Goal: Task Accomplishment & Management: Manage account settings

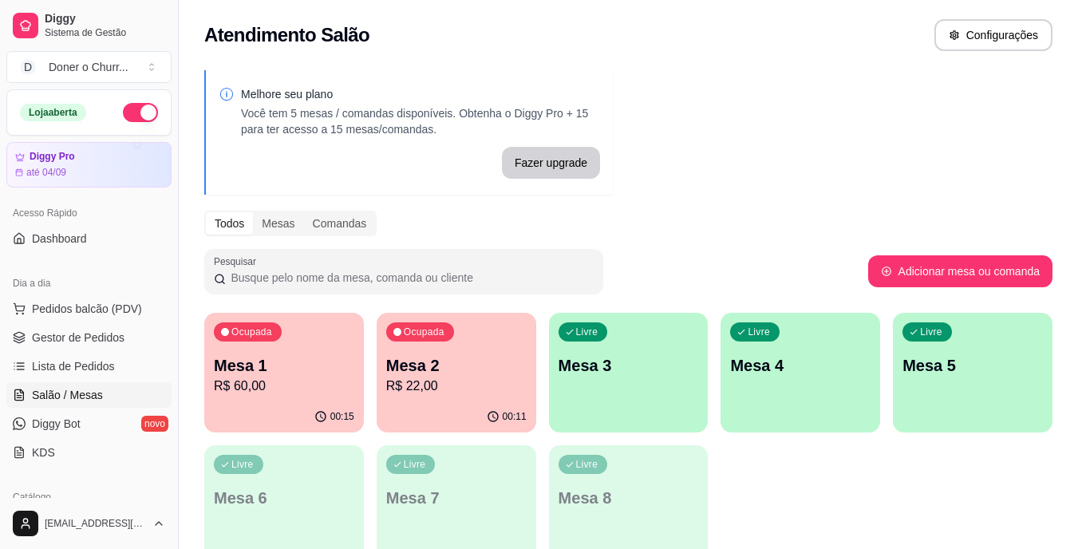
click at [492, 378] on p "R$ 22,00" at bounding box center [456, 386] width 140 height 19
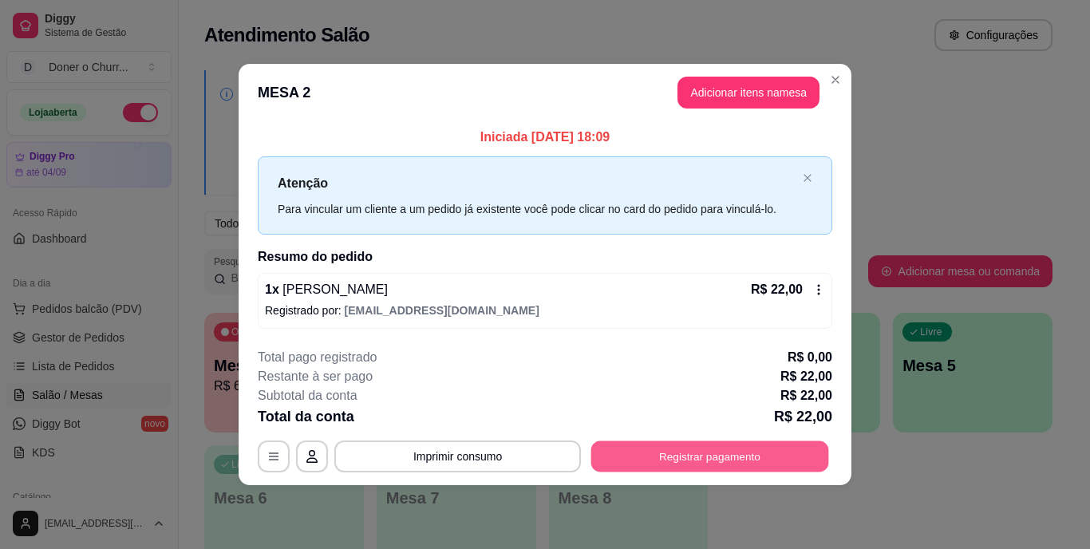
click at [728, 462] on button "Registrar pagamento" at bounding box center [710, 456] width 238 height 31
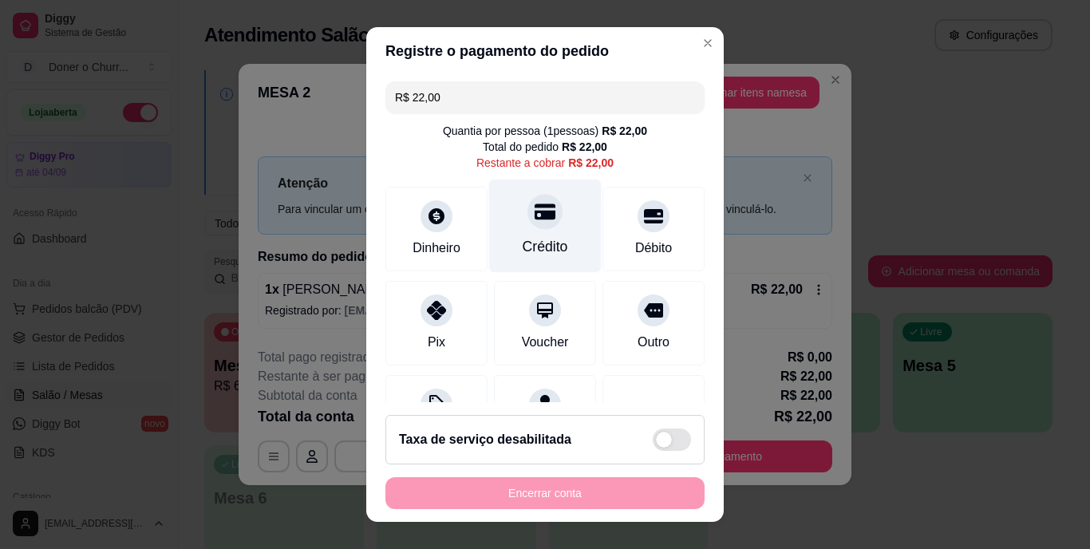
click at [536, 228] on div "Crédito" at bounding box center [545, 226] width 113 height 93
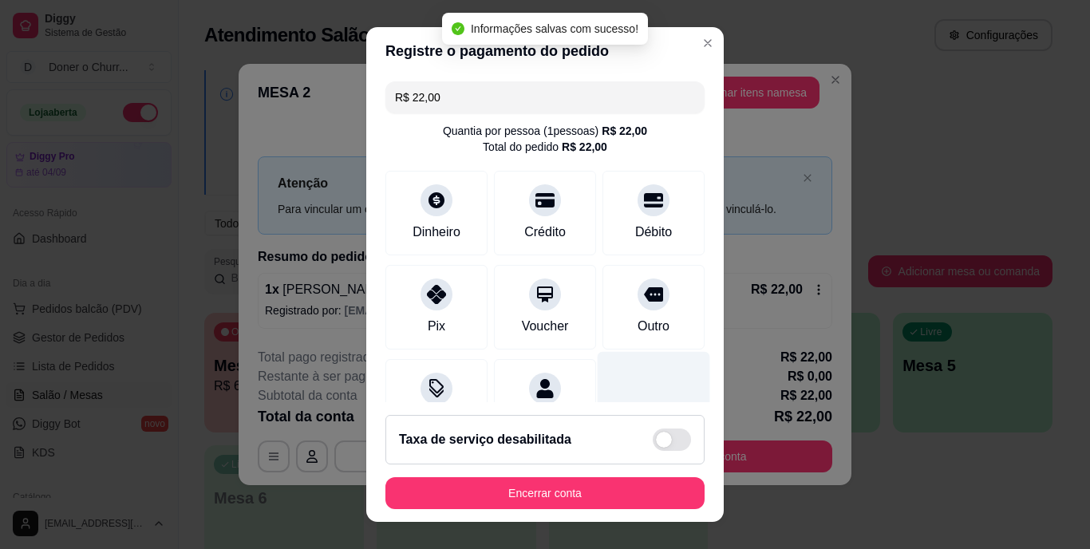
type input "R$ 0,00"
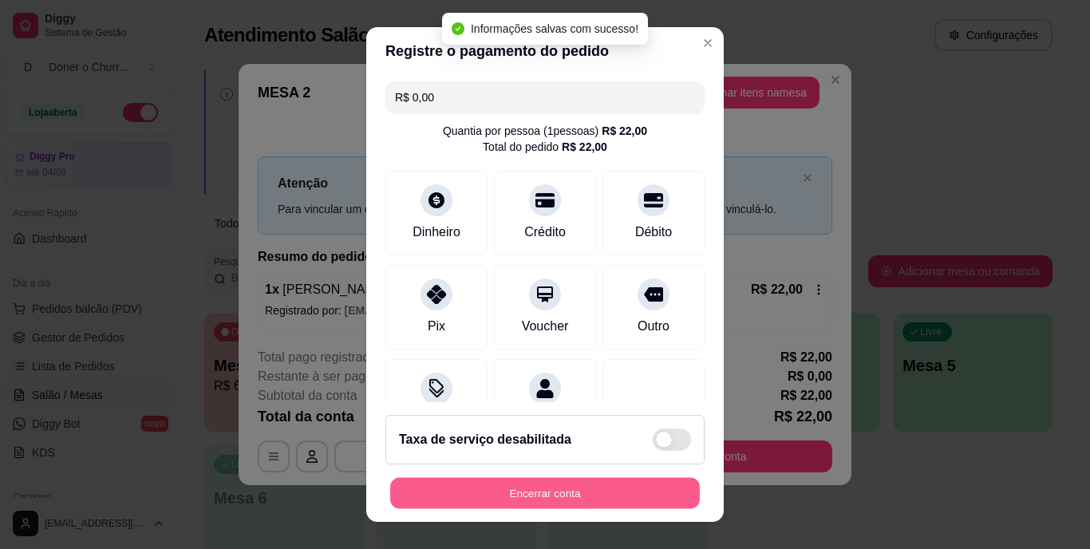
click at [572, 493] on button "Encerrar conta" at bounding box center [545, 492] width 310 height 31
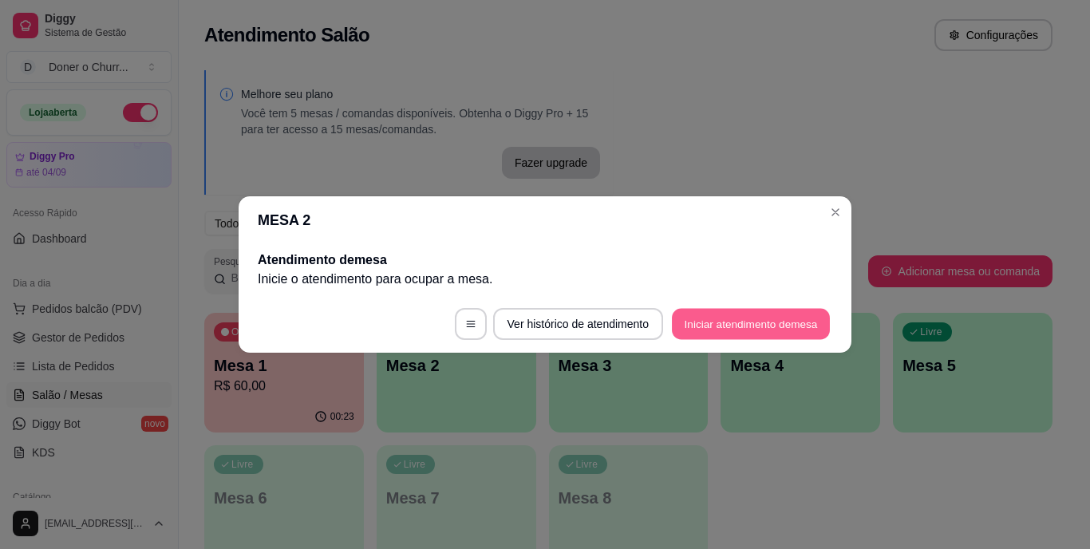
click at [737, 327] on button "Iniciar atendimento de mesa" at bounding box center [751, 324] width 158 height 31
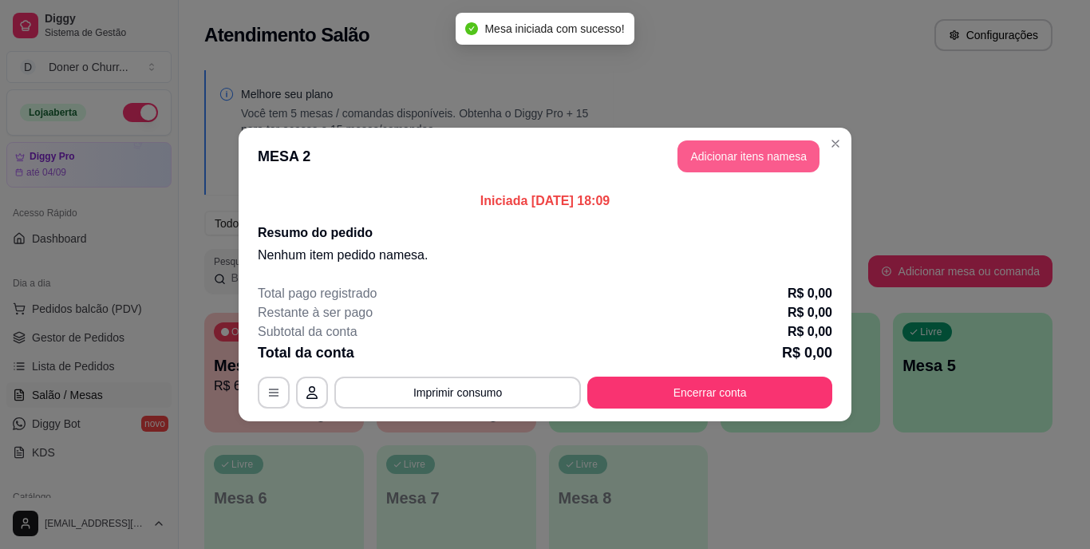
click at [732, 166] on button "Adicionar itens na mesa" at bounding box center [749, 156] width 142 height 32
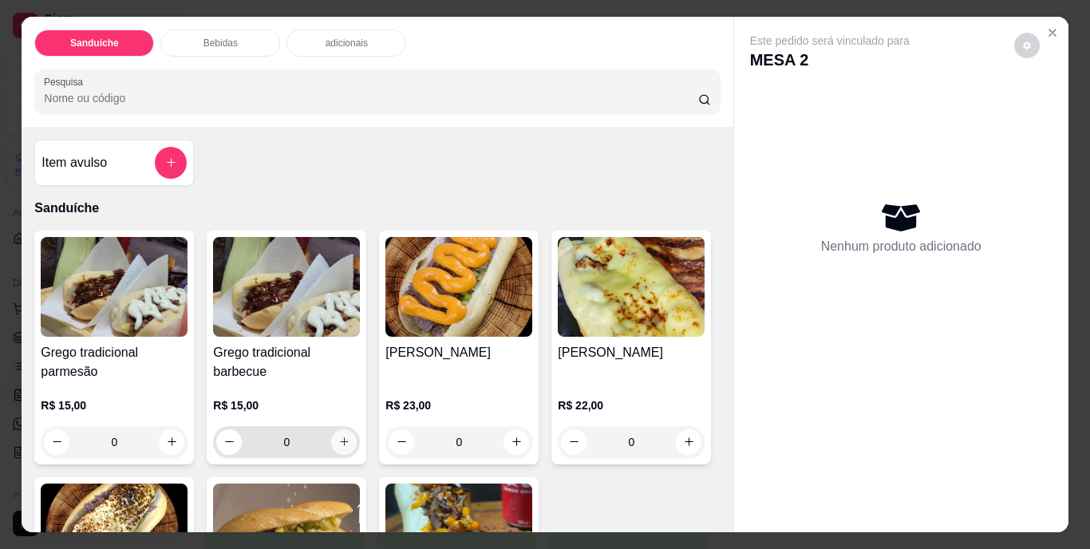
click at [338, 436] on icon "increase-product-quantity" at bounding box center [344, 442] width 12 height 12
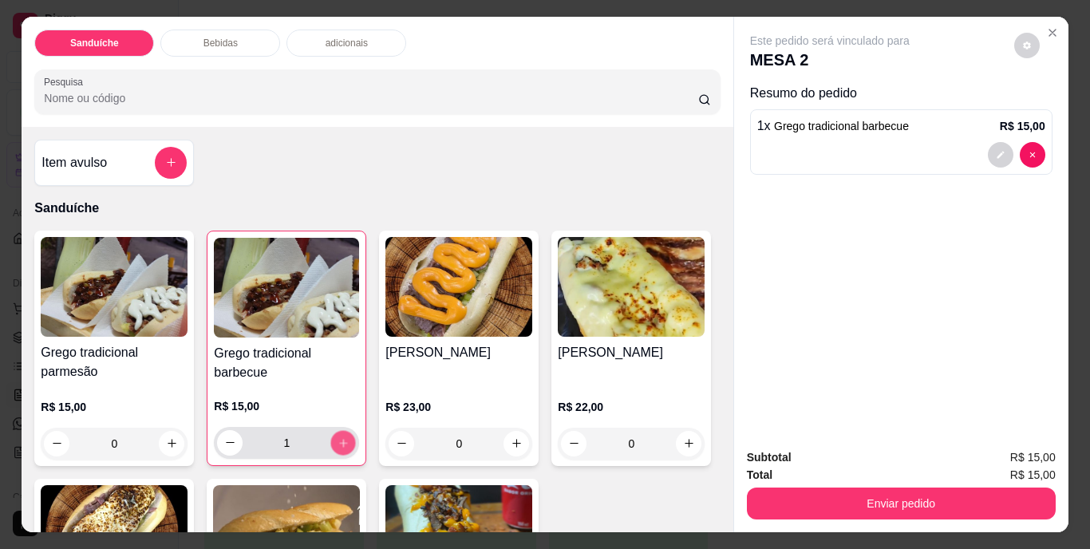
click at [338, 437] on icon "increase-product-quantity" at bounding box center [344, 443] width 12 height 12
type input "2"
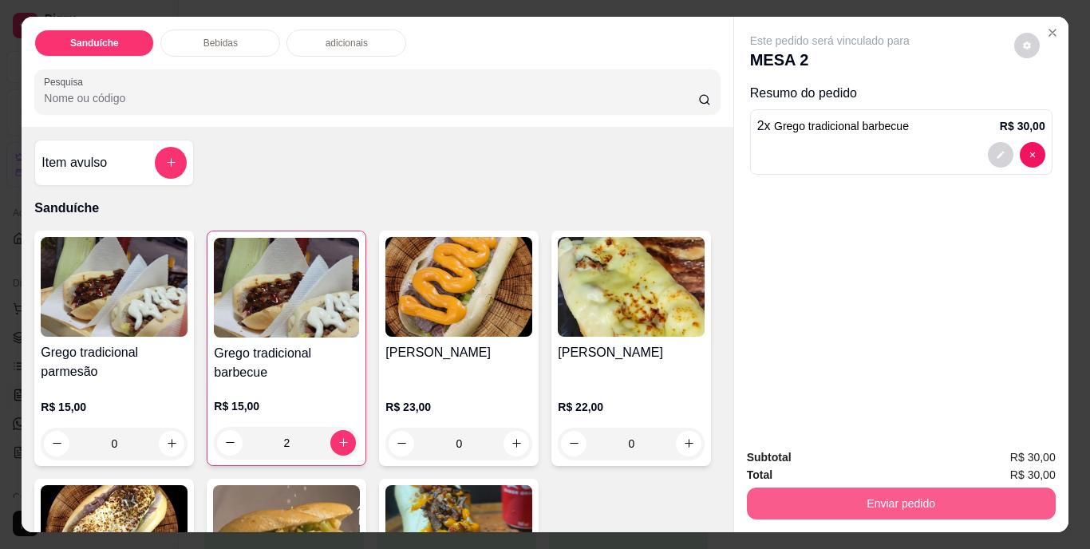
click at [853, 492] on button "Enviar pedido" at bounding box center [901, 504] width 309 height 32
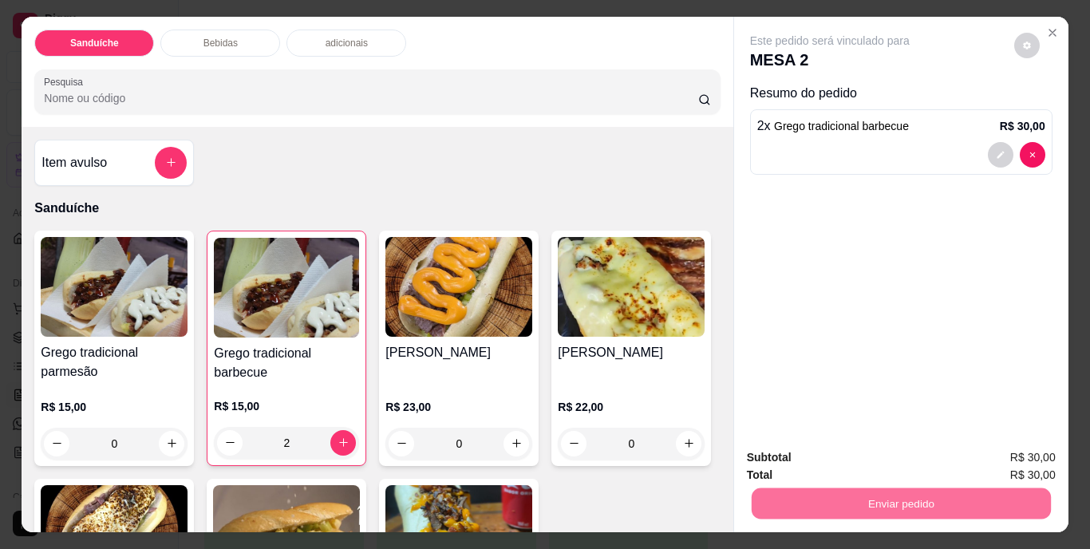
click at [856, 461] on button "Não registrar e enviar pedido" at bounding box center [848, 459] width 166 height 30
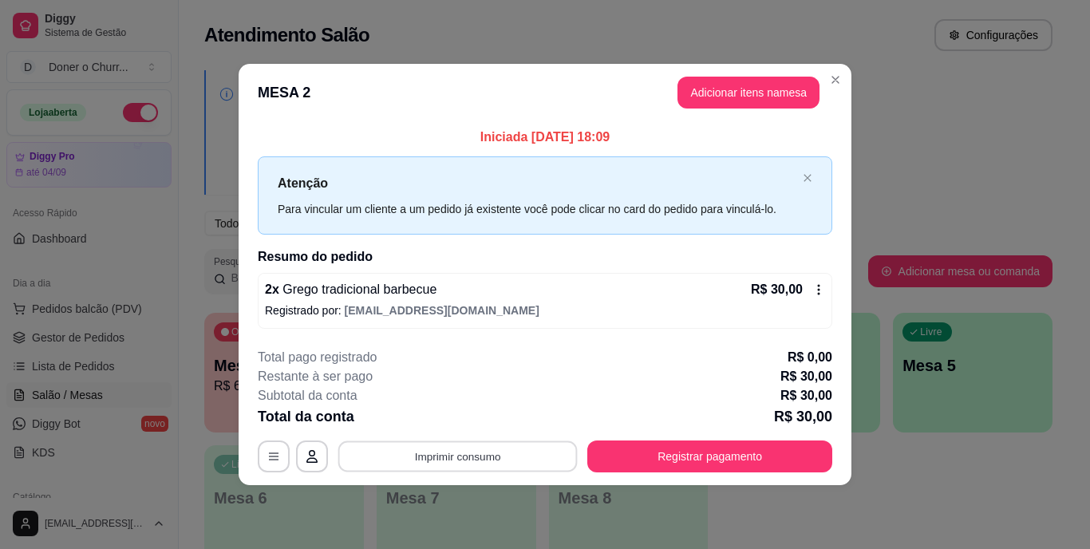
click at [462, 457] on button "Imprimir consumo" at bounding box center [457, 456] width 239 height 31
click at [445, 422] on button "IMPRESSORA" at bounding box center [463, 419] width 112 height 25
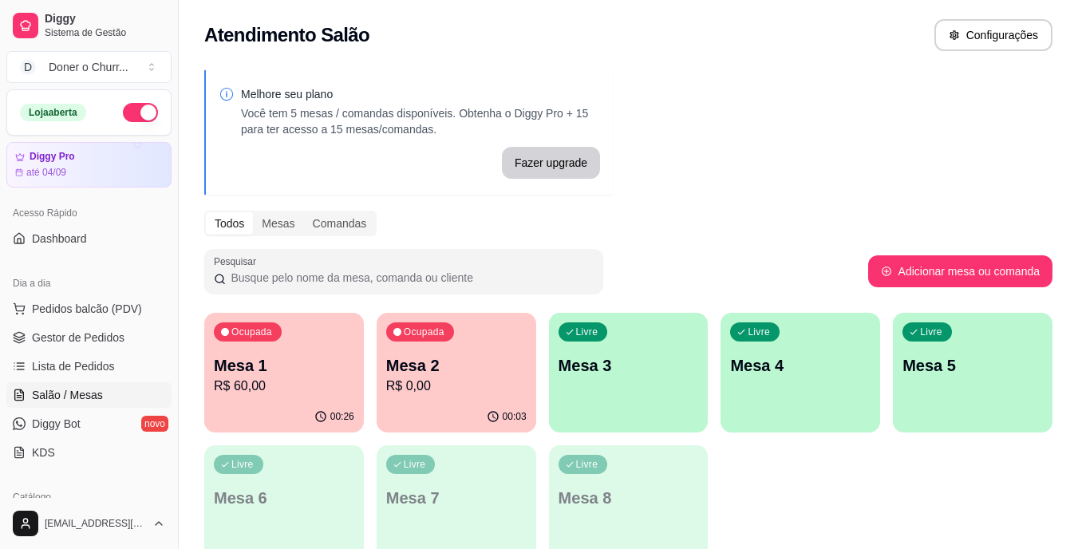
click at [653, 366] on p "Mesa 3" at bounding box center [629, 365] width 140 height 22
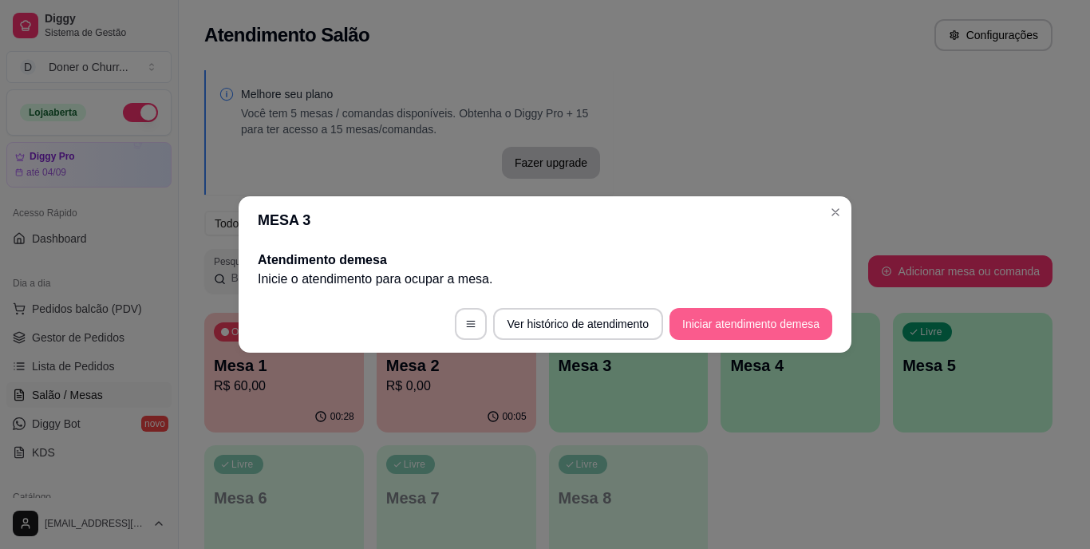
click at [738, 326] on button "Iniciar atendimento de mesa" at bounding box center [751, 324] width 163 height 32
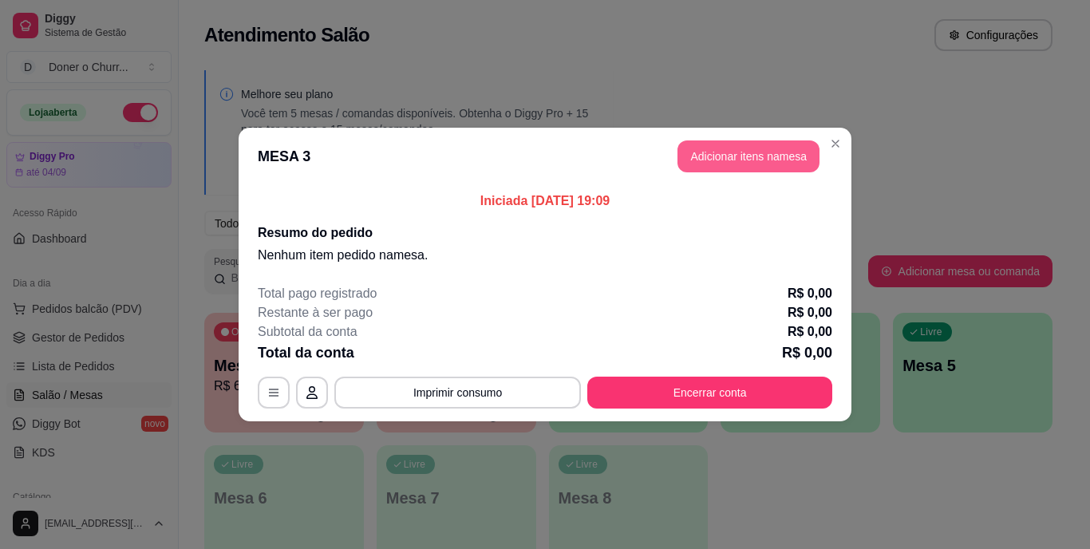
click at [763, 160] on button "Adicionar itens na mesa" at bounding box center [749, 156] width 142 height 32
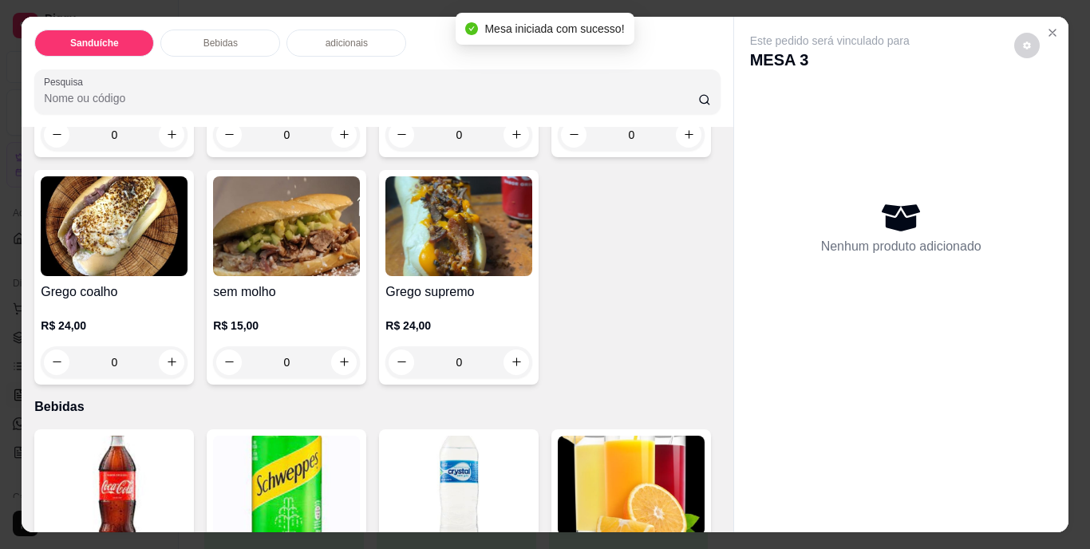
scroll to position [319, 0]
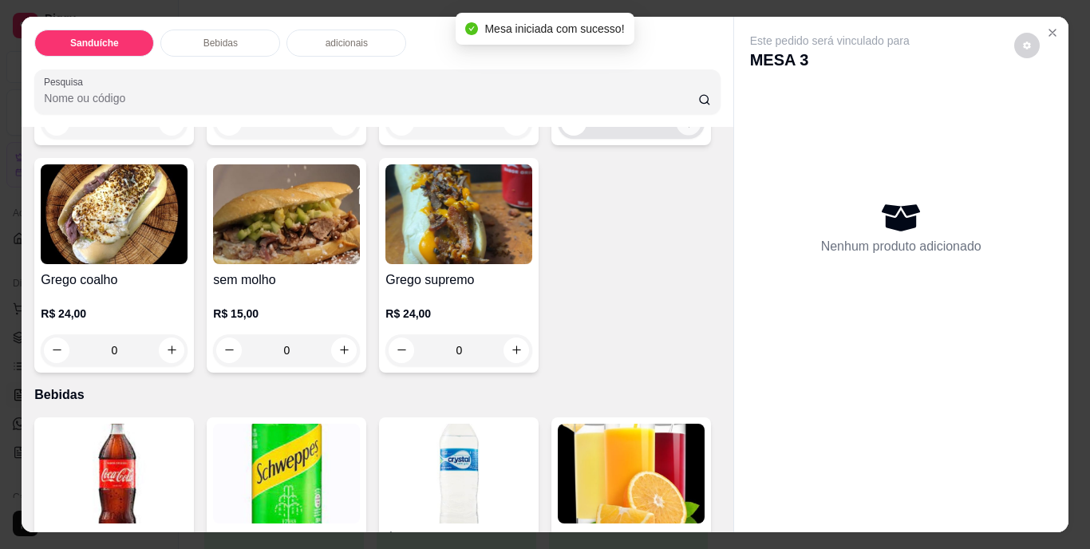
click at [683, 129] on icon "increase-product-quantity" at bounding box center [689, 123] width 12 height 12
type input "1"
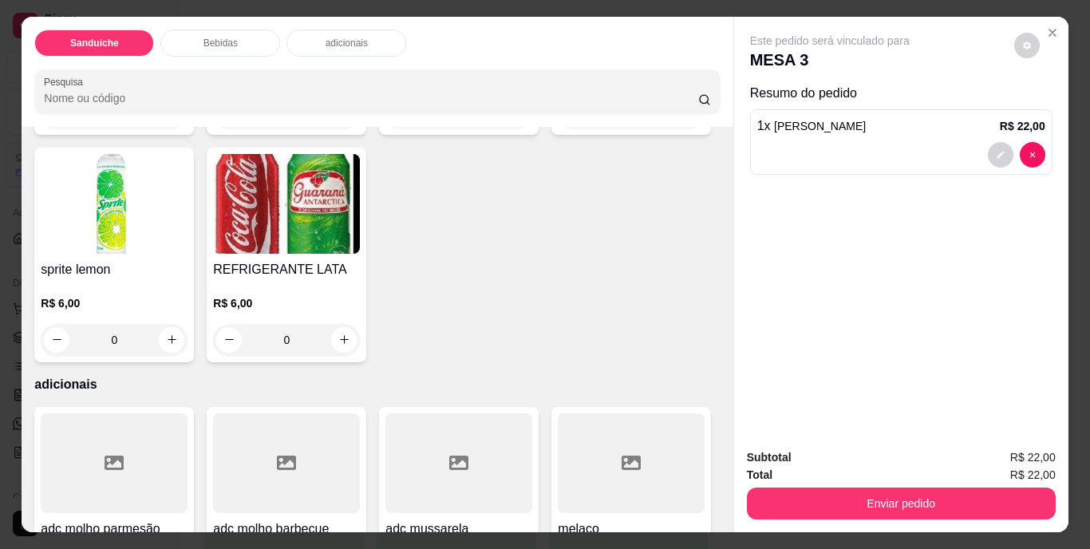
scroll to position [878, 0]
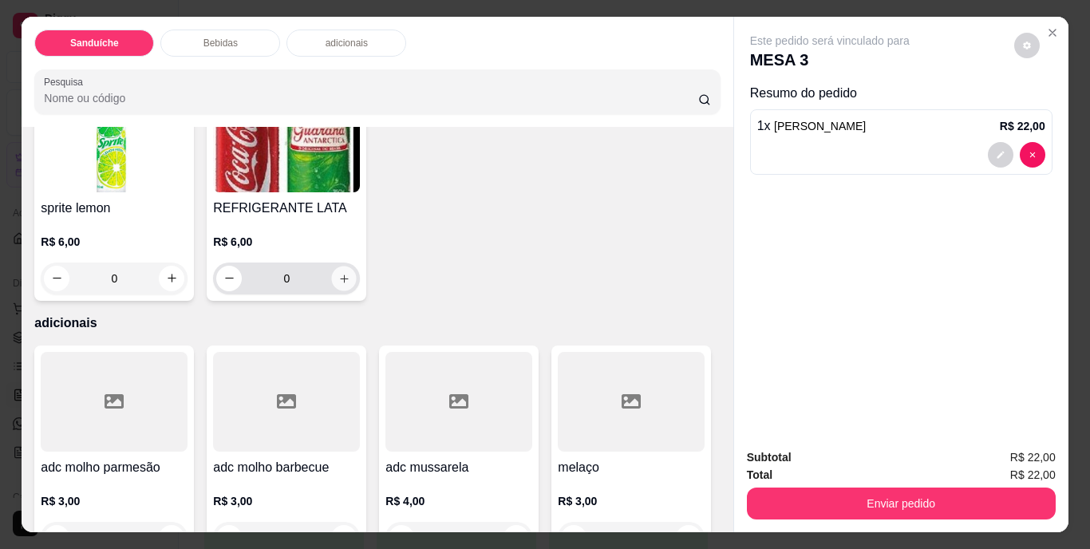
click at [350, 284] on icon "increase-product-quantity" at bounding box center [344, 278] width 12 height 12
type input "1"
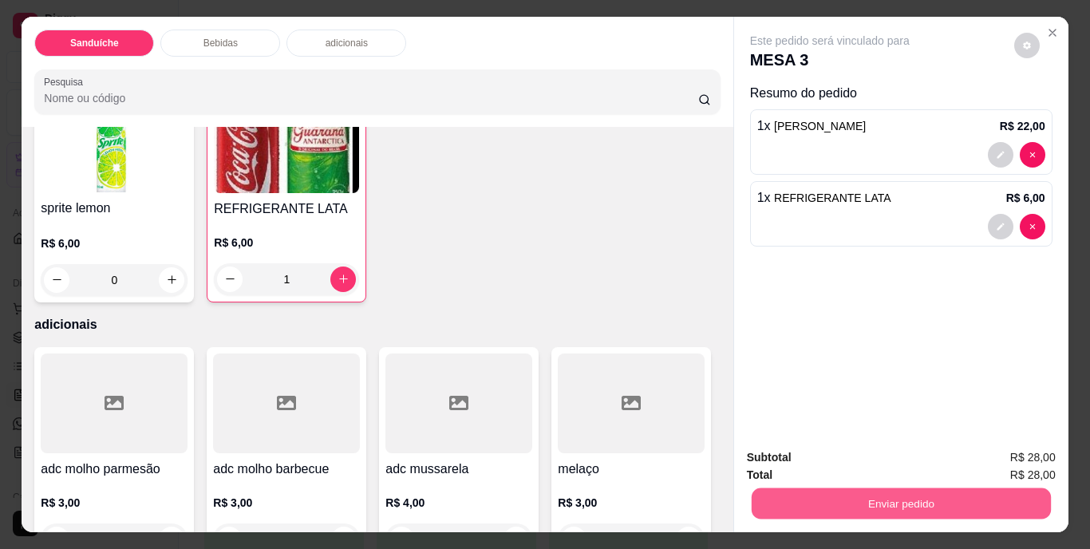
click at [909, 491] on button "Enviar pedido" at bounding box center [900, 503] width 299 height 31
click at [870, 457] on button "Não registrar e enviar pedido" at bounding box center [848, 459] width 166 height 30
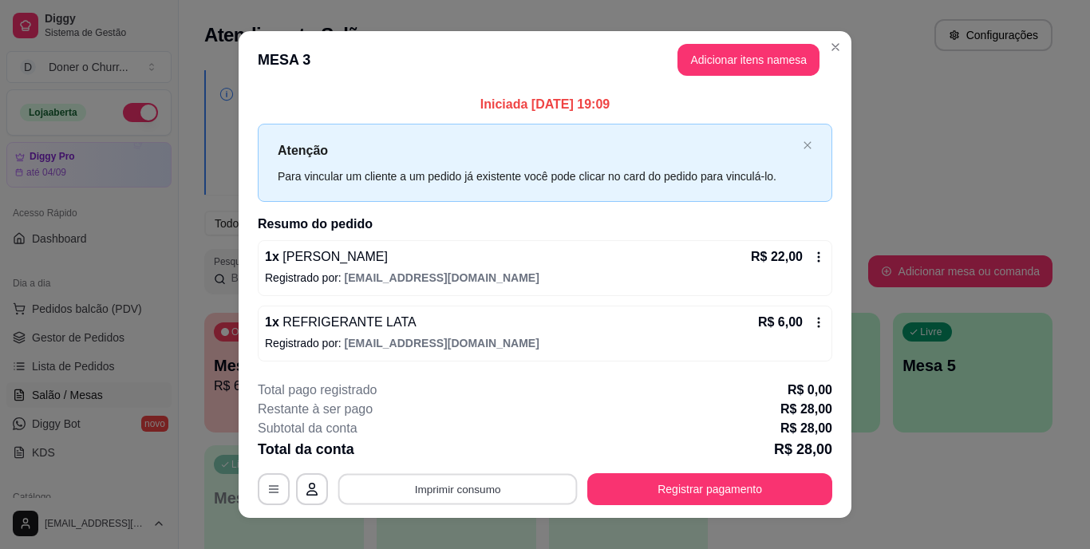
click at [453, 488] on button "Imprimir consumo" at bounding box center [457, 488] width 239 height 31
click at [473, 448] on button "IMPRESSORA" at bounding box center [457, 453] width 116 height 26
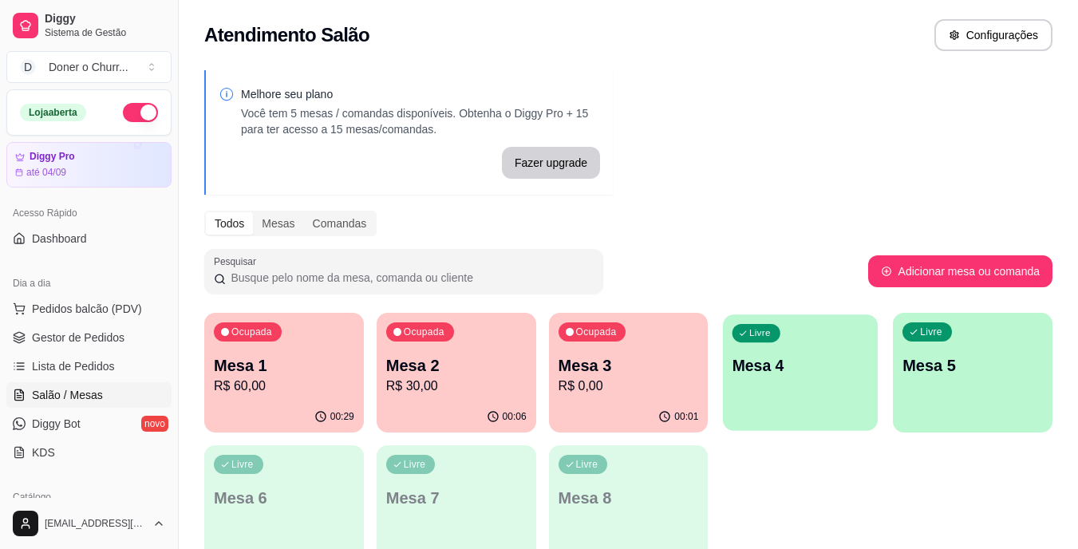
click at [833, 388] on div "Livre Mesa 4" at bounding box center [800, 362] width 155 height 97
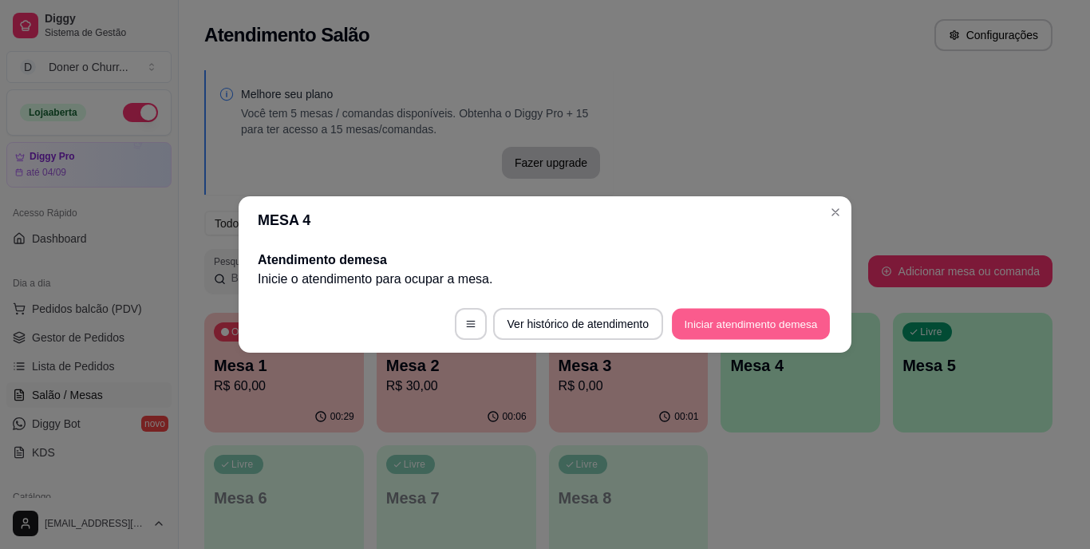
click at [719, 319] on button "Iniciar atendimento de mesa" at bounding box center [751, 324] width 158 height 31
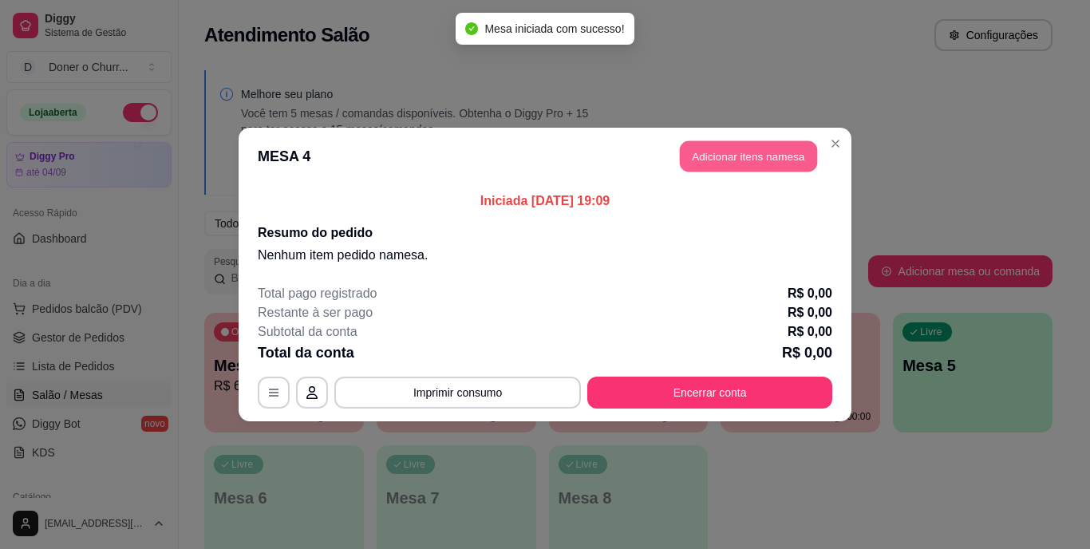
click at [734, 159] on button "Adicionar itens na mesa" at bounding box center [748, 156] width 137 height 31
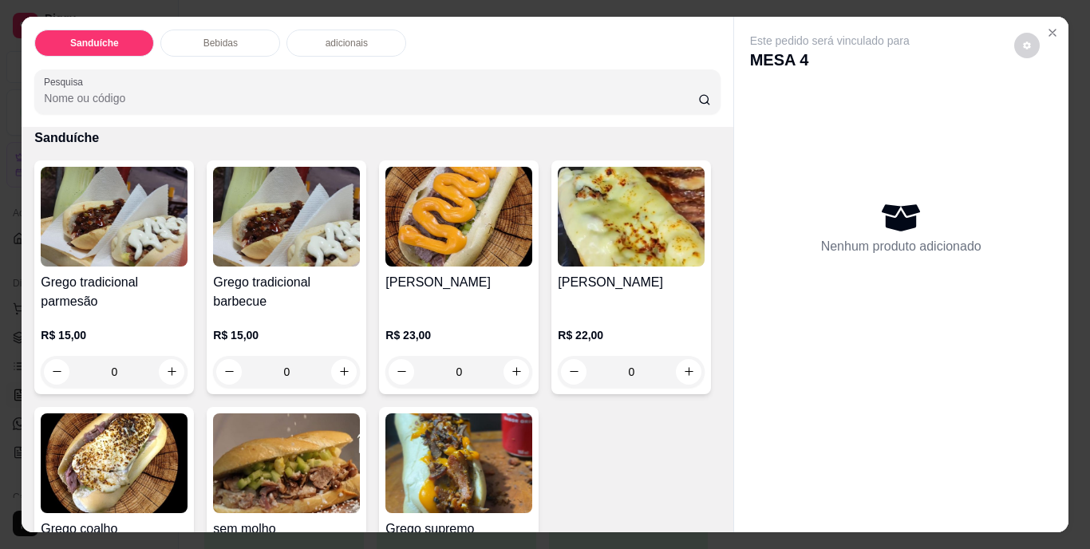
scroll to position [160, 0]
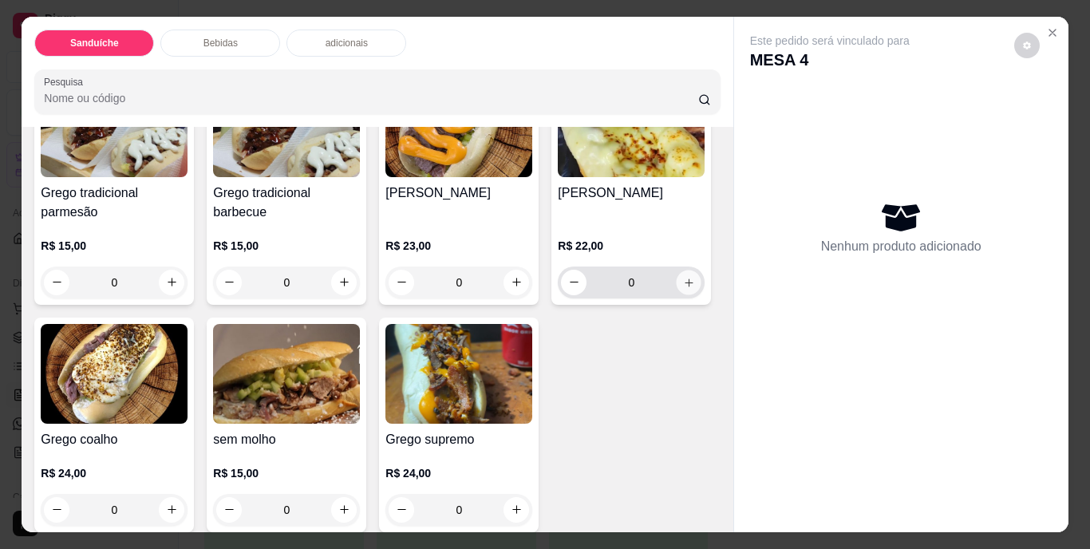
click at [683, 288] on icon "increase-product-quantity" at bounding box center [689, 282] width 12 height 12
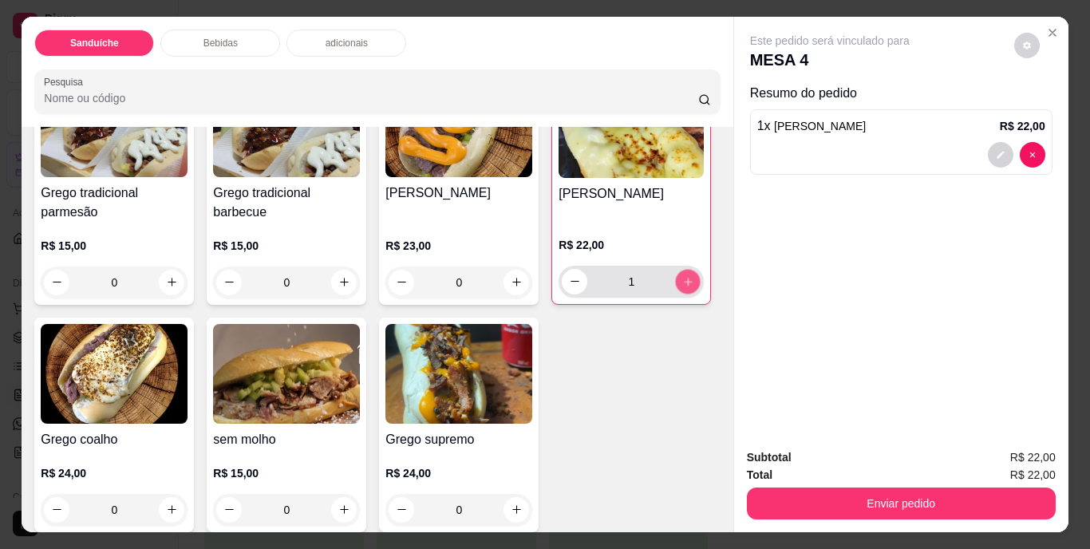
click at [682, 287] on icon "increase-product-quantity" at bounding box center [688, 281] width 12 height 12
type input "2"
click at [341, 279] on icon "increase-product-quantity" at bounding box center [344, 283] width 8 height 8
type input "1"
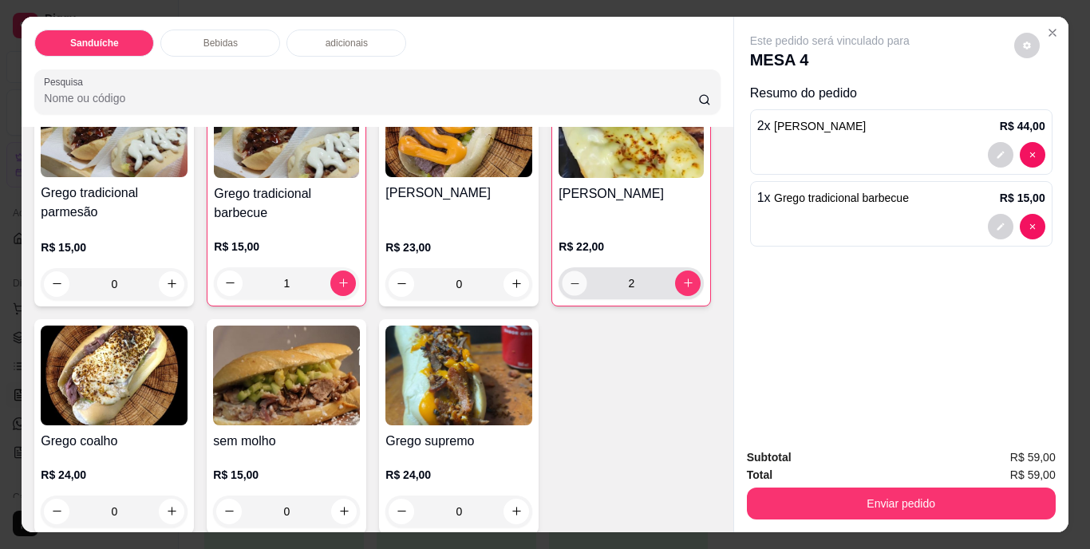
click at [569, 289] on icon "decrease-product-quantity" at bounding box center [575, 283] width 12 height 12
type input "1"
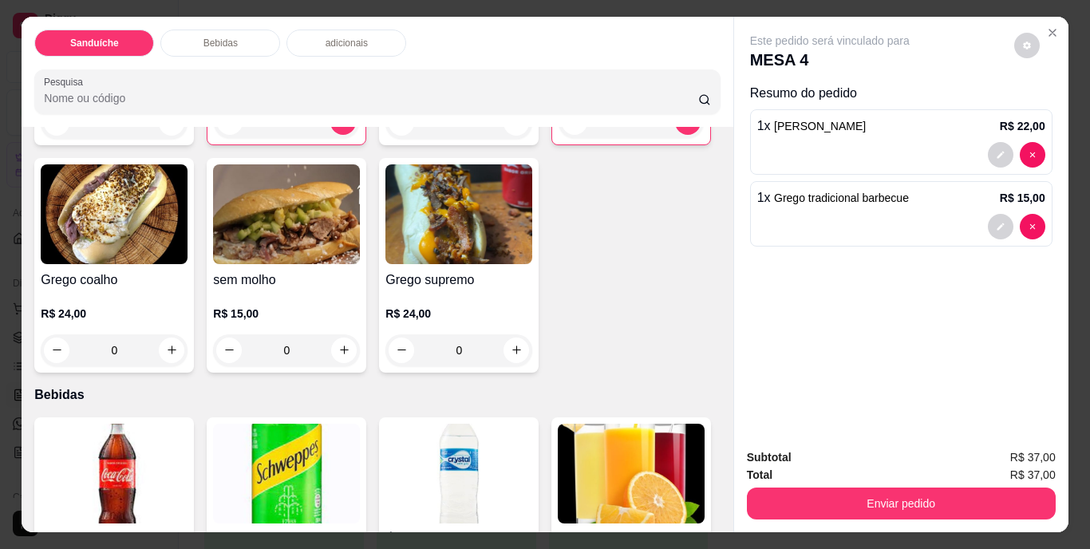
scroll to position [399, 0]
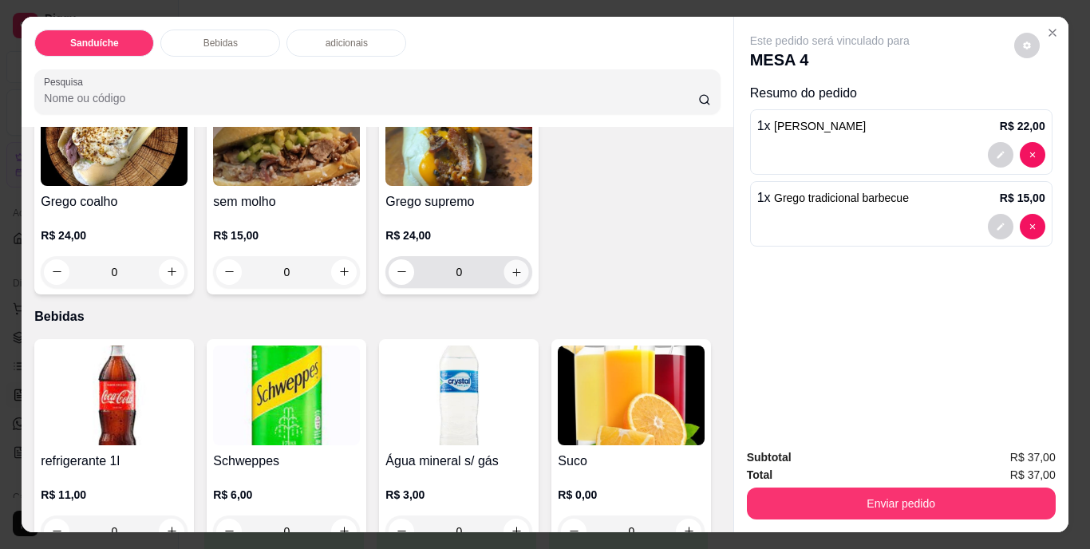
click at [511, 278] on icon "increase-product-quantity" at bounding box center [517, 272] width 12 height 12
type input "1"
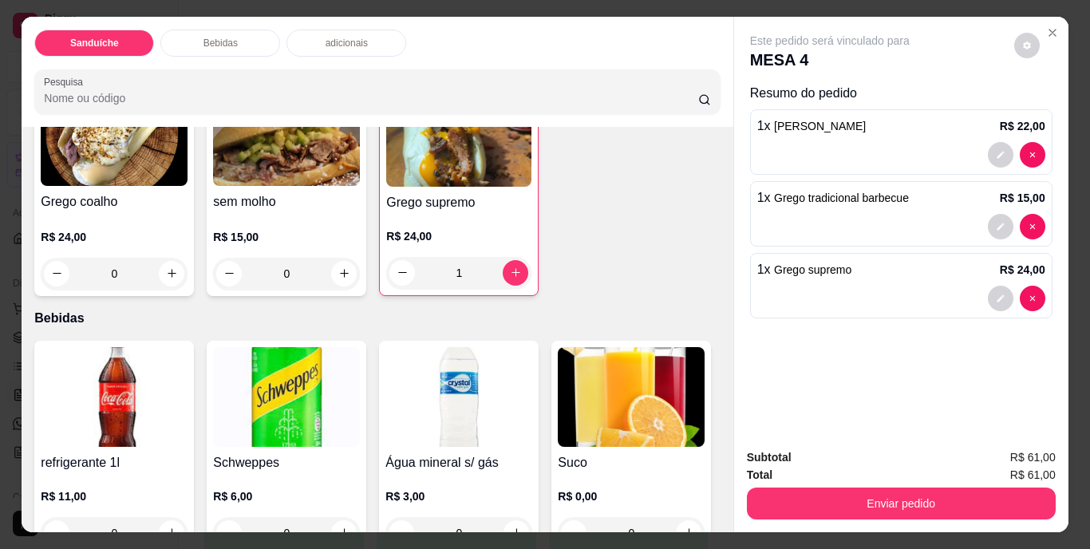
scroll to position [798, 0]
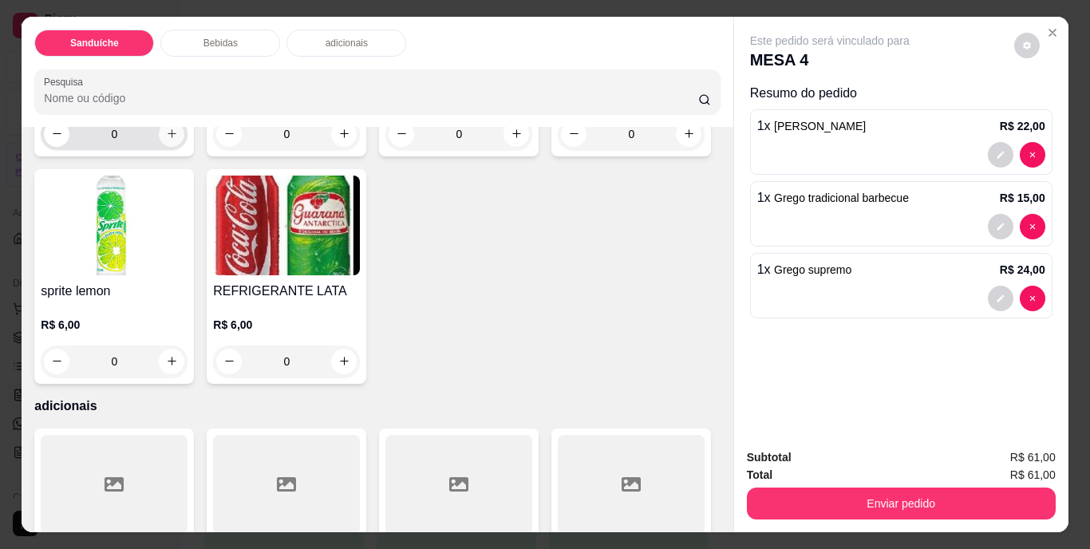
click at [169, 140] on icon "increase-product-quantity" at bounding box center [172, 134] width 12 height 12
type input "1"
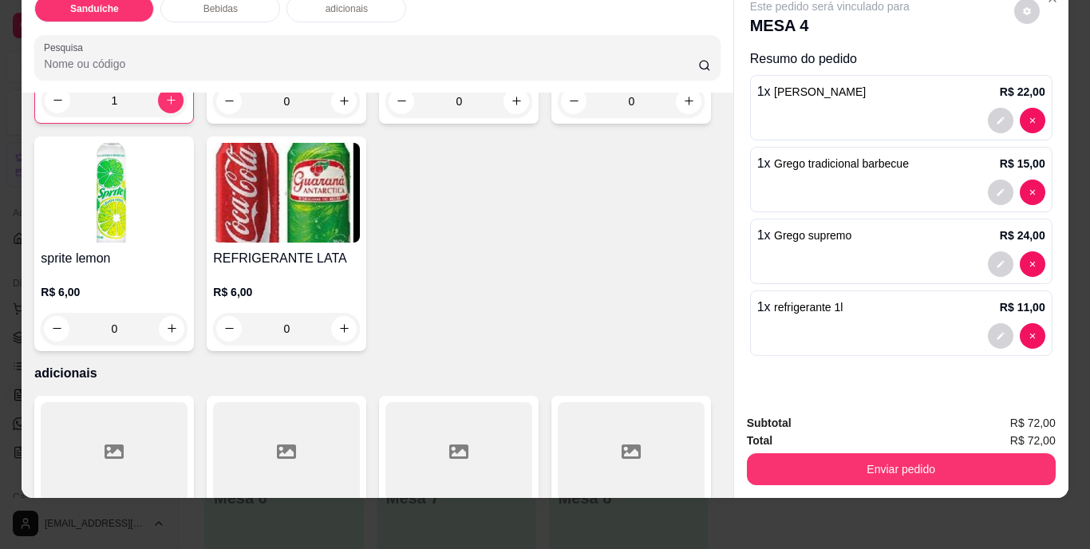
scroll to position [1437, 0]
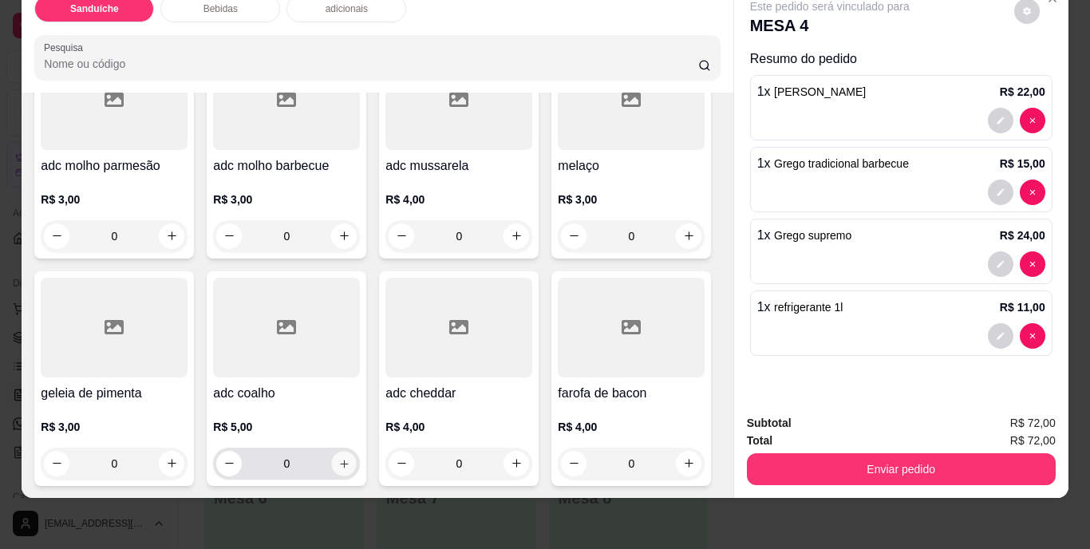
click at [348, 460] on icon "increase-product-quantity" at bounding box center [344, 464] width 8 height 8
type input "1"
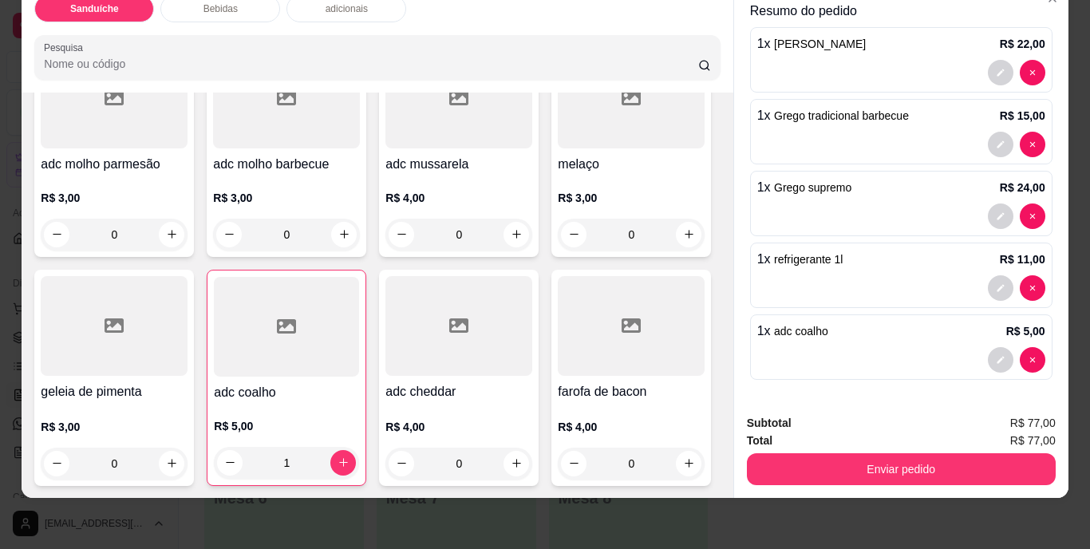
scroll to position [0, 0]
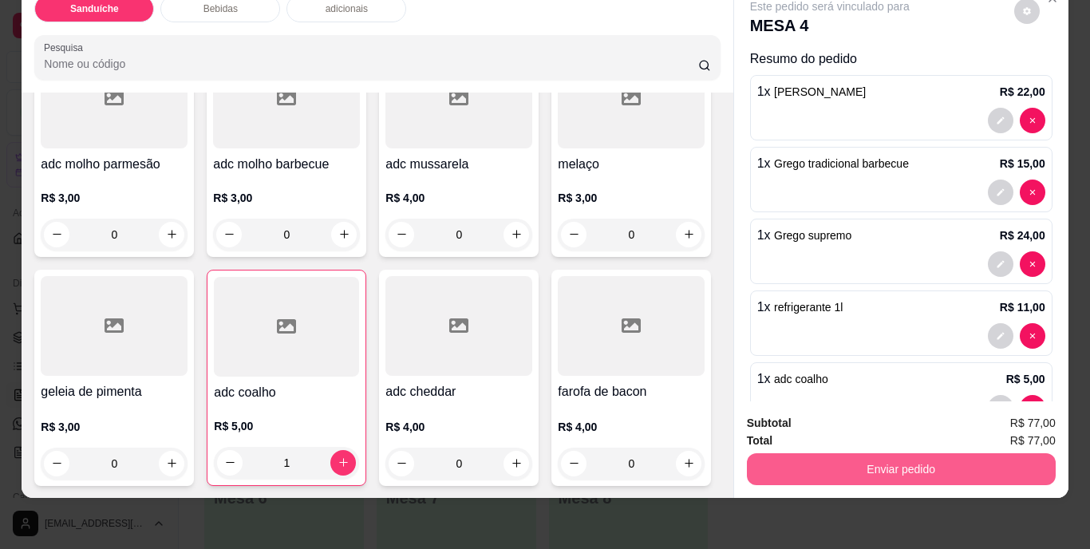
click at [871, 459] on button "Enviar pedido" at bounding box center [901, 469] width 309 height 32
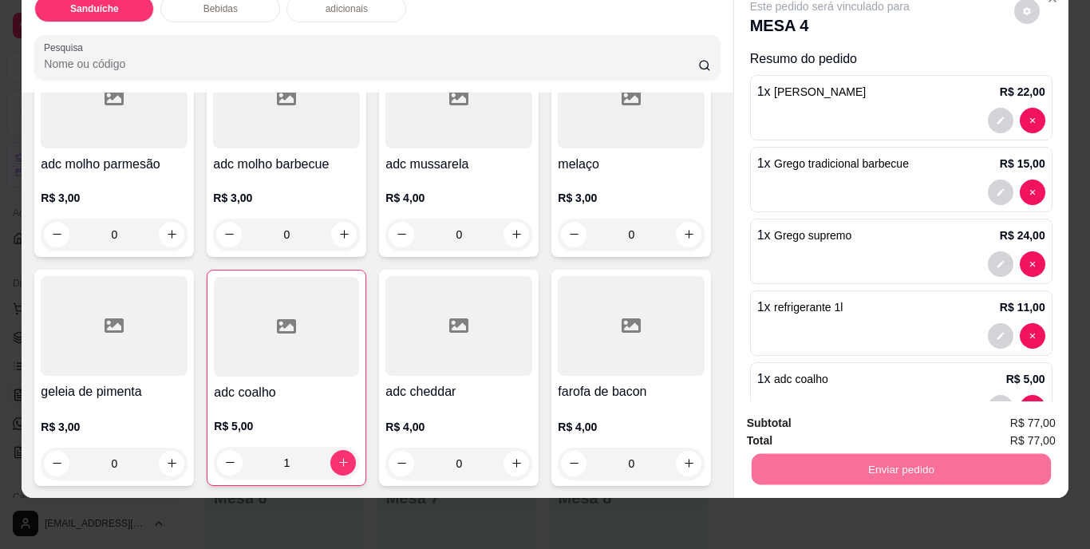
click at [856, 414] on button "Não registrar e enviar pedido" at bounding box center [848, 418] width 166 height 30
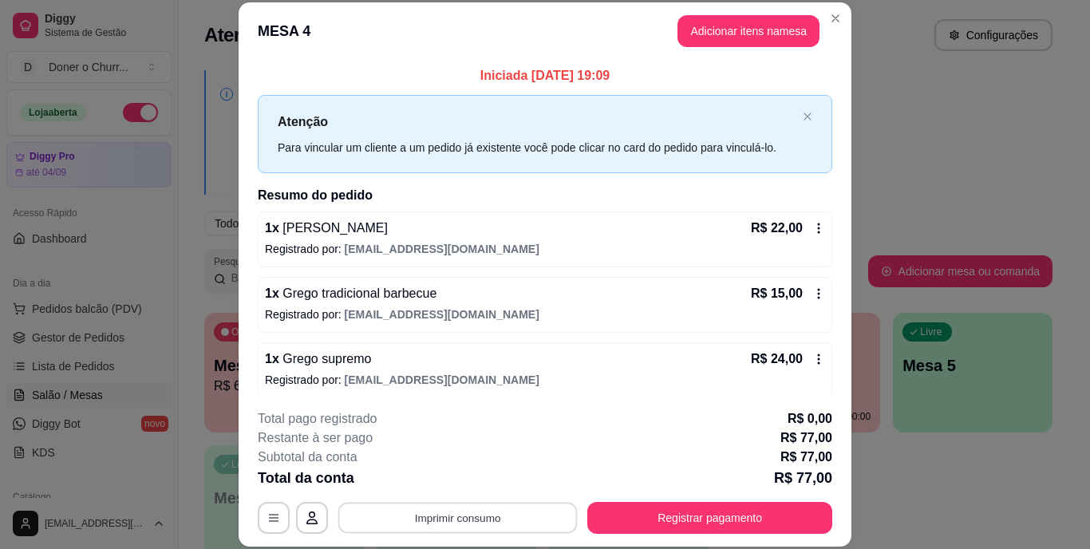
click at [464, 510] on button "Imprimir consumo" at bounding box center [457, 517] width 239 height 31
click at [457, 481] on button "IMPRESSORA" at bounding box center [457, 482] width 116 height 26
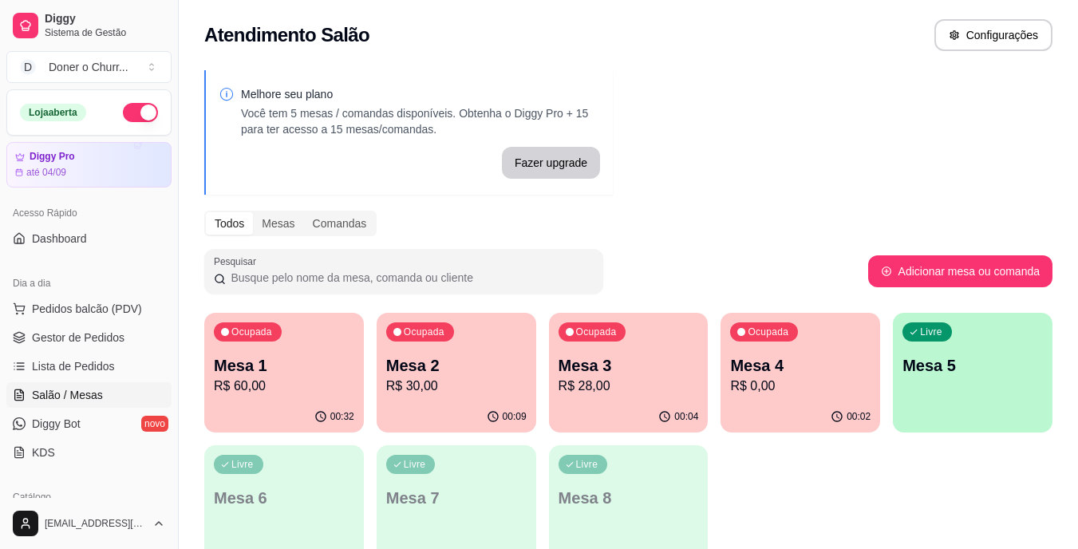
click at [258, 354] on div "Ocupada Mesa 1 R$ 60,00" at bounding box center [284, 357] width 160 height 89
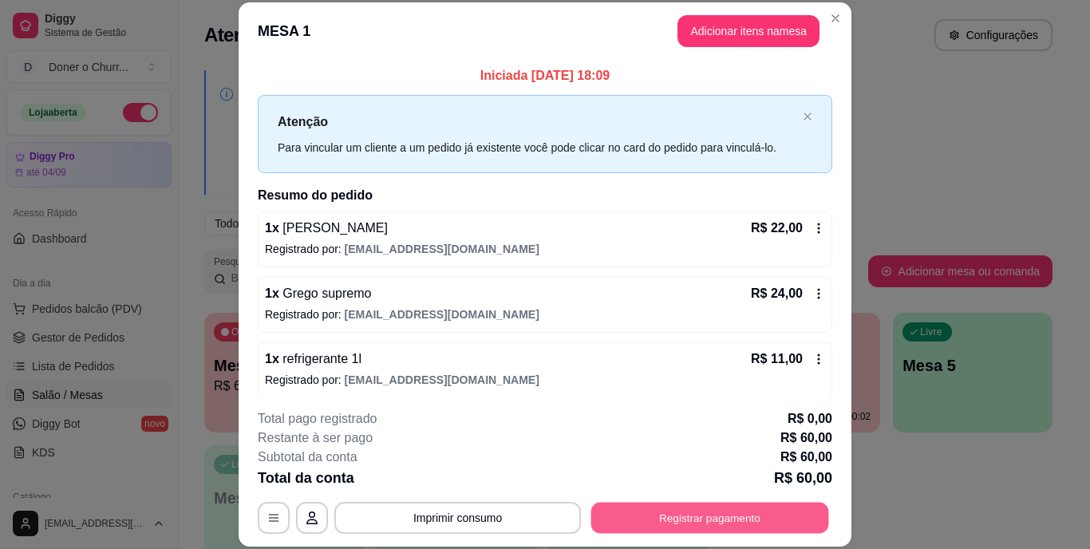
click at [666, 520] on button "Registrar pagamento" at bounding box center [710, 517] width 238 height 31
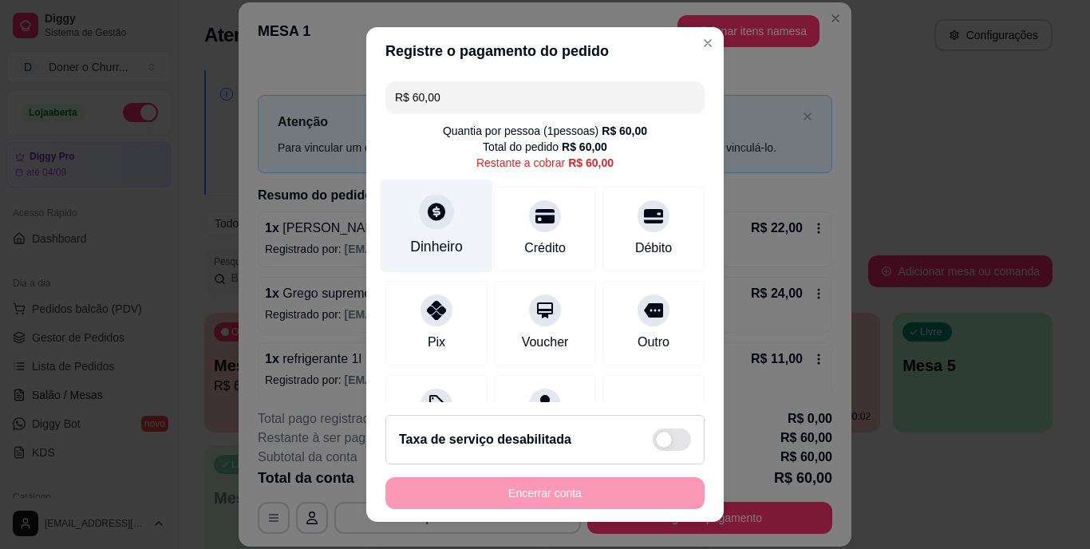
click at [413, 235] on div "Dinheiro" at bounding box center [437, 226] width 113 height 93
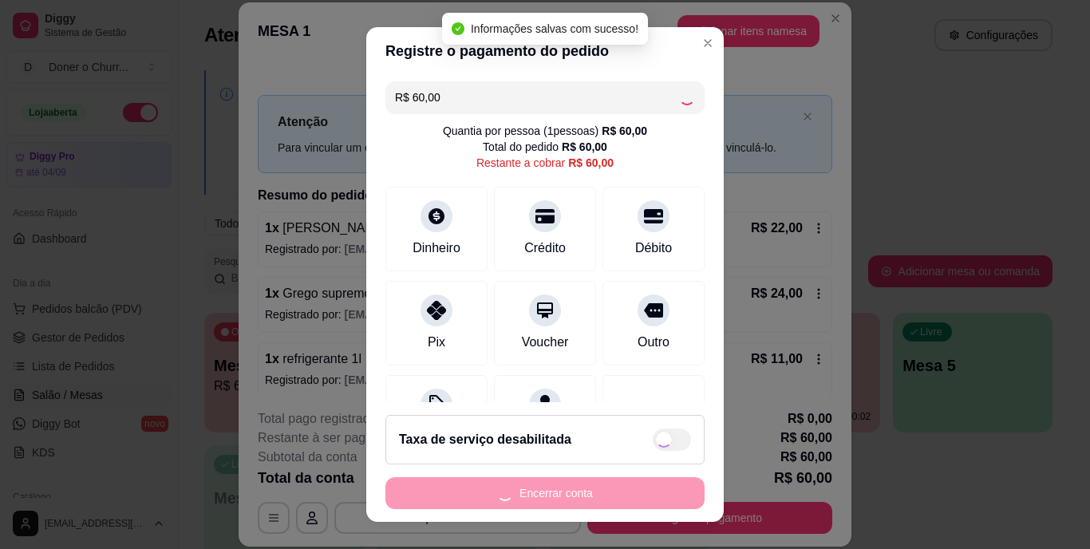
type input "R$ 0,00"
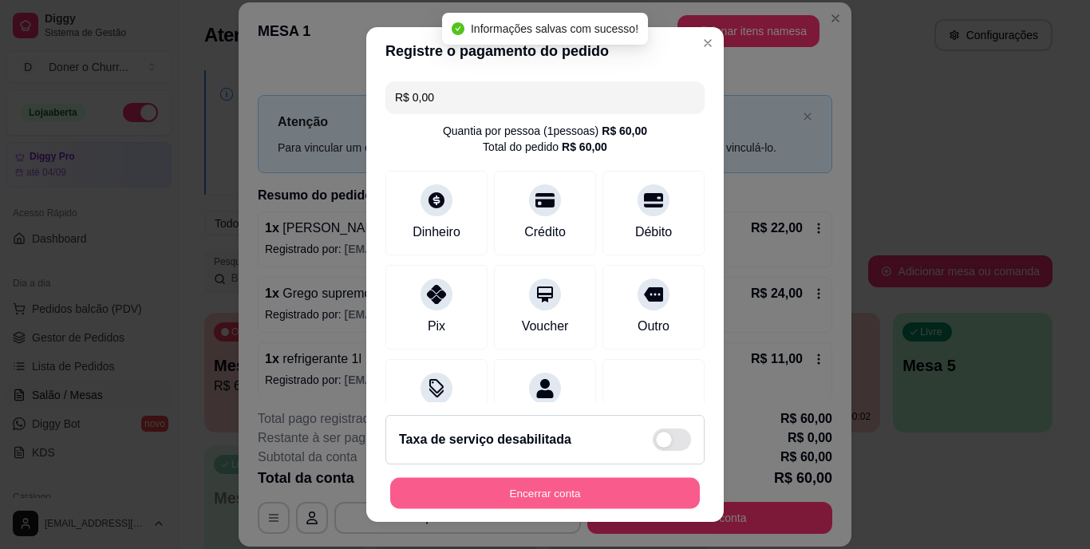
click at [566, 491] on button "Encerrar conta" at bounding box center [545, 492] width 310 height 31
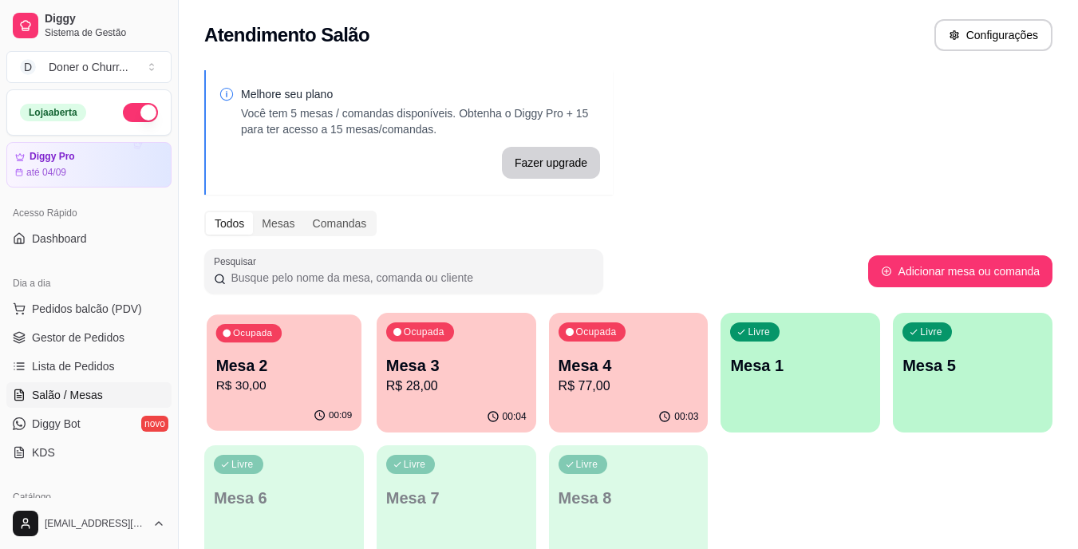
click at [303, 384] on p "R$ 30,00" at bounding box center [284, 386] width 136 height 18
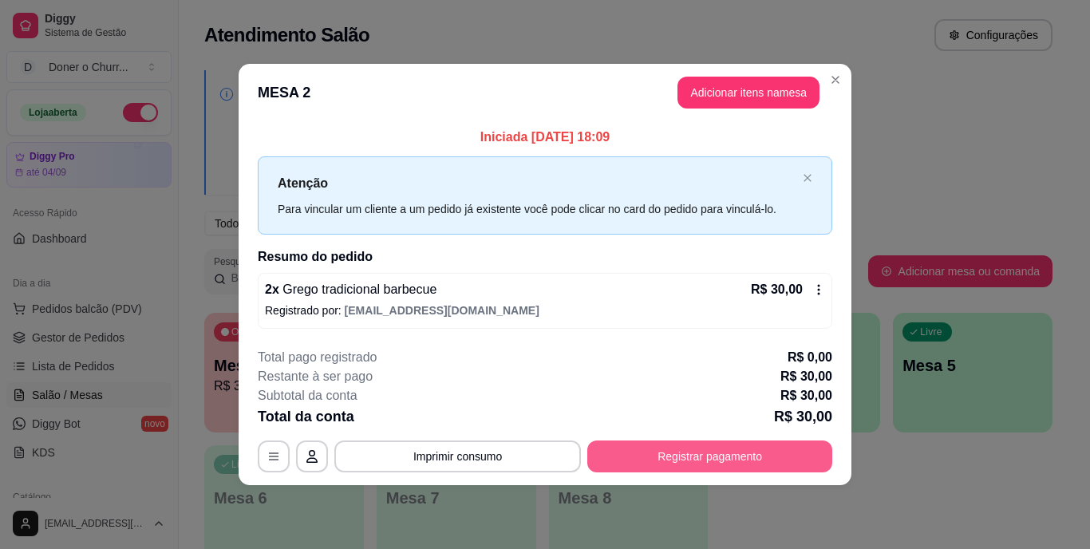
click at [752, 457] on button "Registrar pagamento" at bounding box center [709, 457] width 245 height 32
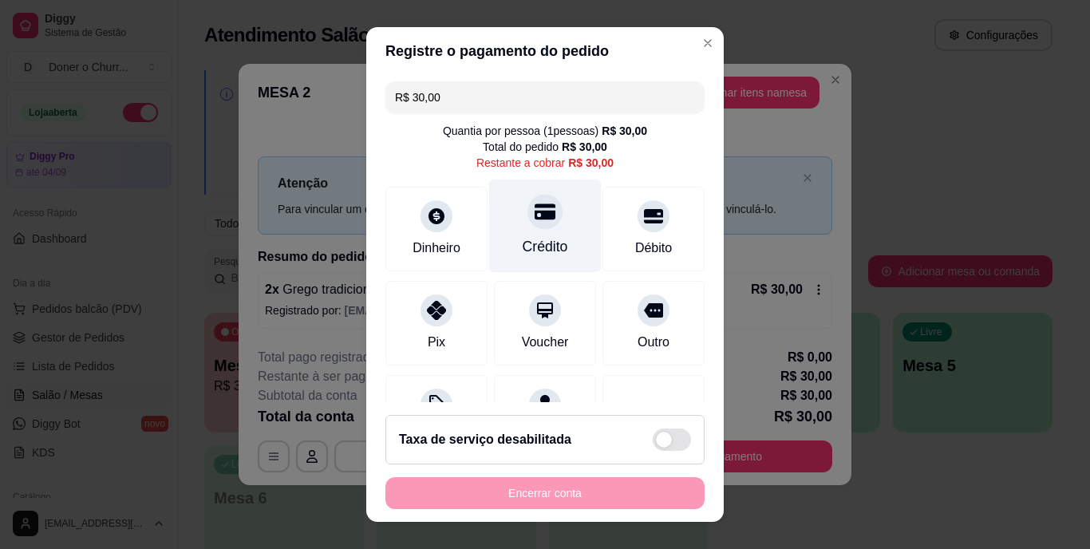
click at [528, 233] on div "Crédito" at bounding box center [545, 226] width 113 height 93
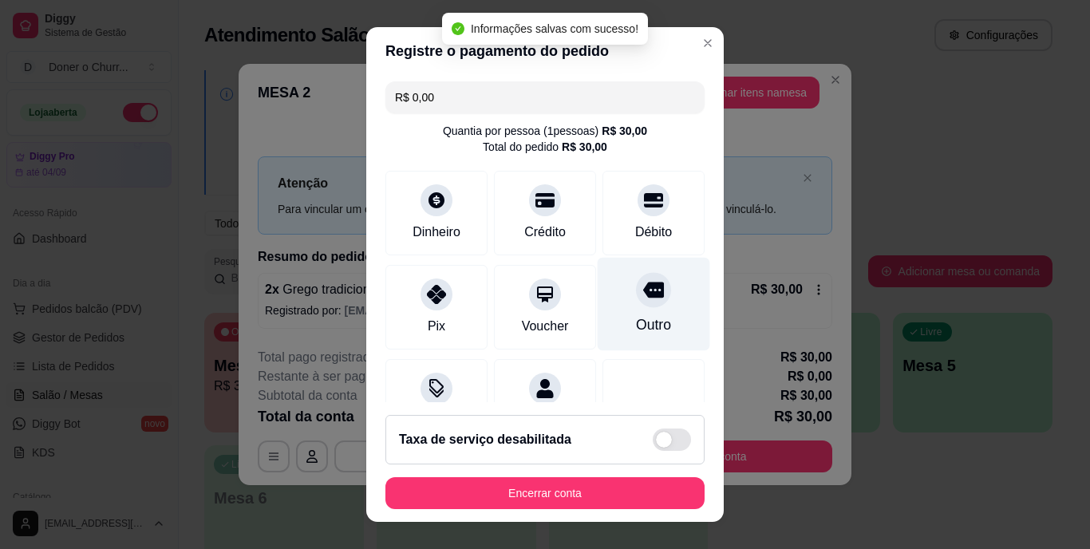
type input "R$ 0,00"
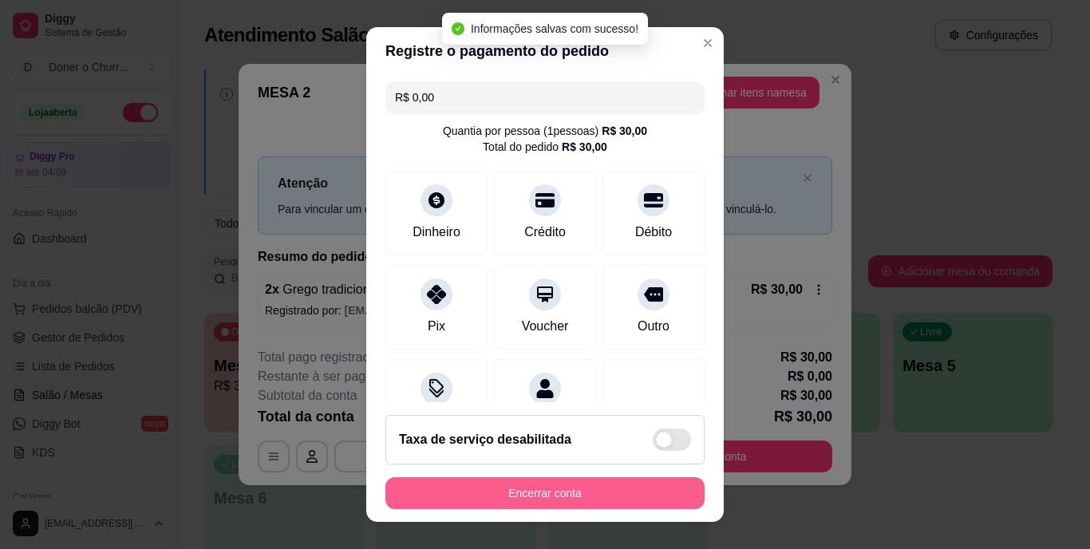
click at [597, 496] on button "Encerrar conta" at bounding box center [545, 493] width 319 height 32
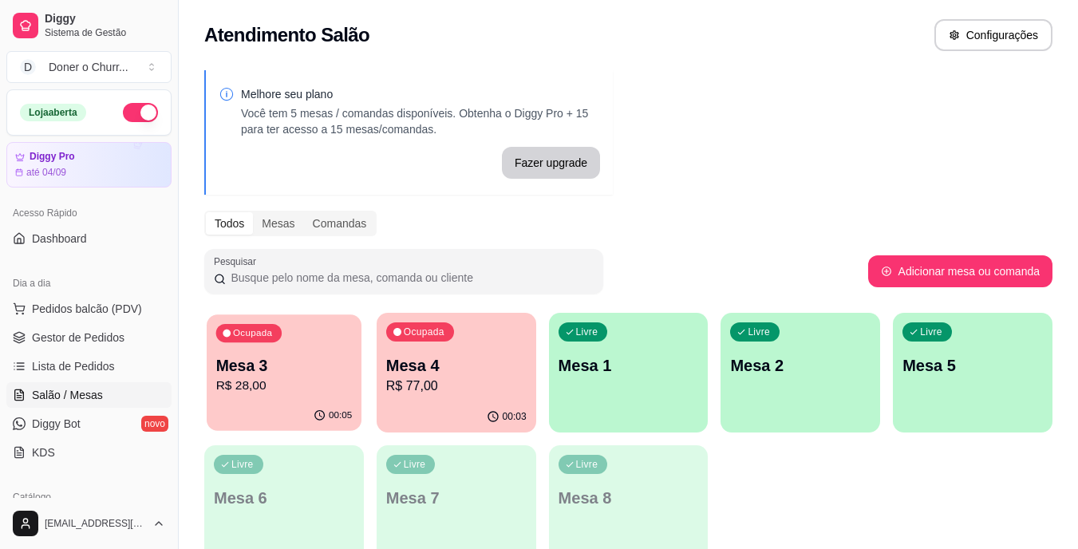
click at [284, 374] on p "Mesa 3" at bounding box center [284, 366] width 136 height 22
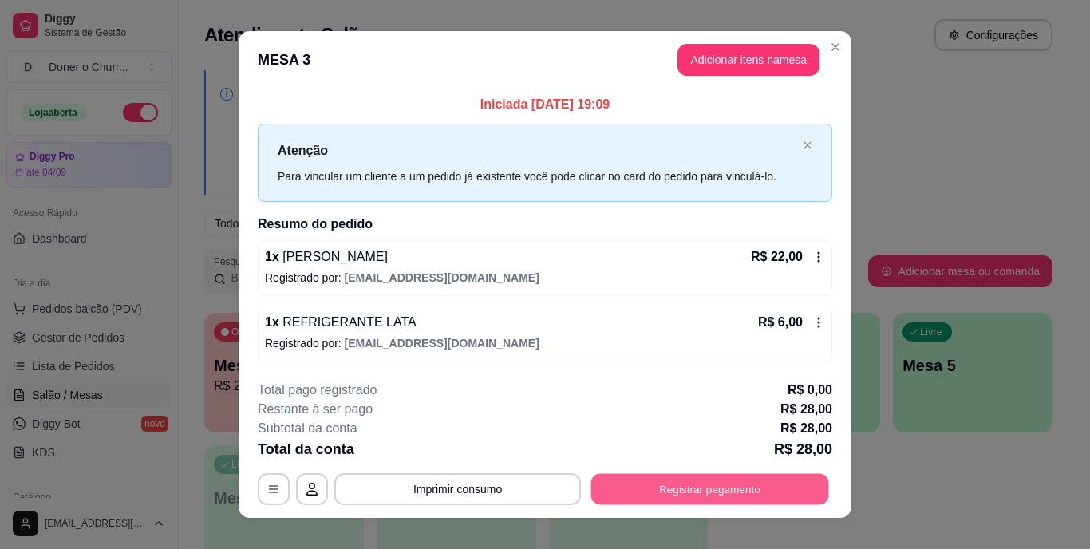
click at [694, 486] on button "Registrar pagamento" at bounding box center [710, 488] width 238 height 31
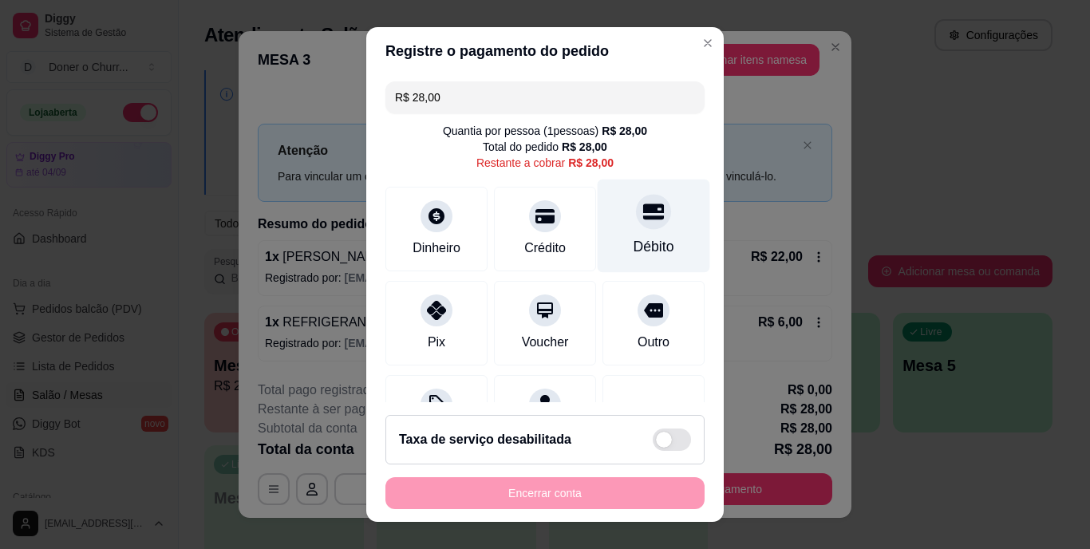
click at [634, 237] on div "Débito" at bounding box center [654, 247] width 41 height 21
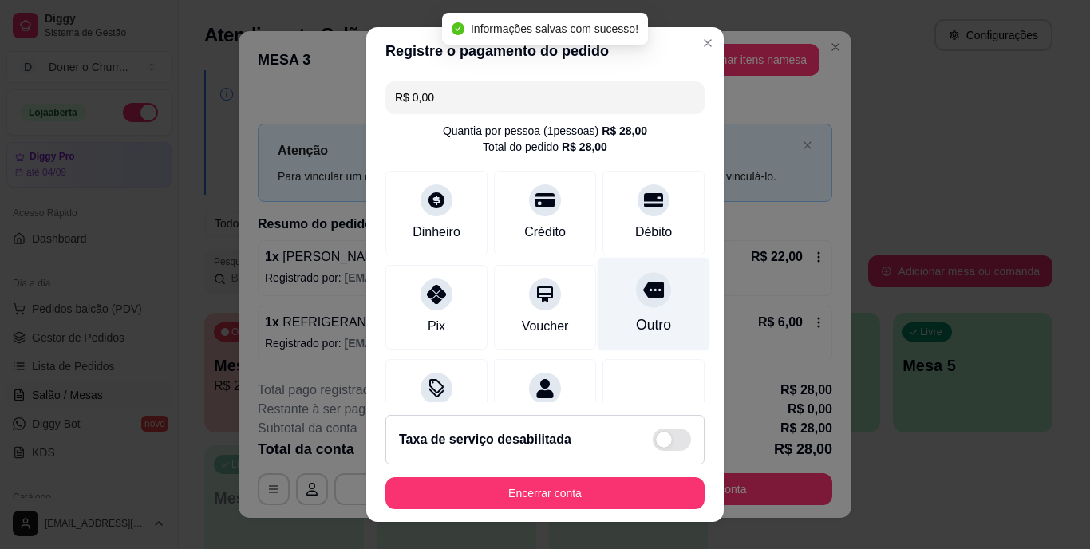
type input "R$ 0,00"
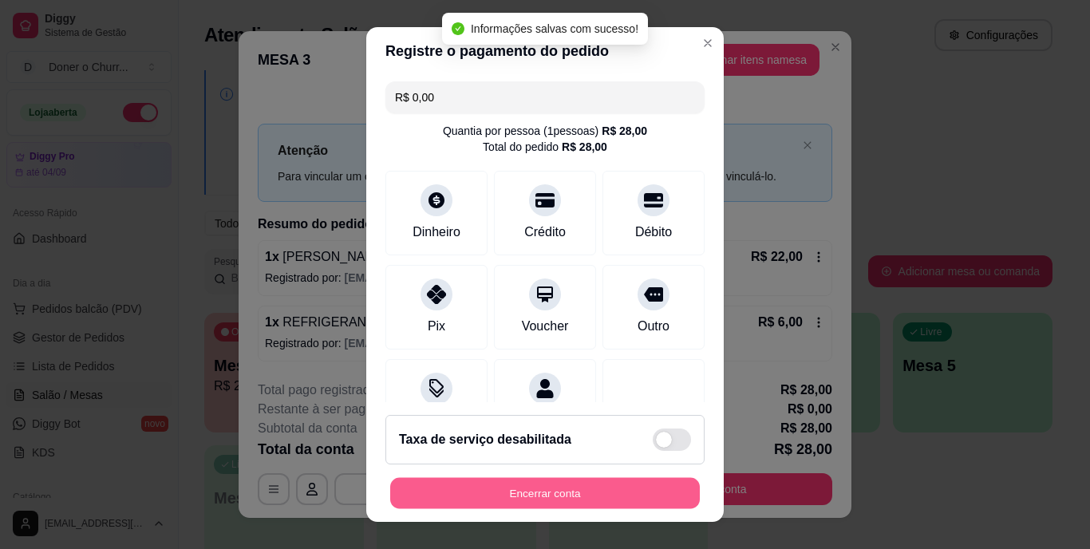
click at [558, 488] on button "Encerrar conta" at bounding box center [545, 492] width 310 height 31
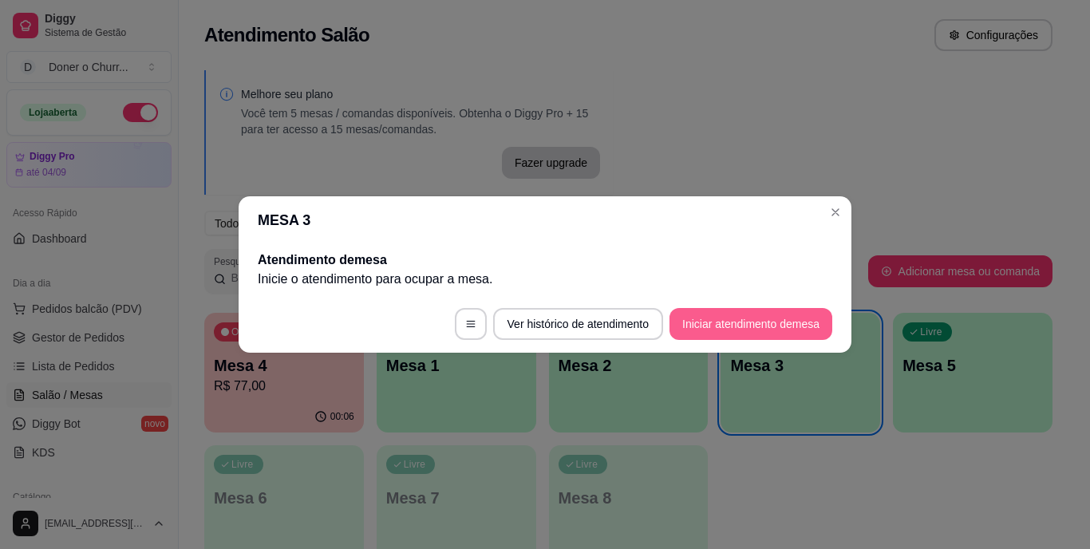
click at [801, 318] on button "Iniciar atendimento de mesa" at bounding box center [751, 324] width 163 height 32
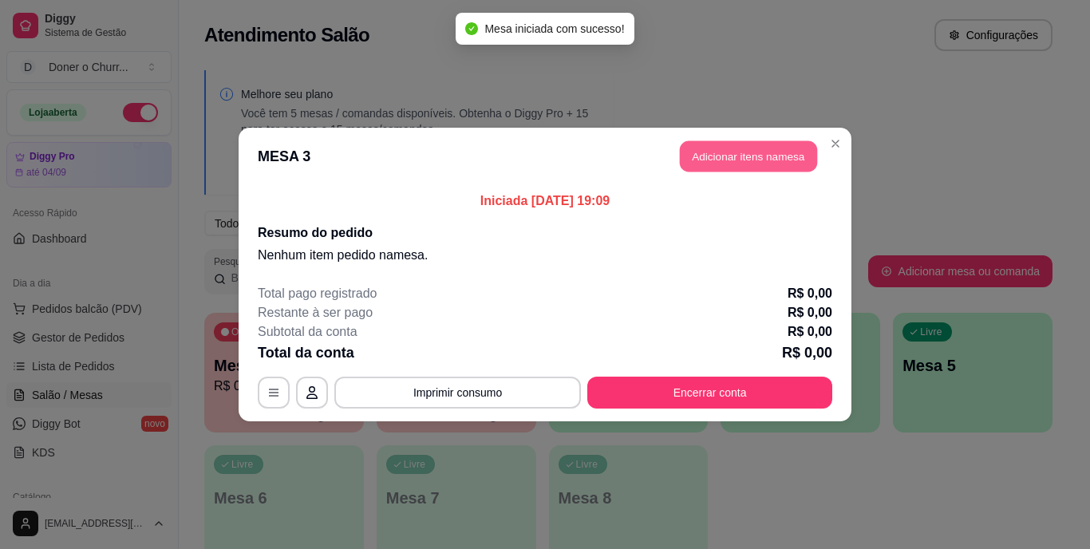
click at [757, 159] on button "Adicionar itens na mesa" at bounding box center [748, 156] width 137 height 31
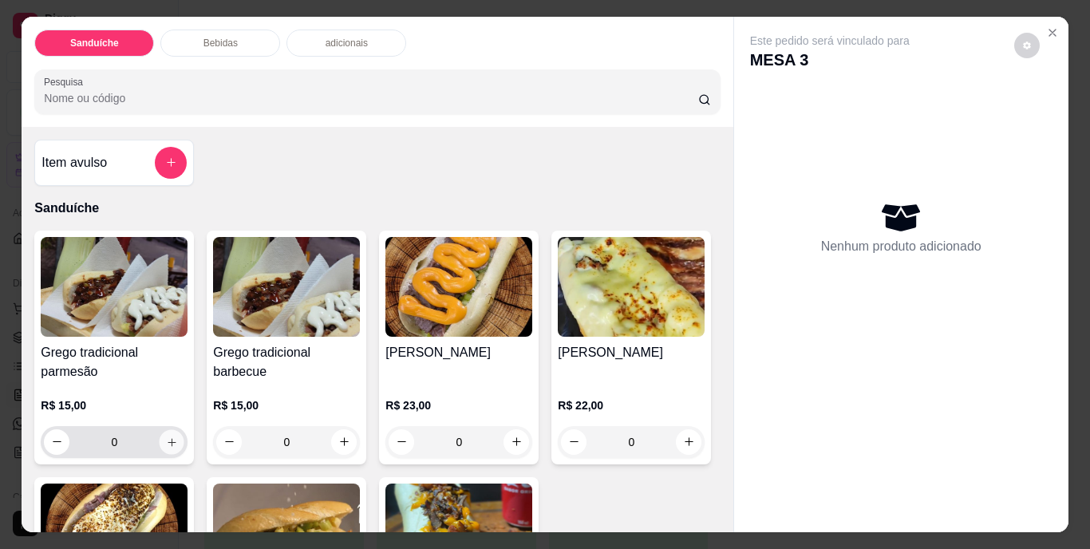
click at [166, 437] on icon "increase-product-quantity" at bounding box center [172, 442] width 12 height 12
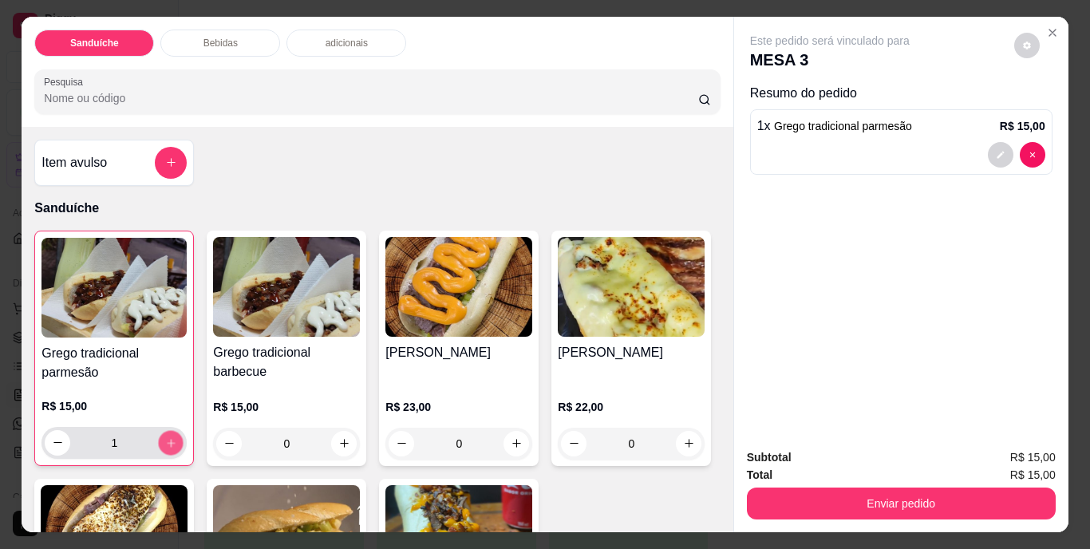
click at [165, 437] on icon "increase-product-quantity" at bounding box center [171, 443] width 12 height 12
type input "2"
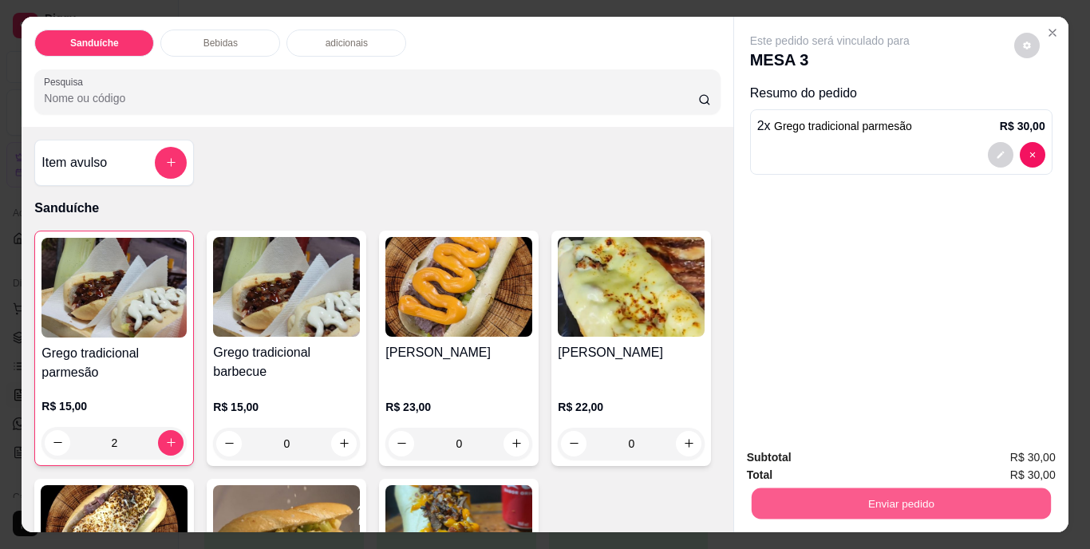
click at [892, 499] on button "Enviar pedido" at bounding box center [900, 503] width 299 height 31
click at [824, 459] on button "Não registrar e enviar pedido" at bounding box center [848, 459] width 161 height 30
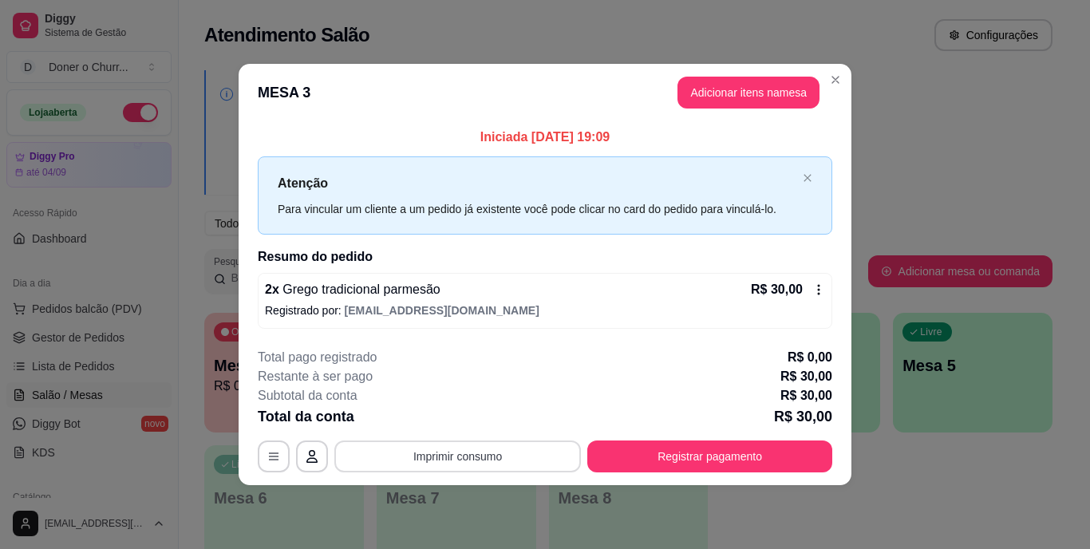
click at [450, 459] on button "Imprimir consumo" at bounding box center [457, 457] width 247 height 32
click at [458, 428] on button "IMPRESSORA" at bounding box center [463, 420] width 116 height 26
click at [458, 448] on button "Imprimir consumo" at bounding box center [457, 457] width 247 height 32
click at [465, 417] on button "IMPRESSORA" at bounding box center [463, 418] width 112 height 25
click at [453, 457] on button "Imprimir consumo" at bounding box center [457, 457] width 247 height 32
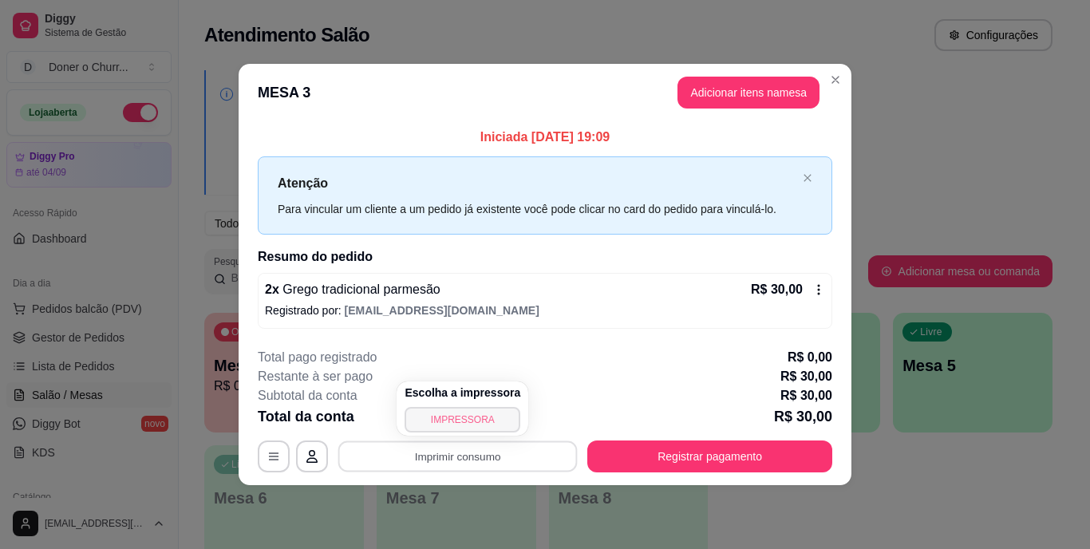
click at [464, 418] on button "IMPRESSORA" at bounding box center [463, 420] width 116 height 26
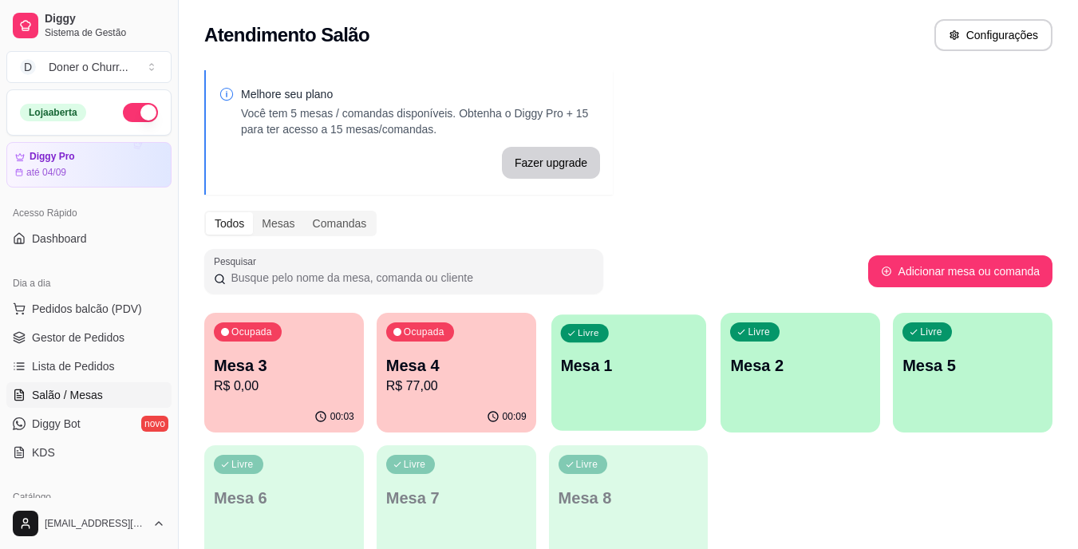
click at [657, 402] on div "Livre Mesa 1" at bounding box center [629, 362] width 155 height 97
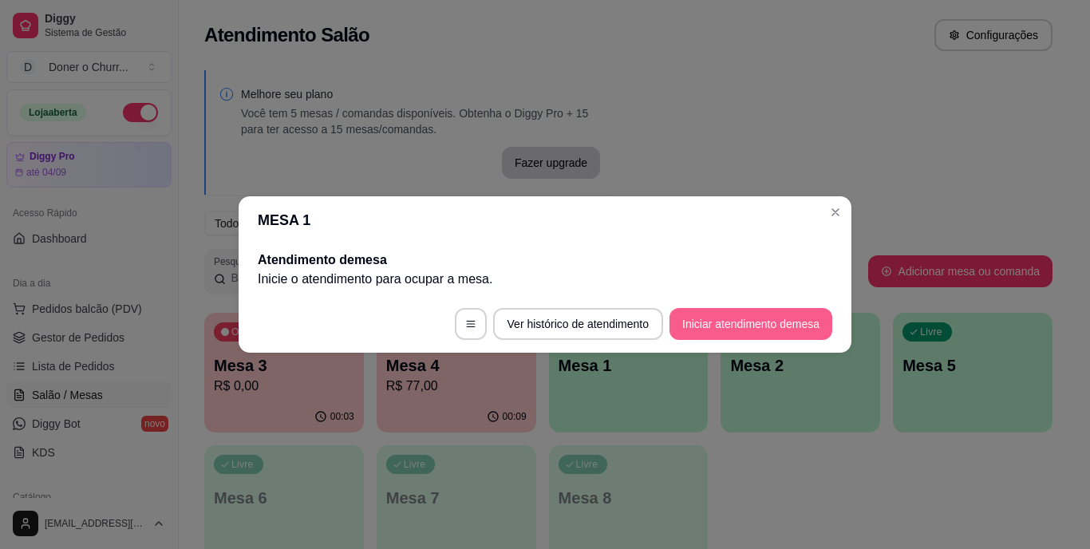
click at [722, 314] on button "Iniciar atendimento de mesa" at bounding box center [751, 324] width 163 height 32
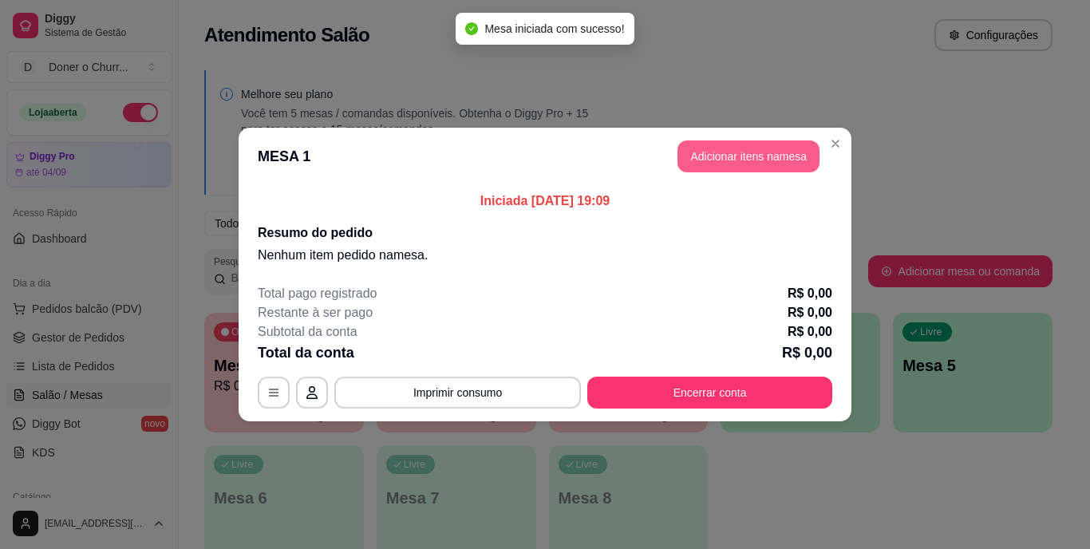
click at [736, 156] on button "Adicionar itens na mesa" at bounding box center [749, 156] width 142 height 32
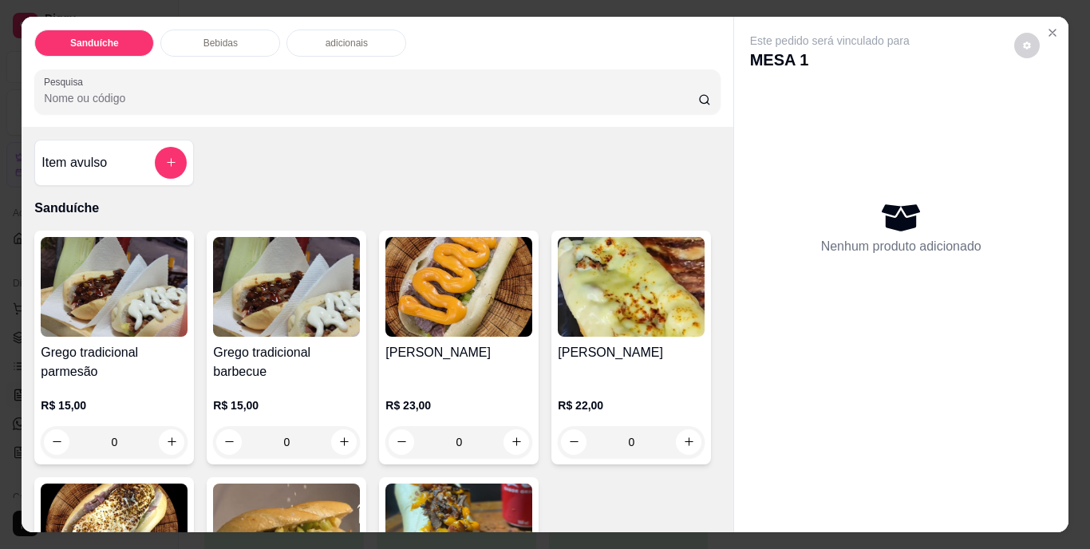
scroll to position [80, 0]
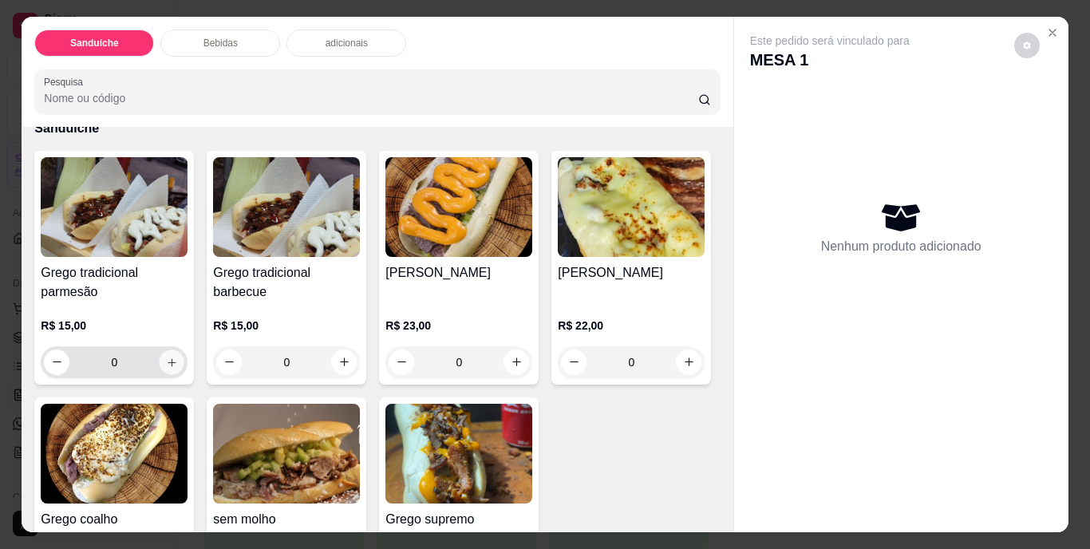
click at [168, 350] on button "increase-product-quantity" at bounding box center [172, 362] width 25 height 25
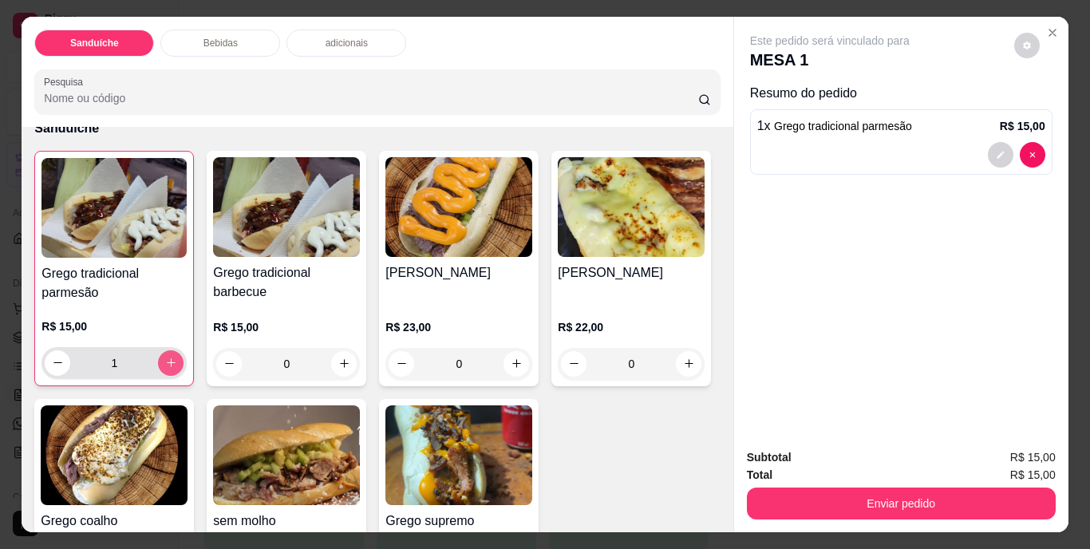
click at [166, 350] on button "increase-product-quantity" at bounding box center [171, 363] width 26 height 26
type input "2"
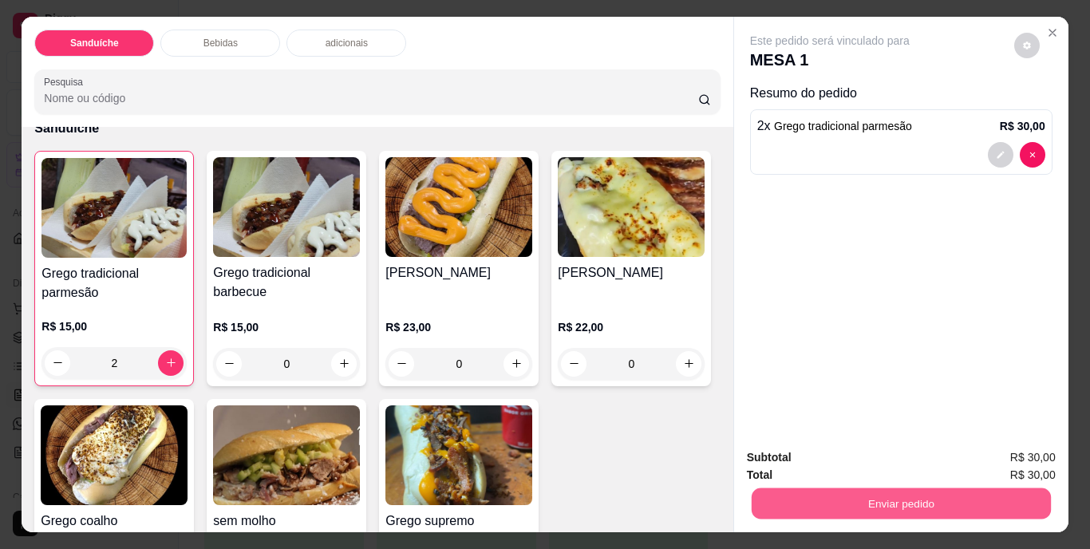
click at [910, 502] on button "Enviar pedido" at bounding box center [900, 503] width 299 height 31
click at [862, 453] on button "Não registrar e enviar pedido" at bounding box center [848, 459] width 166 height 30
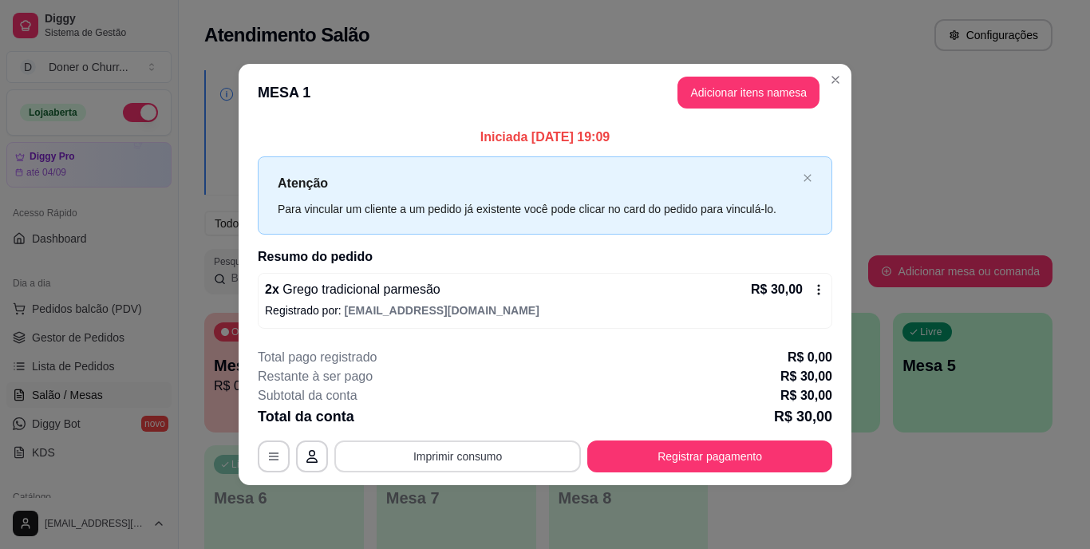
click at [469, 453] on button "Imprimir consumo" at bounding box center [457, 457] width 247 height 32
click at [451, 422] on button "IMPRESSORA" at bounding box center [463, 419] width 116 height 26
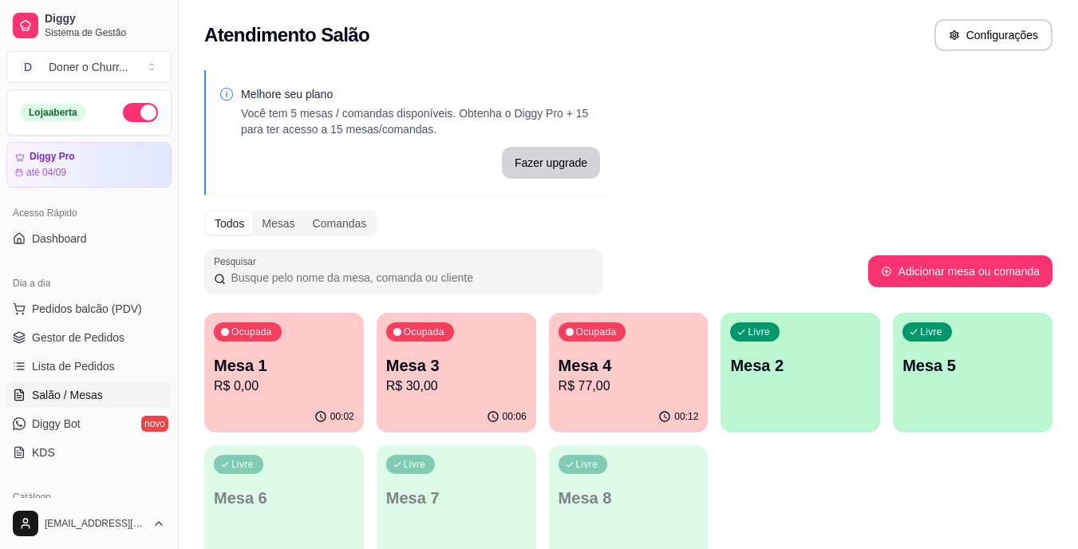
click at [816, 377] on div "Livre Mesa 2" at bounding box center [801, 363] width 160 height 101
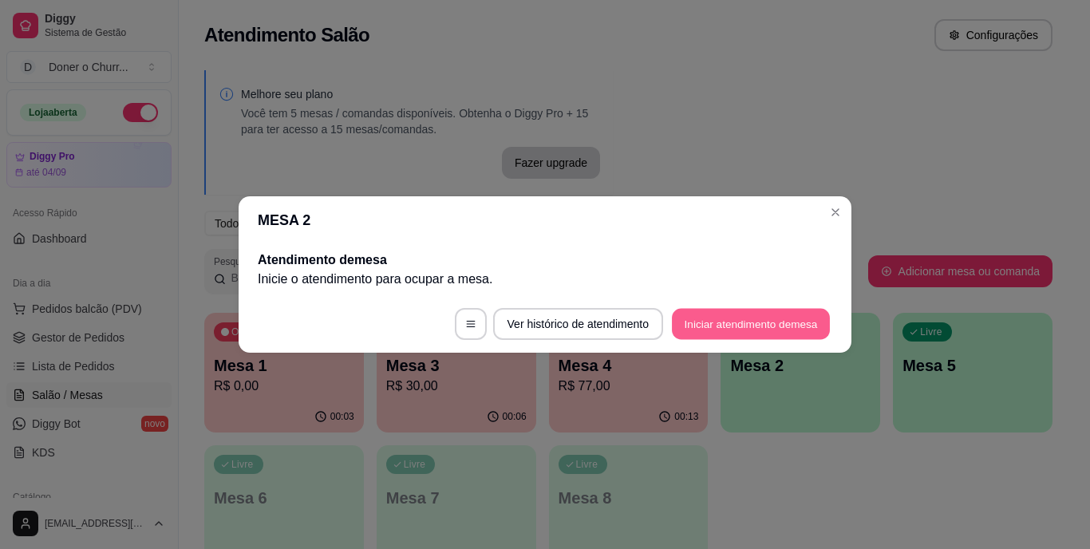
click at [743, 331] on button "Iniciar atendimento de mesa" at bounding box center [751, 324] width 158 height 31
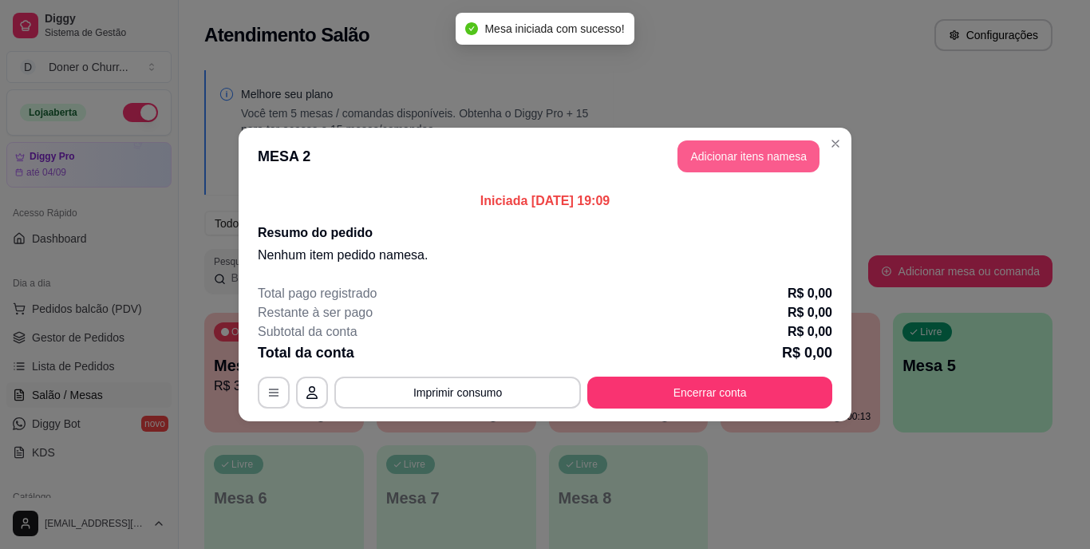
click at [718, 144] on button "Adicionar itens na mesa" at bounding box center [749, 156] width 142 height 32
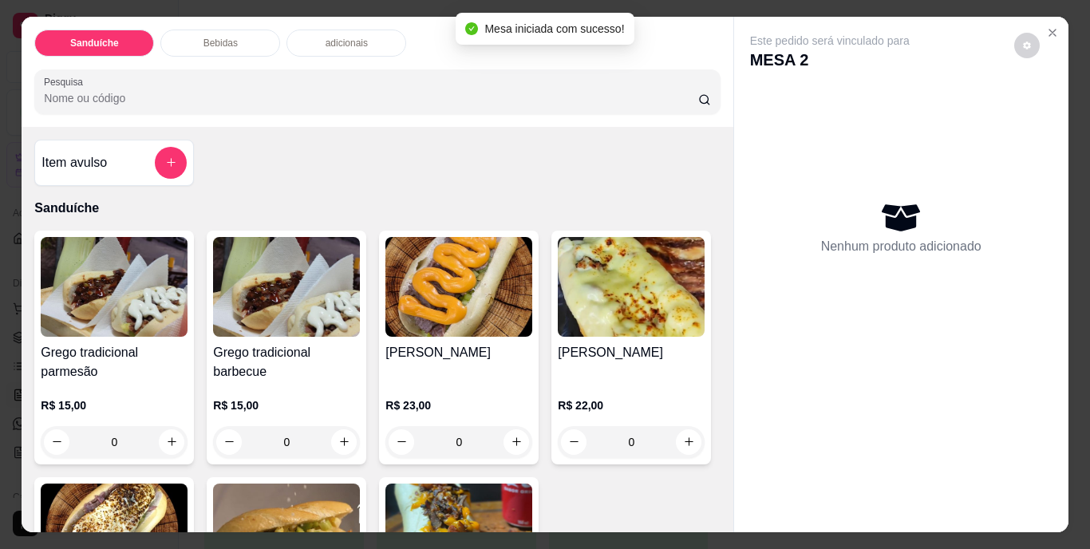
scroll to position [160, 0]
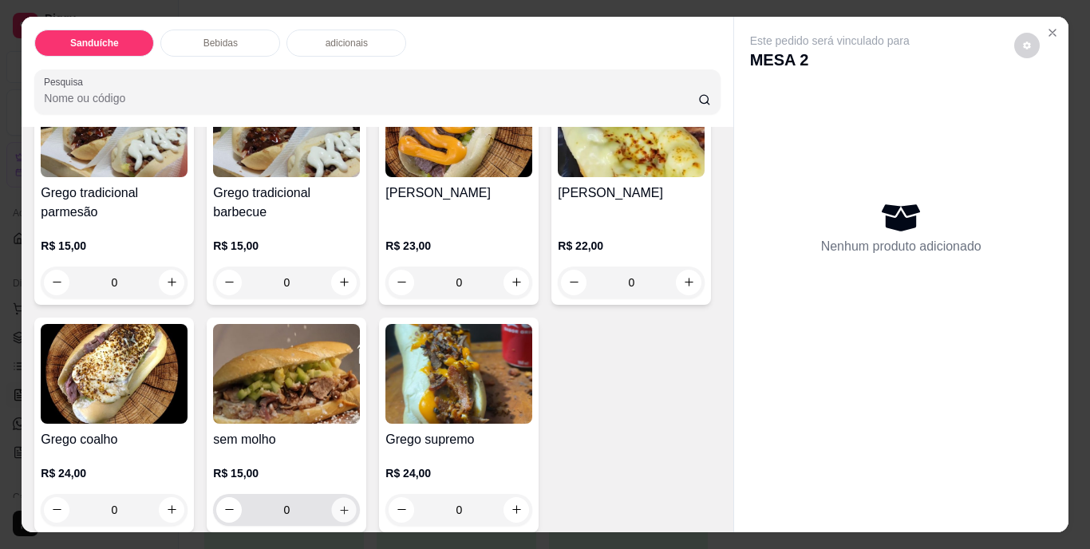
click at [350, 504] on icon "increase-product-quantity" at bounding box center [344, 510] width 12 height 12
type input "1"
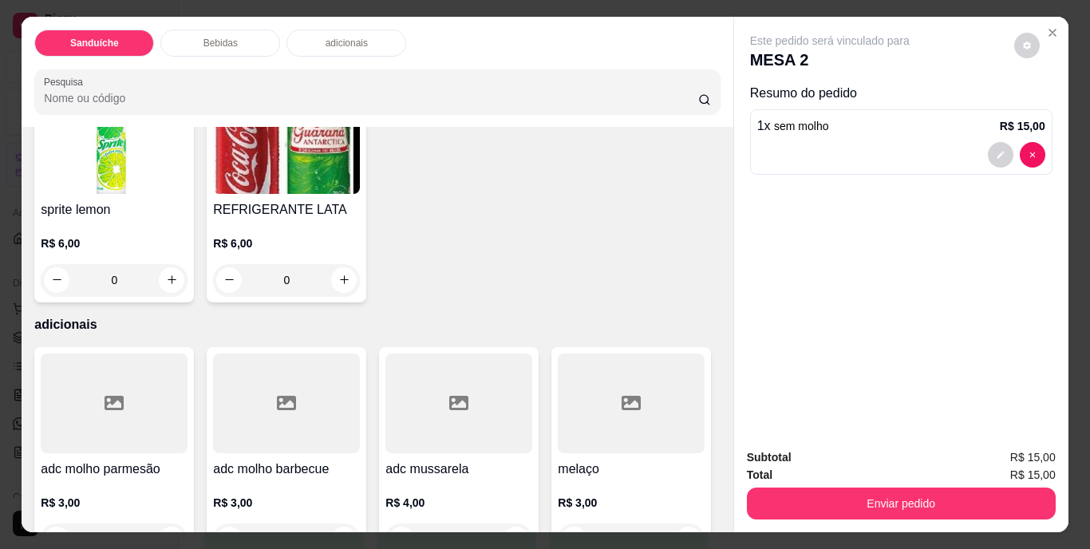
scroll to position [958, 0]
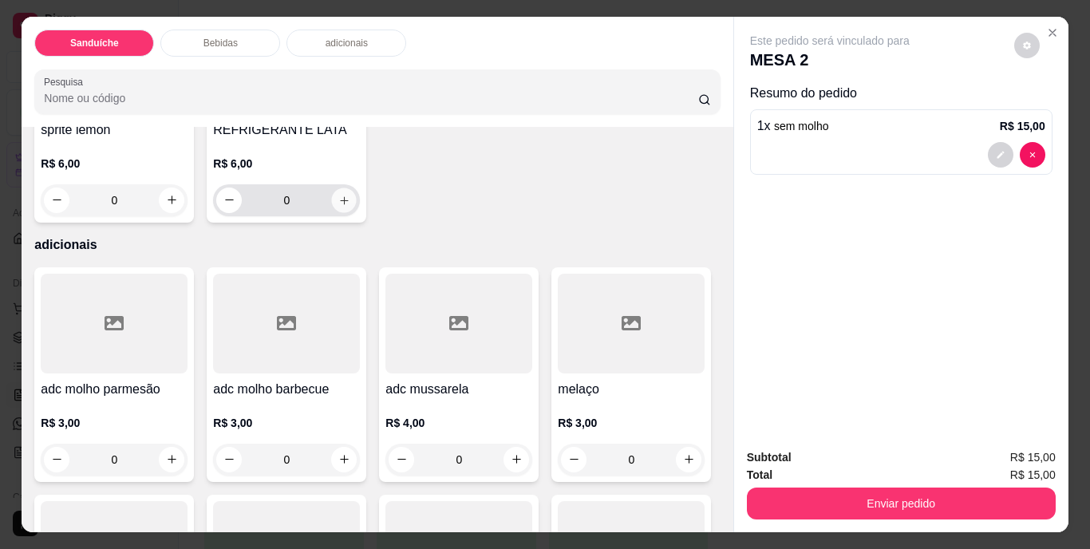
click at [350, 206] on icon "increase-product-quantity" at bounding box center [344, 200] width 12 height 12
type input "1"
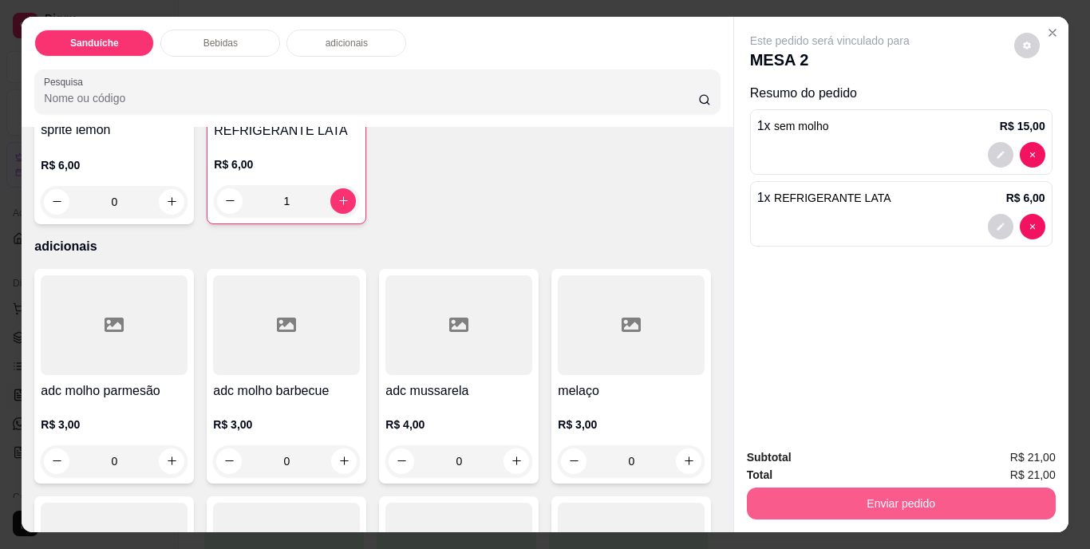
click at [883, 492] on button "Enviar pedido" at bounding box center [901, 504] width 309 height 32
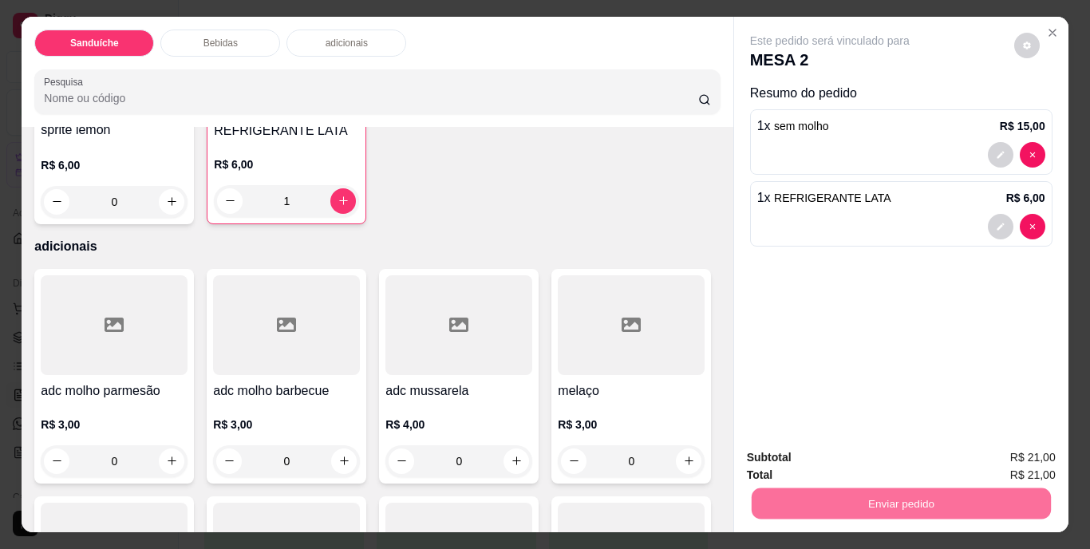
click at [835, 453] on button "Não registrar e enviar pedido" at bounding box center [848, 459] width 161 height 30
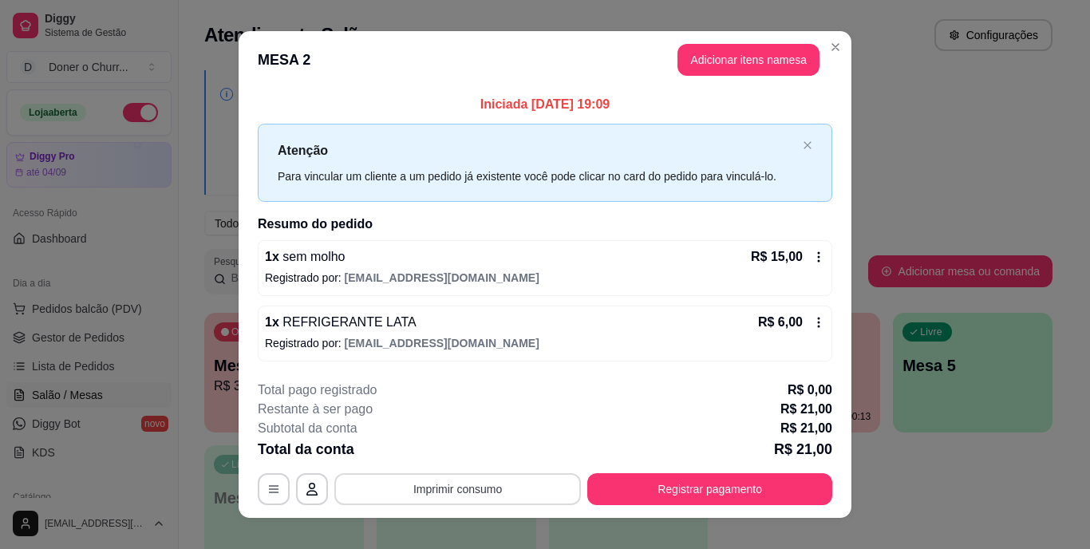
click at [457, 490] on button "Imprimir consumo" at bounding box center [457, 489] width 247 height 32
click at [448, 449] on button "IMPRESSORA" at bounding box center [457, 451] width 112 height 25
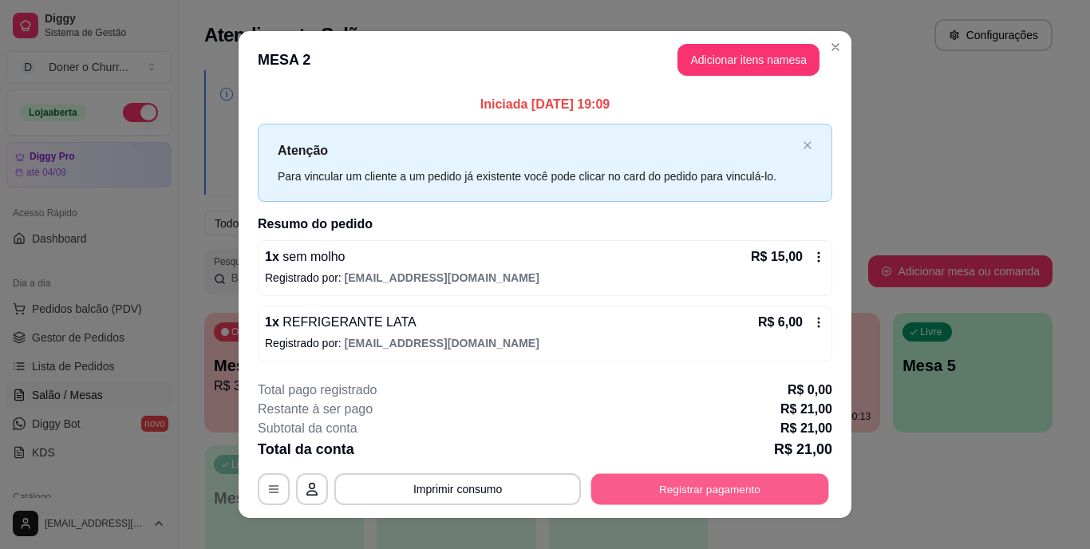
click at [674, 495] on button "Registrar pagamento" at bounding box center [710, 488] width 238 height 31
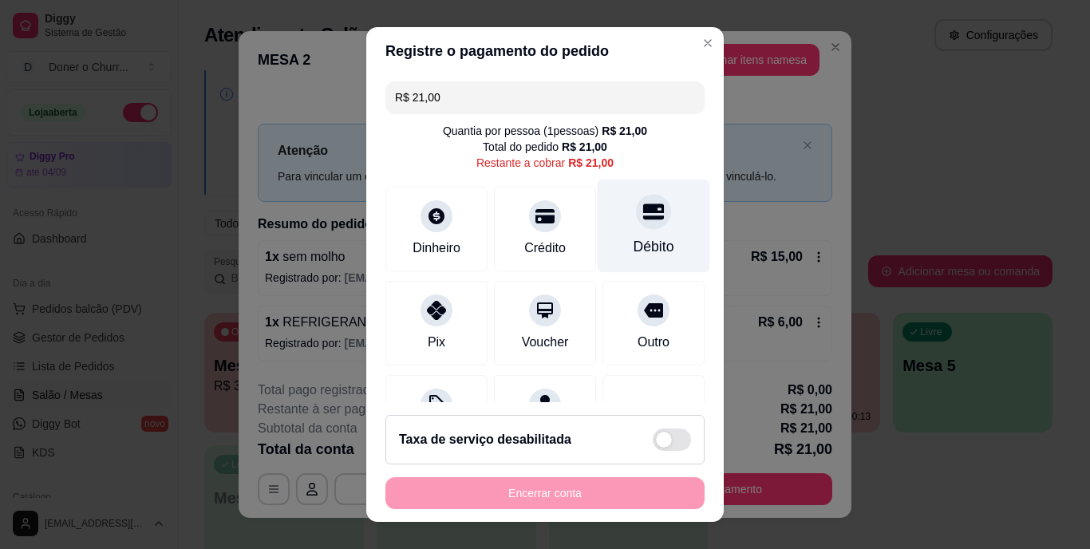
click at [634, 237] on div "Débito" at bounding box center [654, 247] width 41 height 21
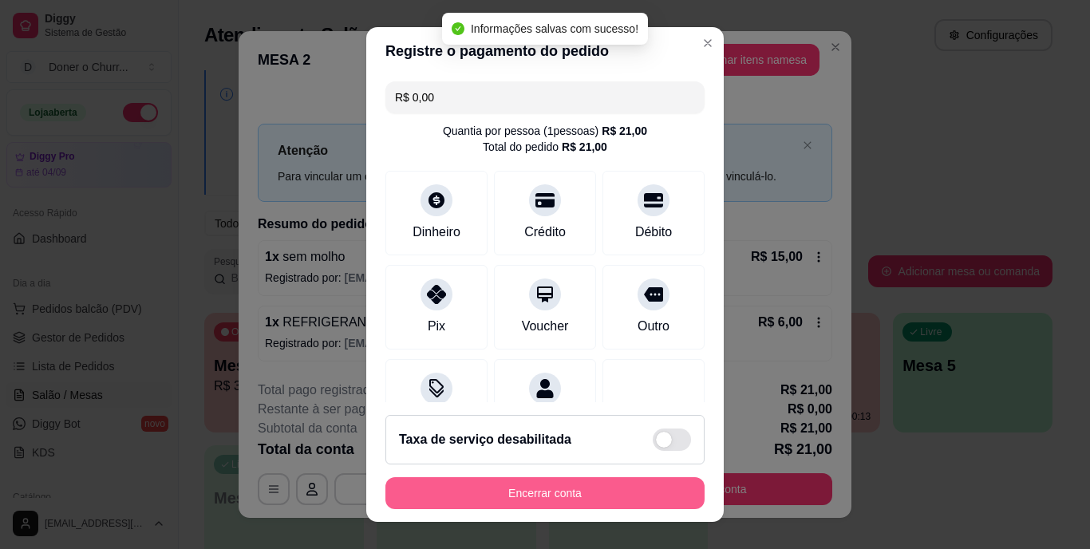
type input "R$ 0,00"
click at [535, 488] on button "Encerrar conta" at bounding box center [545, 493] width 319 height 32
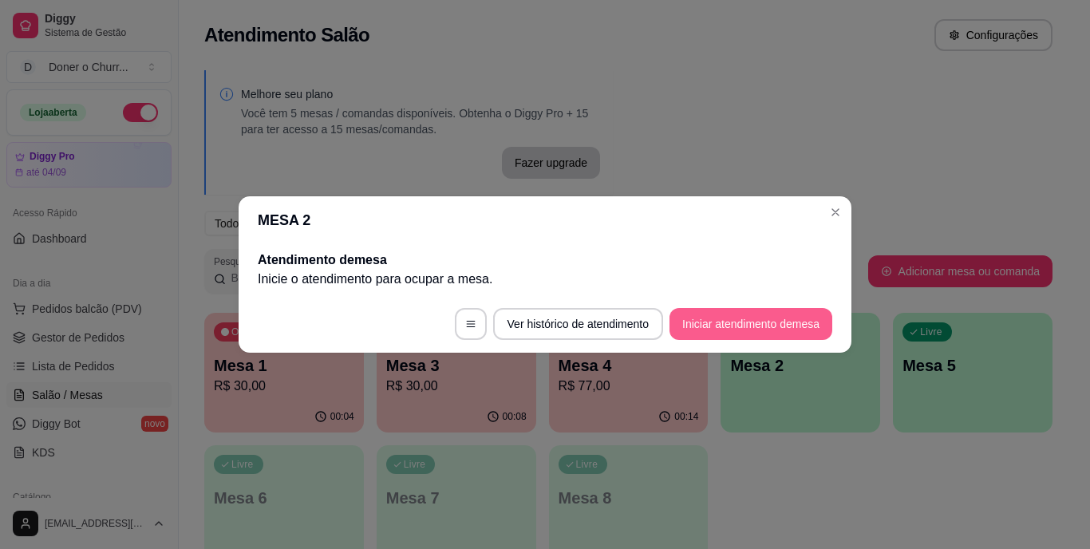
click at [742, 326] on button "Iniciar atendimento de mesa" at bounding box center [751, 324] width 163 height 32
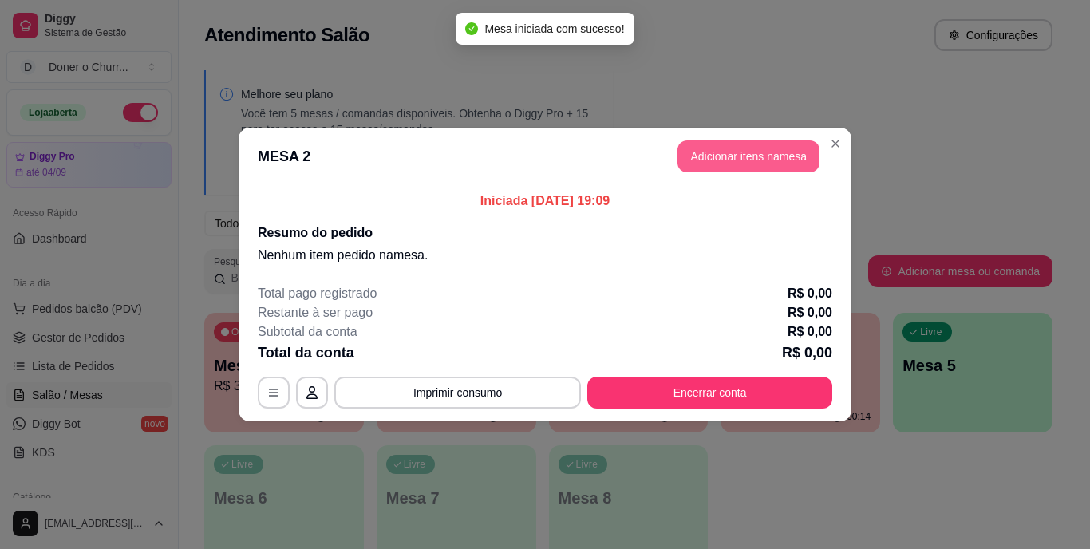
click at [740, 155] on button "Adicionar itens na mesa" at bounding box center [749, 156] width 142 height 32
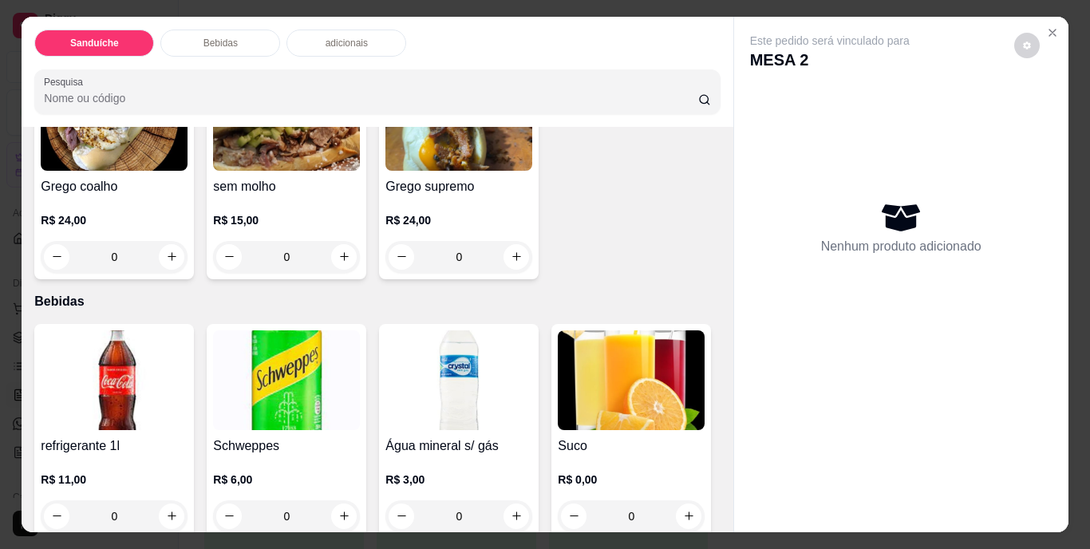
scroll to position [399, 0]
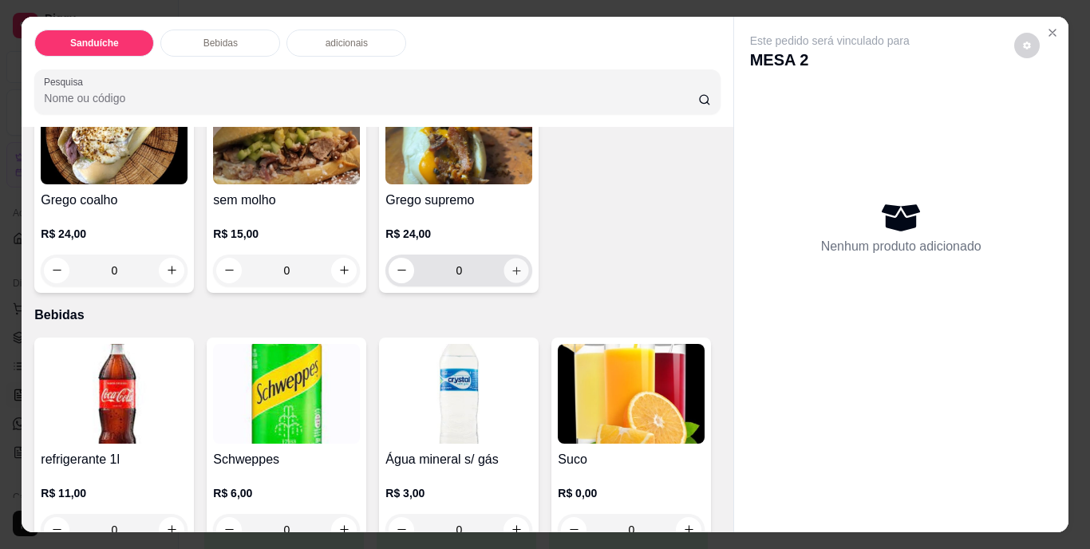
click at [512, 275] on icon "increase-product-quantity" at bounding box center [516, 271] width 8 height 8
type input "1"
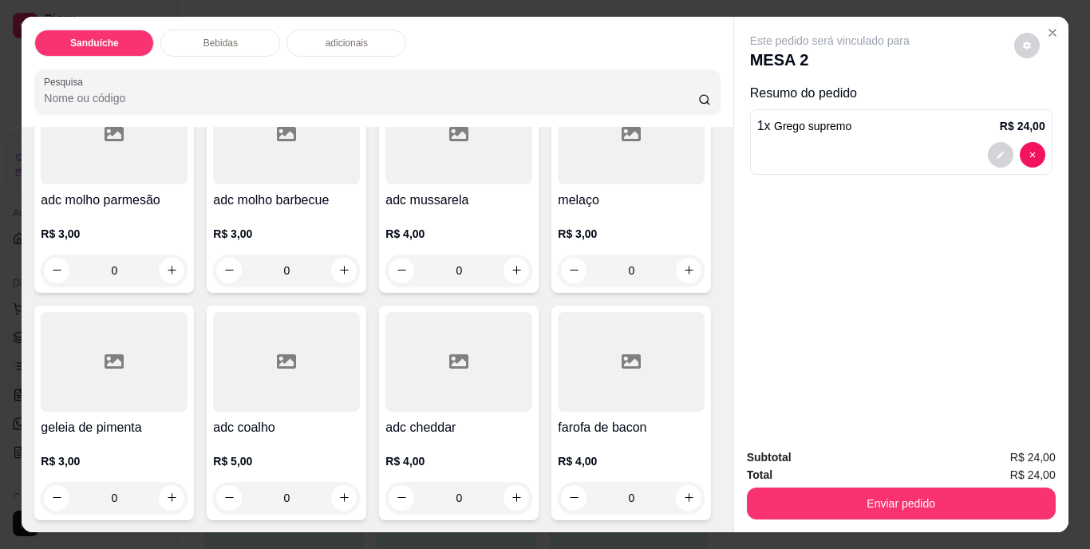
scroll to position [1117, 0]
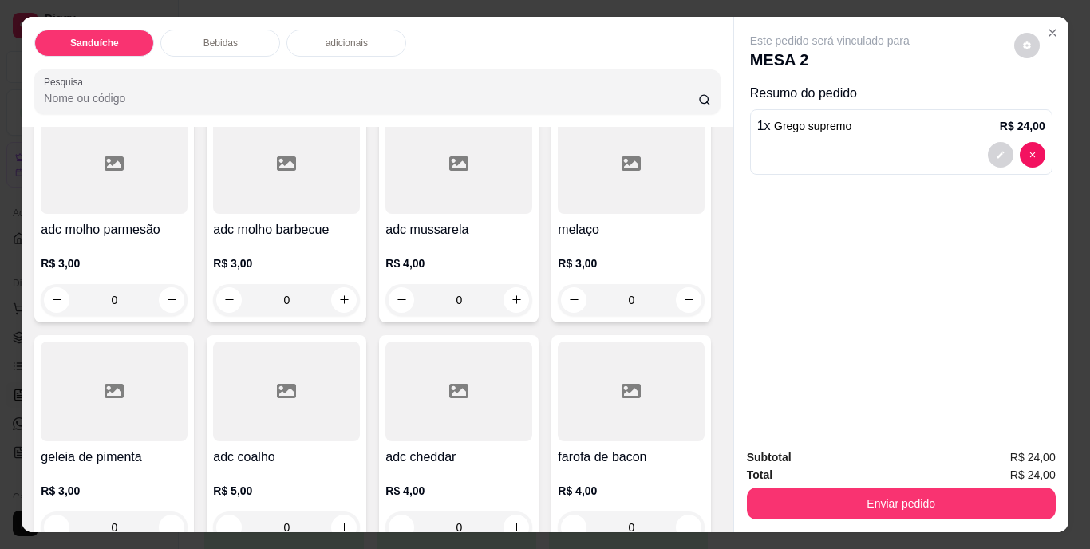
click at [348, 45] on icon "increase-product-quantity" at bounding box center [344, 41] width 8 height 8
type input "1"
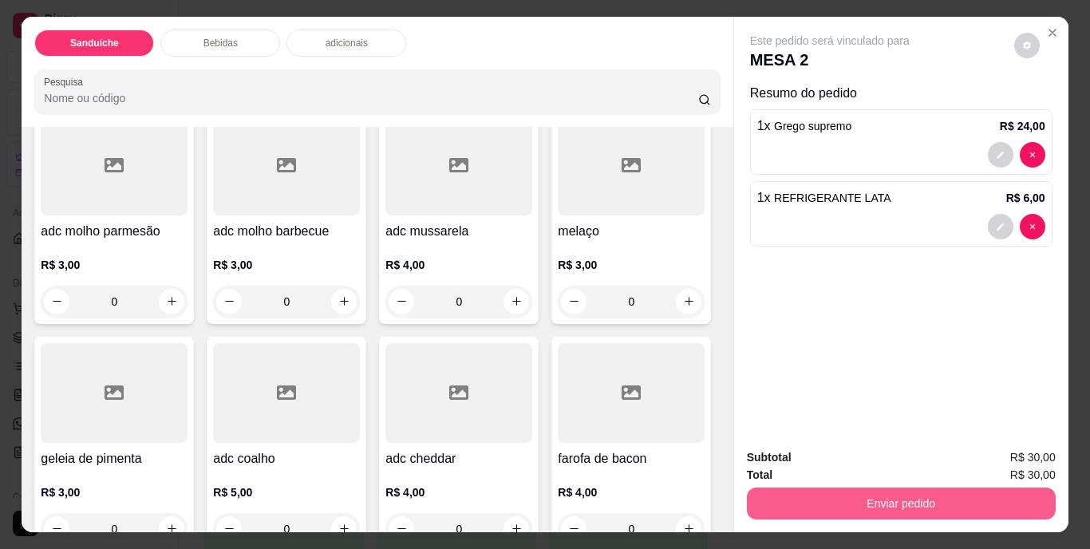
click at [944, 500] on button "Enviar pedido" at bounding box center [901, 504] width 309 height 32
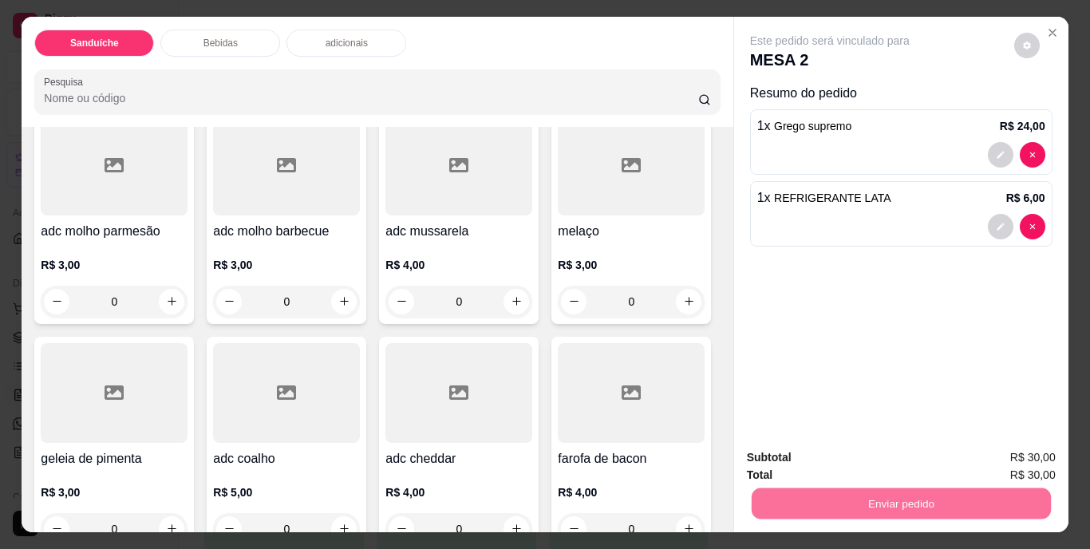
click at [845, 461] on button "Não registrar e enviar pedido" at bounding box center [848, 459] width 166 height 30
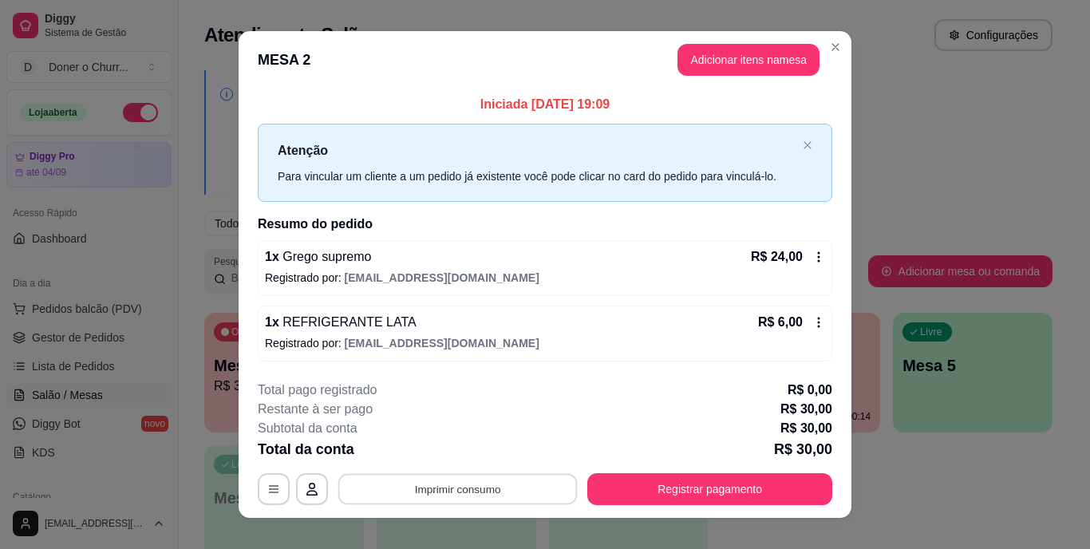
click at [469, 488] on button "Imprimir consumo" at bounding box center [457, 488] width 239 height 31
click at [448, 454] on button "IMPRESSORA" at bounding box center [457, 452] width 112 height 25
click at [433, 485] on button "Imprimir consumo" at bounding box center [457, 489] width 247 height 32
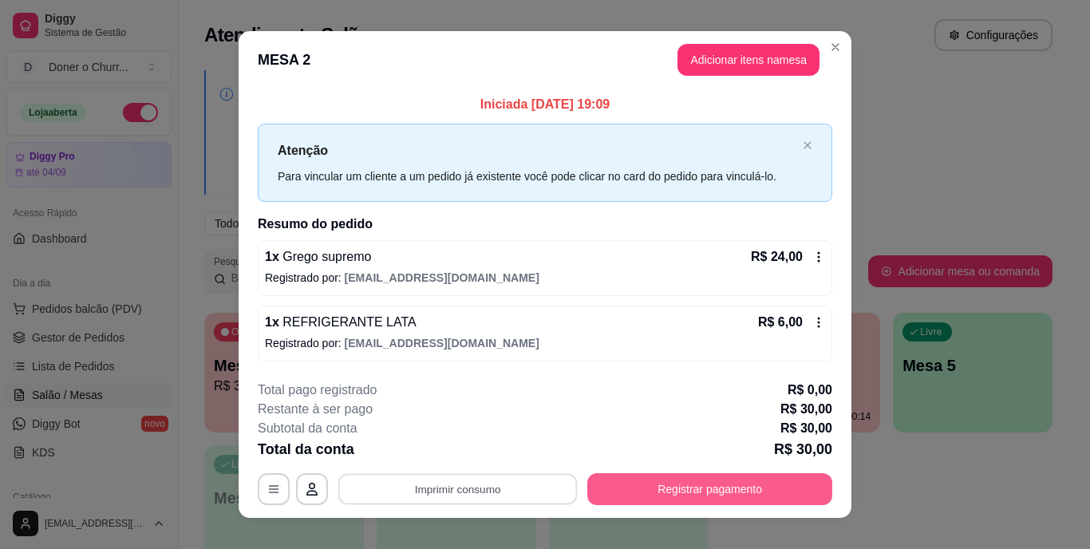
click at [662, 485] on button "Registrar pagamento" at bounding box center [709, 489] width 245 height 32
click at [672, 487] on button "Registrar pagamento" at bounding box center [710, 488] width 238 height 31
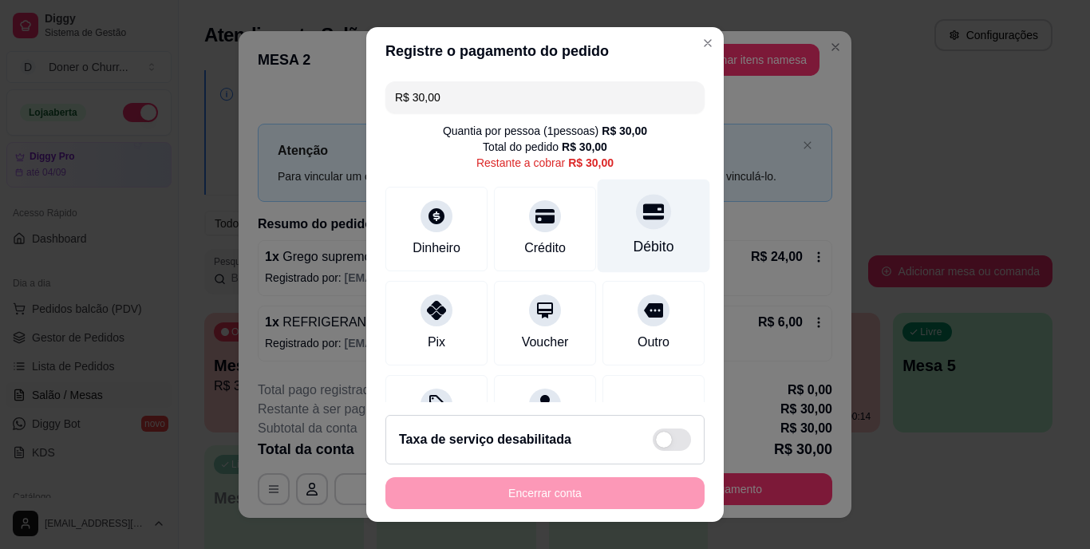
click at [623, 235] on div "Débito" at bounding box center [654, 226] width 113 height 93
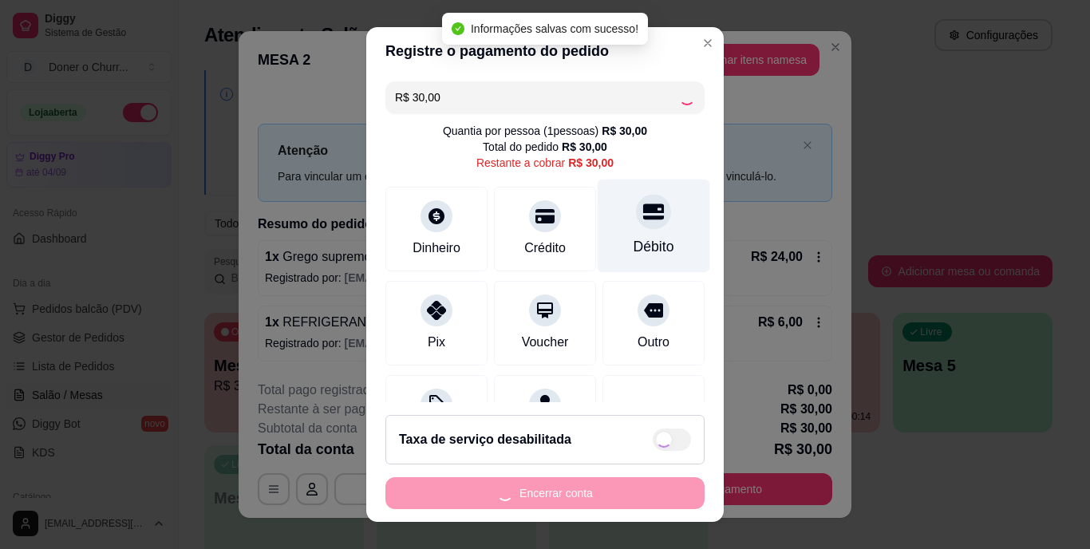
type input "R$ 0,00"
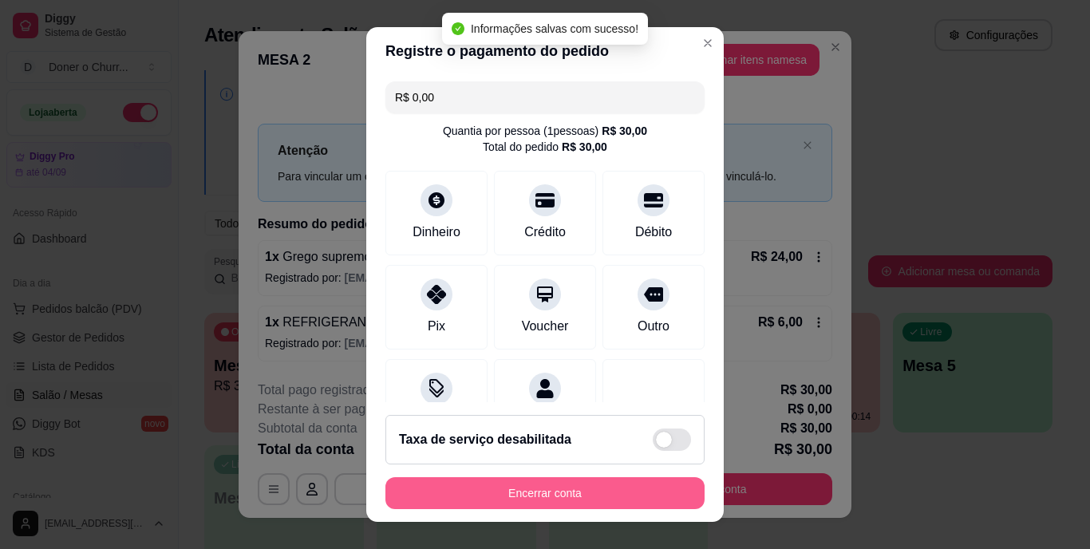
click at [510, 486] on button "Encerrar conta" at bounding box center [545, 493] width 319 height 32
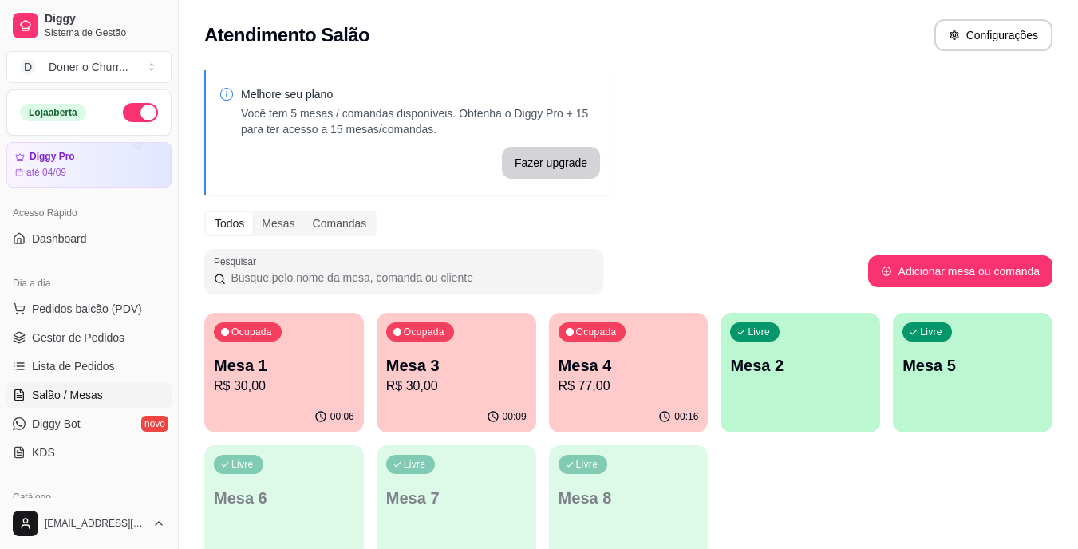
click at [307, 362] on p "Mesa 1" at bounding box center [284, 365] width 140 height 22
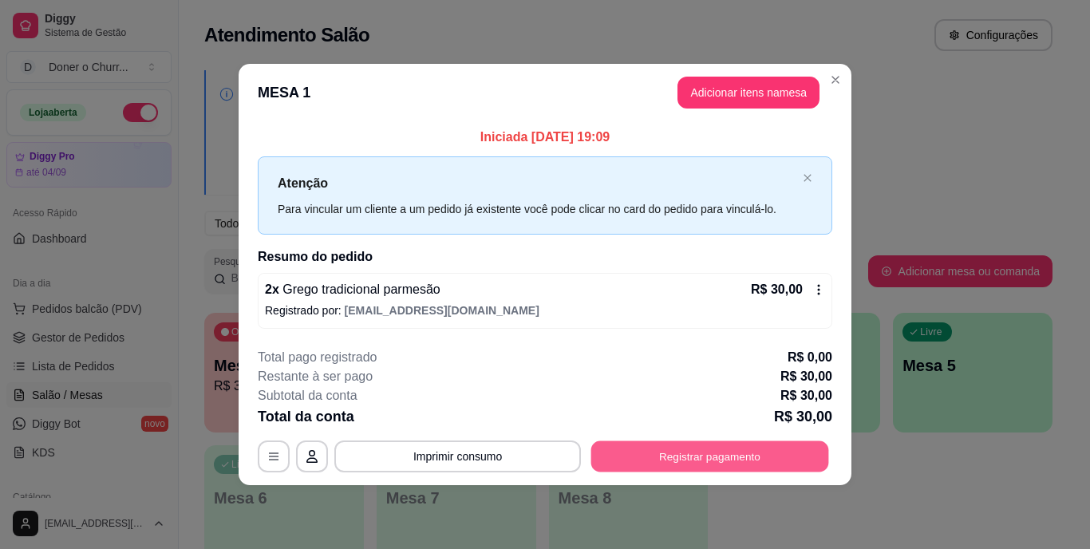
click at [678, 453] on button "Registrar pagamento" at bounding box center [710, 456] width 238 height 31
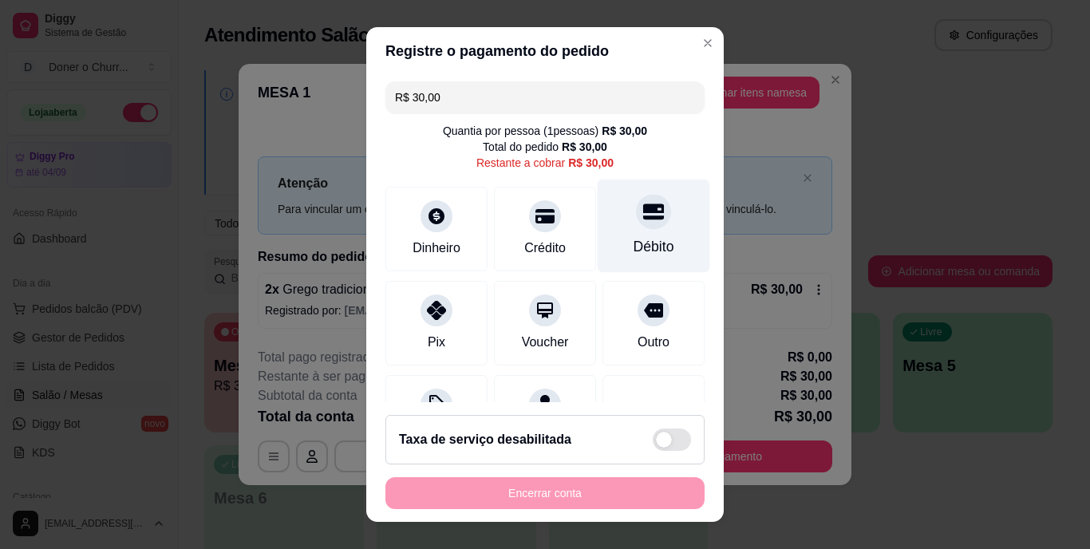
click at [636, 230] on div at bounding box center [653, 212] width 35 height 35
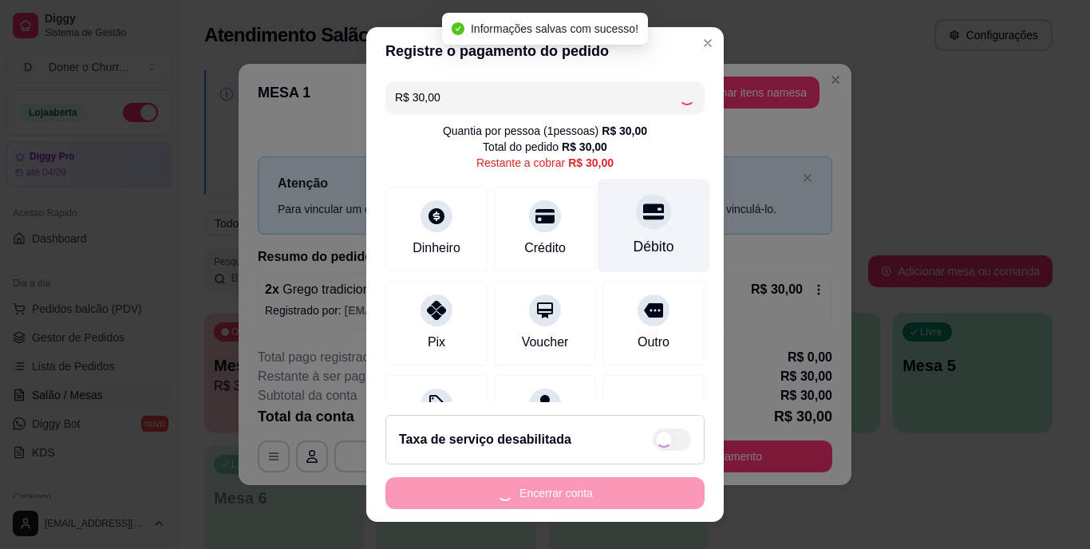
type input "R$ 0,00"
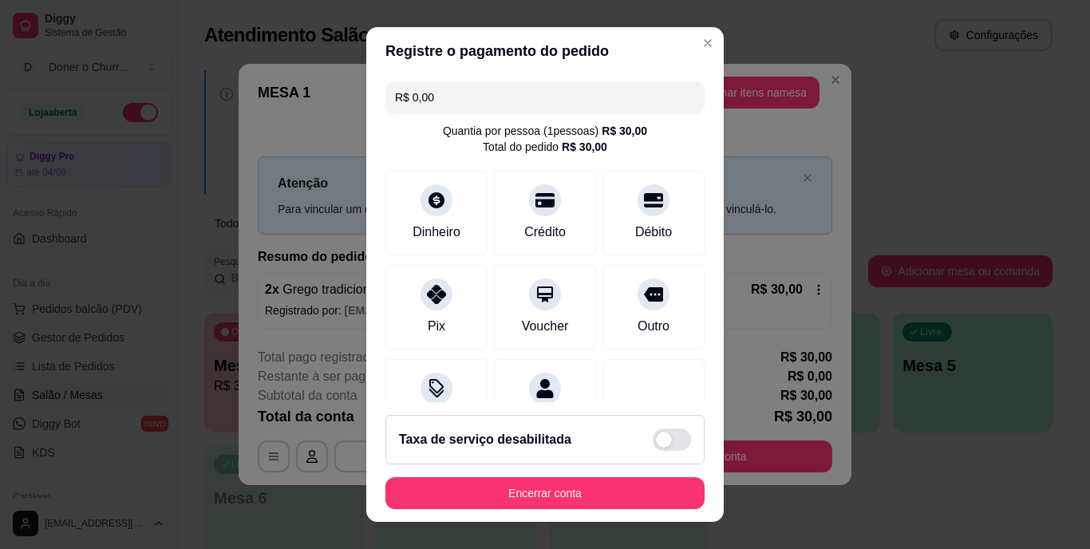
scroll to position [150, 0]
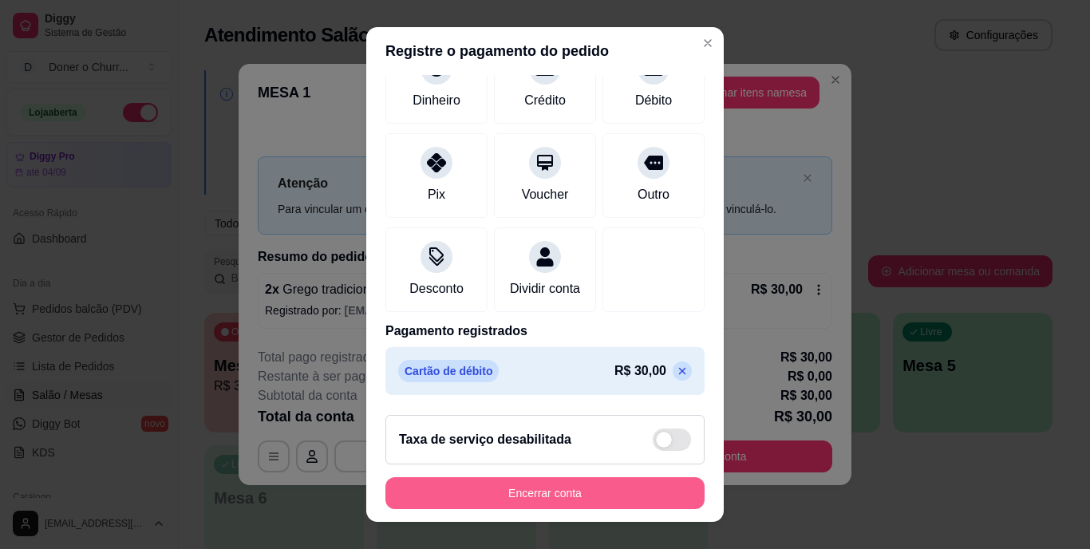
click at [538, 491] on button "Encerrar conta" at bounding box center [545, 493] width 319 height 32
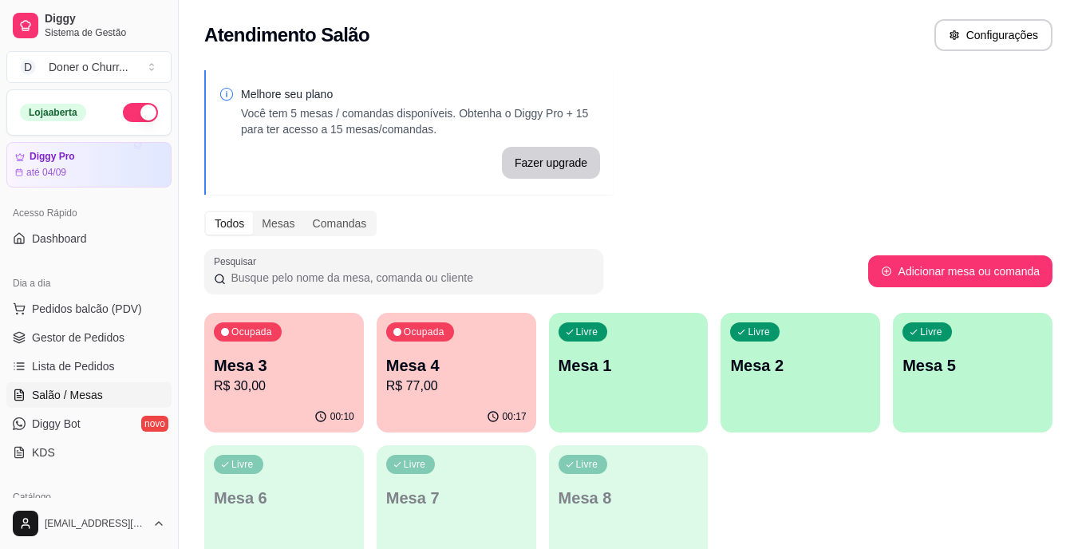
click at [314, 378] on p "R$ 30,00" at bounding box center [284, 386] width 140 height 19
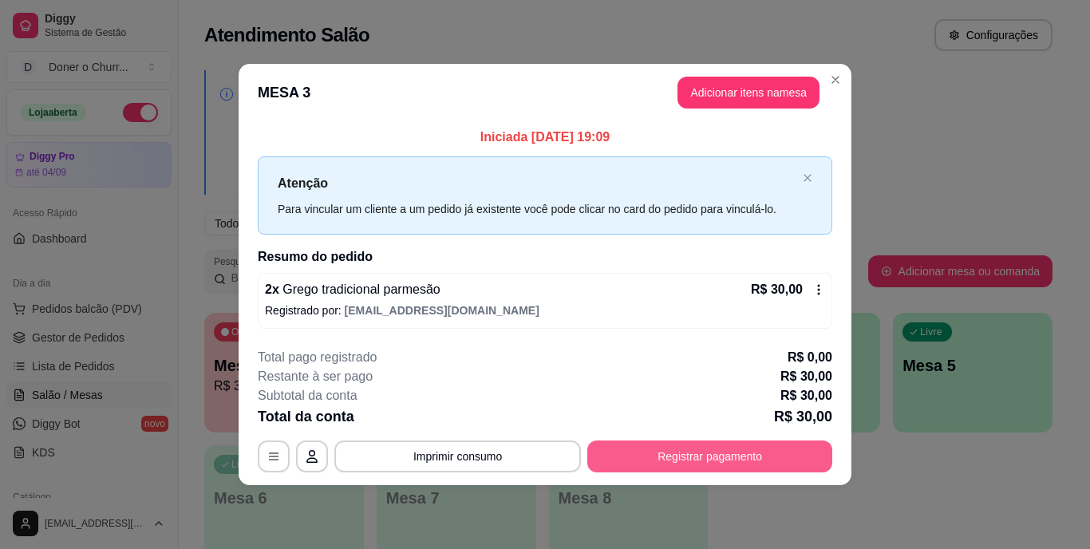
click at [652, 456] on button "Registrar pagamento" at bounding box center [709, 457] width 245 height 32
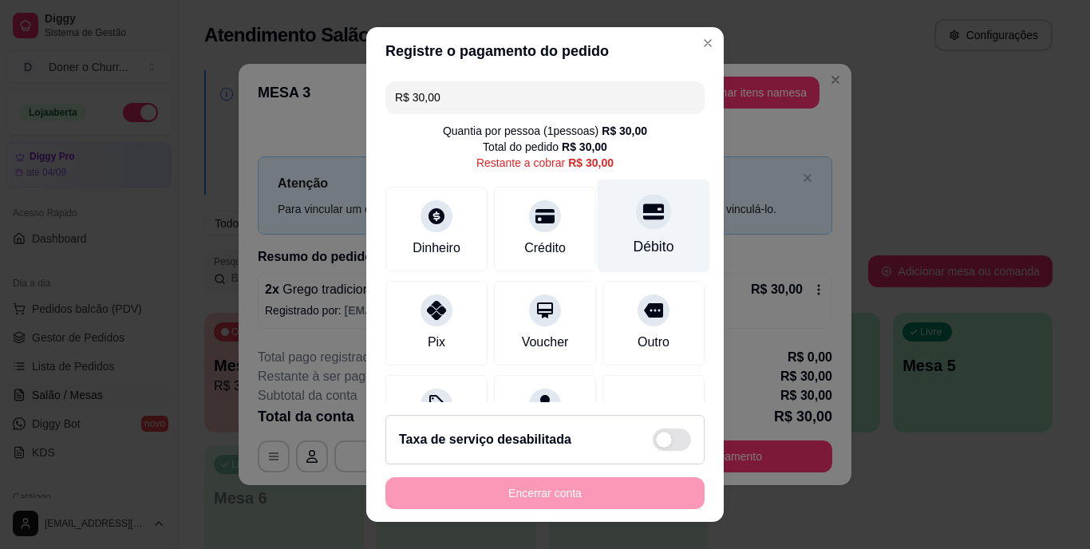
click at [636, 224] on div at bounding box center [653, 212] width 35 height 35
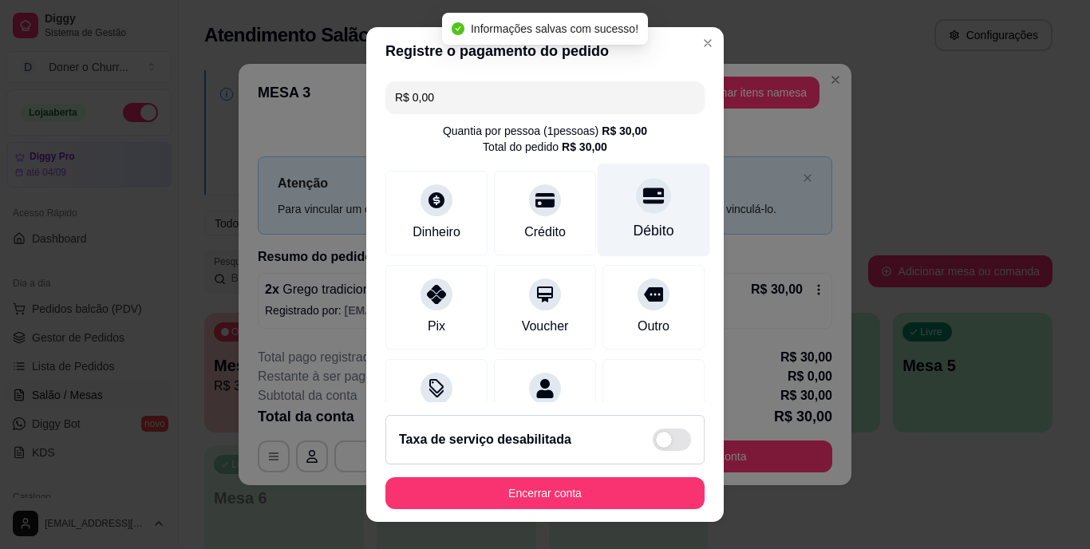
type input "R$ 0,00"
click at [634, 231] on div "Débito" at bounding box center [654, 231] width 41 height 21
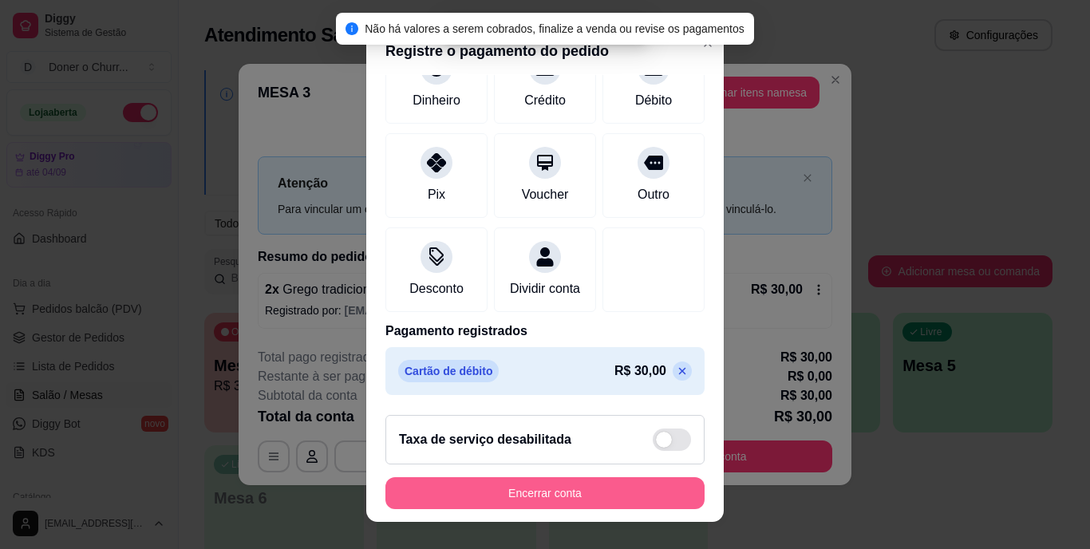
click at [568, 496] on button "Encerrar conta" at bounding box center [545, 493] width 319 height 32
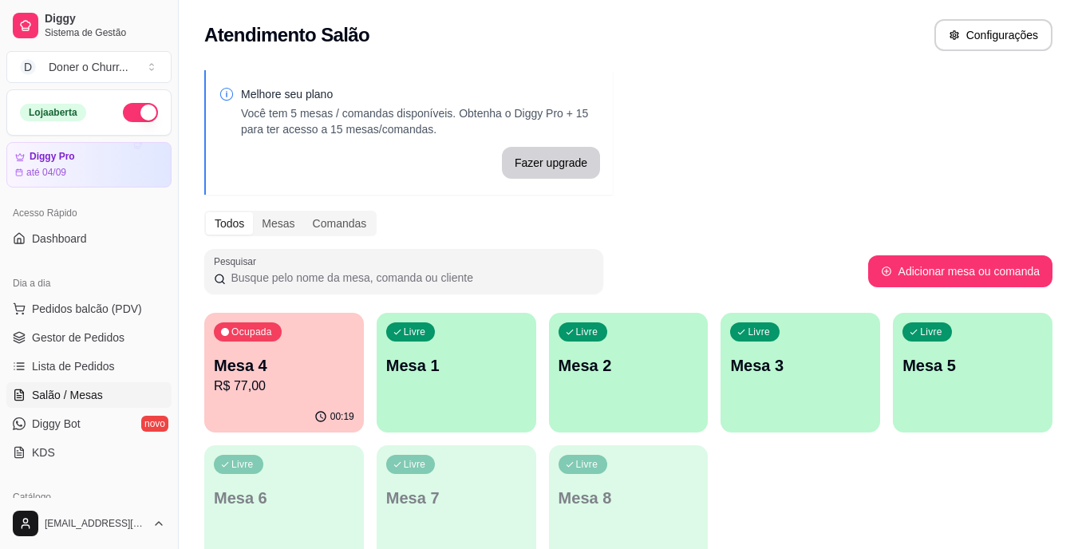
click at [294, 376] on div "Mesa 4 R$ 77,00" at bounding box center [284, 375] width 140 height 42
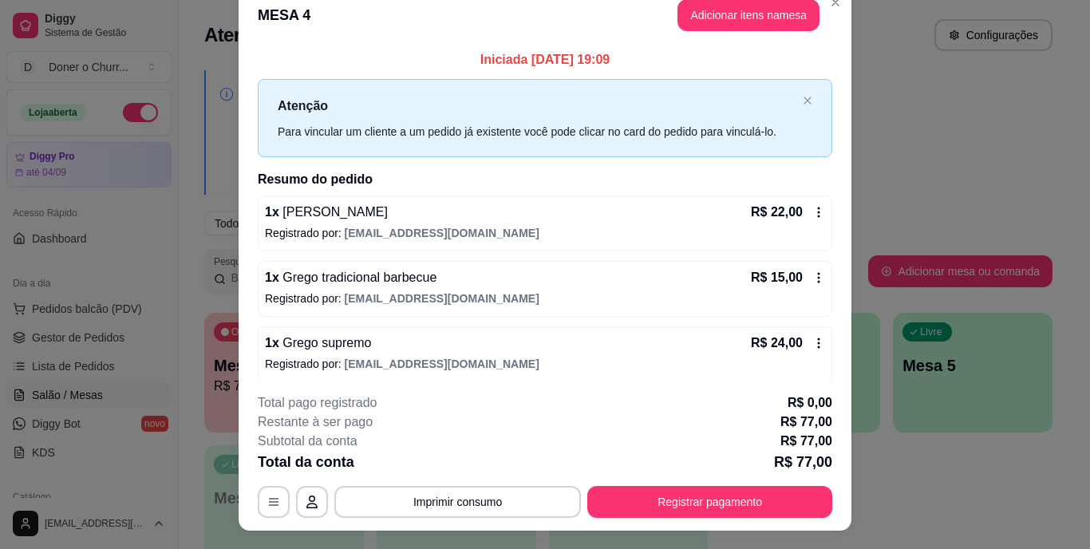
scroll to position [0, 0]
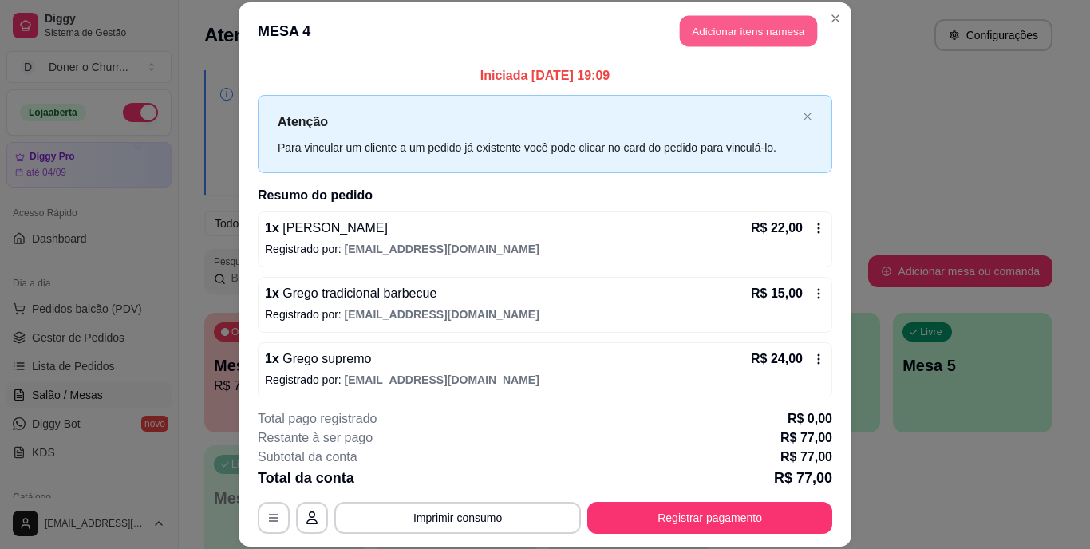
click at [742, 39] on button "Adicionar itens na mesa" at bounding box center [748, 31] width 137 height 31
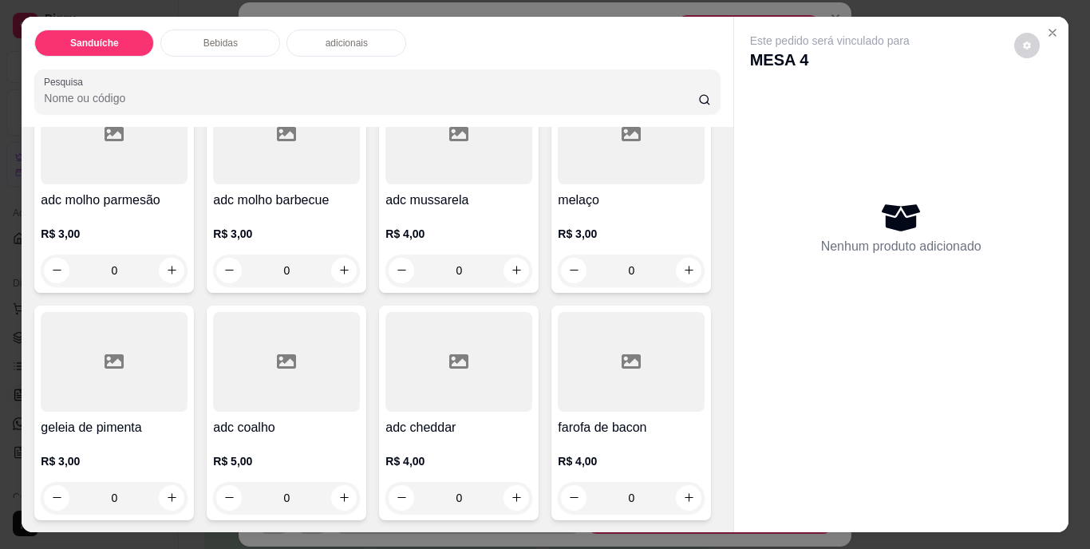
scroll to position [1197, 0]
click at [511, 276] on icon "increase-product-quantity" at bounding box center [517, 270] width 12 height 12
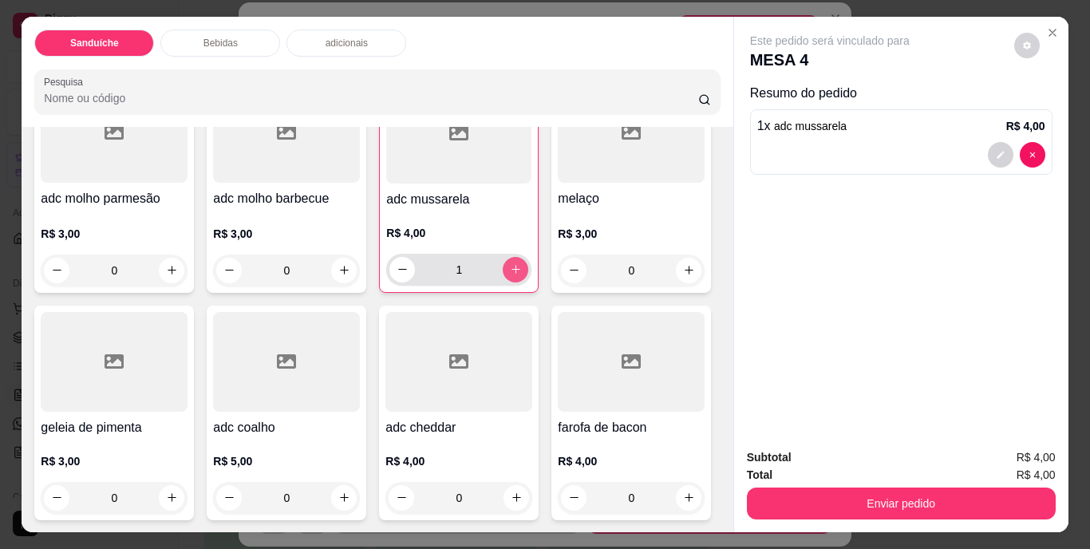
type input "1"
click at [390, 282] on button "decrease-product-quantity" at bounding box center [402, 269] width 25 height 25
type input "1"
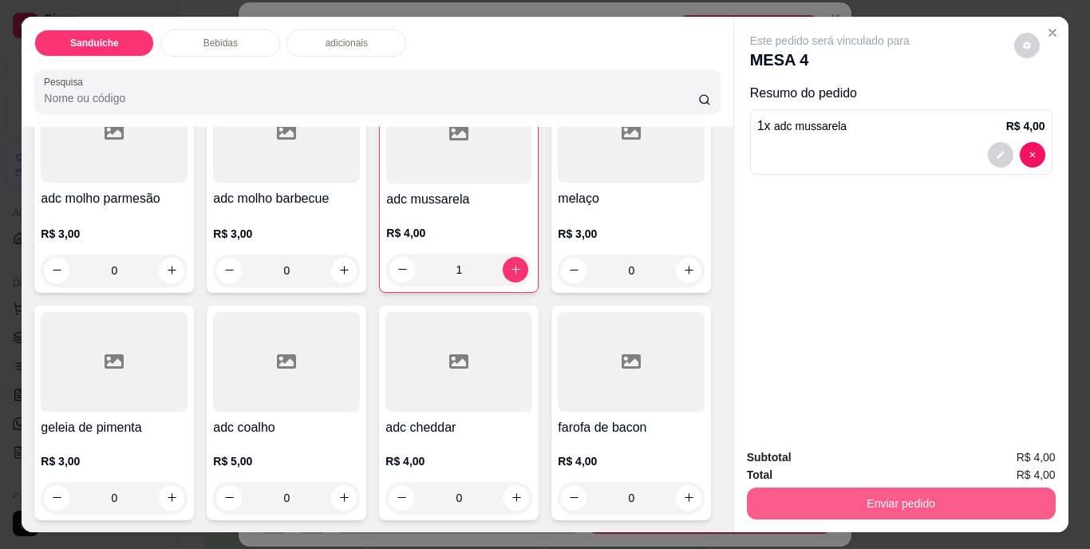
click at [893, 496] on button "Enviar pedido" at bounding box center [901, 504] width 309 height 32
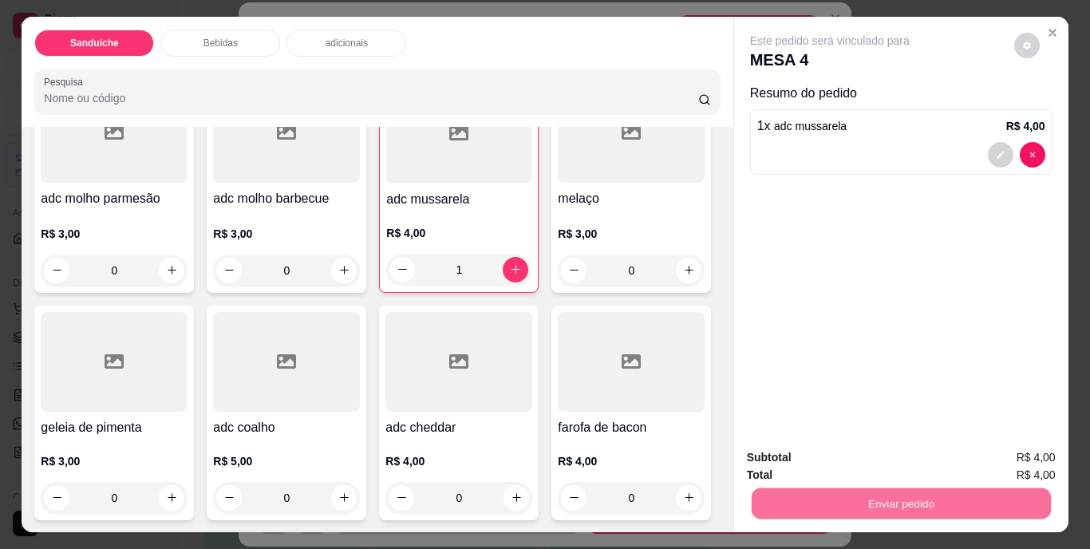
click at [890, 453] on button "Não registrar e enviar pedido" at bounding box center [848, 459] width 161 height 30
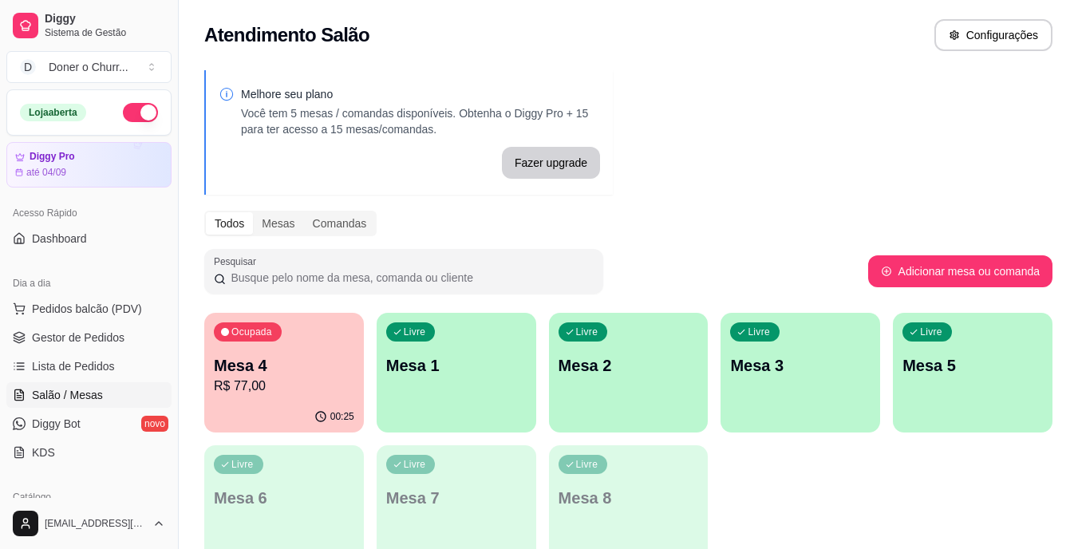
click at [493, 399] on div "Livre Mesa 1" at bounding box center [457, 363] width 160 height 101
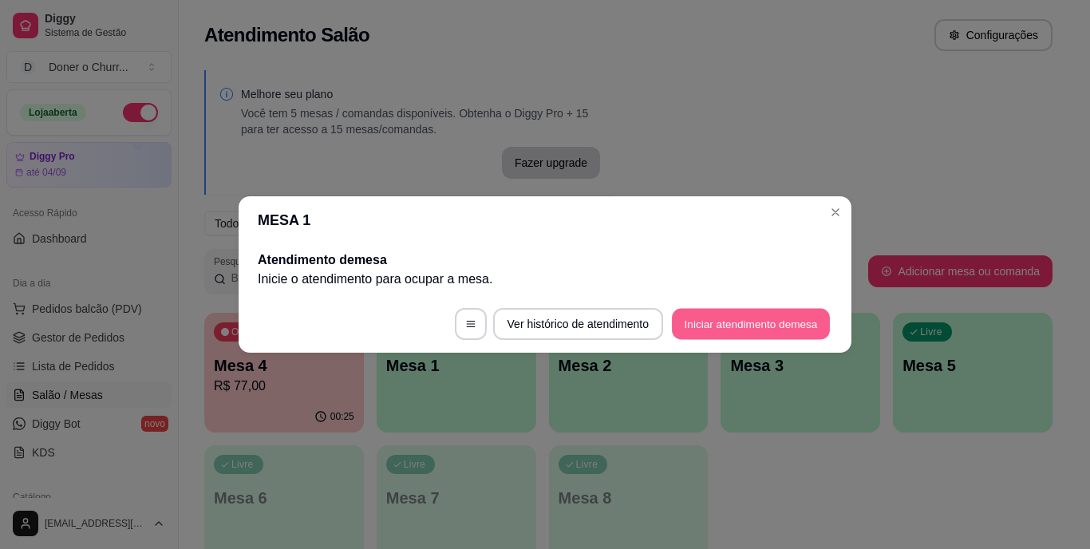
click at [736, 328] on button "Iniciar atendimento de mesa" at bounding box center [751, 324] width 158 height 31
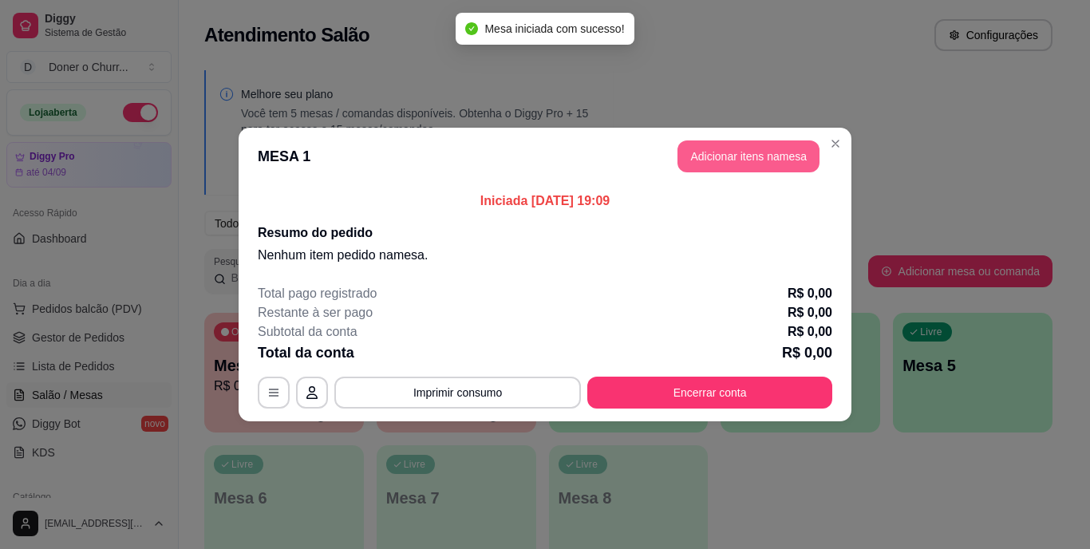
click at [743, 164] on button "Adicionar itens na mesa" at bounding box center [749, 156] width 142 height 32
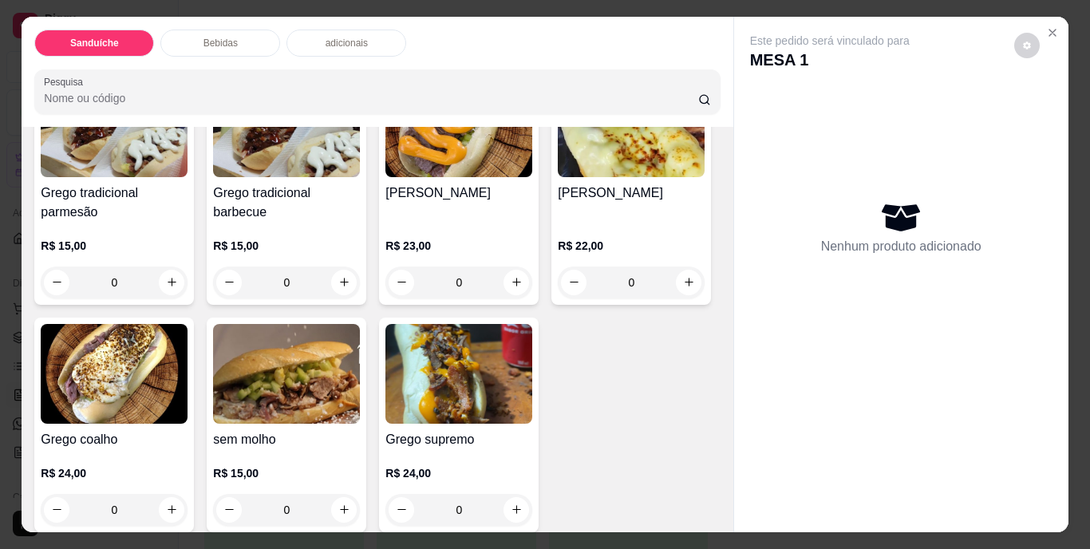
scroll to position [239, 0]
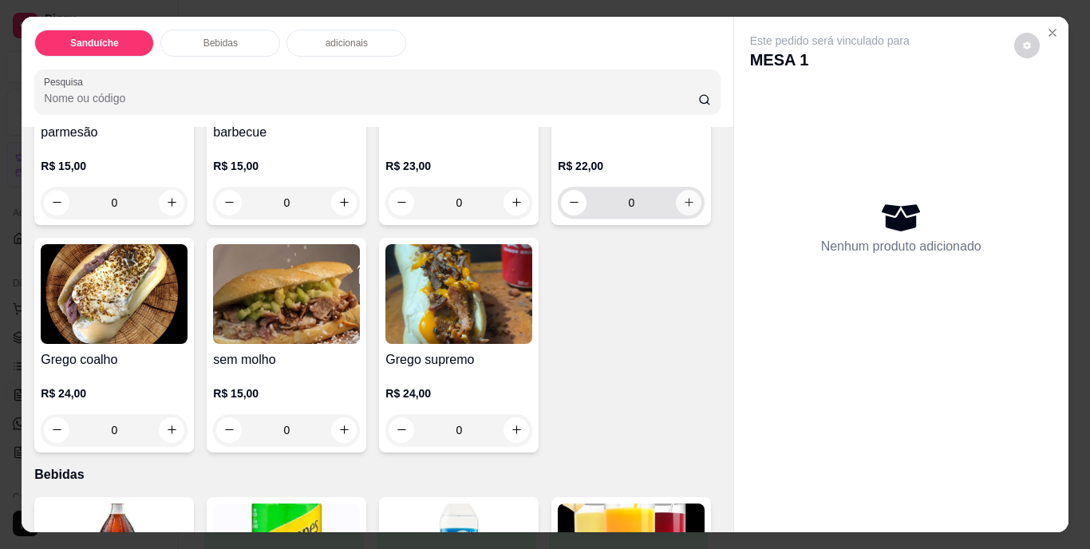
click at [683, 208] on icon "increase-product-quantity" at bounding box center [689, 202] width 12 height 12
type input "1"
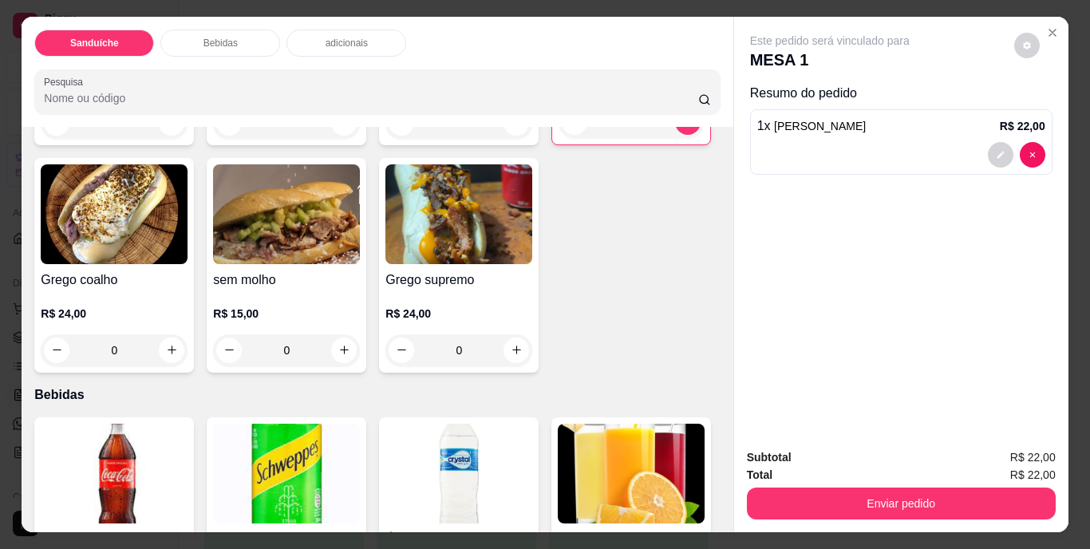
scroll to position [399, 0]
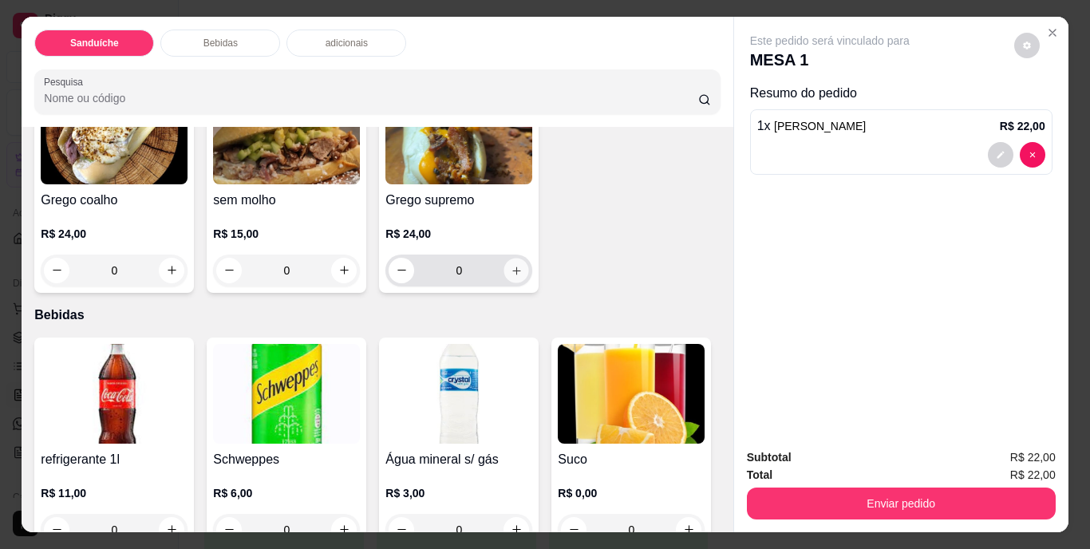
click at [511, 276] on icon "increase-product-quantity" at bounding box center [517, 270] width 12 height 12
type input "1"
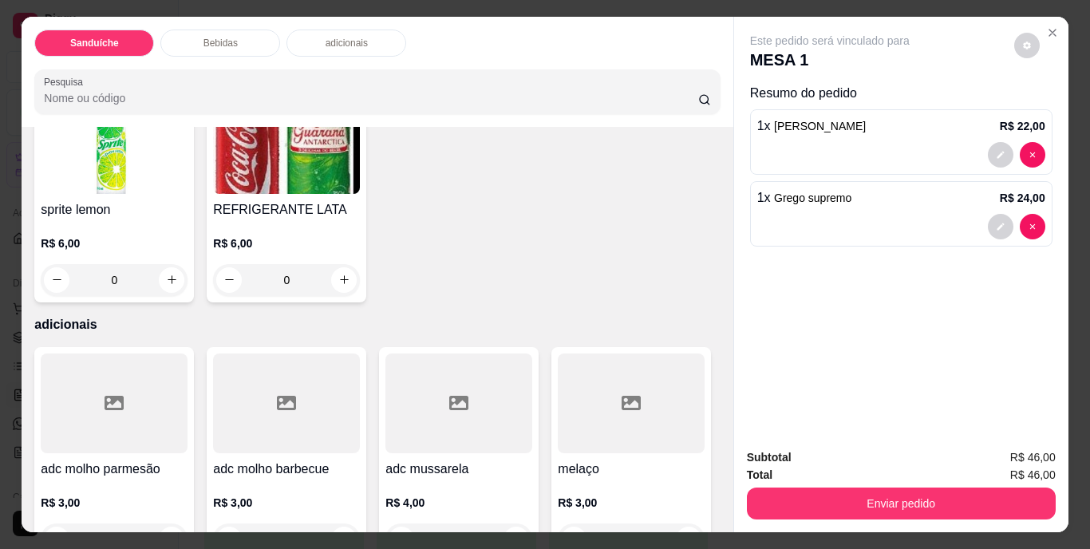
scroll to position [1038, 0]
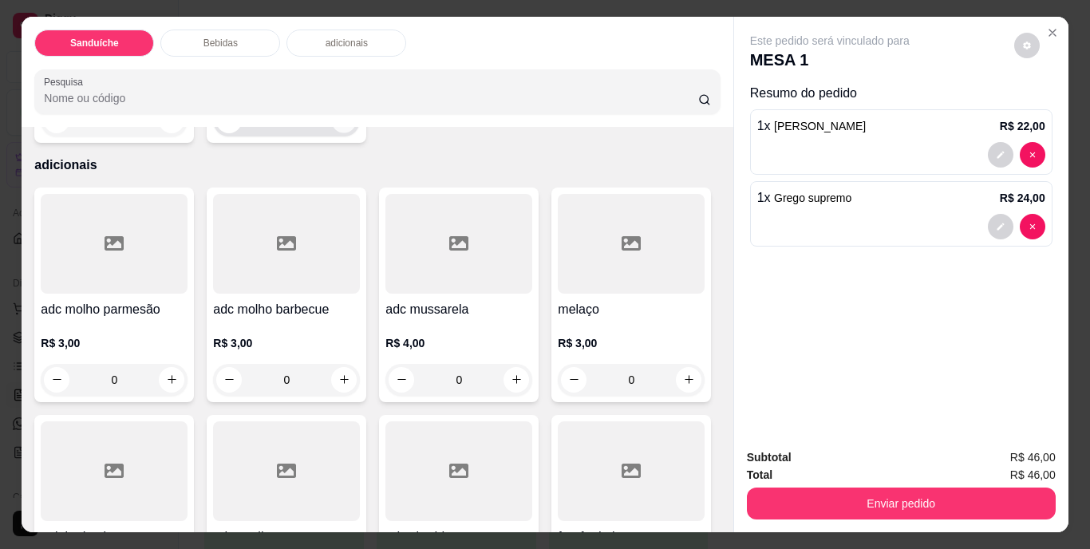
click at [350, 126] on icon "increase-product-quantity" at bounding box center [344, 120] width 12 height 12
type input "1"
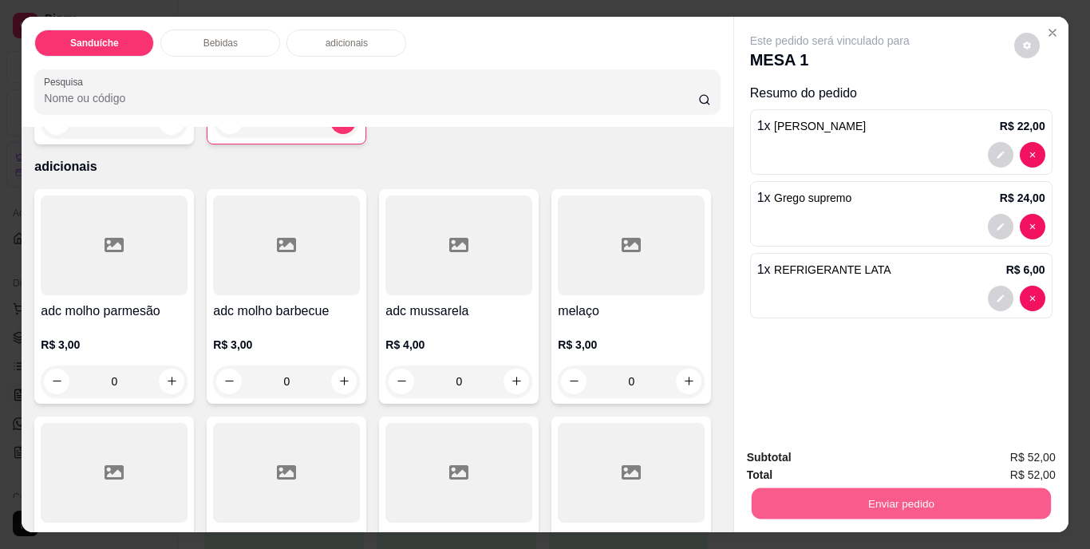
click at [868, 494] on button "Enviar pedido" at bounding box center [900, 503] width 299 height 31
click at [833, 453] on button "Não registrar e enviar pedido" at bounding box center [848, 459] width 166 height 30
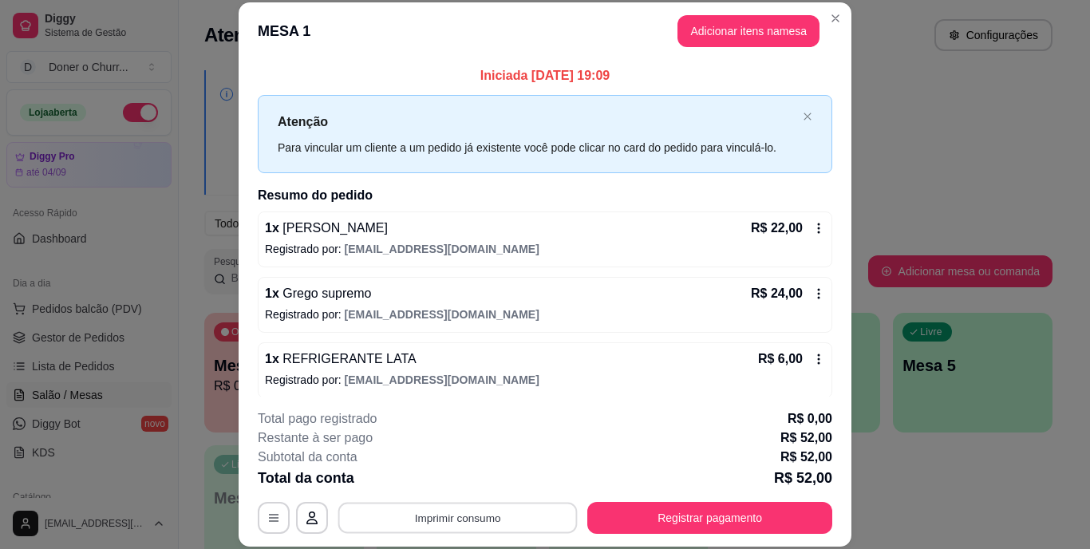
click at [457, 516] on button "Imprimir consumo" at bounding box center [457, 517] width 239 height 31
click at [460, 477] on button "IMPRESSORA" at bounding box center [457, 482] width 116 height 26
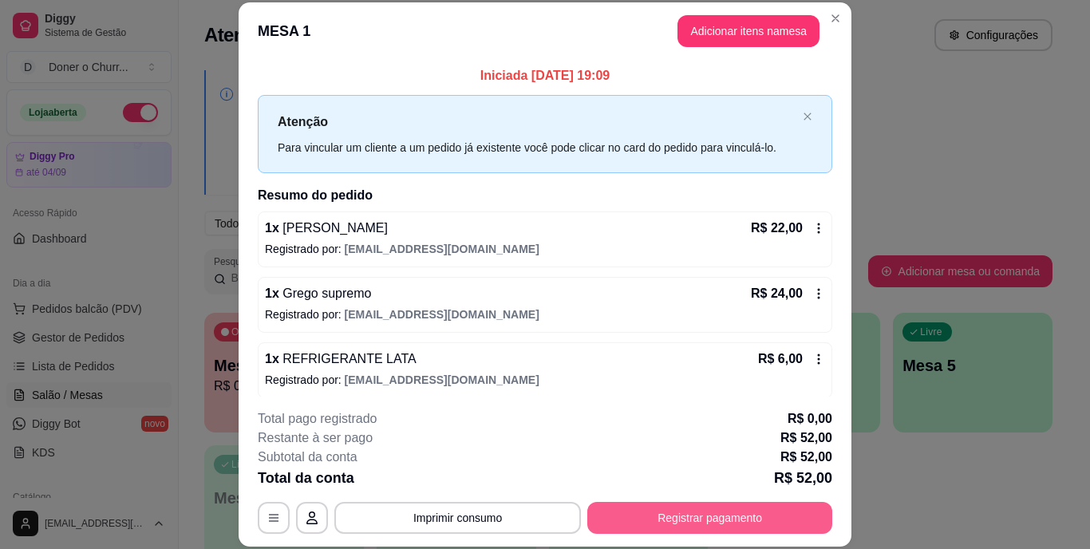
click at [676, 519] on button "Registrar pagamento" at bounding box center [709, 518] width 245 height 32
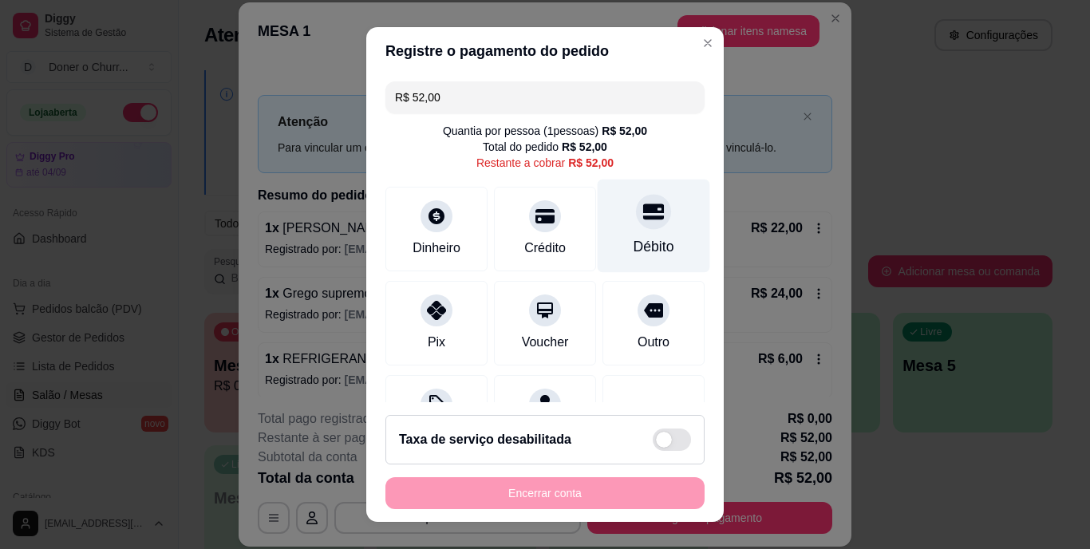
click at [636, 228] on div at bounding box center [653, 212] width 35 height 35
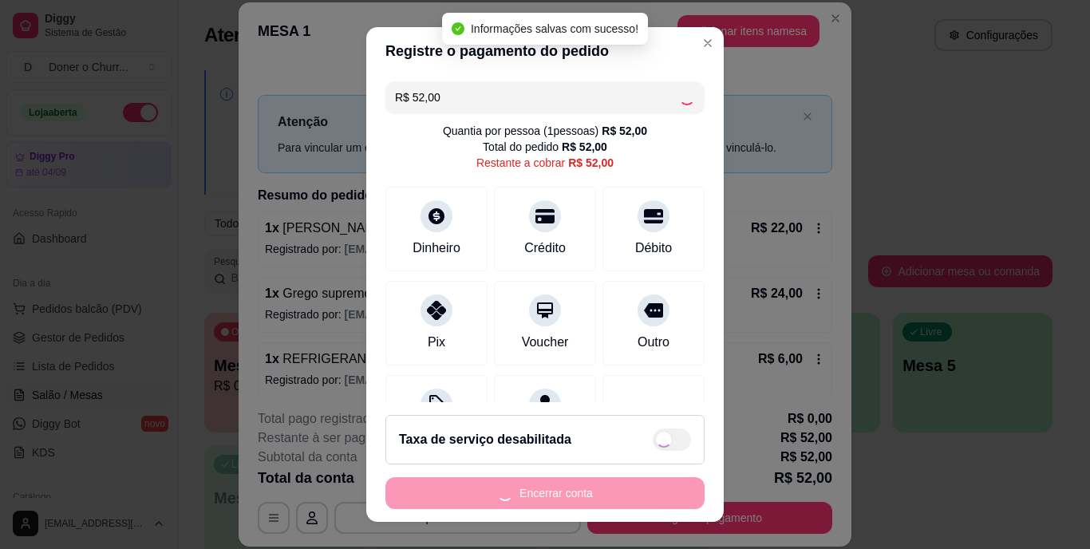
type input "R$ 0,00"
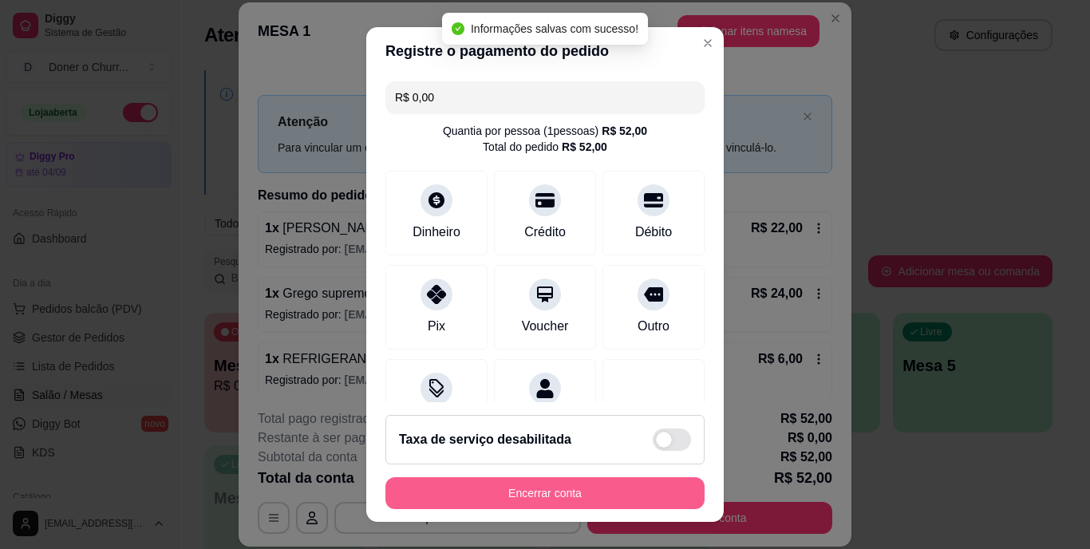
click at [601, 496] on button "Encerrar conta" at bounding box center [545, 493] width 319 height 32
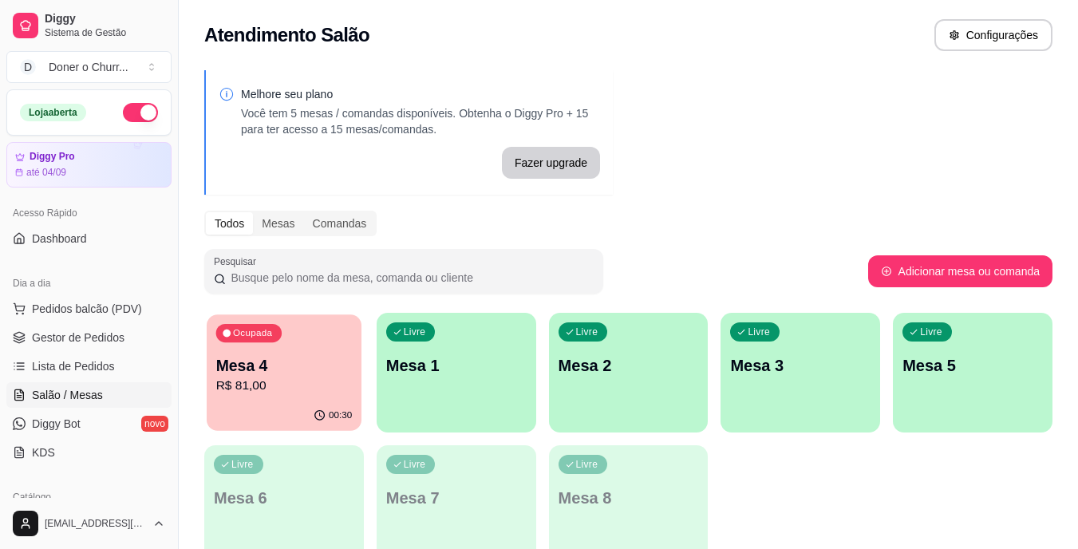
click at [274, 378] on p "R$ 81,00" at bounding box center [284, 386] width 136 height 18
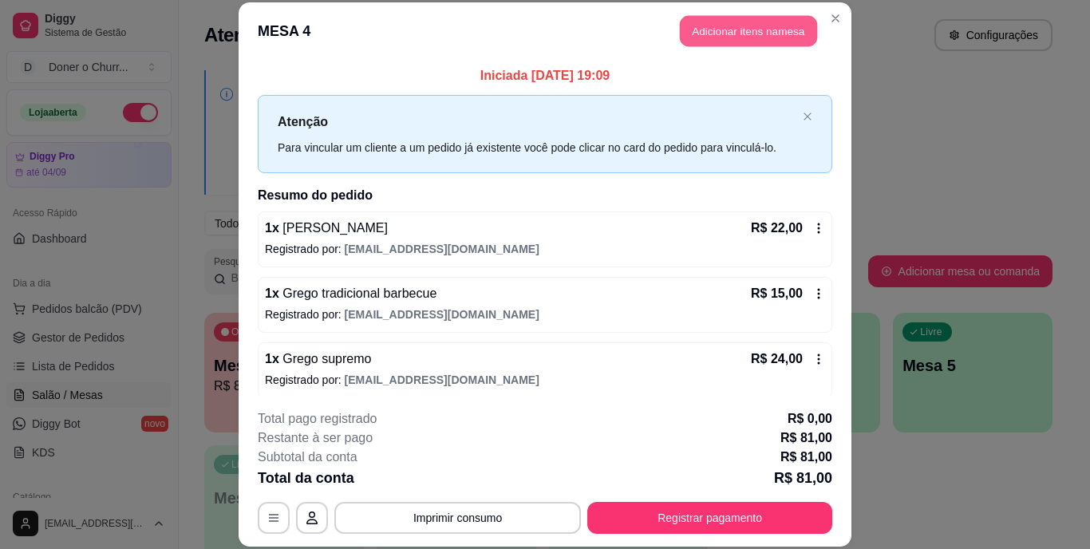
click at [728, 36] on button "Adicionar itens na mesa" at bounding box center [748, 31] width 137 height 31
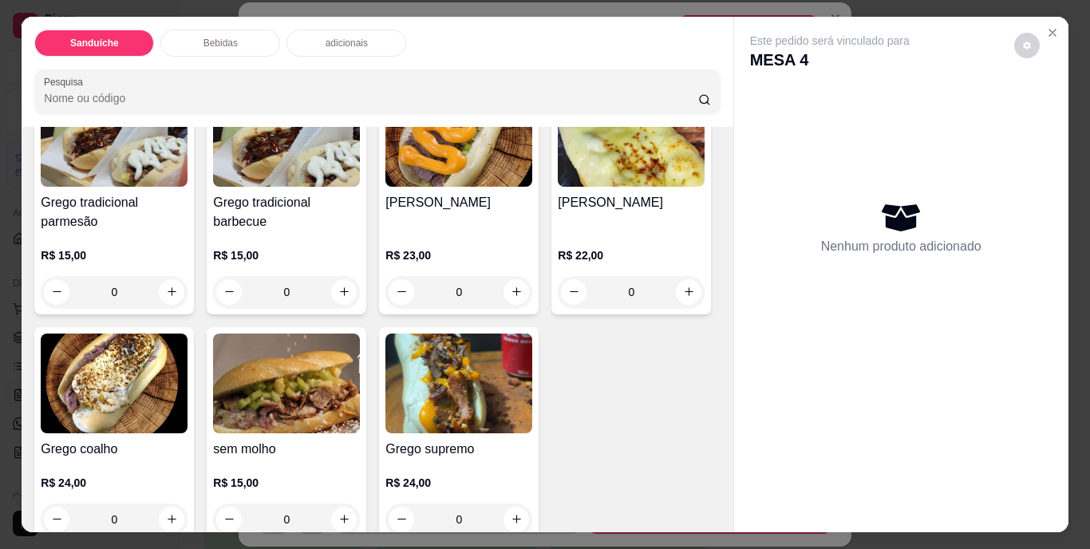
scroll to position [160, 0]
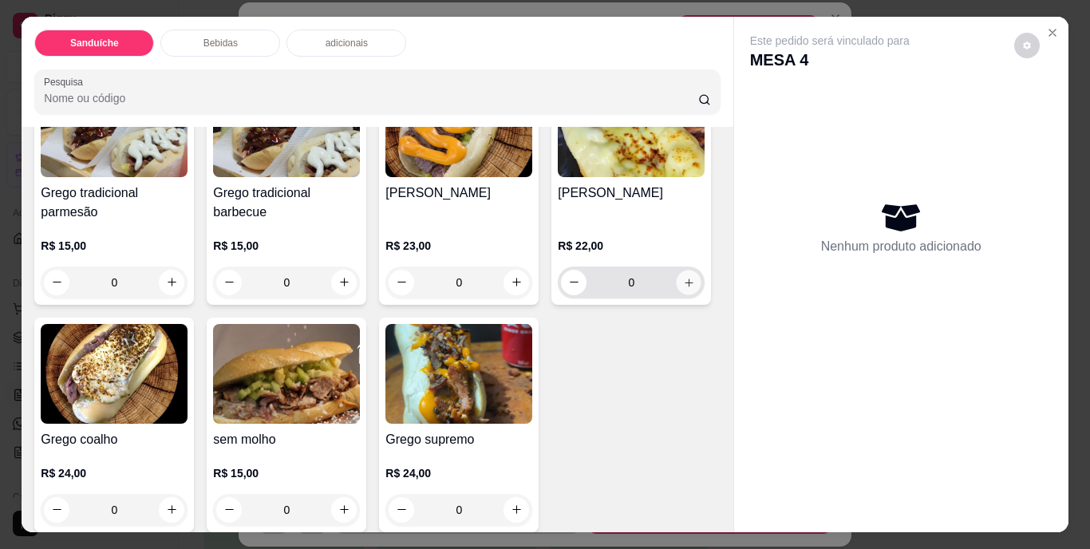
click at [683, 288] on icon "increase-product-quantity" at bounding box center [689, 282] width 12 height 12
type input "1"
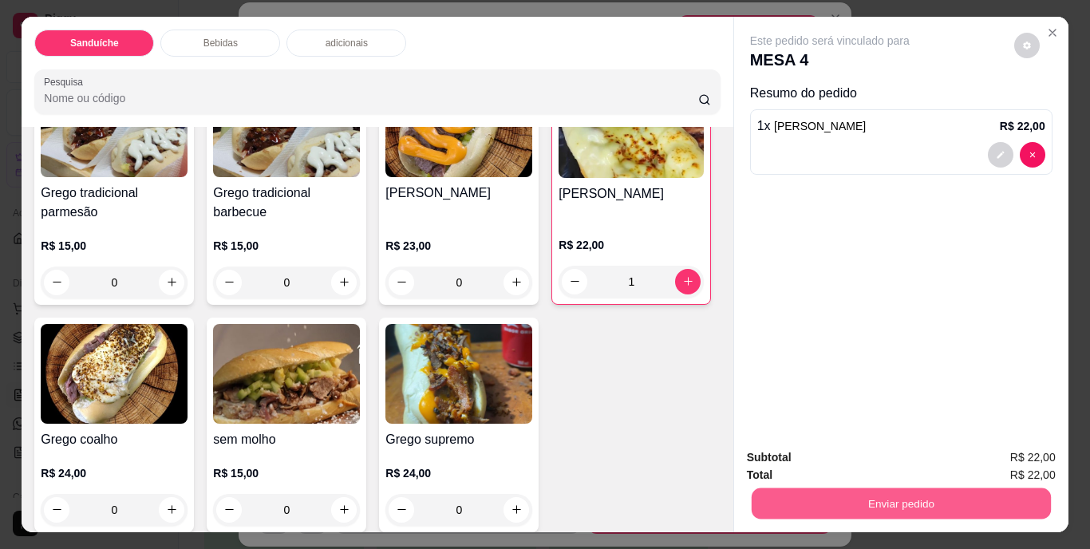
click at [855, 496] on button "Enviar pedido" at bounding box center [900, 503] width 299 height 31
click at [837, 460] on button "Não registrar e enviar pedido" at bounding box center [848, 459] width 161 height 30
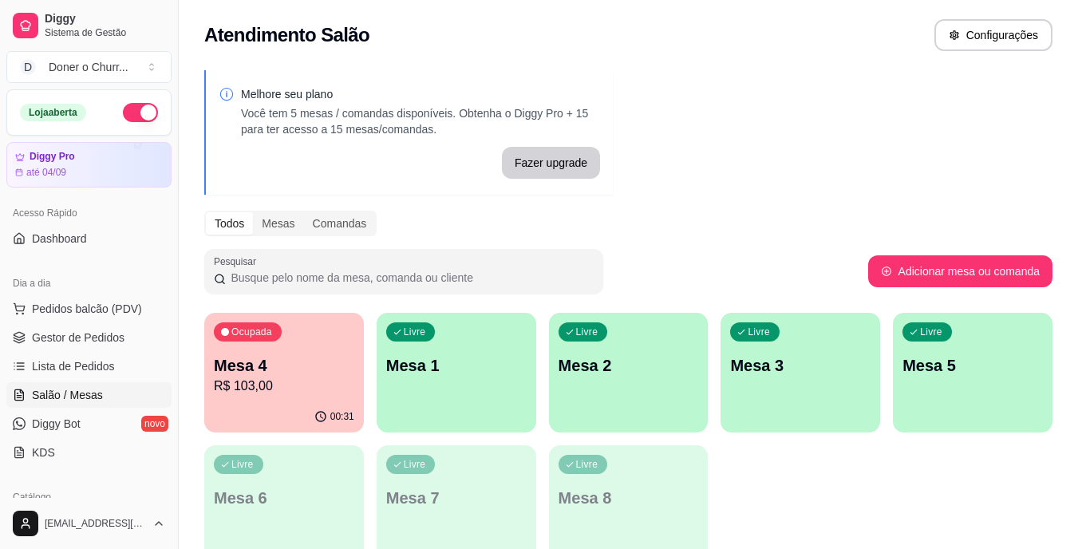
click at [870, 173] on div "Melhore seu plano Você tem 5 mesas / comandas disponíveis. Obtenha o Diggy Pro …" at bounding box center [629, 323] width 900 height 524
click at [828, 193] on div "Melhore seu plano Você tem 5 mesas / comandas disponíveis. Obtenha o Diggy Pro …" at bounding box center [629, 323] width 900 height 524
click at [307, 361] on p "Mesa 4" at bounding box center [284, 365] width 140 height 22
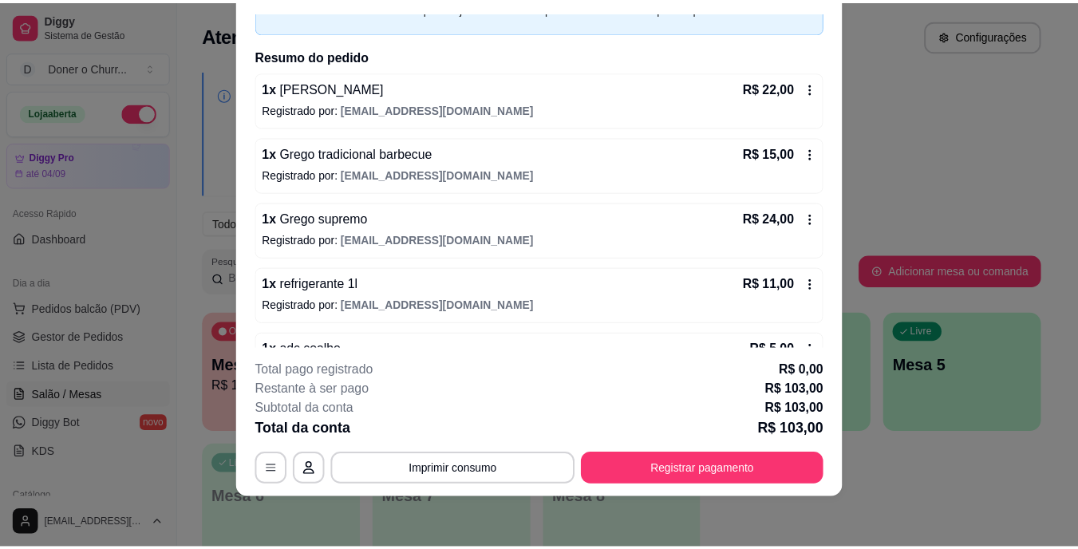
scroll to position [270, 0]
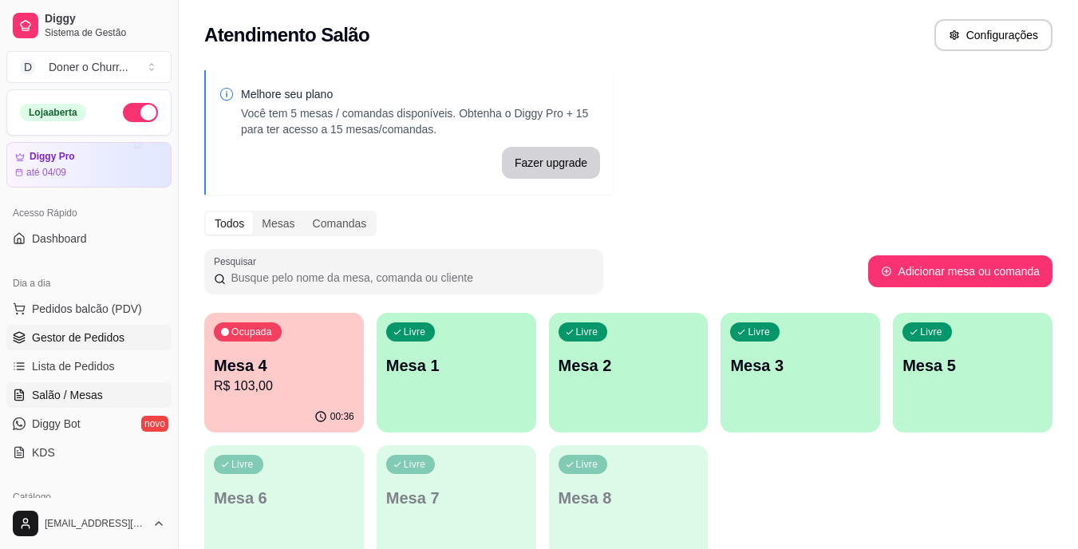
click at [88, 335] on span "Gestor de Pedidos" at bounding box center [78, 338] width 93 height 16
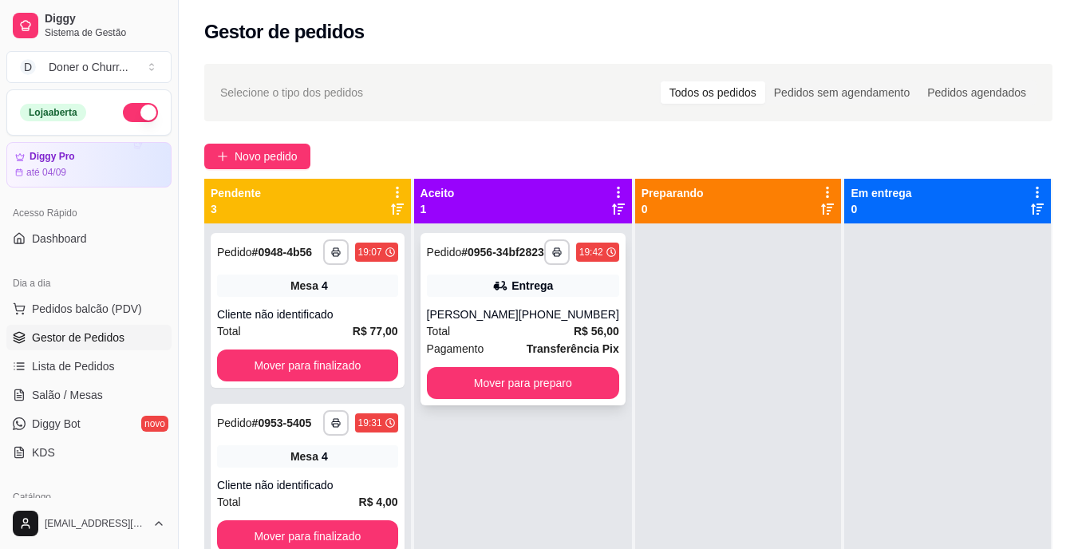
click at [536, 340] on div "Total R$ 56,00" at bounding box center [523, 331] width 192 height 18
click at [552, 257] on icon "button" at bounding box center [557, 252] width 10 height 10
click at [488, 321] on button "IMPRESSORA" at bounding box center [503, 315] width 116 height 26
click at [549, 399] on button "Mover para preparo" at bounding box center [523, 383] width 192 height 32
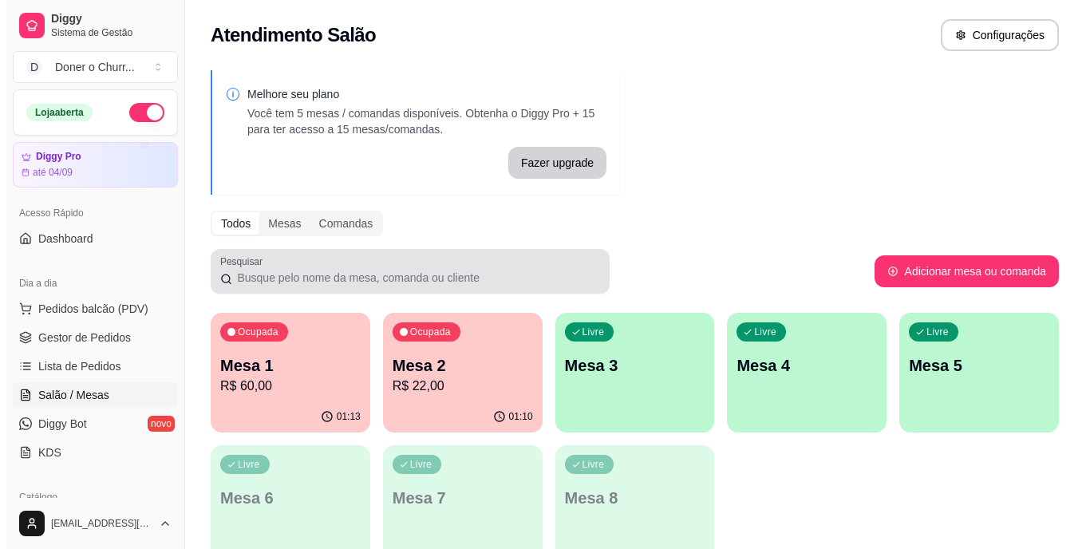
scroll to position [121, 0]
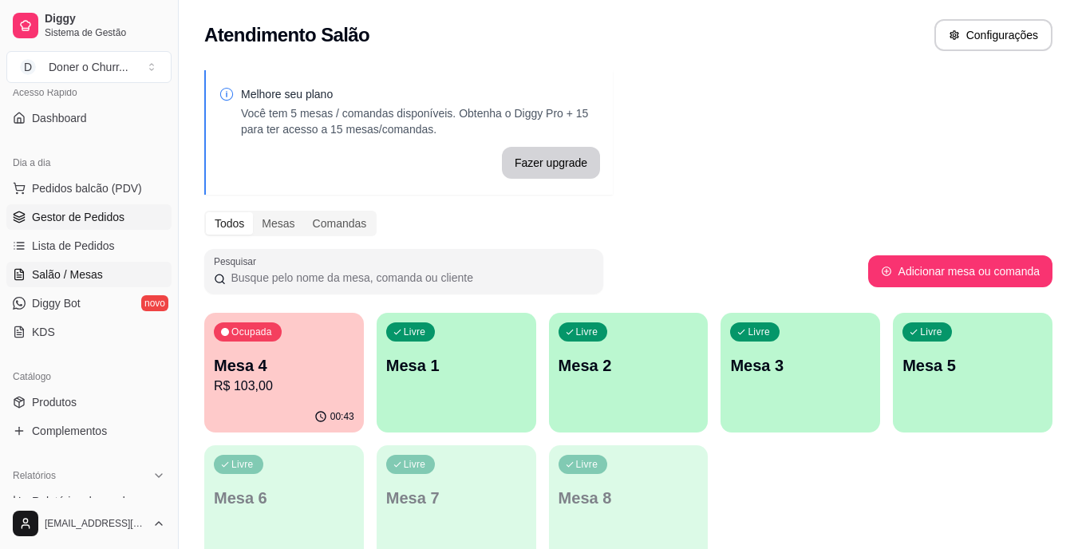
click at [93, 221] on span "Gestor de Pedidos" at bounding box center [78, 217] width 93 height 16
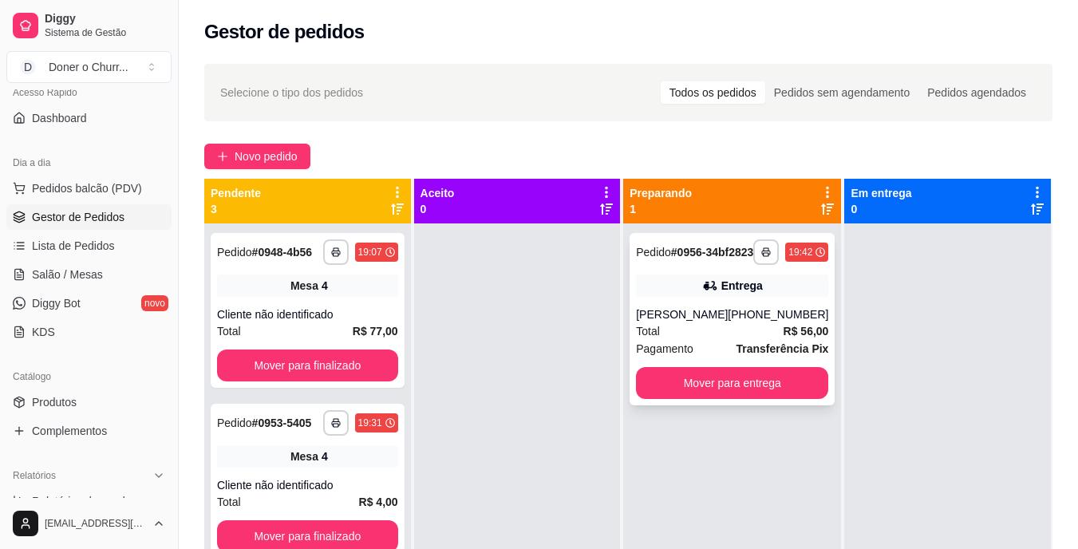
click at [727, 322] on div "[PERSON_NAME]" at bounding box center [682, 315] width 92 height 16
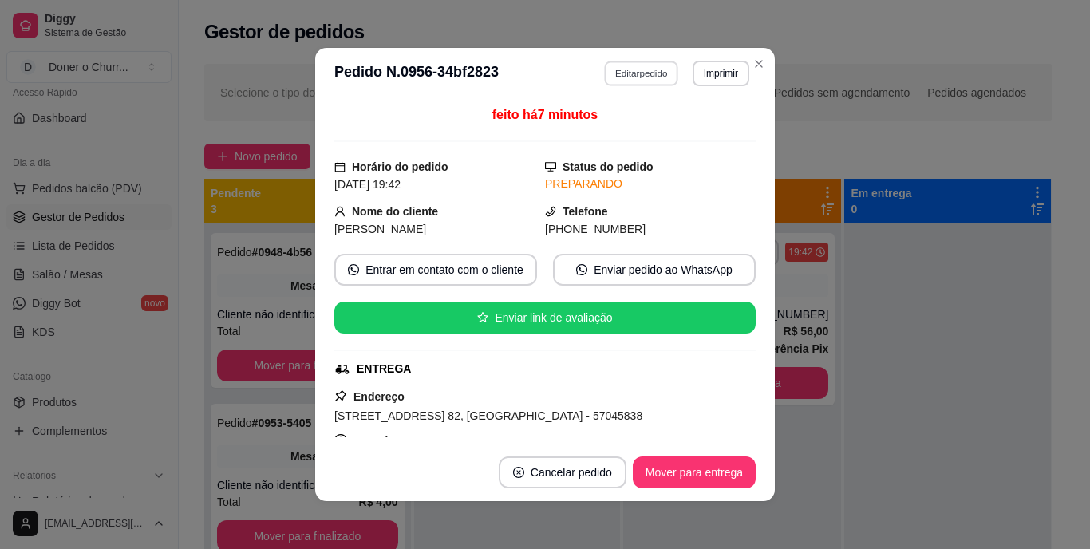
click at [652, 79] on button "Editar pedido" at bounding box center [642, 73] width 74 height 25
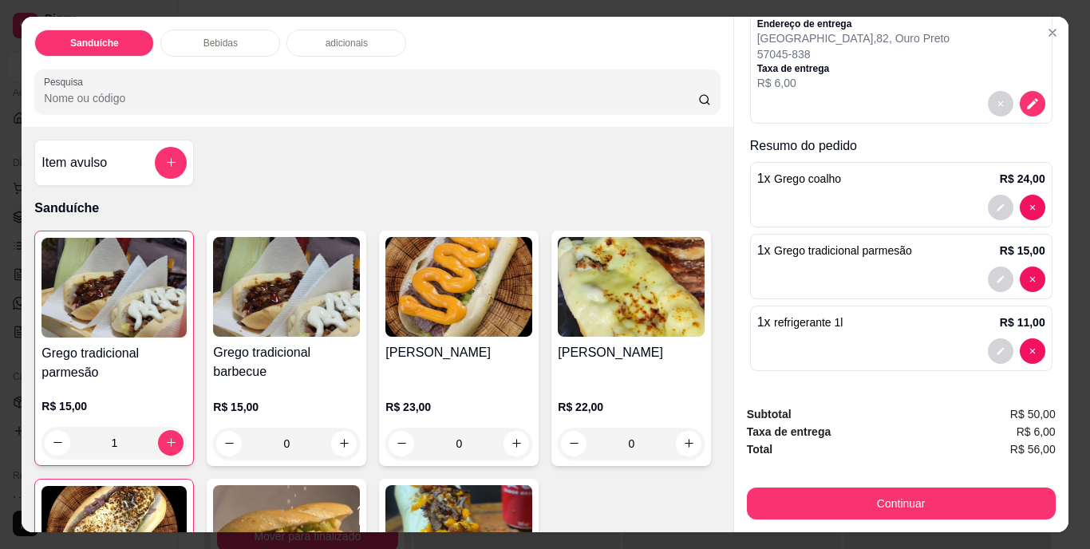
scroll to position [41, 0]
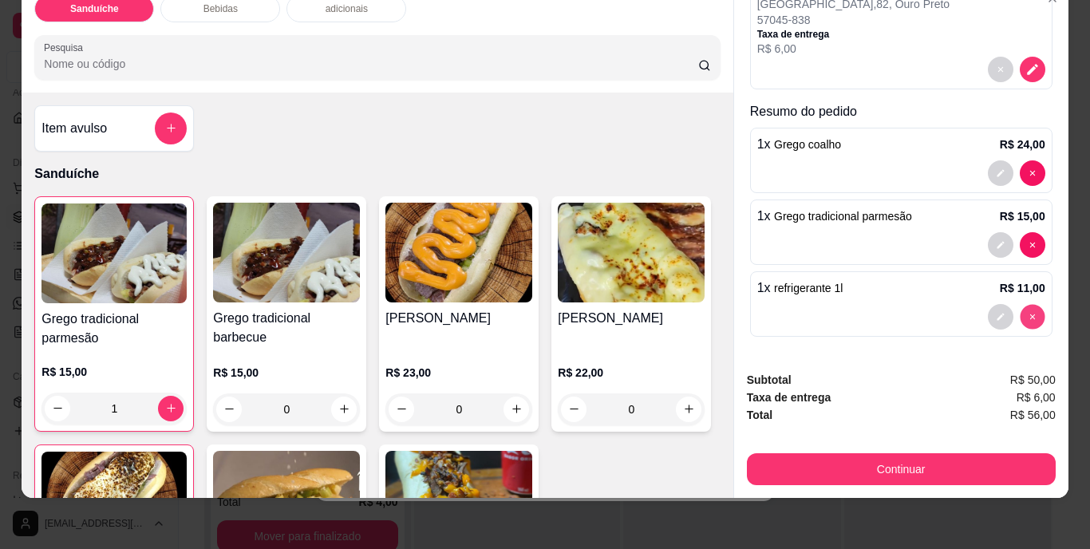
type input "0"
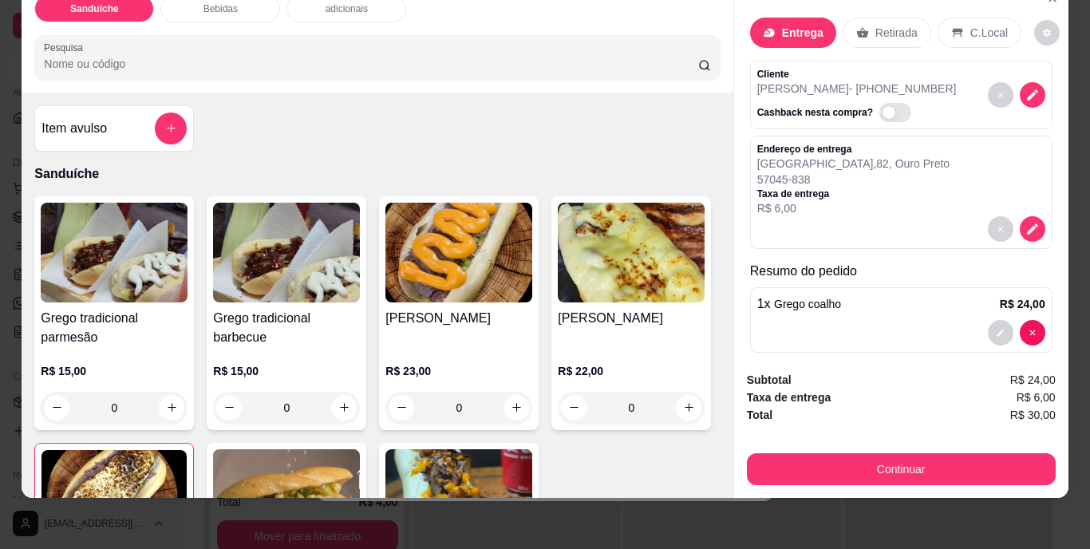
scroll to position [16, 0]
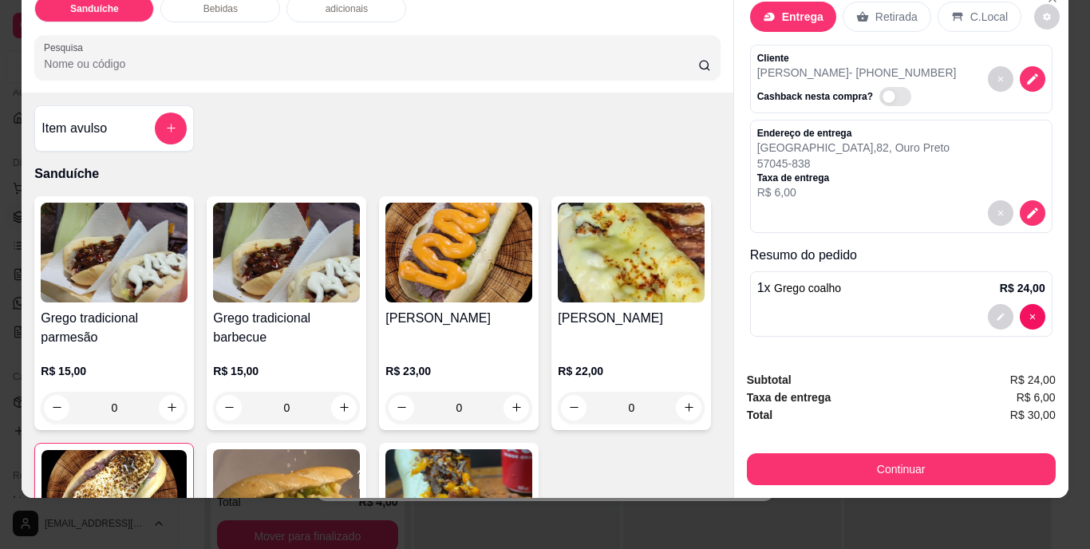
click at [166, 401] on icon "increase-product-quantity" at bounding box center [172, 407] width 12 height 12
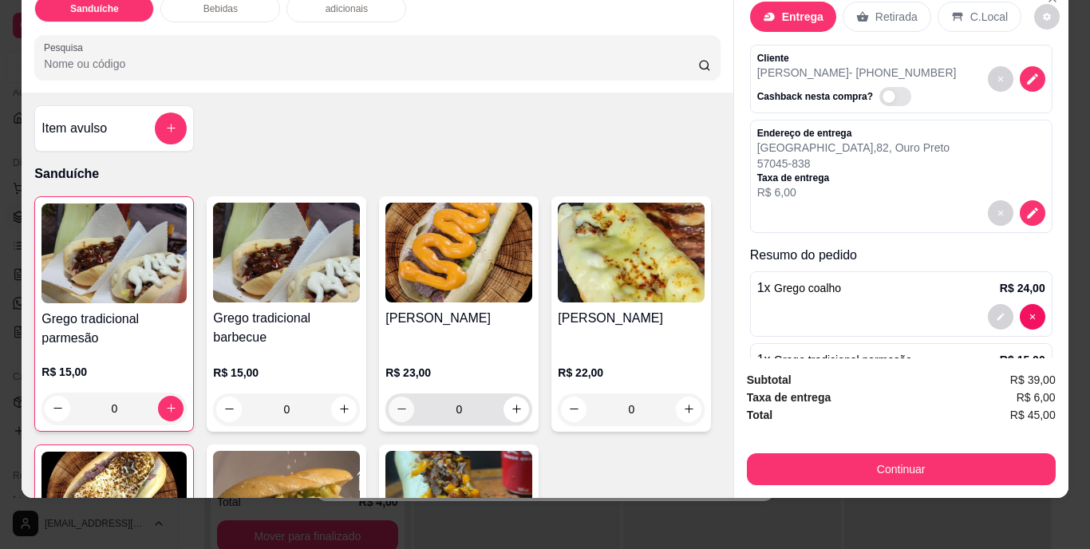
type input "1"
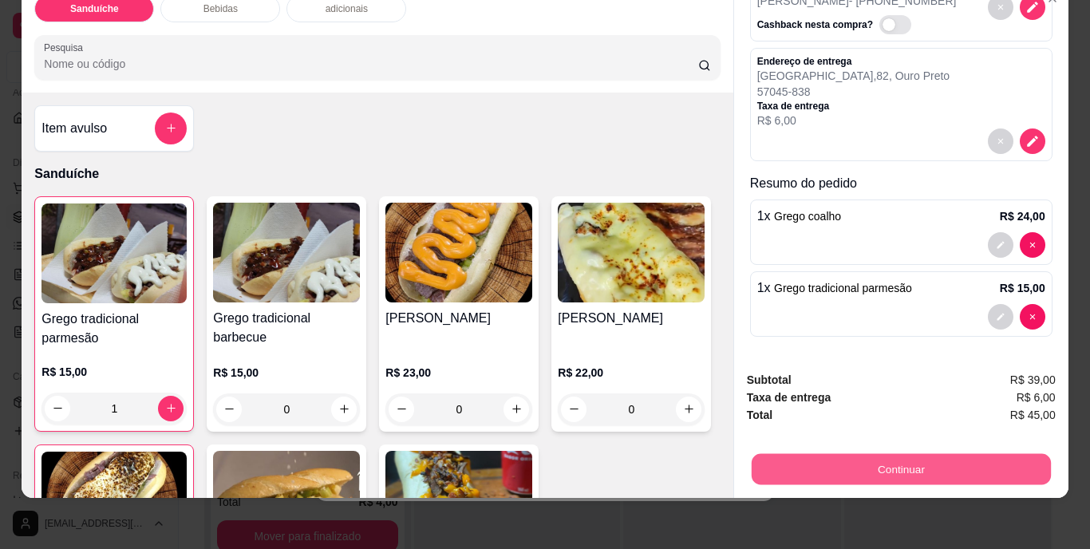
click at [918, 454] on button "Continuar" at bounding box center [900, 469] width 299 height 31
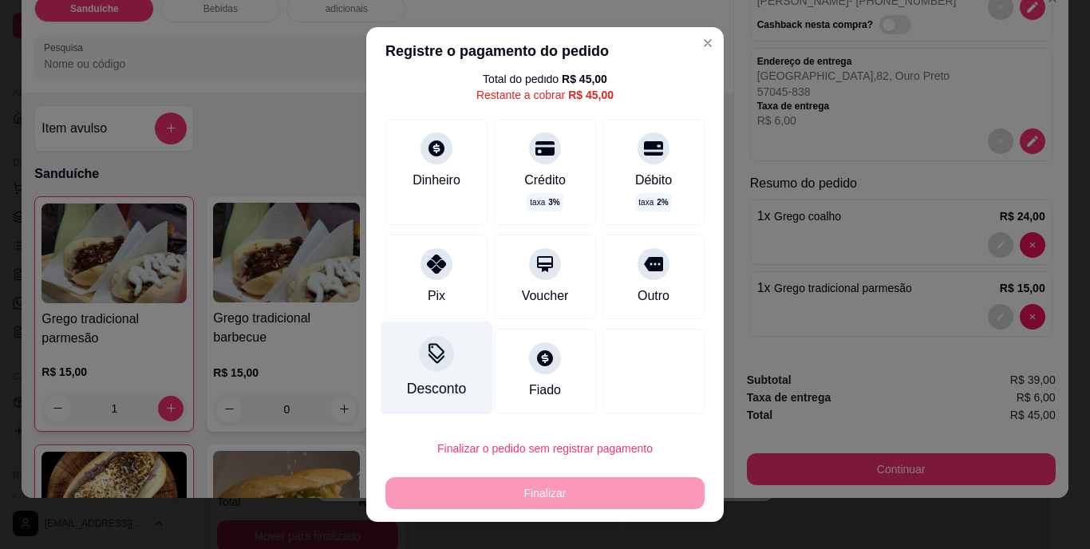
scroll to position [24, 0]
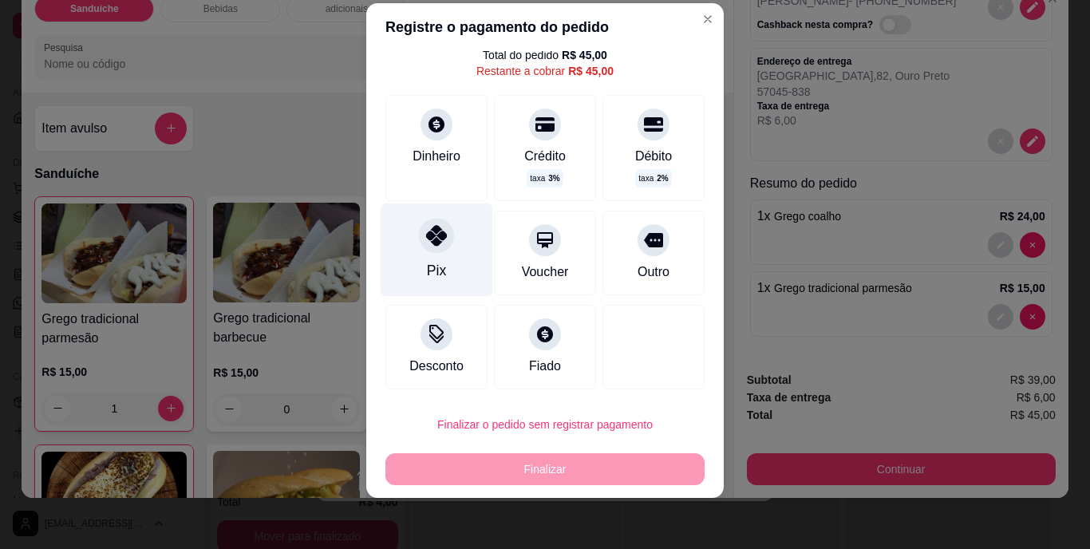
click at [426, 244] on icon at bounding box center [436, 236] width 21 height 21
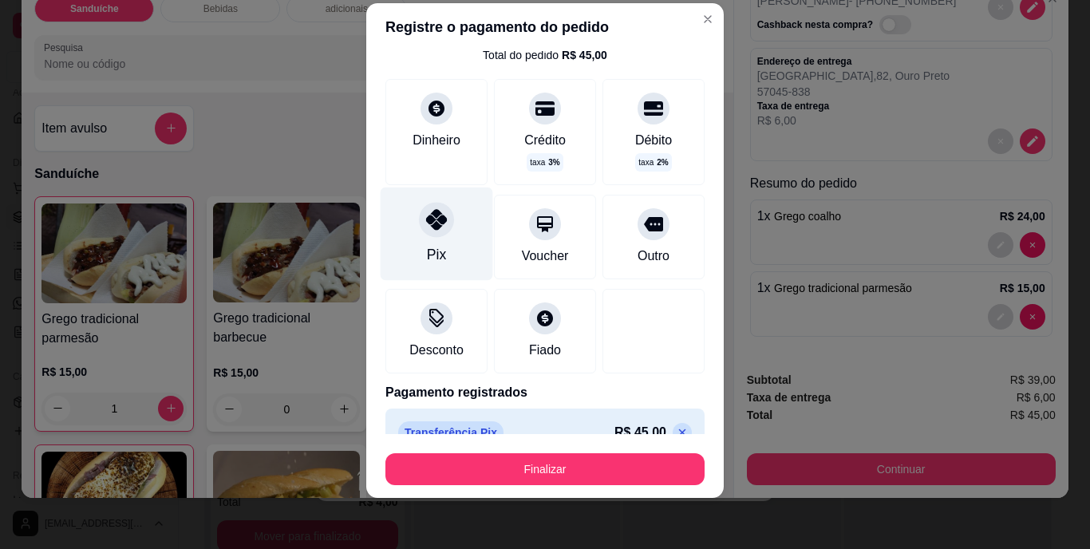
type input "R$ 0,00"
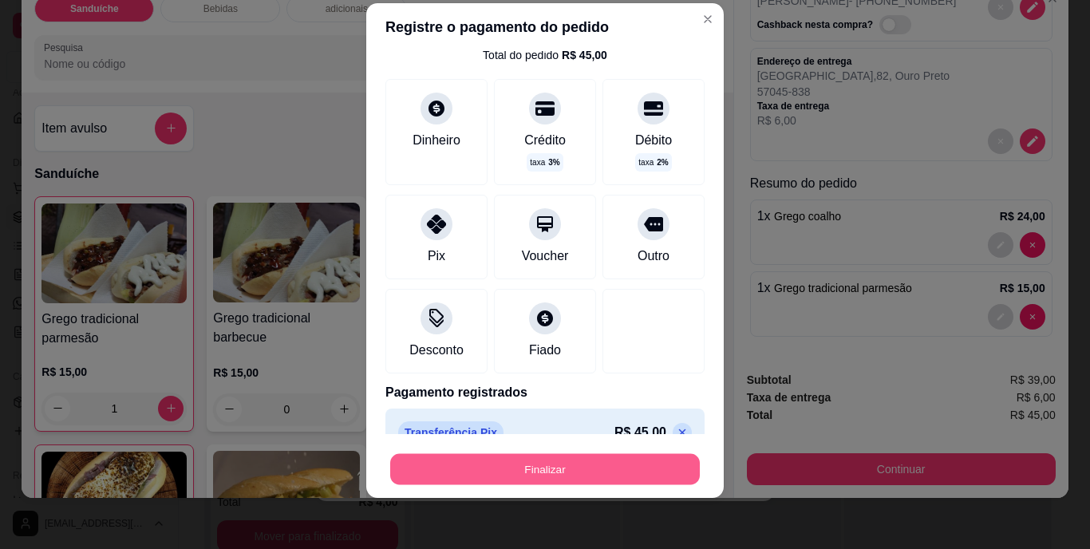
click at [555, 473] on button "Finalizar" at bounding box center [545, 468] width 310 height 31
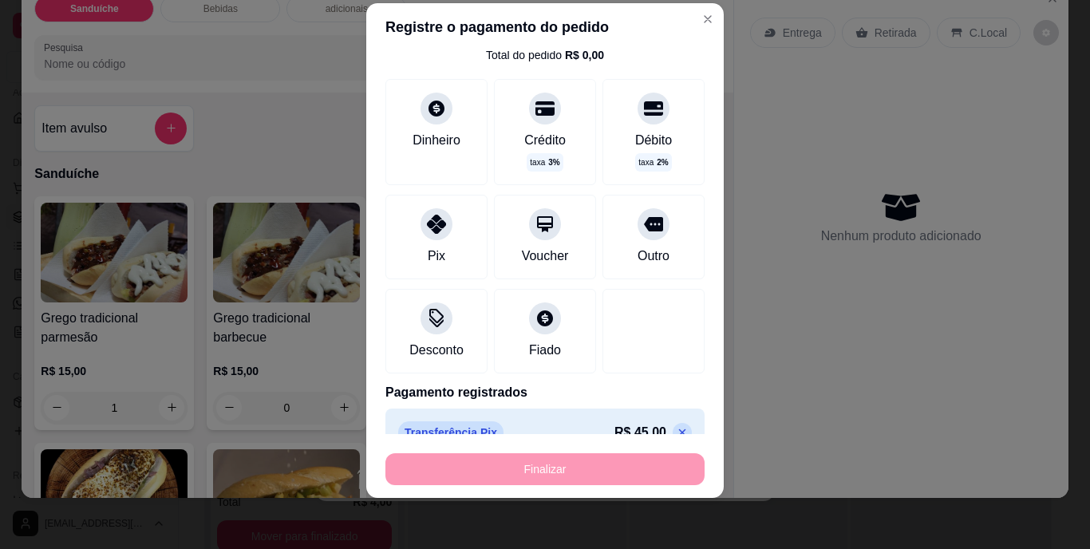
type input "0"
type input "-R$ 45,00"
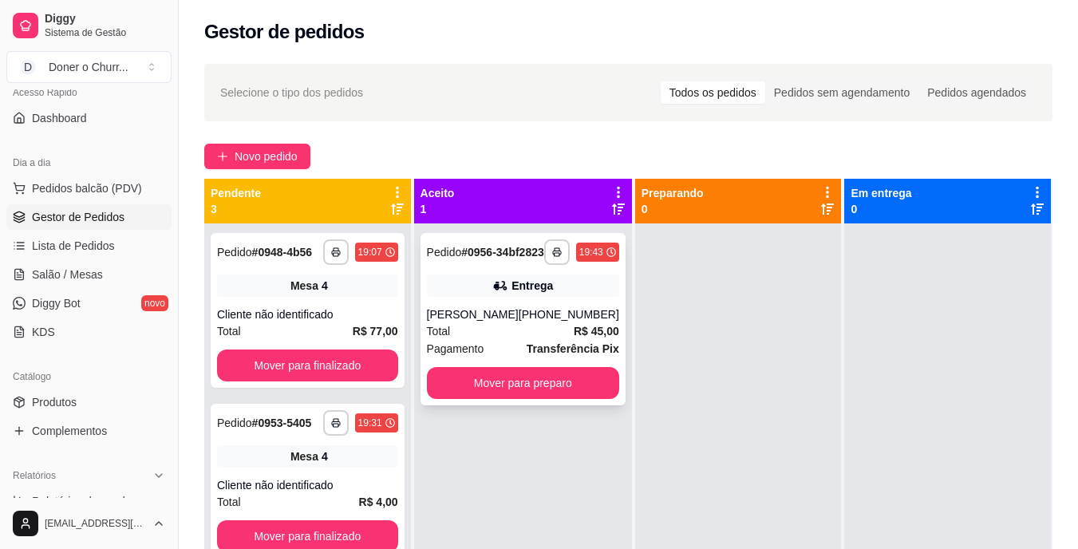
click at [512, 294] on div "Entrega" at bounding box center [533, 286] width 42 height 16
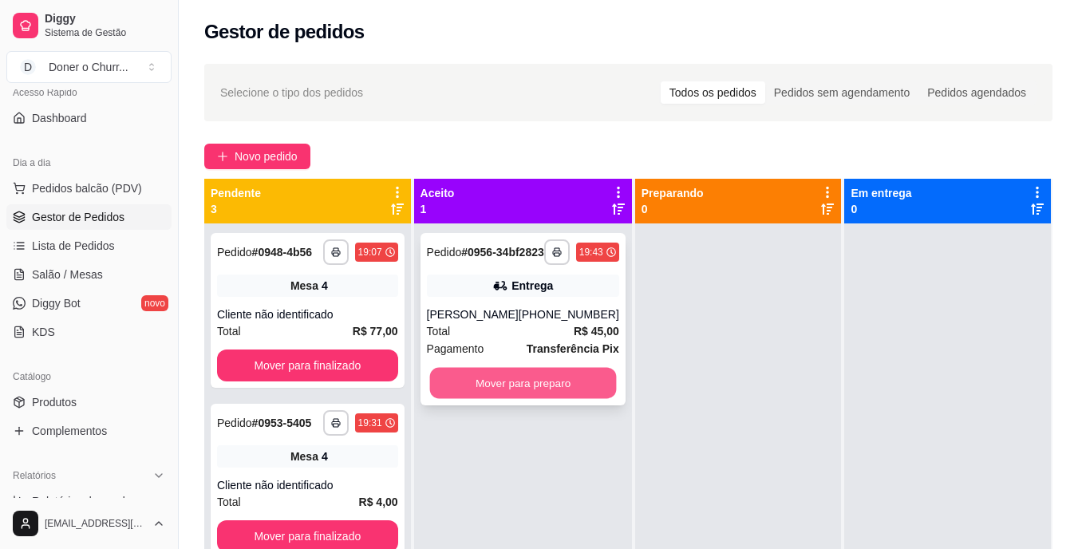
click at [556, 395] on button "Mover para preparo" at bounding box center [522, 383] width 187 height 31
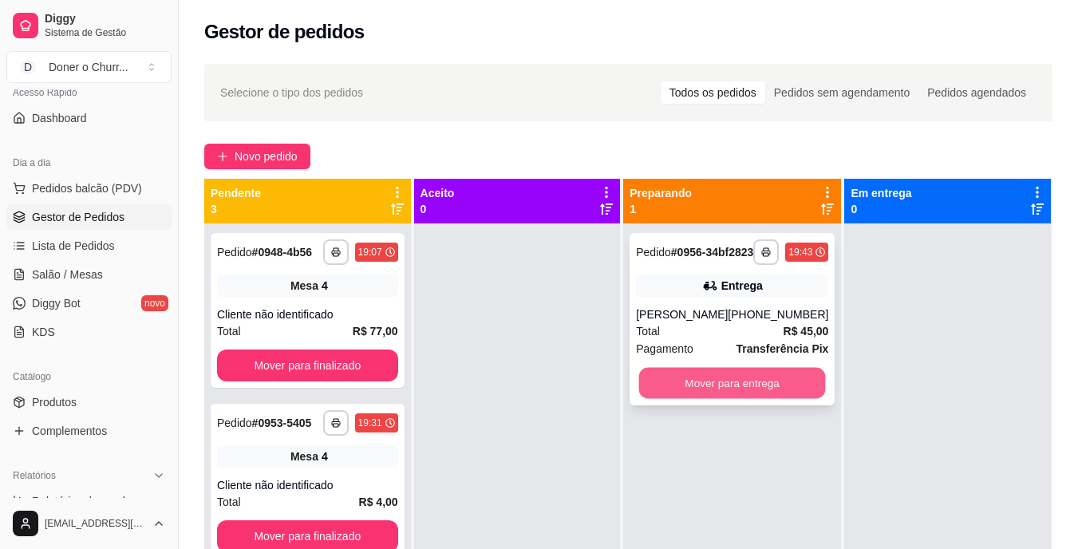
click at [713, 397] on button "Mover para entrega" at bounding box center [732, 383] width 187 height 31
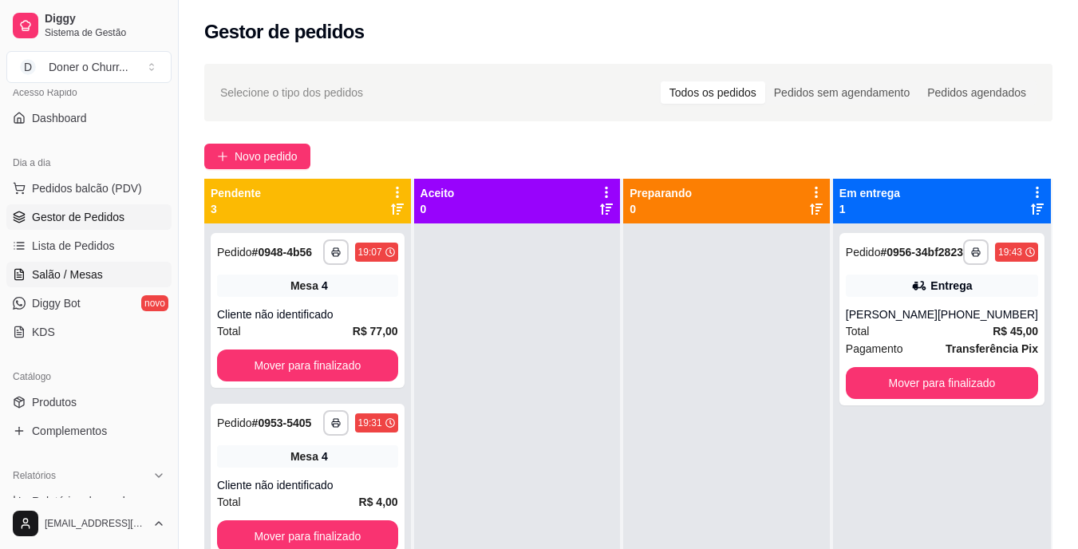
click at [72, 270] on span "Salão / Mesas" at bounding box center [67, 275] width 71 height 16
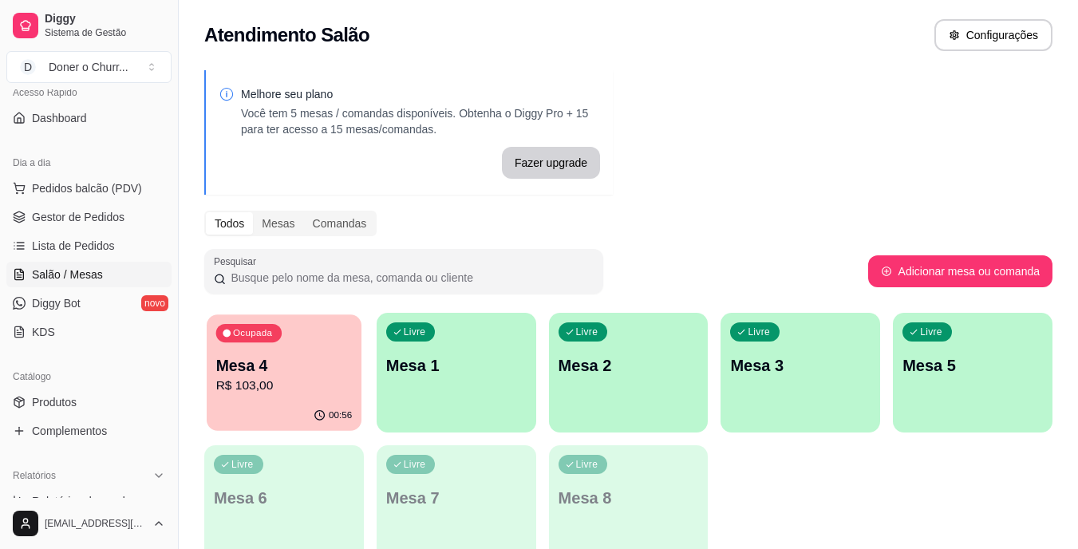
click at [271, 345] on div "Ocupada Mesa 4 R$ 103,00" at bounding box center [284, 357] width 155 height 86
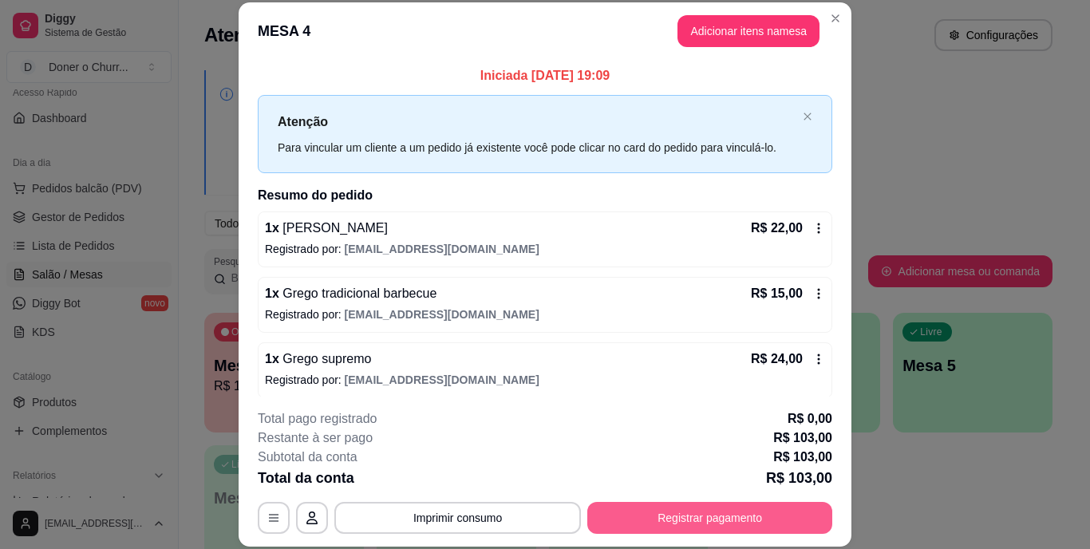
click at [720, 511] on button "Registrar pagamento" at bounding box center [709, 518] width 245 height 32
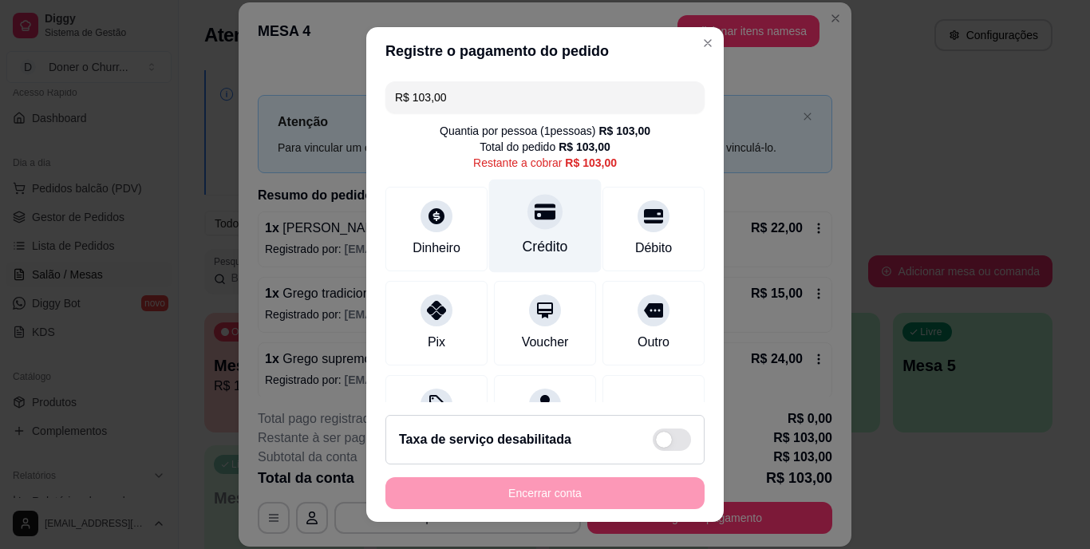
click at [540, 226] on div "Crédito" at bounding box center [545, 226] width 113 height 93
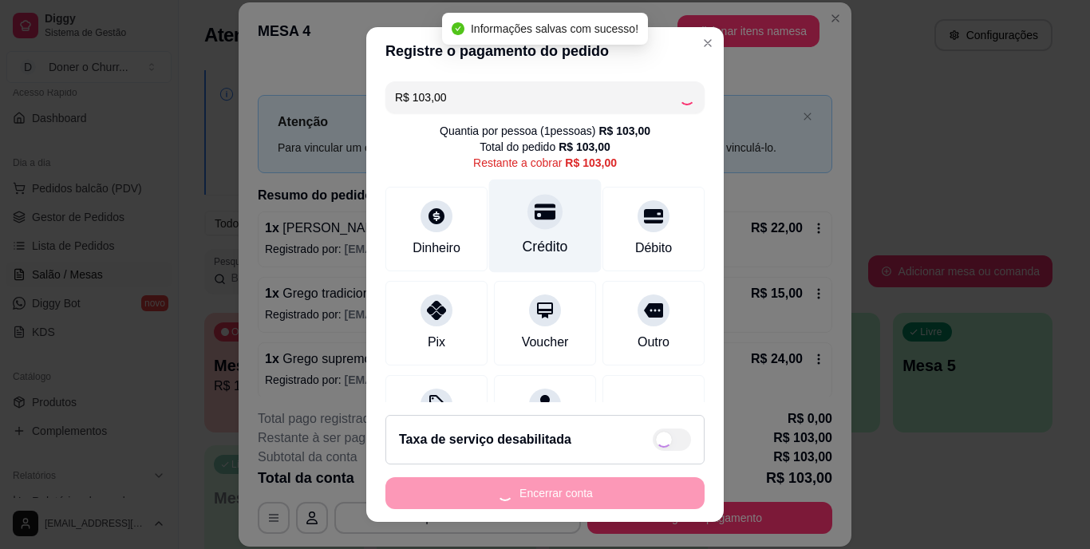
type input "R$ 0,00"
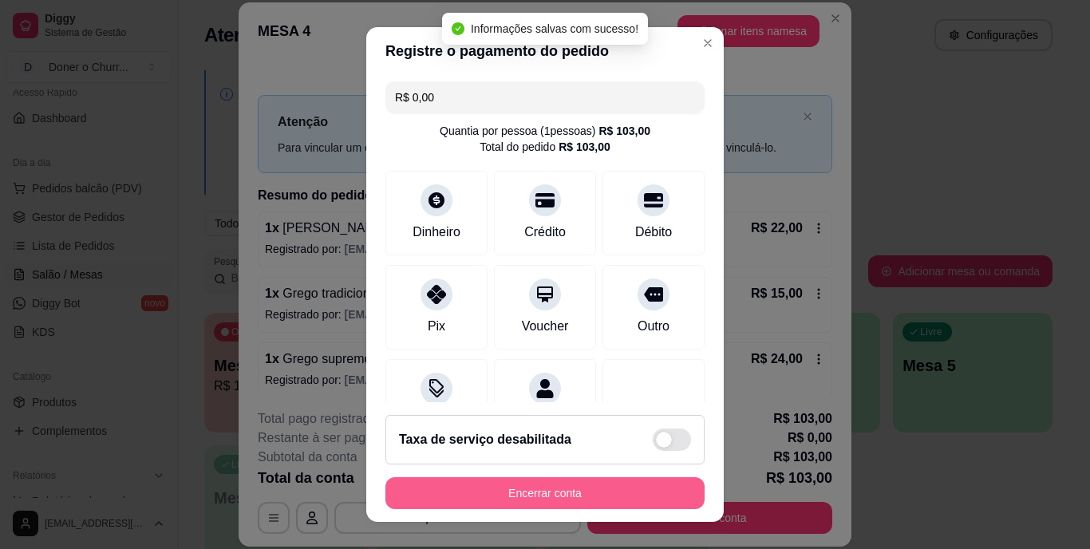
click at [524, 490] on button "Encerrar conta" at bounding box center [545, 493] width 319 height 32
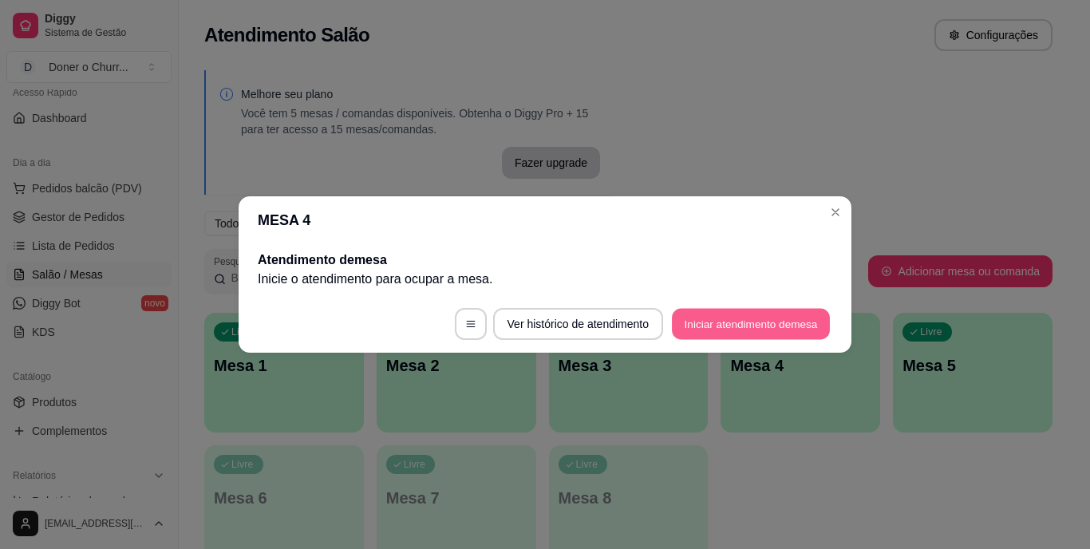
click at [752, 314] on button "Iniciar atendimento de mesa" at bounding box center [751, 324] width 158 height 31
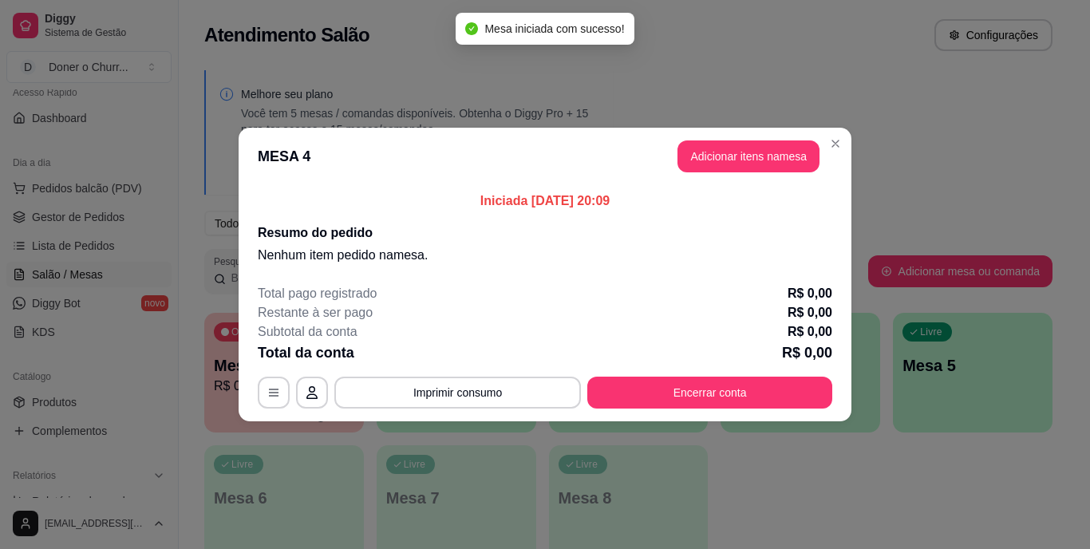
click at [749, 163] on button "Adicionar itens na mesa" at bounding box center [749, 156] width 142 height 32
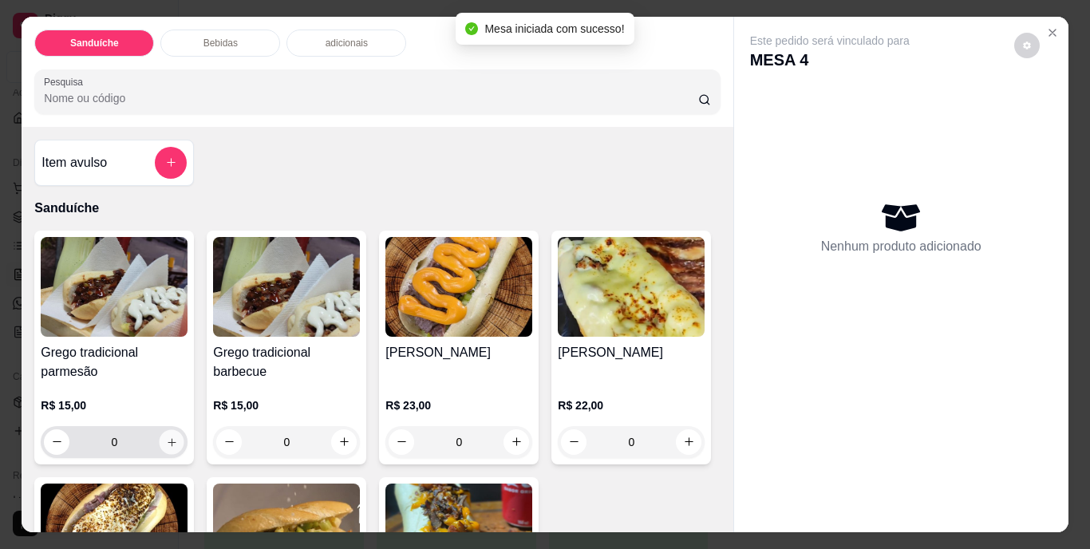
click at [166, 441] on icon "increase-product-quantity" at bounding box center [172, 442] width 12 height 12
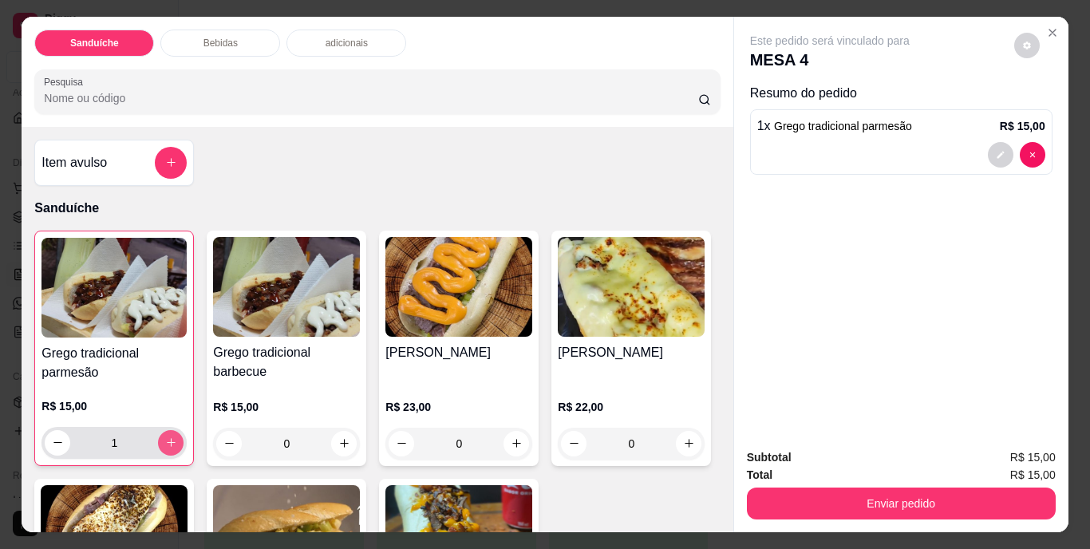
click at [165, 441] on icon "increase-product-quantity" at bounding box center [171, 443] width 12 height 12
type input "2"
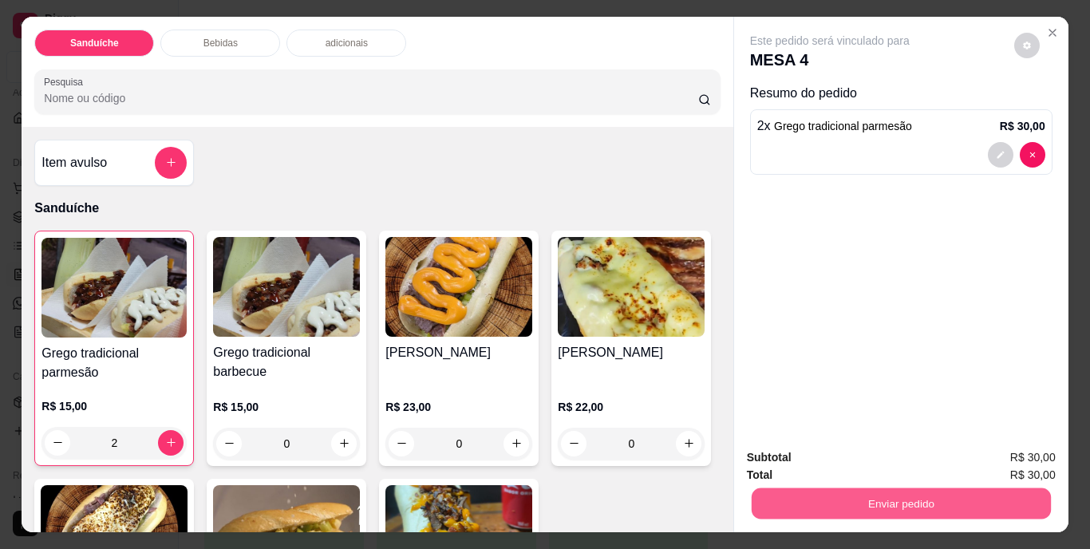
click at [882, 495] on button "Enviar pedido" at bounding box center [900, 503] width 299 height 31
click at [867, 455] on button "Não registrar e enviar pedido" at bounding box center [848, 459] width 161 height 30
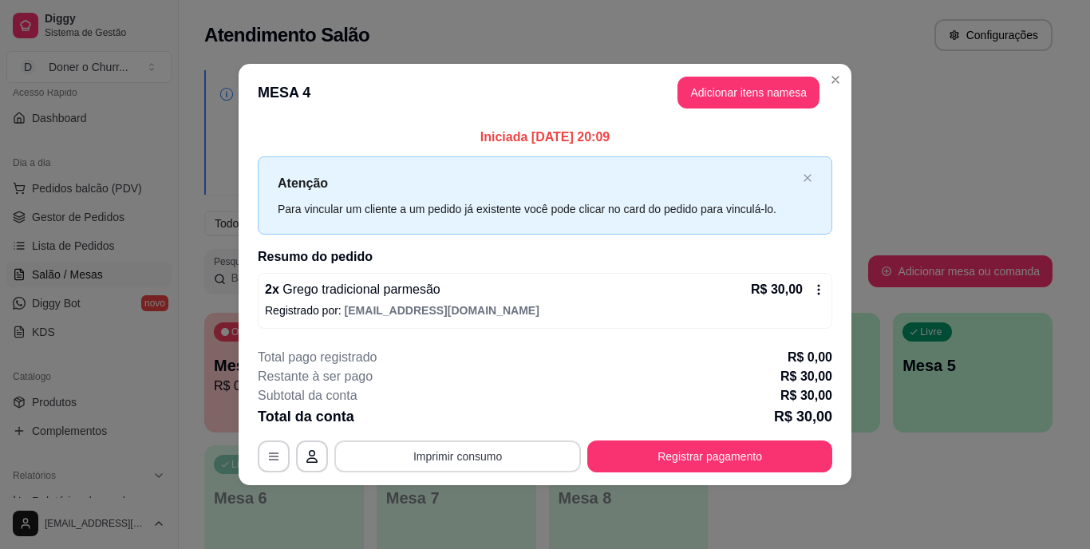
click at [459, 461] on button "Imprimir consumo" at bounding box center [457, 457] width 247 height 32
click at [453, 425] on button "IMPRESSORA" at bounding box center [463, 420] width 116 height 26
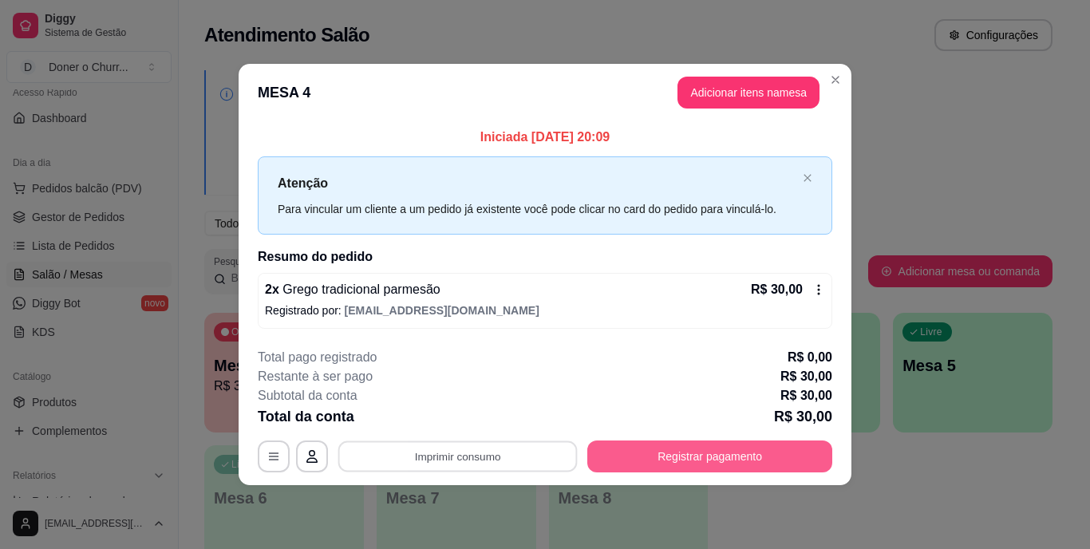
click at [706, 450] on button "Registrar pagamento" at bounding box center [709, 457] width 245 height 32
click at [640, 450] on button "Registrar pagamento" at bounding box center [710, 456] width 238 height 31
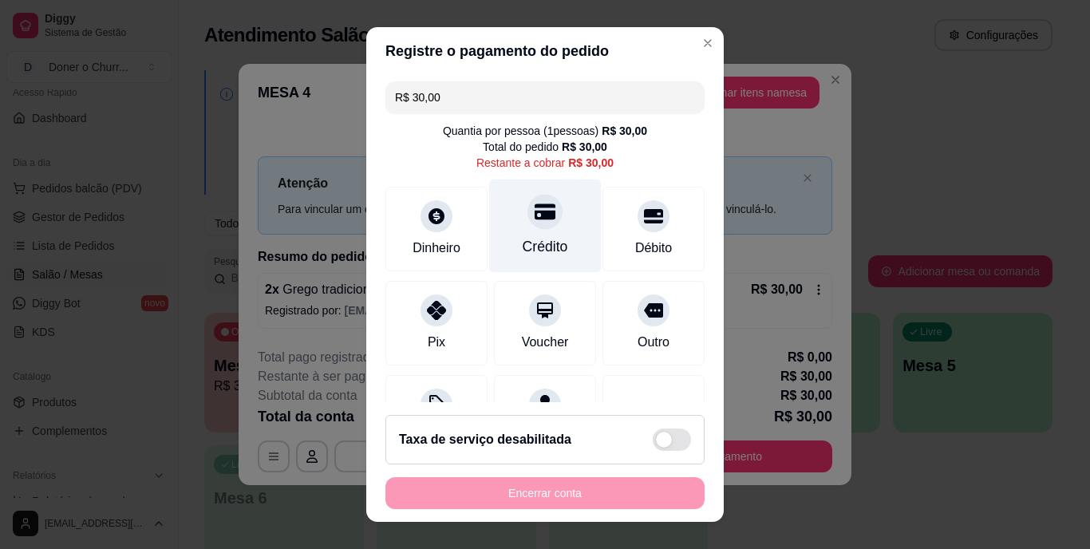
click at [530, 251] on div "Crédito" at bounding box center [545, 247] width 45 height 21
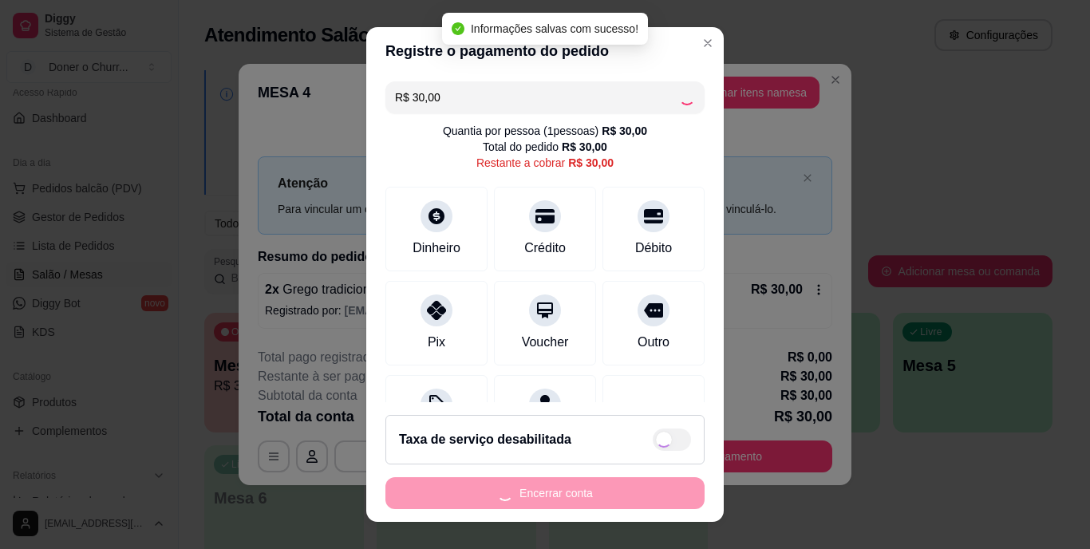
type input "R$ 0,00"
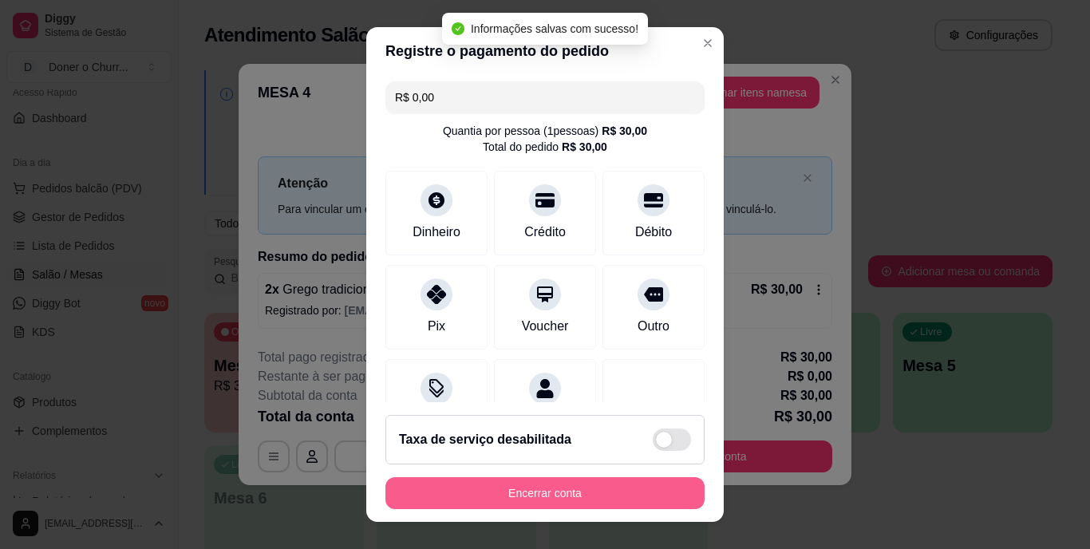
click at [560, 494] on button "Encerrar conta" at bounding box center [545, 493] width 319 height 32
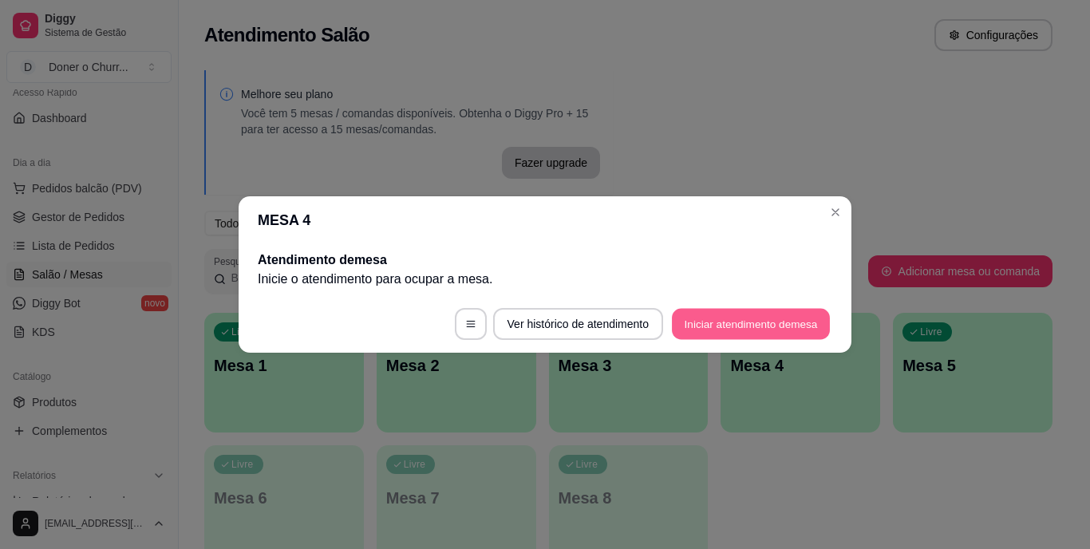
click at [758, 318] on button "Iniciar atendimento de mesa" at bounding box center [751, 324] width 158 height 31
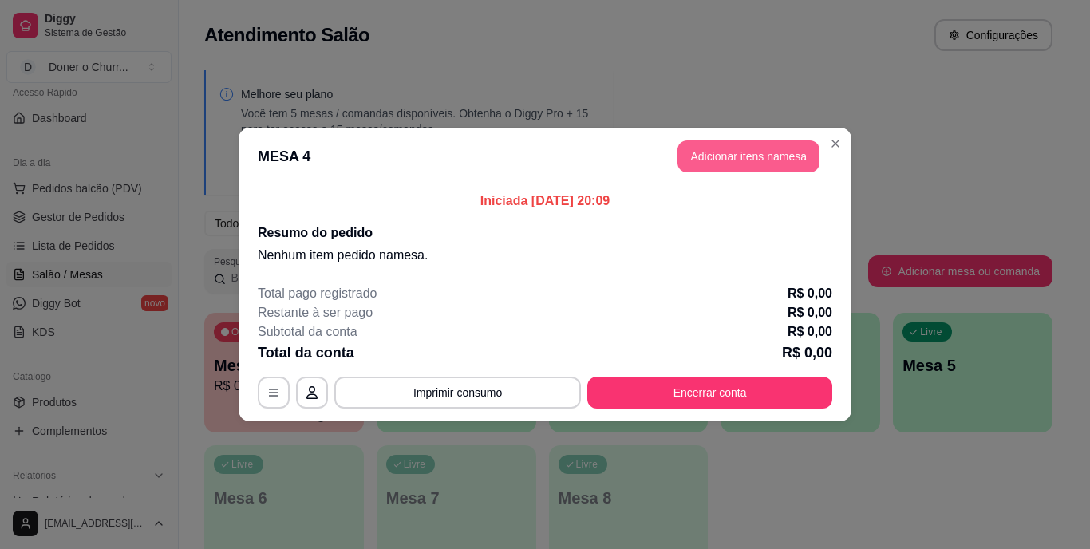
click at [726, 160] on button "Adicionar itens na mesa" at bounding box center [749, 156] width 142 height 32
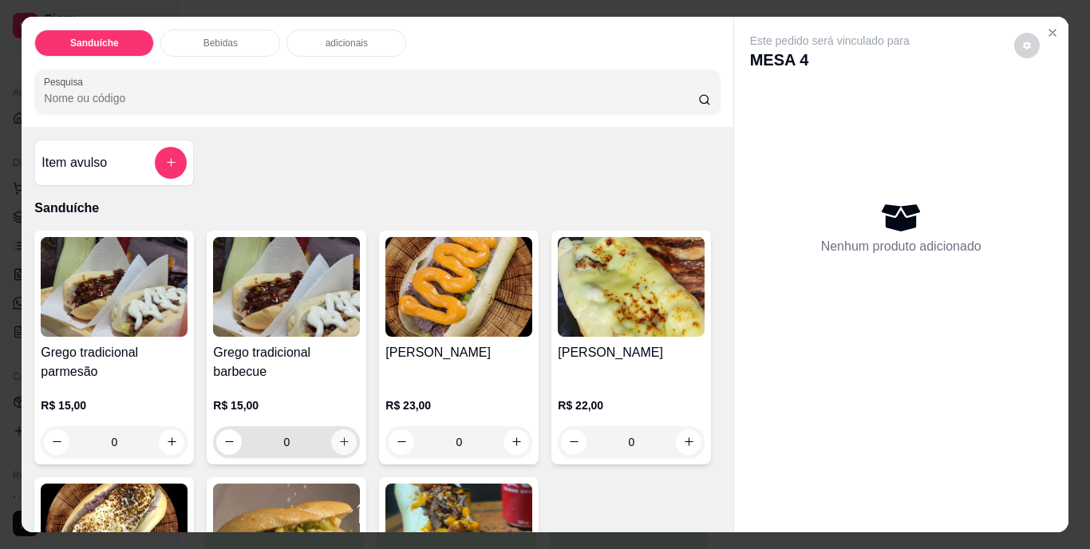
click at [342, 436] on icon "increase-product-quantity" at bounding box center [344, 442] width 12 height 12
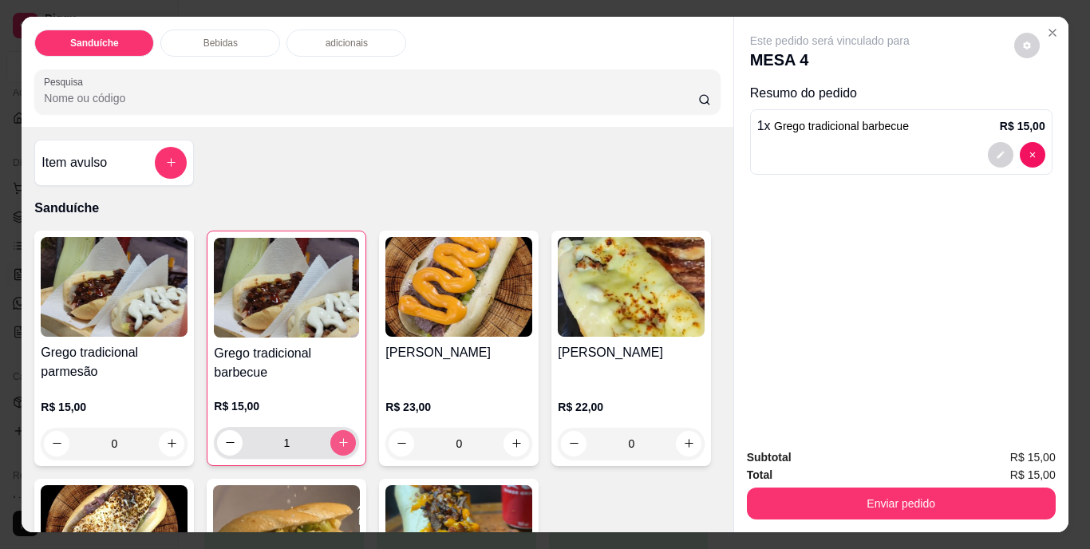
click at [342, 437] on icon "increase-product-quantity" at bounding box center [344, 443] width 12 height 12
type input "2"
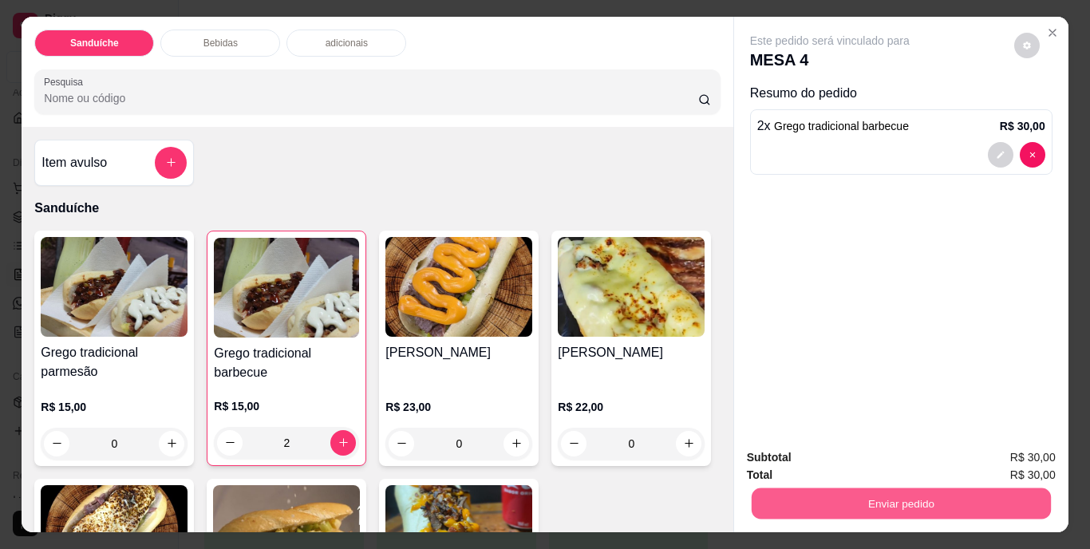
click at [831, 501] on button "Enviar pedido" at bounding box center [900, 503] width 299 height 31
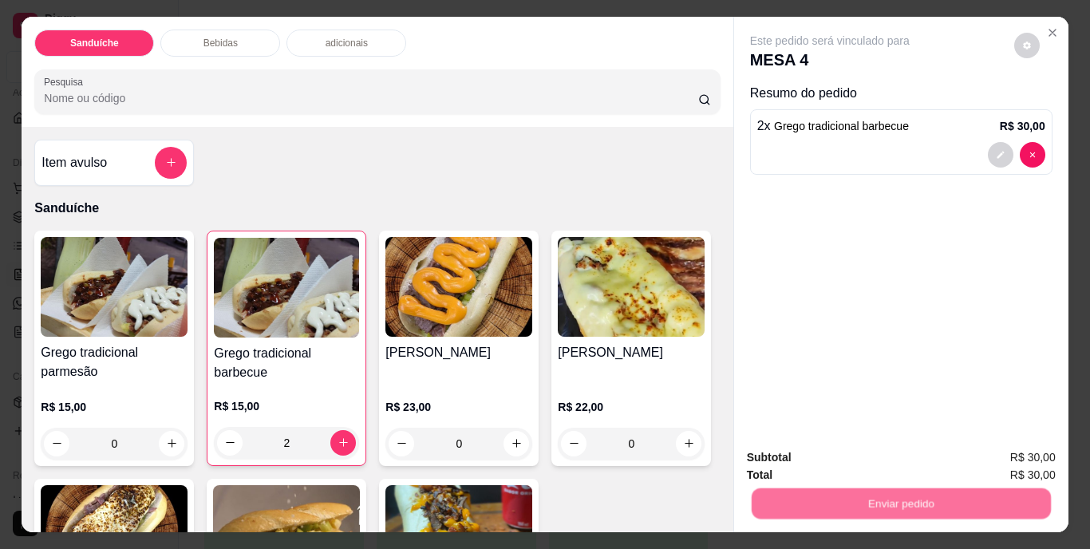
click at [854, 460] on button "Não registrar e enviar pedido" at bounding box center [848, 459] width 166 height 30
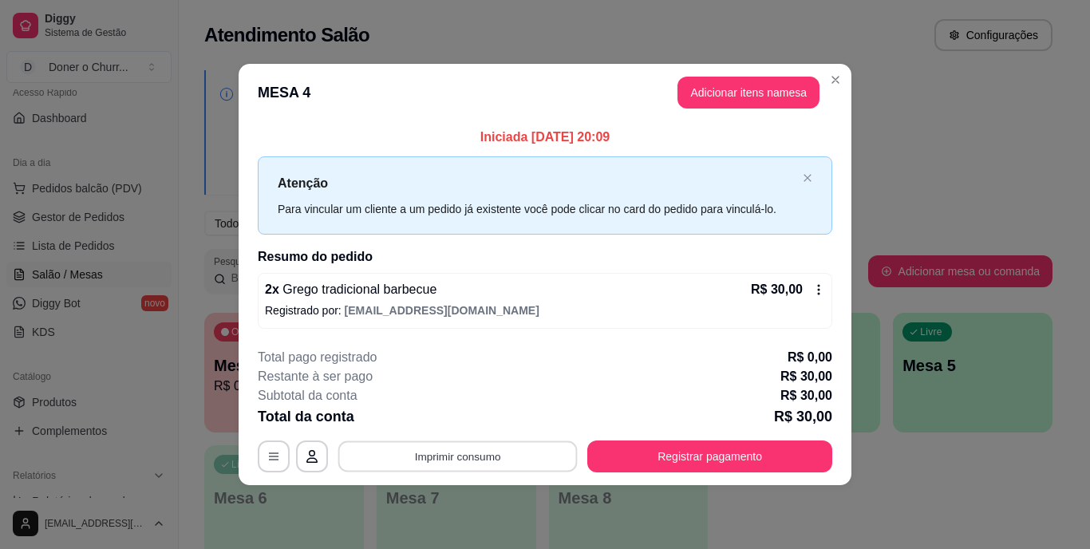
click at [475, 453] on button "Imprimir consumo" at bounding box center [457, 456] width 239 height 31
click at [460, 425] on button "IMPRESSORA" at bounding box center [463, 419] width 116 height 26
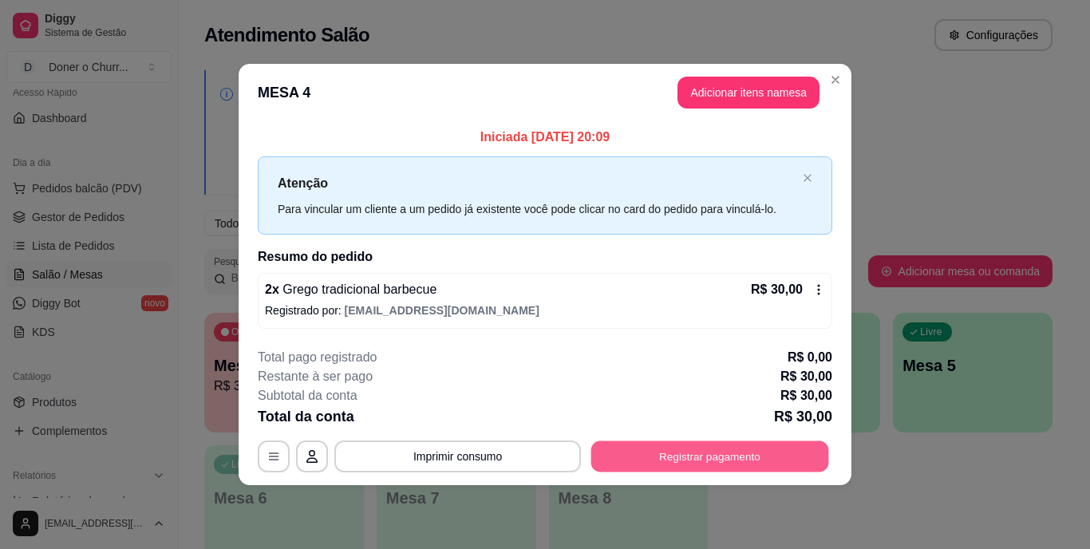
click at [702, 445] on button "Registrar pagamento" at bounding box center [710, 456] width 238 height 31
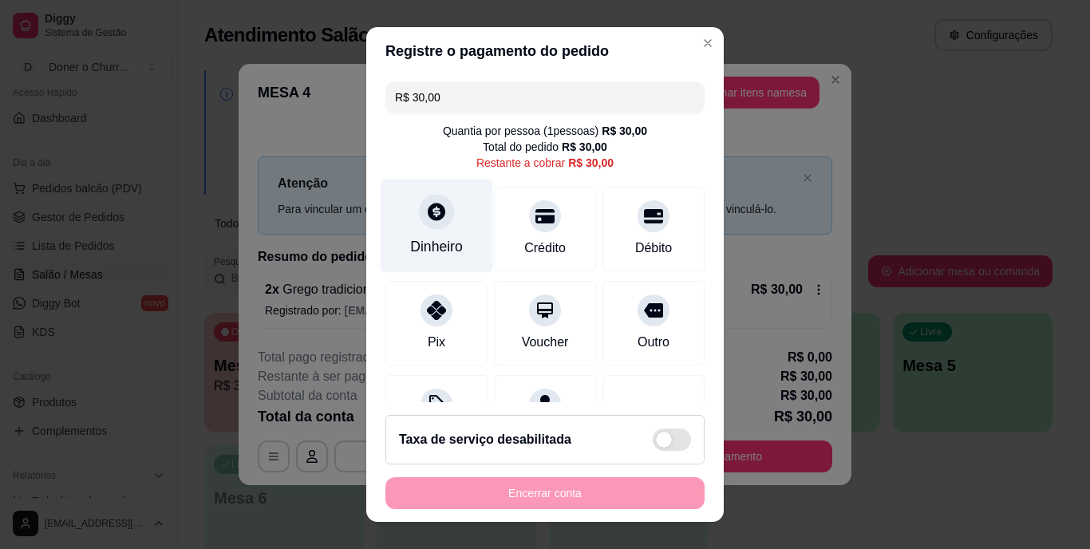
click at [428, 216] on icon at bounding box center [437, 213] width 18 height 18
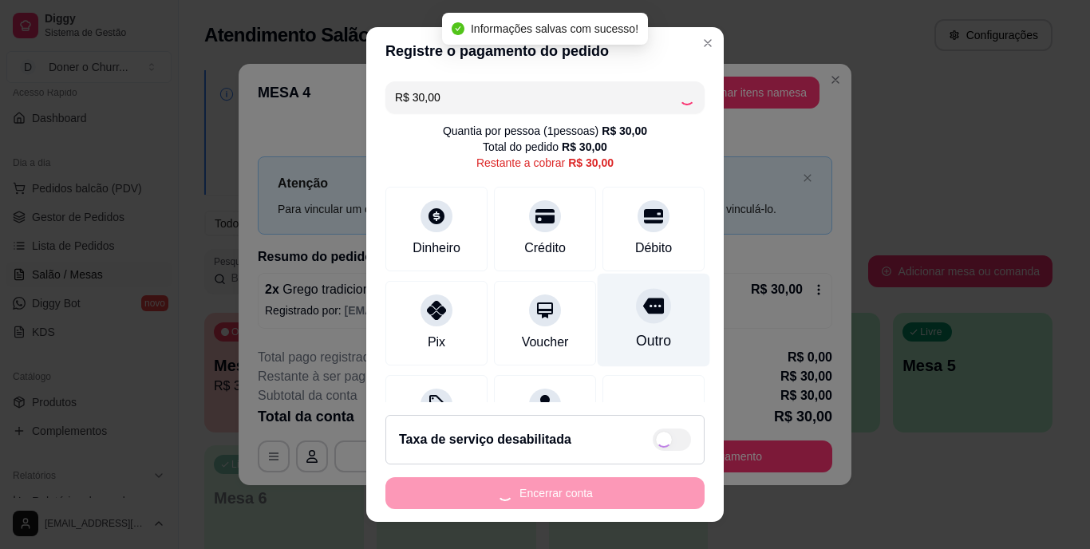
type input "R$ 0,00"
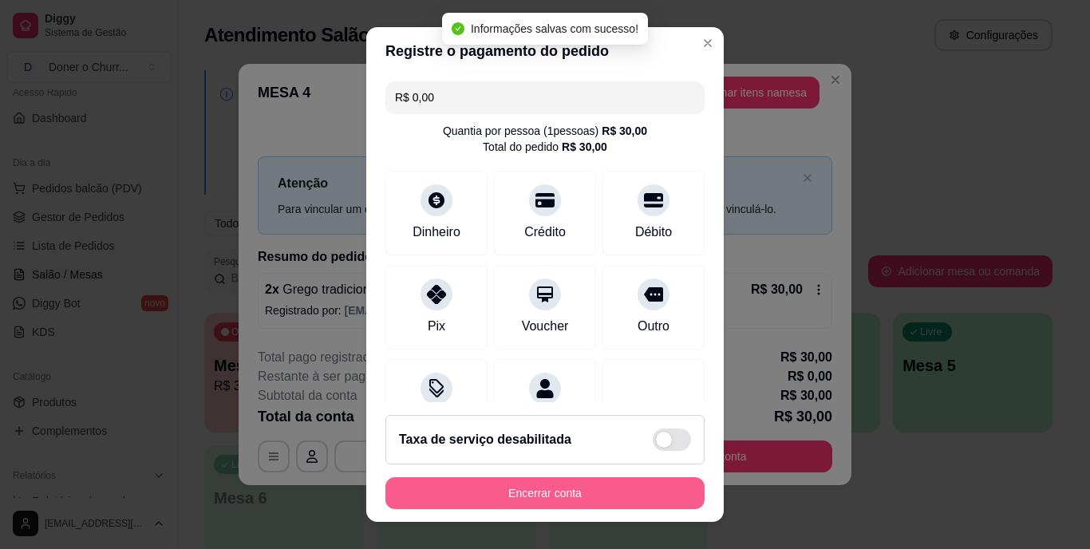
click at [545, 487] on button "Encerrar conta" at bounding box center [545, 493] width 319 height 32
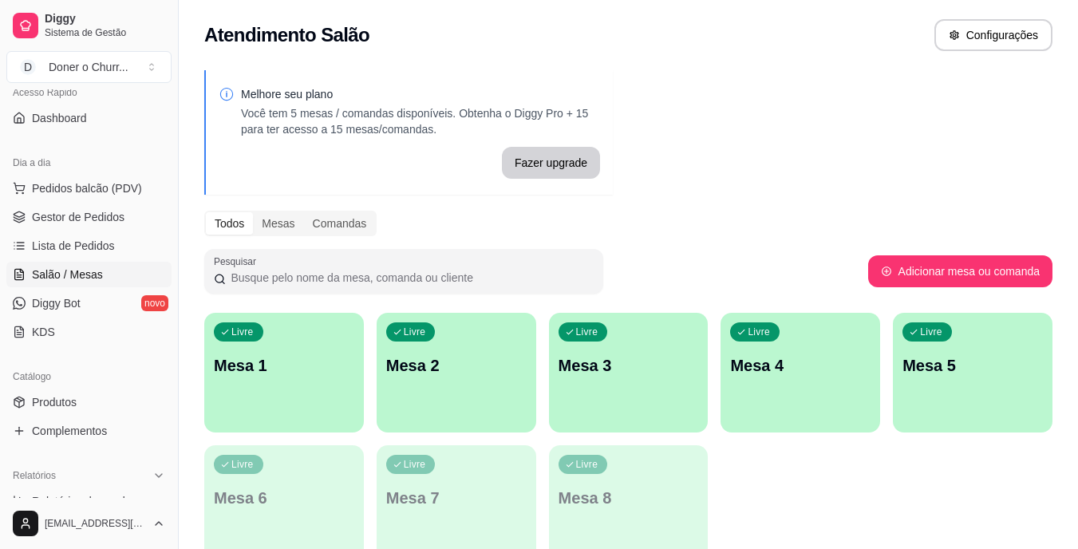
click at [297, 392] on div "Livre Mesa 1" at bounding box center [284, 363] width 160 height 101
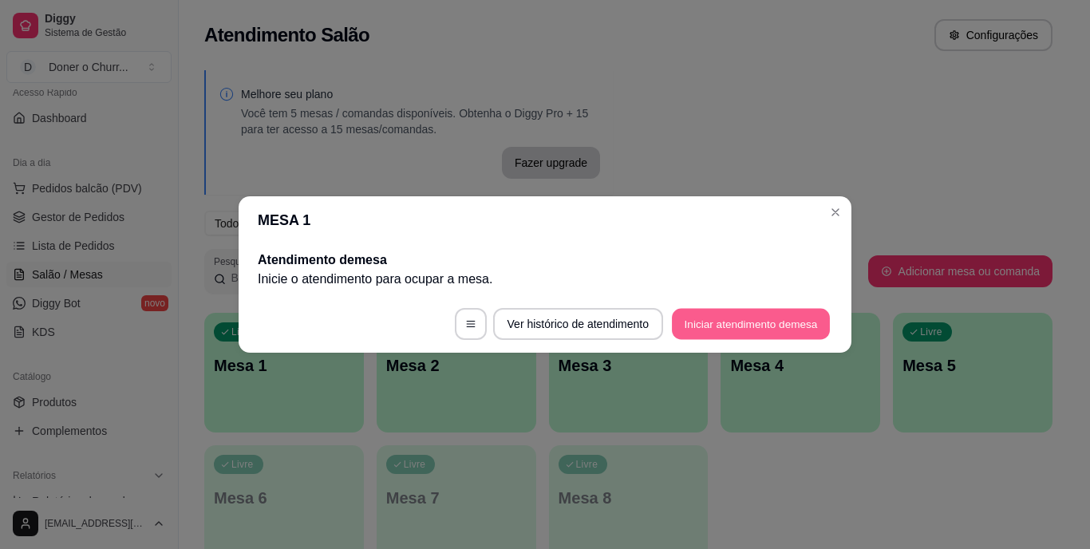
click at [743, 325] on button "Iniciar atendimento de mesa" at bounding box center [751, 324] width 158 height 31
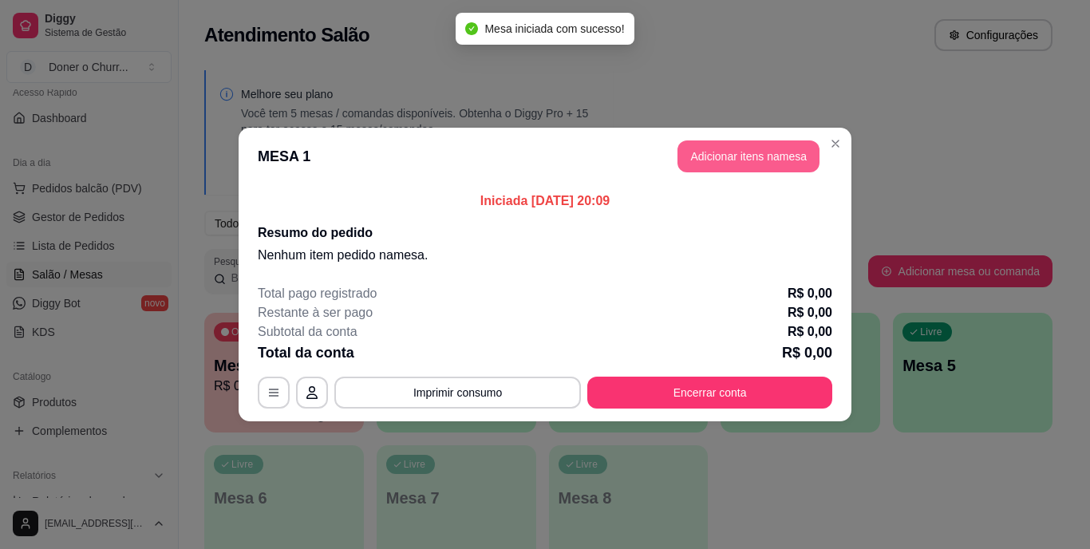
click at [750, 158] on button "Adicionar itens na mesa" at bounding box center [749, 156] width 142 height 32
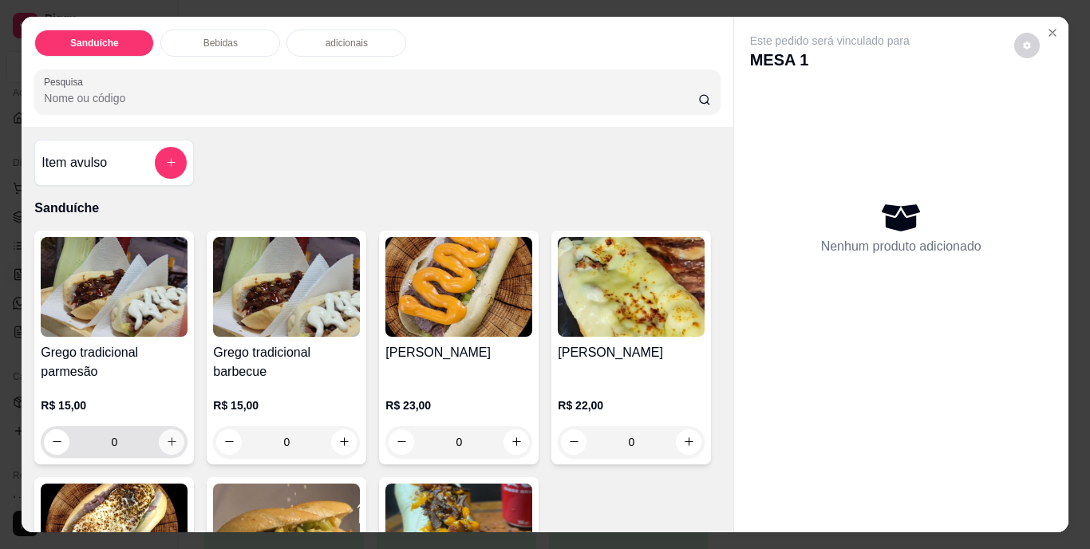
click at [159, 438] on button "increase-product-quantity" at bounding box center [172, 442] width 26 height 26
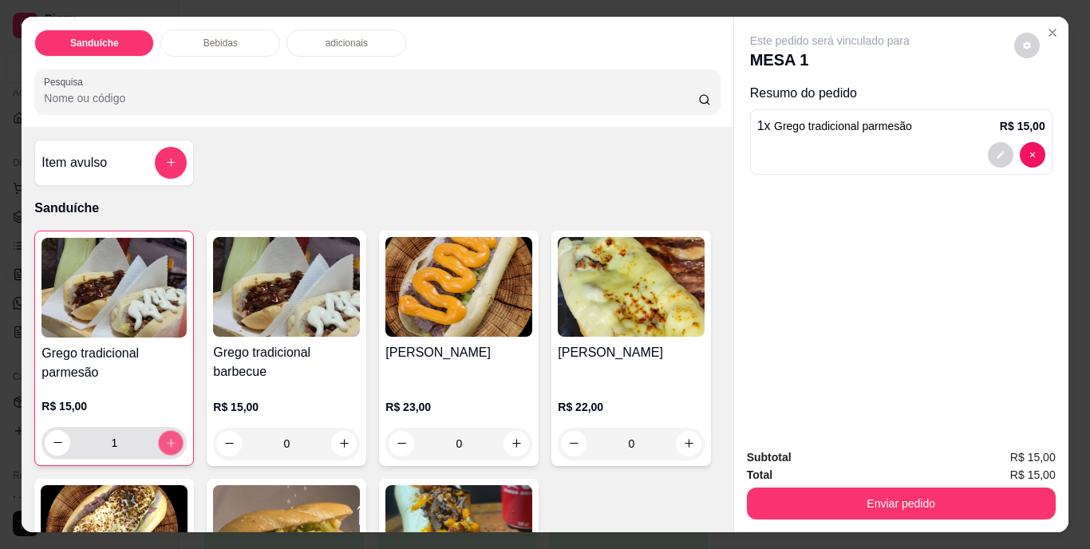
click at [165, 438] on icon "increase-product-quantity" at bounding box center [171, 443] width 12 height 12
type input "2"
click at [338, 437] on icon "increase-product-quantity" at bounding box center [344, 443] width 12 height 12
type input "1"
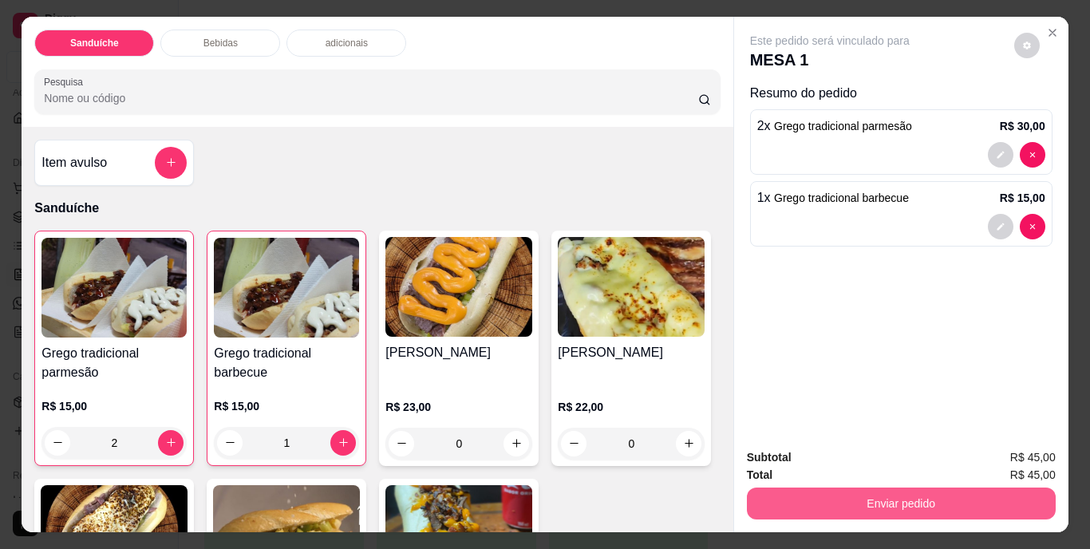
click at [940, 492] on button "Enviar pedido" at bounding box center [901, 504] width 309 height 32
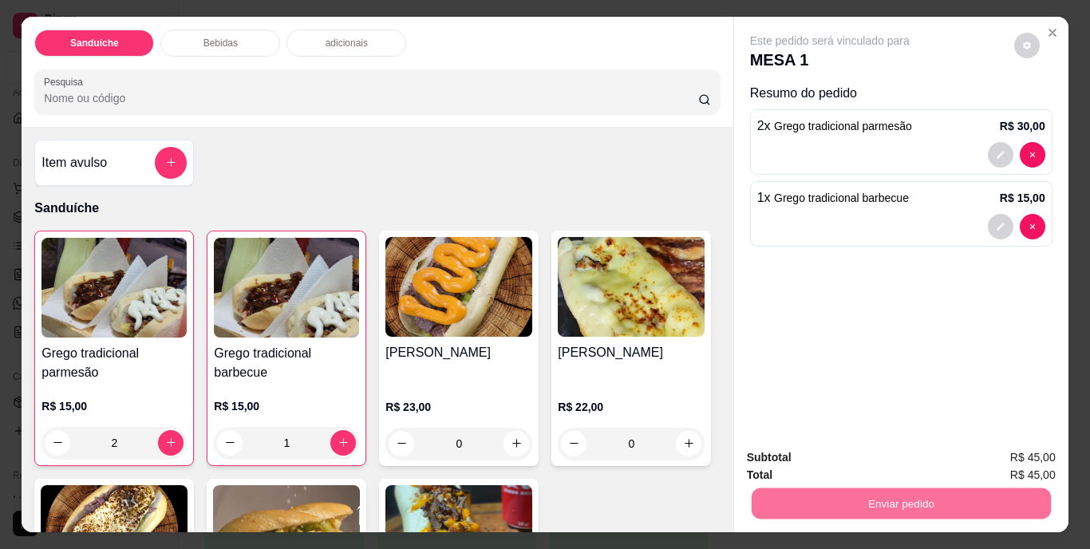
click at [896, 457] on button "Não registrar e enviar pedido" at bounding box center [848, 459] width 166 height 30
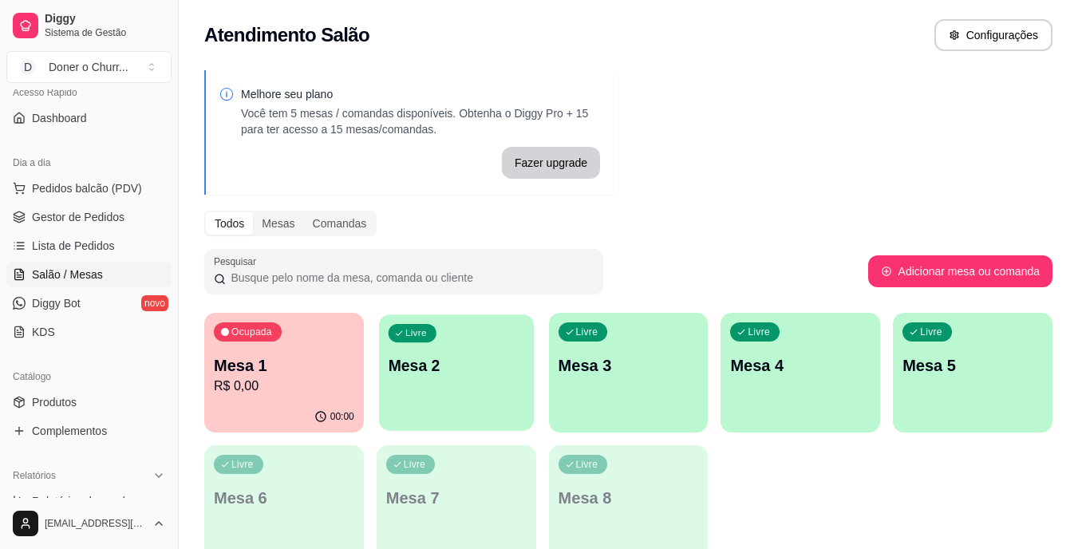
click at [441, 362] on p "Mesa 2" at bounding box center [456, 366] width 136 height 22
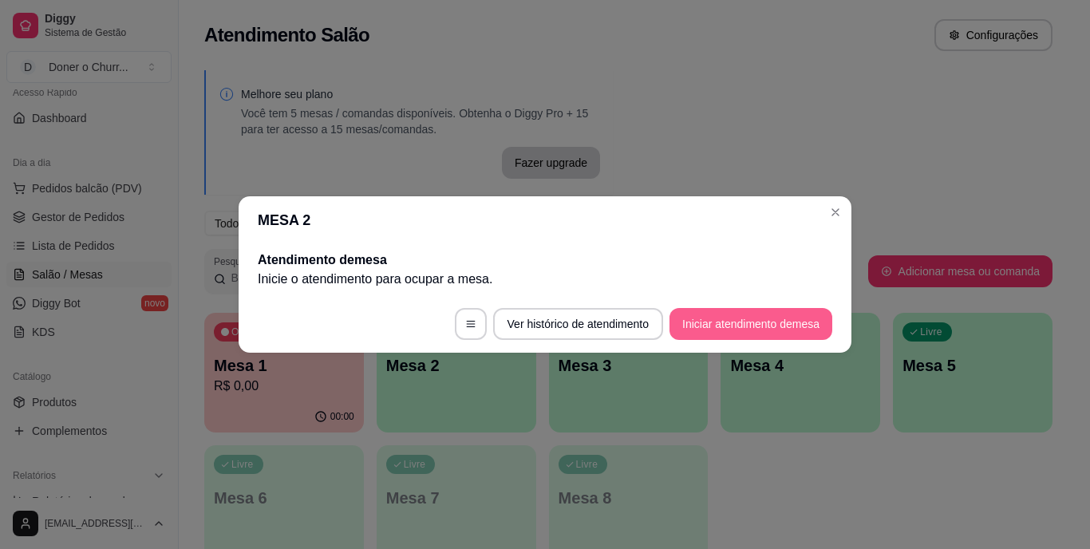
click at [773, 321] on button "Iniciar atendimento de mesa" at bounding box center [751, 324] width 163 height 32
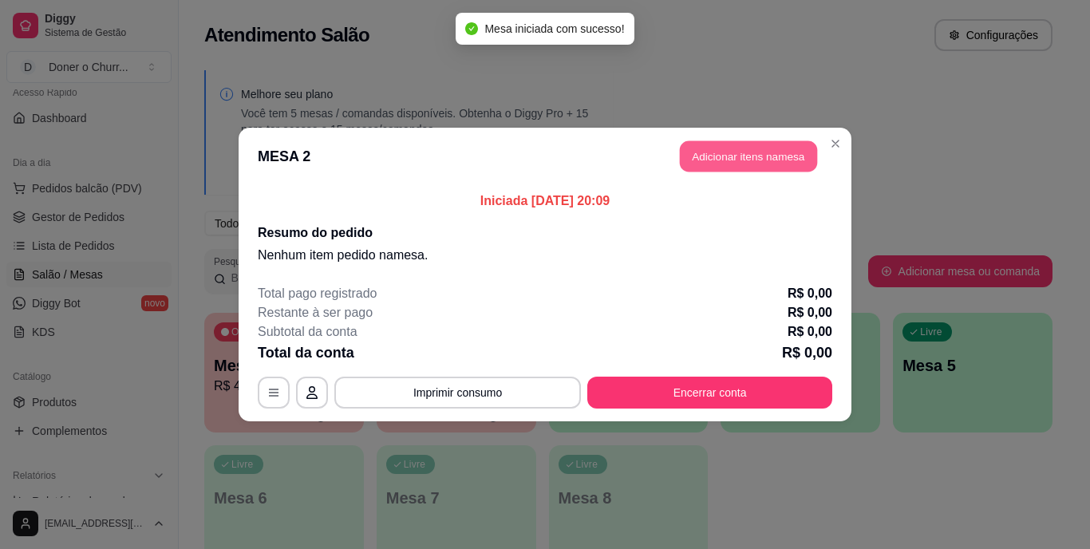
click at [702, 148] on button "Adicionar itens na mesa" at bounding box center [748, 156] width 137 height 31
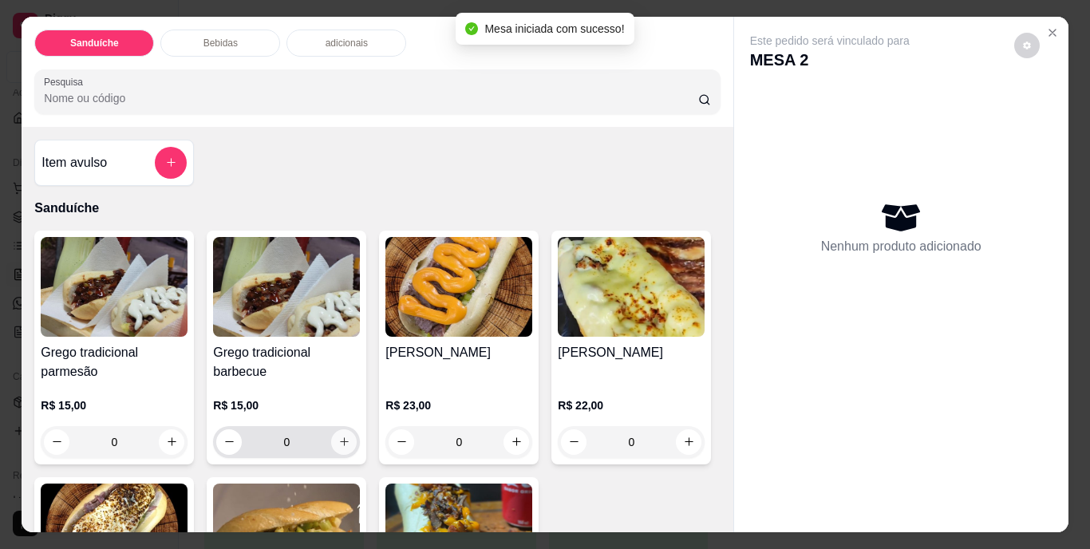
click at [342, 438] on icon "increase-product-quantity" at bounding box center [344, 442] width 12 height 12
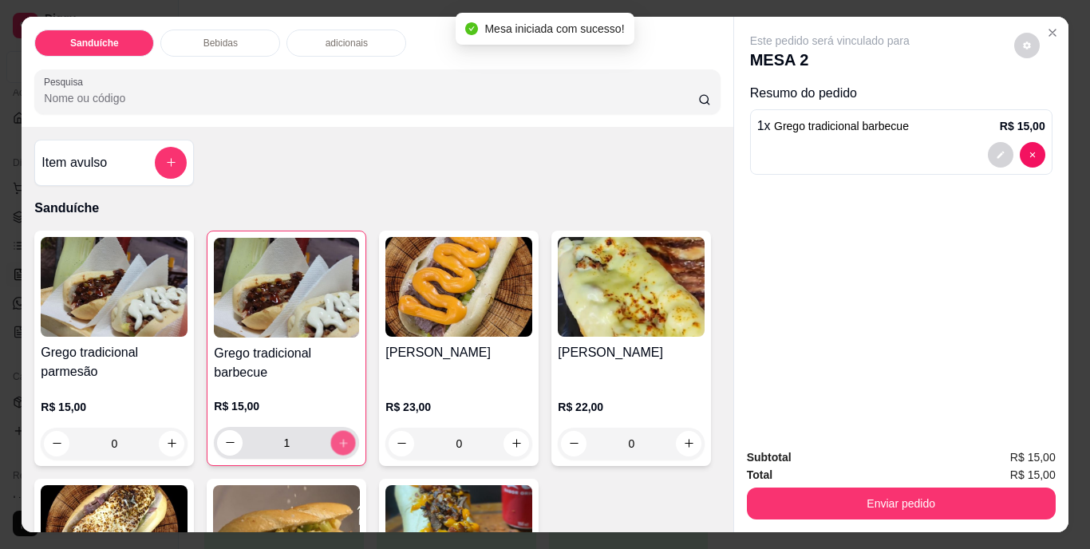
click at [342, 438] on icon "increase-product-quantity" at bounding box center [344, 443] width 12 height 12
type input "2"
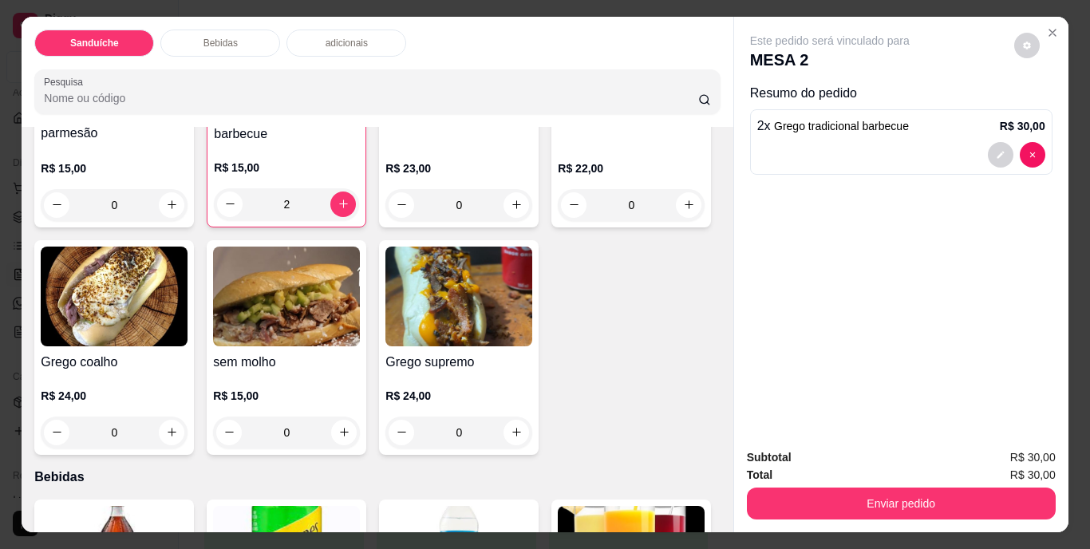
scroll to position [239, 0]
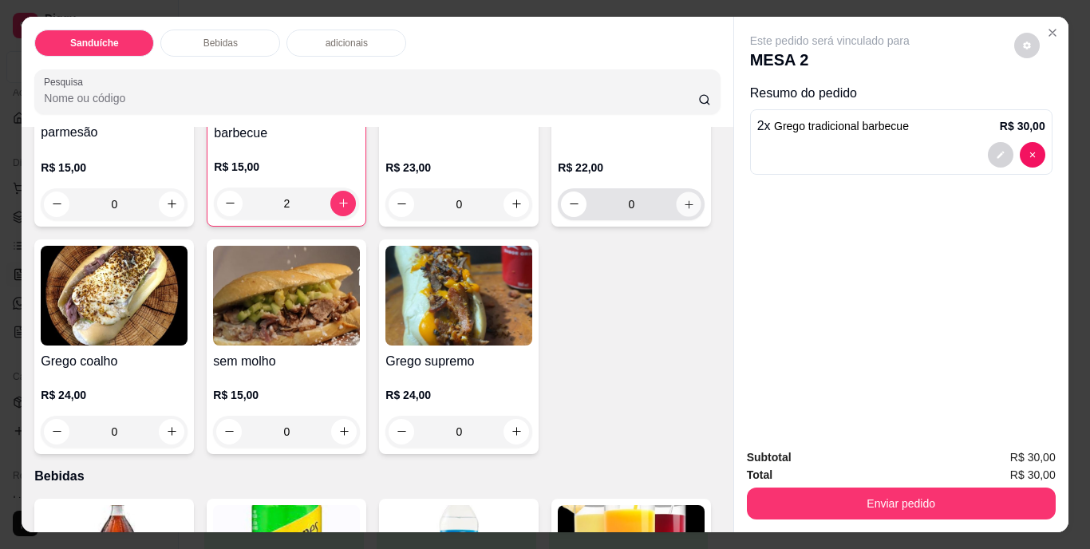
click at [683, 210] on icon "increase-product-quantity" at bounding box center [689, 204] width 12 height 12
type input "1"
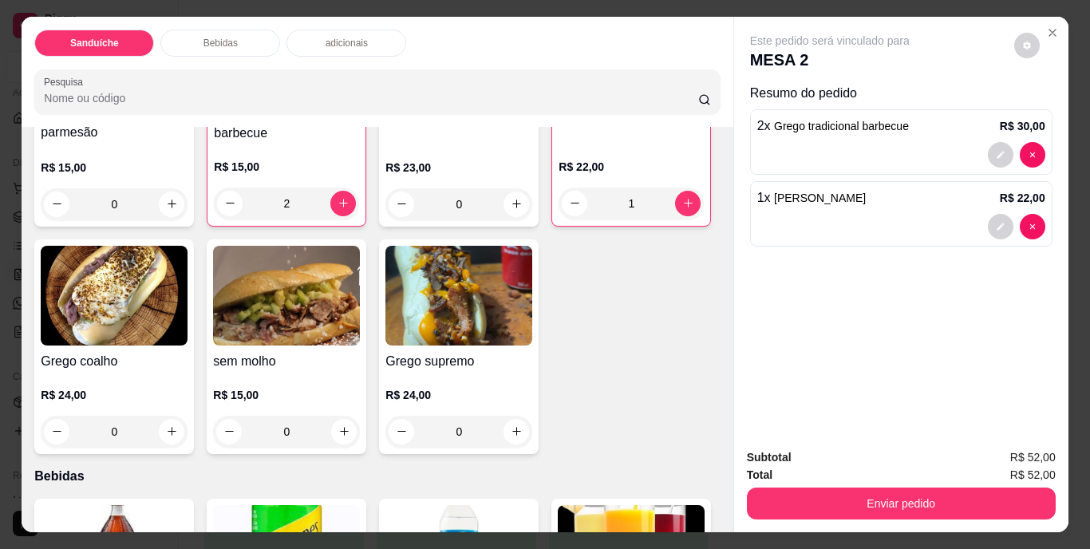
click at [848, 484] on div "Enviar pedido" at bounding box center [901, 502] width 309 height 36
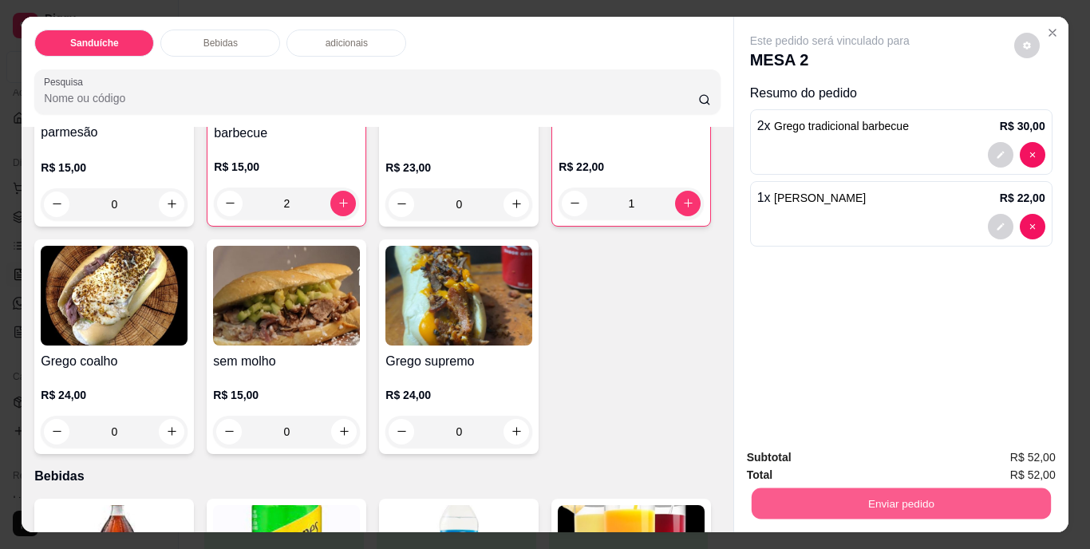
click at [841, 505] on button "Enviar pedido" at bounding box center [900, 503] width 299 height 31
click at [818, 458] on button "Não registrar e enviar pedido" at bounding box center [848, 459] width 166 height 30
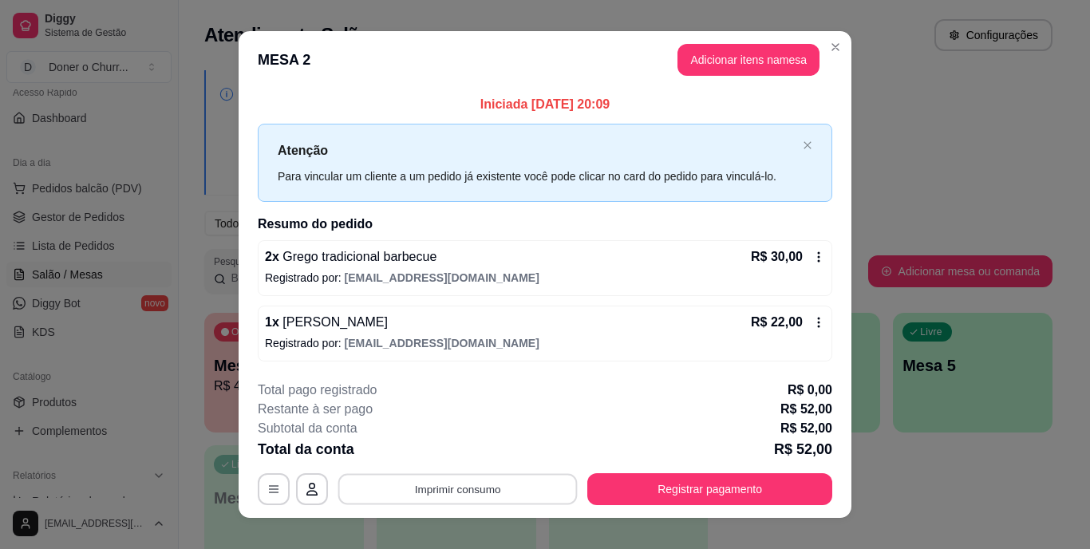
click at [440, 488] on button "Imprimir consumo" at bounding box center [457, 488] width 239 height 31
click at [457, 453] on button "IMPRESSORA" at bounding box center [457, 452] width 112 height 25
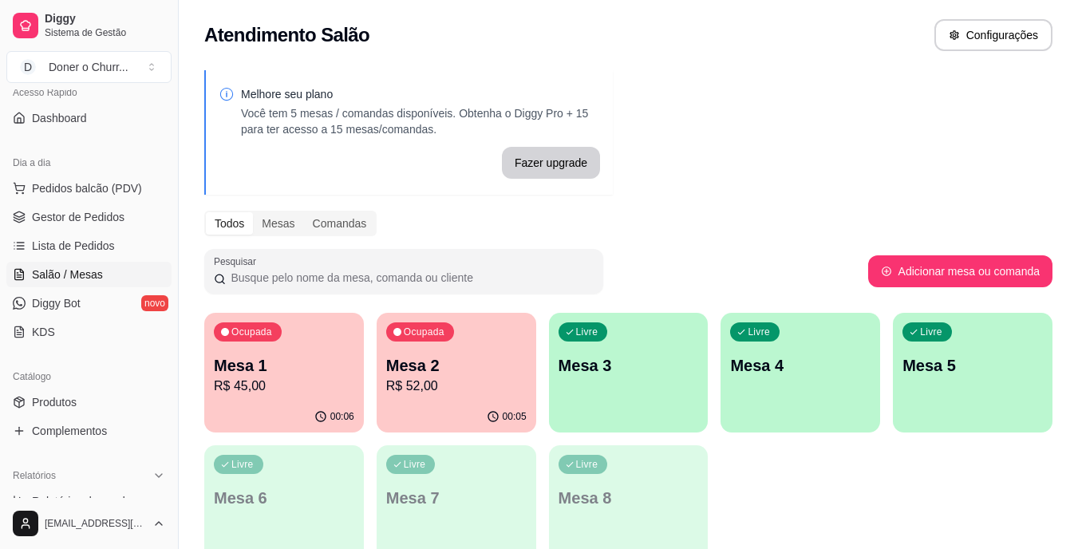
click at [259, 394] on p "R$ 45,00" at bounding box center [284, 386] width 140 height 19
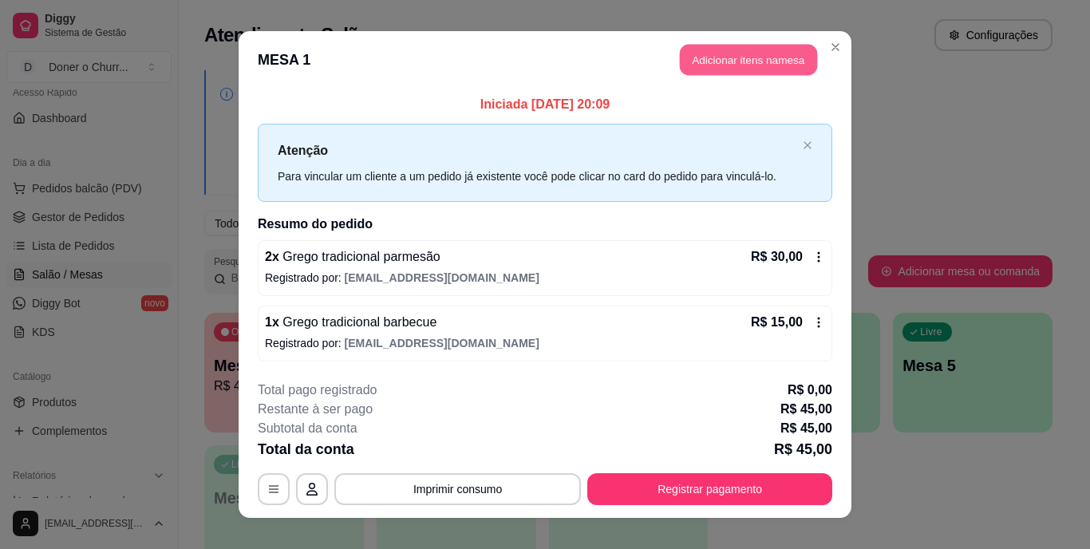
click at [746, 54] on button "Adicionar itens na mesa" at bounding box center [748, 60] width 137 height 31
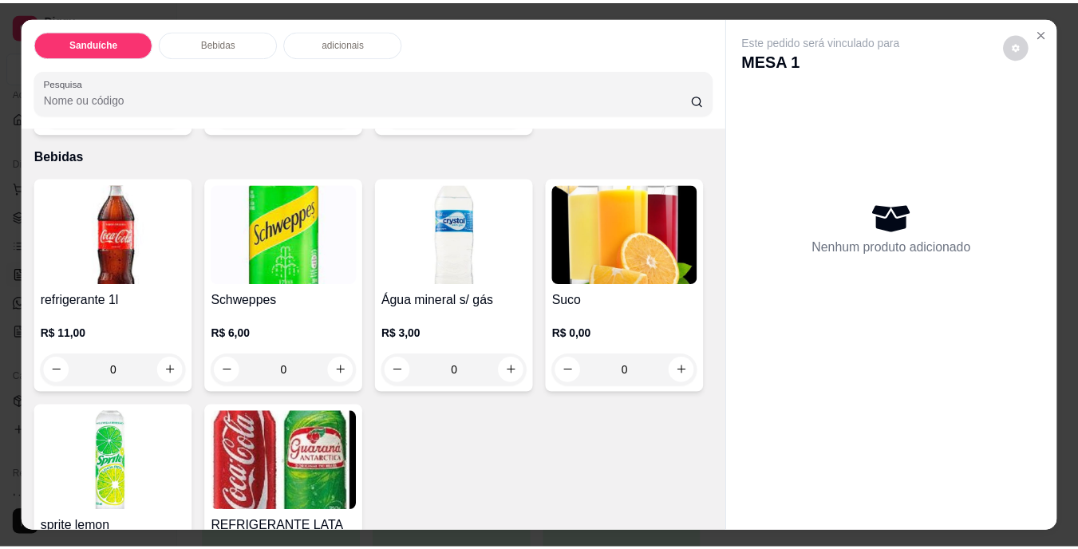
scroll to position [798, 0]
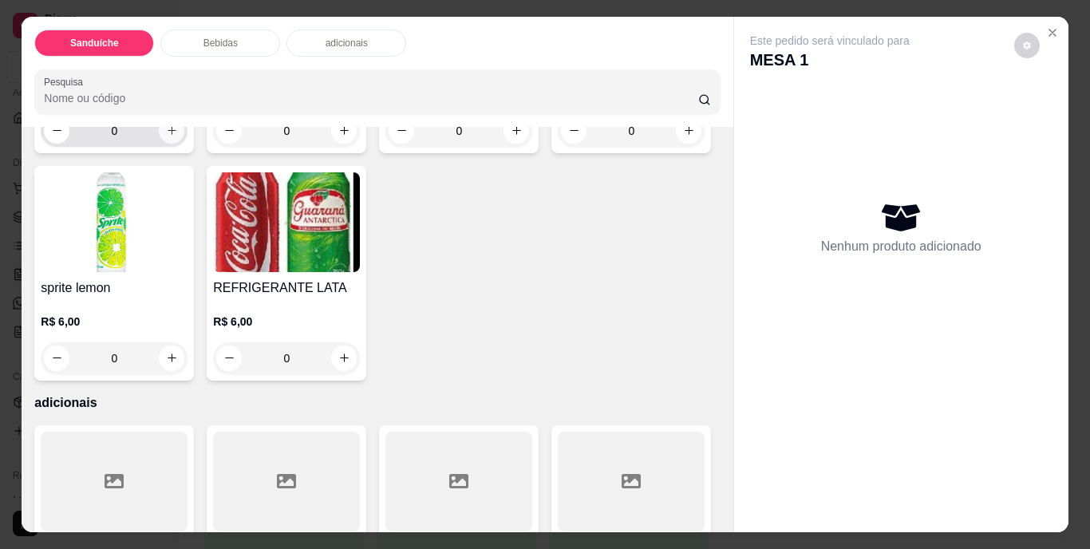
click at [166, 136] on icon "increase-product-quantity" at bounding box center [172, 131] width 12 height 12
type input "1"
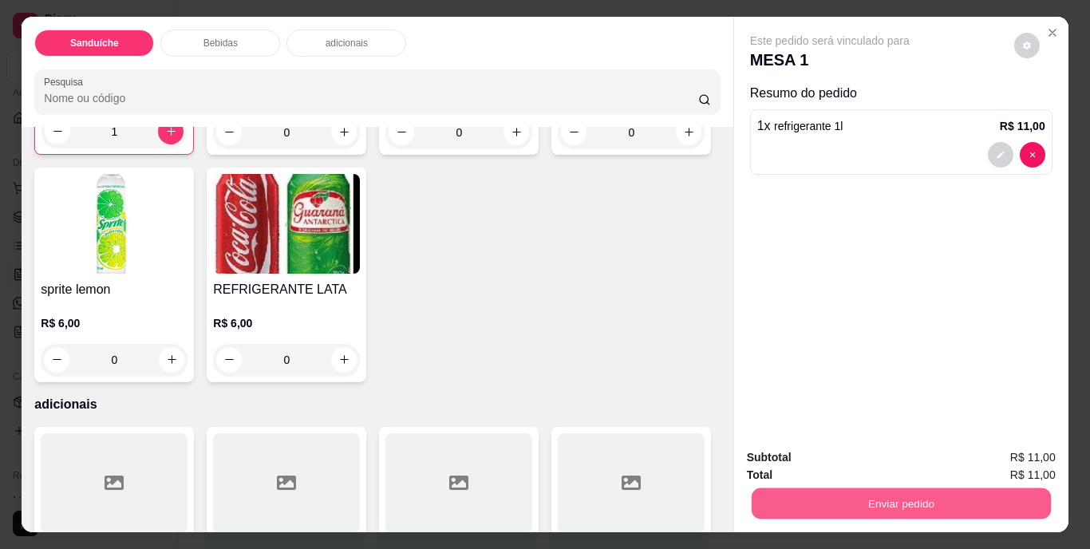
click at [876, 488] on button "Enviar pedido" at bounding box center [900, 503] width 299 height 31
click at [826, 453] on button "Não registrar e enviar pedido" at bounding box center [848, 459] width 161 height 30
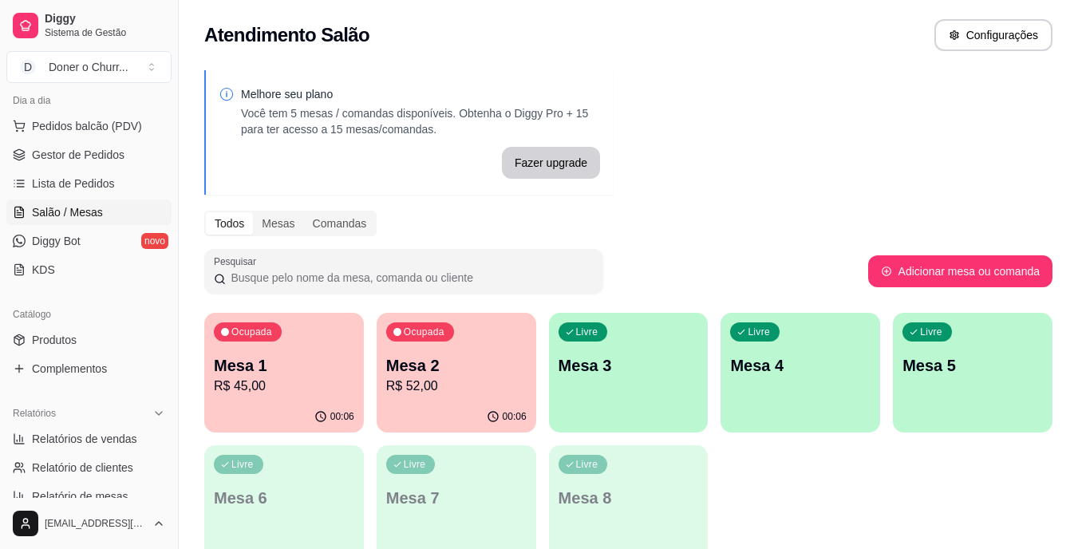
scroll to position [200, 0]
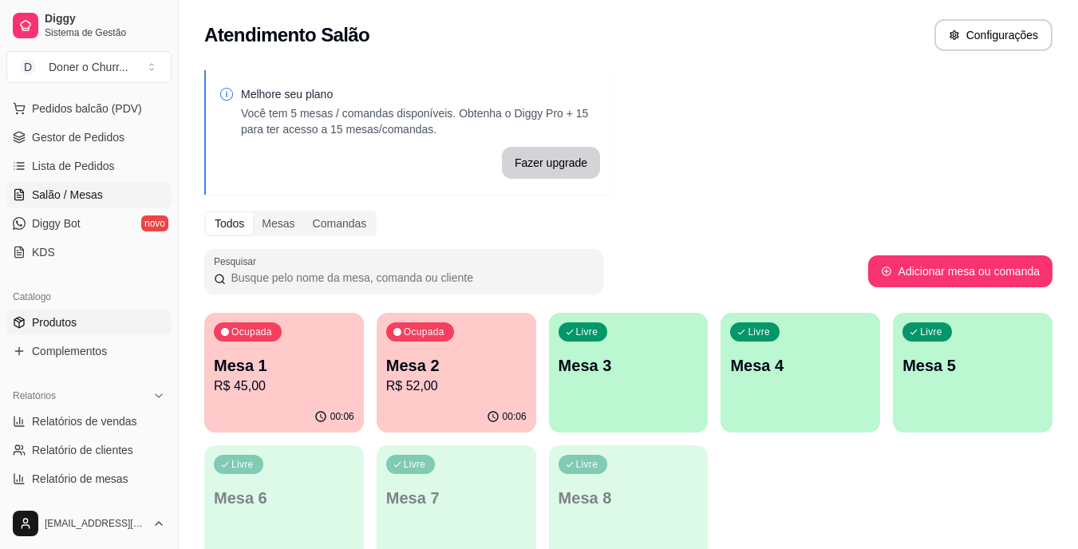
click at [70, 327] on span "Produtos" at bounding box center [54, 322] width 45 height 16
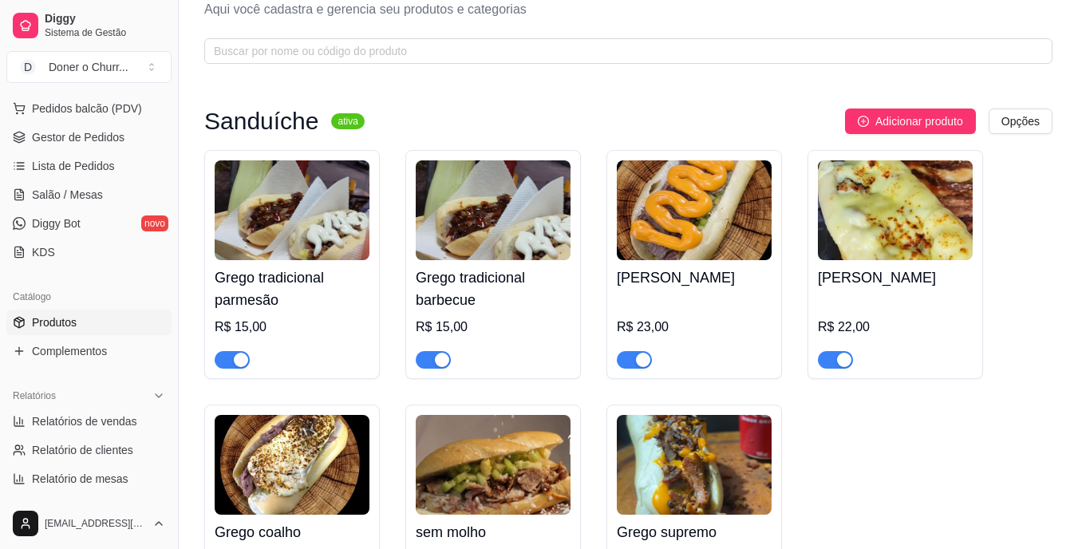
scroll to position [80, 0]
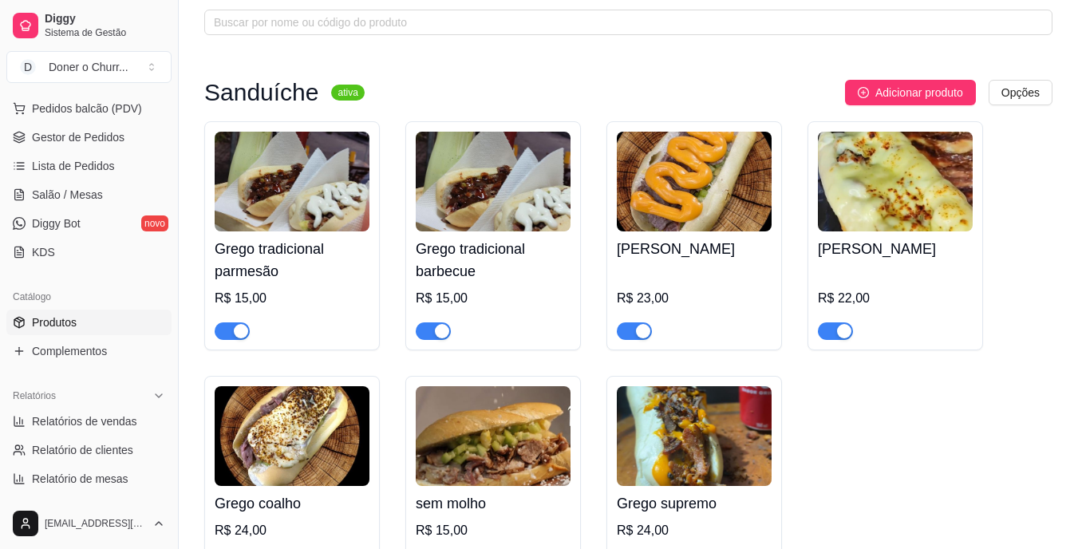
click at [836, 330] on button "button" at bounding box center [835, 331] width 35 height 18
click at [74, 193] on span "Salão / Mesas" at bounding box center [67, 195] width 71 height 16
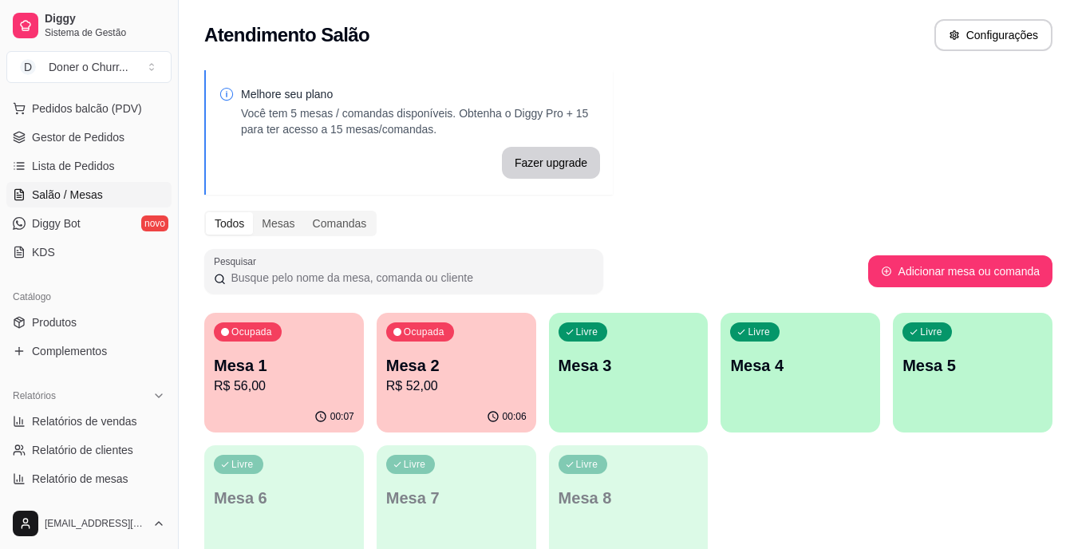
click at [6, 182] on link "Salão / Mesas" at bounding box center [88, 195] width 165 height 26
click at [329, 383] on p "R$ 56,00" at bounding box center [284, 386] width 140 height 19
click at [453, 359] on p "Mesa 2" at bounding box center [456, 365] width 140 height 22
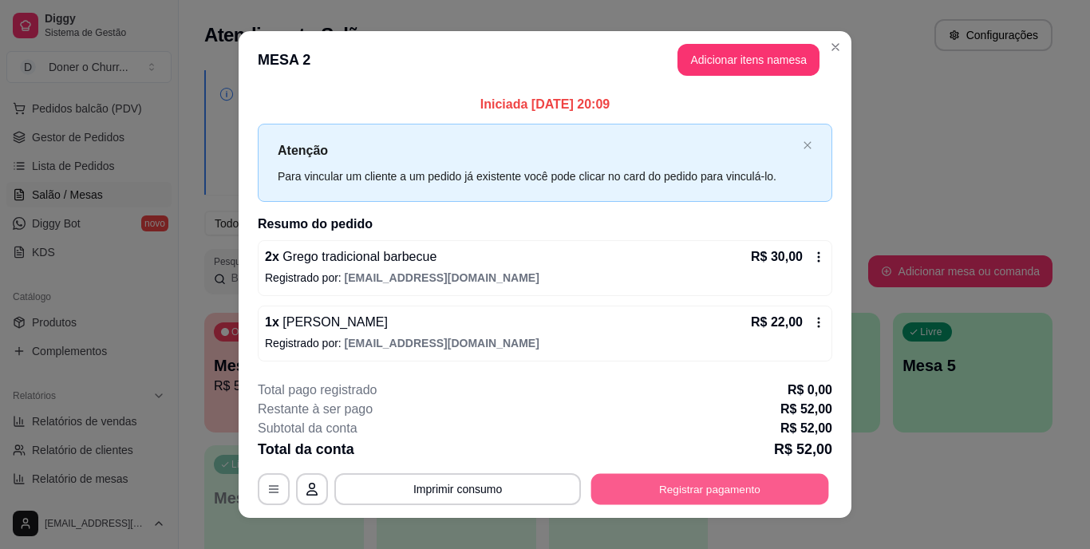
click at [701, 482] on button "Registrar pagamento" at bounding box center [710, 488] width 238 height 31
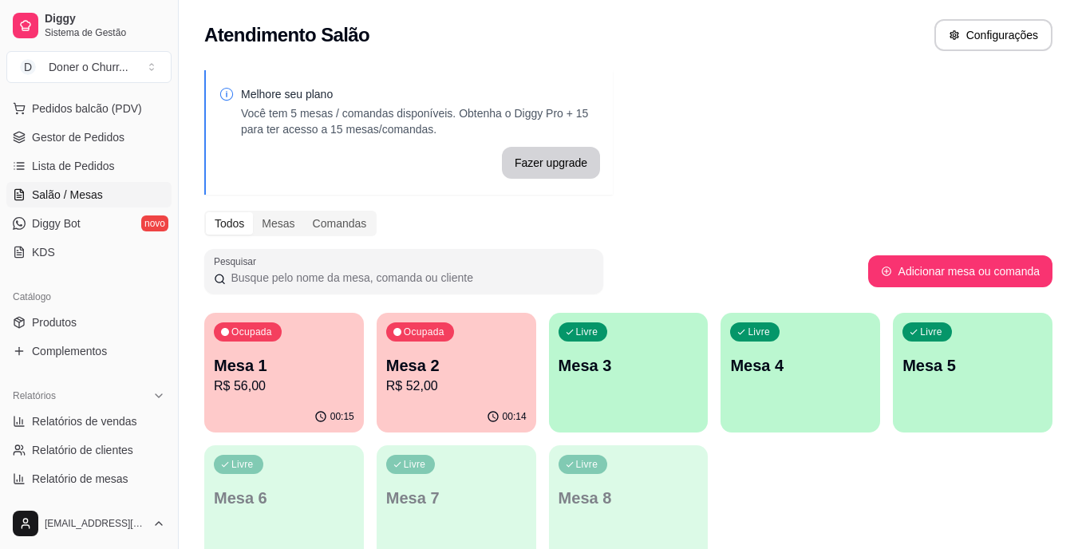
click at [260, 371] on p "Mesa 1" at bounding box center [284, 365] width 140 height 22
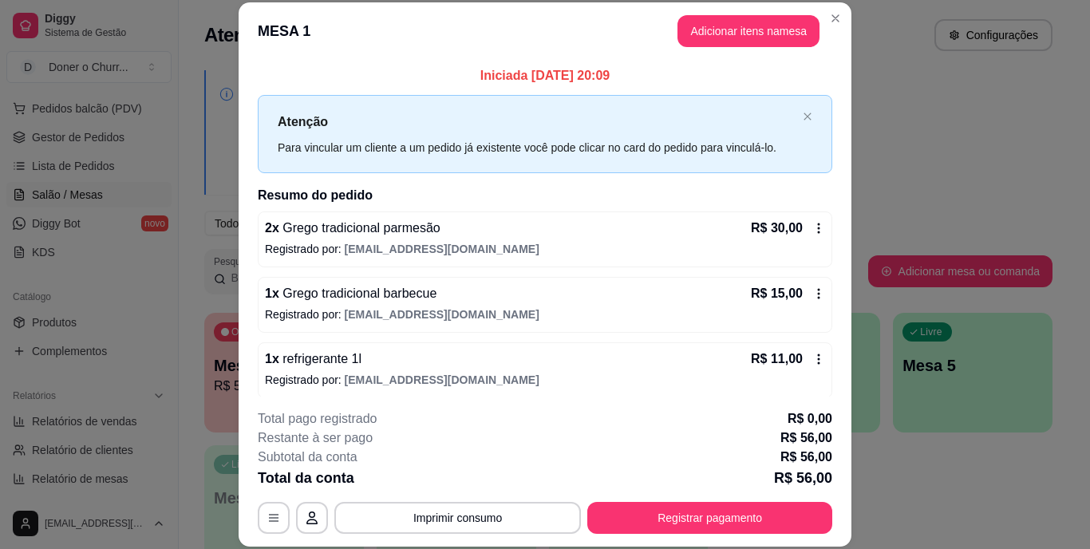
scroll to position [8, 0]
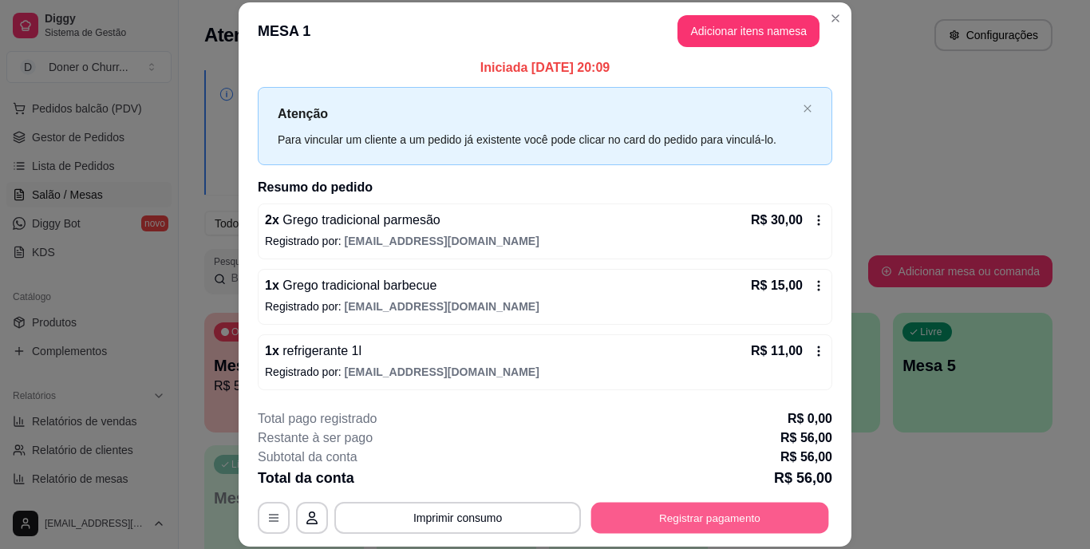
click at [676, 504] on button "Registrar pagamento" at bounding box center [710, 517] width 238 height 31
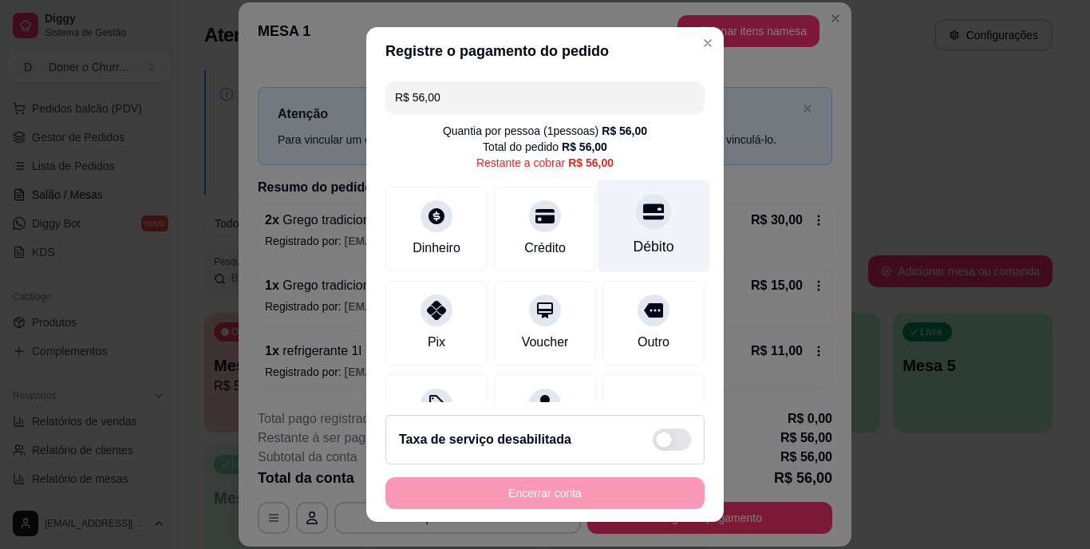
click at [643, 221] on icon at bounding box center [653, 212] width 21 height 21
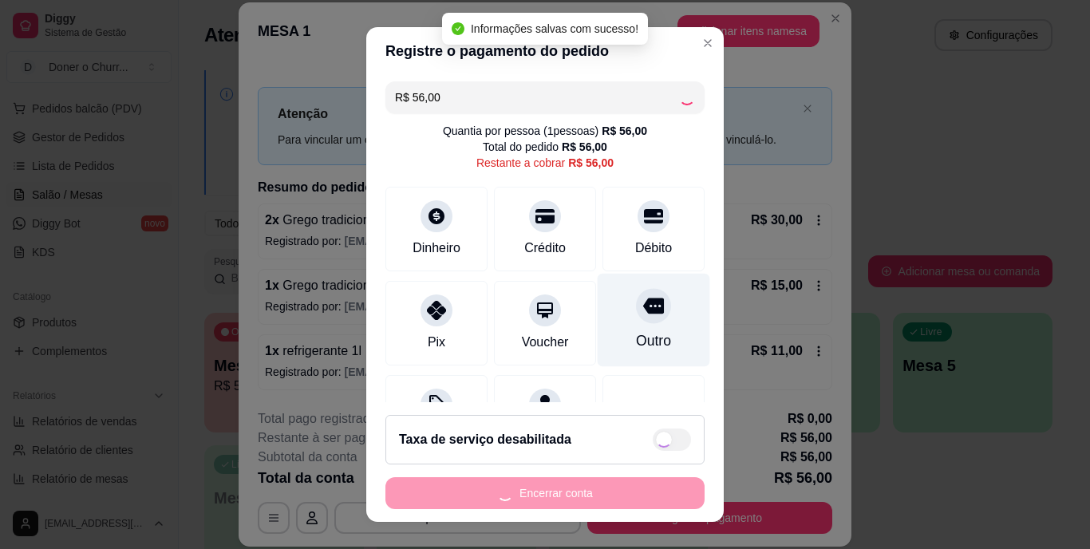
type input "R$ 0,00"
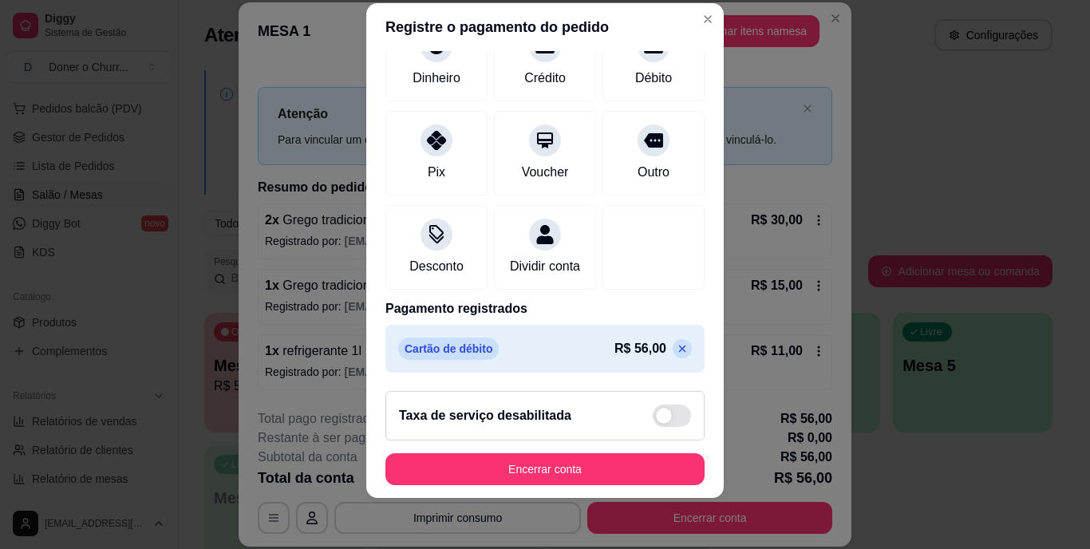
scroll to position [150, 0]
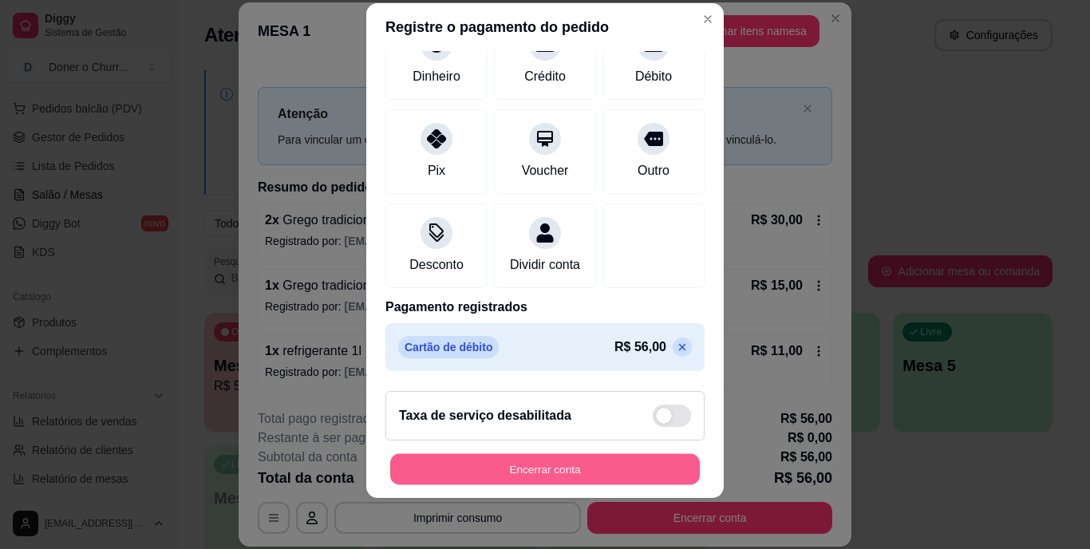
click at [500, 473] on button "Encerrar conta" at bounding box center [545, 468] width 310 height 31
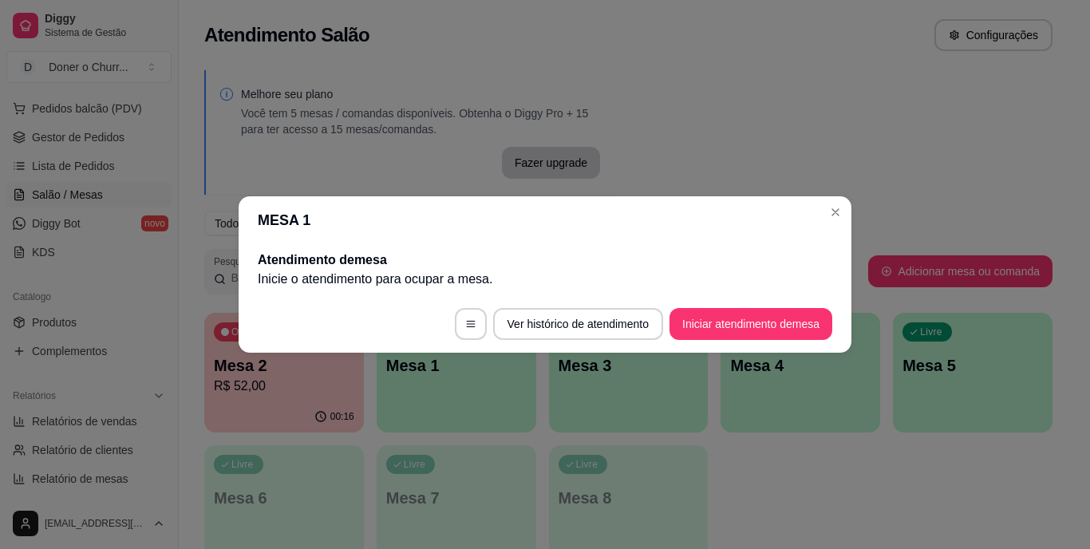
scroll to position [0, 0]
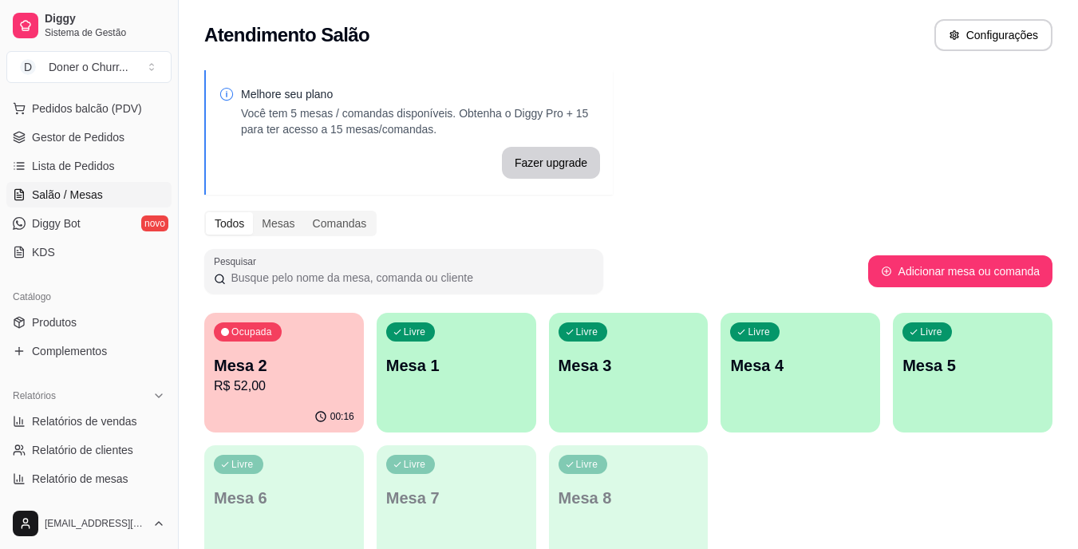
click at [294, 373] on p "Mesa 2" at bounding box center [284, 365] width 140 height 22
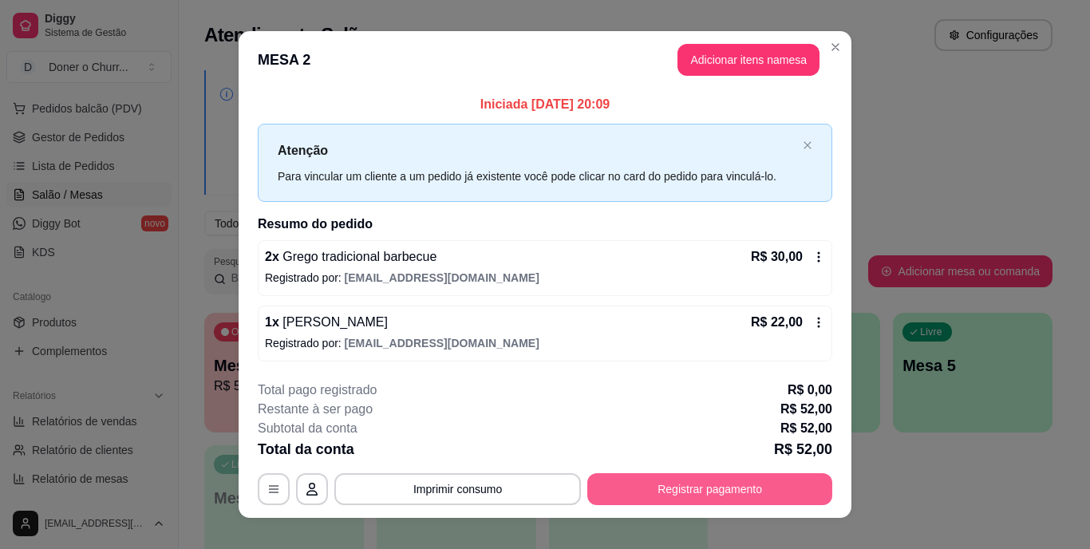
click at [665, 488] on button "Registrar pagamento" at bounding box center [709, 489] width 245 height 32
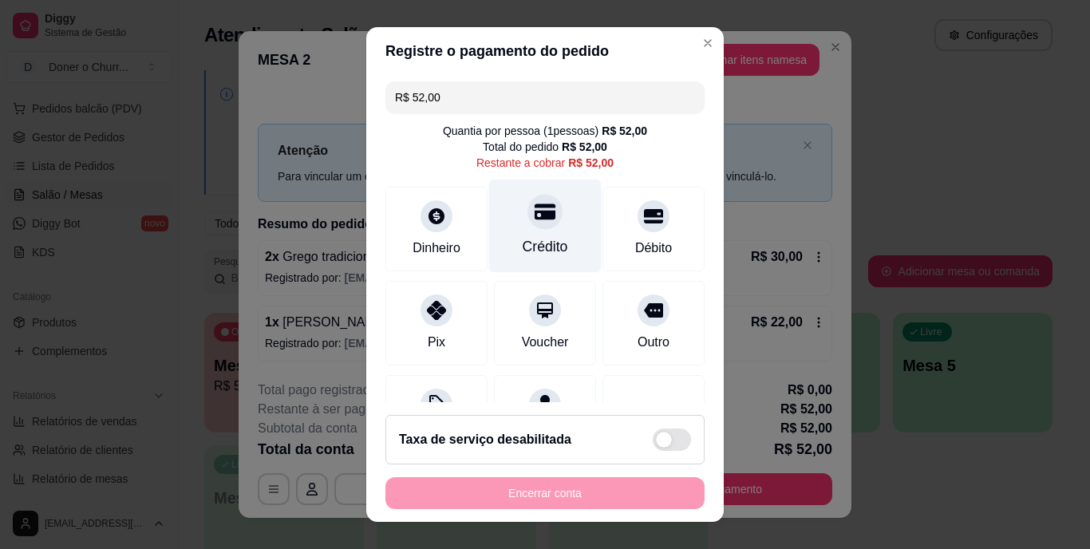
click at [544, 233] on div "Crédito" at bounding box center [545, 226] width 113 height 93
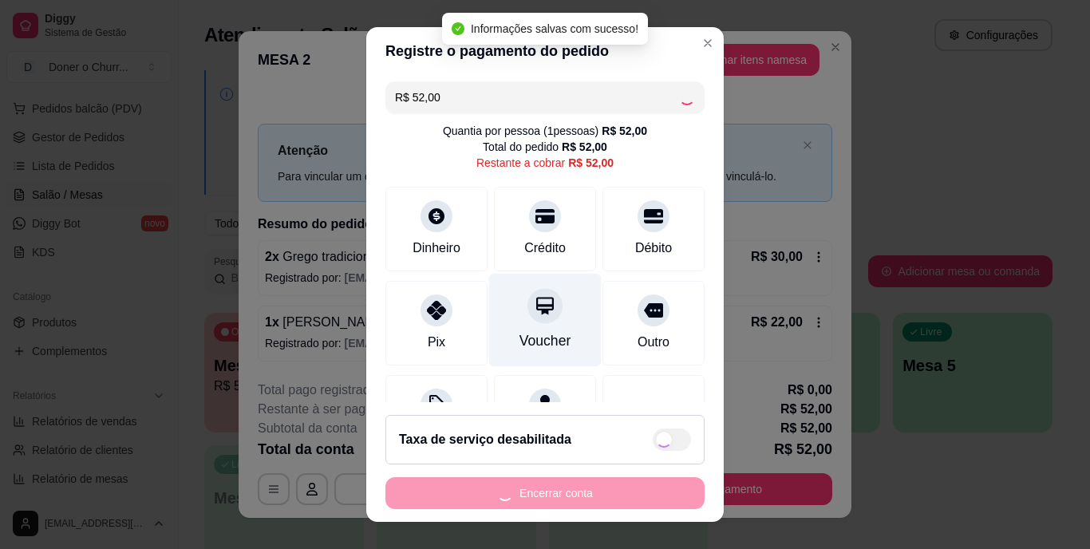
type input "R$ 0,00"
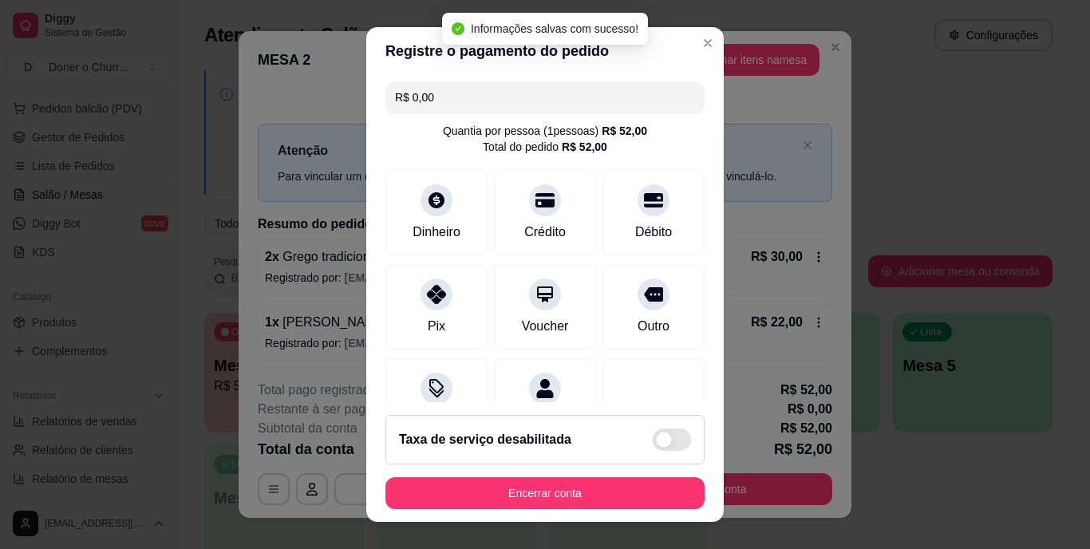
scroll to position [150, 0]
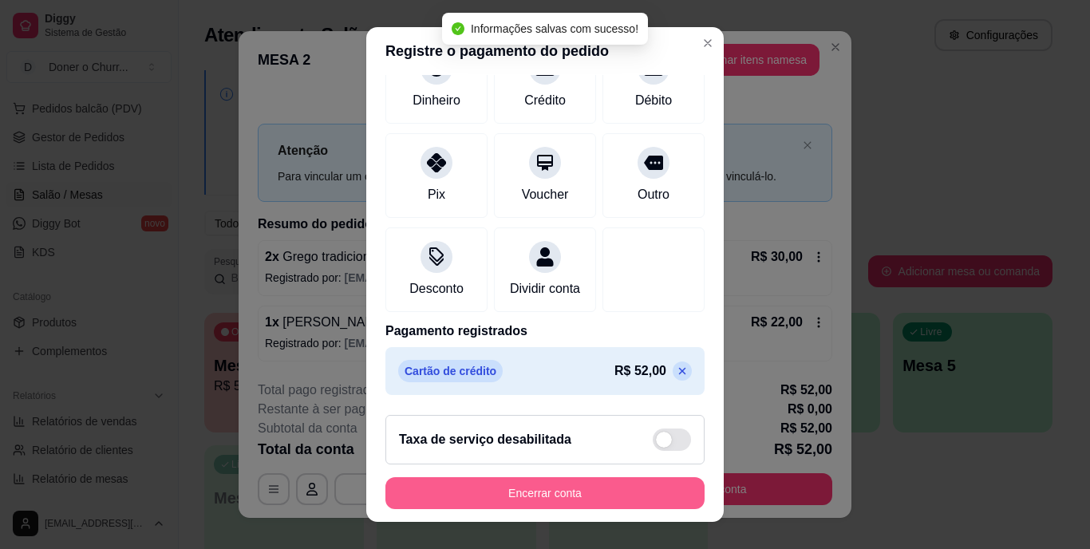
click at [525, 495] on button "Encerrar conta" at bounding box center [545, 493] width 319 height 32
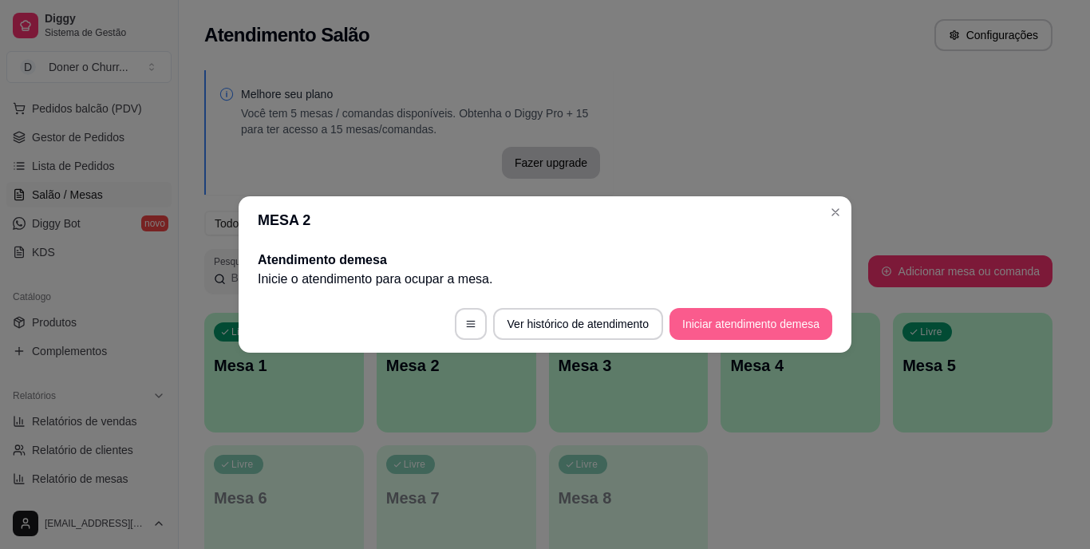
click at [754, 326] on button "Iniciar atendimento de mesa" at bounding box center [751, 324] width 163 height 32
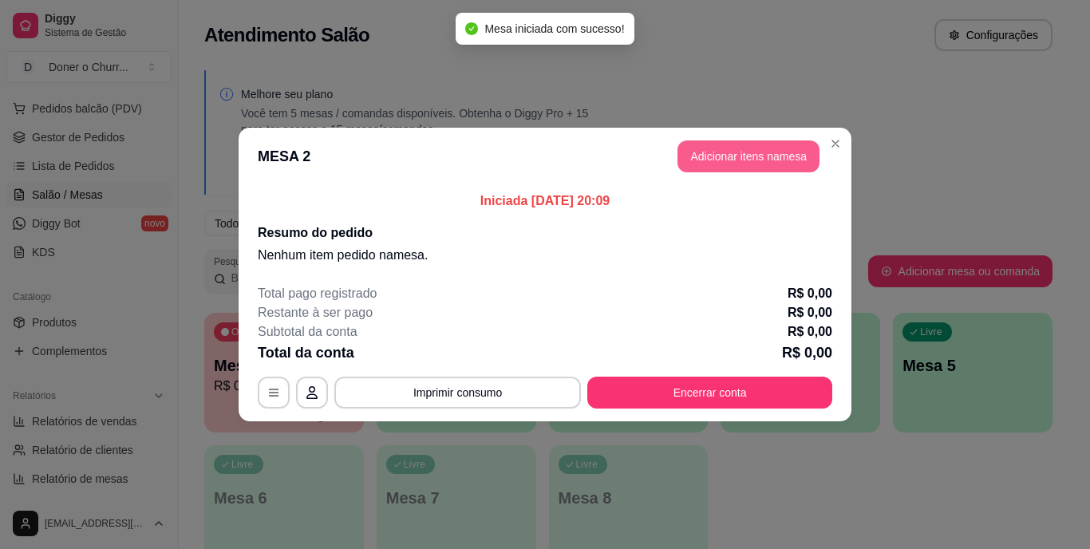
click at [743, 161] on button "Adicionar itens na mesa" at bounding box center [749, 156] width 142 height 32
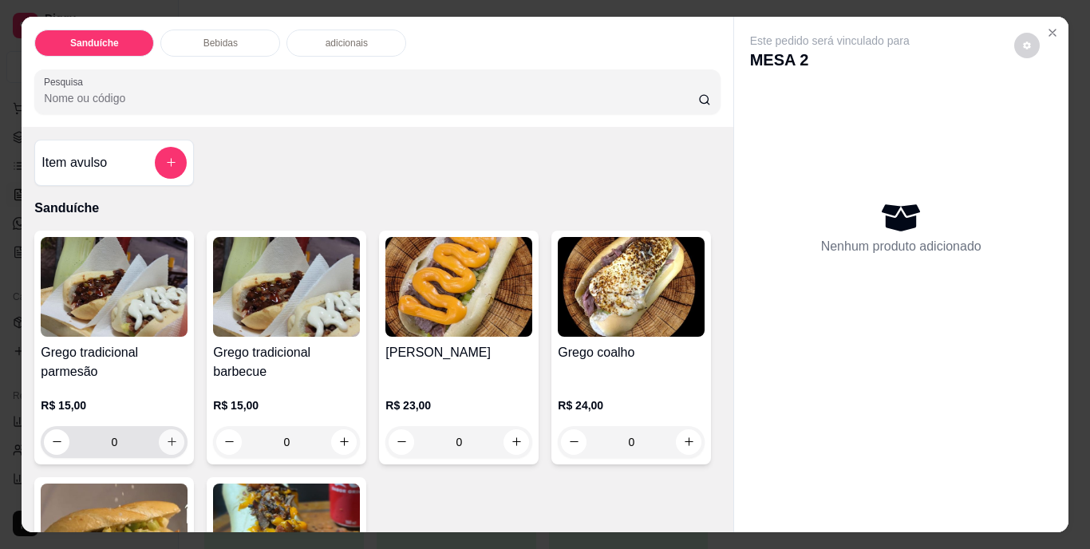
click at [167, 436] on icon "increase-product-quantity" at bounding box center [172, 442] width 12 height 12
type input "1"
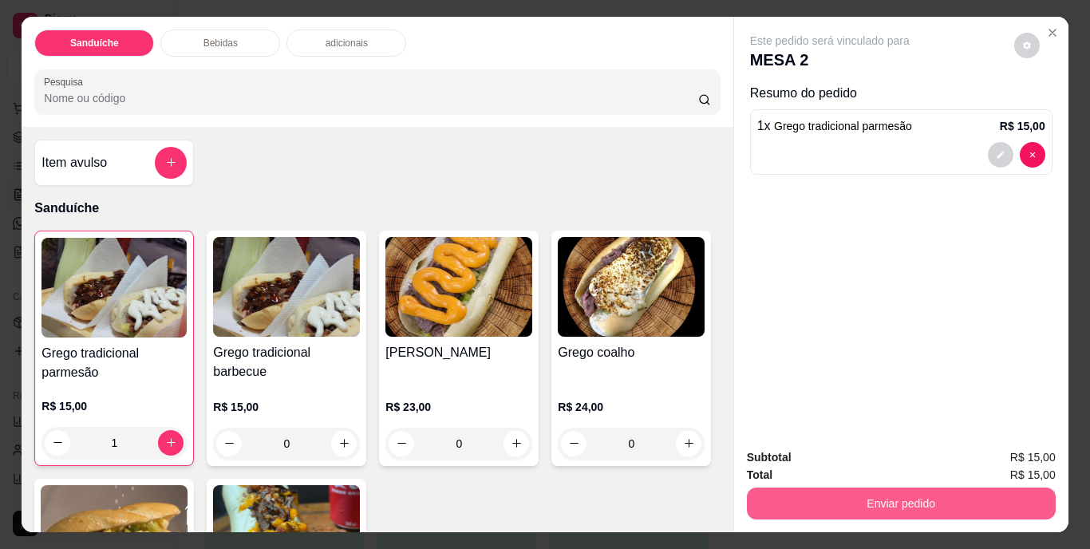
click at [881, 503] on button "Enviar pedido" at bounding box center [901, 504] width 309 height 32
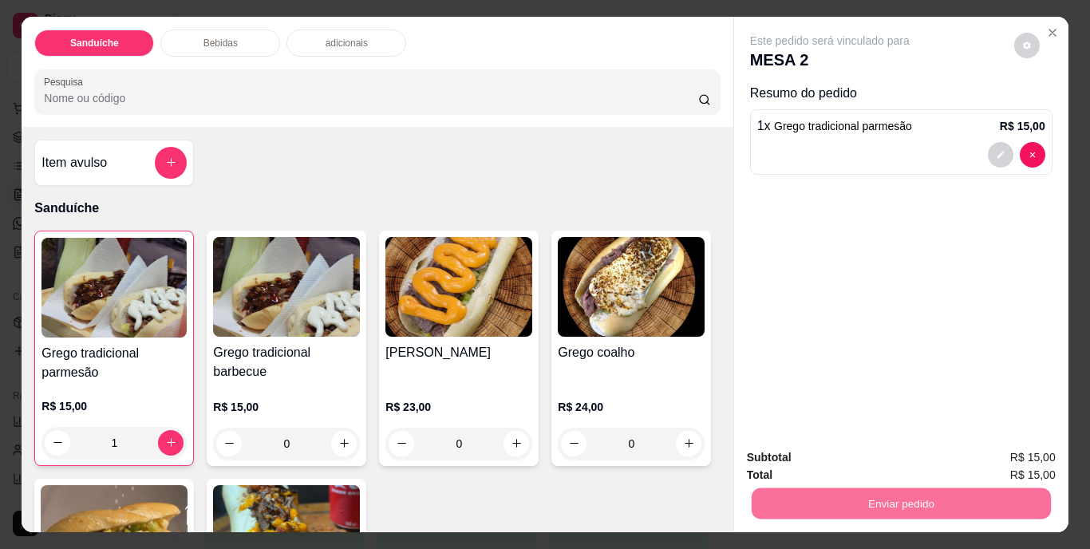
click at [820, 457] on button "Não registrar e enviar pedido" at bounding box center [848, 459] width 166 height 30
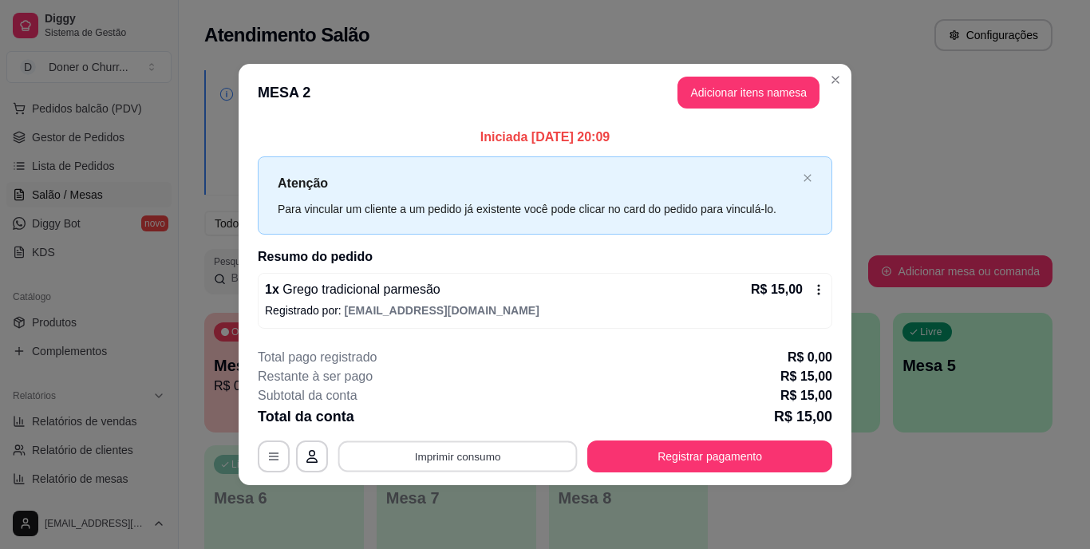
click at [438, 453] on button "Imprimir consumo" at bounding box center [457, 456] width 239 height 31
click at [451, 416] on button "IMPRESSORA" at bounding box center [463, 419] width 112 height 25
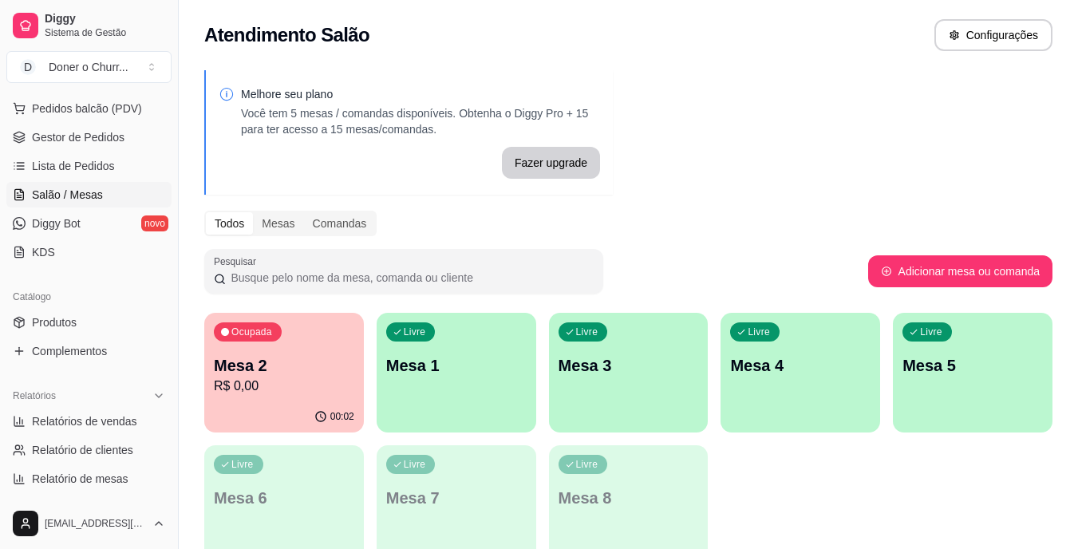
click at [955, 143] on div "Melhore seu plano Você tem 5 mesas / comandas disponíveis. Obtenha o Diggy Pro …" at bounding box center [629, 323] width 900 height 524
click at [504, 372] on p "Mesa 1" at bounding box center [456, 366] width 136 height 22
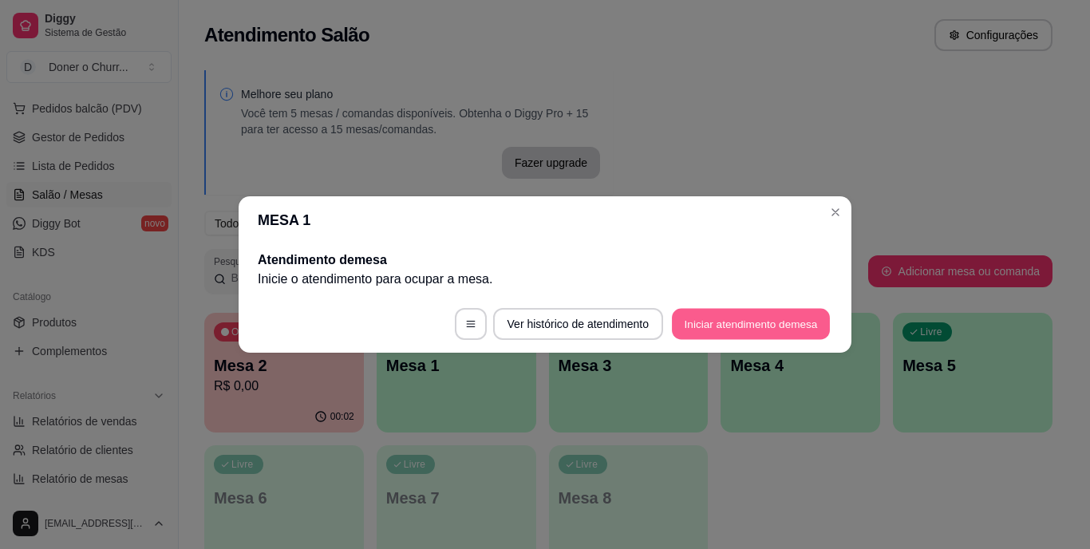
click at [735, 316] on button "Iniciar atendimento de mesa" at bounding box center [751, 324] width 158 height 31
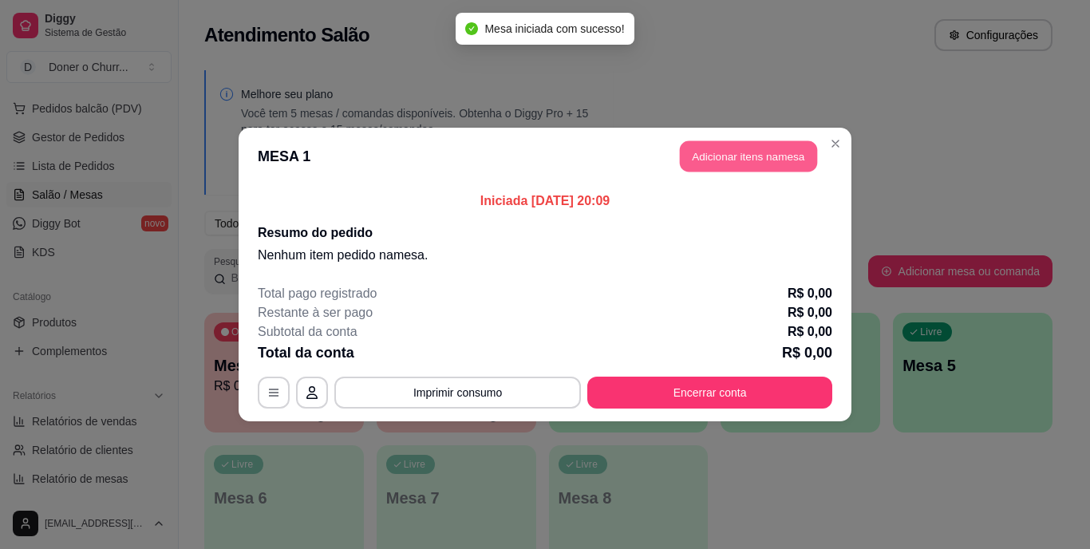
click at [749, 157] on button "Adicionar itens na mesa" at bounding box center [748, 156] width 137 height 31
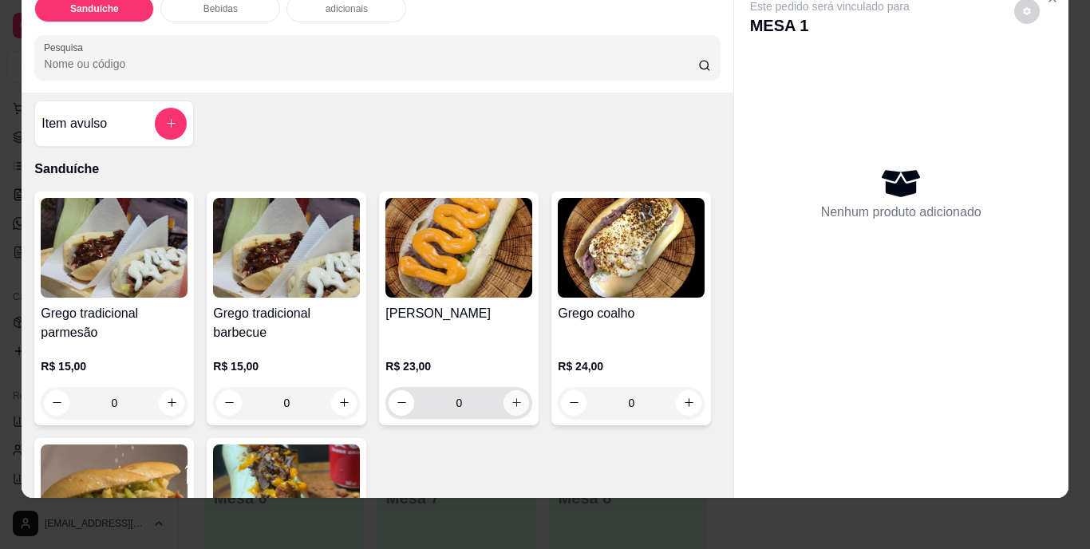
scroll to position [0, 0]
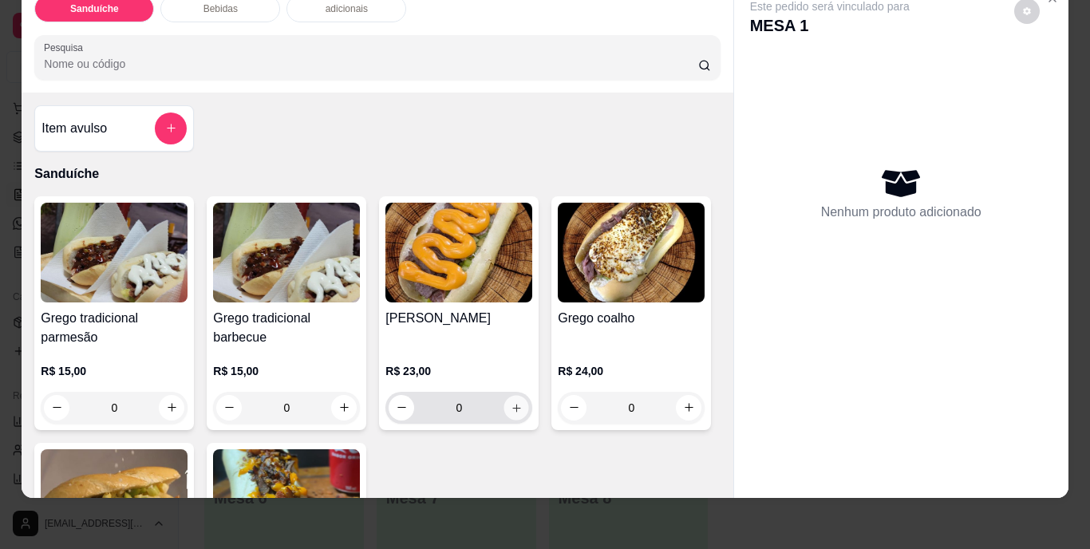
click at [515, 401] on icon "increase-product-quantity" at bounding box center [517, 407] width 12 height 12
type input "1"
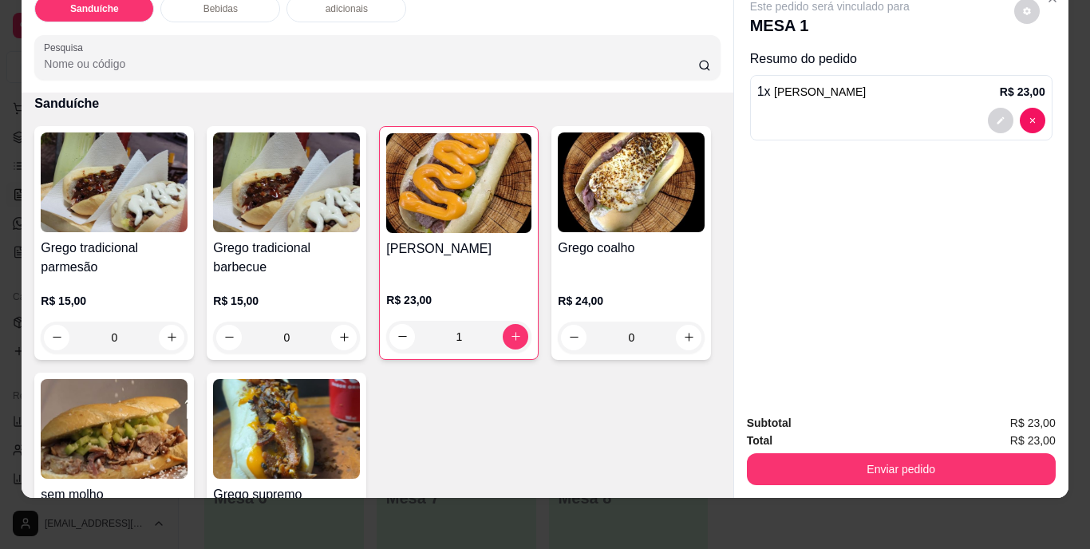
scroll to position [160, 0]
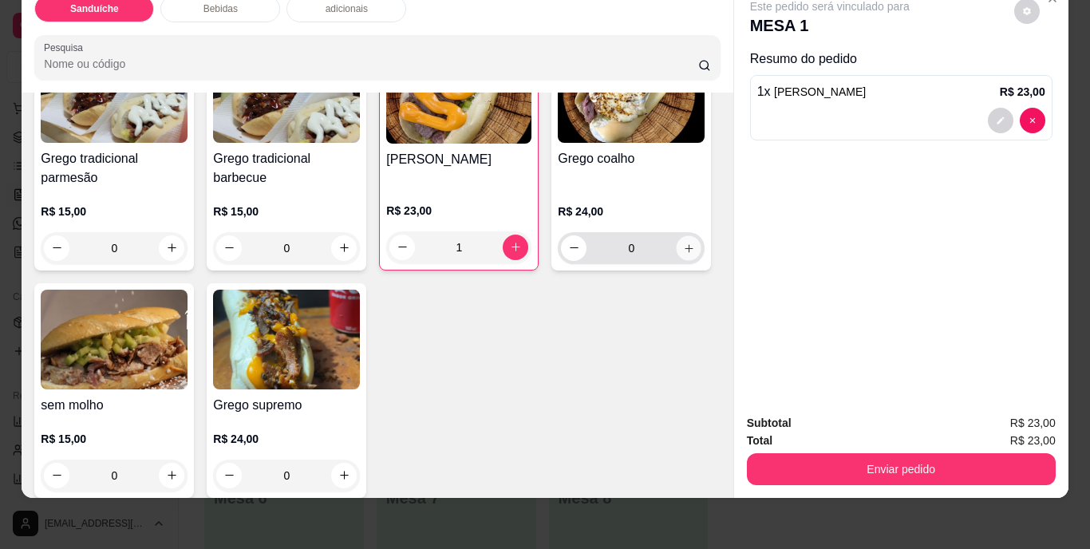
click at [683, 254] on icon "increase-product-quantity" at bounding box center [689, 248] width 12 height 12
type input "1"
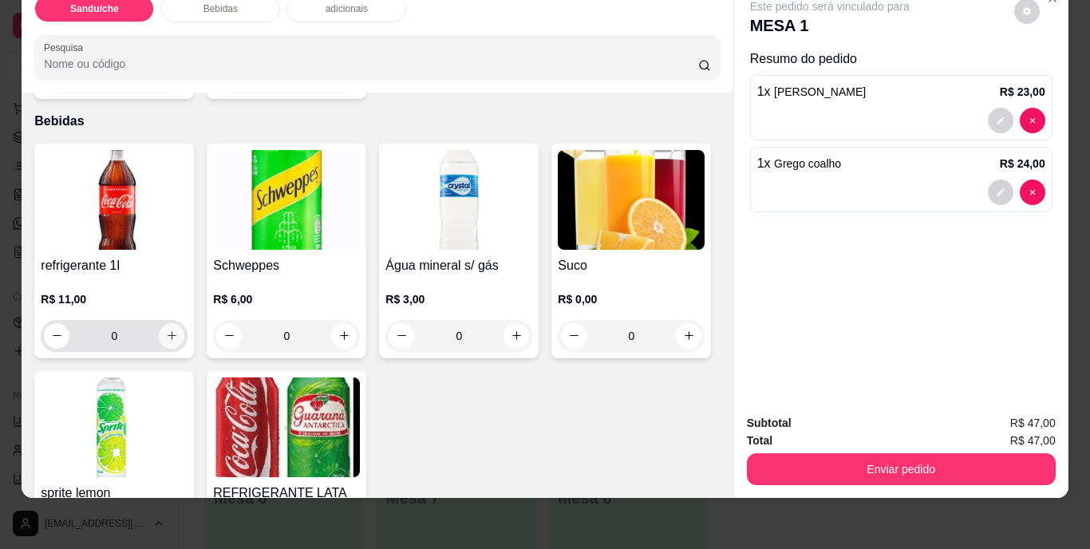
scroll to position [479, 0]
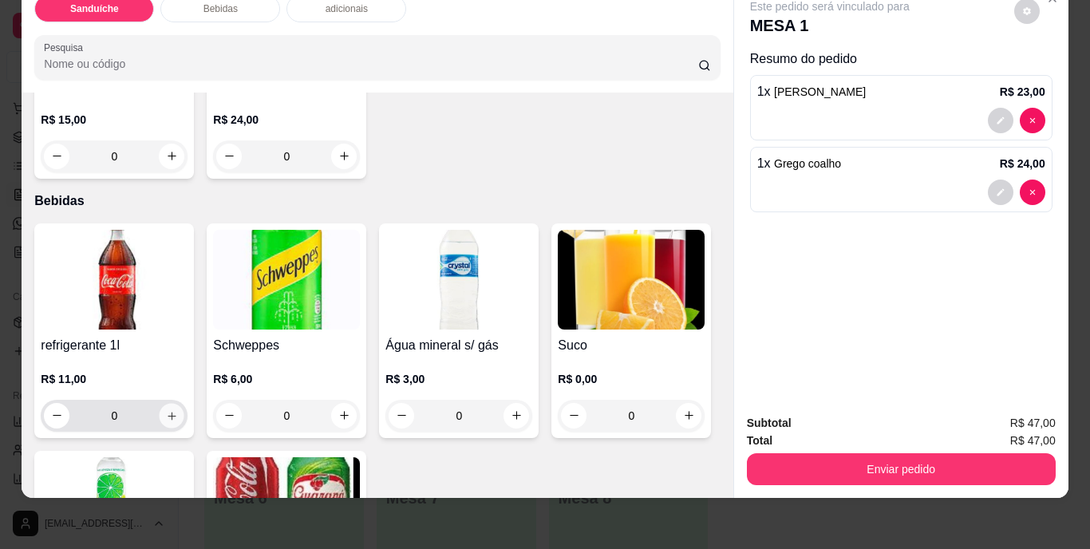
click at [166, 409] on icon "increase-product-quantity" at bounding box center [172, 415] width 12 height 12
type input "1"
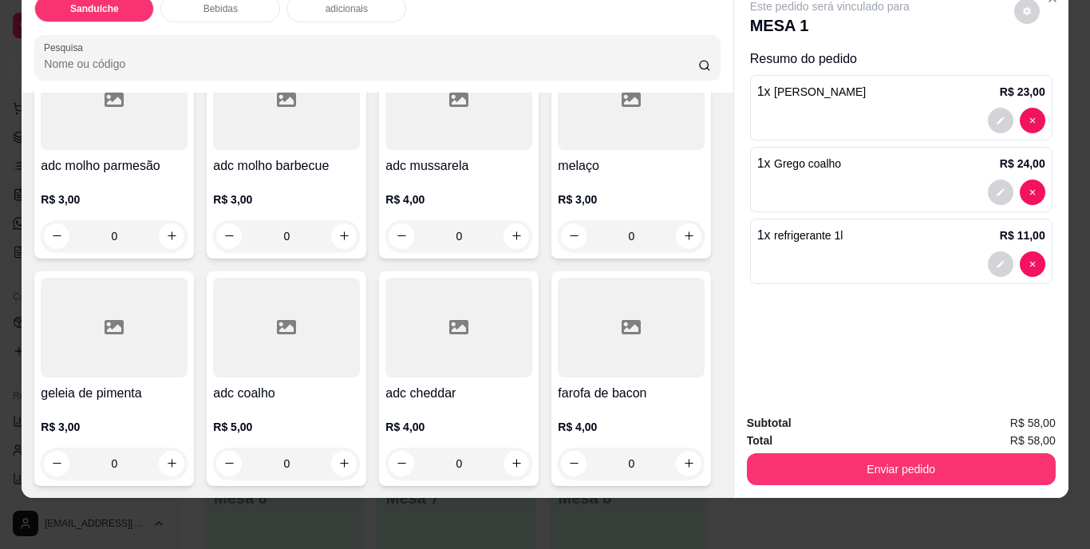
scroll to position [1376, 0]
click at [511, 457] on icon "increase-product-quantity" at bounding box center [517, 463] width 12 height 12
type input "1"
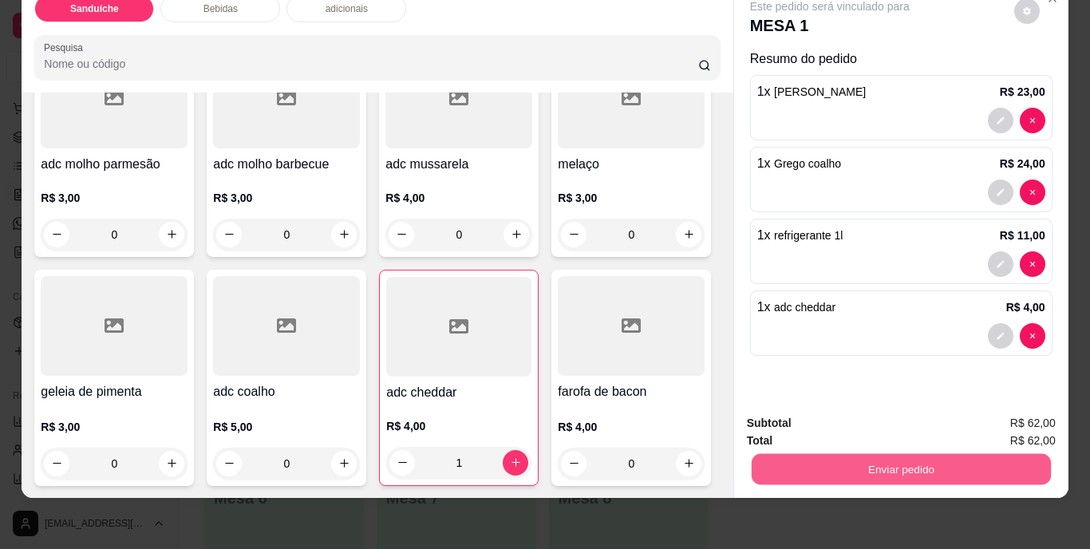
click at [849, 458] on button "Enviar pedido" at bounding box center [900, 469] width 299 height 31
click at [848, 422] on button "Não registrar e enviar pedido" at bounding box center [848, 418] width 166 height 30
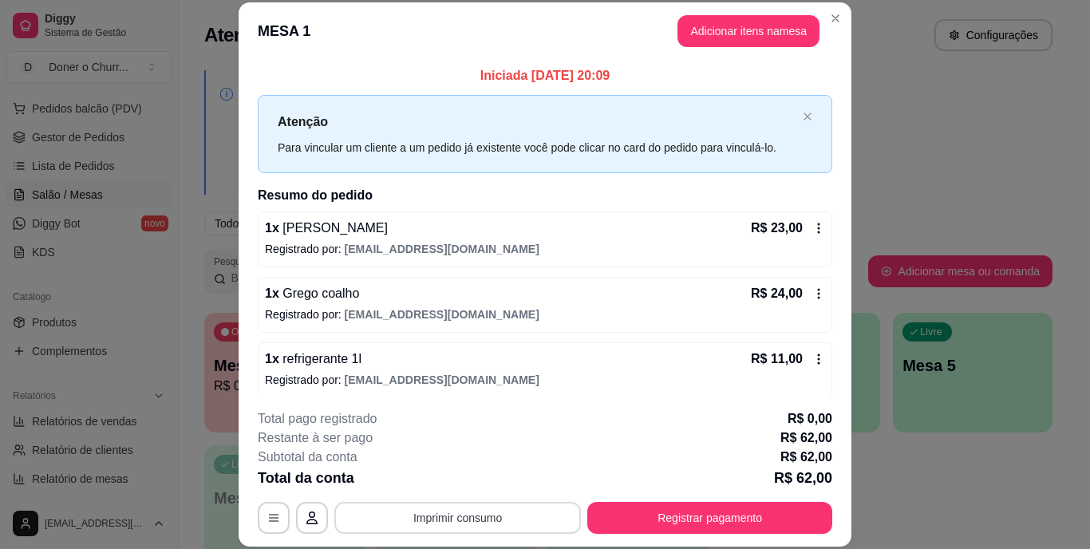
click at [476, 512] on button "Imprimir consumo" at bounding box center [457, 518] width 247 height 32
click at [452, 480] on button "IMPRESSORA" at bounding box center [457, 482] width 116 height 26
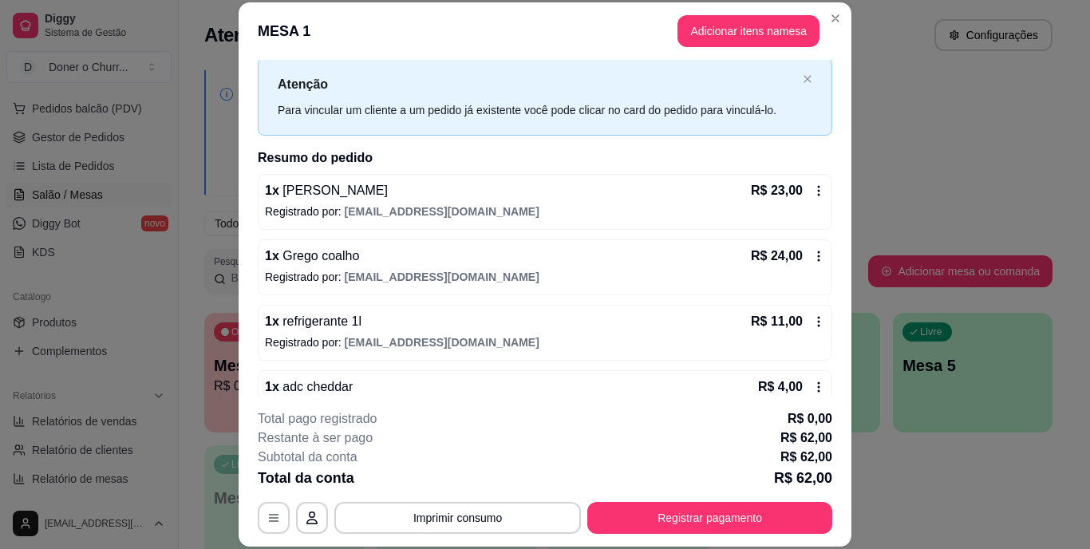
scroll to position [73, 0]
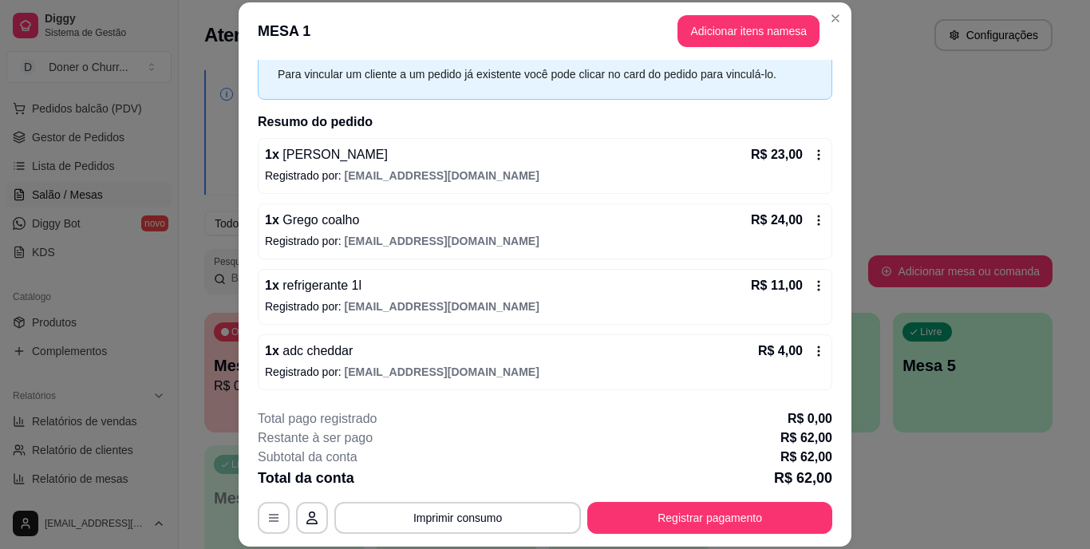
click at [813, 156] on icon at bounding box center [819, 154] width 13 height 13
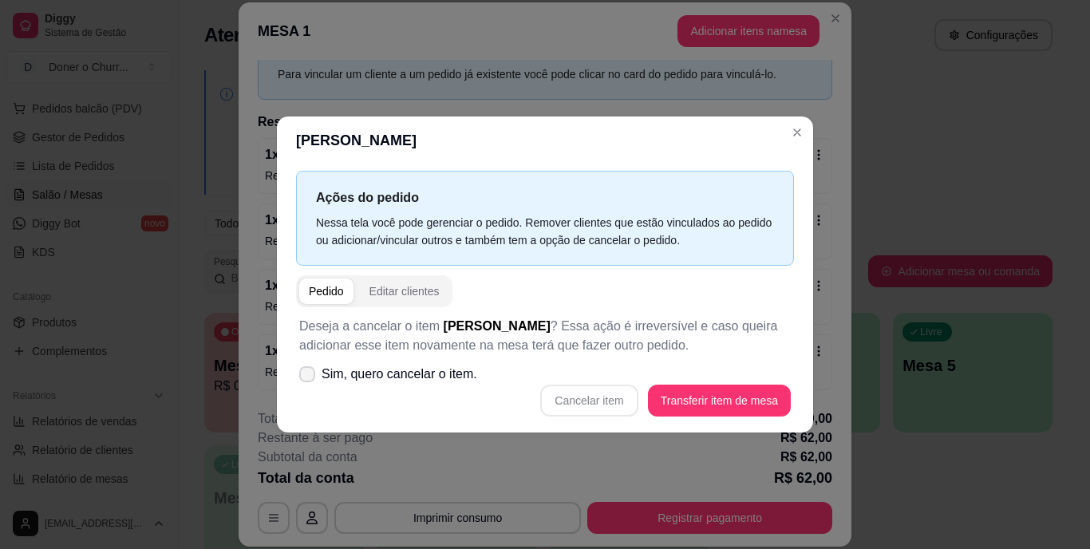
click at [310, 372] on icon at bounding box center [307, 375] width 13 height 10
click at [309, 378] on input "Sim, quero cancelar o item." at bounding box center [304, 383] width 10 height 10
checkbox input "true"
click at [610, 400] on button "Cancelar item" at bounding box center [589, 401] width 95 height 31
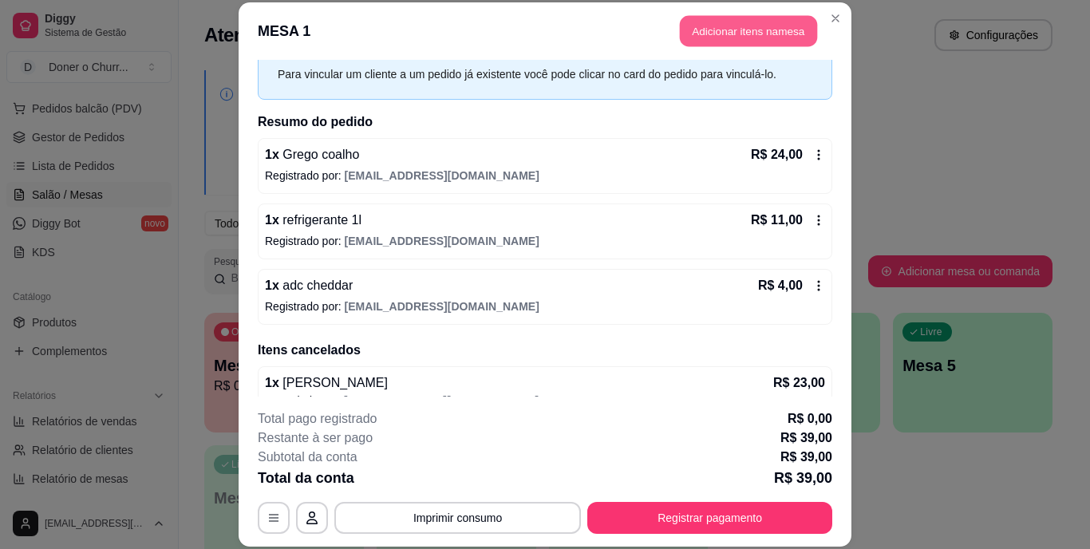
click at [738, 31] on button "Adicionar itens na mesa" at bounding box center [748, 31] width 137 height 31
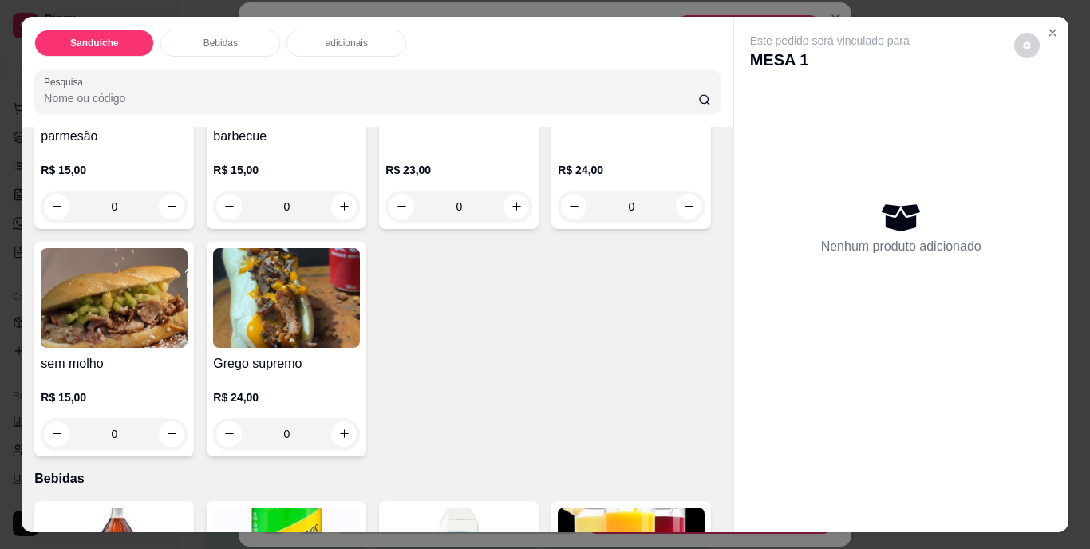
scroll to position [239, 0]
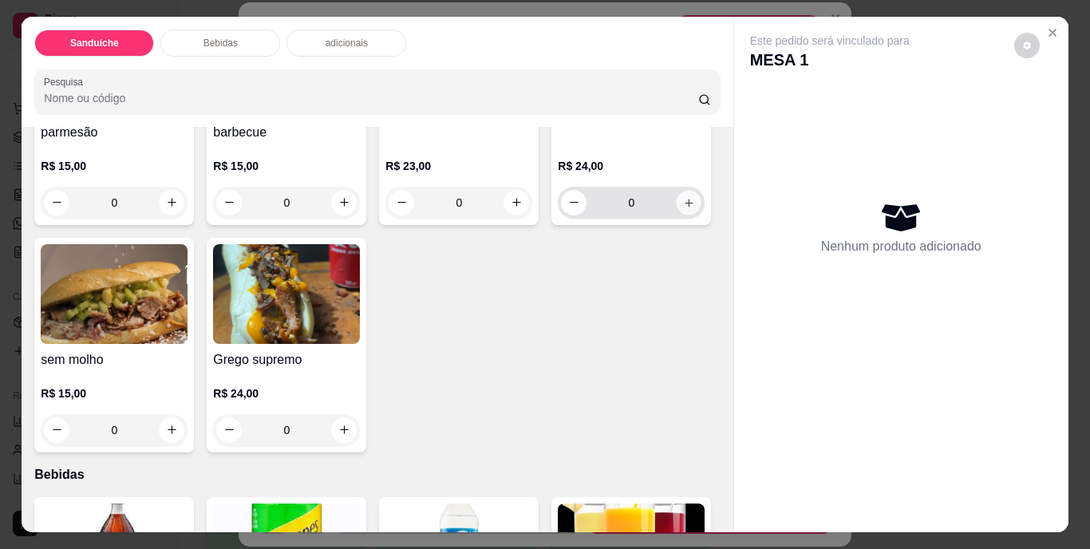
click at [683, 208] on icon "increase-product-quantity" at bounding box center [689, 202] width 12 height 12
type input "1"
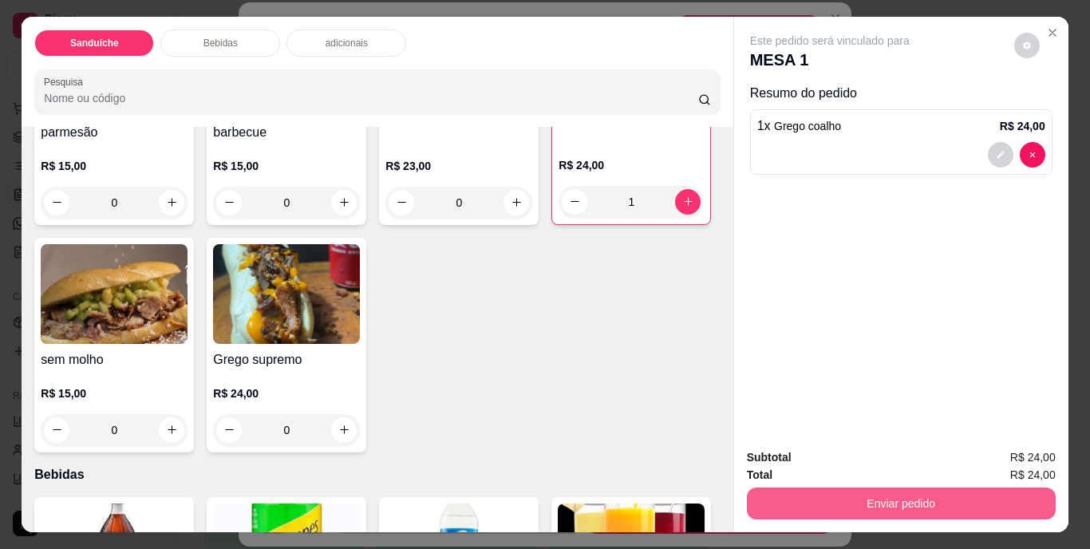
click at [844, 488] on button "Enviar pedido" at bounding box center [901, 504] width 309 height 32
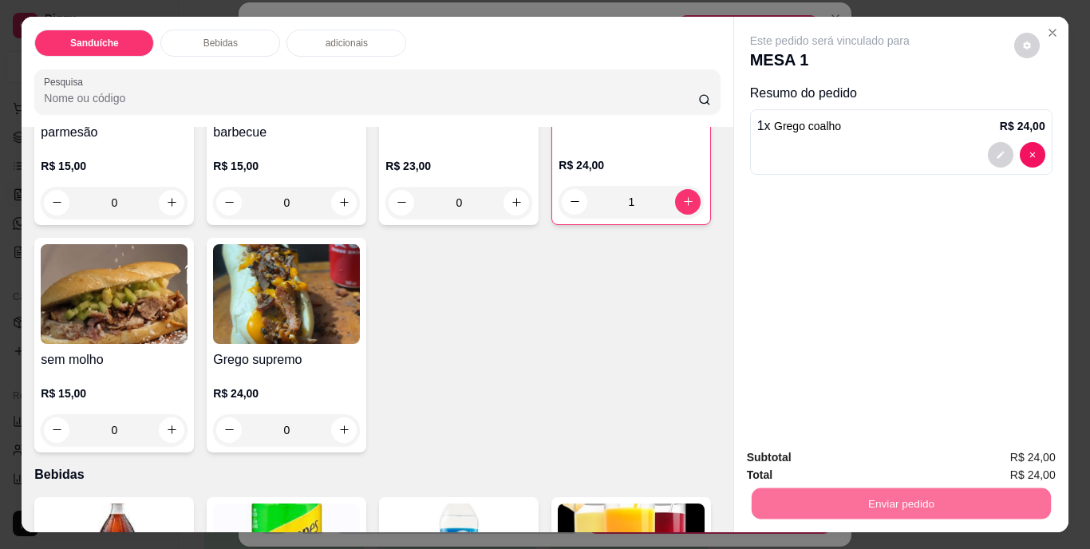
click at [856, 459] on button "Não registrar e enviar pedido" at bounding box center [848, 459] width 166 height 30
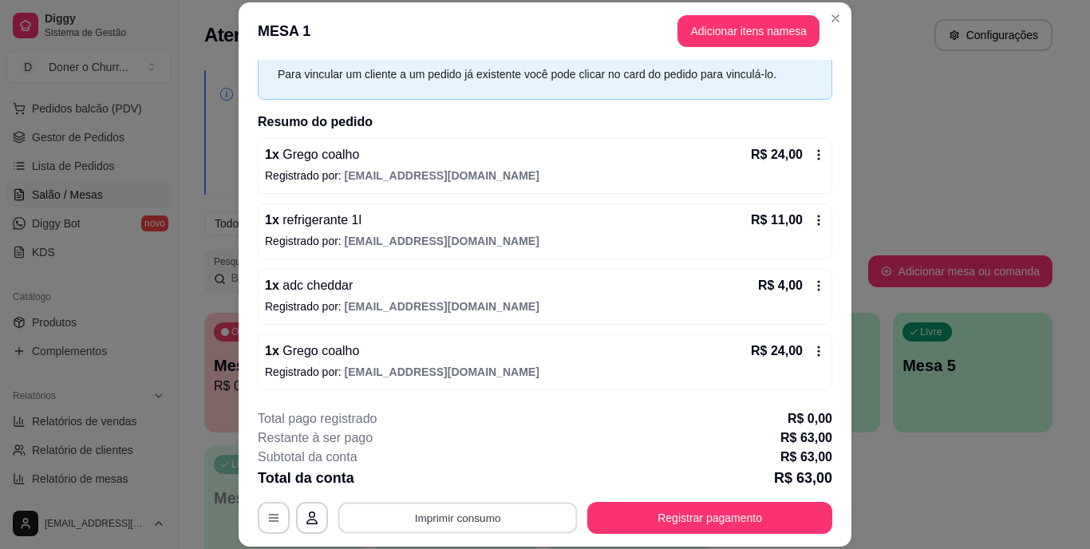
click at [449, 516] on button "Imprimir consumo" at bounding box center [457, 517] width 239 height 31
click at [446, 480] on button "IMPRESSORA" at bounding box center [457, 482] width 116 height 26
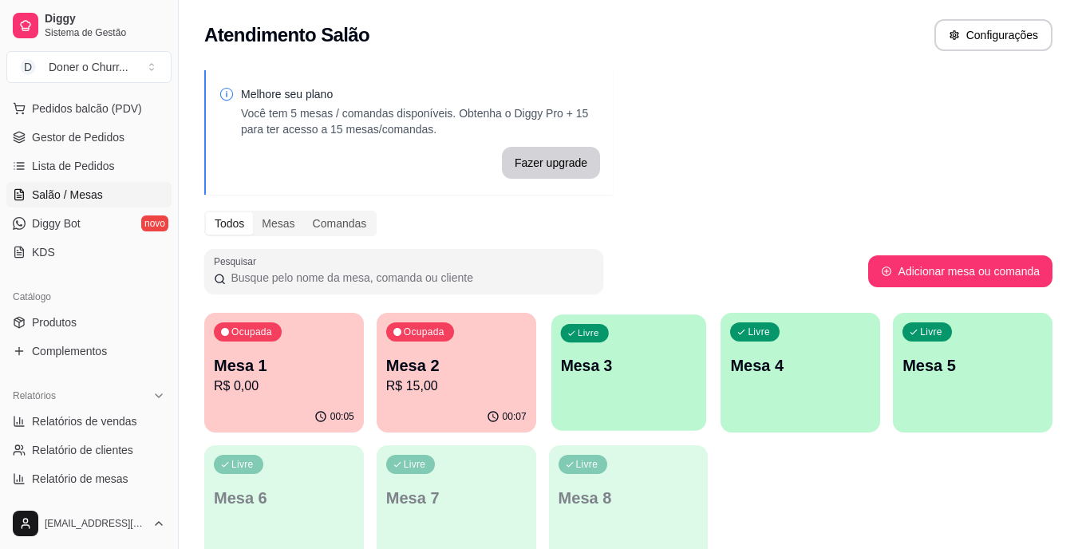
click at [665, 380] on div "Livre Mesa 3" at bounding box center [629, 362] width 155 height 97
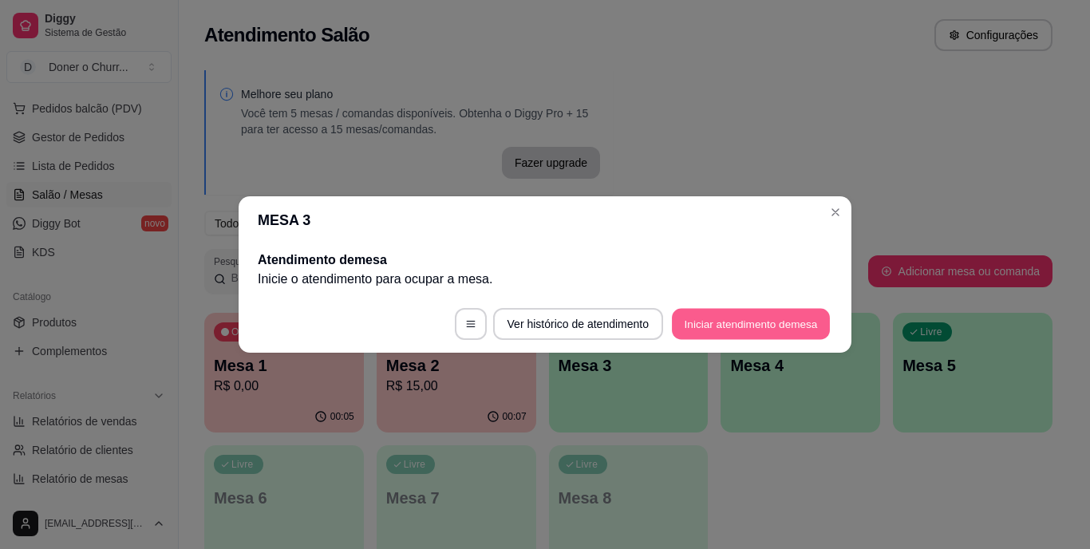
click at [779, 328] on button "Iniciar atendimento de mesa" at bounding box center [751, 324] width 158 height 31
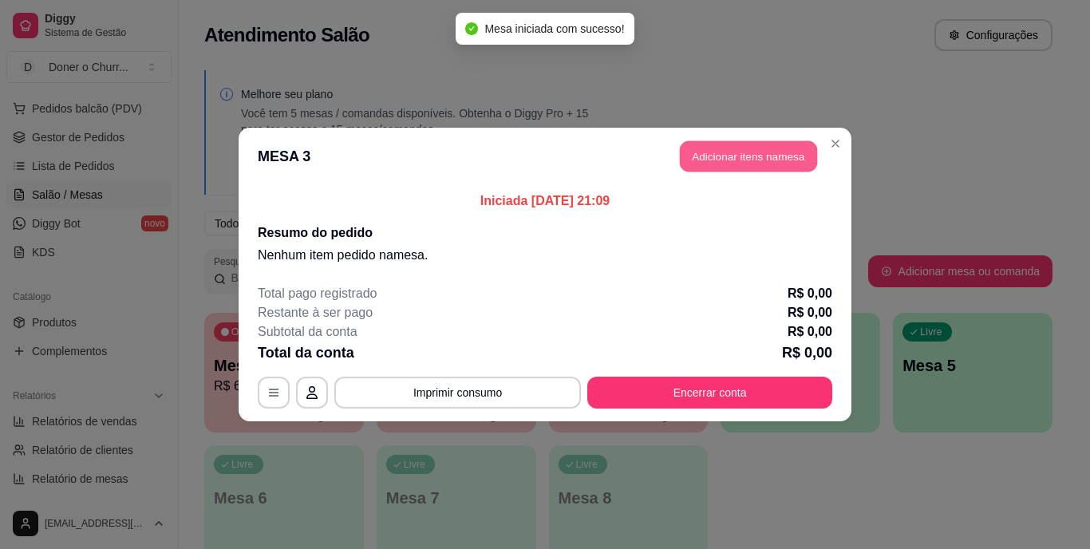
click at [699, 146] on button "Adicionar itens na mesa" at bounding box center [748, 156] width 137 height 31
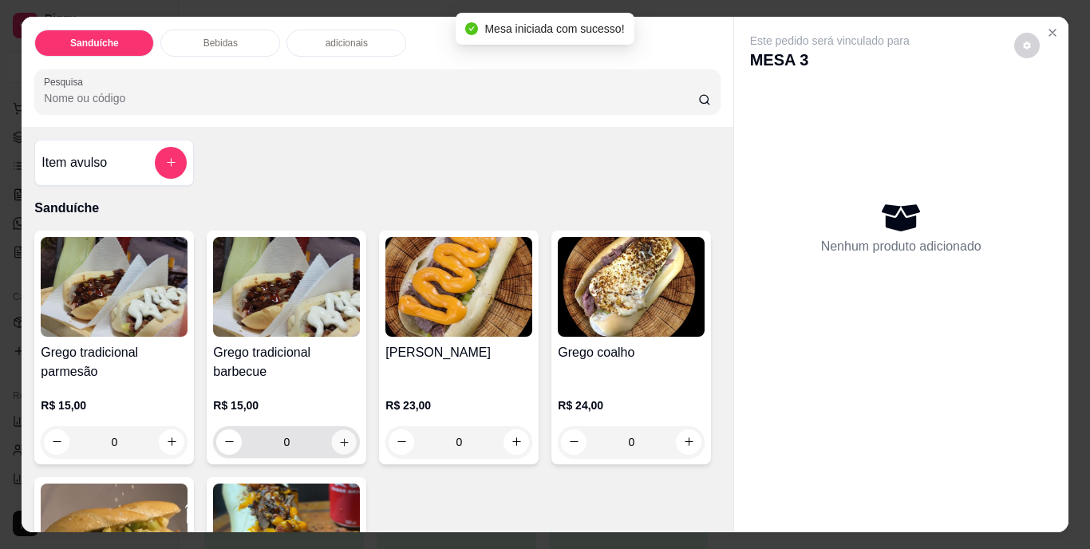
click at [342, 437] on icon "increase-product-quantity" at bounding box center [344, 442] width 12 height 12
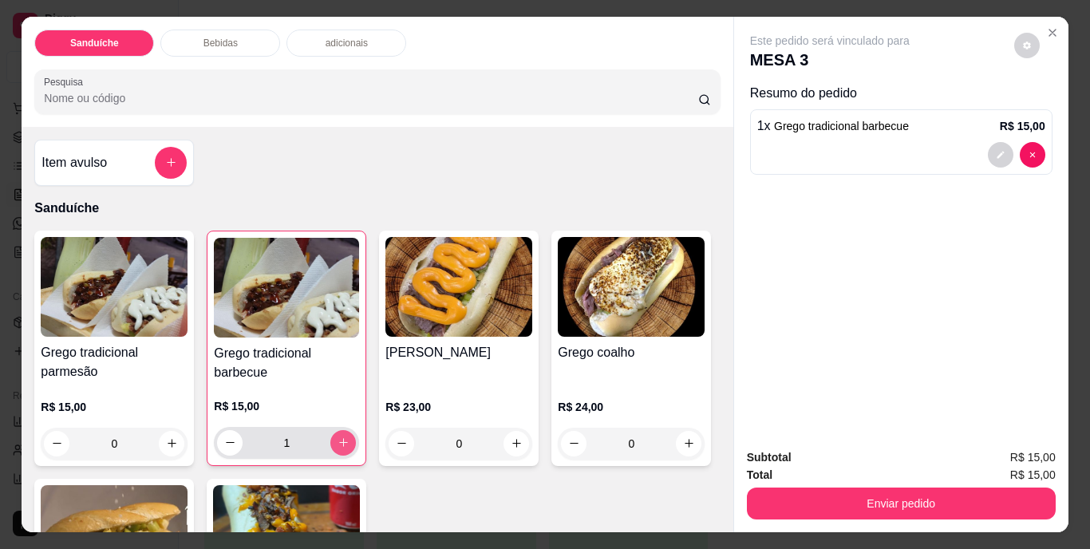
click at [342, 437] on icon "increase-product-quantity" at bounding box center [344, 443] width 12 height 12
type input "2"
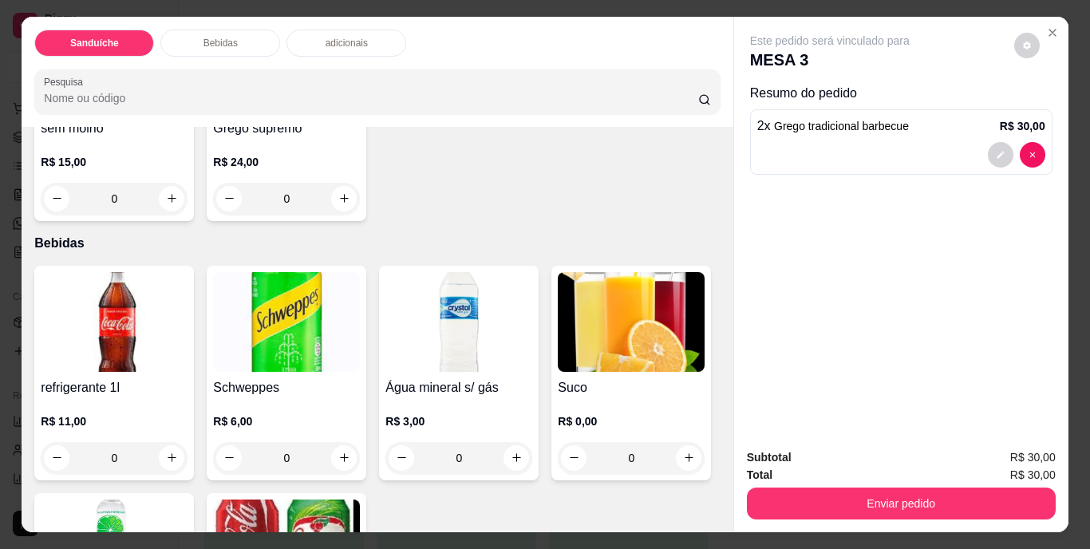
scroll to position [479, 0]
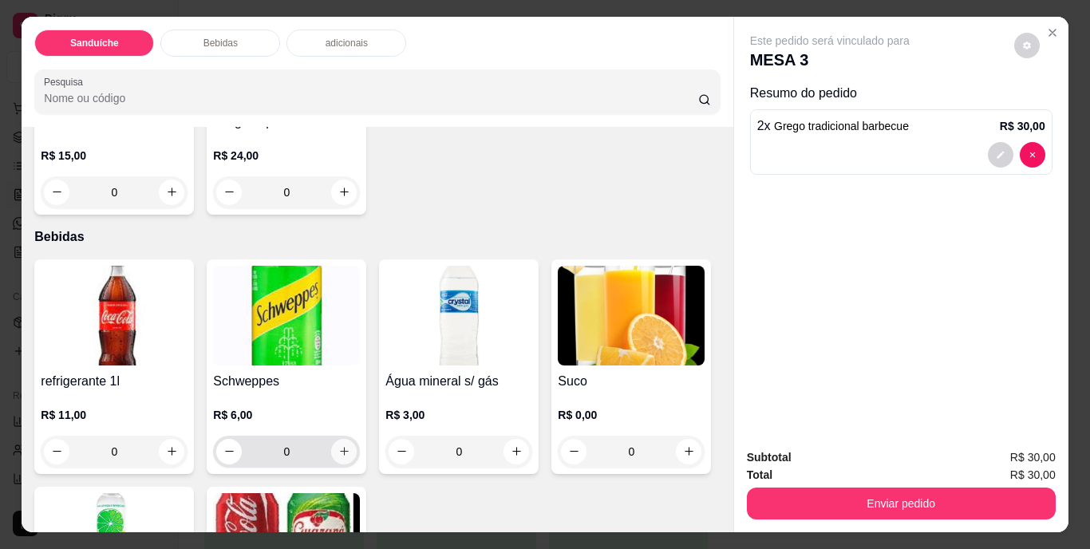
click at [334, 453] on button "increase-product-quantity" at bounding box center [344, 452] width 26 height 26
type input "1"
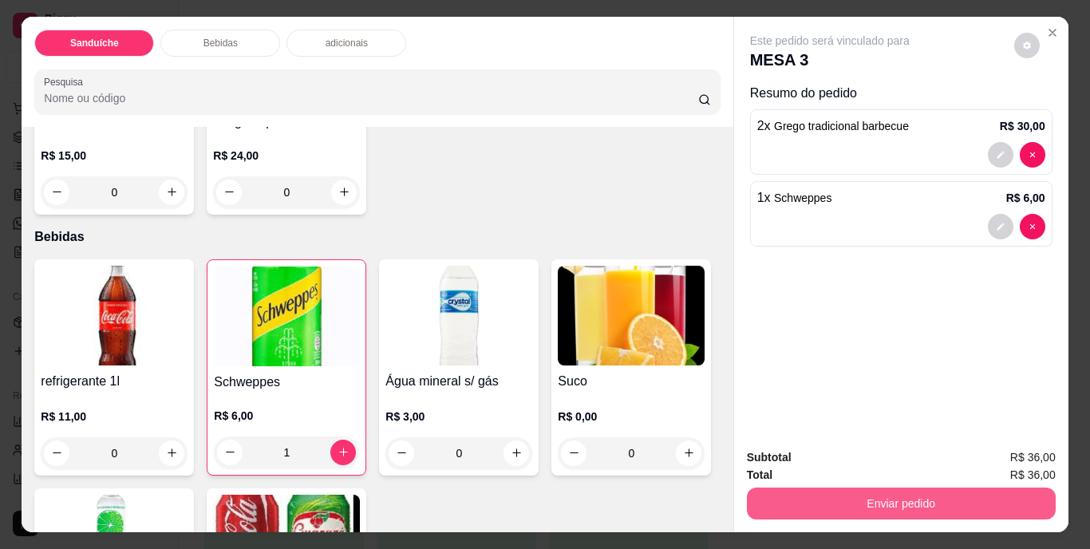
click at [838, 488] on button "Enviar pedido" at bounding box center [901, 504] width 309 height 32
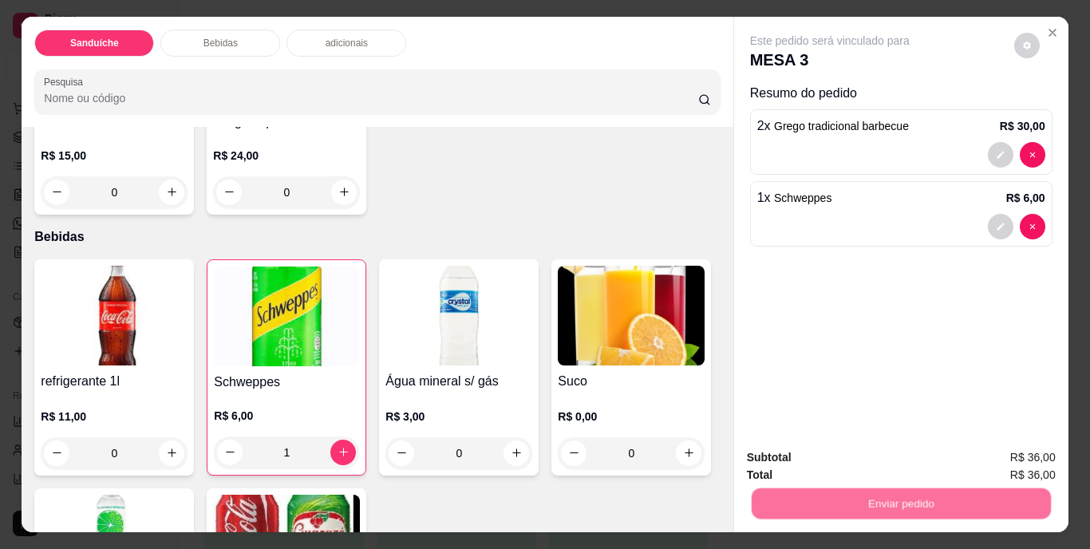
click at [848, 464] on button "Não registrar e enviar pedido" at bounding box center [848, 459] width 166 height 30
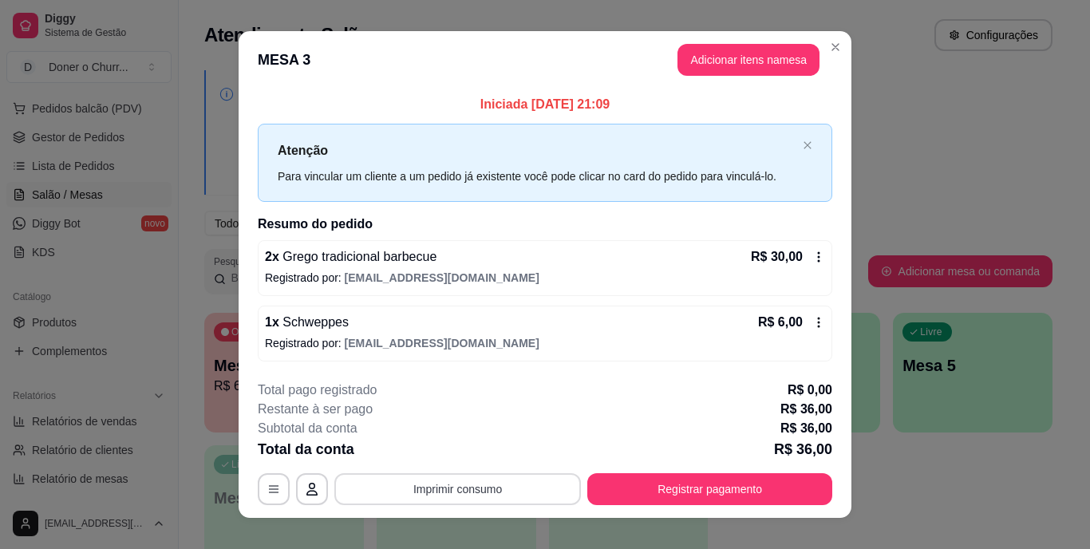
click at [487, 491] on button "Imprimir consumo" at bounding box center [457, 489] width 247 height 32
click at [453, 453] on button "IMPRESSORA" at bounding box center [457, 453] width 116 height 26
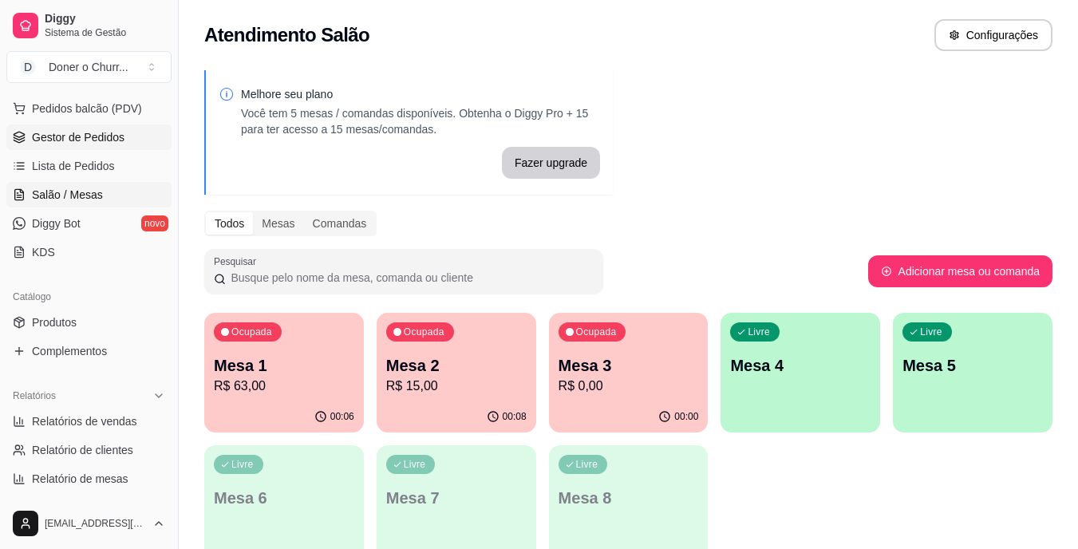
click at [103, 142] on span "Gestor de Pedidos" at bounding box center [78, 137] width 93 height 16
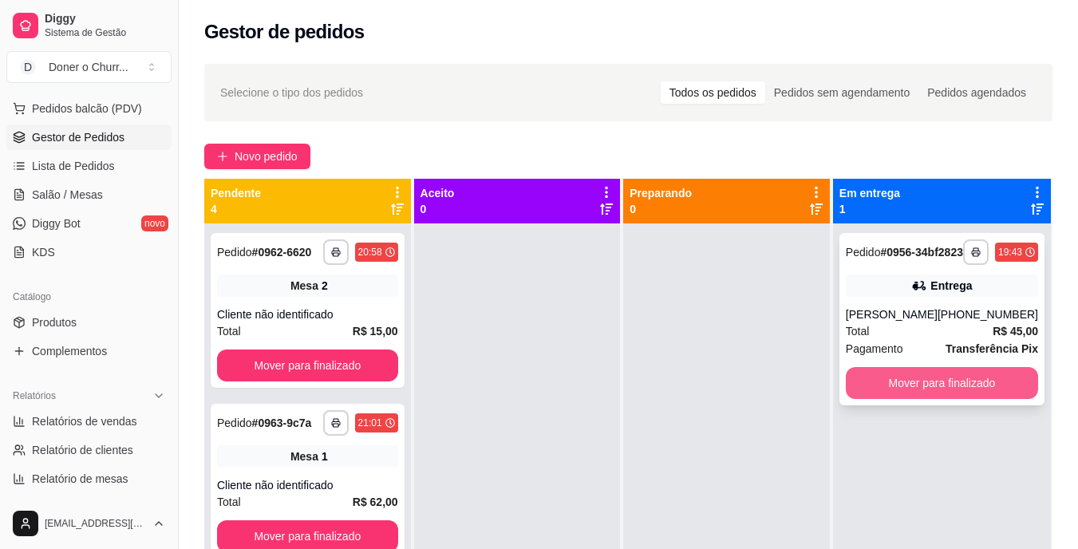
click at [931, 386] on button "Mover para finalizado" at bounding box center [942, 383] width 192 height 32
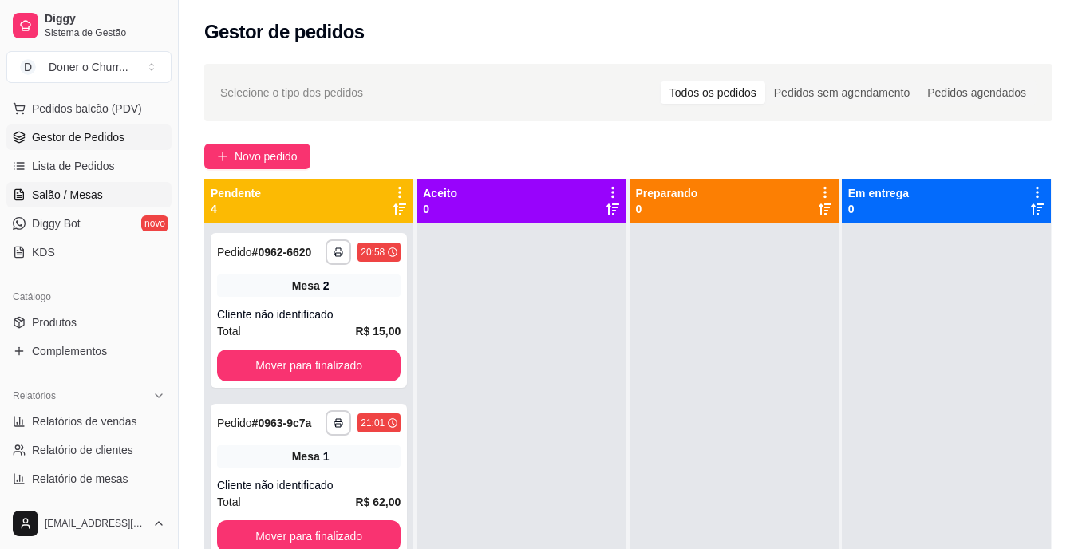
click at [77, 200] on span "Salão / Mesas" at bounding box center [67, 195] width 71 height 16
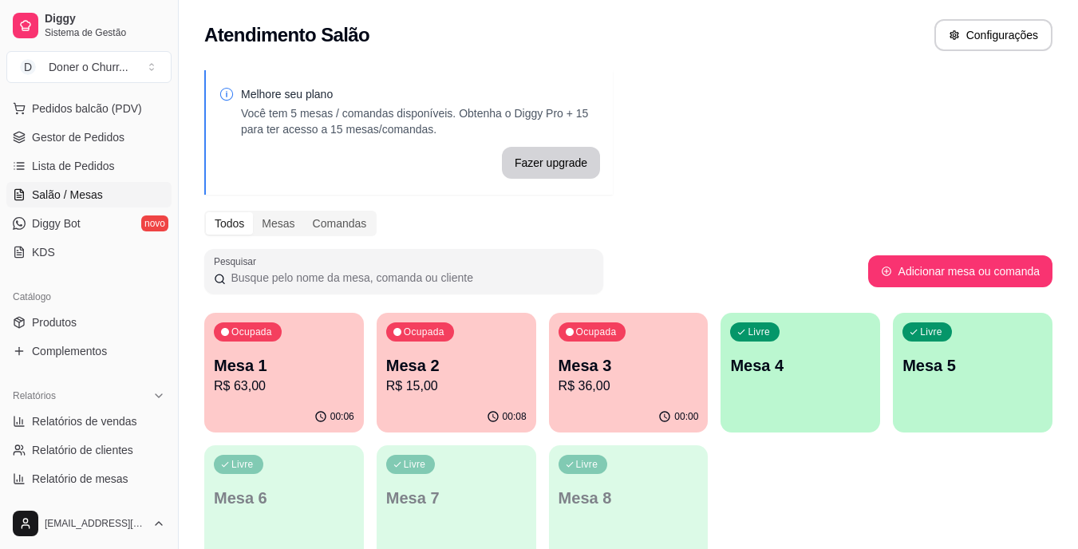
click at [815, 378] on div "Livre Mesa 4" at bounding box center [801, 363] width 160 height 101
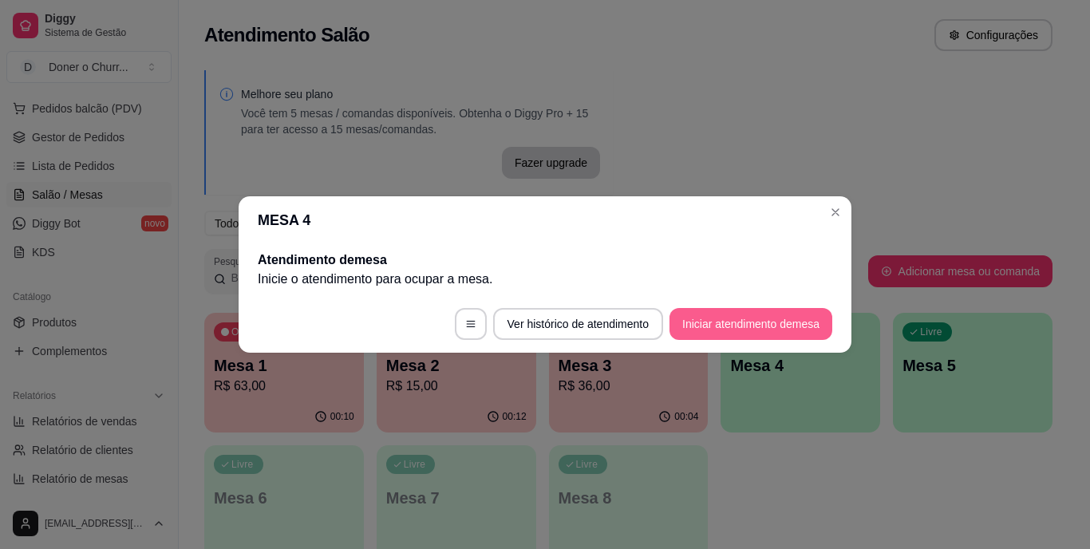
click at [778, 335] on button "Iniciar atendimento de mesa" at bounding box center [751, 324] width 163 height 32
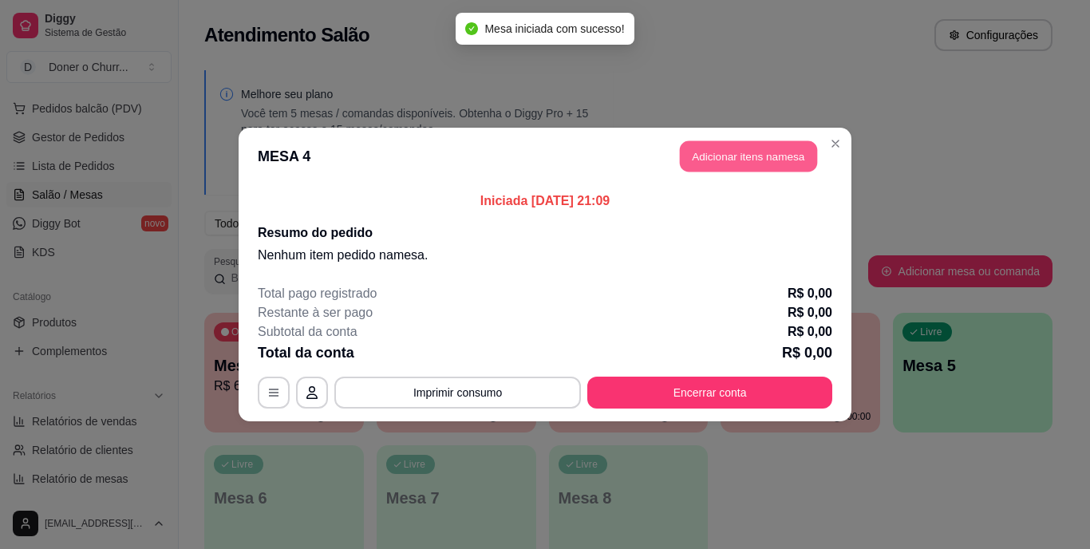
click at [765, 147] on button "Adicionar itens na mesa" at bounding box center [748, 156] width 137 height 31
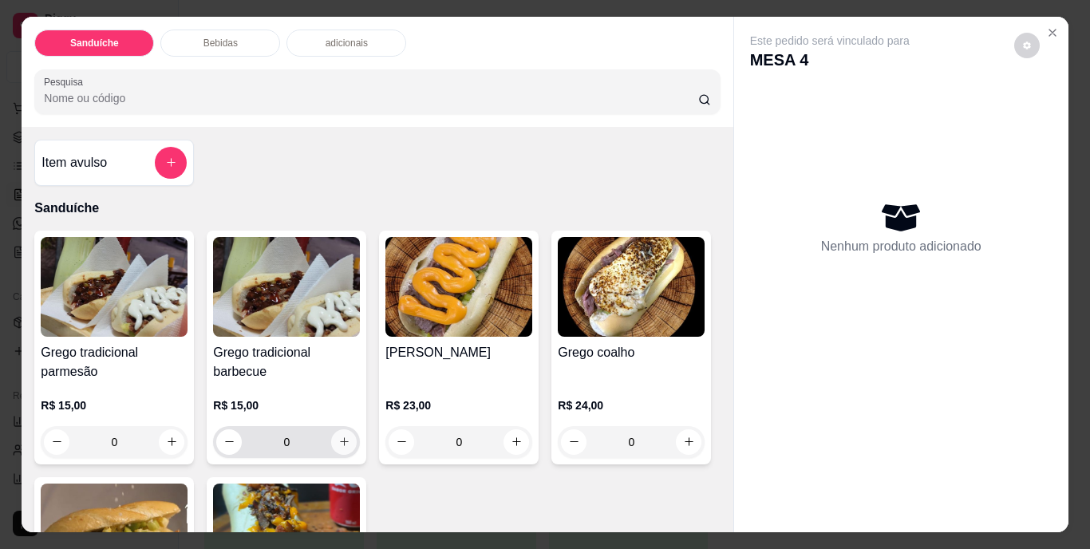
click at [339, 446] on button "increase-product-quantity" at bounding box center [344, 442] width 26 height 26
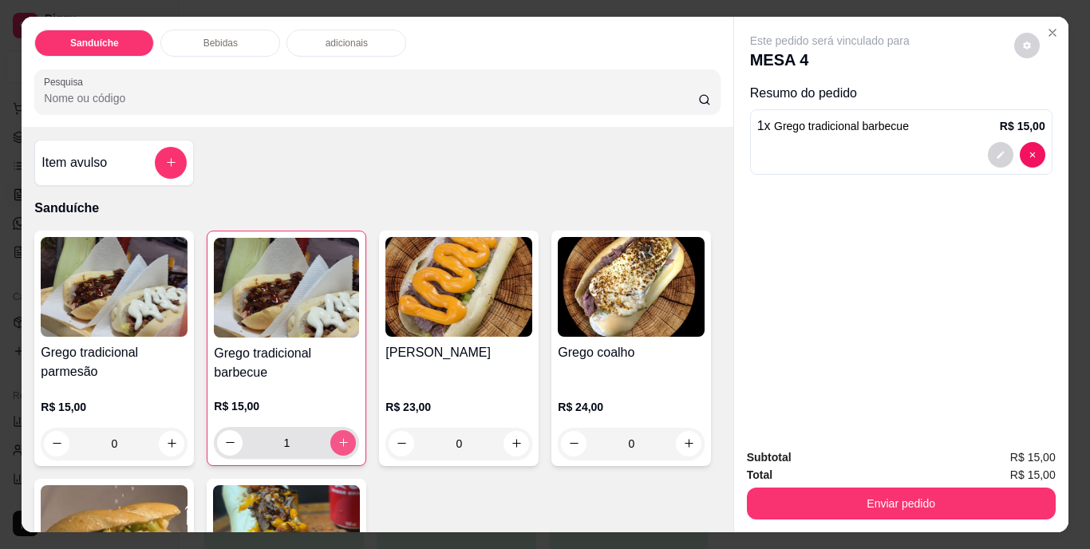
click at [338, 443] on button "increase-product-quantity" at bounding box center [343, 443] width 26 height 26
type input "2"
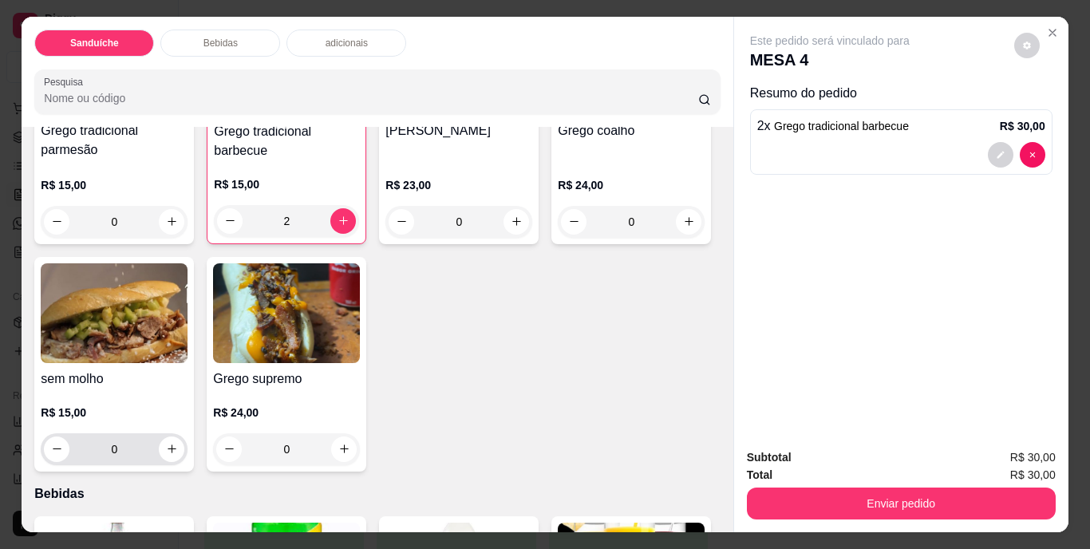
scroll to position [239, 0]
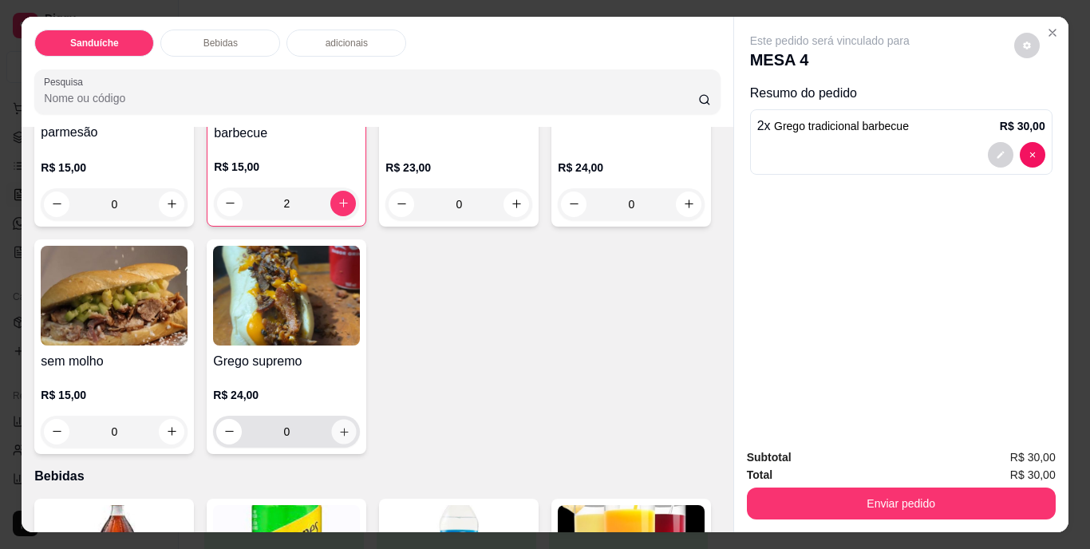
click at [350, 426] on icon "increase-product-quantity" at bounding box center [344, 431] width 12 height 12
type input "1"
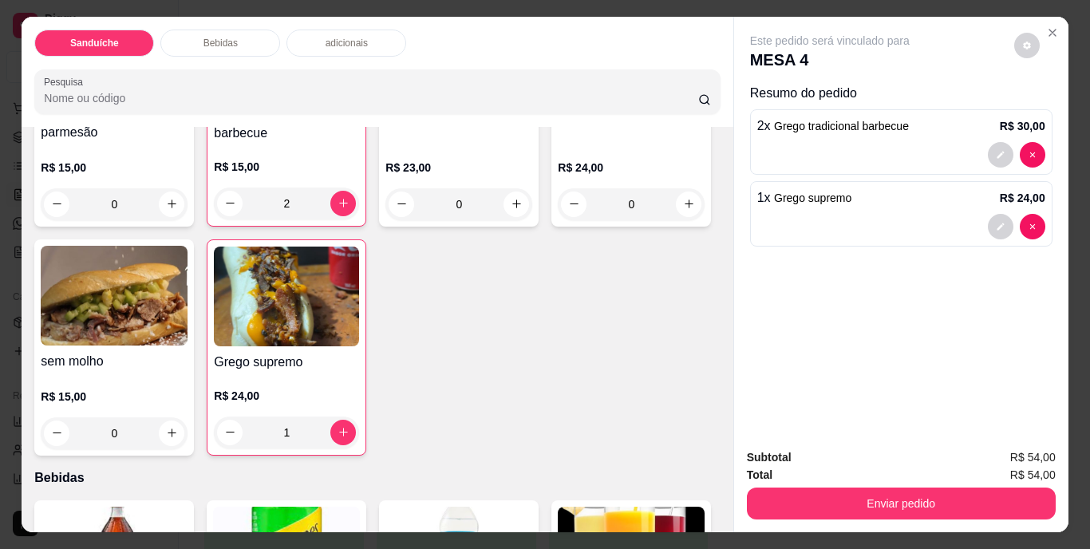
scroll to position [559, 0]
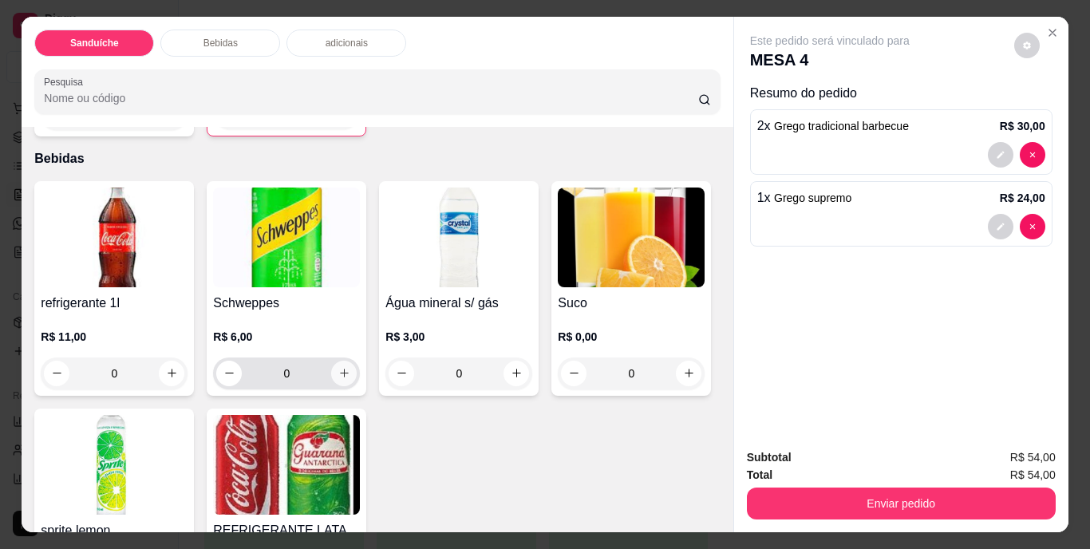
click at [338, 368] on icon "increase-product-quantity" at bounding box center [344, 373] width 12 height 12
type input "1"
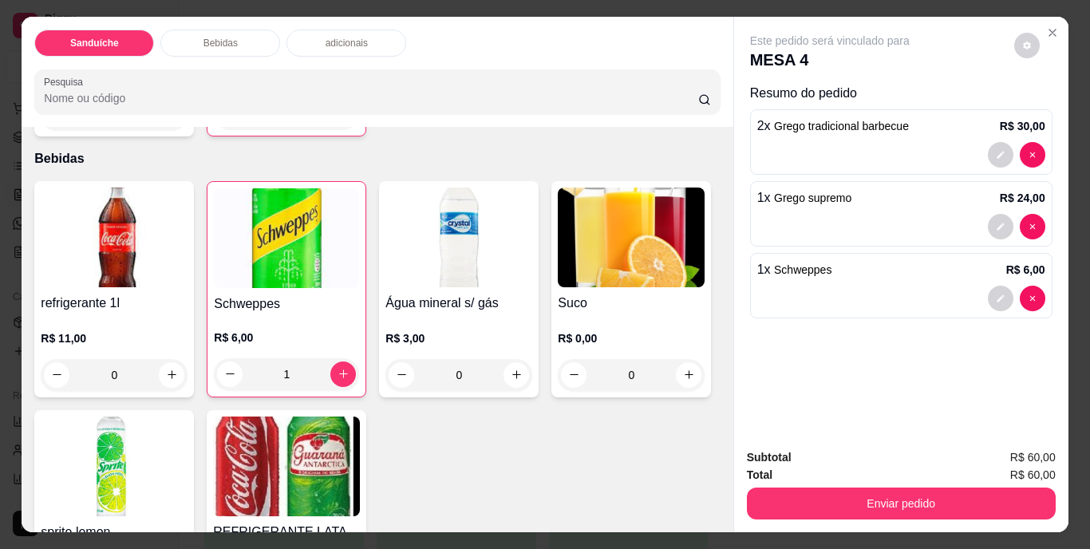
scroll to position [639, 0]
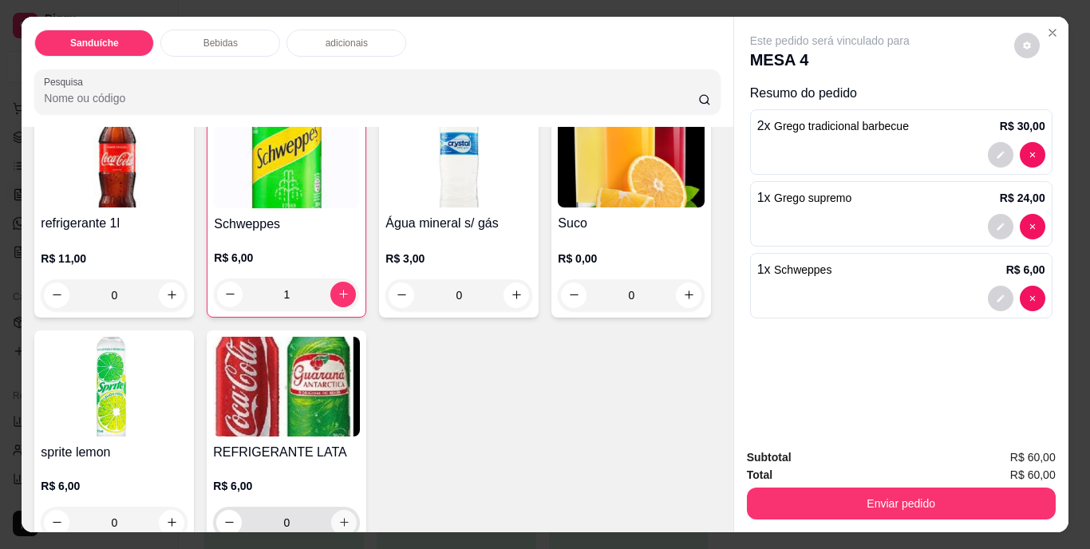
click at [350, 518] on icon "increase-product-quantity" at bounding box center [344, 522] width 12 height 12
type input "1"
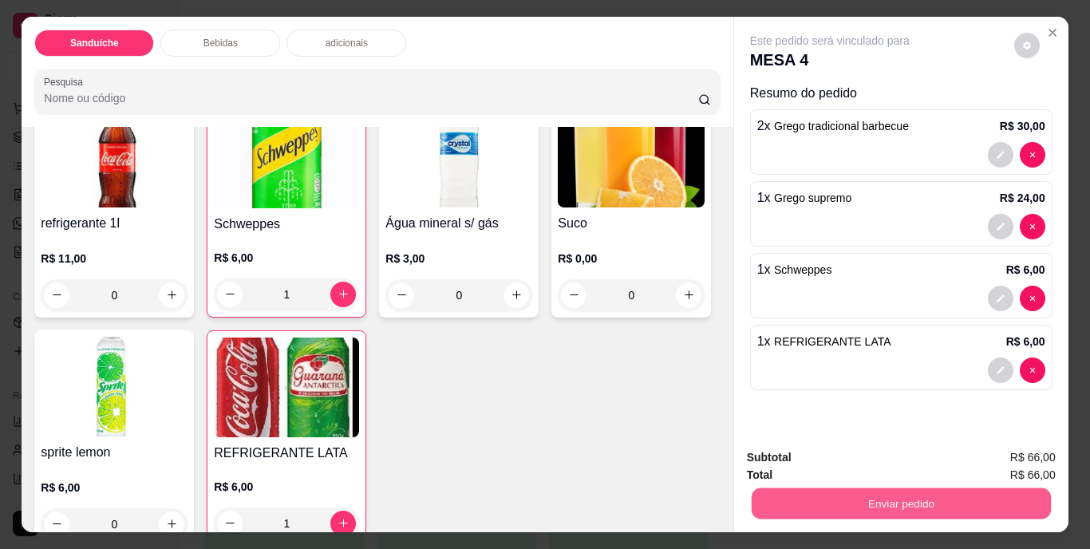
click at [831, 488] on button "Enviar pedido" at bounding box center [900, 503] width 299 height 31
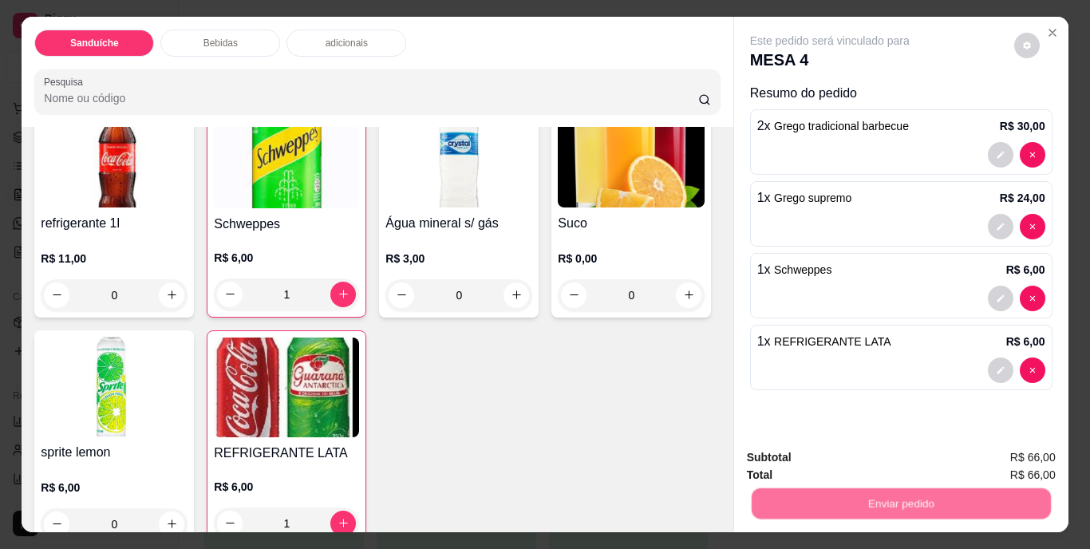
click at [829, 449] on button "Não registrar e enviar pedido" at bounding box center [848, 459] width 166 height 30
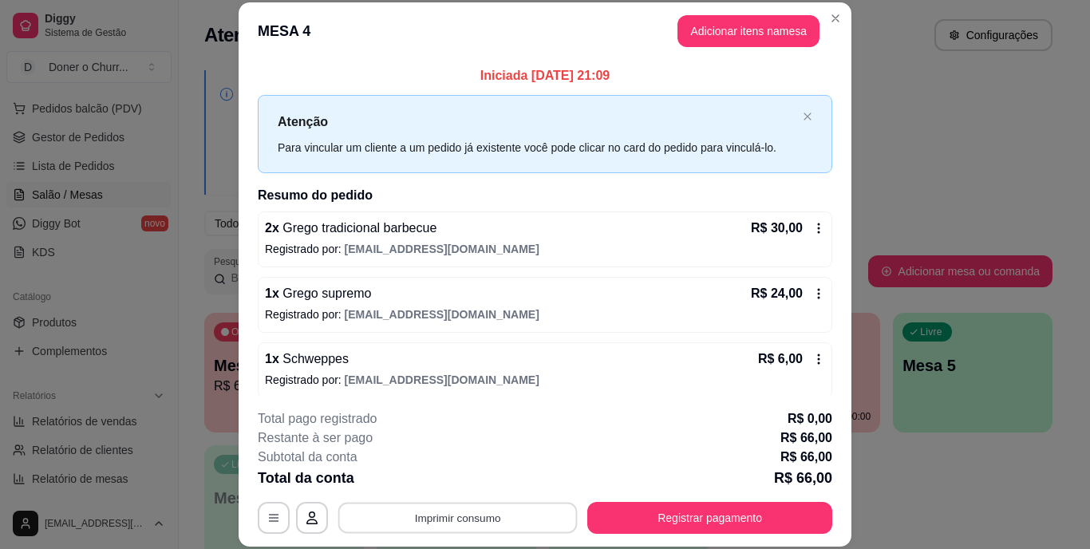
click at [460, 521] on button "Imprimir consumo" at bounding box center [457, 517] width 239 height 31
click at [443, 483] on button "IMPRESSORA" at bounding box center [457, 482] width 116 height 26
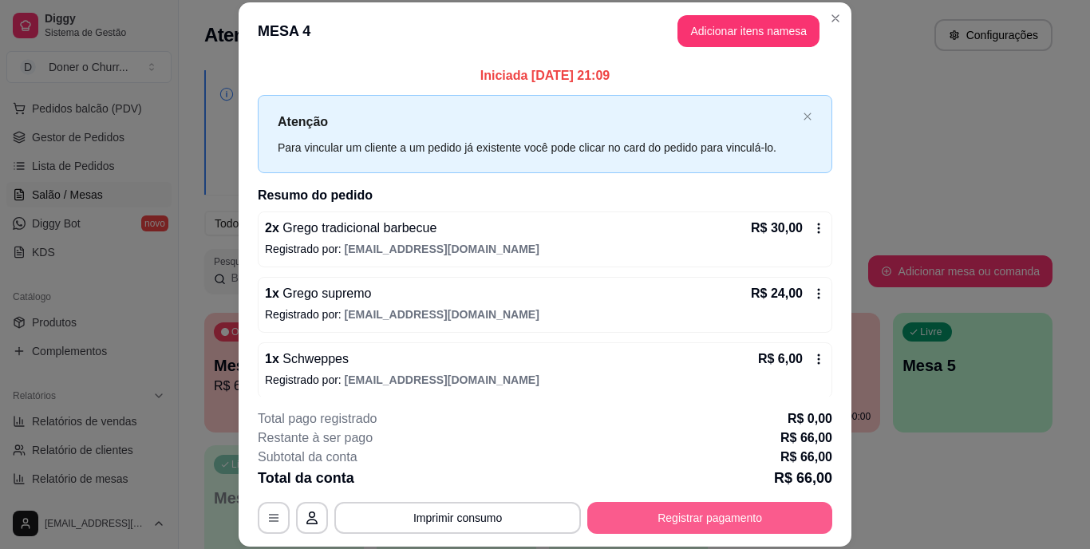
click at [653, 504] on button "Registrar pagamento" at bounding box center [709, 518] width 245 height 32
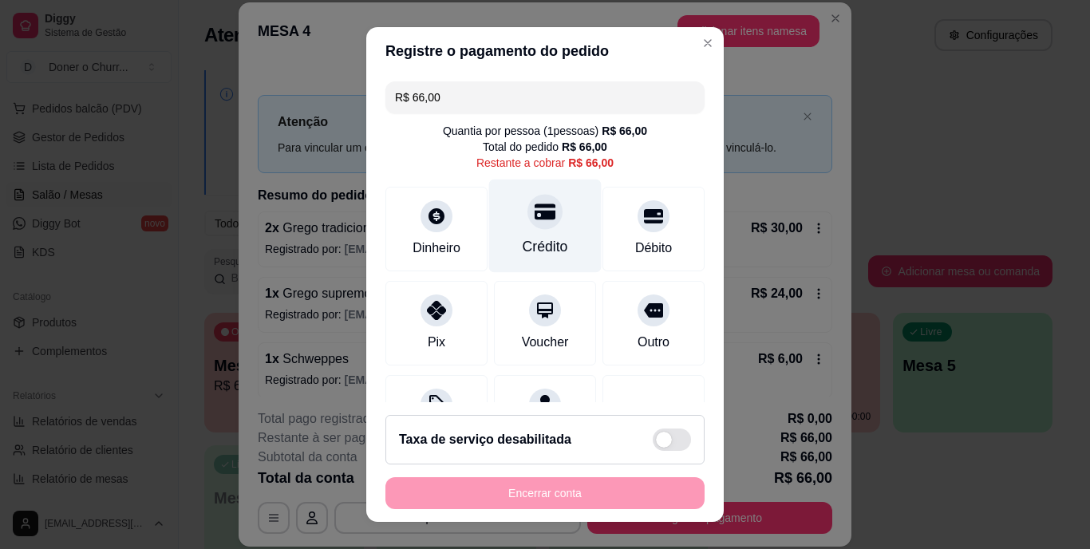
click at [544, 231] on div "Crédito" at bounding box center [545, 226] width 113 height 93
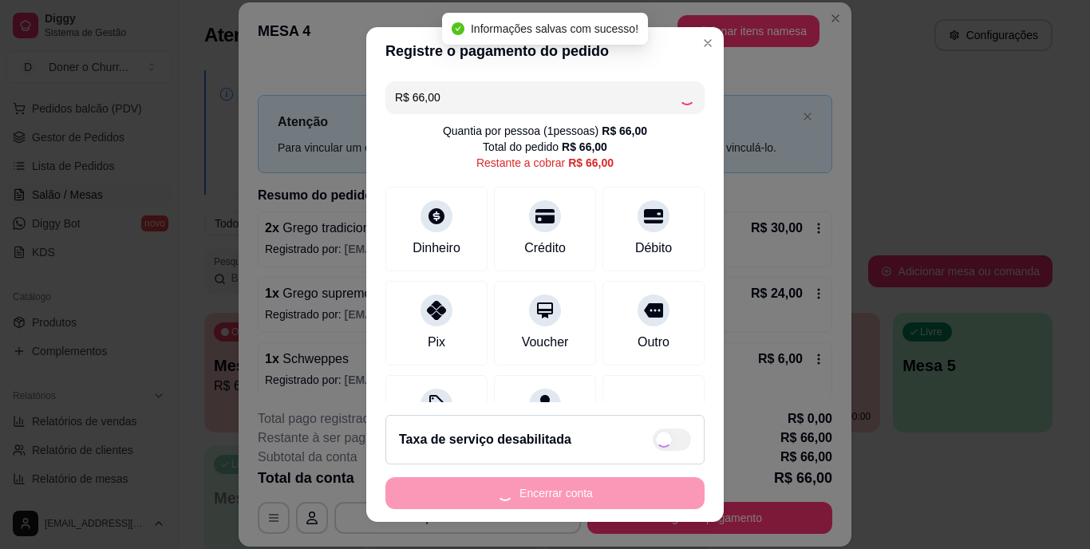
type input "R$ 0,00"
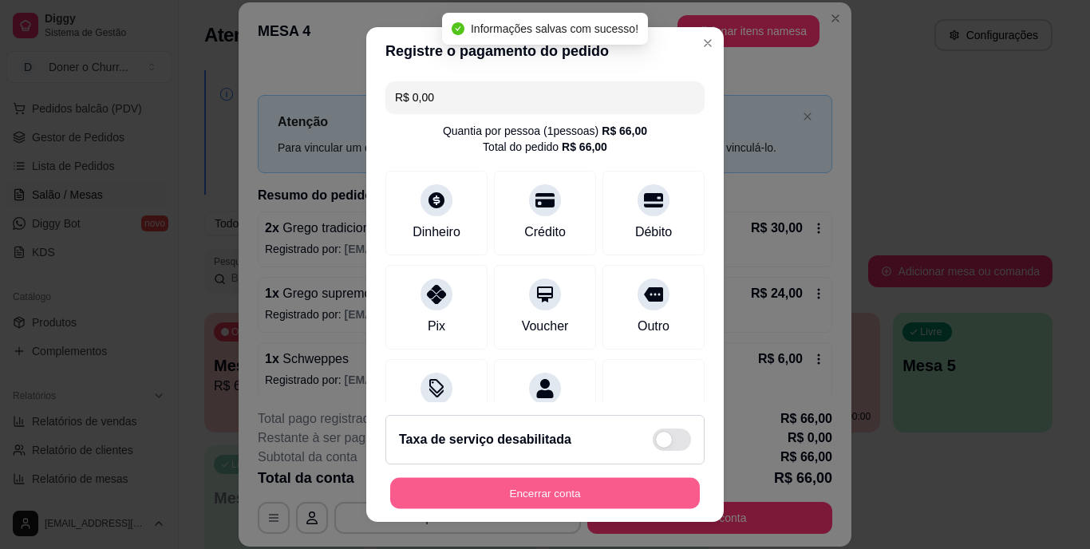
click at [584, 494] on button "Encerrar conta" at bounding box center [545, 492] width 310 height 31
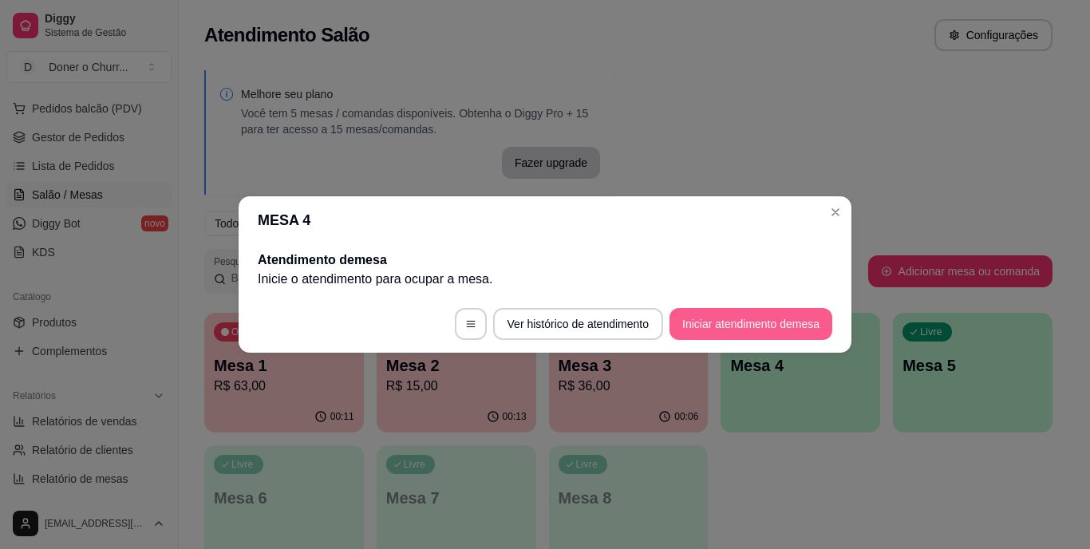
click at [746, 335] on button "Iniciar atendimento de mesa" at bounding box center [751, 324] width 163 height 32
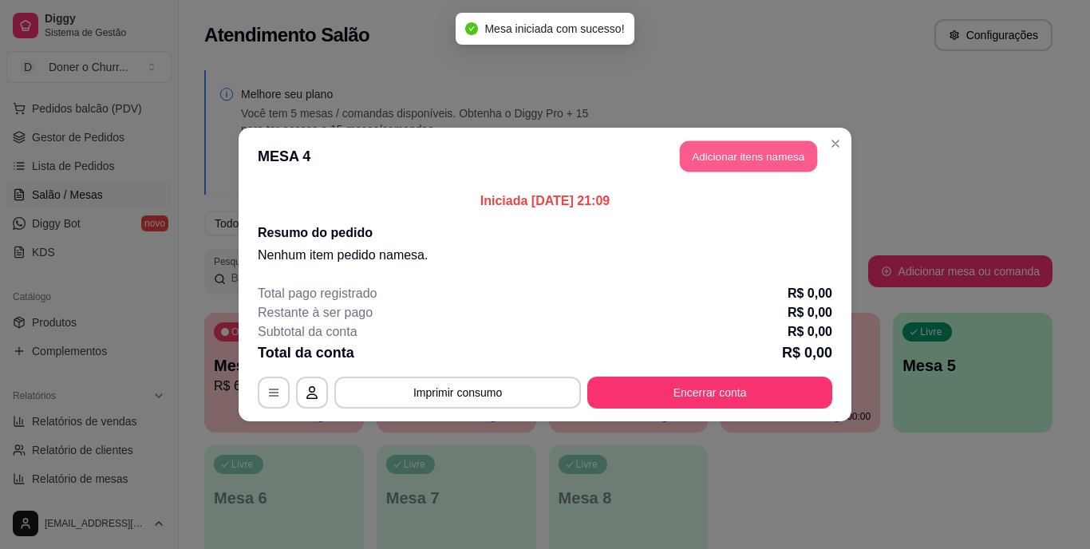
click at [756, 149] on button "Adicionar itens na mesa" at bounding box center [748, 156] width 137 height 31
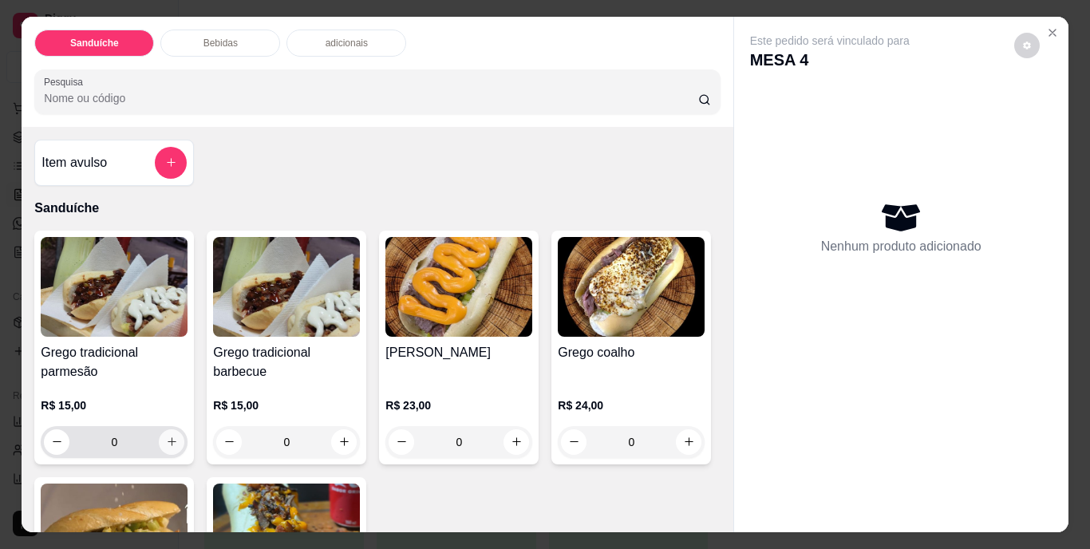
click at [170, 436] on icon "increase-product-quantity" at bounding box center [172, 442] width 12 height 12
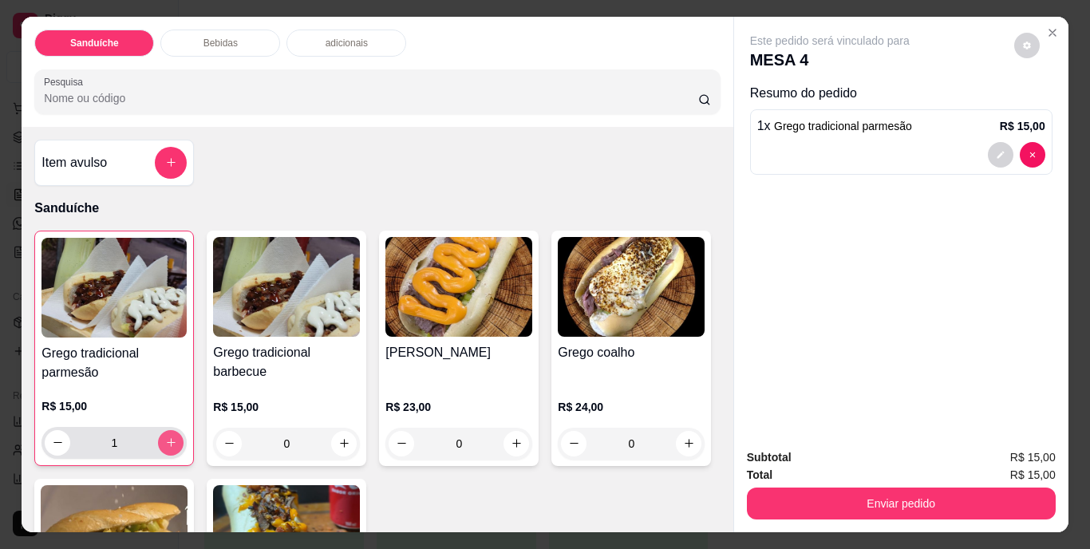
click at [170, 437] on icon "increase-product-quantity" at bounding box center [171, 443] width 12 height 12
type input "2"
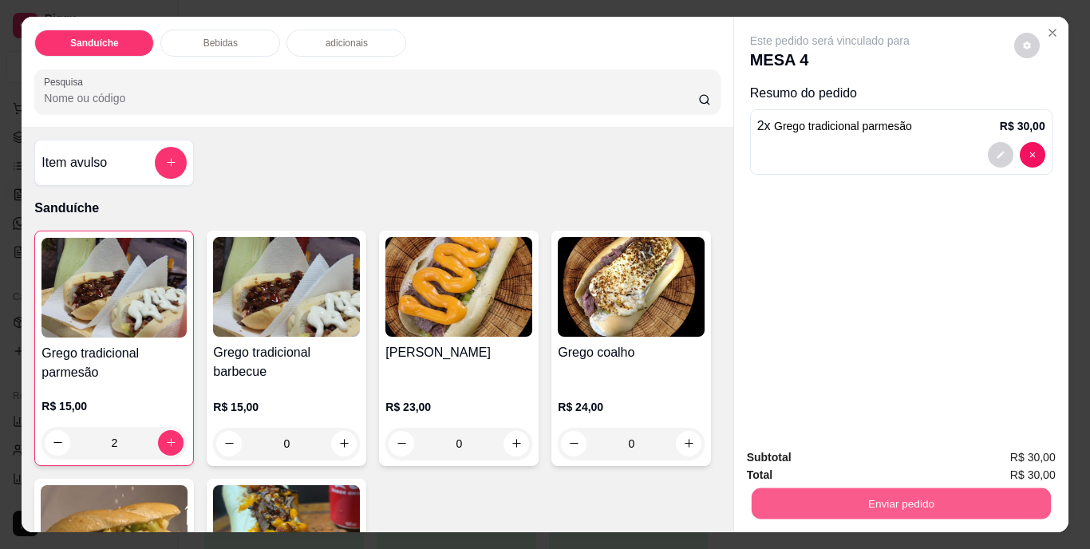
click at [925, 495] on button "Enviar pedido" at bounding box center [900, 503] width 299 height 31
click at [852, 462] on button "Não registrar e enviar pedido" at bounding box center [848, 459] width 161 height 30
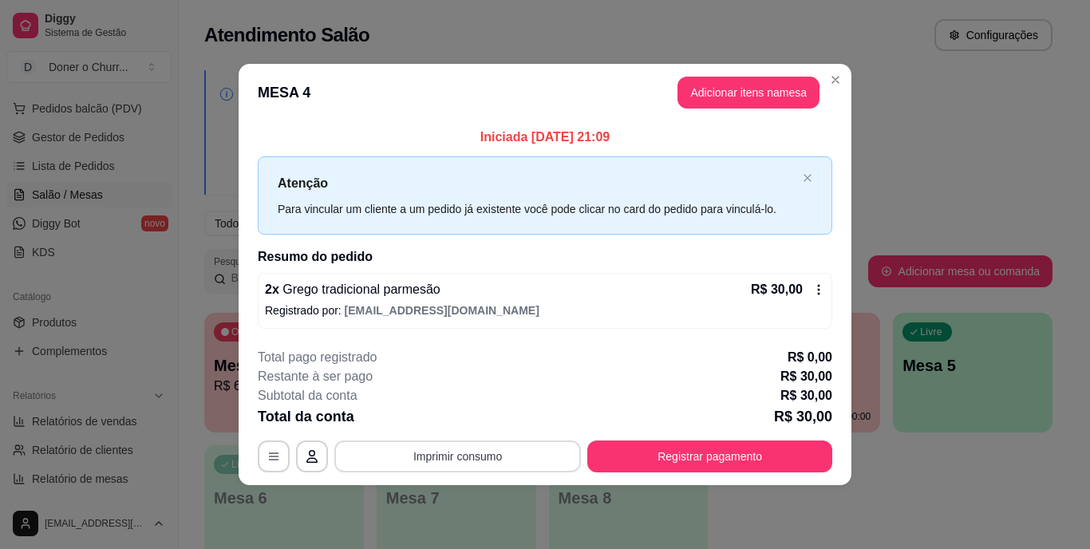
click at [459, 460] on button "Imprimir consumo" at bounding box center [457, 457] width 247 height 32
click at [463, 417] on button "IMPRESSORA" at bounding box center [463, 420] width 116 height 26
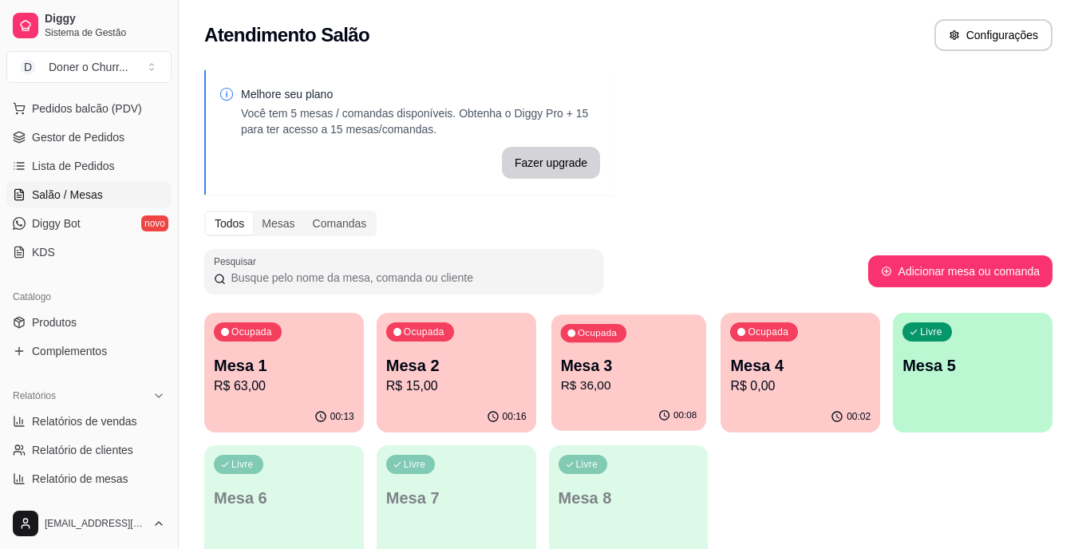
click at [668, 398] on div "Ocupada Mesa 3 R$ 36,00" at bounding box center [629, 357] width 155 height 86
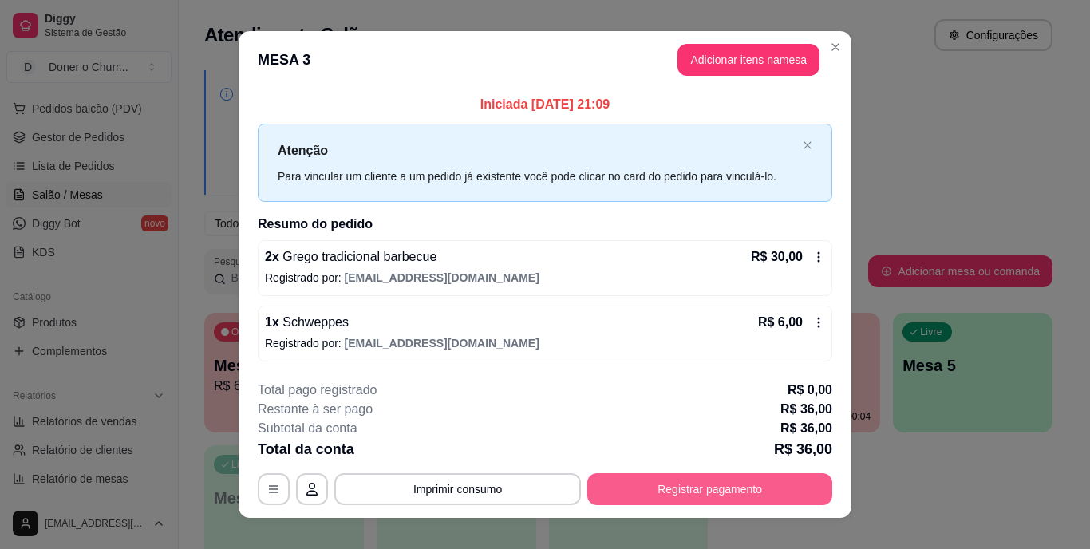
click at [695, 484] on button "Registrar pagamento" at bounding box center [709, 489] width 245 height 32
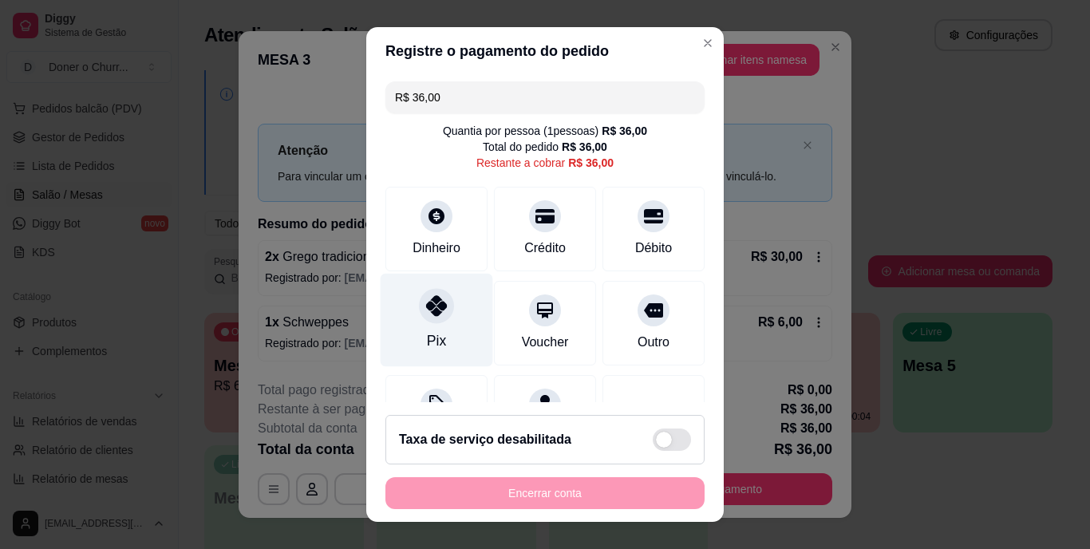
click at [430, 318] on div at bounding box center [436, 306] width 35 height 35
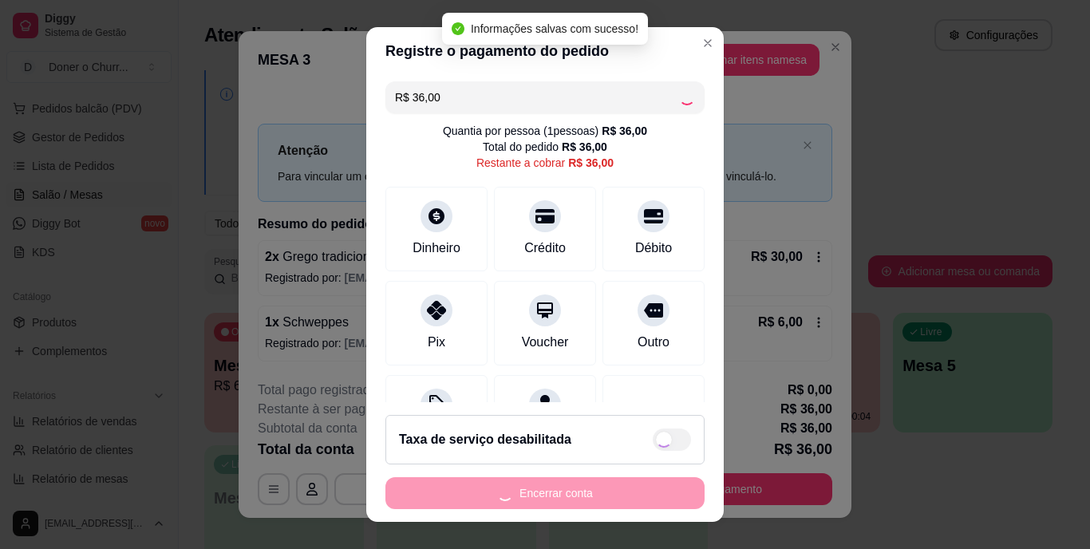
type input "R$ 0,00"
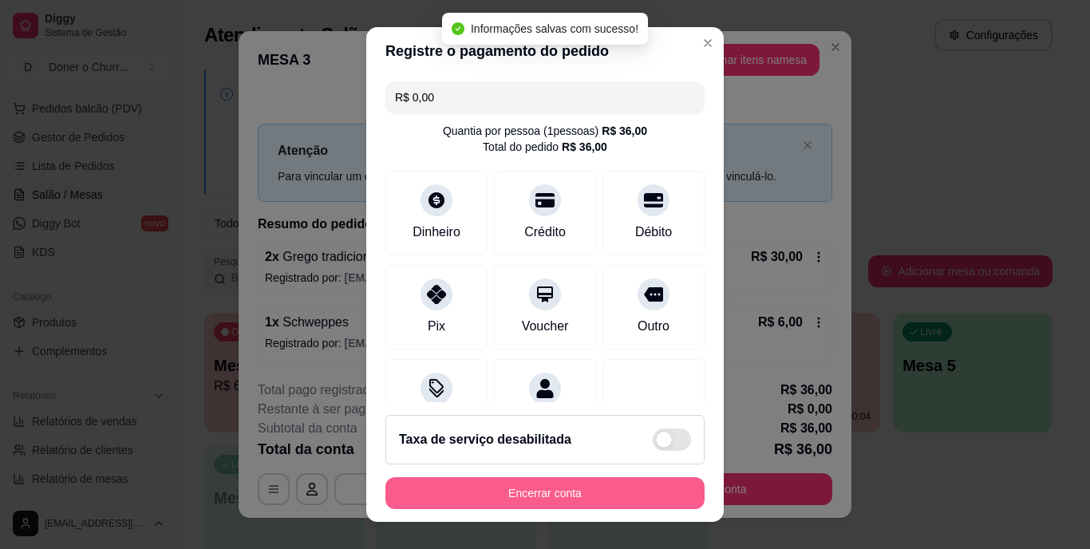
click at [540, 495] on button "Encerrar conta" at bounding box center [545, 493] width 319 height 32
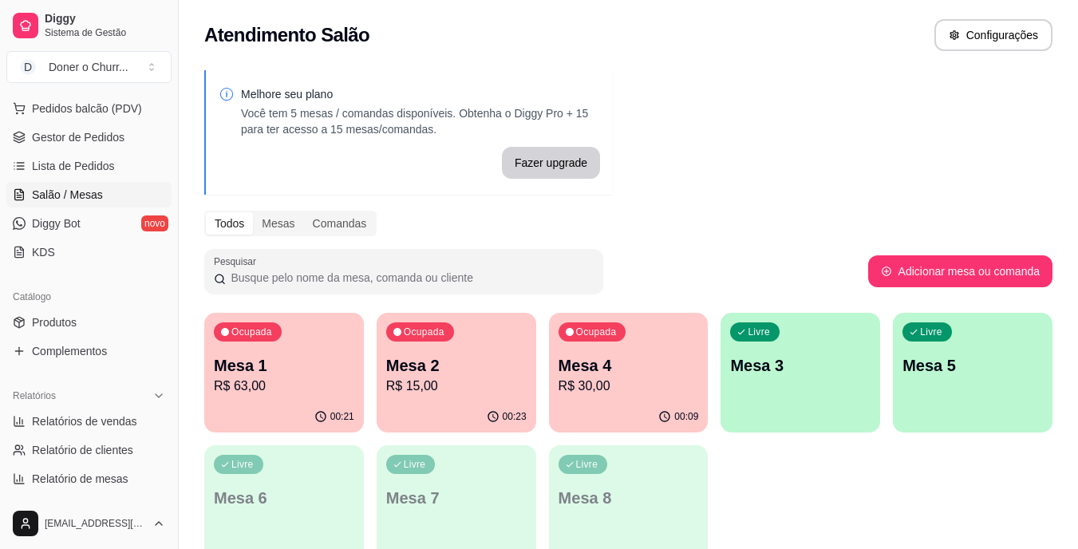
click at [439, 374] on p "Mesa 2" at bounding box center [456, 365] width 140 height 22
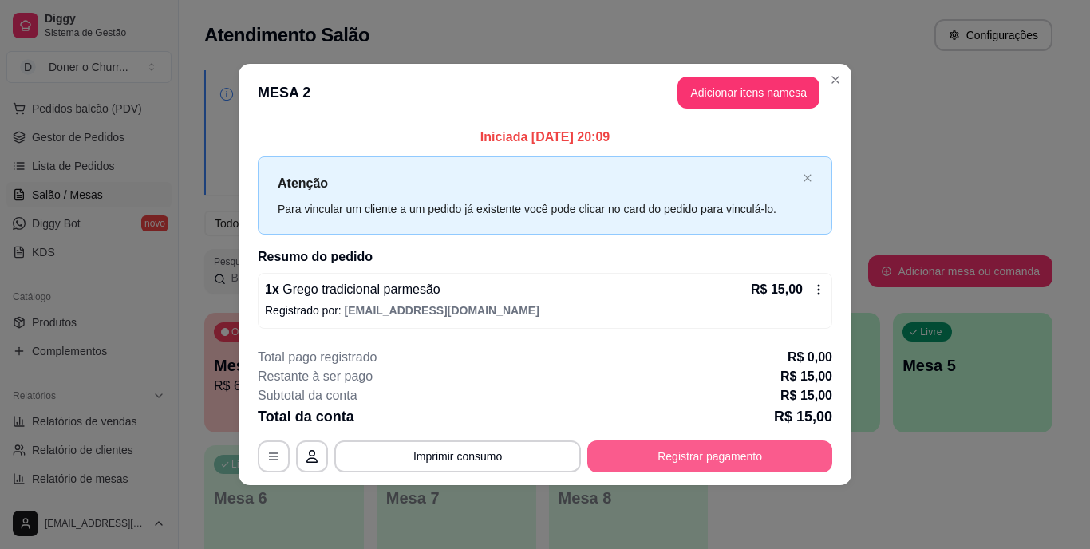
click at [690, 453] on button "Registrar pagamento" at bounding box center [709, 457] width 245 height 32
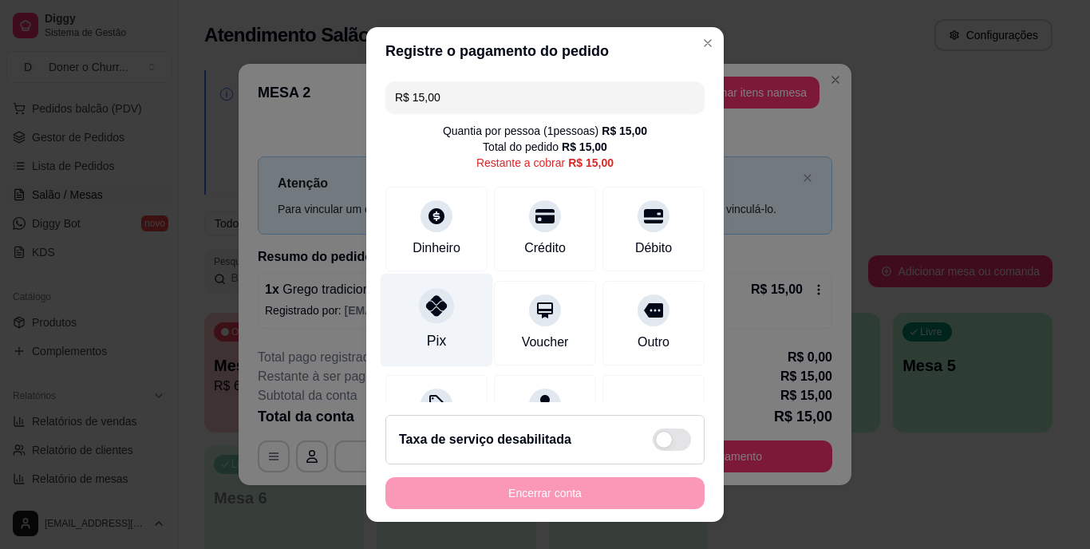
click at [433, 322] on div at bounding box center [436, 306] width 35 height 35
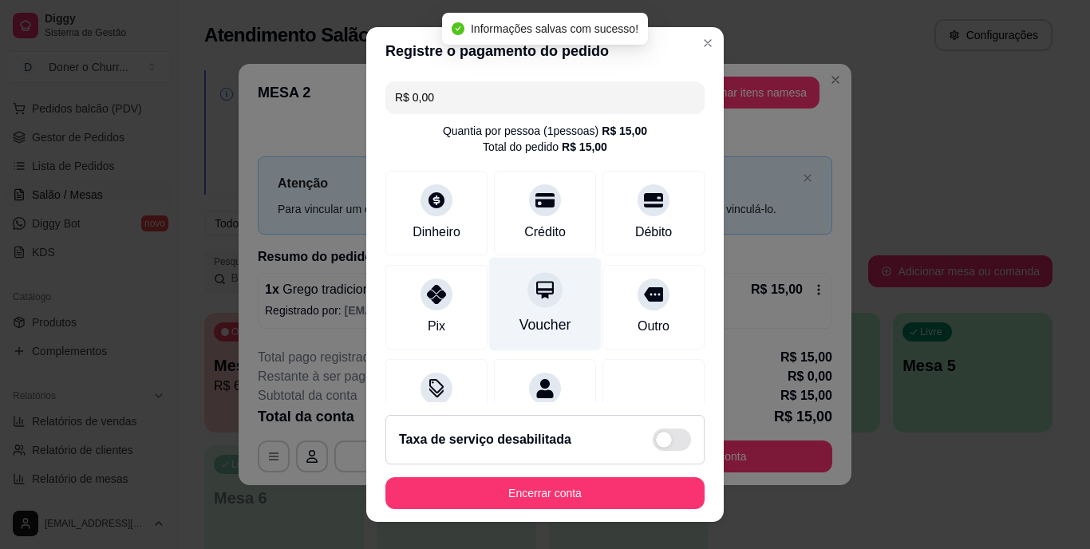
type input "R$ 0,00"
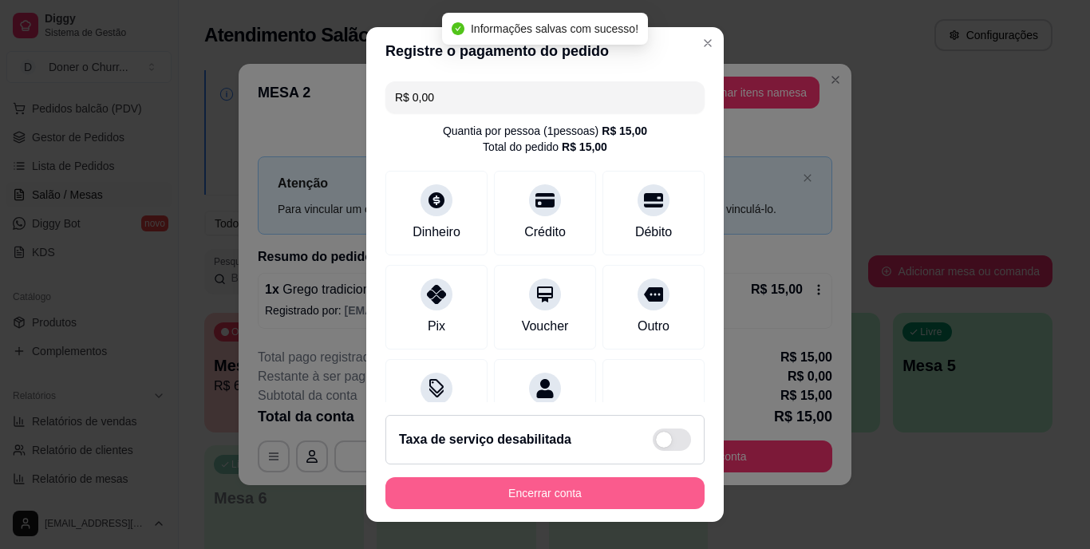
click at [578, 491] on button "Encerrar conta" at bounding box center [545, 493] width 319 height 32
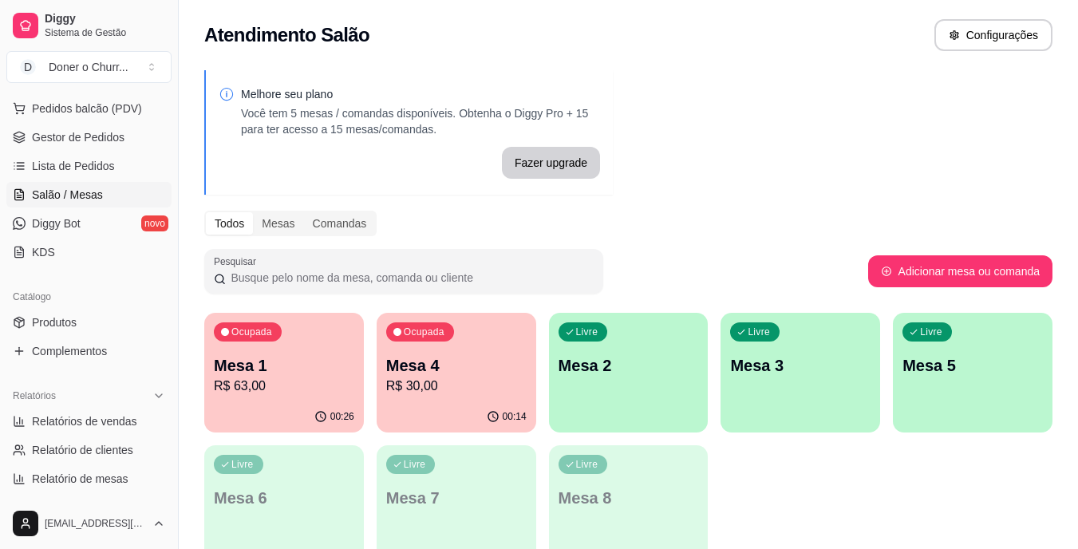
click at [271, 389] on p "R$ 63,00" at bounding box center [284, 386] width 140 height 19
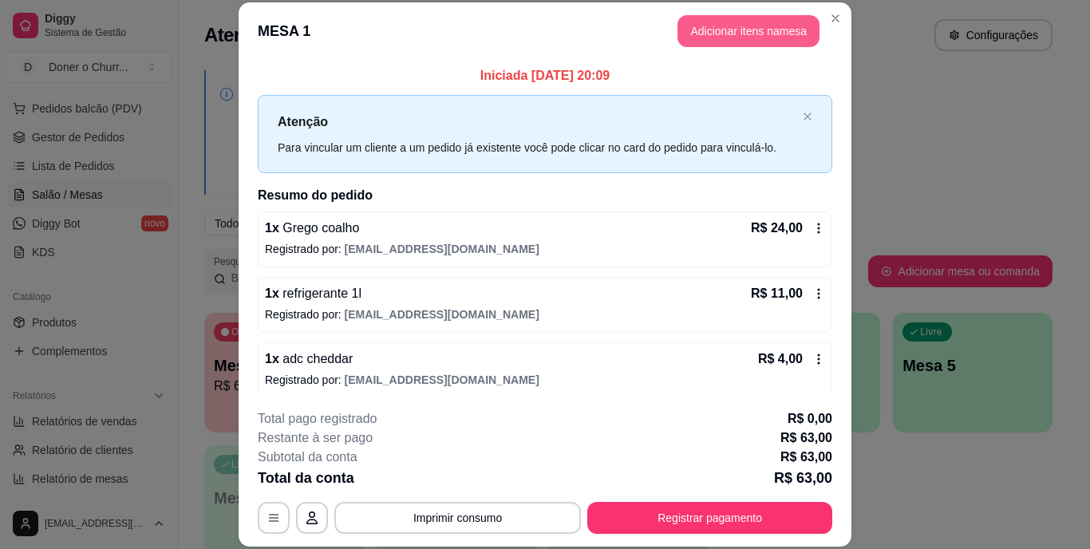
click at [763, 35] on button "Adicionar itens na mesa" at bounding box center [749, 31] width 142 height 32
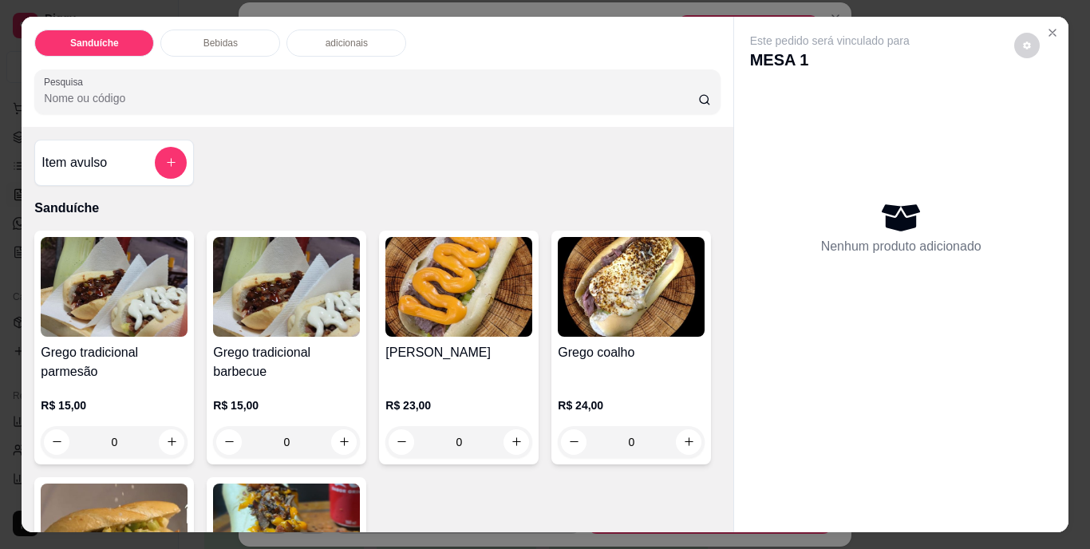
scroll to position [80, 0]
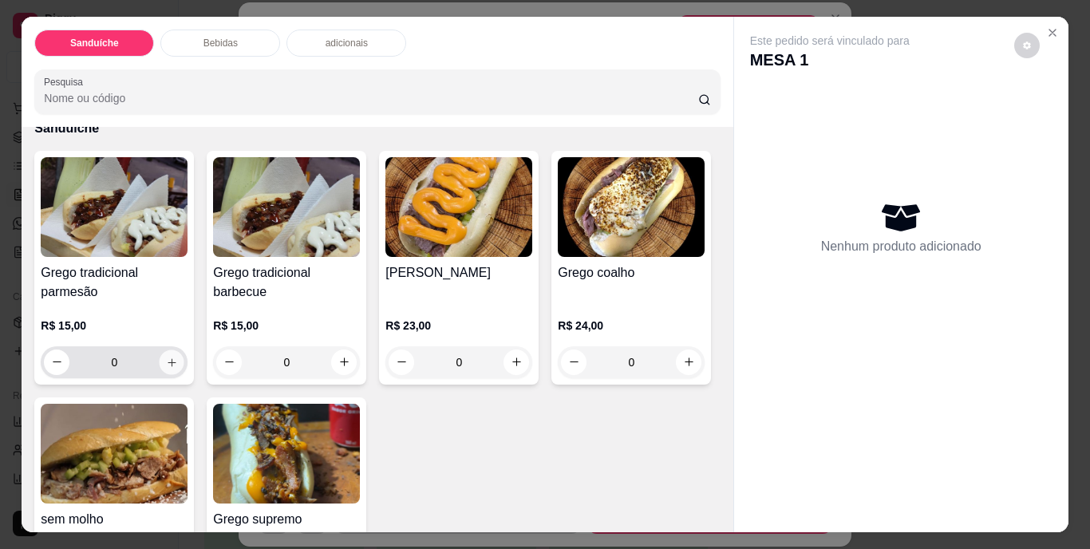
click at [168, 359] on icon "increase-product-quantity" at bounding box center [172, 362] width 12 height 12
type input "1"
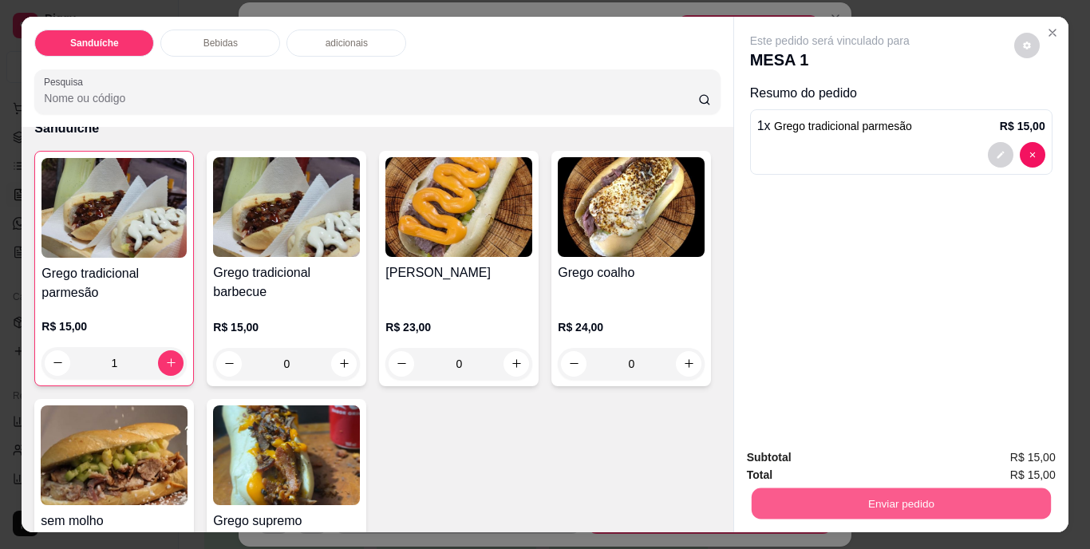
click at [939, 497] on button "Enviar pedido" at bounding box center [900, 503] width 299 height 31
click at [840, 458] on button "Não registrar e enviar pedido" at bounding box center [848, 458] width 166 height 30
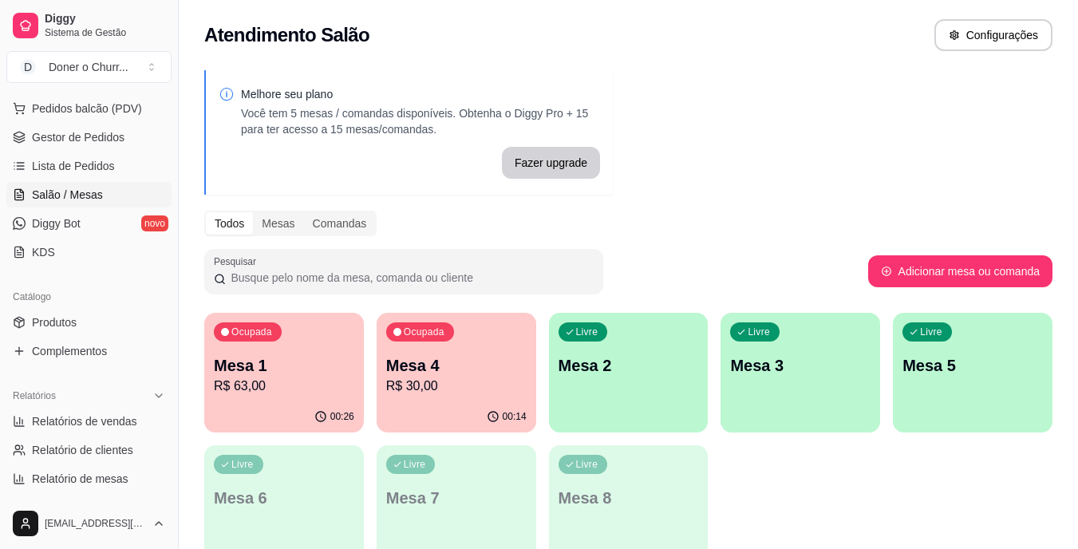
click at [684, 378] on div "Livre Mesa 2" at bounding box center [629, 363] width 160 height 101
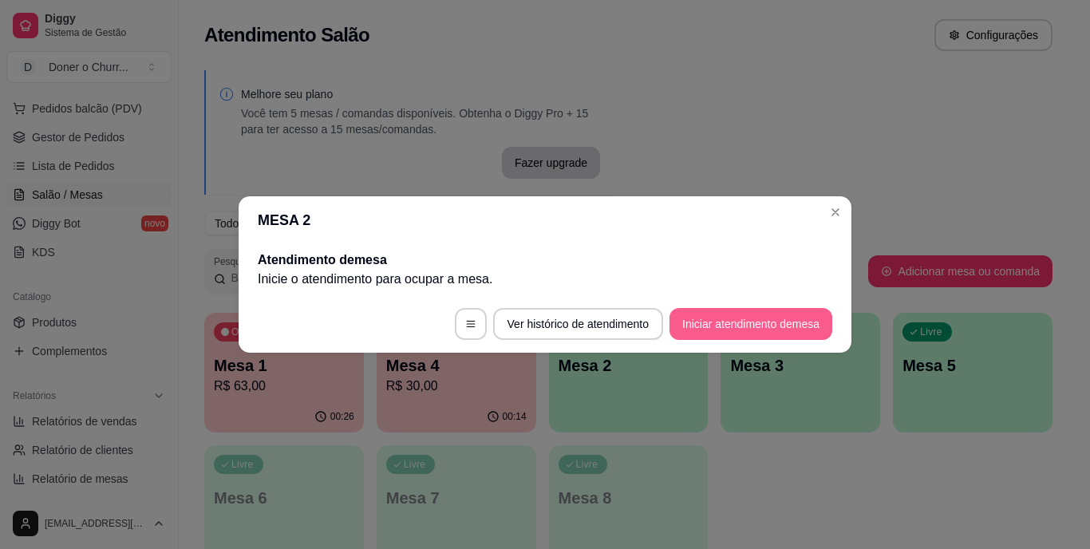
click at [755, 320] on button "Iniciar atendimento de mesa" at bounding box center [751, 324] width 163 height 32
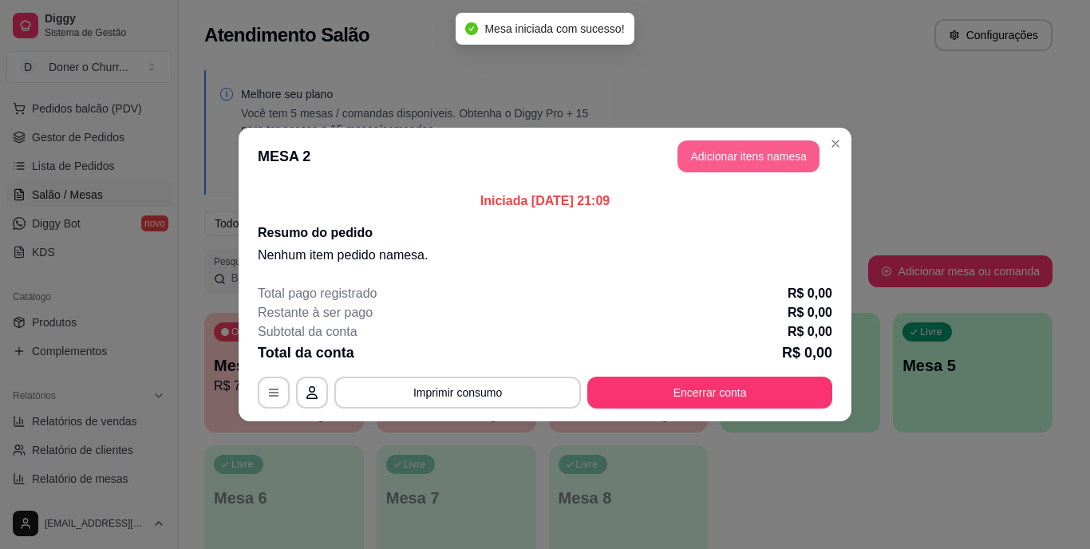
click at [759, 164] on button "Adicionar itens na mesa" at bounding box center [749, 156] width 142 height 32
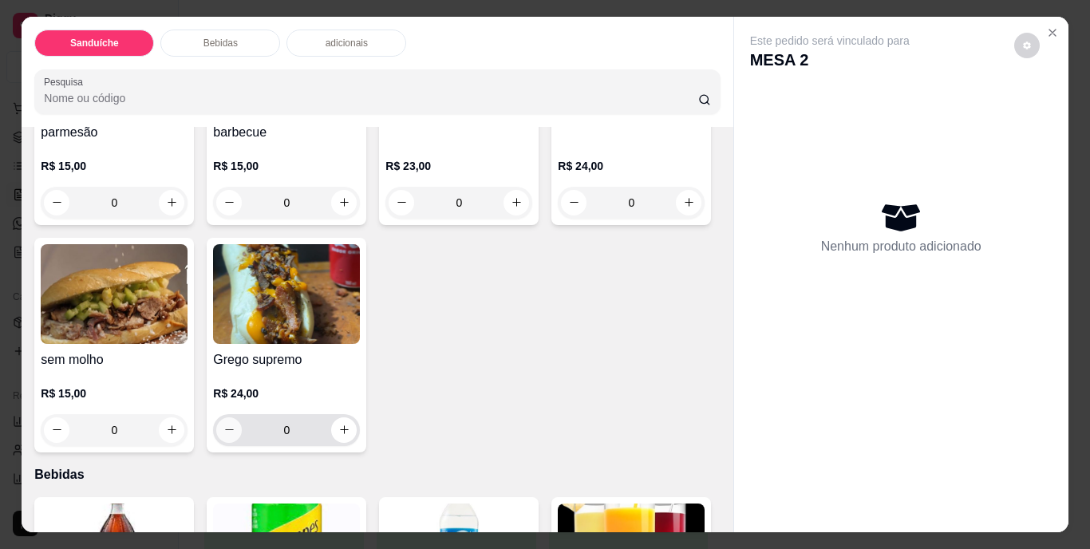
scroll to position [319, 0]
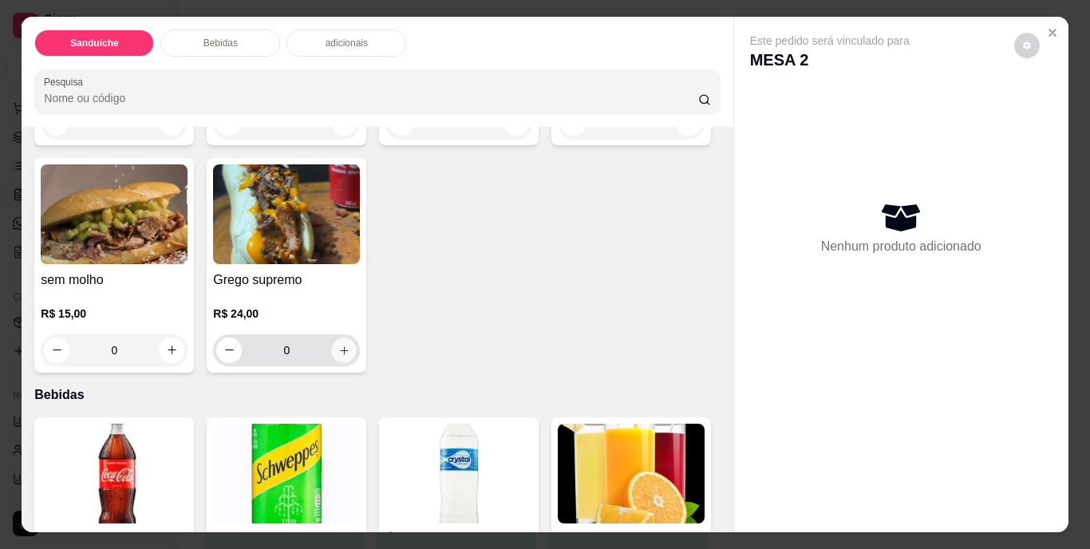
click at [350, 344] on icon "increase-product-quantity" at bounding box center [344, 350] width 12 height 12
type input "1"
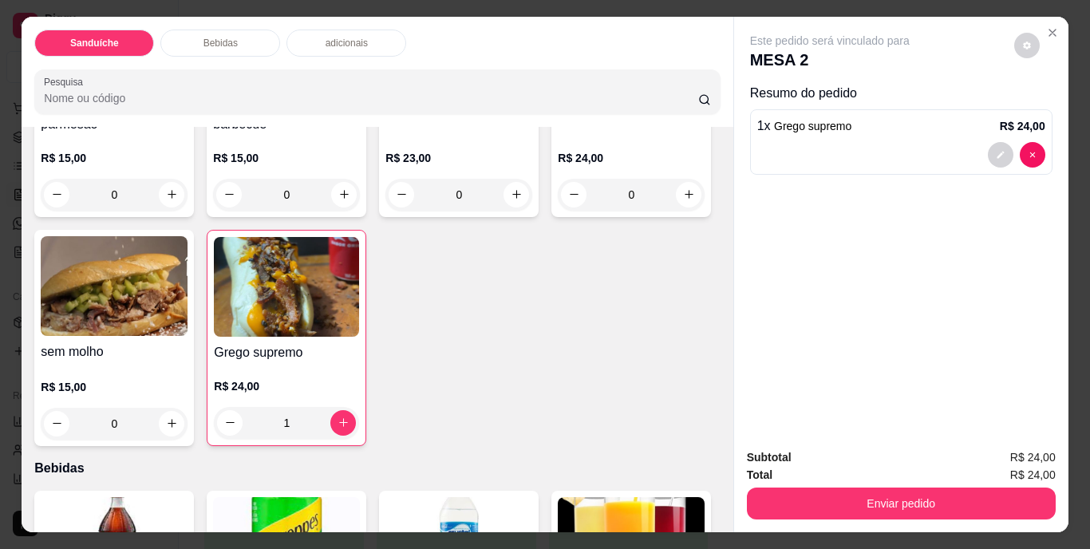
scroll to position [160, 0]
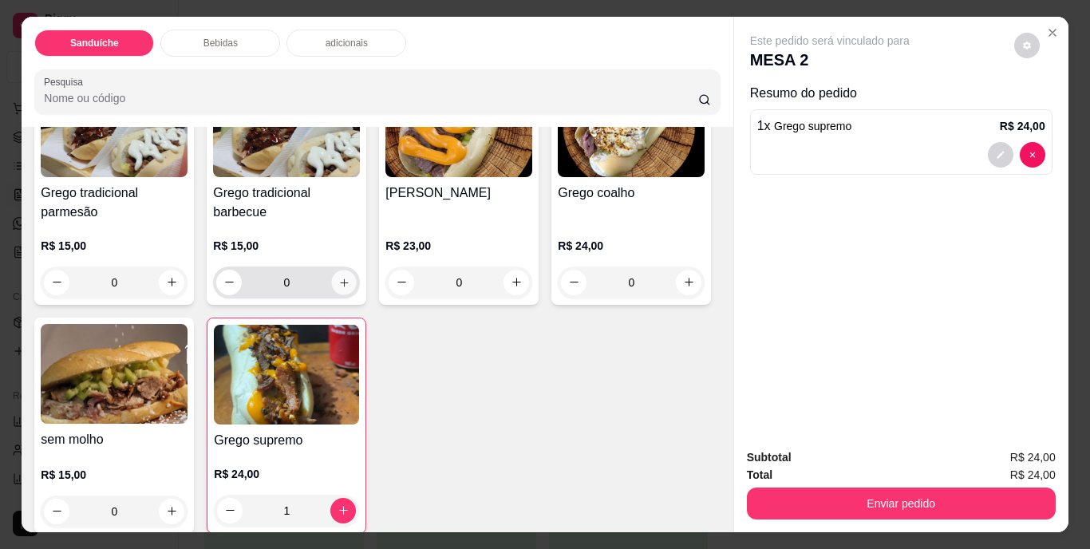
click at [340, 279] on icon "increase-product-quantity" at bounding box center [344, 282] width 12 height 12
type input "1"
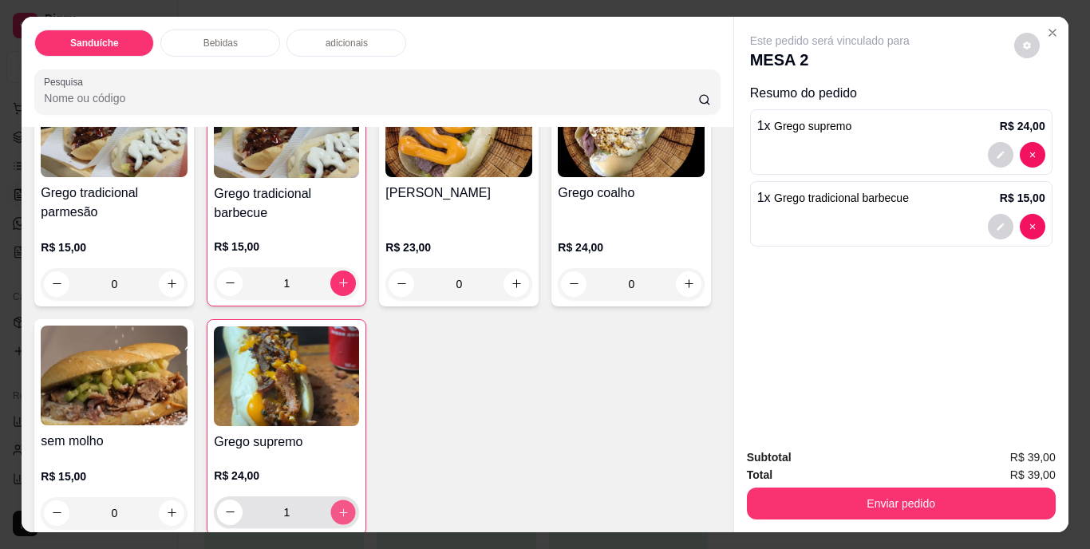
click at [356, 500] on button "increase-product-quantity" at bounding box center [343, 512] width 25 height 25
type input "2"
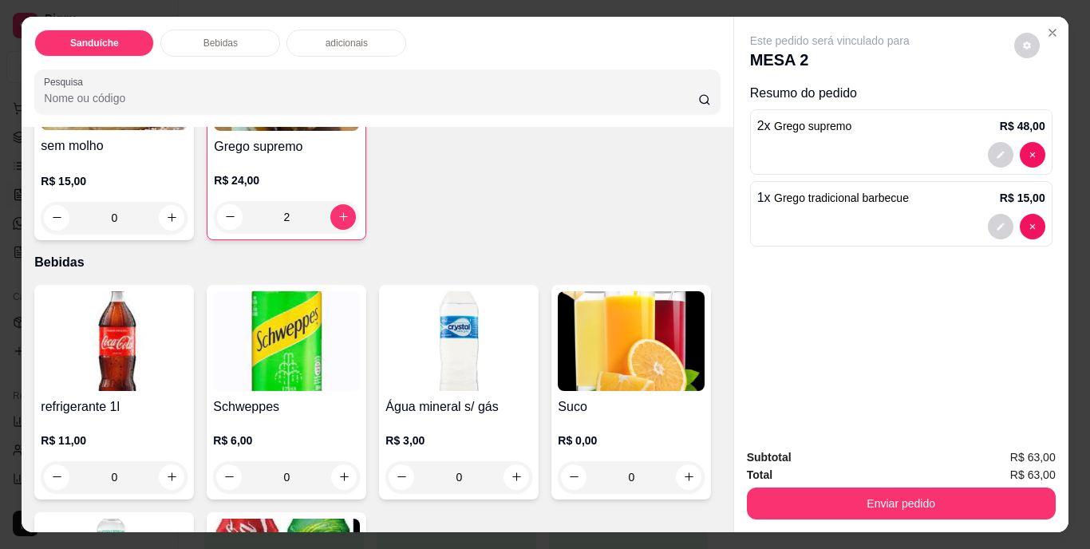
scroll to position [479, 0]
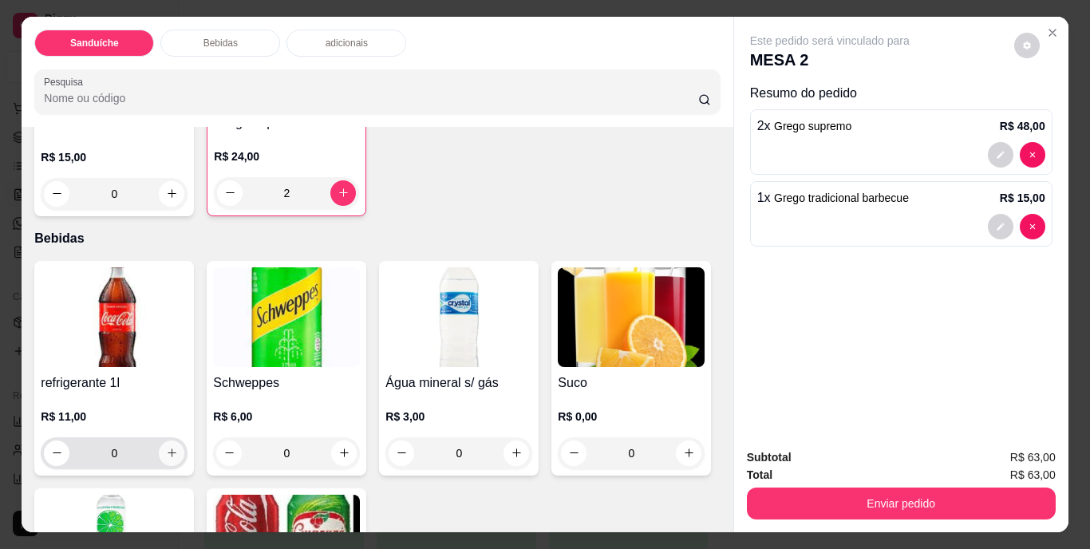
click at [171, 447] on icon "increase-product-quantity" at bounding box center [172, 453] width 12 height 12
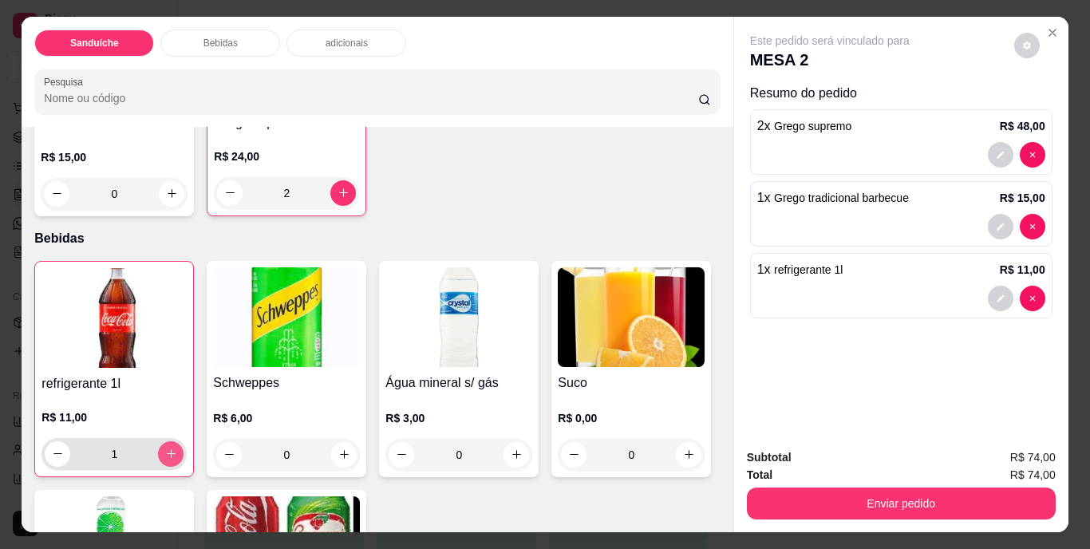
type input "1"
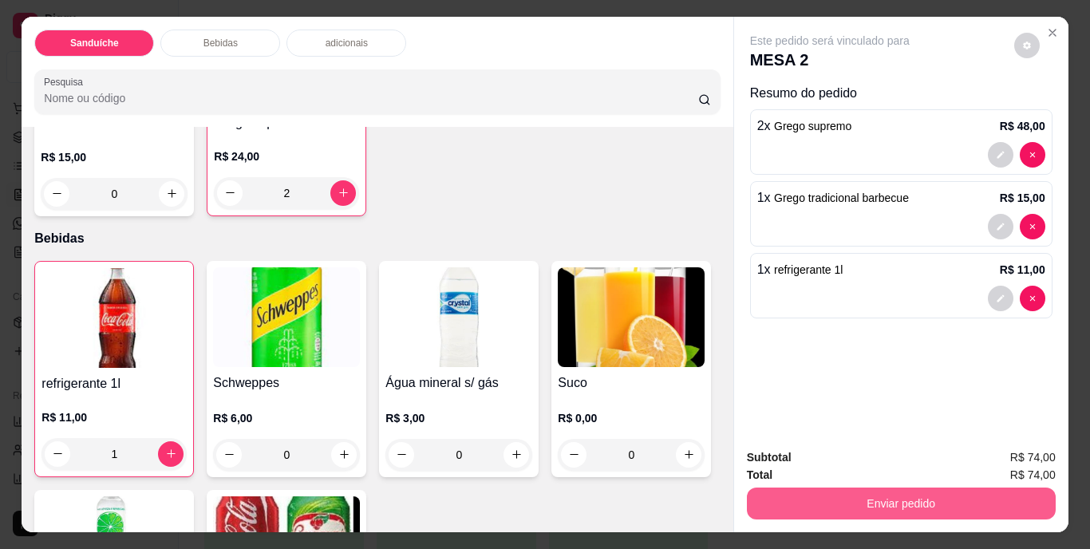
click at [945, 496] on button "Enviar pedido" at bounding box center [901, 504] width 309 height 32
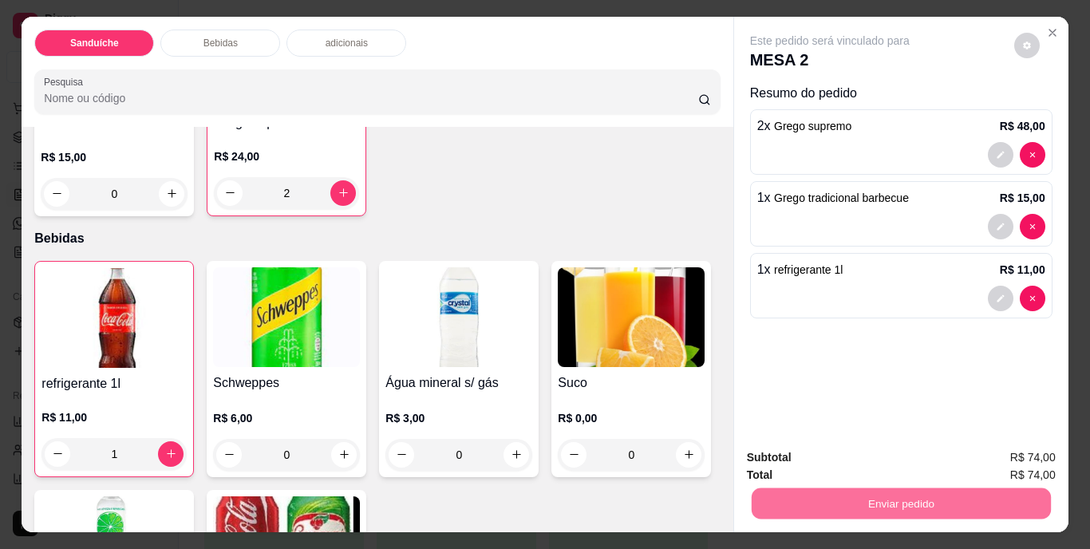
click at [862, 460] on button "Não registrar e enviar pedido" at bounding box center [848, 459] width 166 height 30
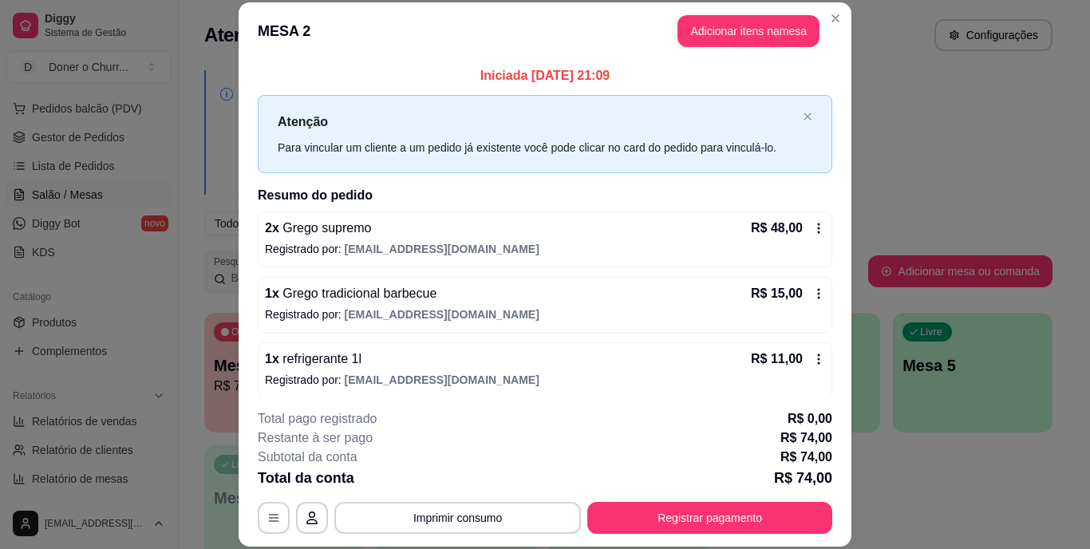
click at [472, 515] on button "Imprimir consumo" at bounding box center [457, 518] width 247 height 32
click at [449, 479] on button "IMPRESSORA" at bounding box center [457, 480] width 112 height 25
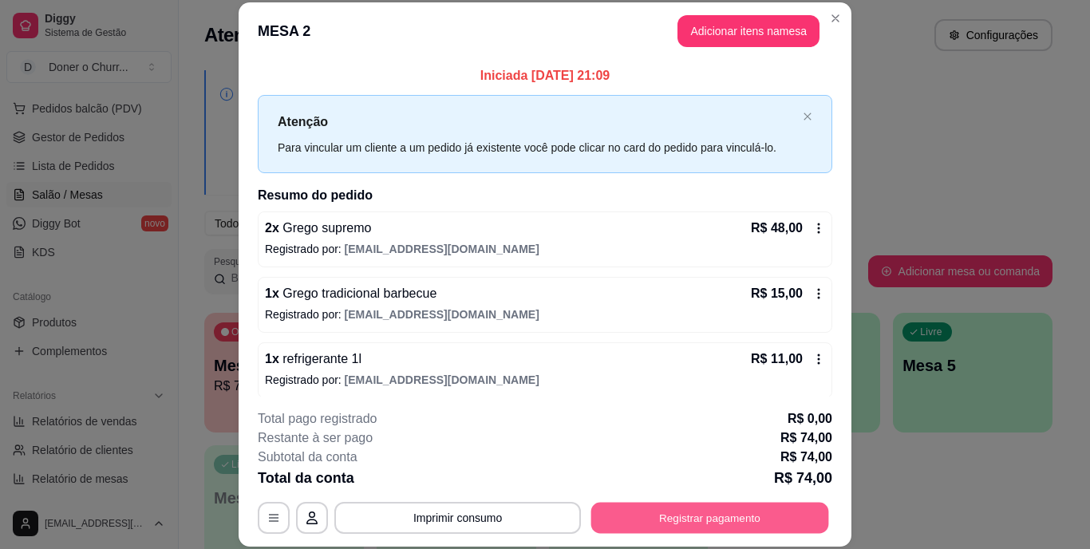
click at [688, 512] on button "Registrar pagamento" at bounding box center [710, 517] width 238 height 31
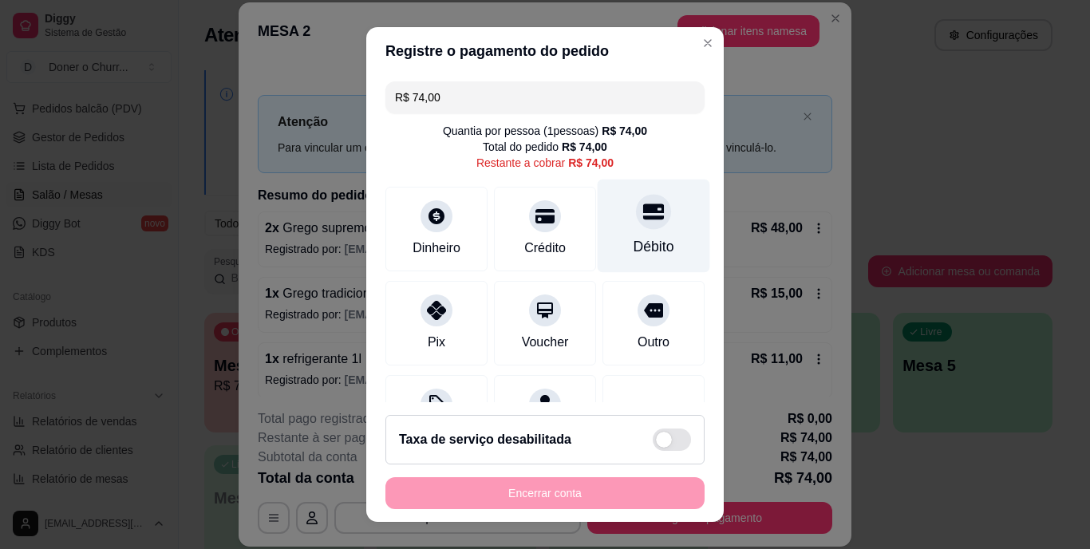
click at [627, 232] on div "Débito" at bounding box center [654, 226] width 113 height 93
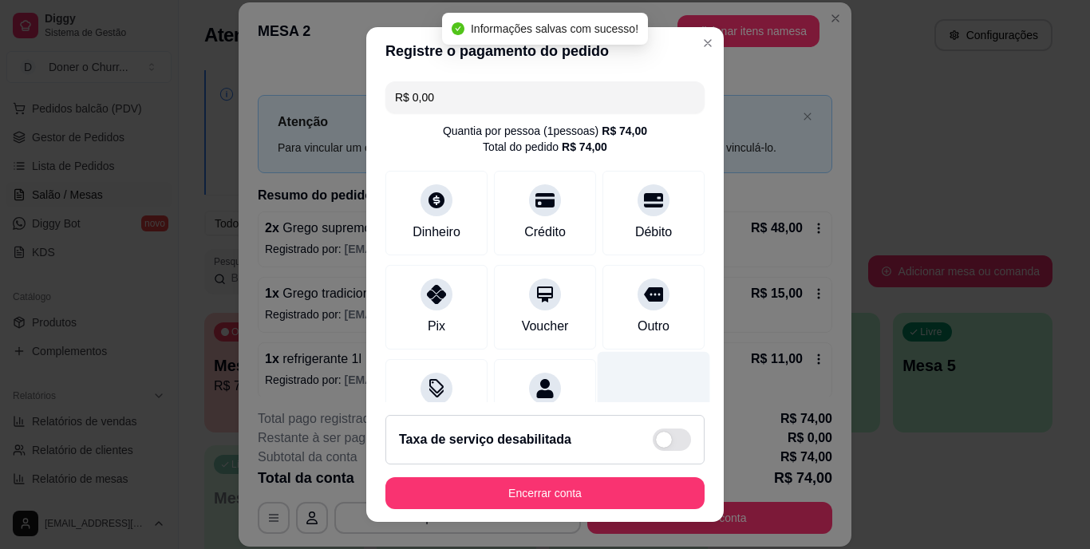
type input "R$ 0,00"
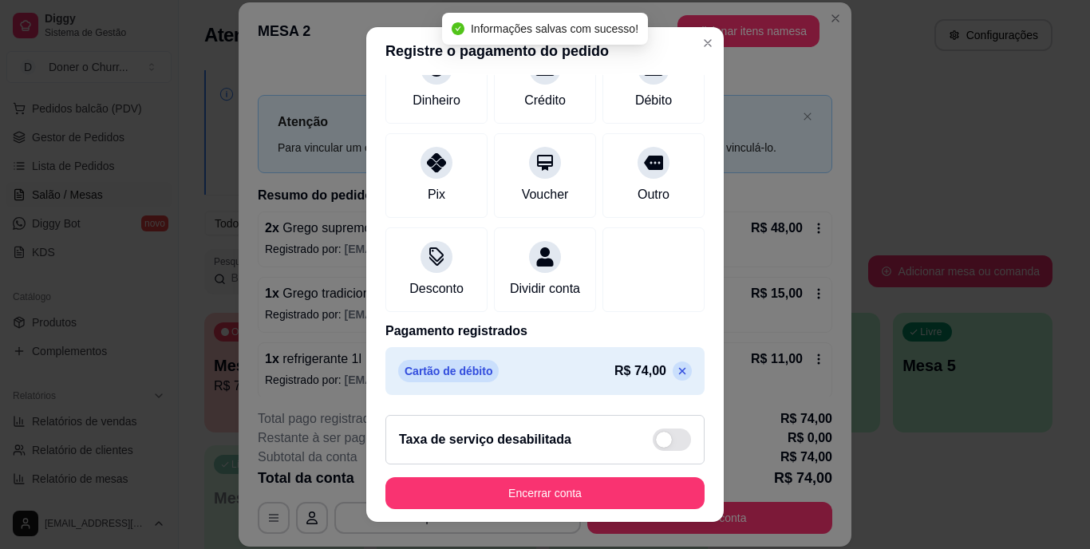
scroll to position [150, 0]
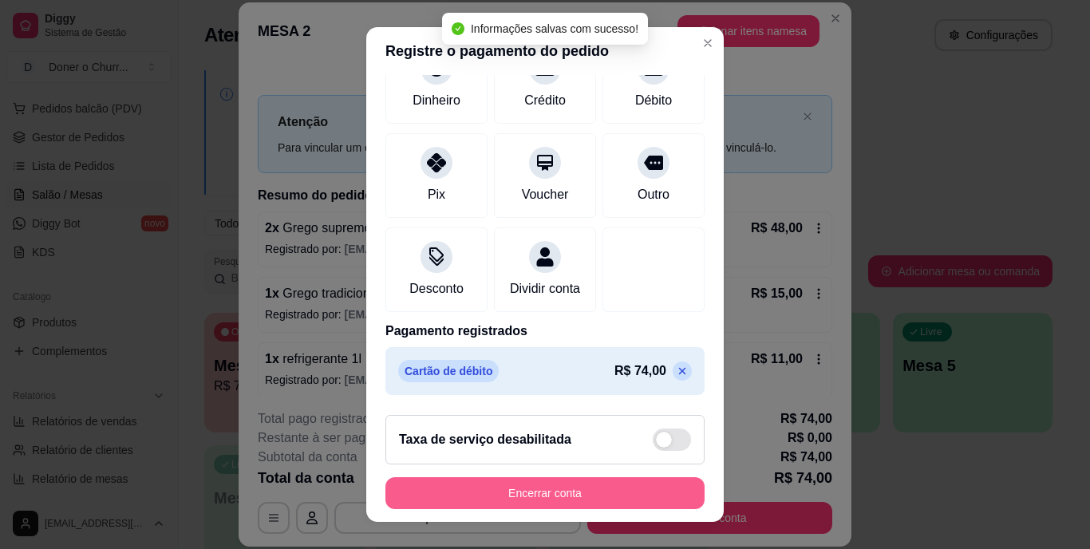
click at [550, 496] on button "Encerrar conta" at bounding box center [545, 493] width 319 height 32
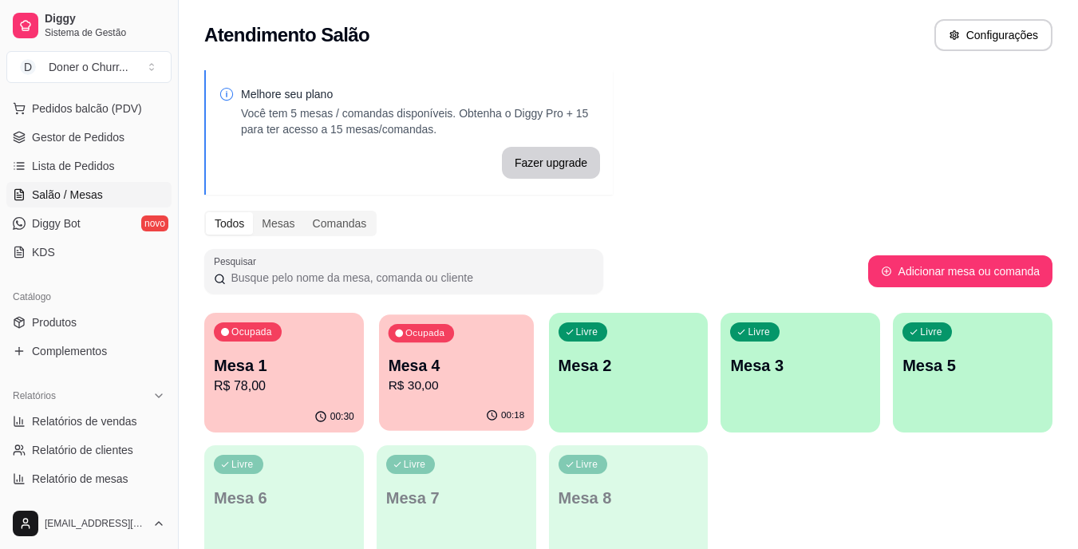
click at [453, 362] on p "Mesa 4" at bounding box center [456, 366] width 136 height 22
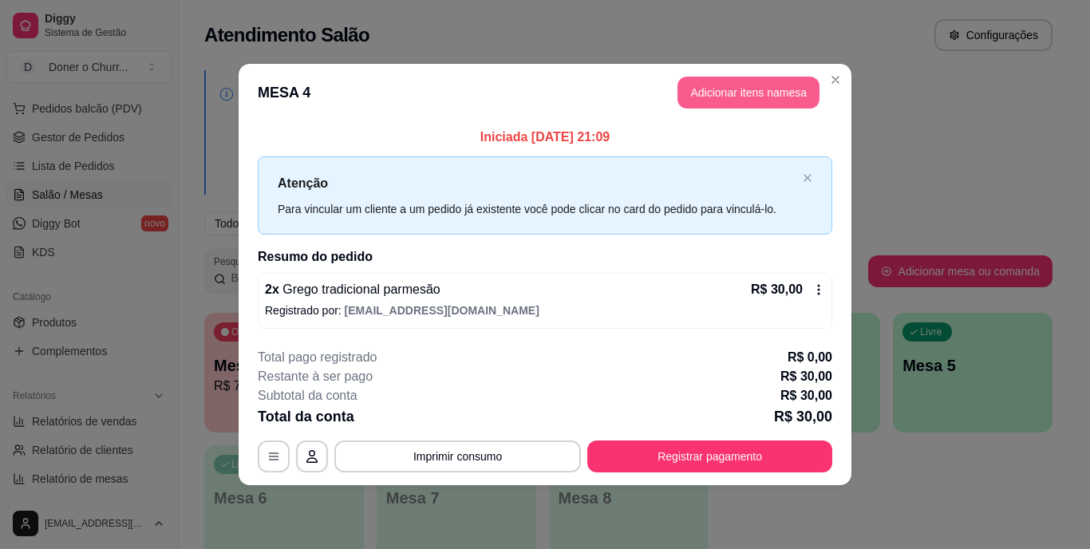
click at [736, 89] on button "Adicionar itens na mesa" at bounding box center [749, 93] width 142 height 32
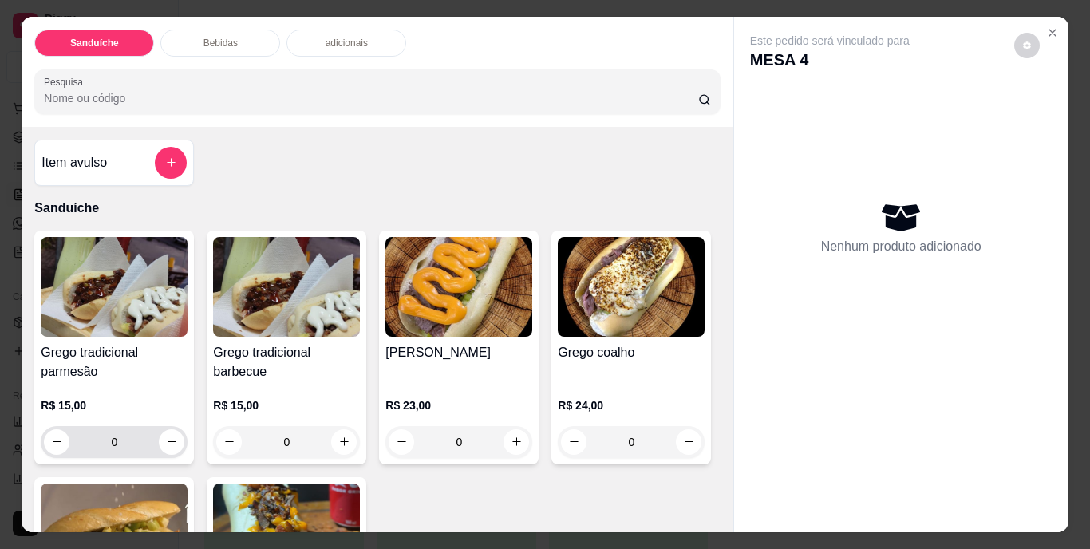
click at [170, 426] on div "0" at bounding box center [114, 442] width 140 height 32
click at [172, 436] on icon "increase-product-quantity" at bounding box center [172, 442] width 12 height 12
type input "1"
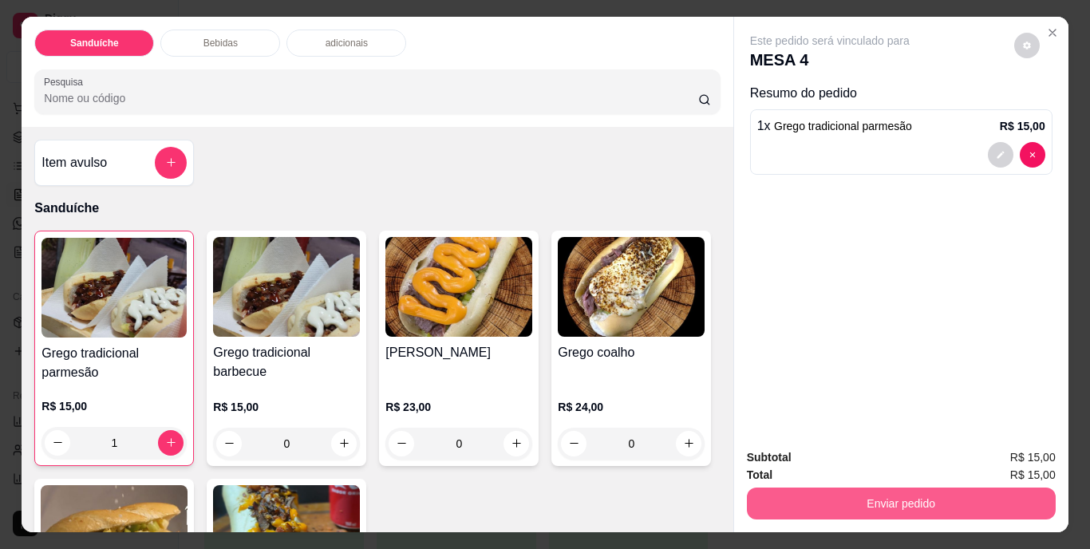
click at [895, 488] on button "Enviar pedido" at bounding box center [901, 504] width 309 height 32
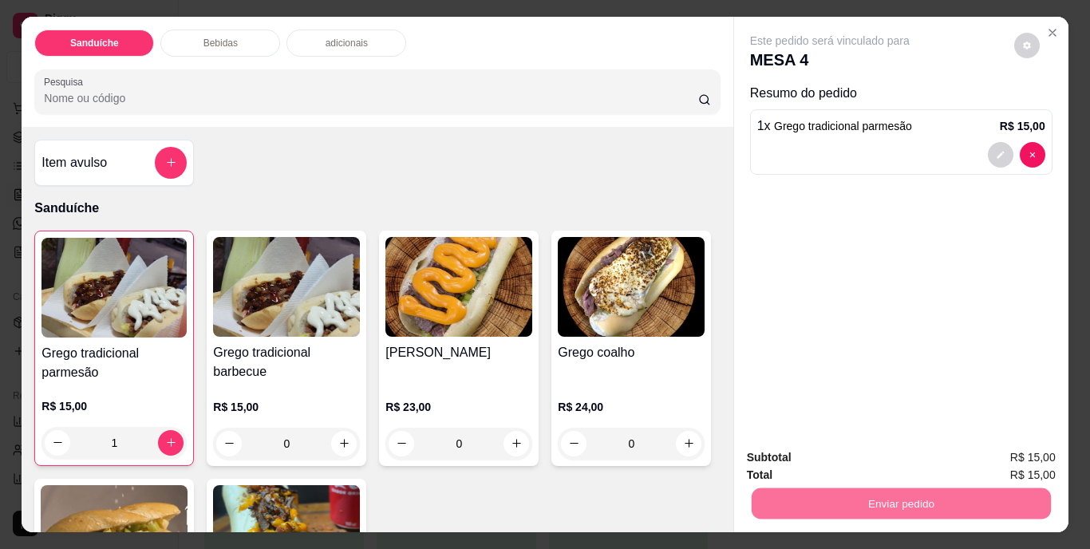
click at [864, 461] on button "Não registrar e enviar pedido" at bounding box center [848, 459] width 166 height 30
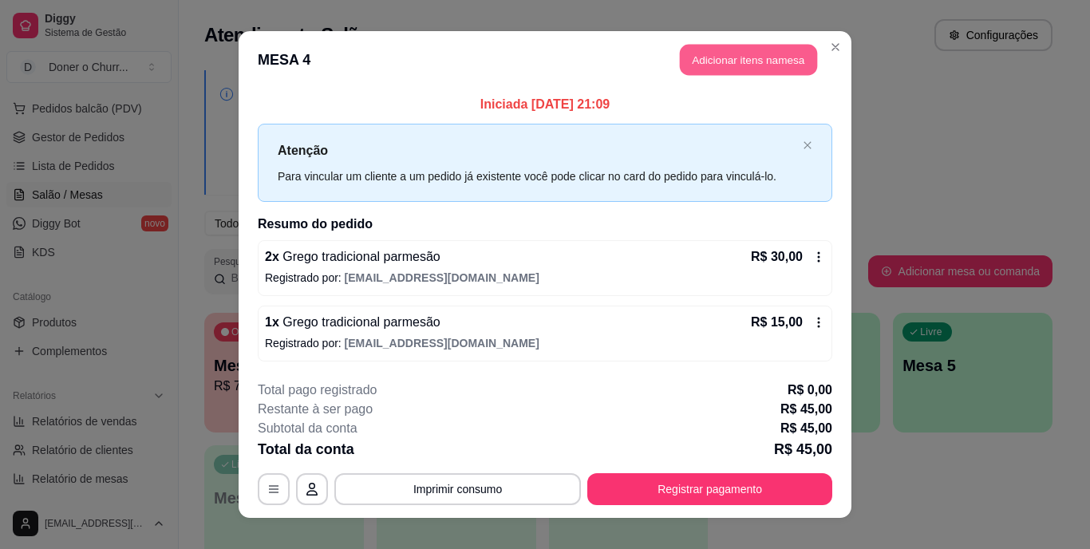
click at [712, 55] on button "Adicionar itens na mesa" at bounding box center [748, 60] width 137 height 31
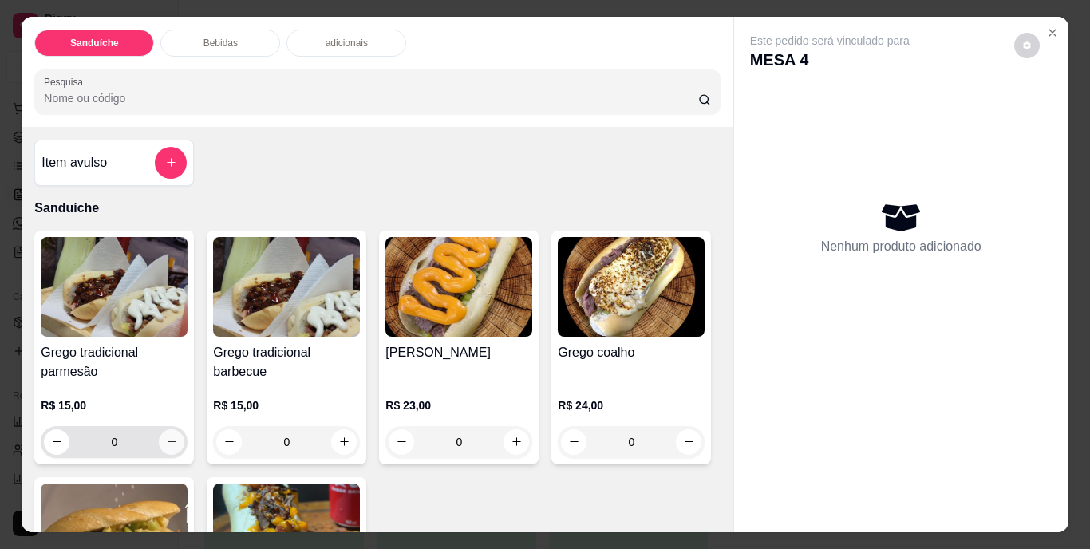
click at [168, 440] on icon "increase-product-quantity" at bounding box center [172, 441] width 9 height 9
type input "1"
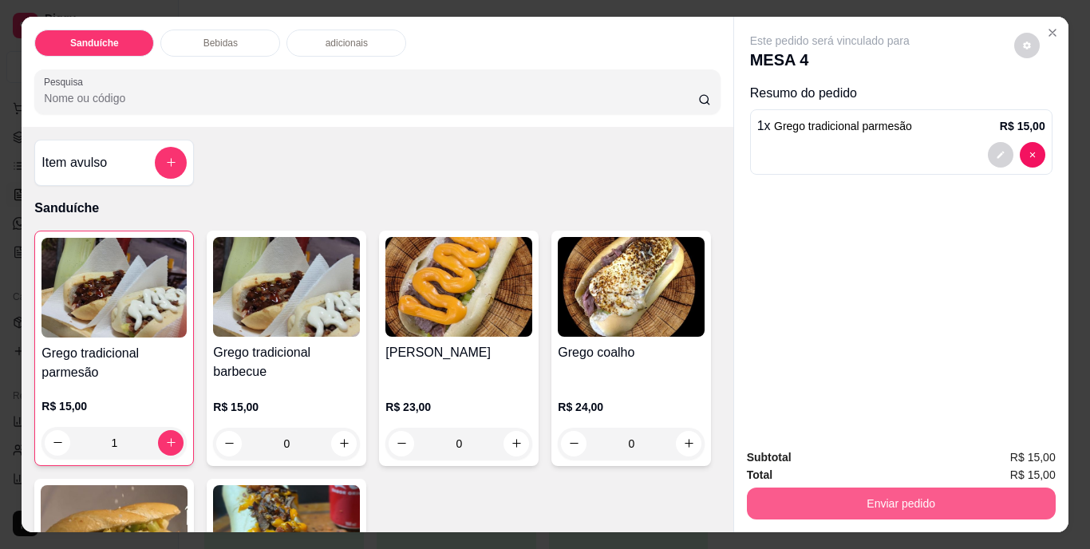
click at [879, 496] on button "Enviar pedido" at bounding box center [901, 504] width 309 height 32
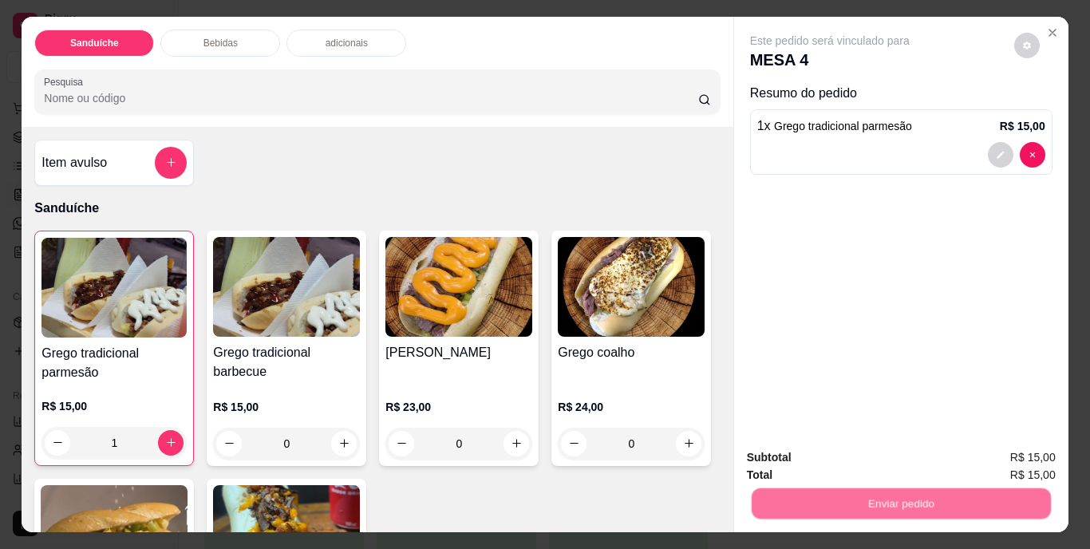
click at [869, 451] on button "Não registrar e enviar pedido" at bounding box center [848, 459] width 161 height 30
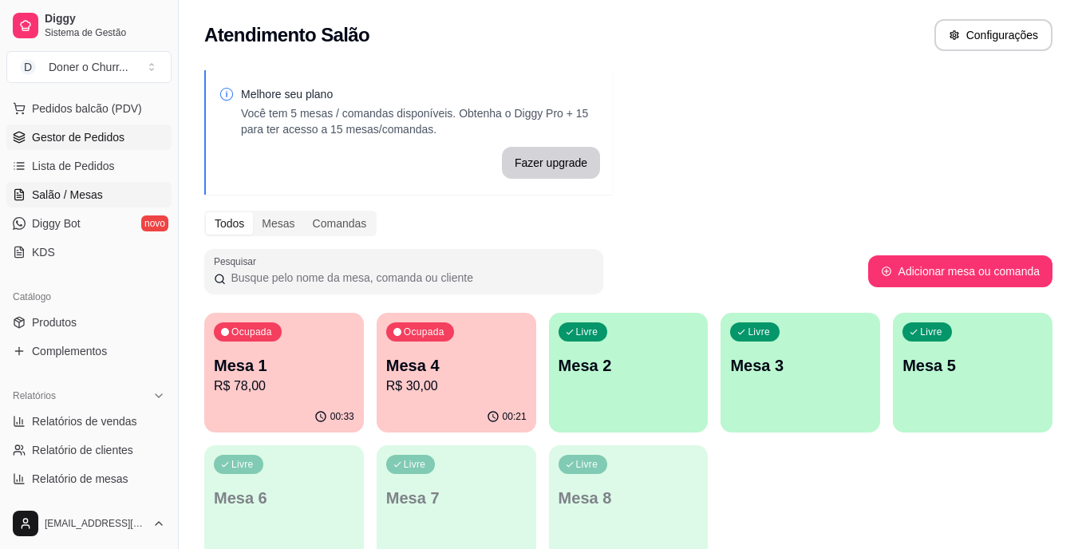
click at [87, 140] on span "Gestor de Pedidos" at bounding box center [78, 137] width 93 height 16
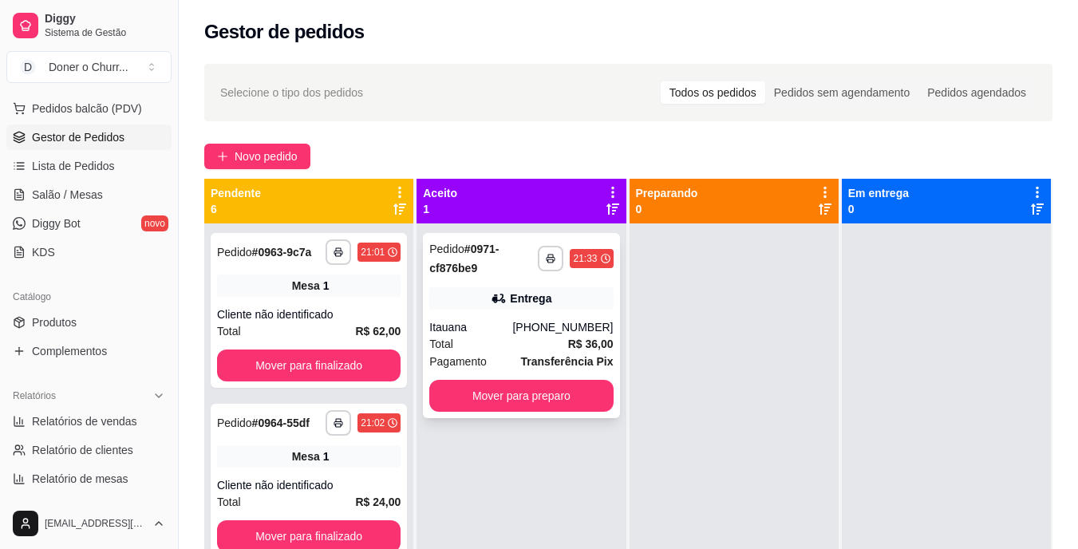
click at [559, 355] on strong "Transferência Pix" at bounding box center [567, 361] width 93 height 13
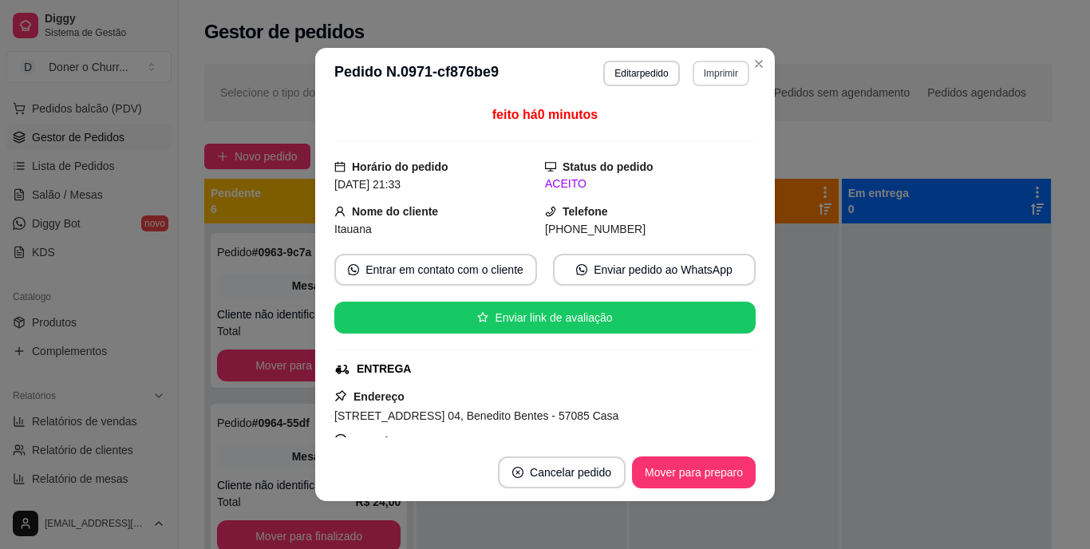
click at [706, 73] on button "Imprimir" at bounding box center [721, 74] width 57 height 26
click at [680, 129] on button "IMPRESSORA" at bounding box center [687, 129] width 112 height 25
click at [678, 469] on button "Mover para preparo" at bounding box center [694, 472] width 120 height 31
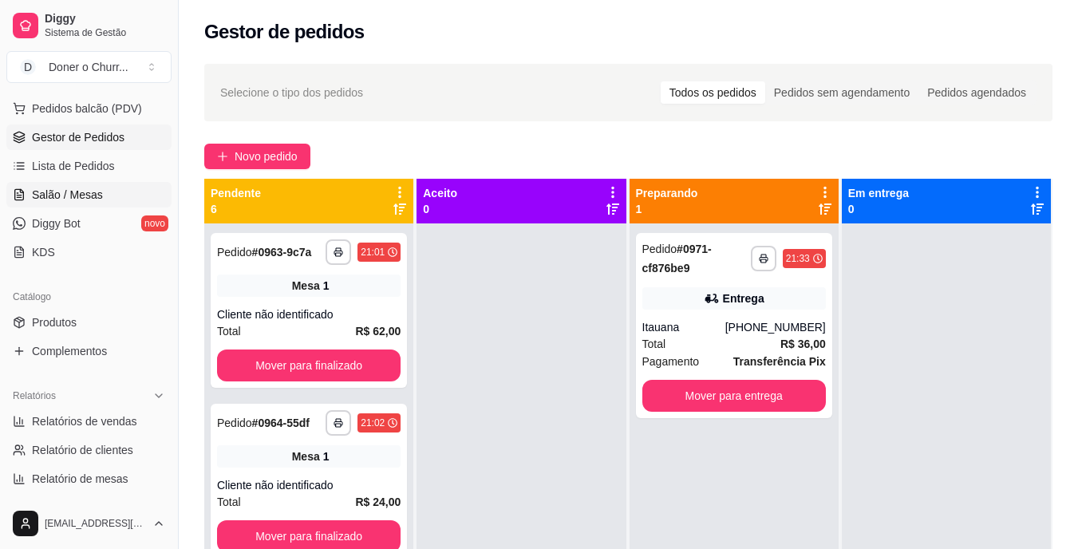
click at [77, 196] on span "Salão / Mesas" at bounding box center [67, 195] width 71 height 16
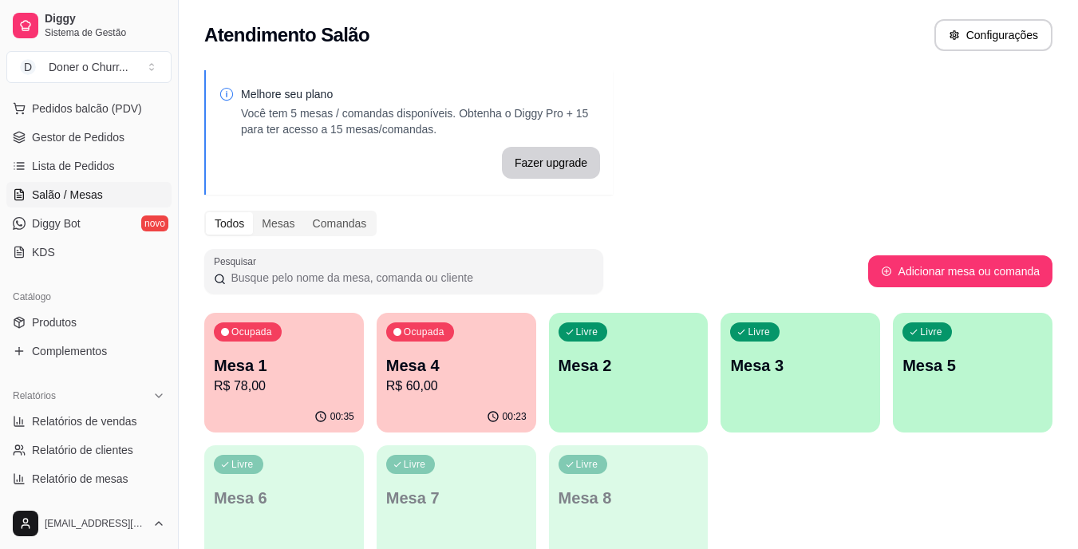
click at [271, 366] on p "Mesa 1" at bounding box center [284, 365] width 140 height 22
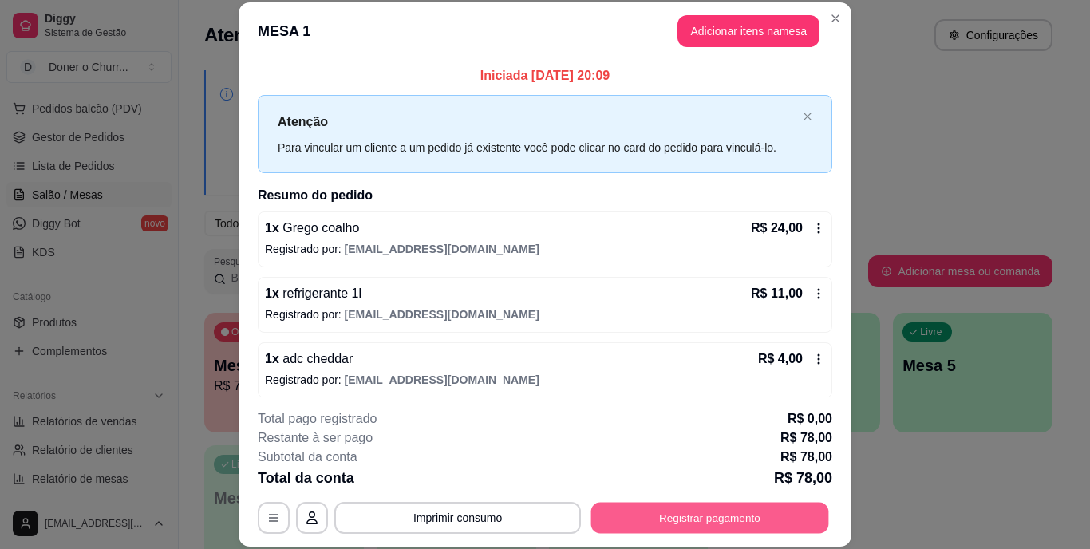
click at [678, 517] on button "Registrar pagamento" at bounding box center [710, 517] width 238 height 31
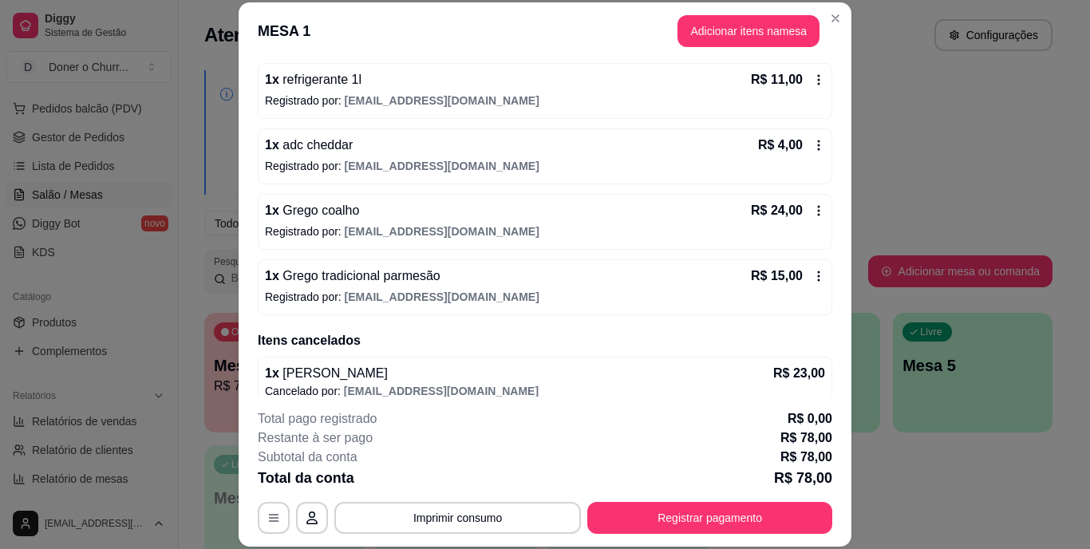
scroll to position [230, 0]
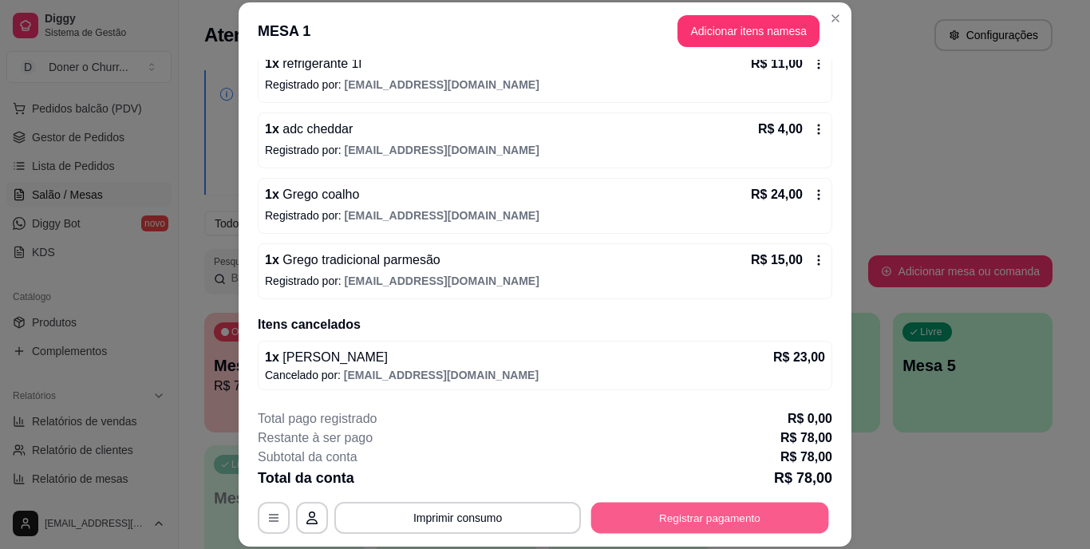
click at [640, 507] on button "Registrar pagamento" at bounding box center [710, 517] width 238 height 31
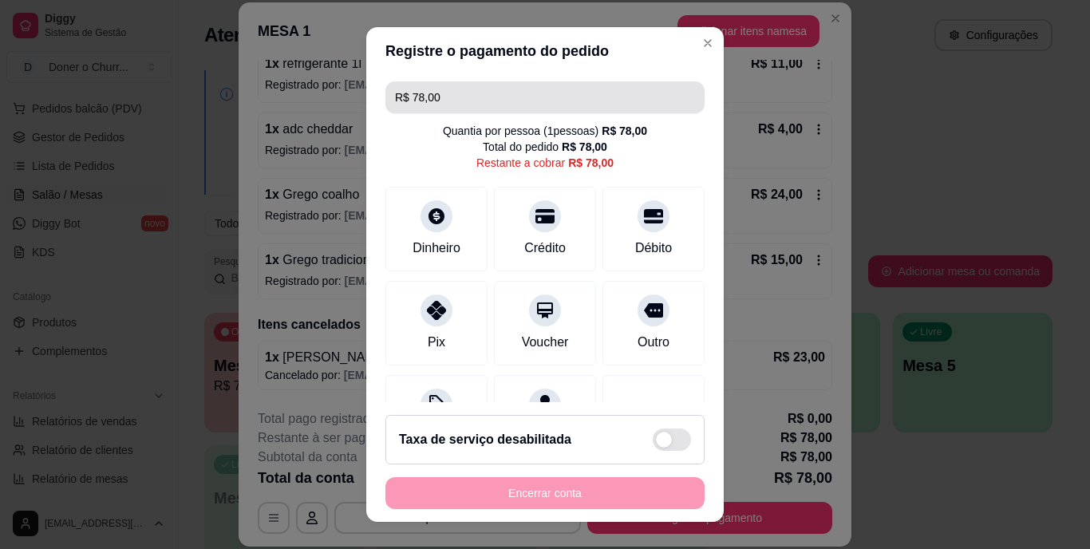
click at [454, 101] on input "R$ 78,00" at bounding box center [545, 97] width 300 height 32
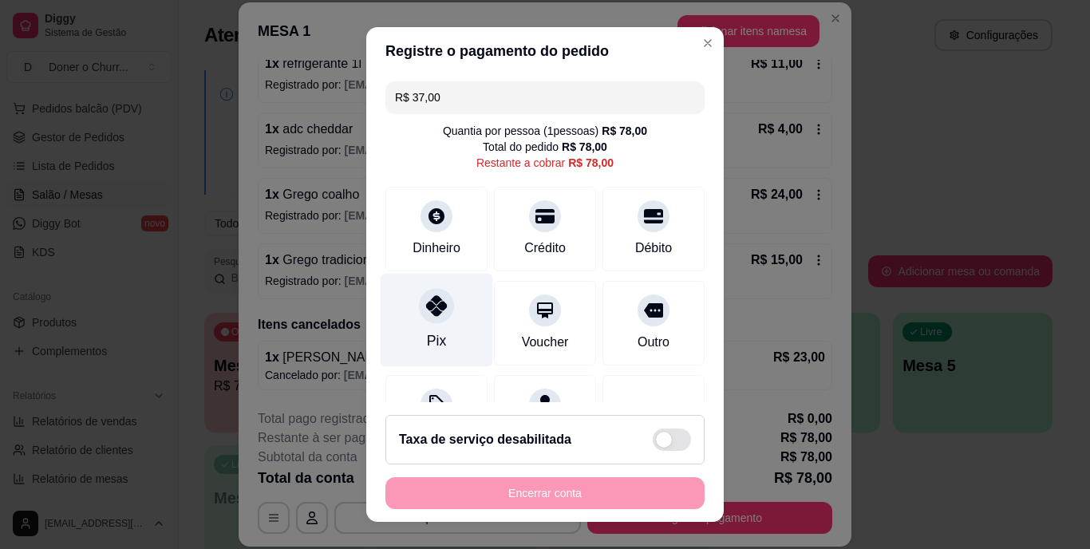
click at [426, 313] on icon at bounding box center [436, 306] width 21 height 21
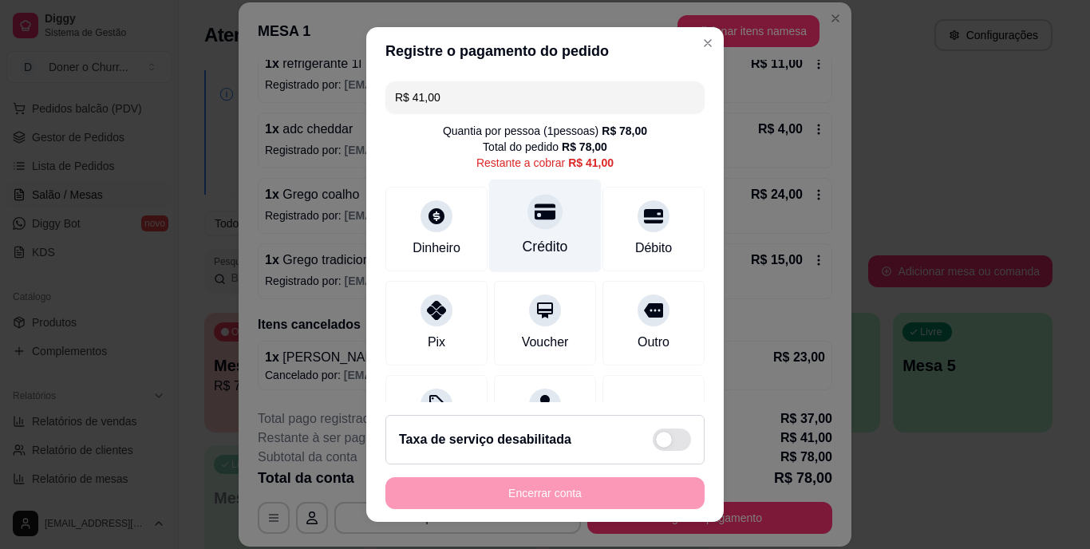
click at [528, 227] on div at bounding box center [545, 212] width 35 height 35
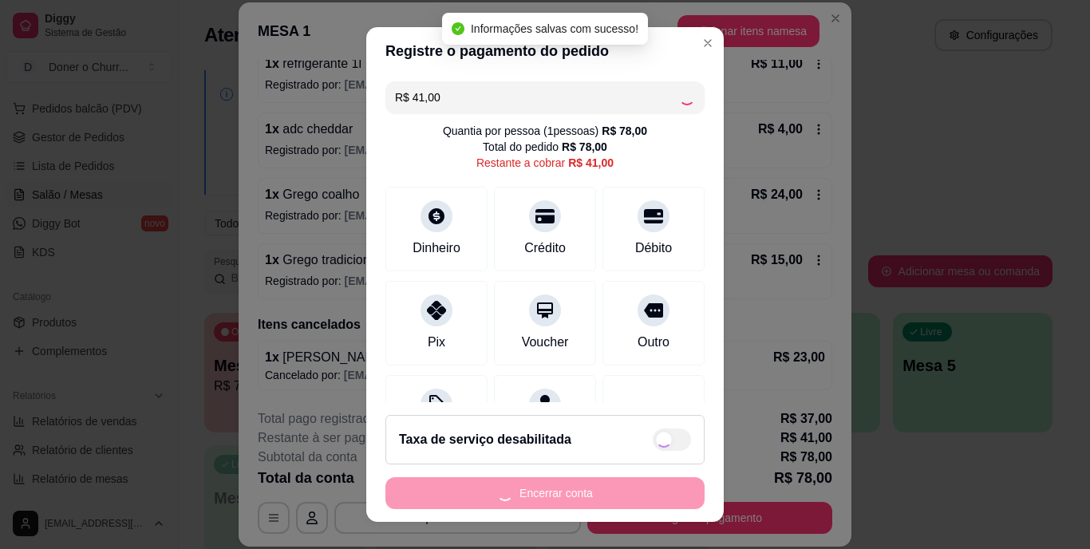
type input "R$ 0,00"
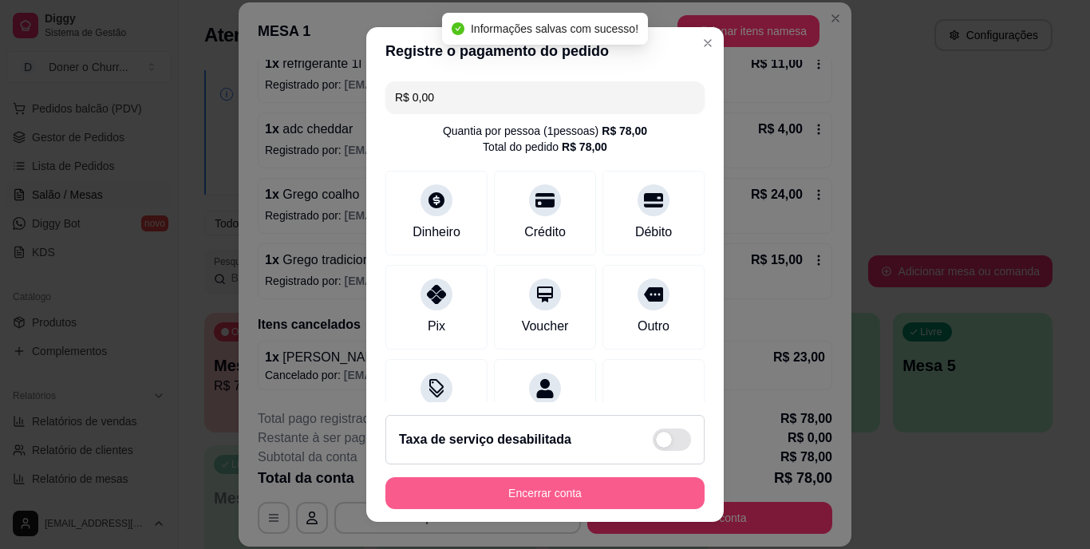
click at [615, 496] on button "Encerrar conta" at bounding box center [545, 493] width 319 height 32
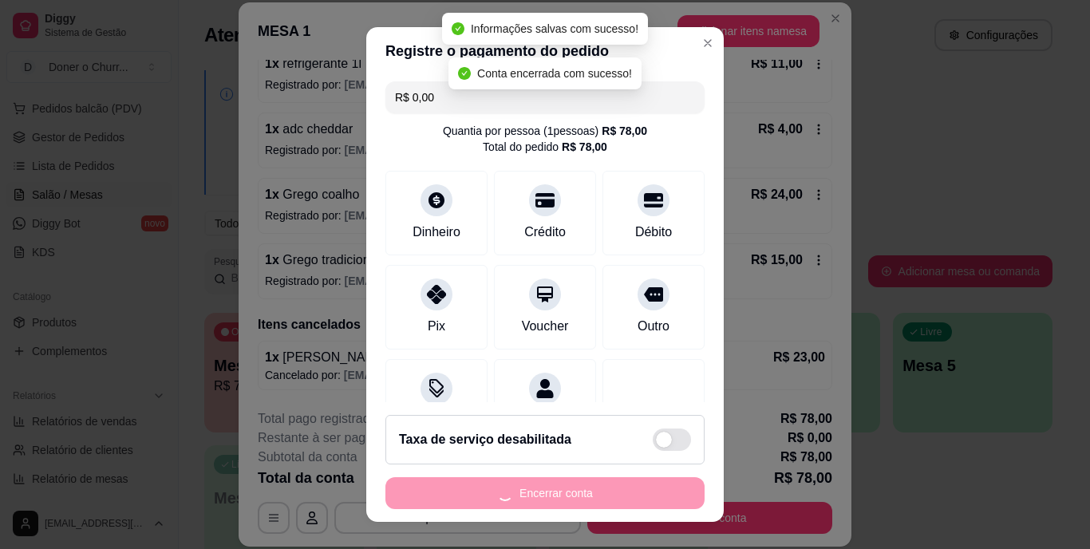
scroll to position [0, 0]
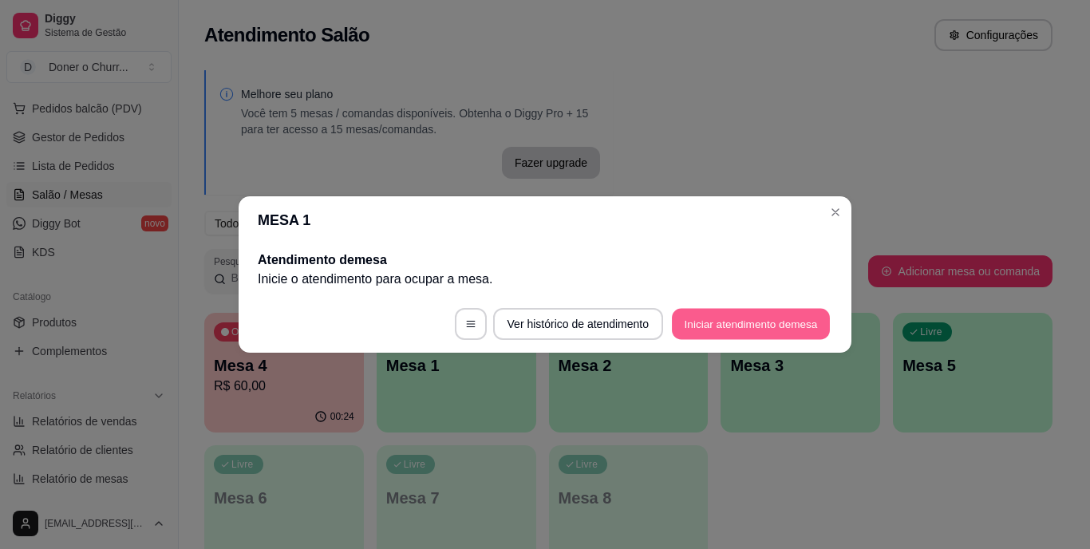
click at [726, 324] on button "Iniciar atendimento de mesa" at bounding box center [751, 324] width 158 height 31
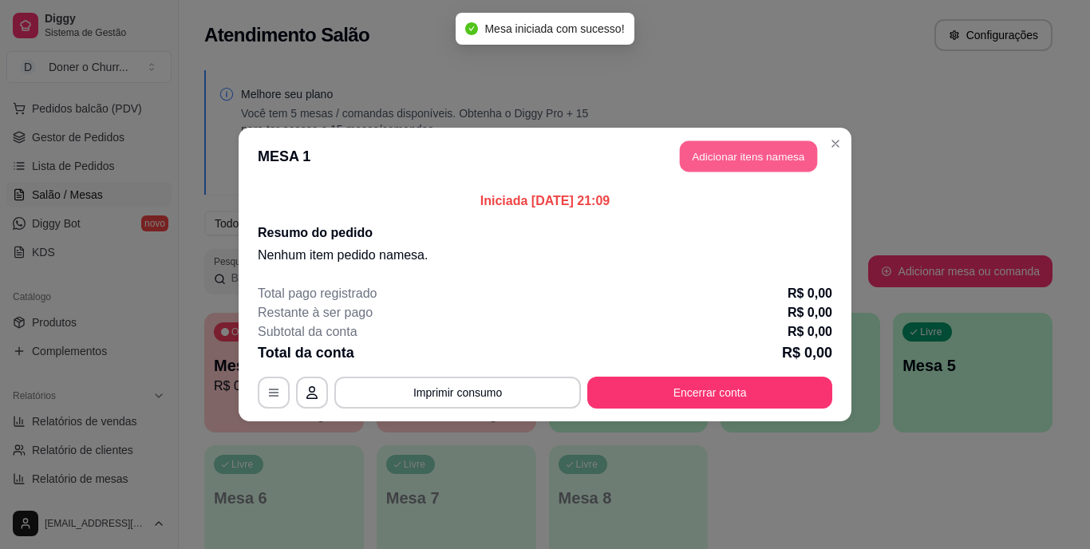
click at [761, 157] on button "Adicionar itens na mesa" at bounding box center [748, 156] width 137 height 31
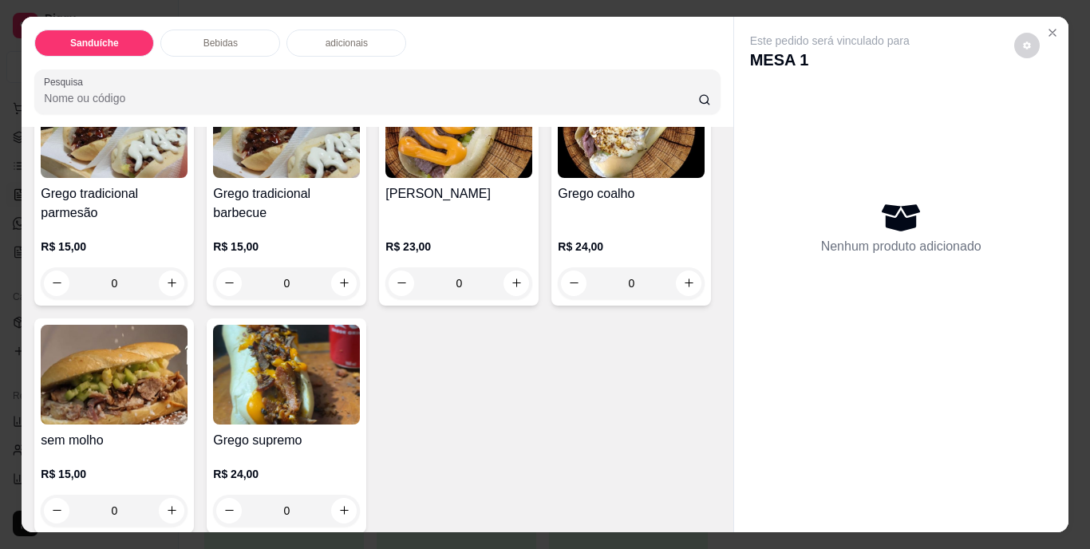
scroll to position [160, 0]
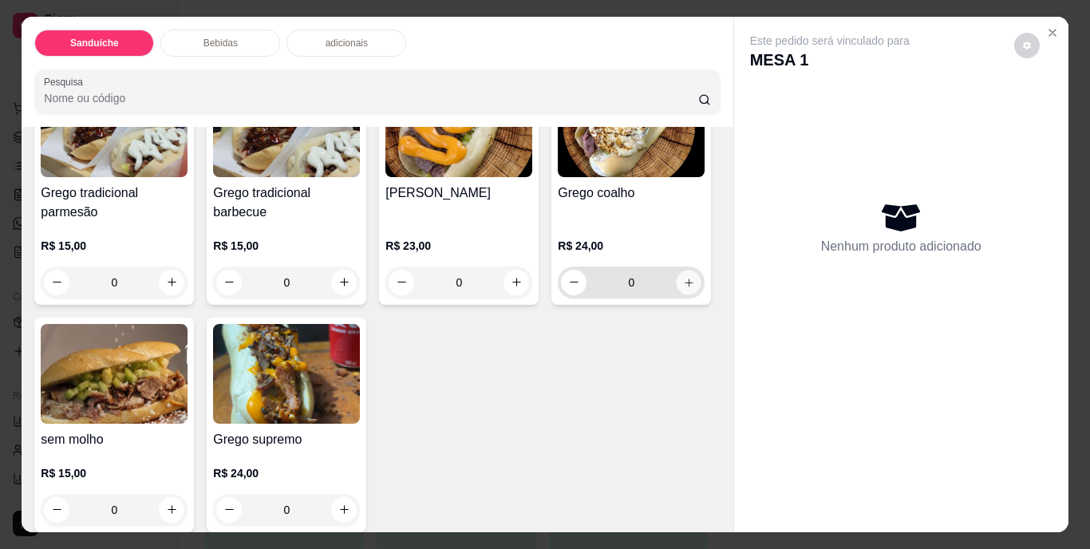
click at [677, 295] on button "increase-product-quantity" at bounding box center [689, 282] width 25 height 25
type input "1"
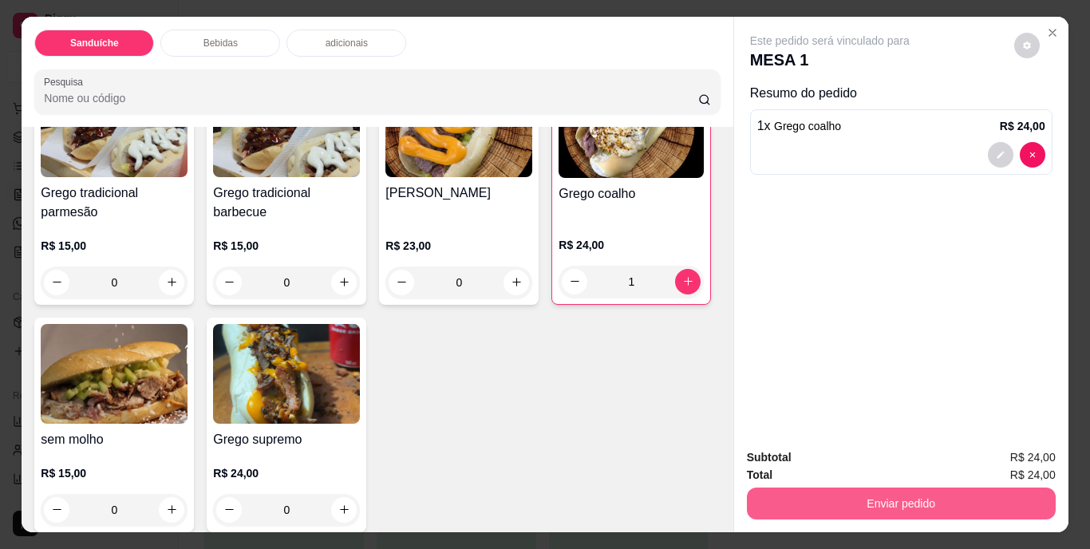
click at [858, 507] on button "Enviar pedido" at bounding box center [901, 504] width 309 height 32
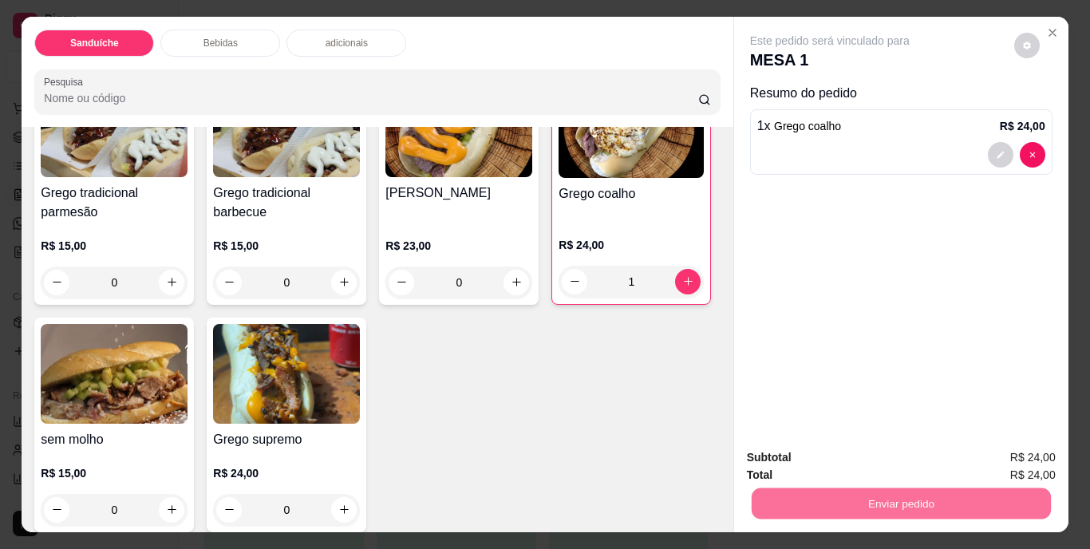
click at [844, 454] on button "Não registrar e enviar pedido" at bounding box center [848, 459] width 161 height 30
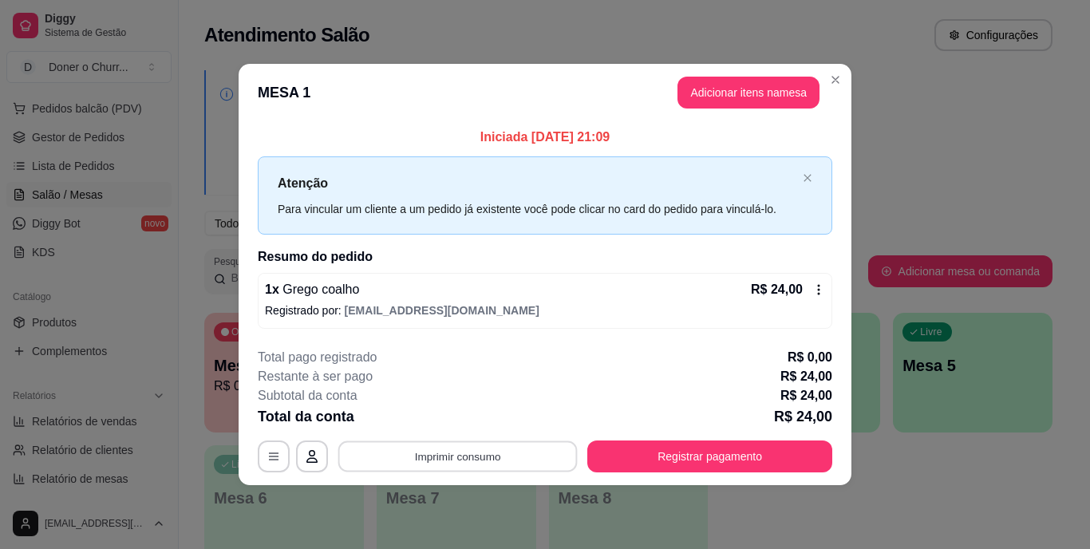
click at [442, 465] on button "Imprimir consumo" at bounding box center [457, 456] width 239 height 31
click at [461, 423] on button "IMPRESSORA" at bounding box center [463, 418] width 112 height 25
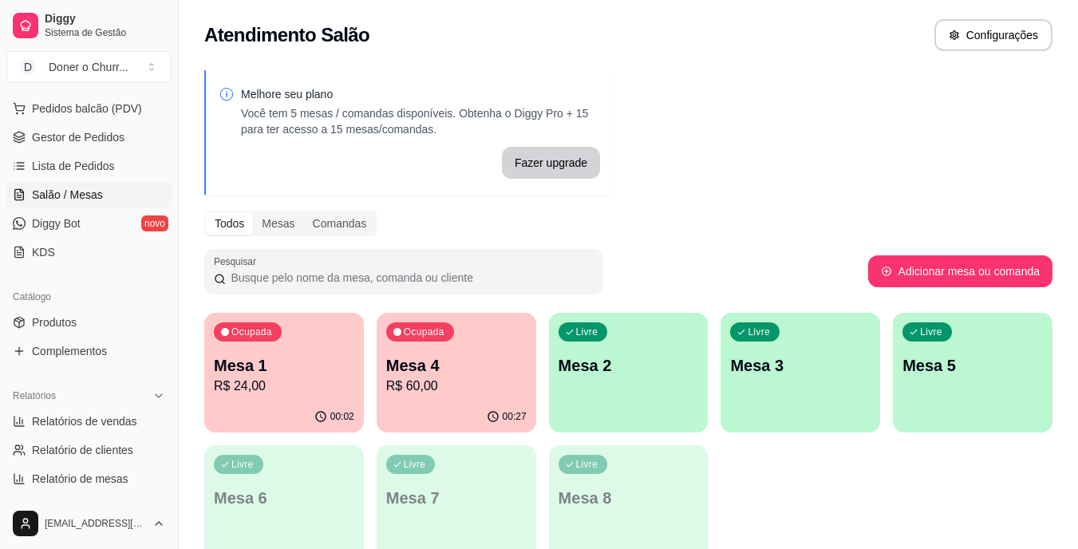
click at [639, 450] on div "Livre Mesa 8" at bounding box center [629, 495] width 160 height 101
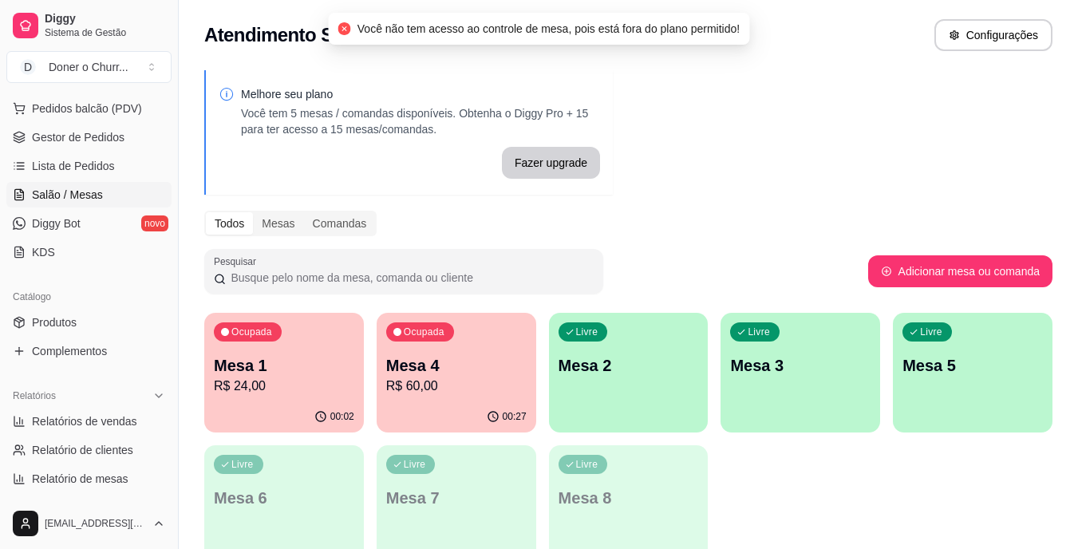
click at [651, 393] on div "Livre Mesa 2" at bounding box center [629, 363] width 160 height 101
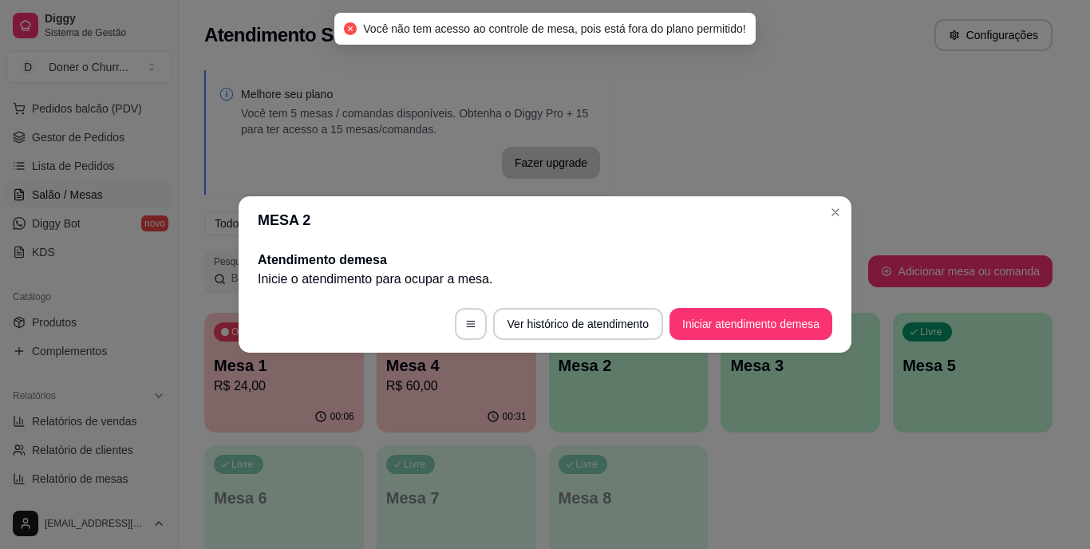
click at [731, 326] on button "Iniciar atendimento de mesa" at bounding box center [751, 324] width 163 height 32
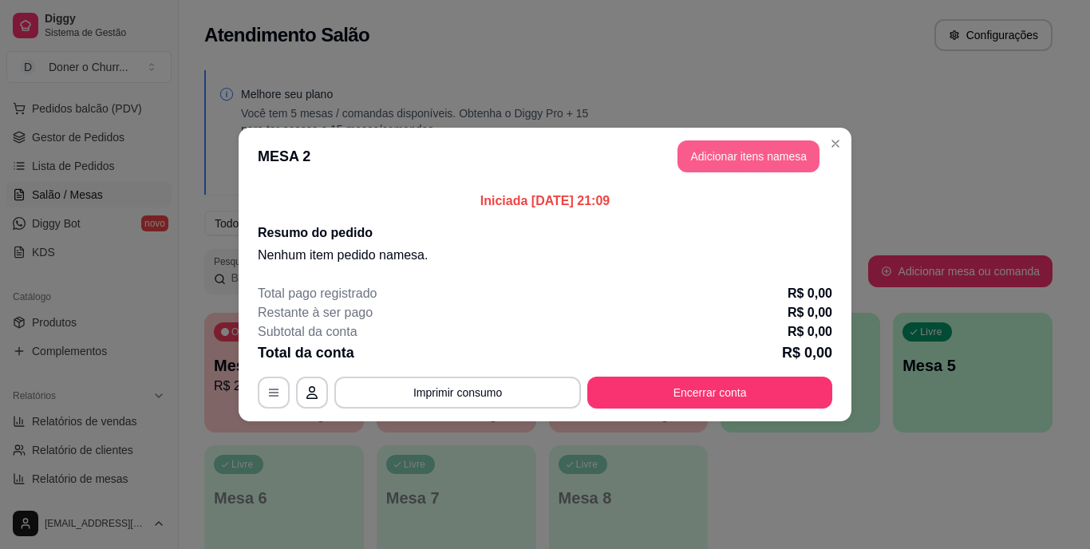
click at [722, 154] on button "Adicionar itens na mesa" at bounding box center [749, 156] width 142 height 32
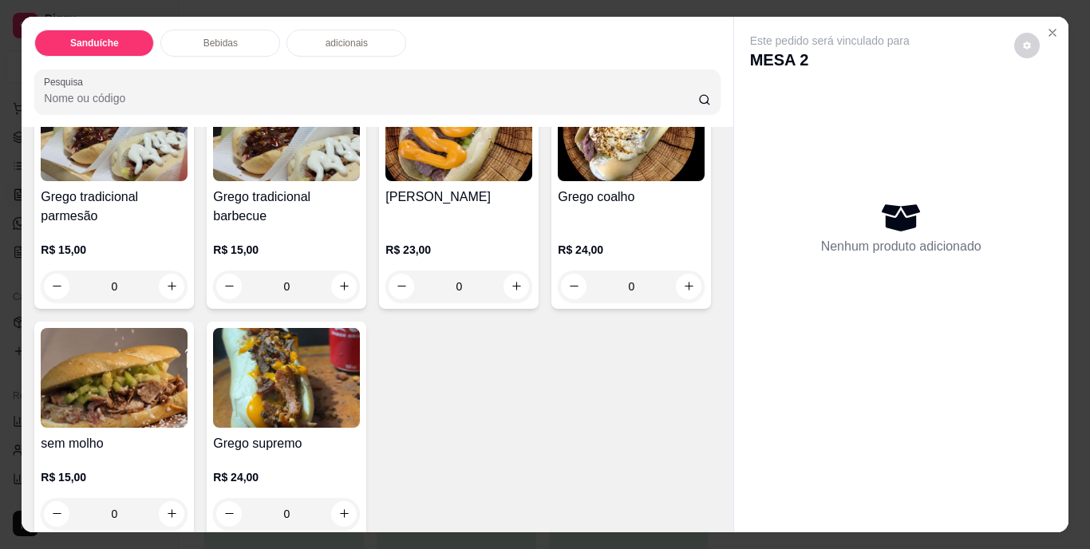
scroll to position [239, 0]
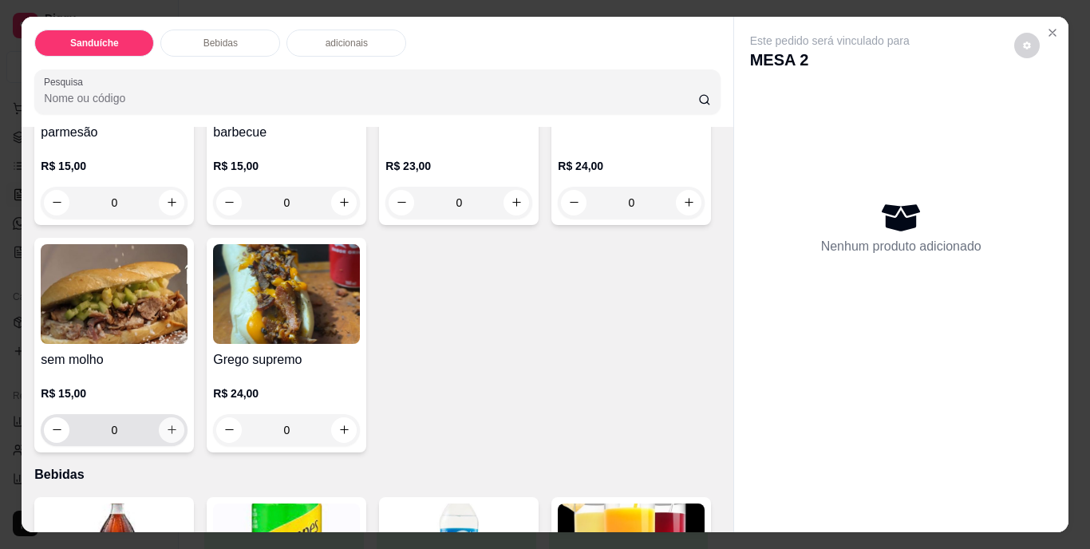
click at [178, 425] on icon "increase-product-quantity" at bounding box center [172, 430] width 12 height 12
type input "1"
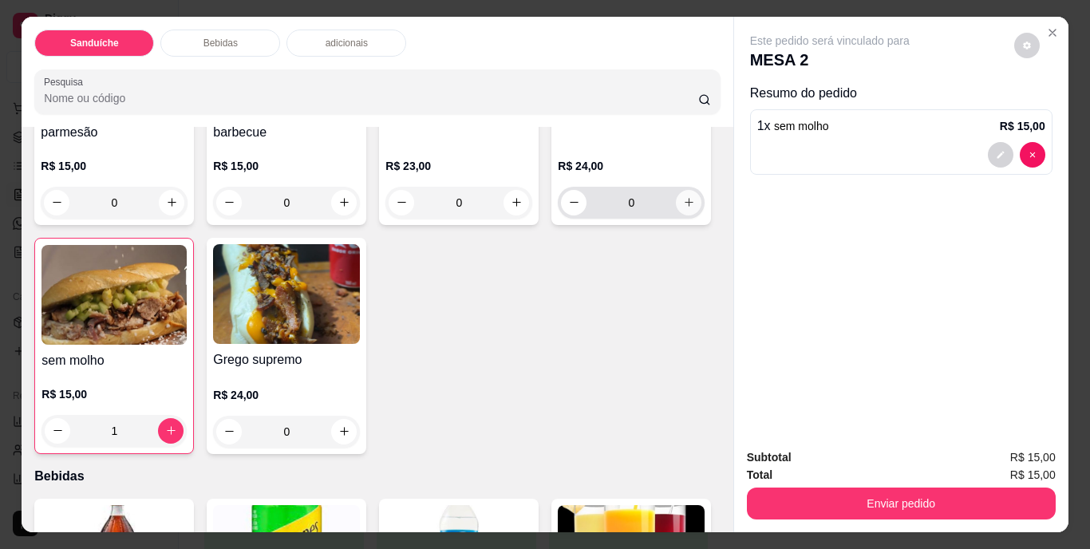
click at [676, 216] on button "increase-product-quantity" at bounding box center [689, 203] width 26 height 26
type input "1"
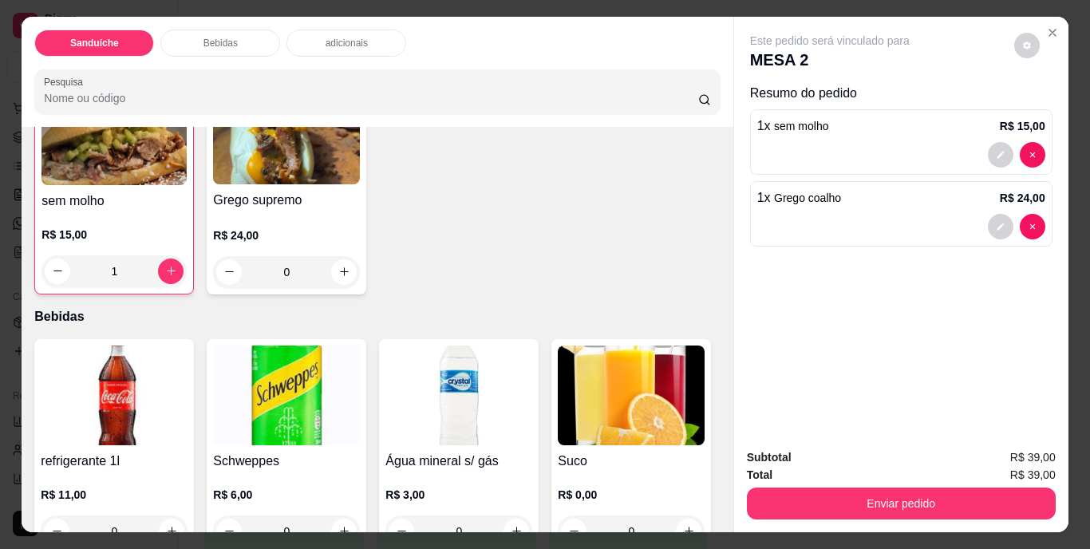
scroll to position [559, 0]
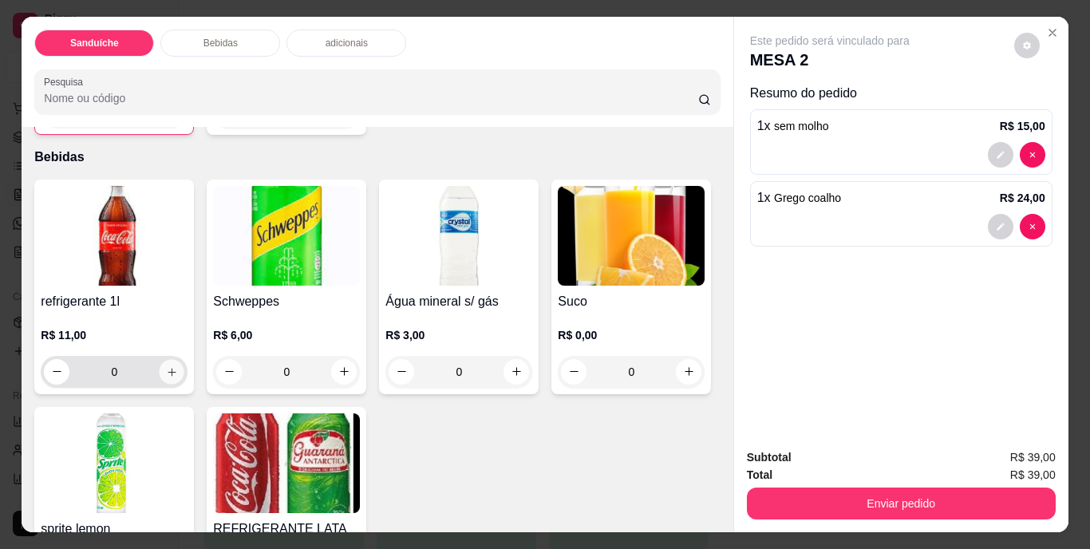
click at [172, 366] on icon "increase-product-quantity" at bounding box center [172, 372] width 12 height 12
type input "1"
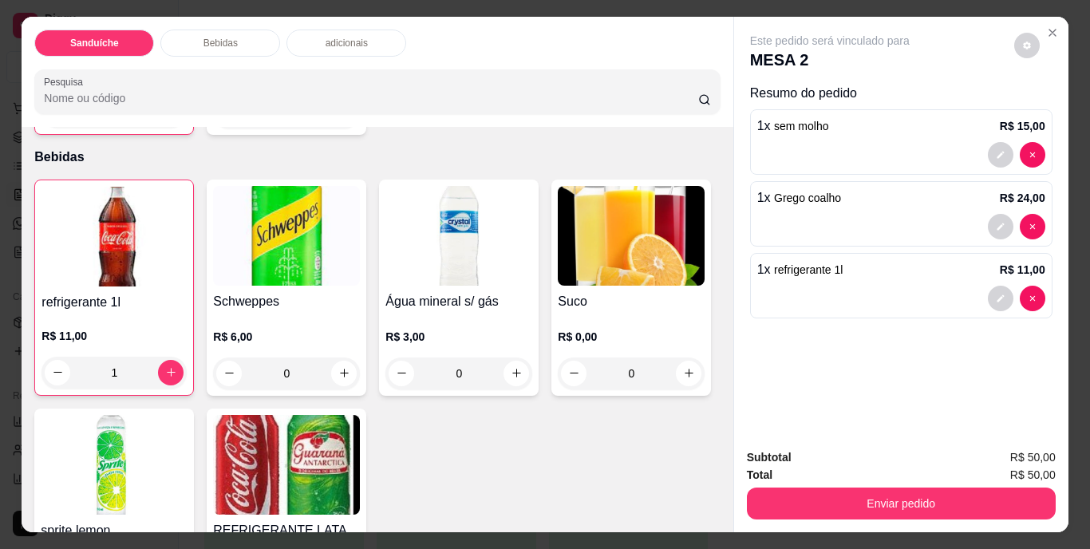
click at [884, 516] on div "Subtotal R$ 50,00 Total R$ 50,00 Enviar pedido" at bounding box center [901, 484] width 334 height 97
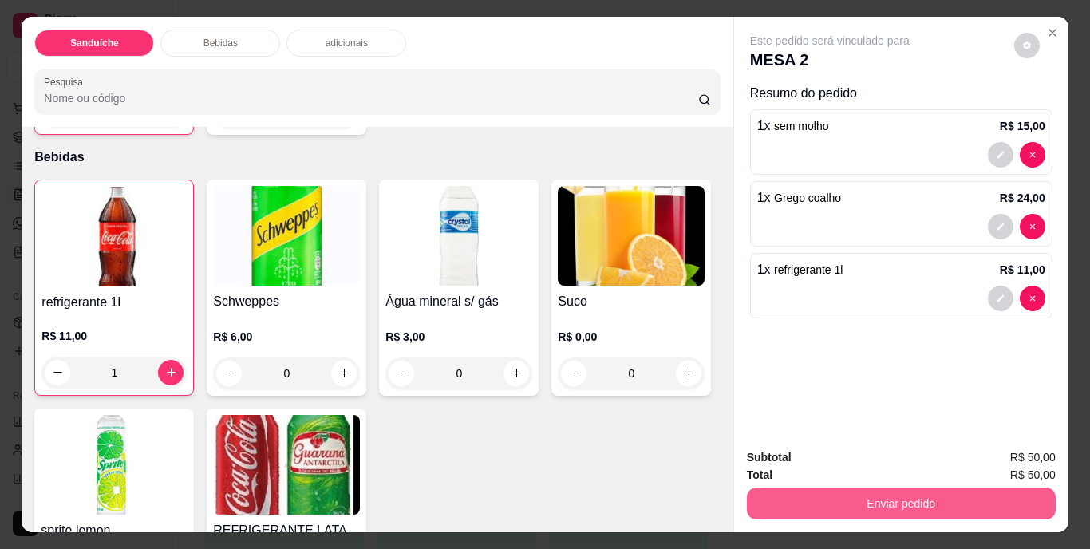
click at [896, 498] on button "Enviar pedido" at bounding box center [901, 504] width 309 height 32
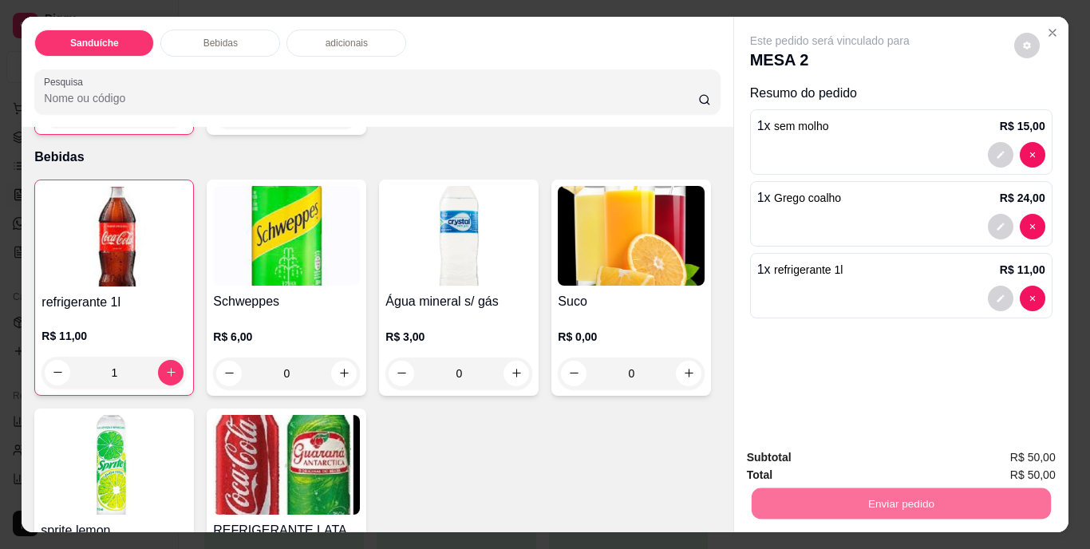
click at [821, 465] on button "Não registrar e enviar pedido" at bounding box center [848, 459] width 166 height 30
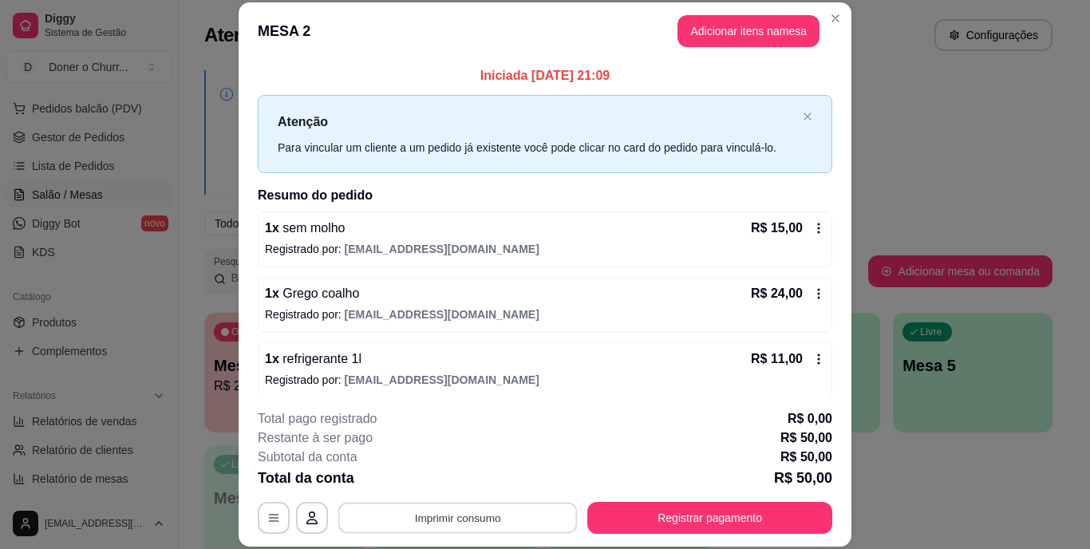
click at [467, 519] on button "Imprimir consumo" at bounding box center [457, 517] width 239 height 31
click at [473, 484] on button "IMPRESSORA" at bounding box center [457, 482] width 116 height 26
click at [899, 500] on div "**********" at bounding box center [545, 274] width 1090 height 549
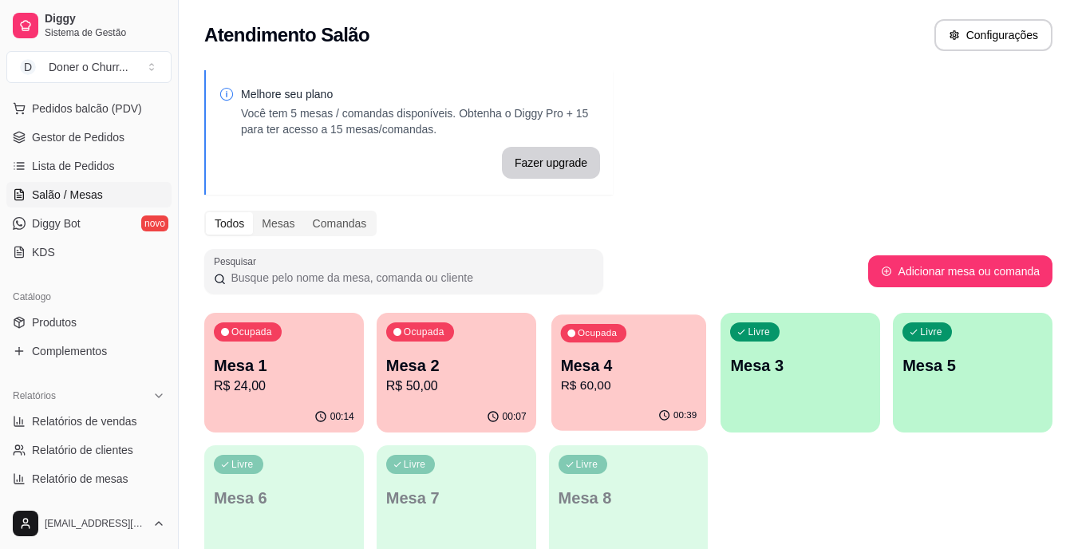
click at [662, 395] on p "R$ 60,00" at bounding box center [628, 386] width 136 height 18
click at [60, 138] on span "Gestor de Pedidos" at bounding box center [78, 137] width 93 height 16
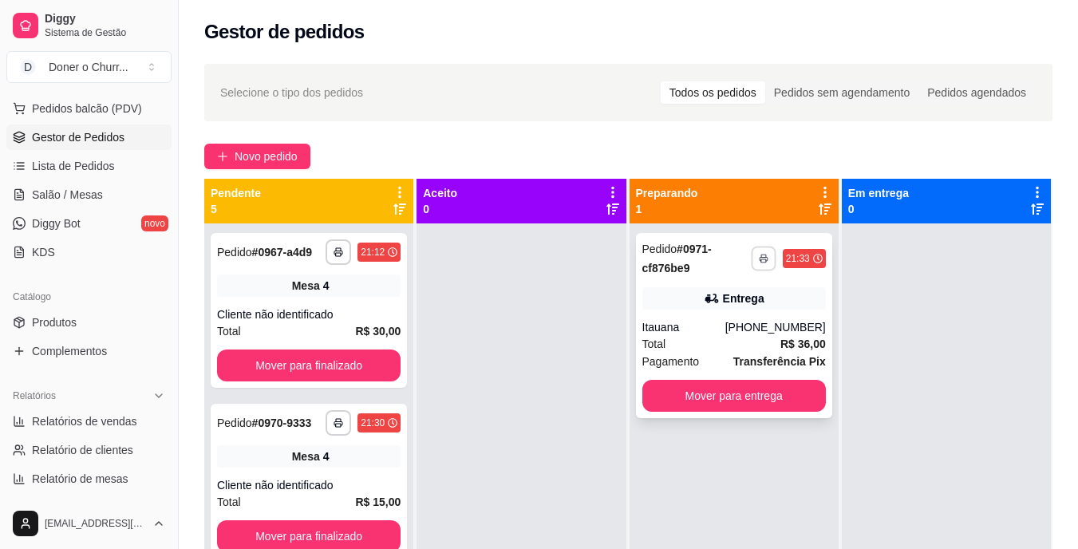
click at [759, 256] on icon "button" at bounding box center [764, 259] width 10 height 10
click at [709, 318] on button "IMPRESSORA" at bounding box center [712, 314] width 112 height 25
click at [90, 172] on span "Lista de Pedidos" at bounding box center [73, 166] width 83 height 16
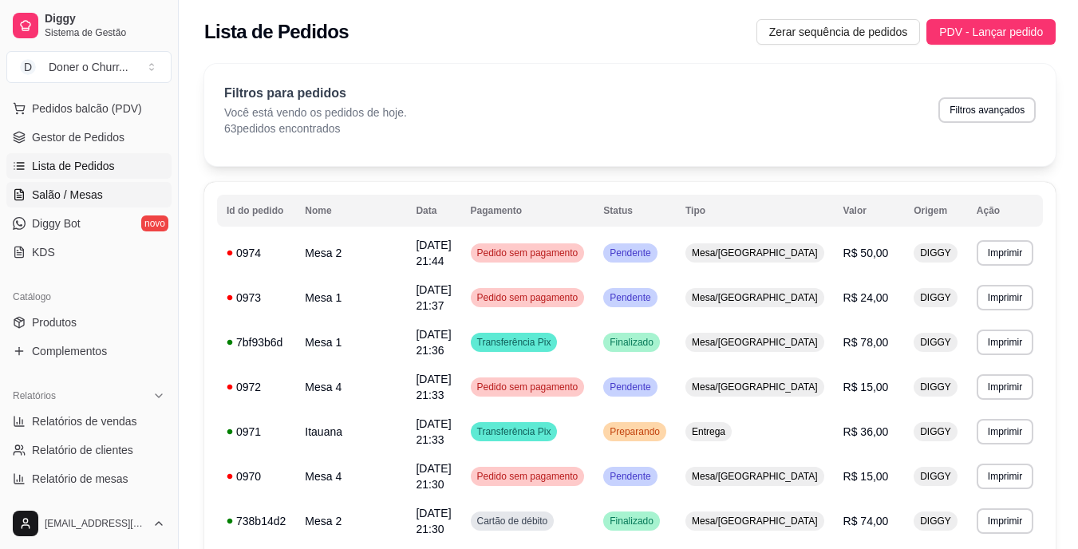
click at [73, 200] on span "Salão / Mesas" at bounding box center [67, 195] width 71 height 16
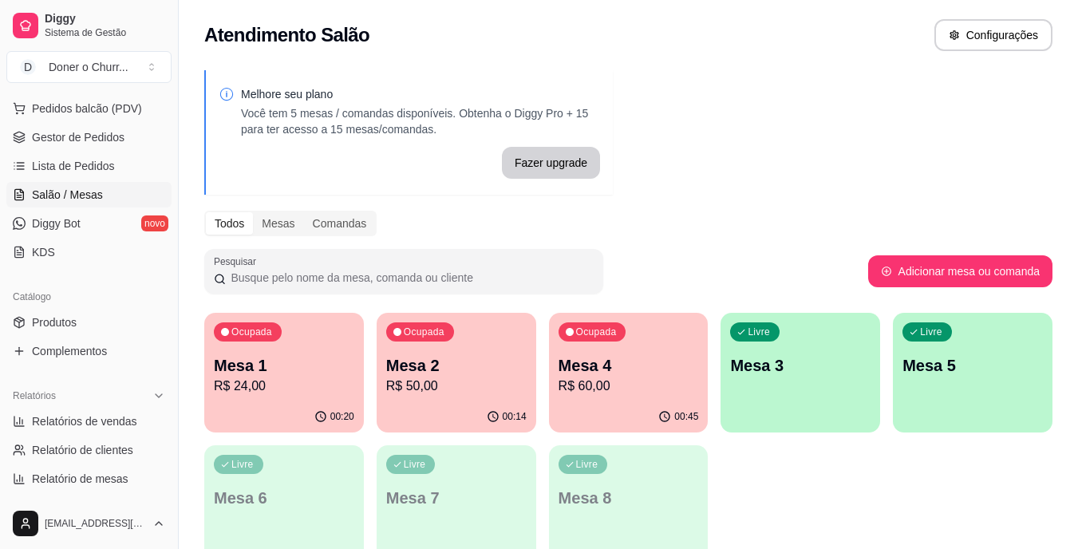
click at [266, 379] on p "R$ 24,00" at bounding box center [284, 386] width 140 height 19
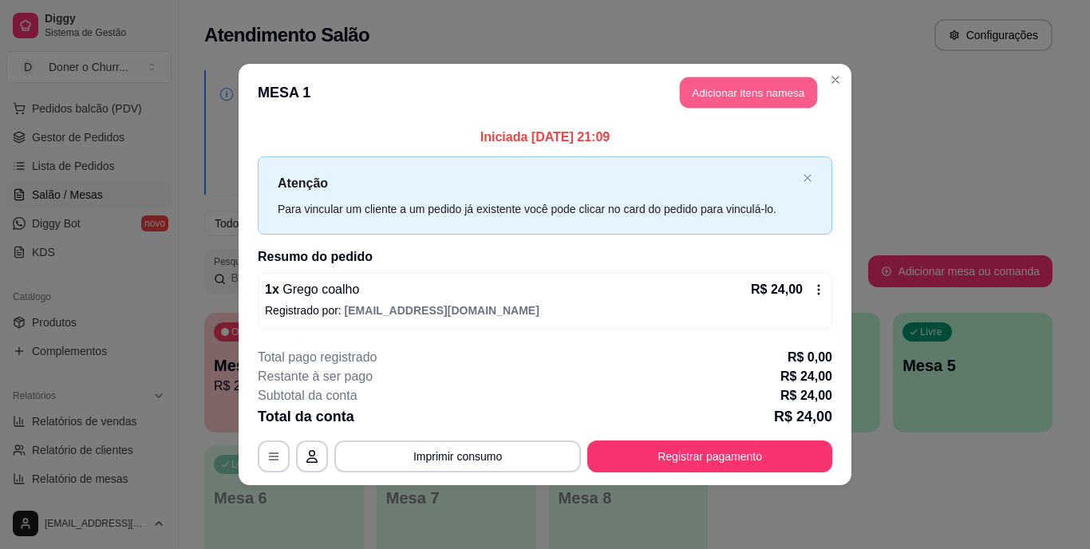
click at [746, 93] on button "Adicionar itens na mesa" at bounding box center [748, 92] width 137 height 31
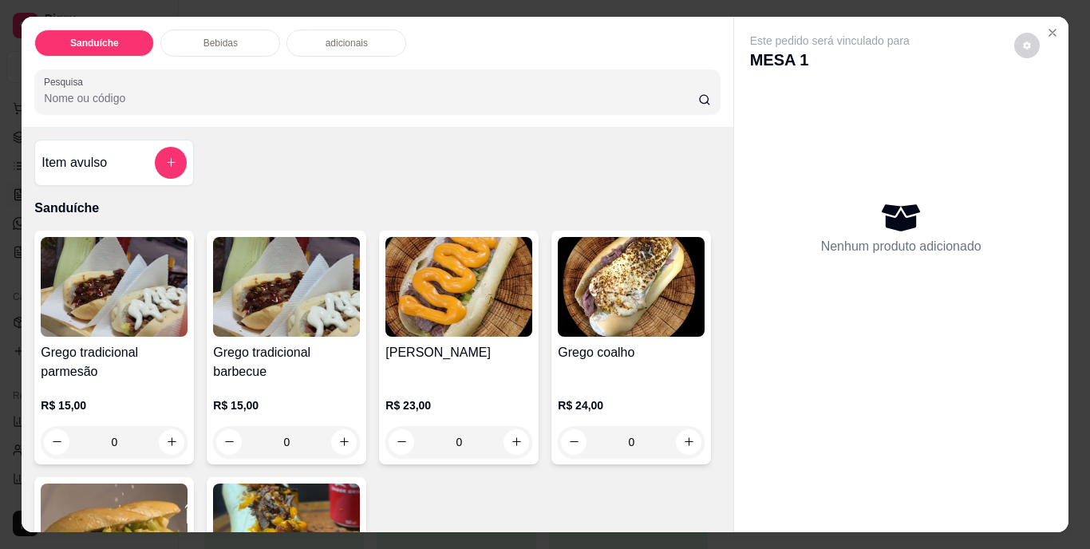
scroll to position [160, 0]
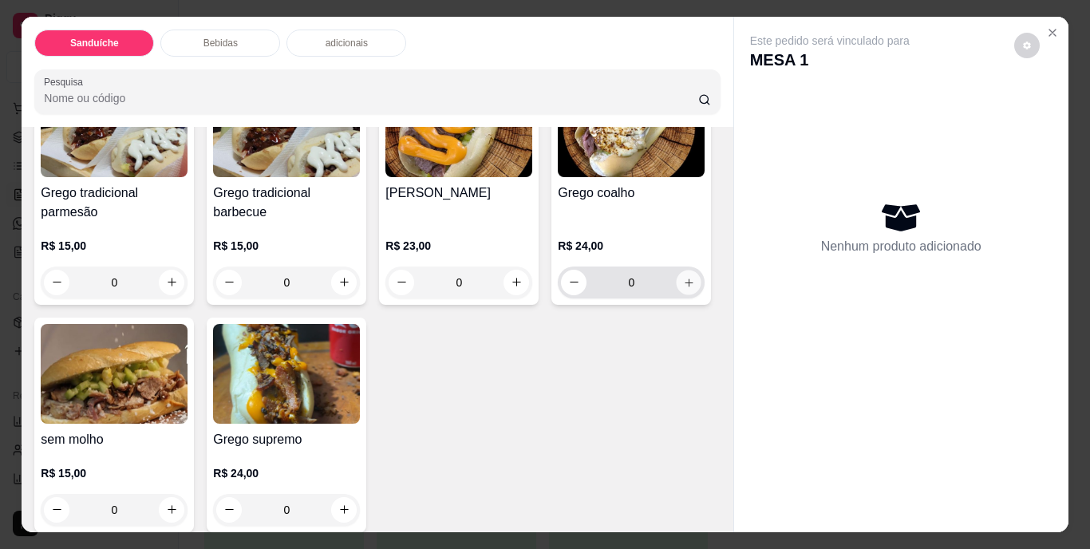
click at [683, 288] on icon "increase-product-quantity" at bounding box center [689, 282] width 12 height 12
type input "1"
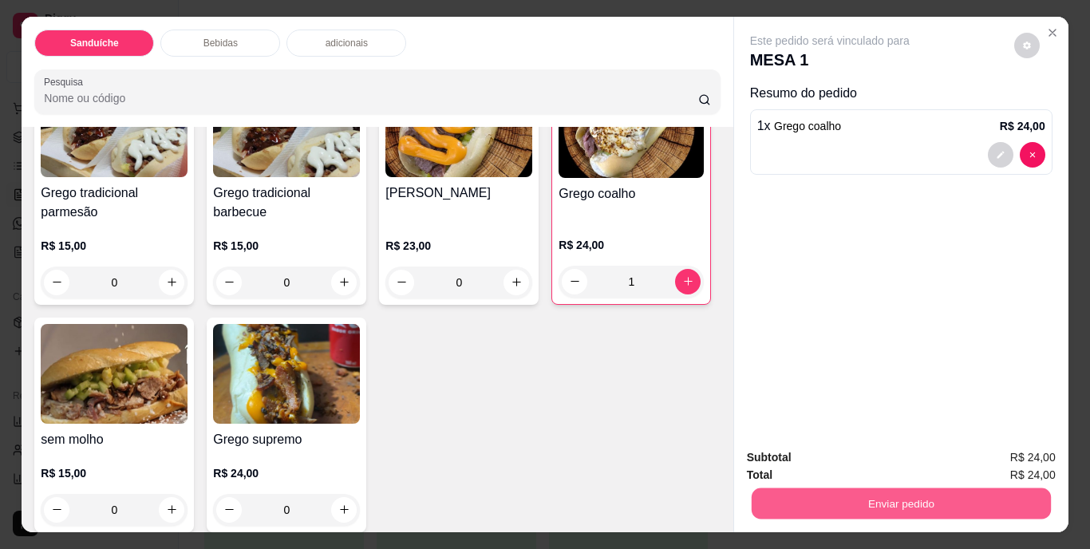
click at [925, 501] on button "Enviar pedido" at bounding box center [900, 503] width 299 height 31
click at [896, 462] on button "Não registrar e enviar pedido" at bounding box center [848, 459] width 161 height 30
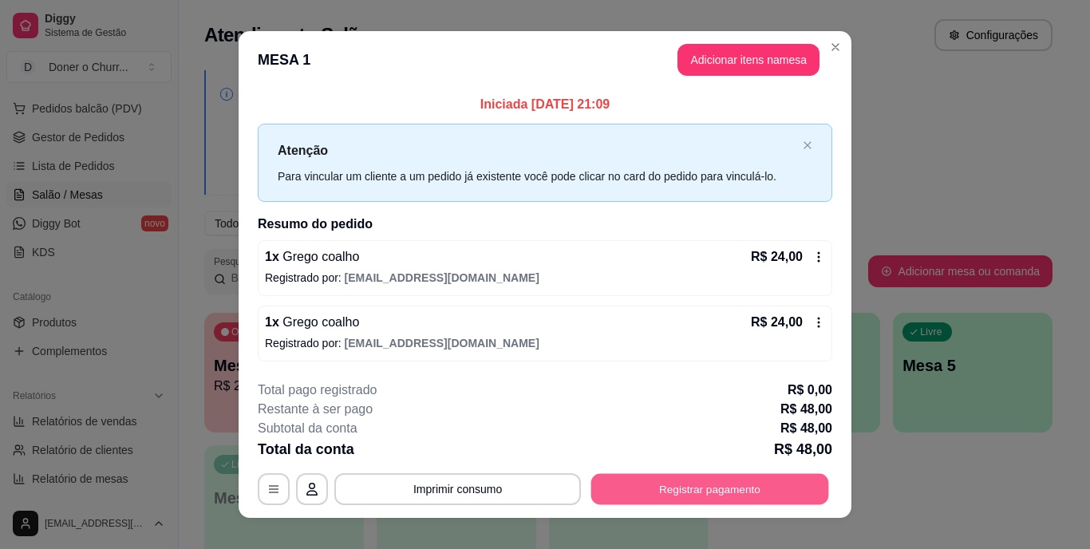
click at [674, 489] on button "Registrar pagamento" at bounding box center [710, 488] width 238 height 31
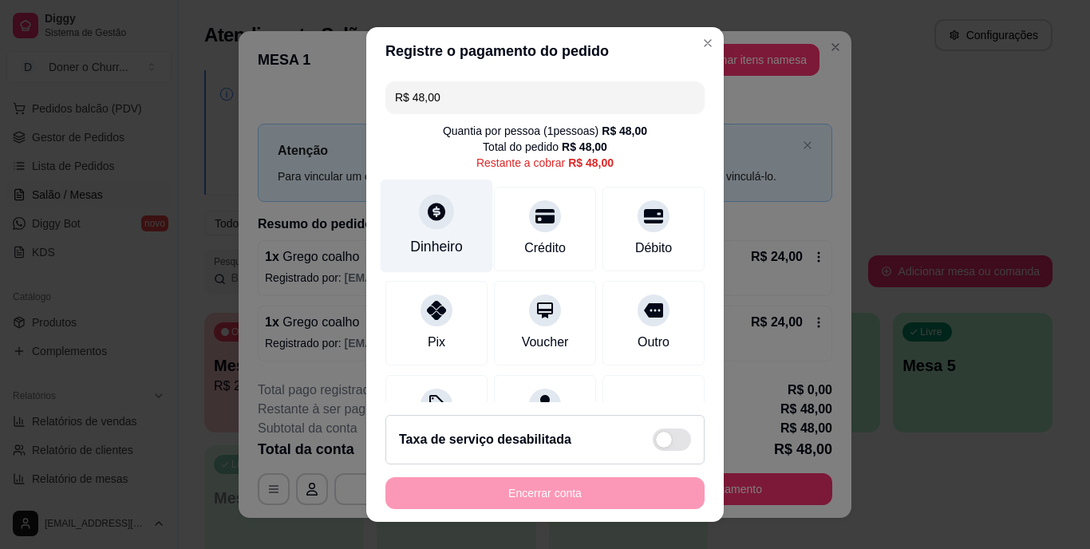
click at [420, 227] on div at bounding box center [436, 212] width 35 height 35
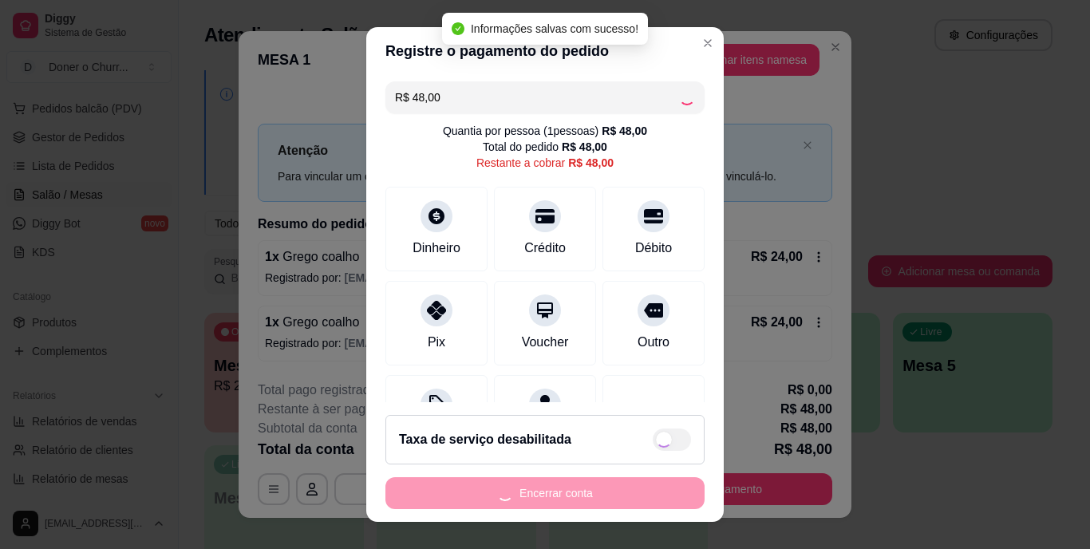
type input "R$ 0,00"
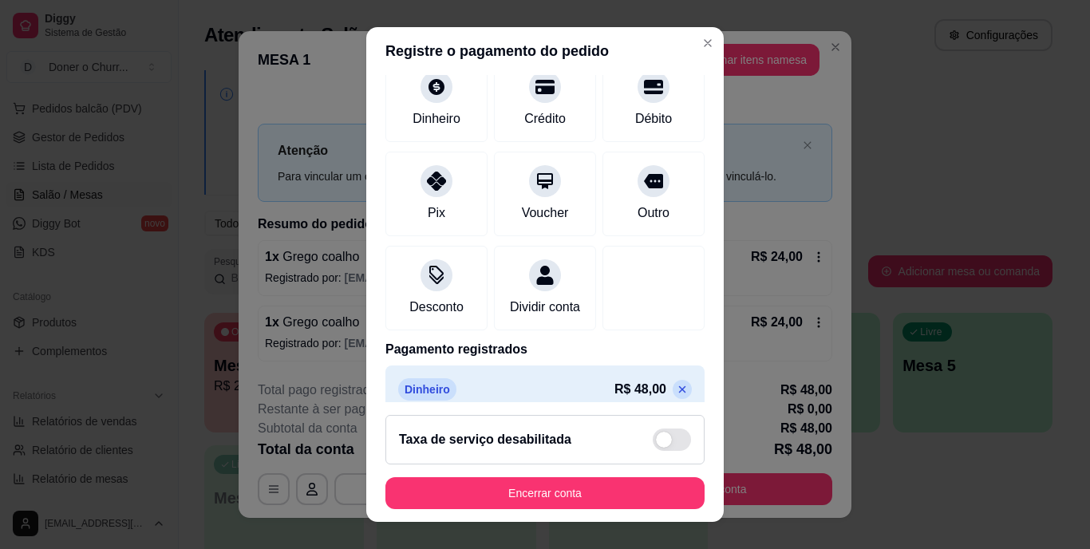
scroll to position [150, 0]
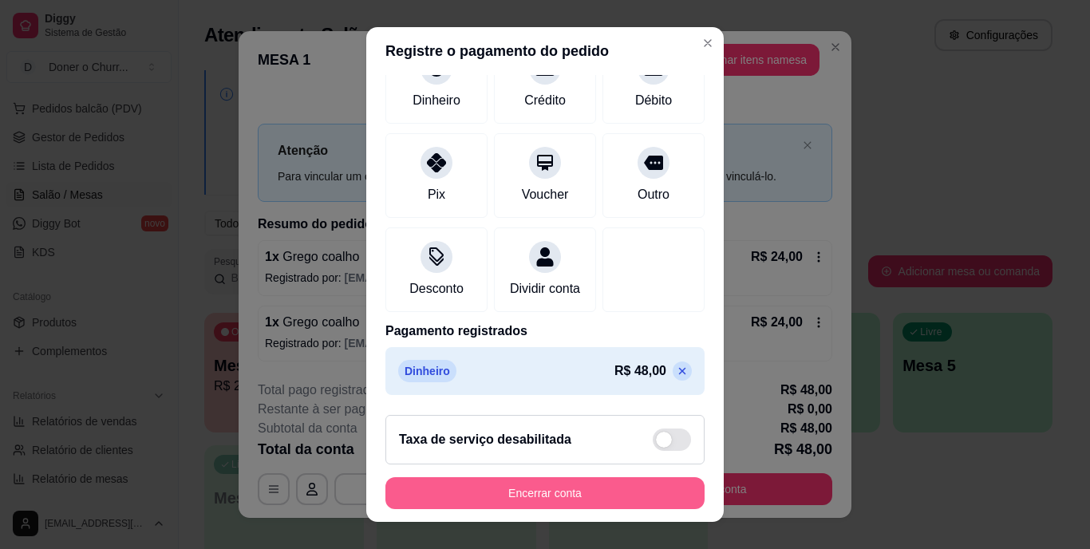
click at [584, 488] on button "Encerrar conta" at bounding box center [545, 493] width 319 height 32
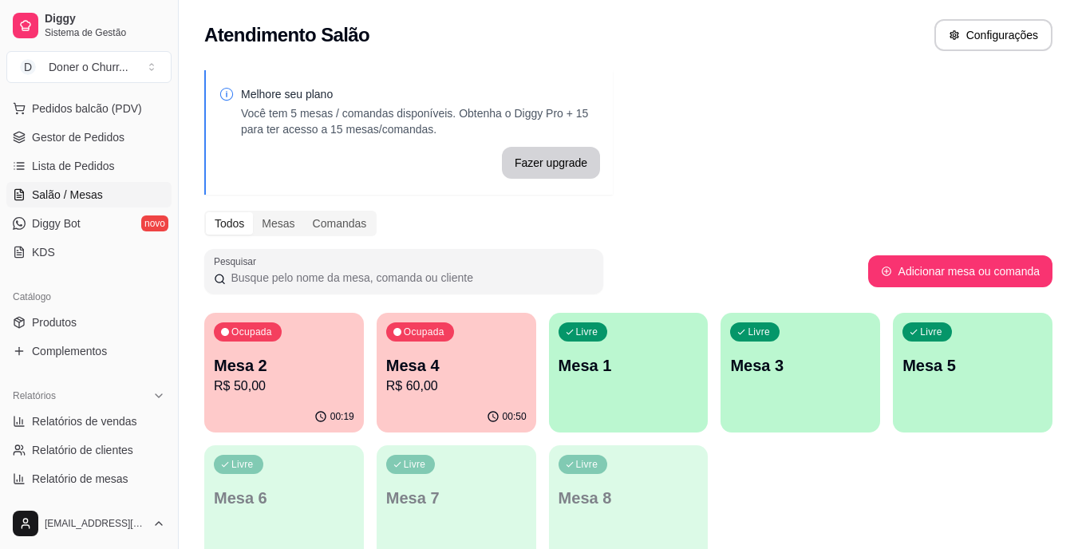
click at [462, 378] on p "R$ 60,00" at bounding box center [456, 386] width 140 height 19
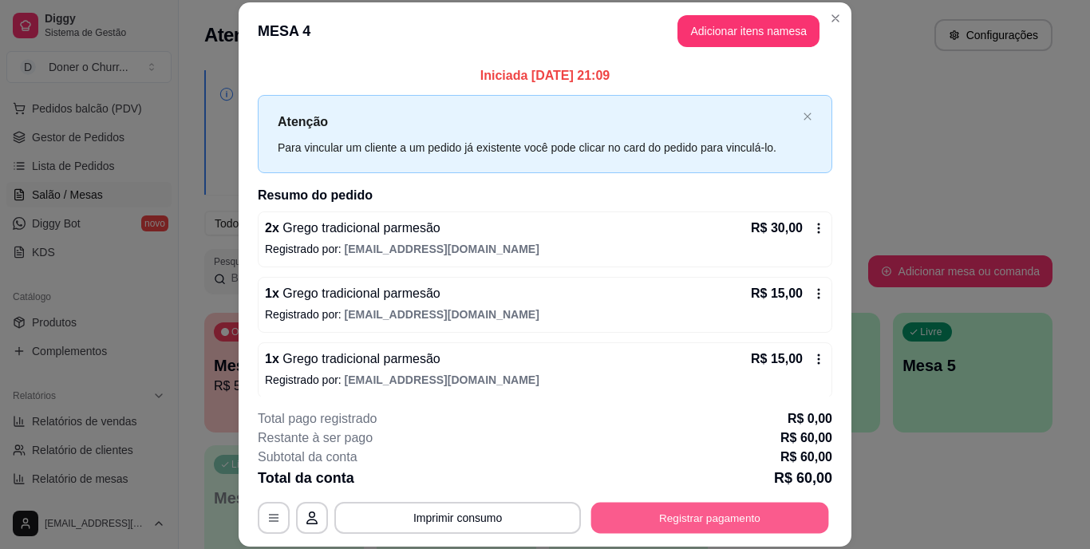
click at [701, 513] on button "Registrar pagamento" at bounding box center [710, 517] width 238 height 31
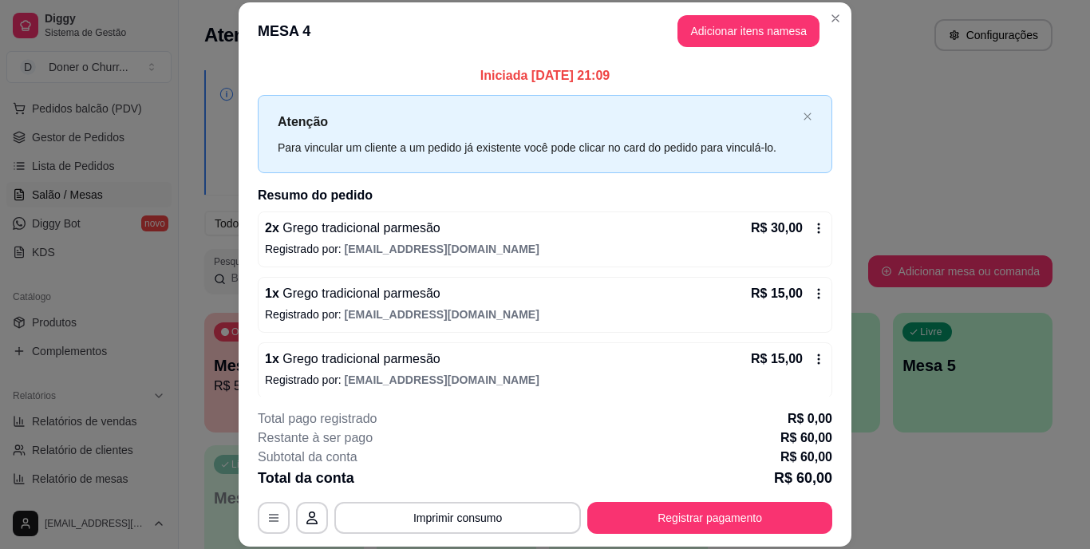
click at [425, 230] on div at bounding box center [436, 212] width 35 height 35
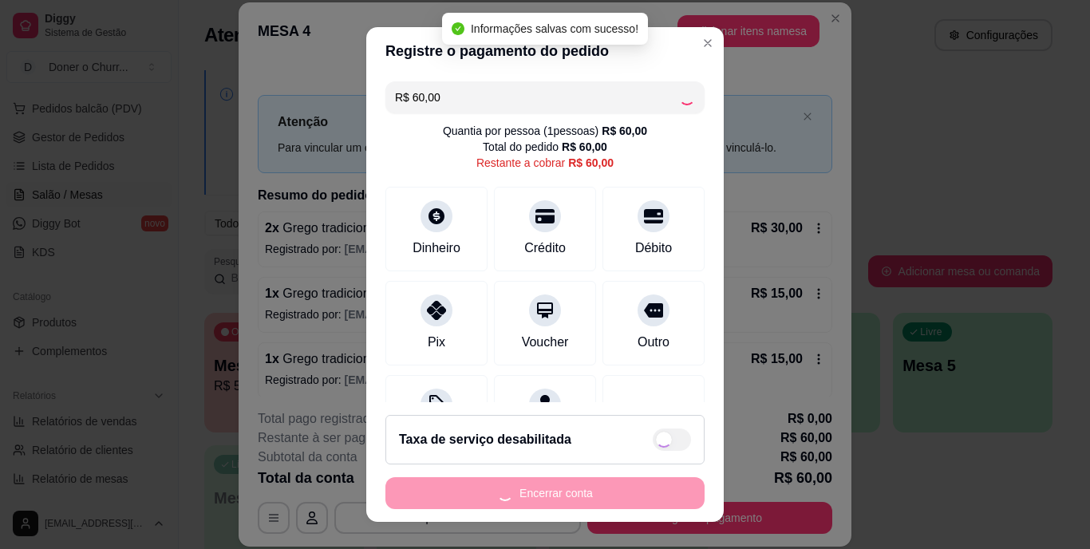
type input "R$ 0,00"
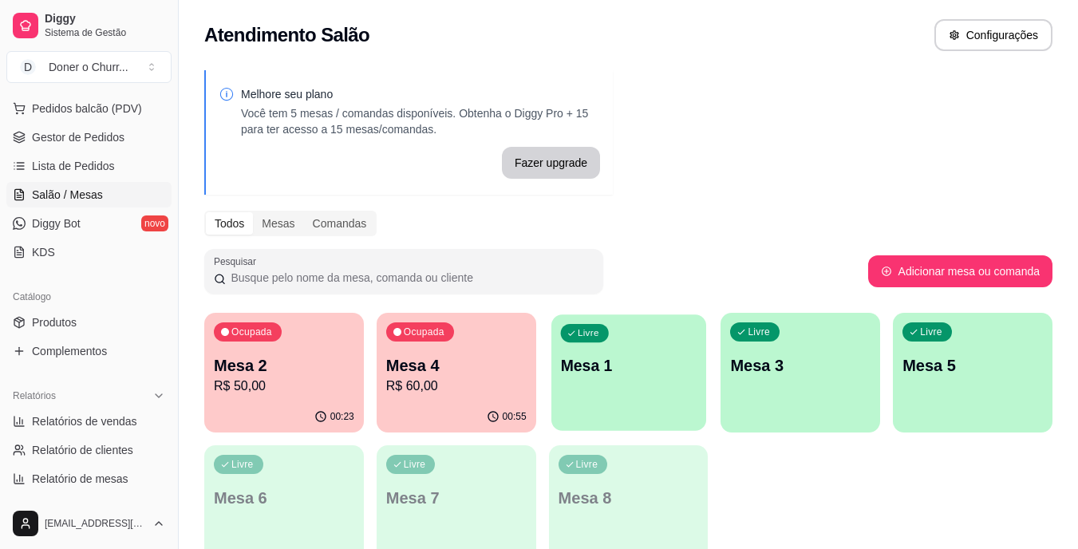
click at [651, 381] on div "Livre Mesa 1" at bounding box center [629, 362] width 155 height 97
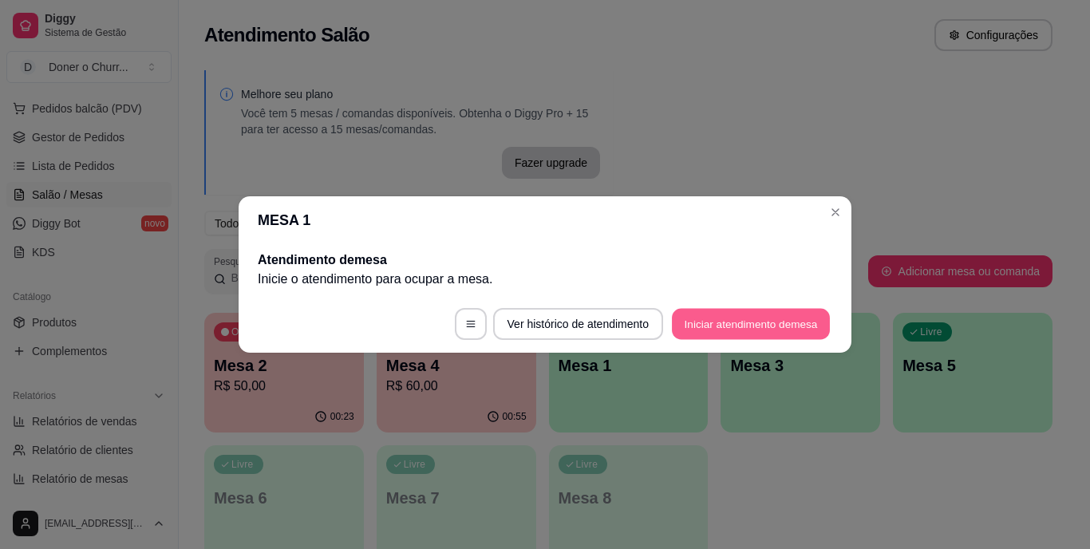
click at [694, 324] on button "Iniciar atendimento de mesa" at bounding box center [751, 324] width 158 height 31
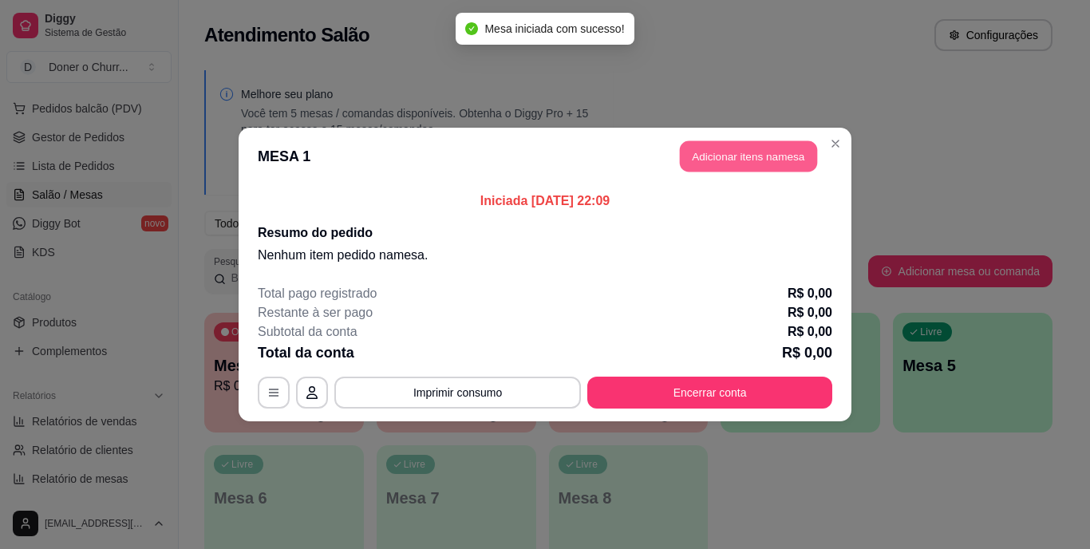
click at [710, 147] on button "Adicionar itens na mesa" at bounding box center [748, 156] width 137 height 31
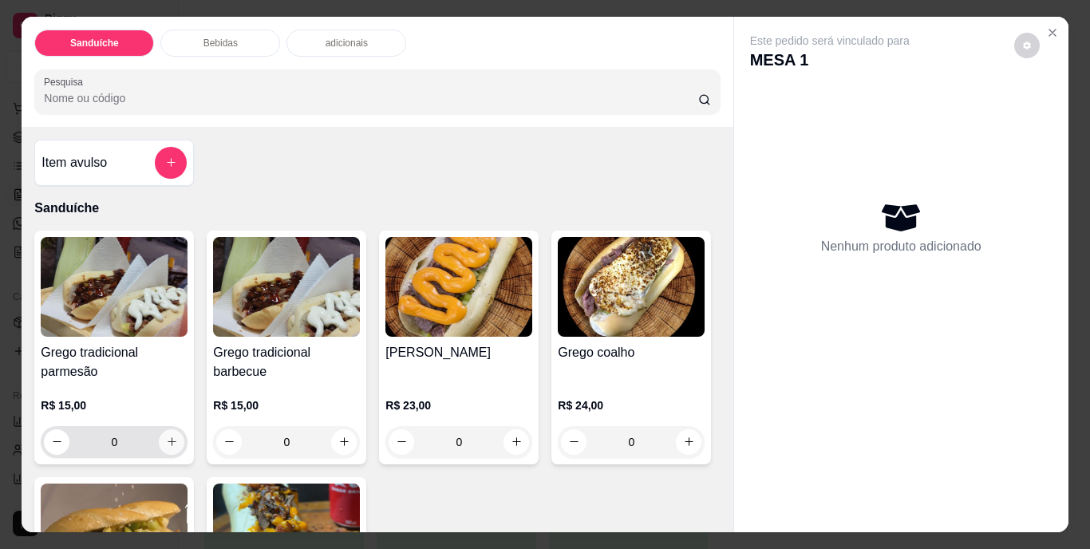
click at [169, 440] on icon "increase-product-quantity" at bounding box center [172, 442] width 12 height 12
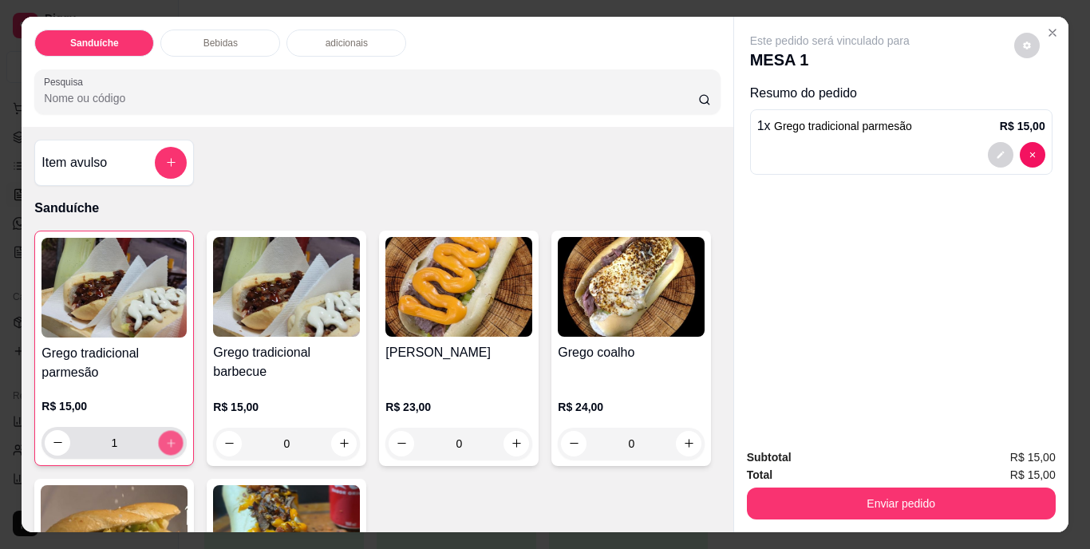
click at [169, 440] on icon "increase-product-quantity" at bounding box center [171, 443] width 12 height 12
type input "2"
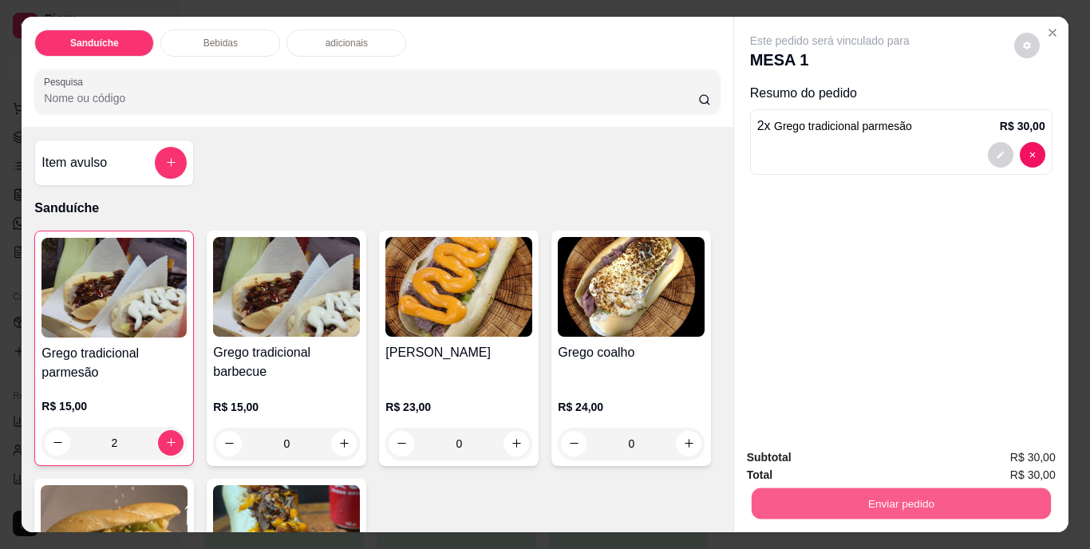
click at [832, 490] on button "Enviar pedido" at bounding box center [900, 503] width 299 height 31
click at [807, 457] on button "Não registrar e enviar pedido" at bounding box center [848, 459] width 161 height 30
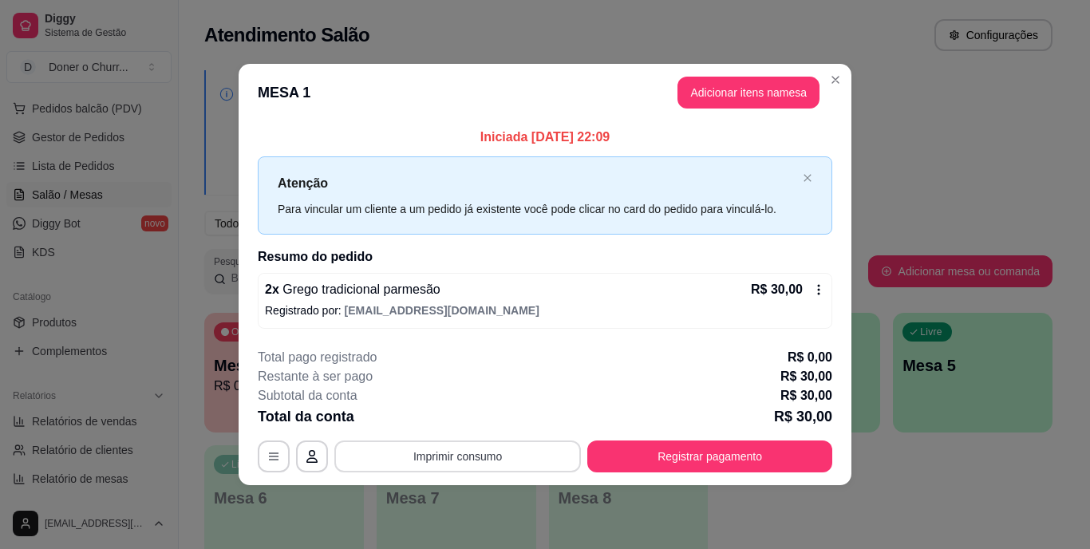
click at [479, 461] on button "Imprimir consumo" at bounding box center [457, 457] width 247 height 32
click at [460, 417] on button "IMPRESSORA" at bounding box center [463, 419] width 112 height 25
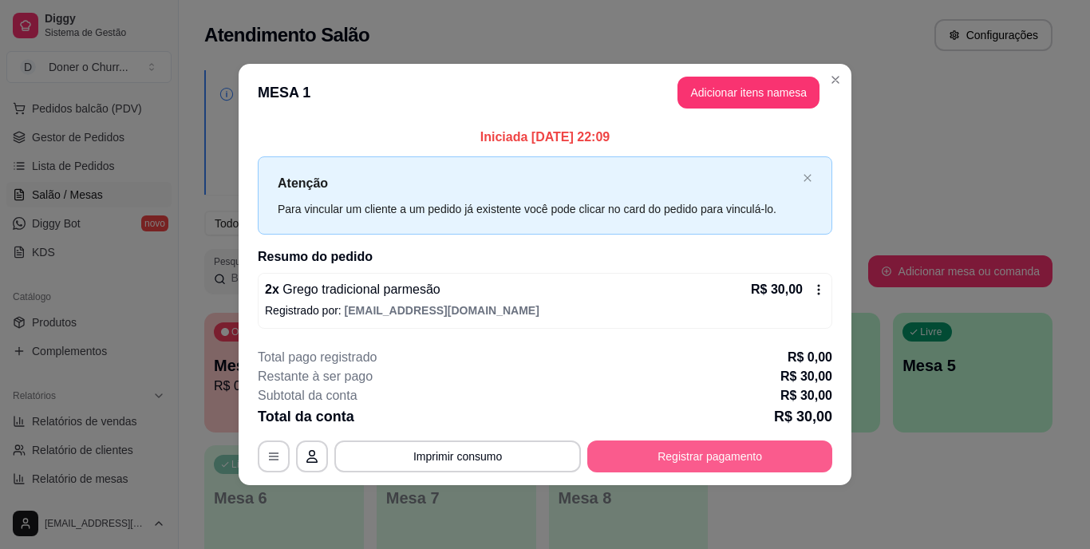
click at [696, 448] on button "Registrar pagamento" at bounding box center [709, 457] width 245 height 32
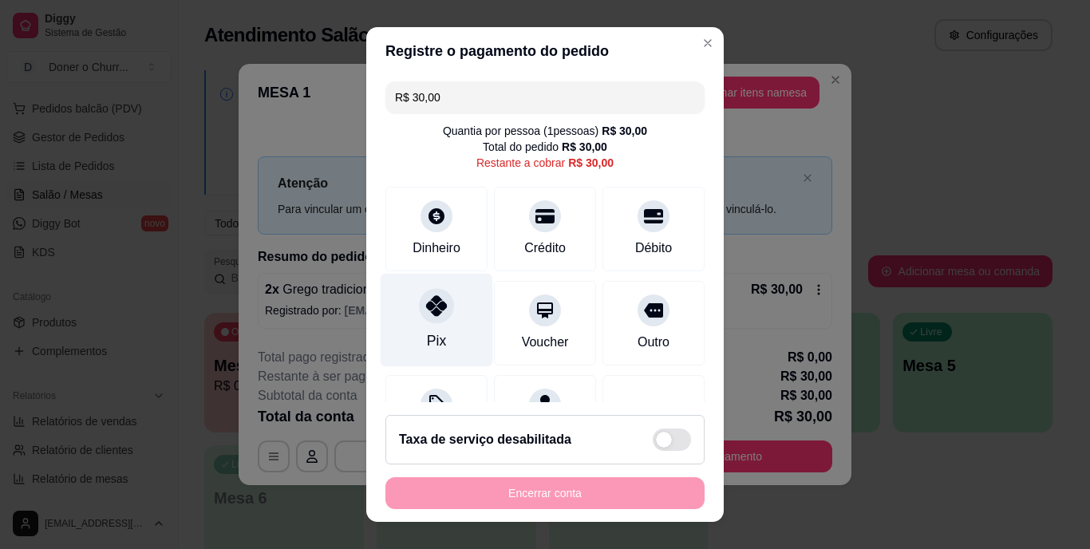
click at [435, 310] on icon at bounding box center [436, 306] width 21 height 21
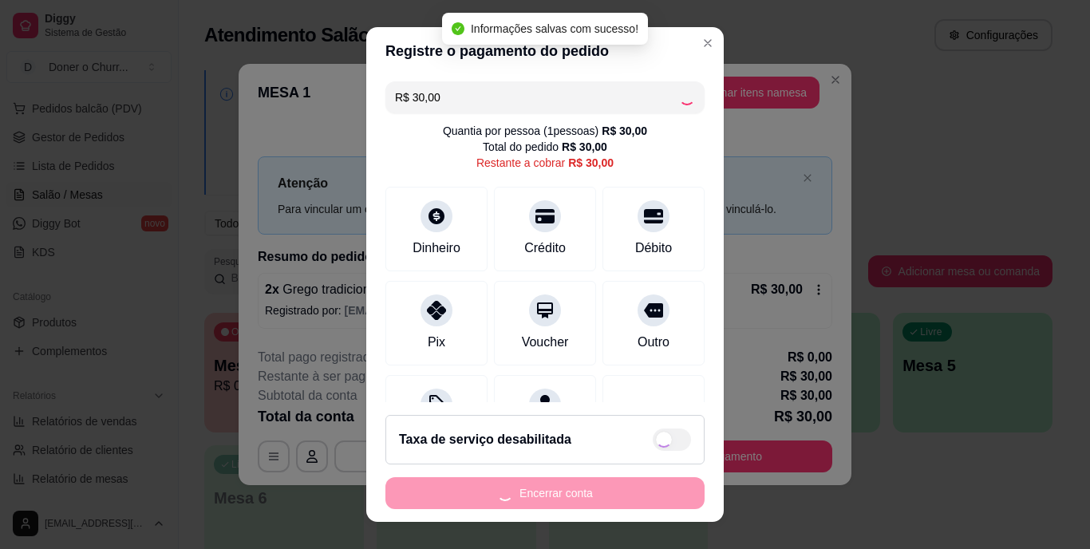
type input "R$ 0,00"
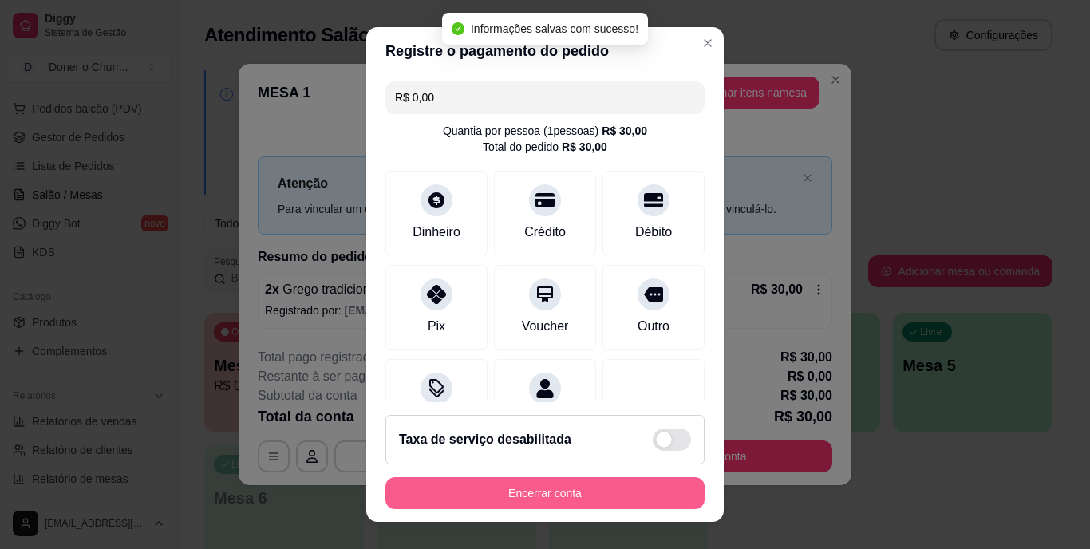
click at [515, 491] on button "Encerrar conta" at bounding box center [545, 493] width 319 height 32
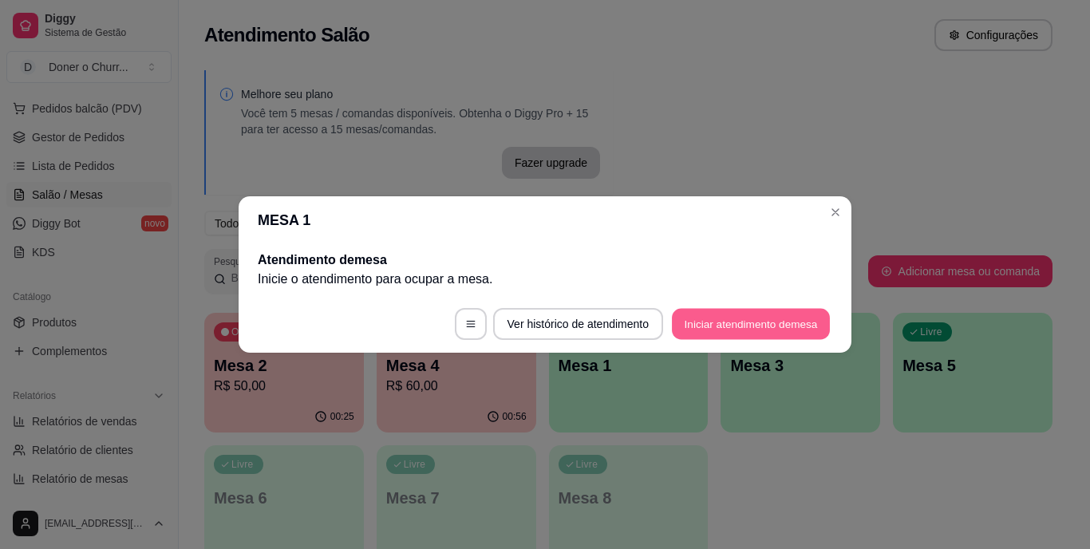
click at [770, 327] on button "Iniciar atendimento de mesa" at bounding box center [751, 324] width 158 height 31
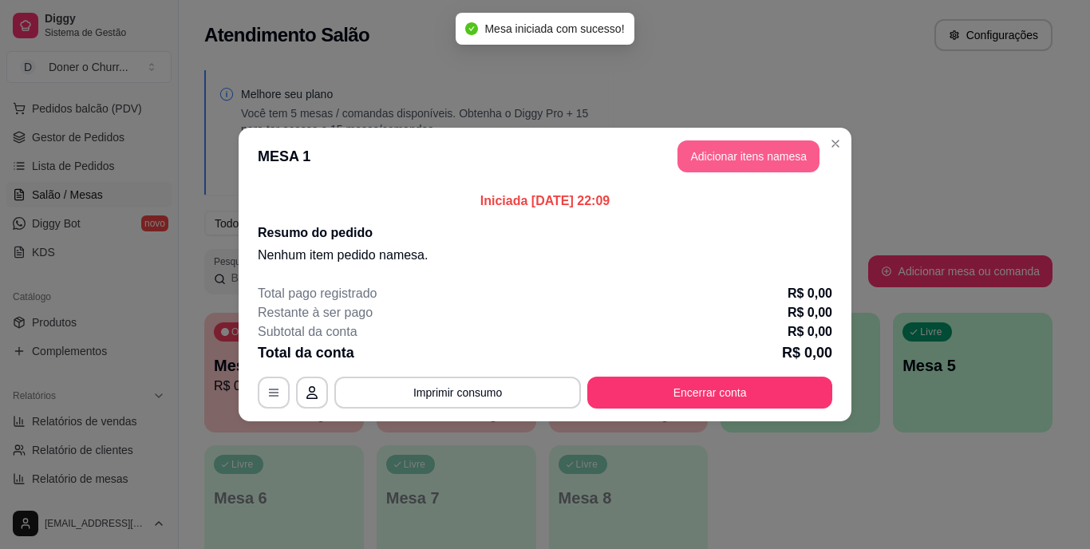
click at [759, 154] on button "Adicionar itens na mesa" at bounding box center [749, 156] width 142 height 32
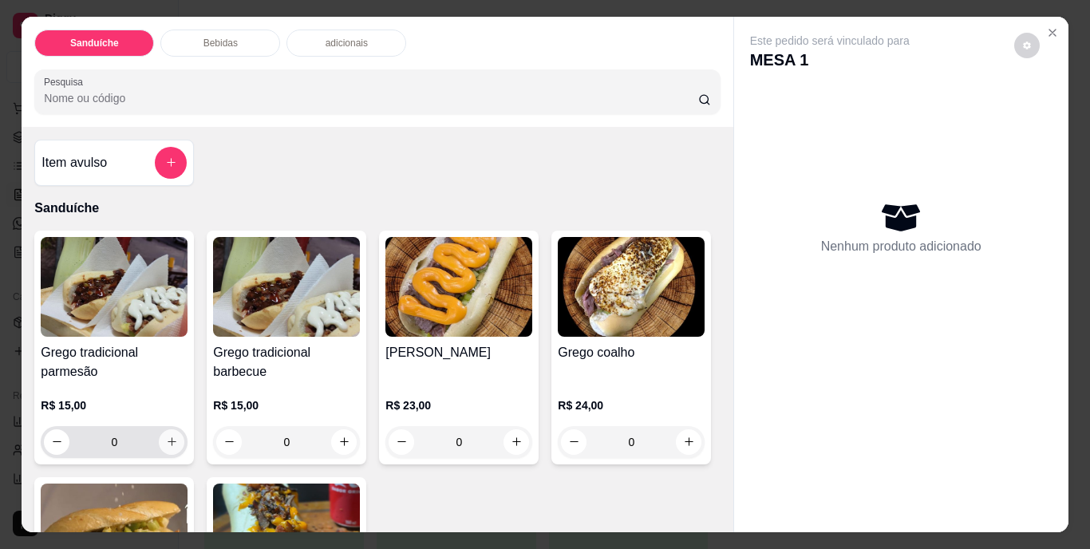
click at [168, 436] on icon "increase-product-quantity" at bounding box center [172, 442] width 12 height 12
type input "1"
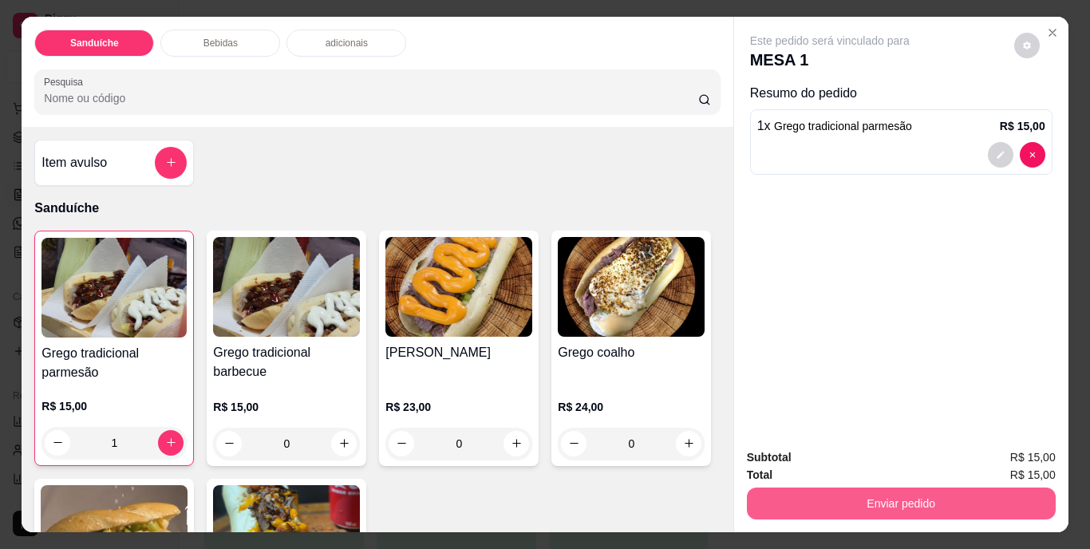
click at [920, 497] on button "Enviar pedido" at bounding box center [901, 504] width 309 height 32
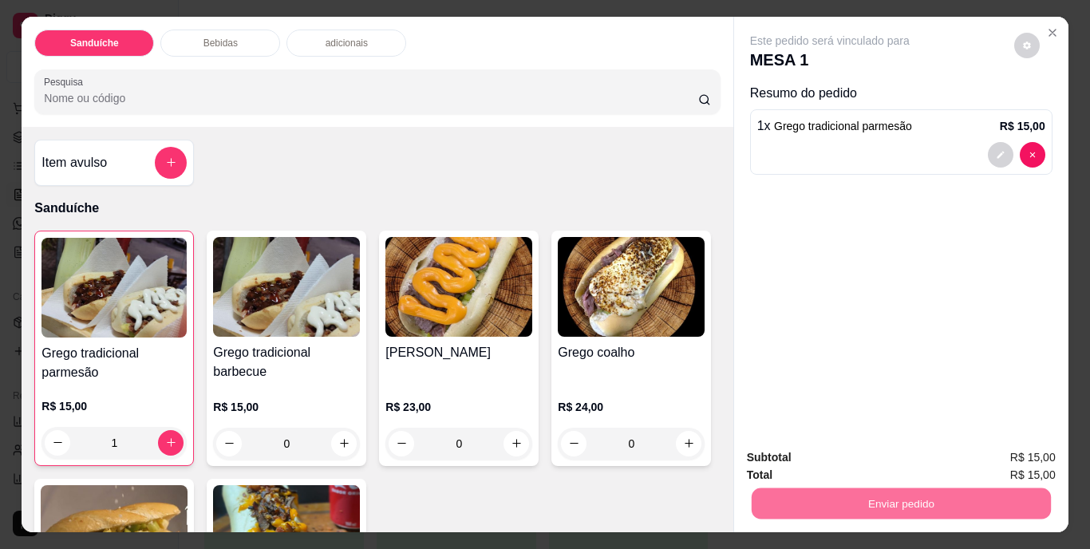
click at [894, 462] on button "Não registrar e enviar pedido" at bounding box center [848, 459] width 166 height 30
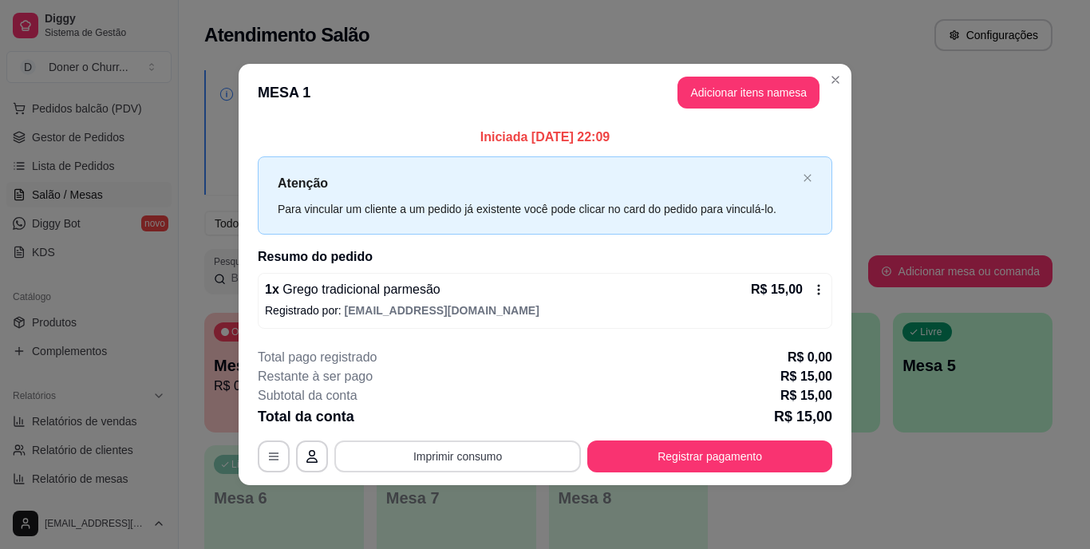
click at [499, 449] on button "Imprimir consumo" at bounding box center [457, 457] width 247 height 32
click at [487, 416] on button "IMPRESSORA" at bounding box center [463, 419] width 112 height 25
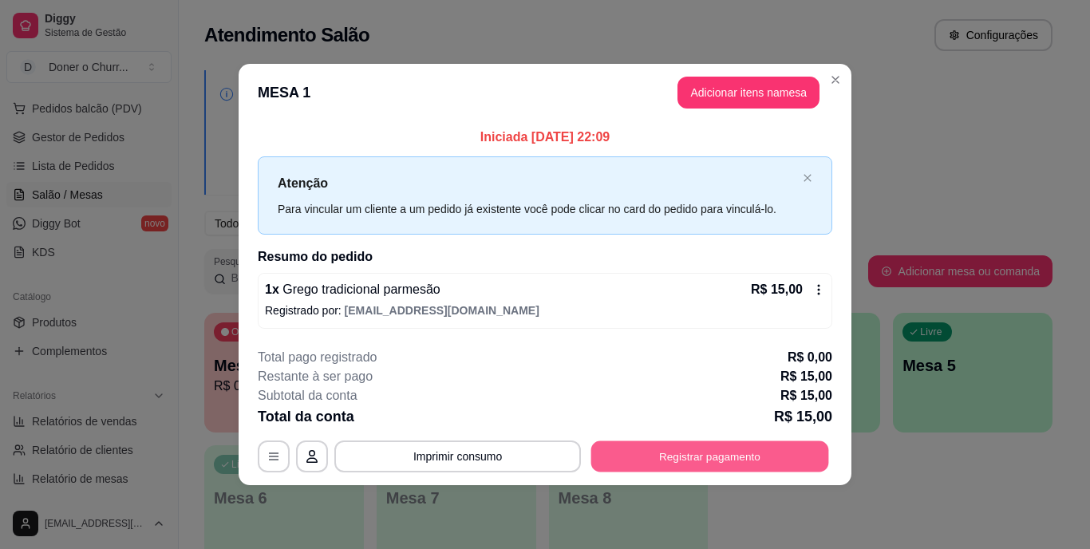
click at [719, 450] on button "Registrar pagamento" at bounding box center [710, 456] width 238 height 31
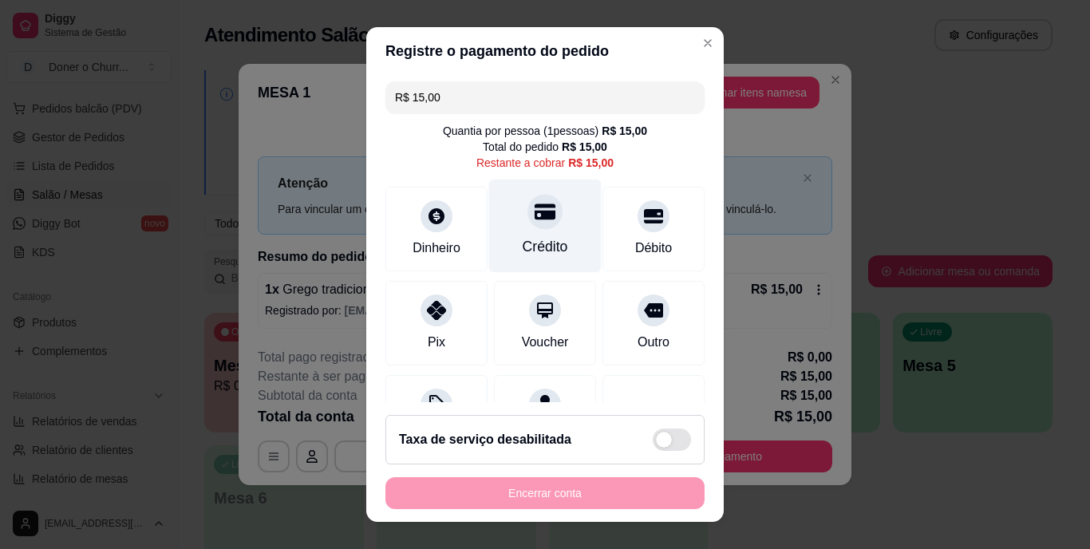
click at [523, 237] on div "Crédito" at bounding box center [545, 247] width 45 height 21
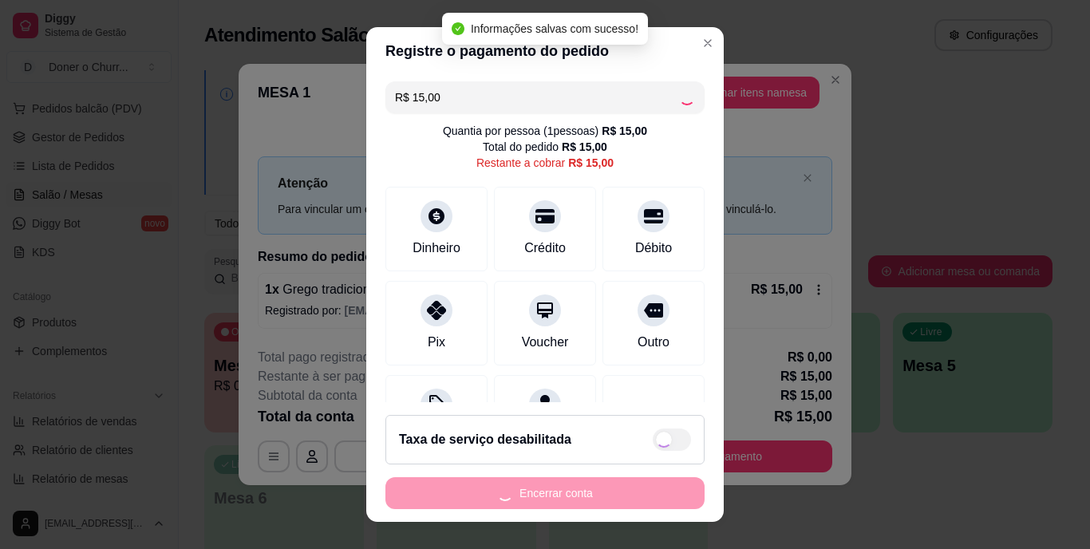
type input "R$ 0,00"
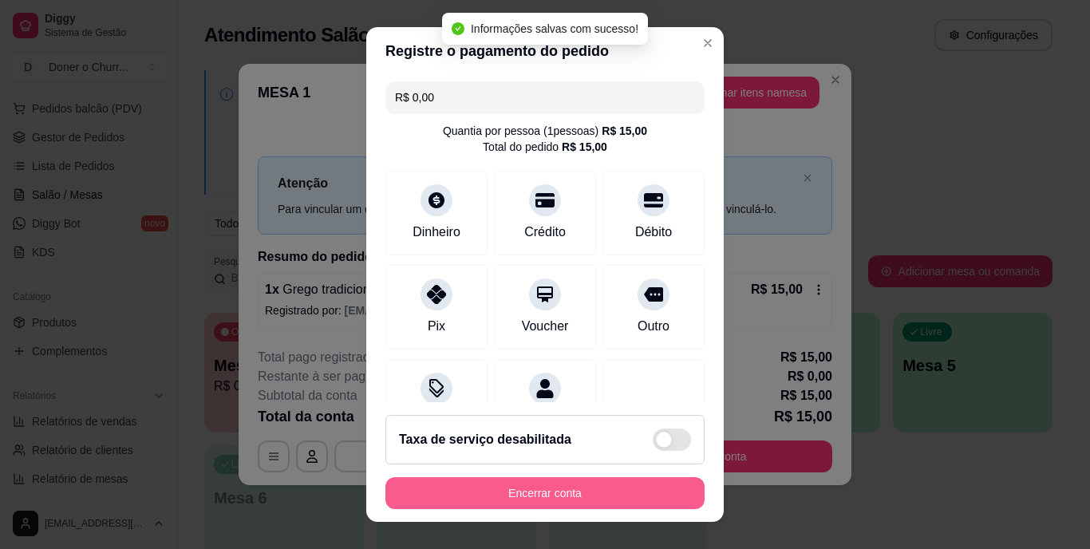
click at [599, 495] on button "Encerrar conta" at bounding box center [545, 493] width 319 height 32
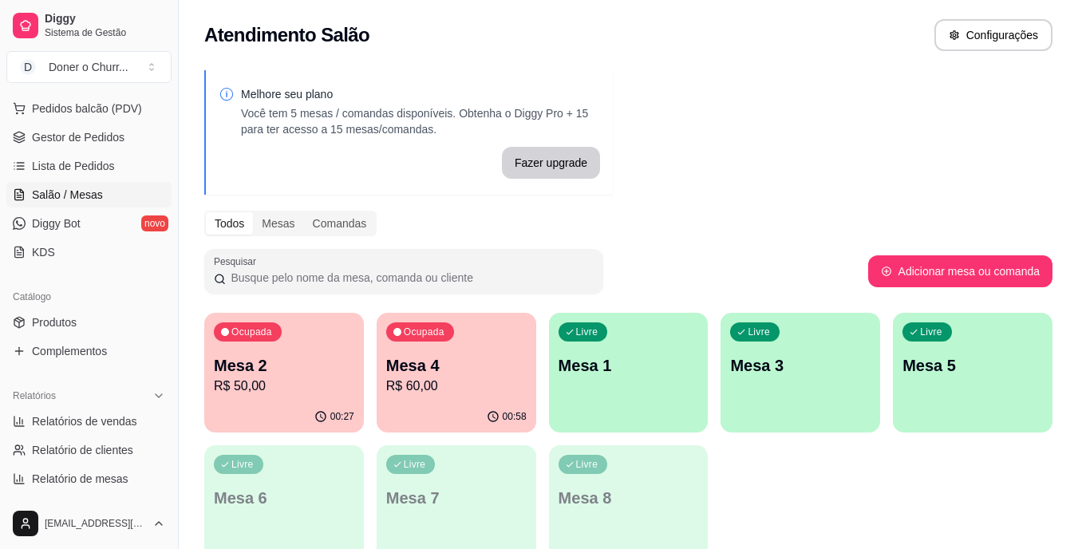
click at [425, 362] on p "Mesa 4" at bounding box center [456, 365] width 140 height 22
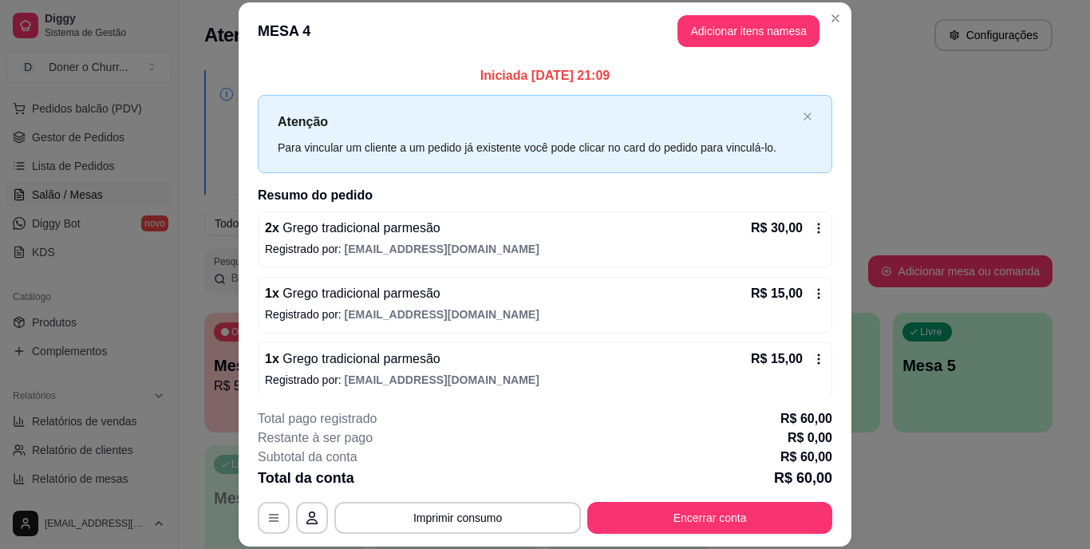
scroll to position [8, 0]
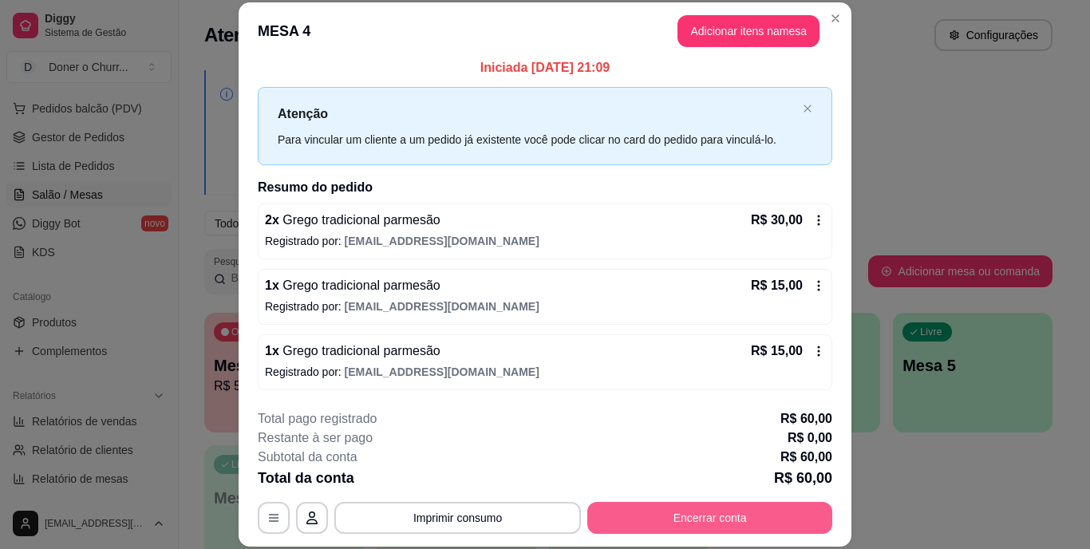
click at [683, 526] on button "Encerrar conta" at bounding box center [709, 518] width 245 height 32
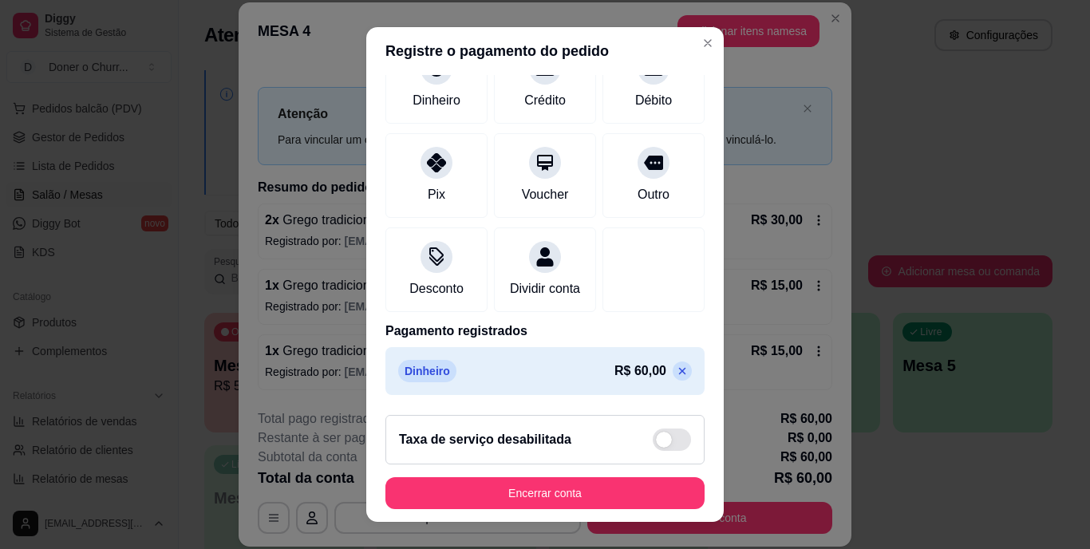
scroll to position [24, 0]
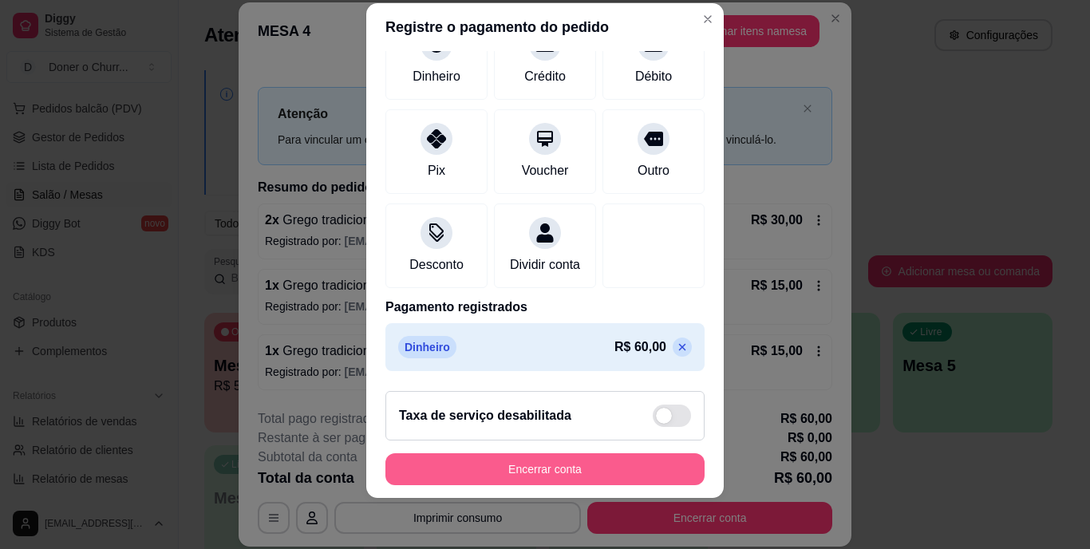
click at [524, 466] on button "Encerrar conta" at bounding box center [545, 469] width 319 height 32
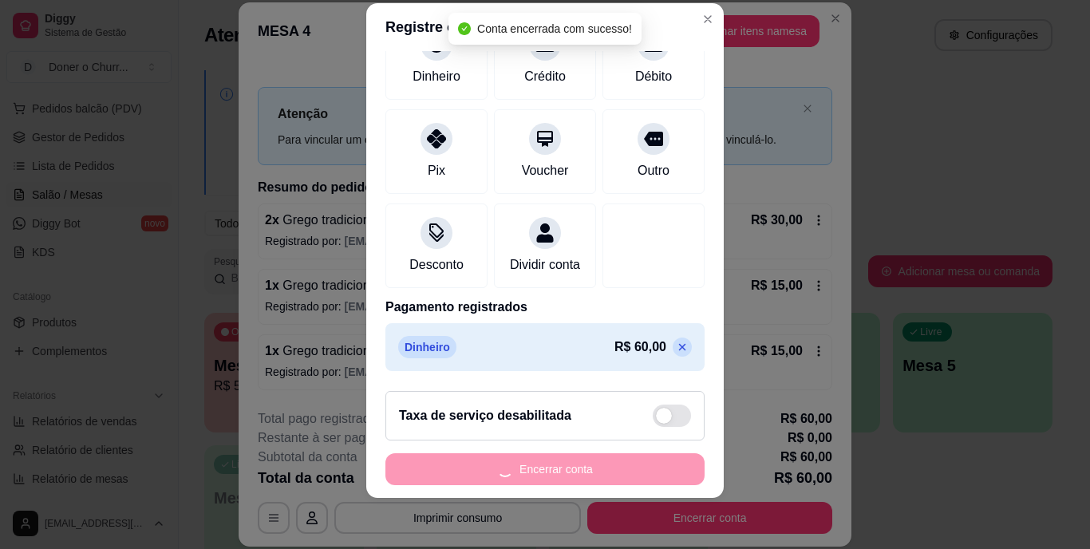
scroll to position [0, 0]
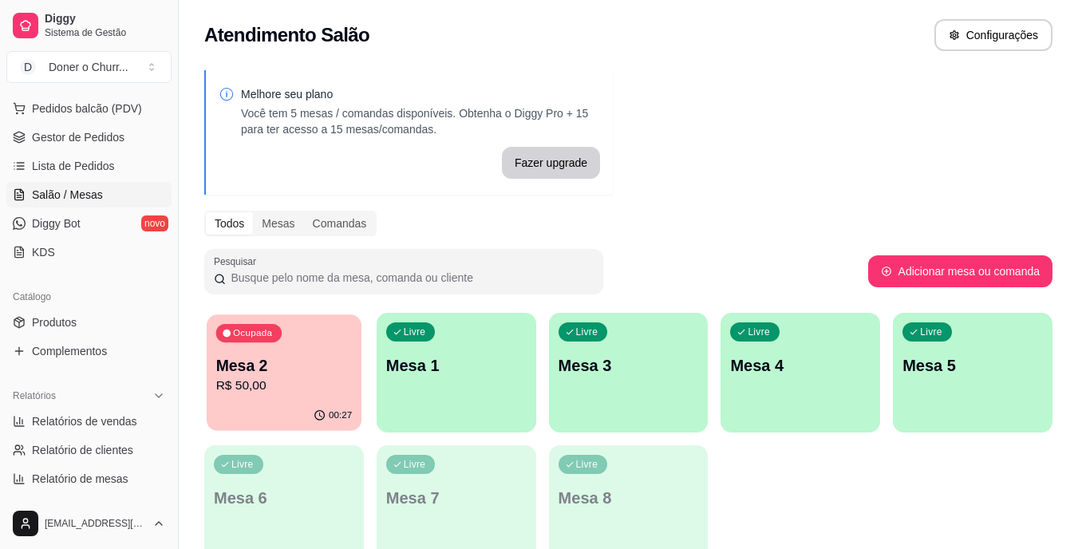
click at [334, 332] on div "Ocupada Mesa 2 R$ 50,00" at bounding box center [284, 357] width 155 height 86
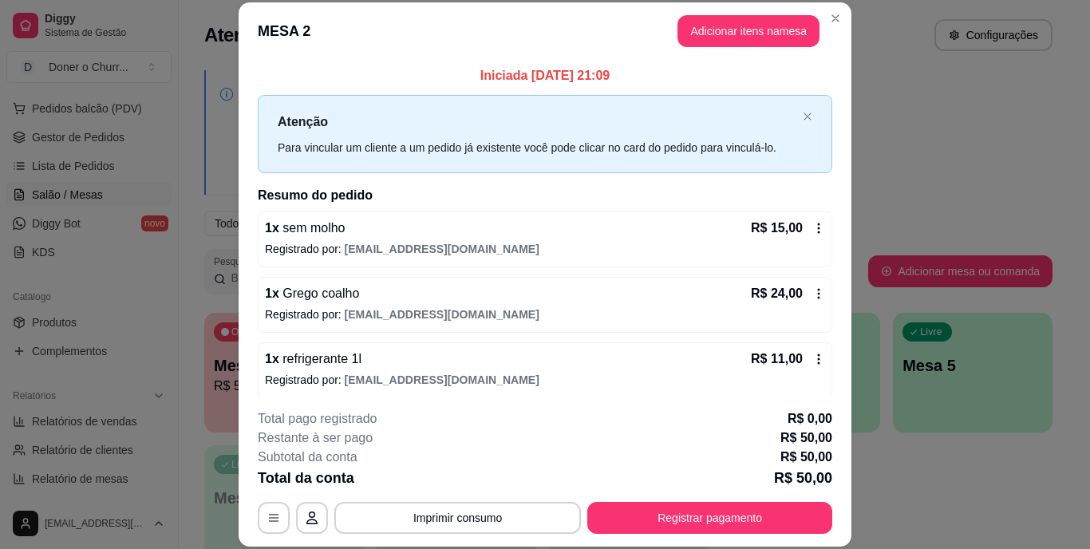
scroll to position [8, 0]
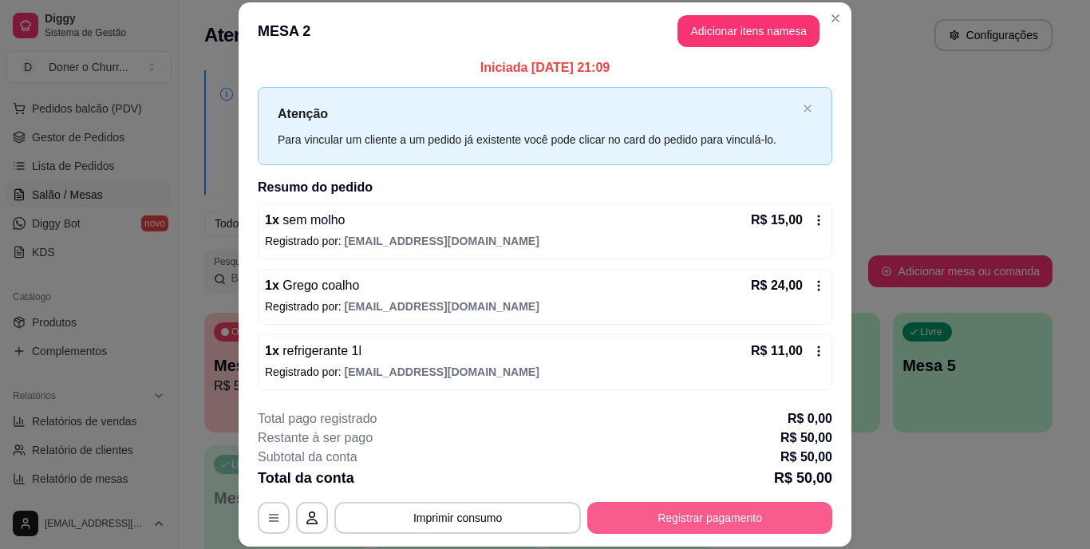
click at [703, 516] on button "Registrar pagamento" at bounding box center [709, 518] width 245 height 32
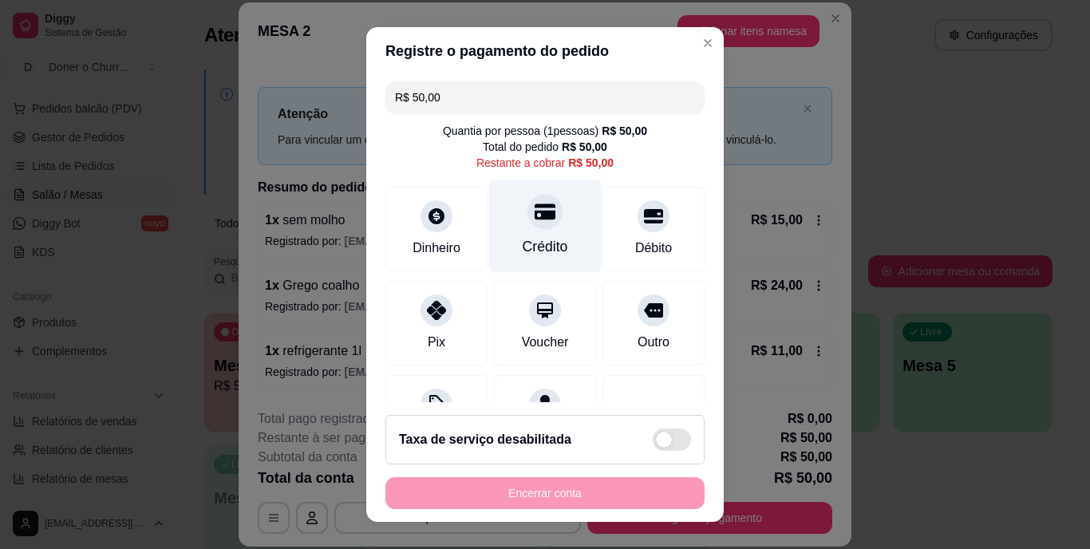
click at [535, 216] on icon at bounding box center [545, 212] width 21 height 16
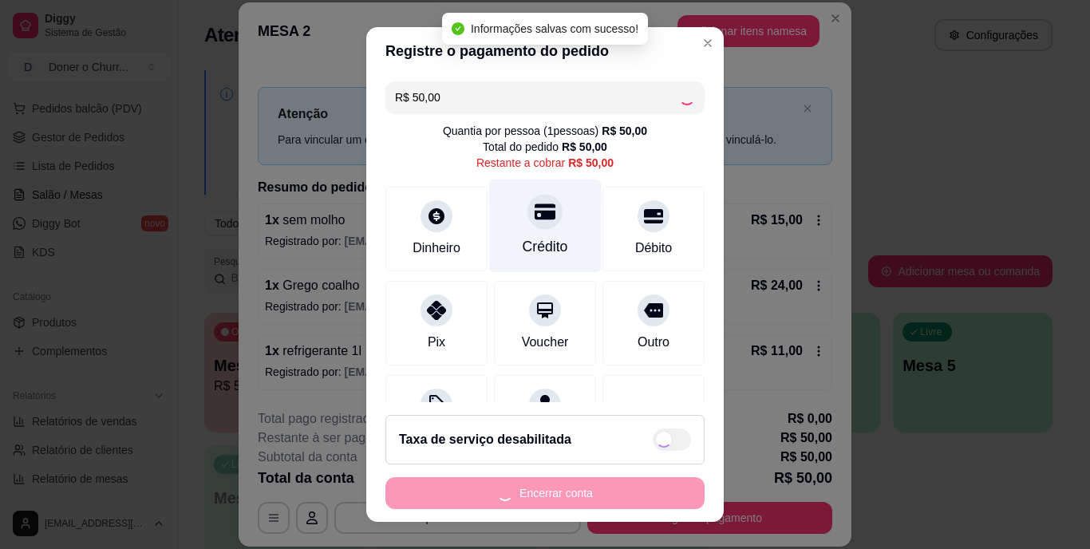
type input "R$ 0,00"
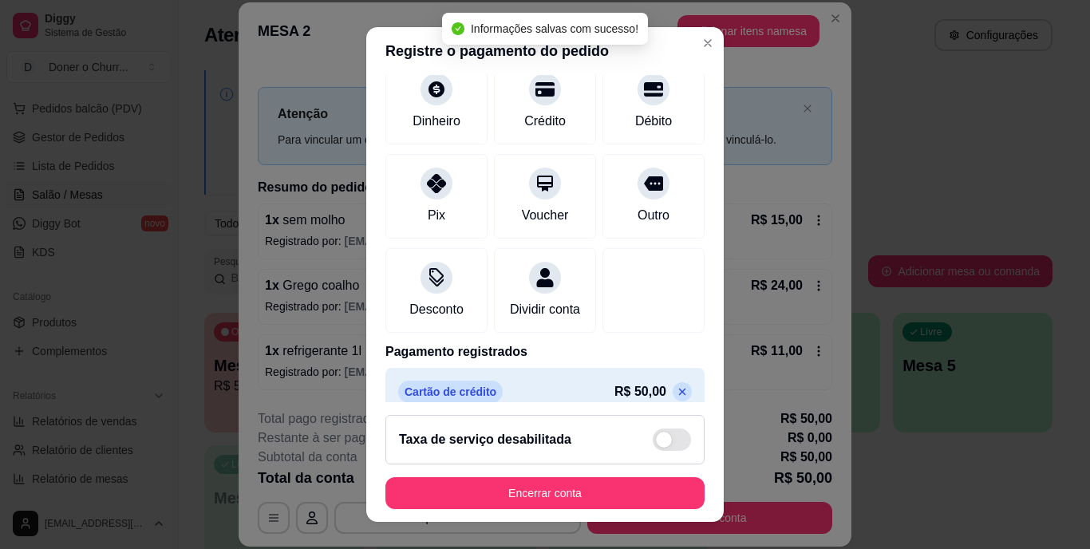
scroll to position [150, 0]
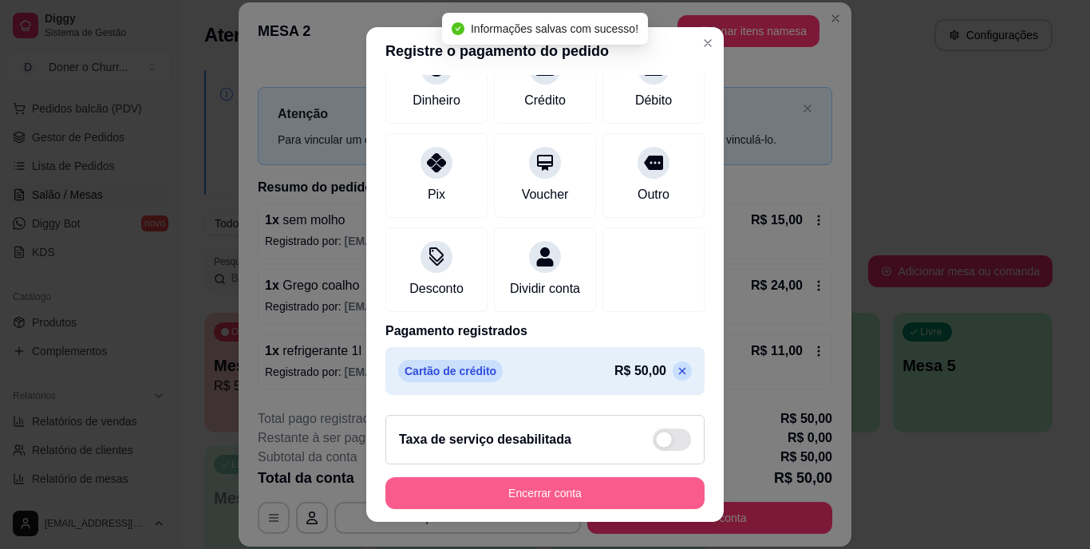
click at [579, 487] on button "Encerrar conta" at bounding box center [545, 493] width 319 height 32
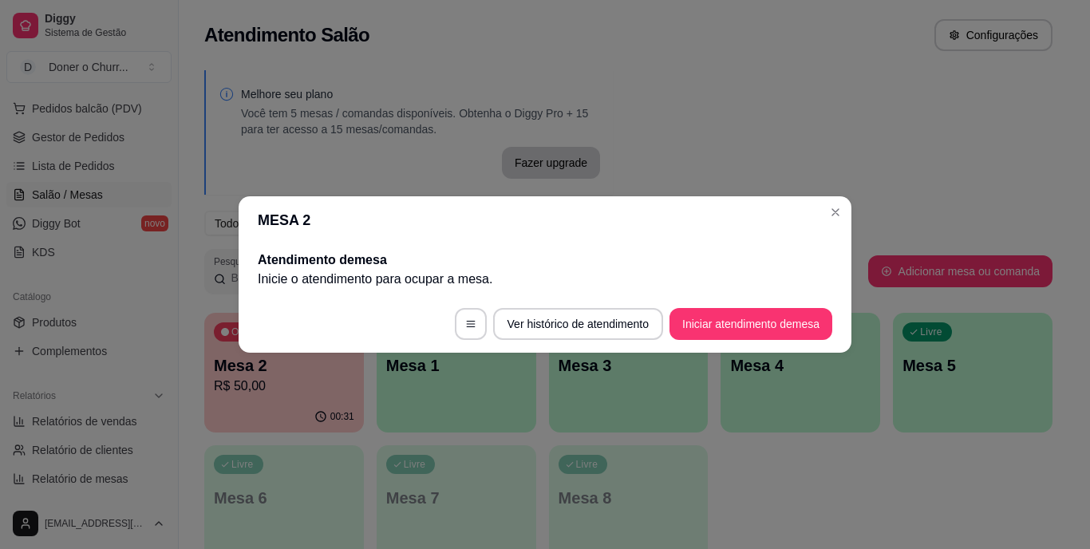
scroll to position [0, 0]
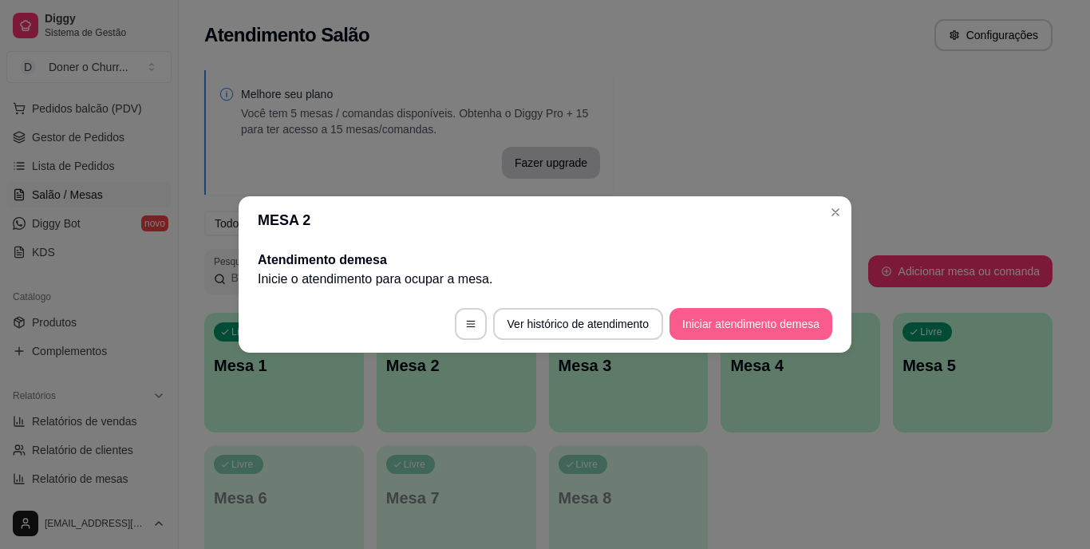
click at [713, 317] on button "Iniciar atendimento de mesa" at bounding box center [751, 324] width 163 height 32
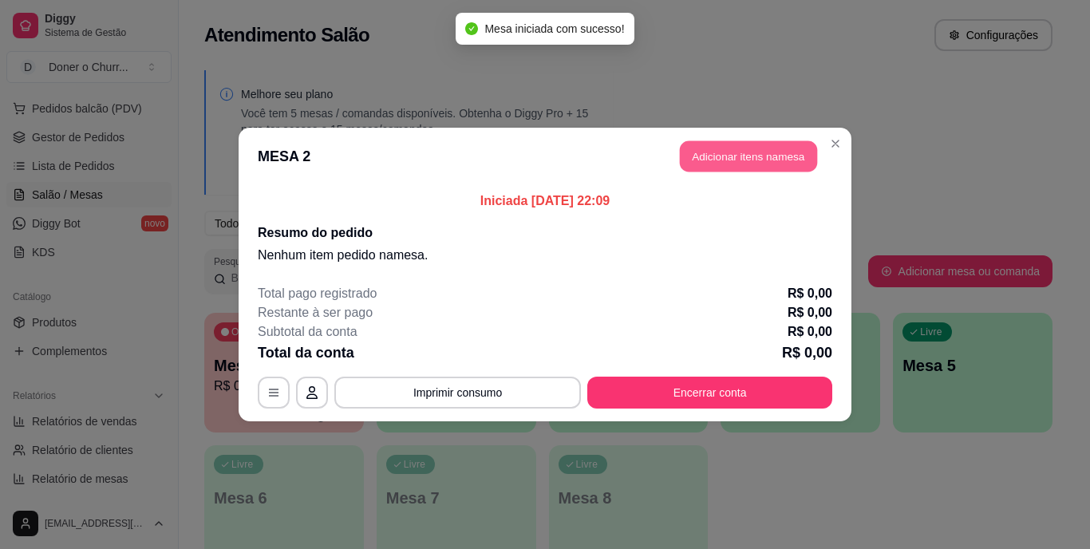
click at [756, 163] on button "Adicionar itens na mesa" at bounding box center [748, 156] width 137 height 31
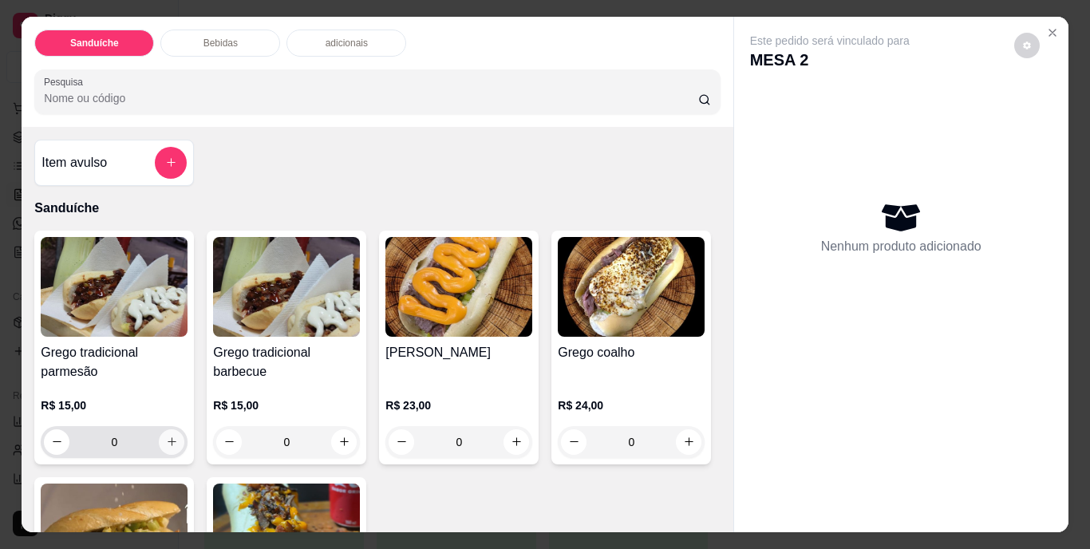
click at [166, 436] on icon "increase-product-quantity" at bounding box center [172, 442] width 12 height 12
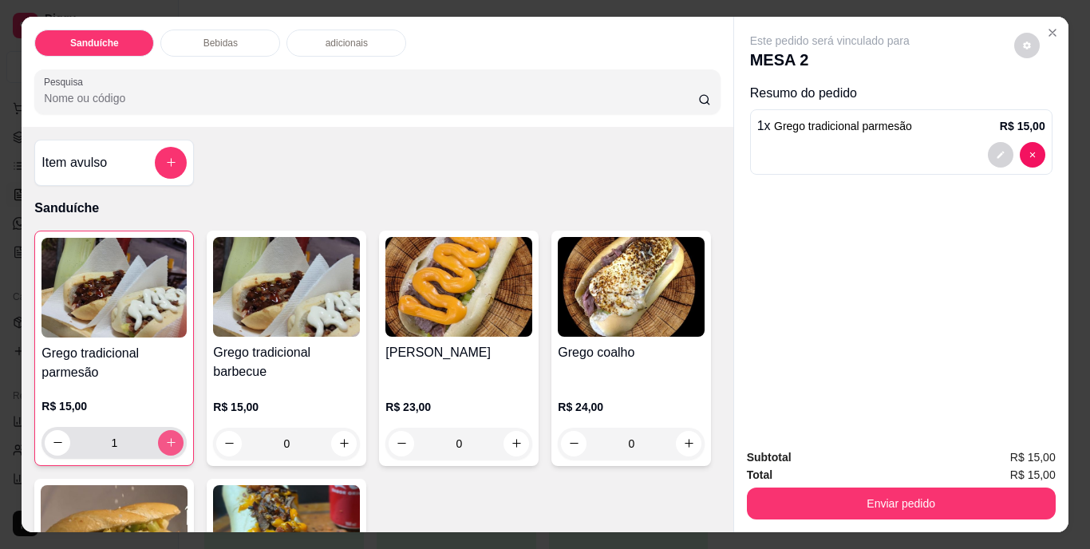
click at [165, 437] on icon "increase-product-quantity" at bounding box center [171, 443] width 12 height 12
type input "4"
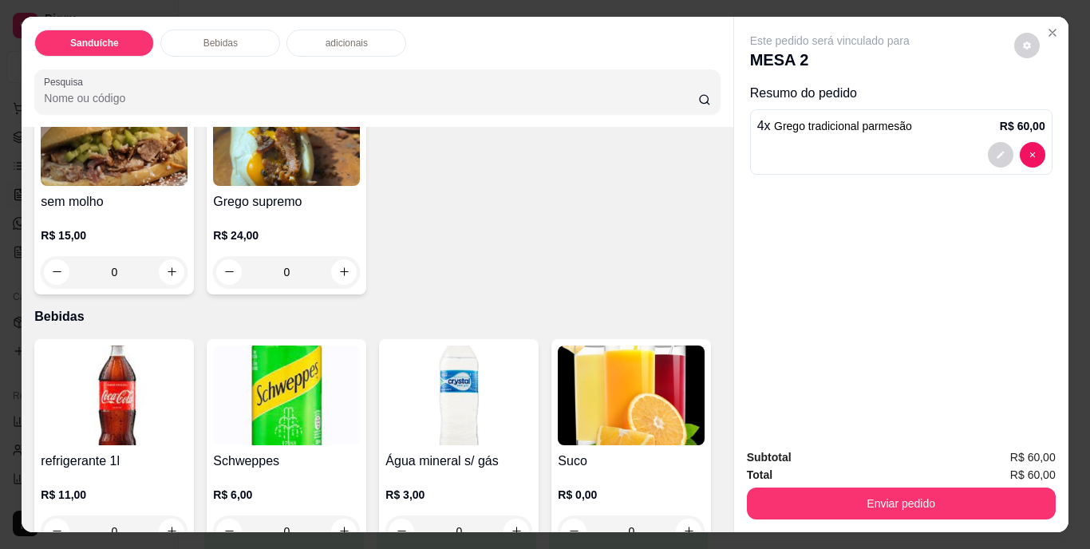
scroll to position [479, 0]
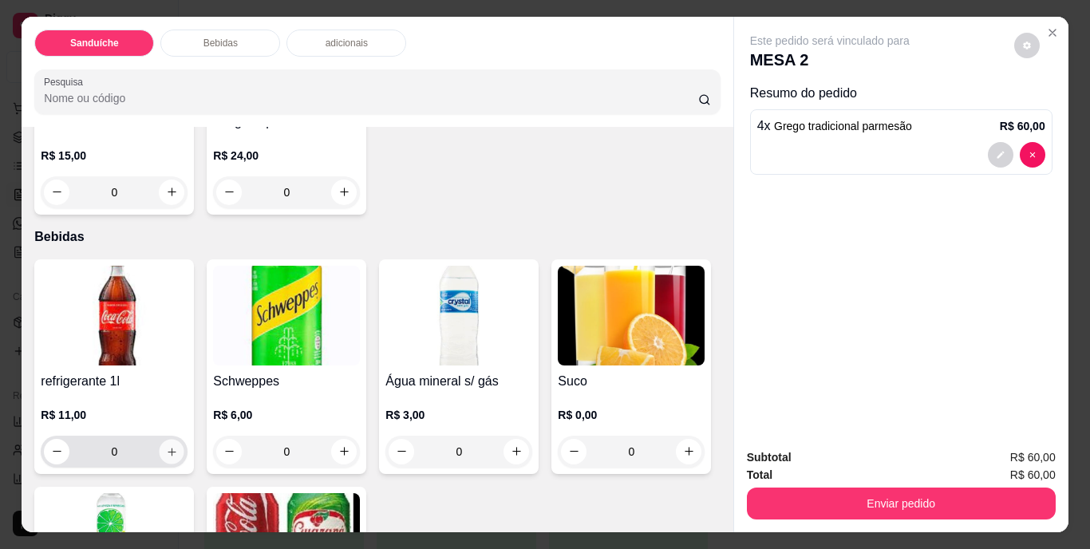
click at [166, 445] on icon "increase-product-quantity" at bounding box center [172, 451] width 12 height 12
click at [164, 452] on button "increase-product-quantity" at bounding box center [172, 452] width 26 height 26
type input "1"
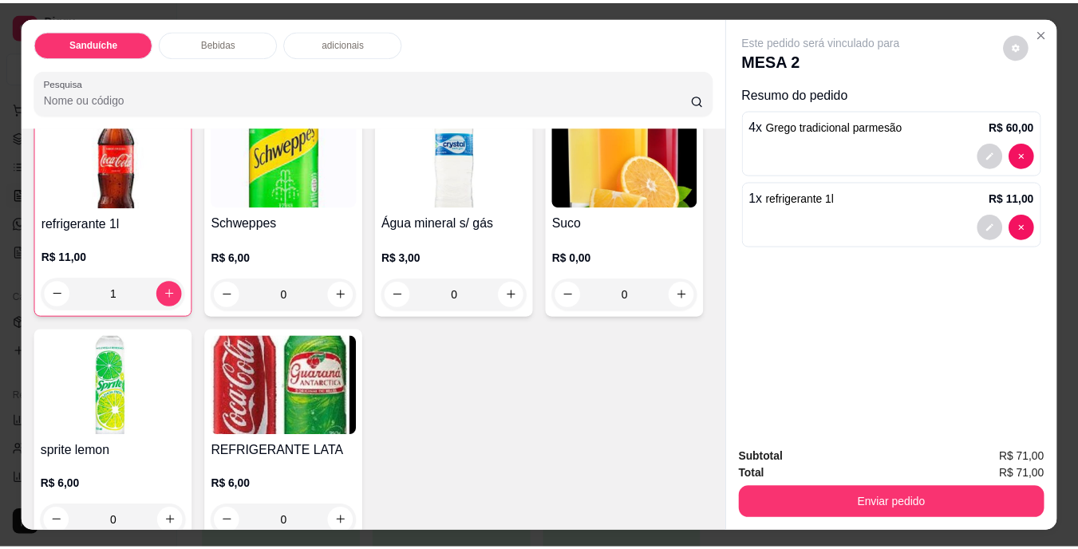
scroll to position [639, 0]
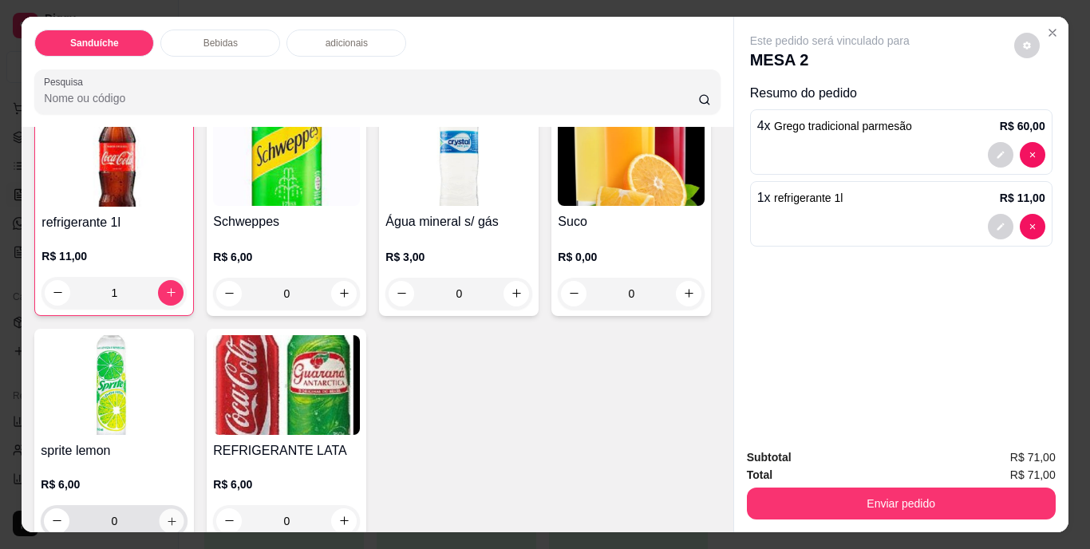
click at [178, 515] on icon "increase-product-quantity" at bounding box center [172, 521] width 12 height 12
type input "1"
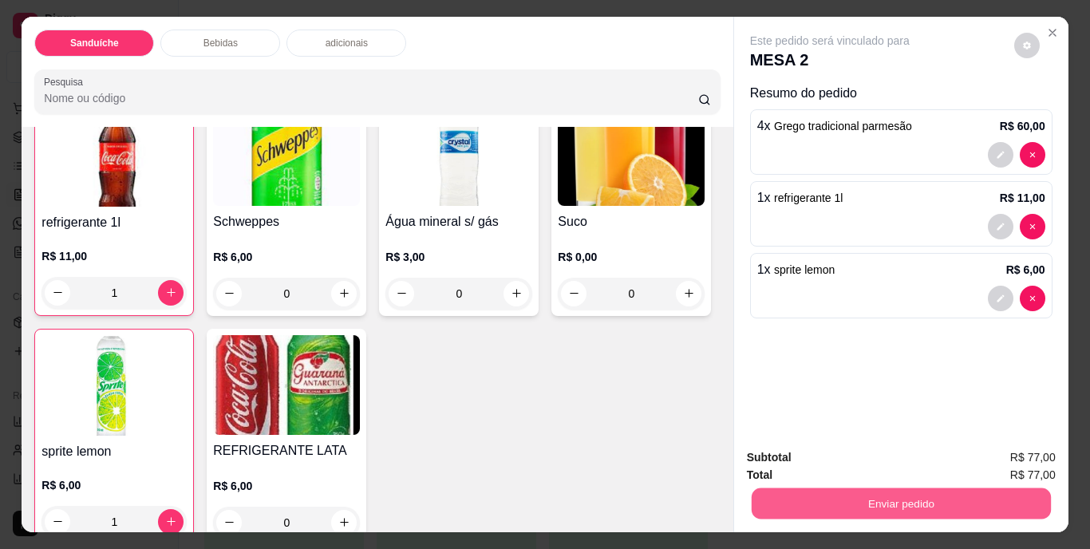
click at [879, 497] on button "Enviar pedido" at bounding box center [900, 503] width 299 height 31
click at [839, 453] on button "Não registrar e enviar pedido" at bounding box center [848, 459] width 161 height 30
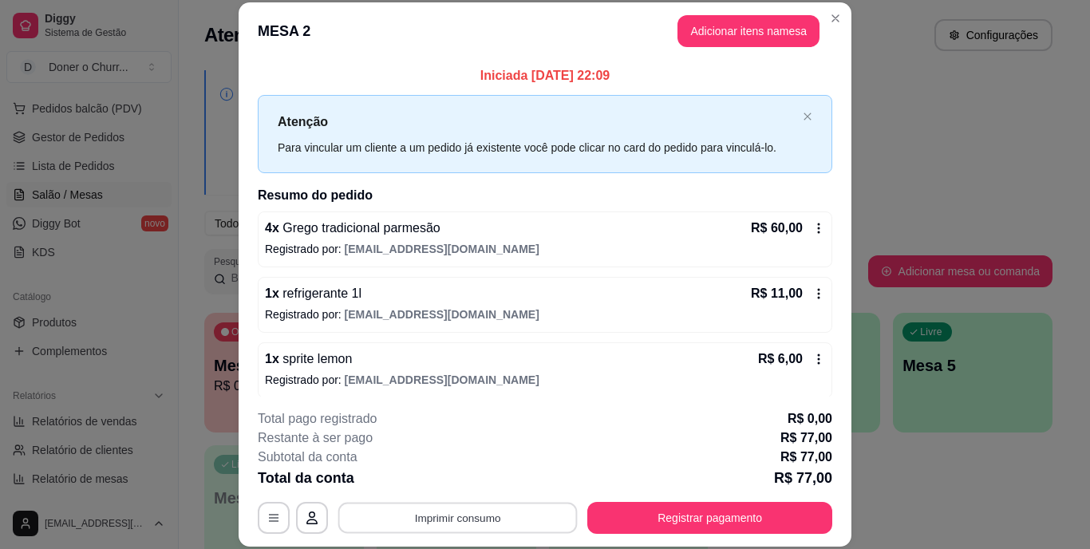
click at [435, 524] on button "Imprimir consumo" at bounding box center [457, 517] width 239 height 31
click at [461, 484] on button "IMPRESSORA" at bounding box center [457, 482] width 116 height 26
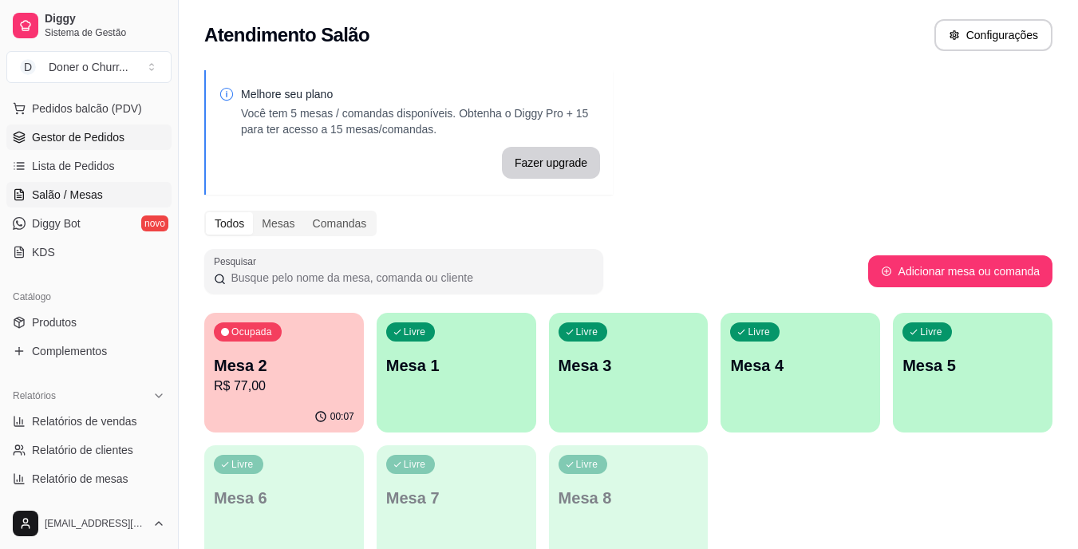
click at [88, 129] on link "Gestor de Pedidos" at bounding box center [88, 138] width 165 height 26
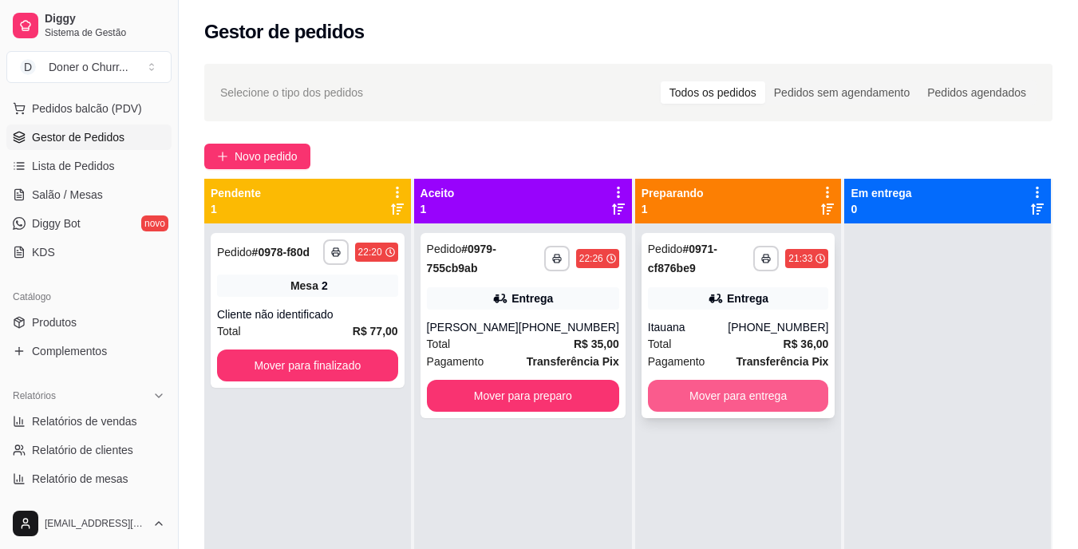
click at [774, 386] on button "Mover para entrega" at bounding box center [738, 396] width 181 height 32
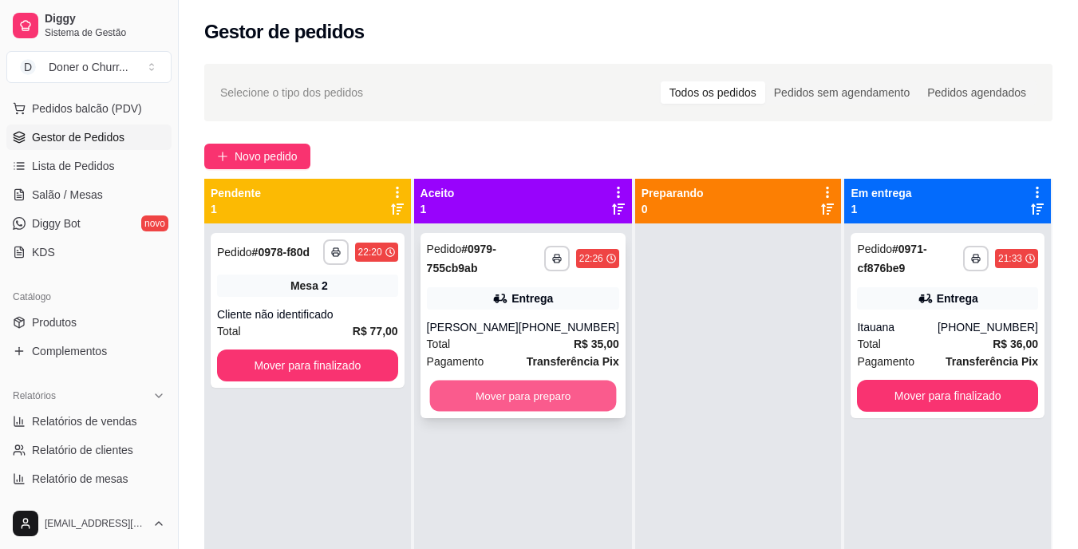
click at [496, 388] on button "Mover para preparo" at bounding box center [522, 396] width 187 height 31
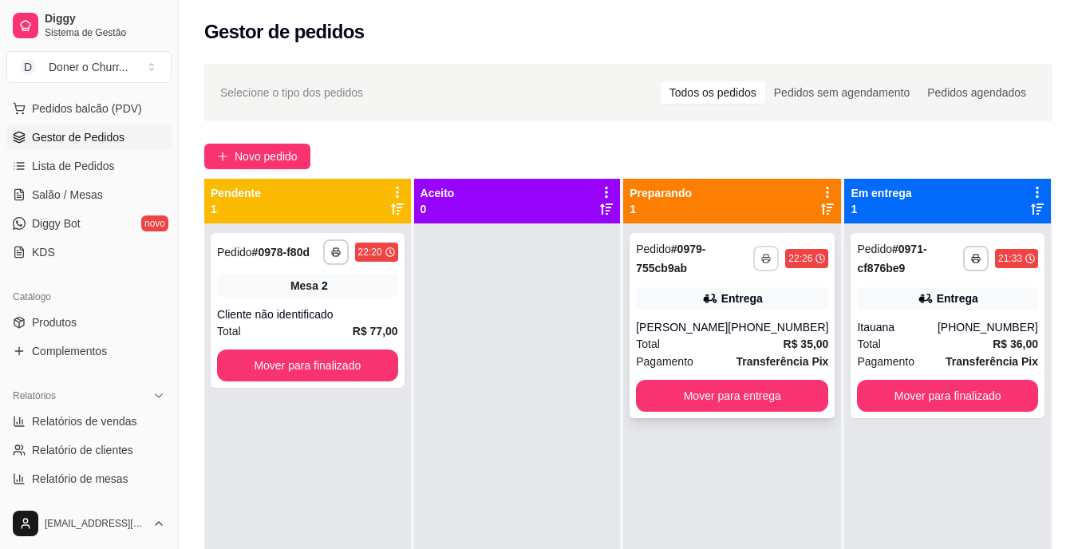
click at [761, 251] on button "button" at bounding box center [766, 259] width 26 height 26
click at [718, 318] on button "IMPRESSORA" at bounding box center [712, 314] width 112 height 25
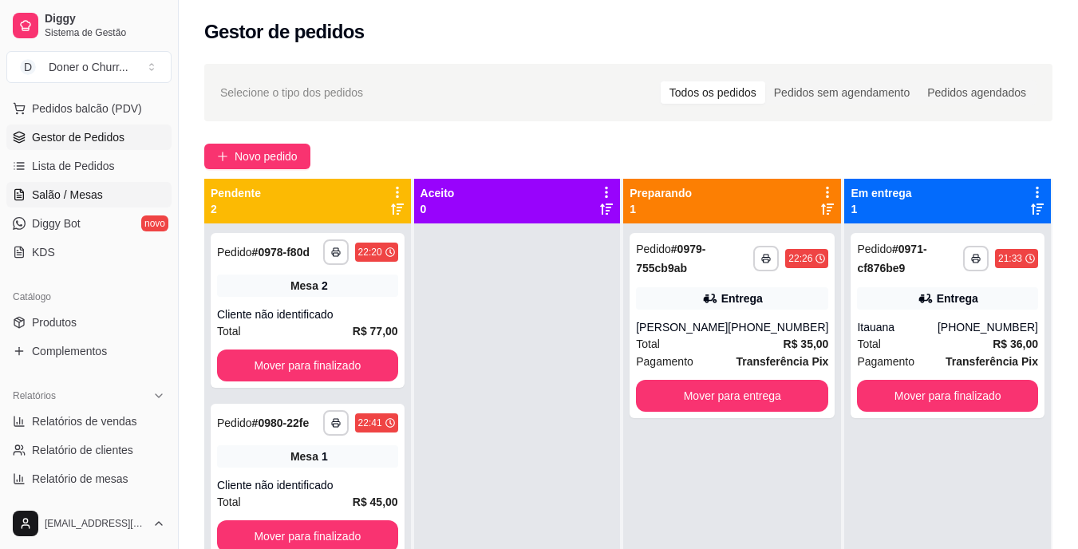
click at [77, 200] on span "Salão / Mesas" at bounding box center [67, 195] width 71 height 16
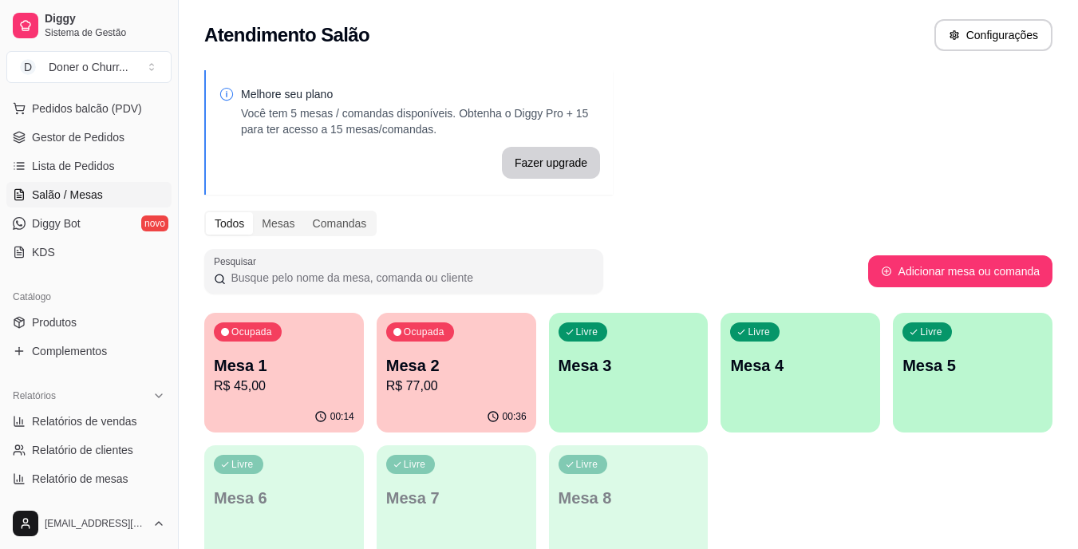
click at [437, 363] on p "Mesa 2" at bounding box center [456, 365] width 140 height 22
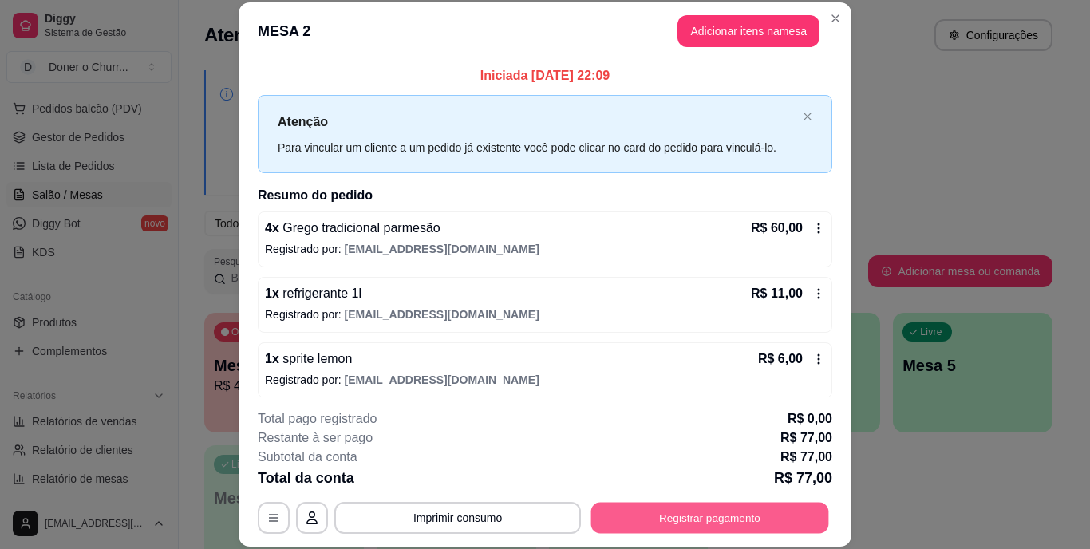
click at [647, 522] on button "Registrar pagamento" at bounding box center [710, 517] width 238 height 31
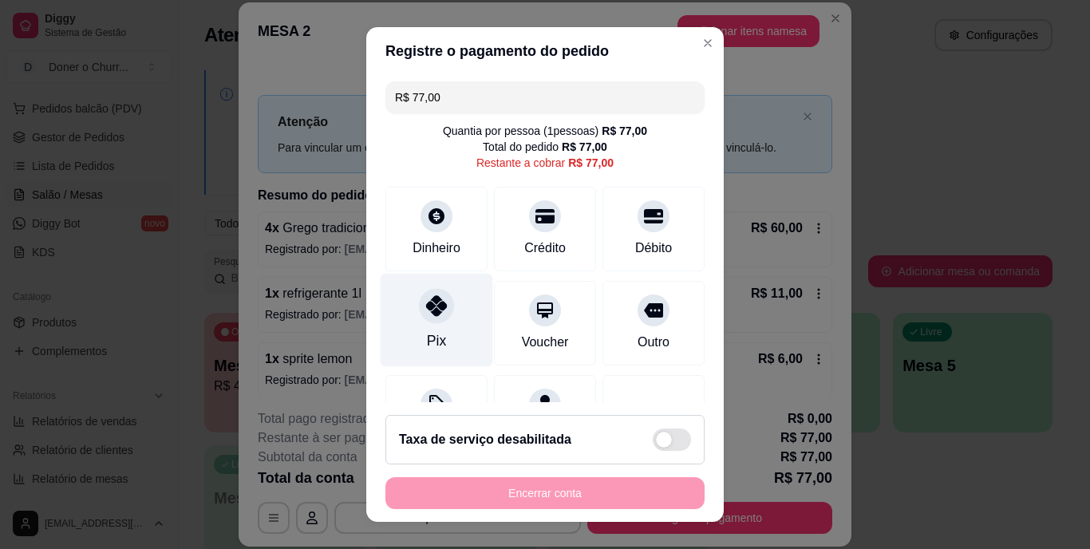
click at [426, 303] on icon at bounding box center [436, 306] width 21 height 21
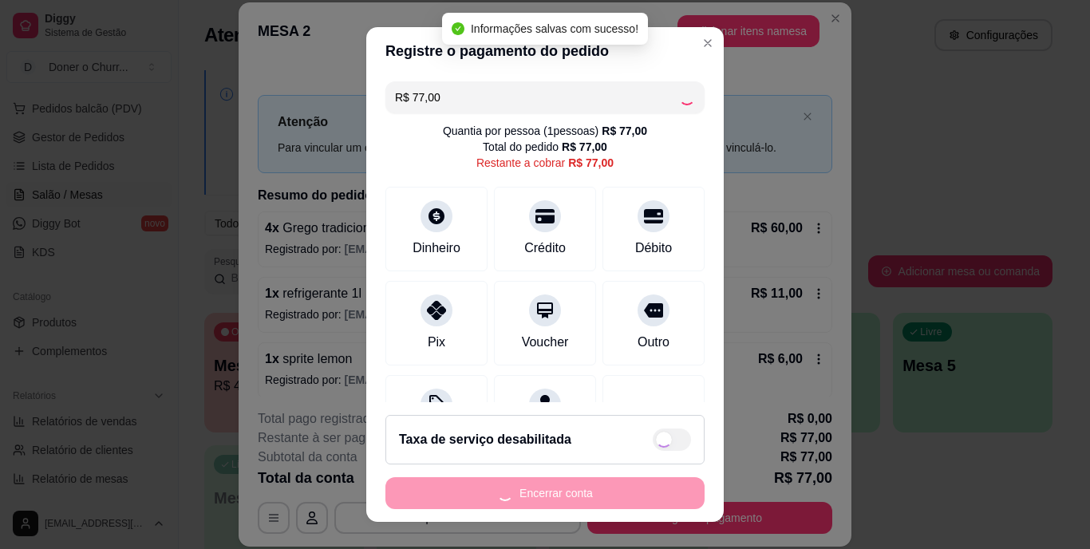
type input "R$ 0,00"
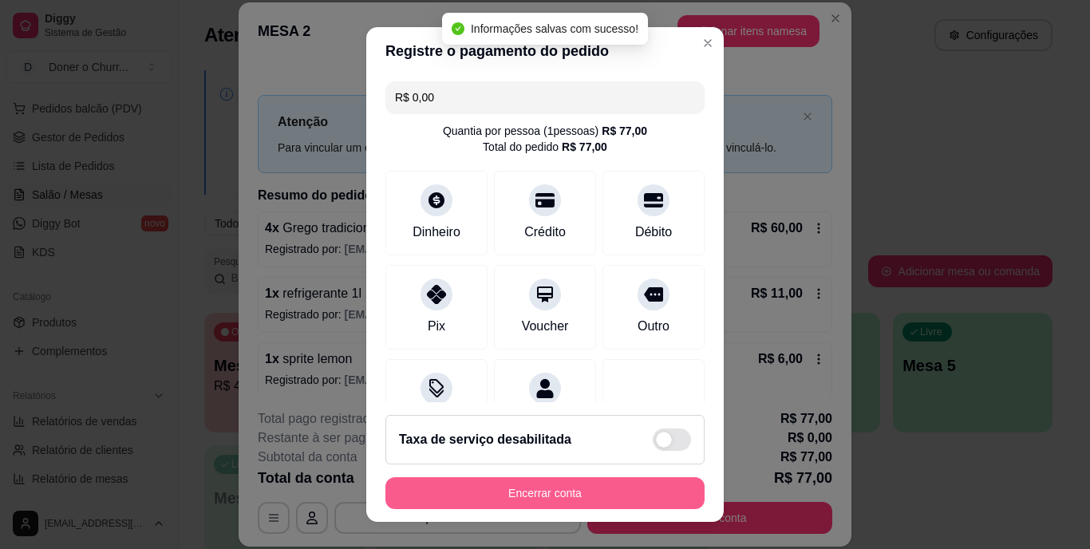
click at [604, 493] on button "Encerrar conta" at bounding box center [545, 493] width 319 height 32
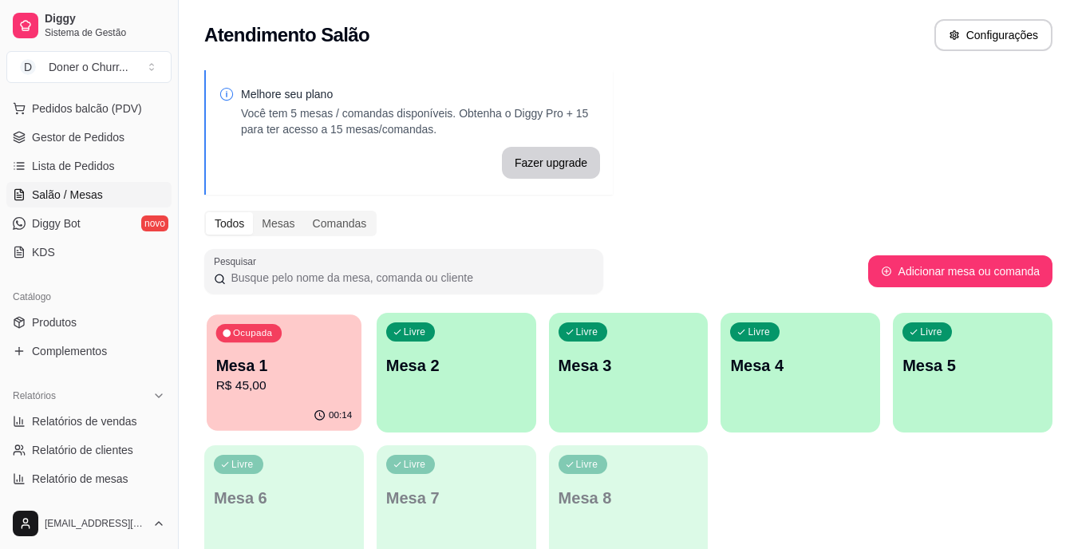
click at [279, 353] on div "Ocupada Mesa 1 R$ 45,00" at bounding box center [284, 357] width 155 height 86
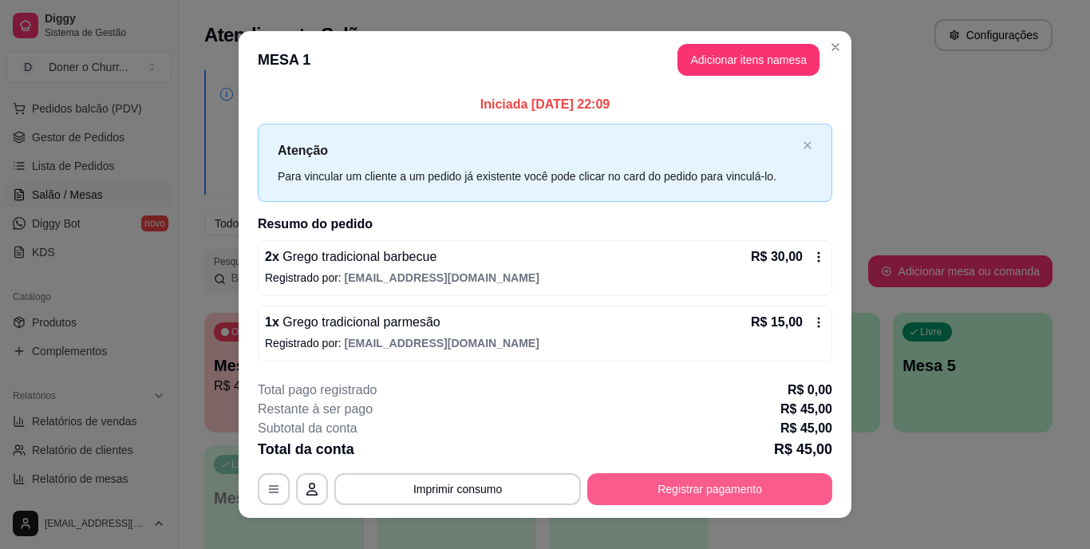
click at [683, 477] on button "Registrar pagamento" at bounding box center [709, 489] width 245 height 32
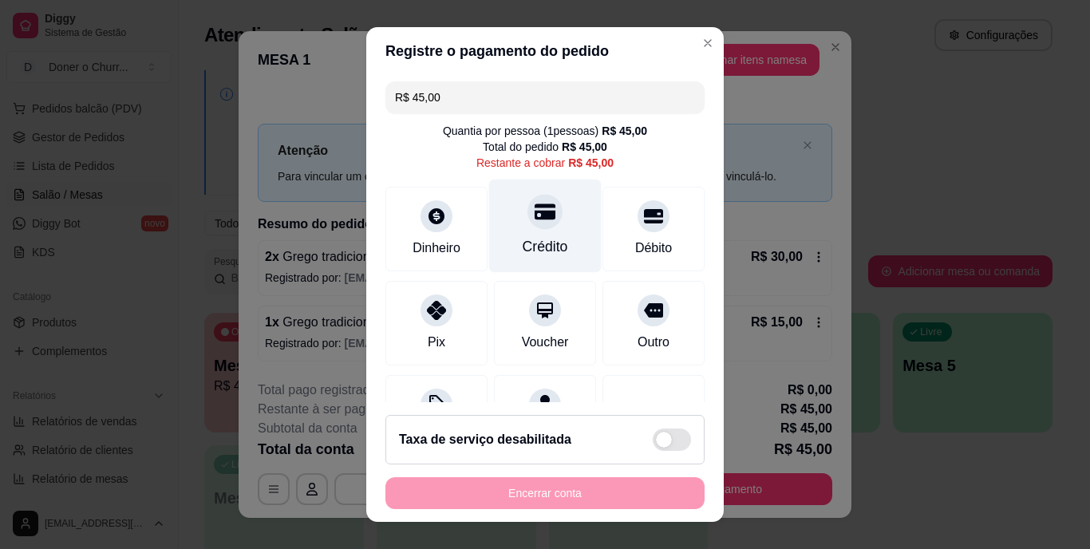
click at [523, 243] on div "Crédito" at bounding box center [545, 247] width 45 height 21
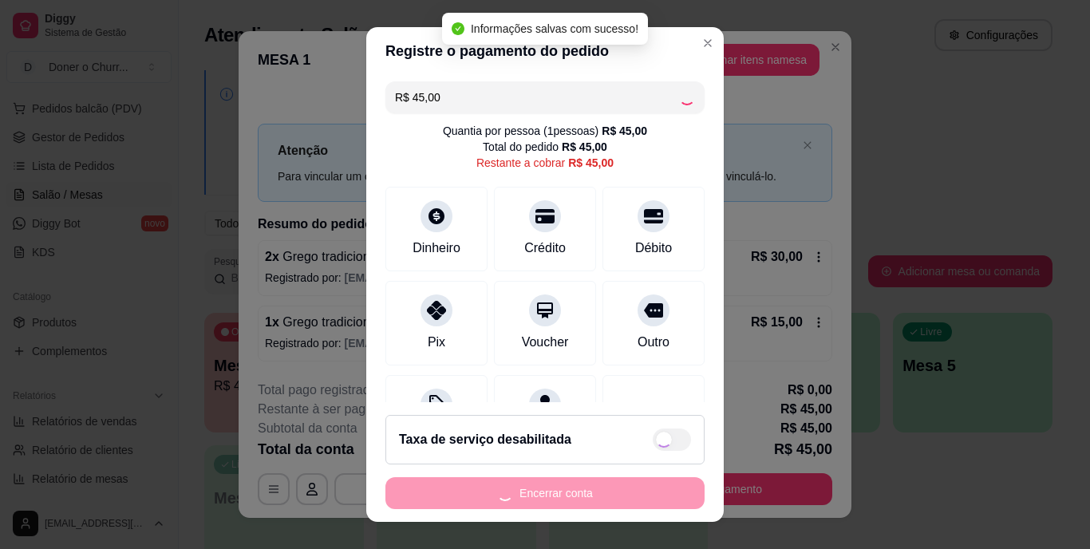
type input "R$ 0,00"
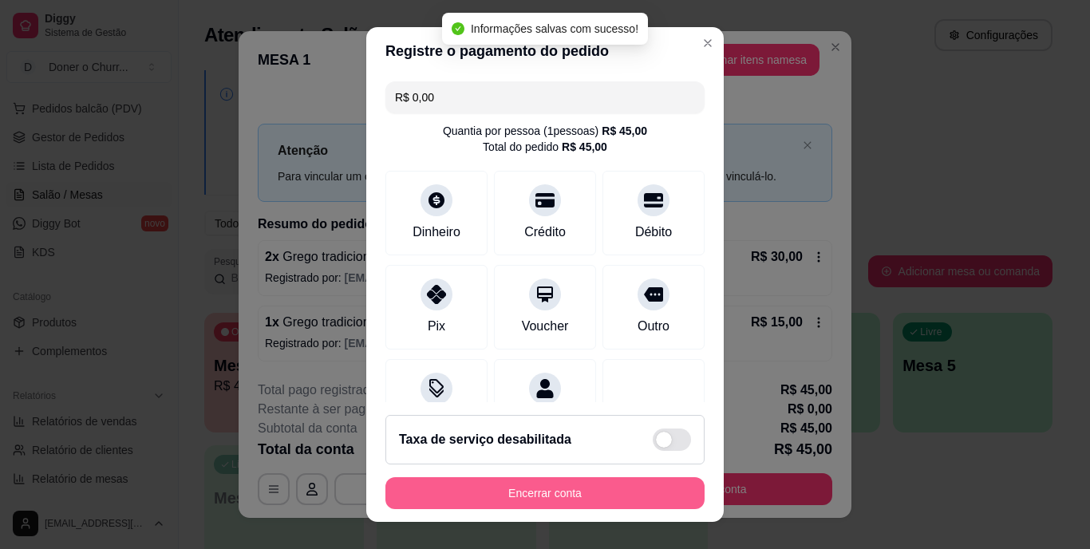
click at [585, 485] on button "Encerrar conta" at bounding box center [545, 493] width 319 height 32
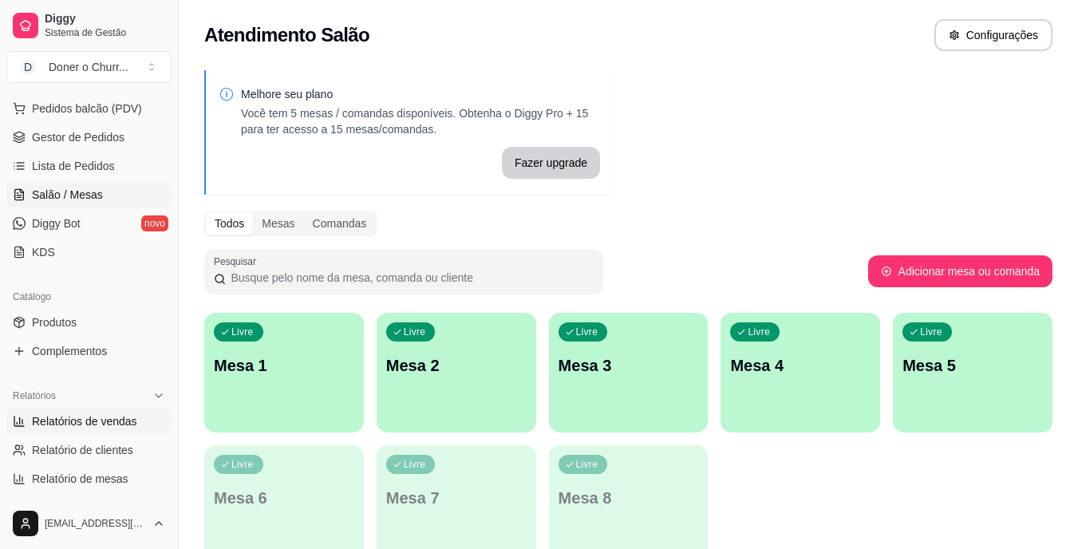
click at [105, 417] on span "Relatórios de vendas" at bounding box center [84, 421] width 105 height 16
select select "ALL"
select select "0"
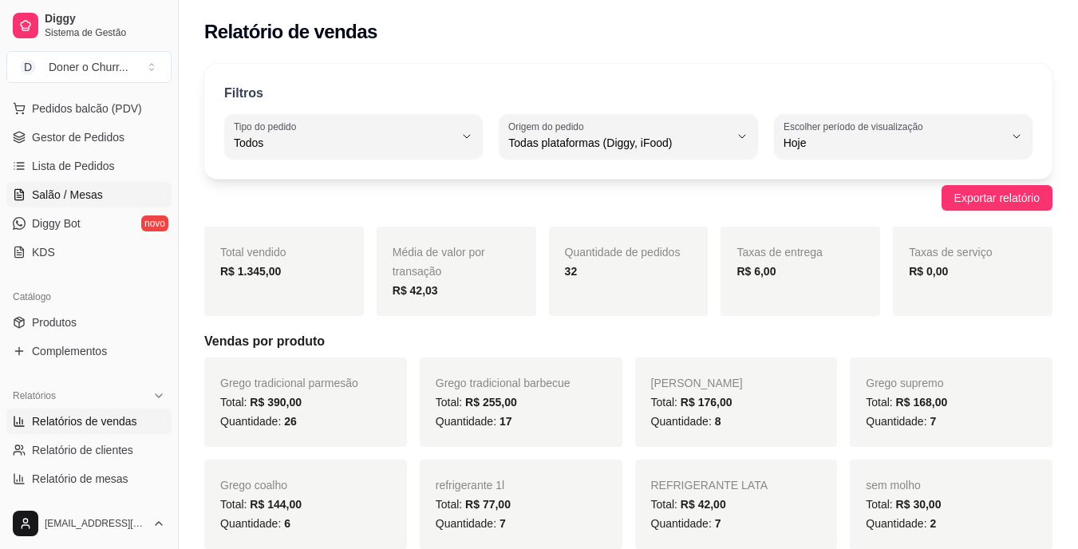
click at [97, 197] on span "Salão / Mesas" at bounding box center [67, 195] width 71 height 16
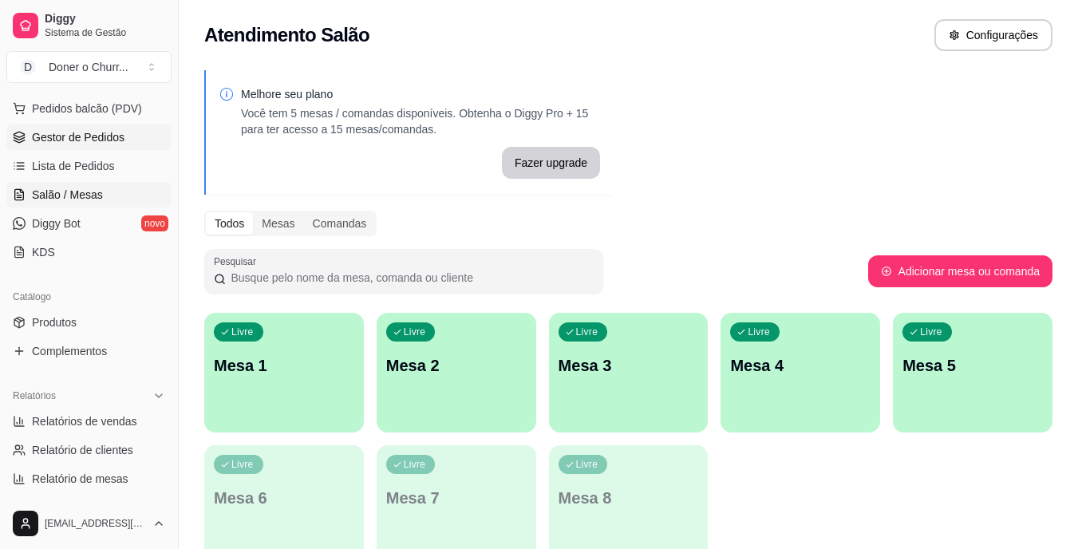
click at [96, 146] on link "Gestor de Pedidos" at bounding box center [88, 138] width 165 height 26
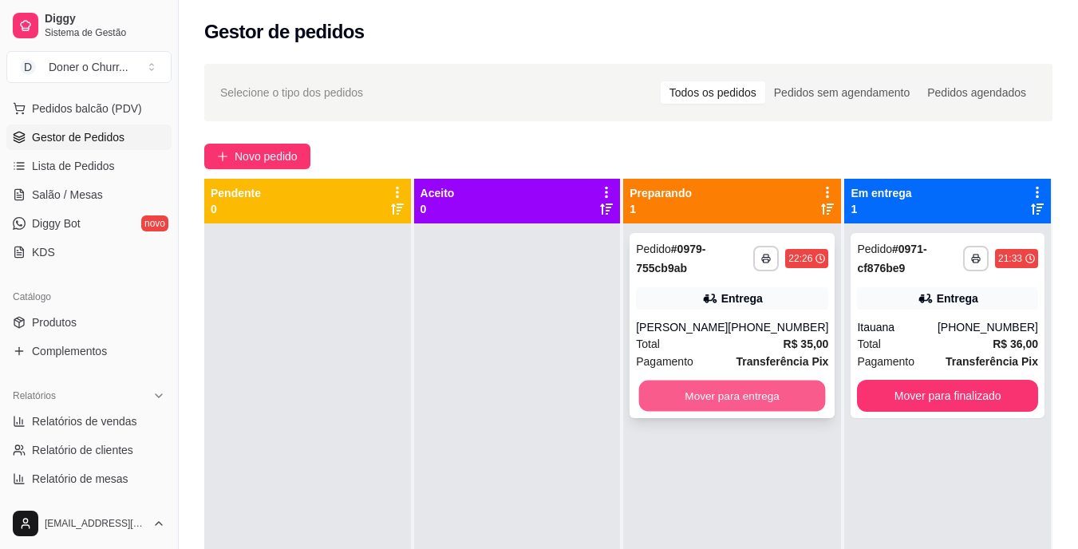
click at [754, 403] on button "Mover para entrega" at bounding box center [732, 396] width 187 height 31
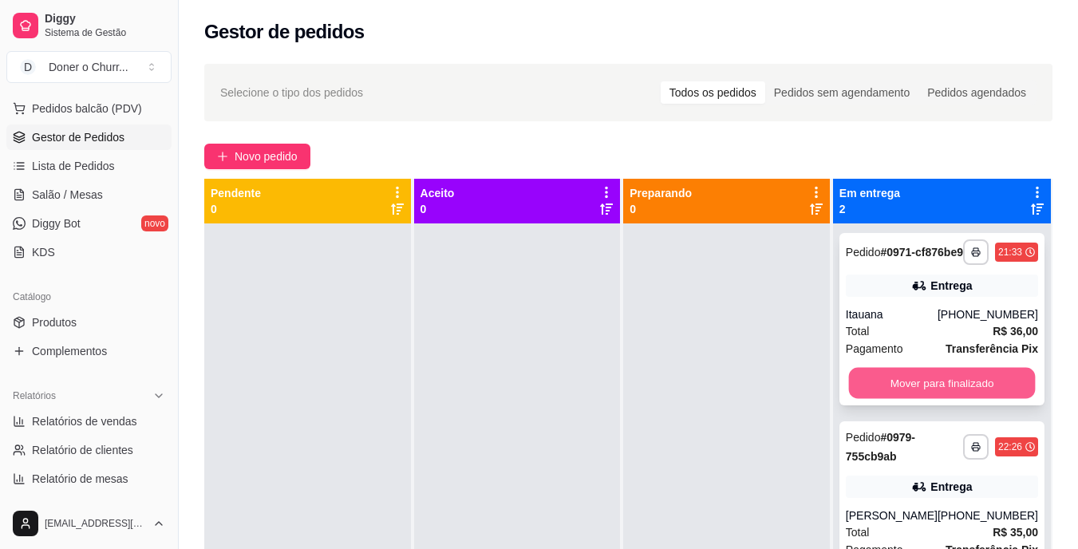
click at [984, 398] on button "Mover para finalizado" at bounding box center [941, 383] width 187 height 31
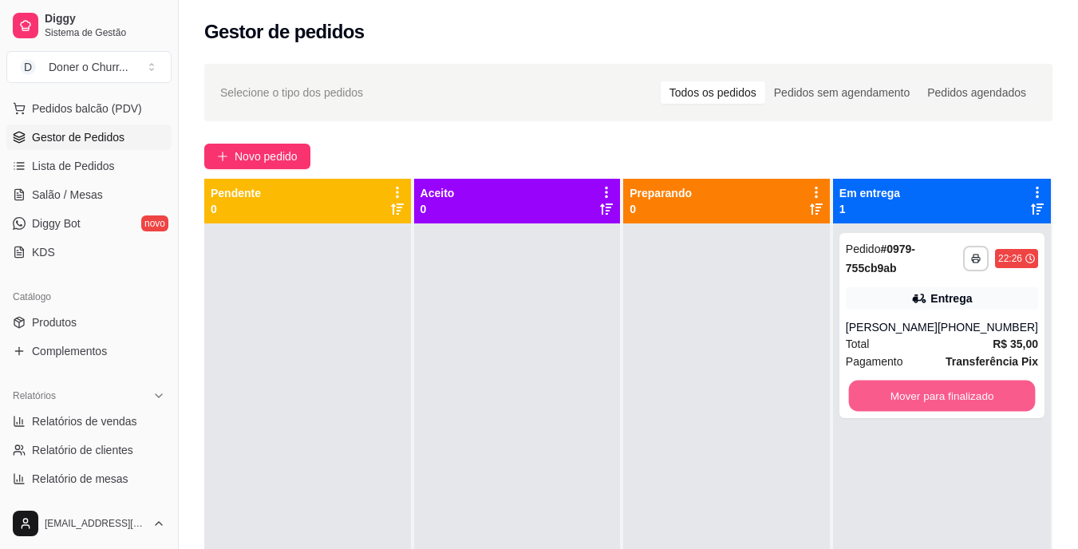
click at [985, 399] on button "Mover para finalizado" at bounding box center [941, 396] width 187 height 31
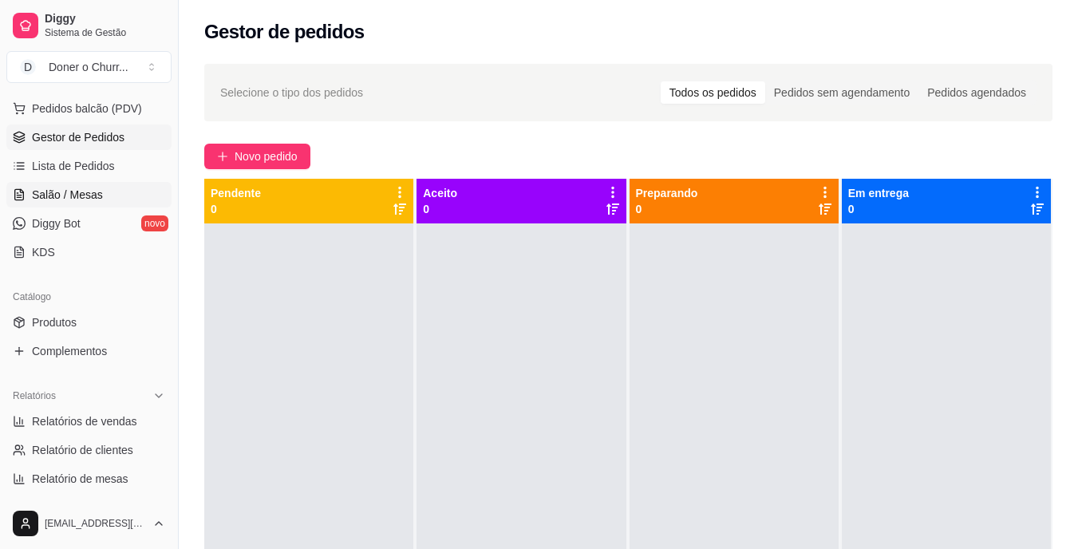
click at [81, 200] on span "Salão / Mesas" at bounding box center [67, 195] width 71 height 16
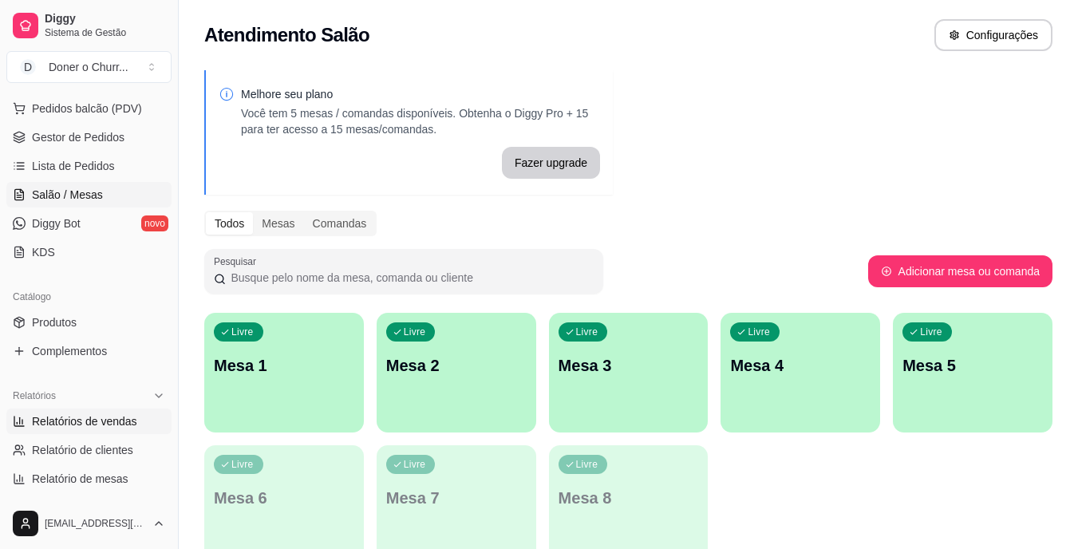
click at [83, 425] on span "Relatórios de vendas" at bounding box center [84, 421] width 105 height 16
select select "ALL"
select select "0"
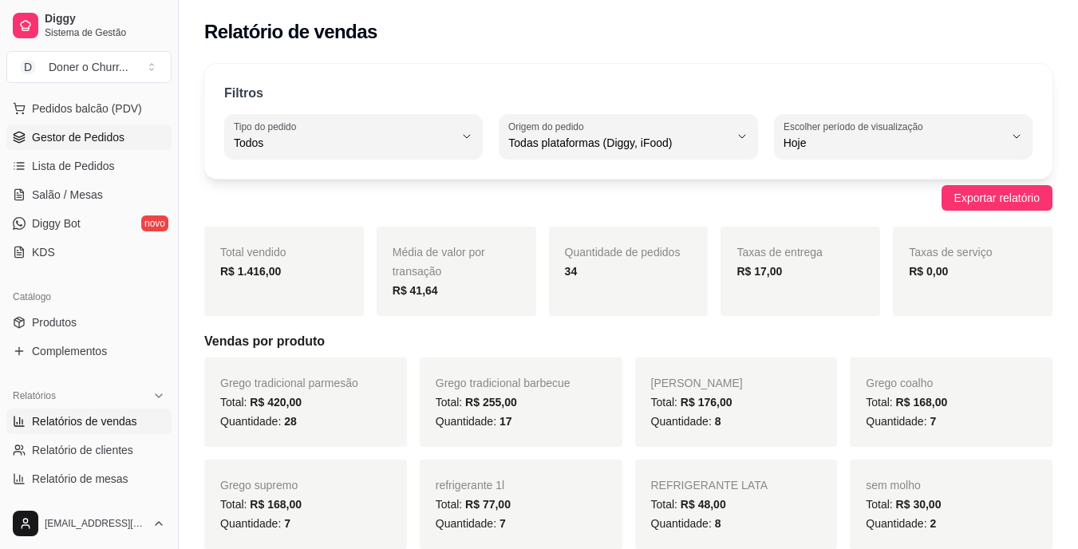
click at [92, 136] on span "Gestor de Pedidos" at bounding box center [78, 137] width 93 height 16
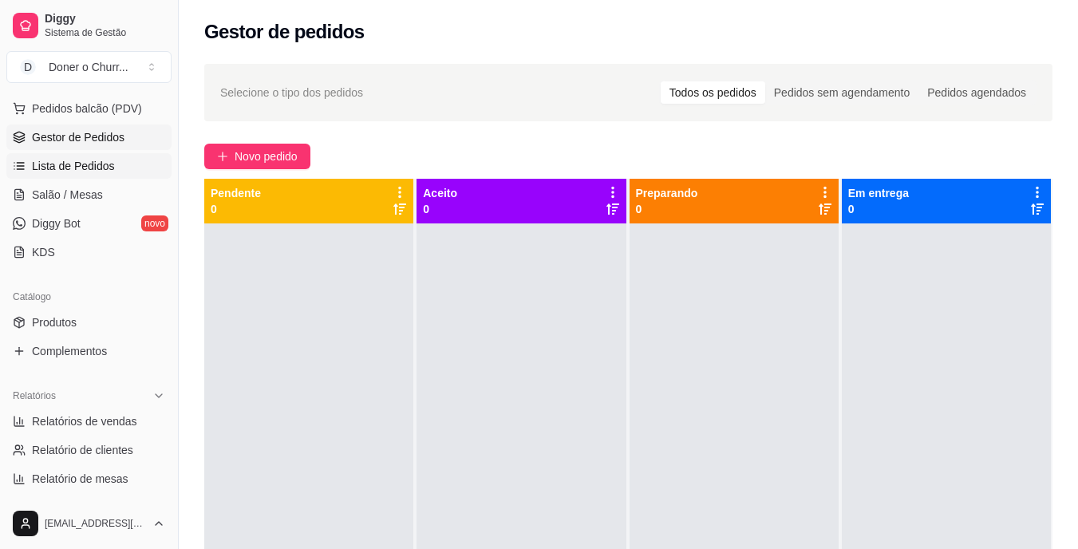
click at [73, 172] on span "Lista de Pedidos" at bounding box center [73, 166] width 83 height 16
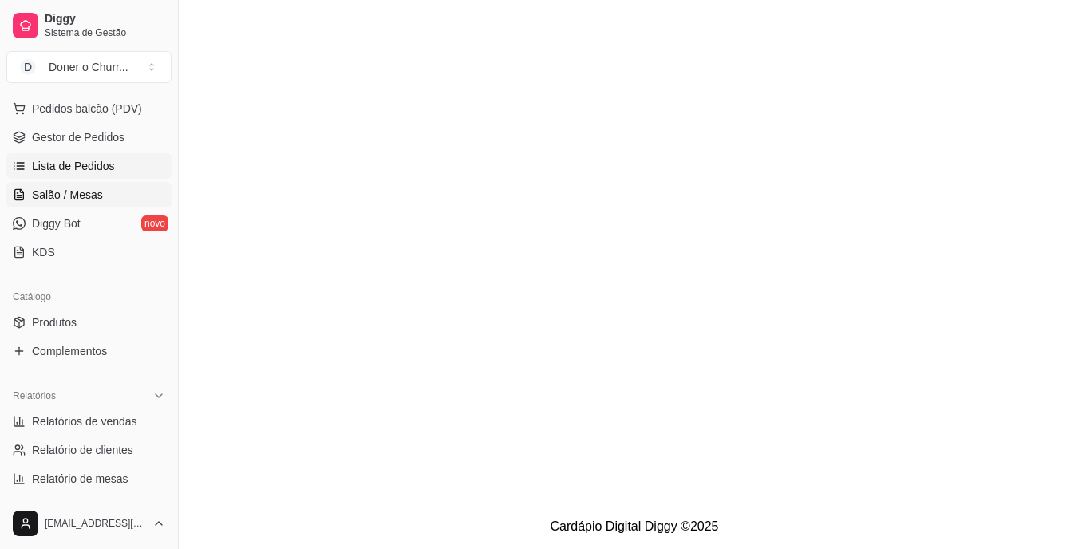
click at [67, 200] on span "Salão / Mesas" at bounding box center [67, 195] width 71 height 16
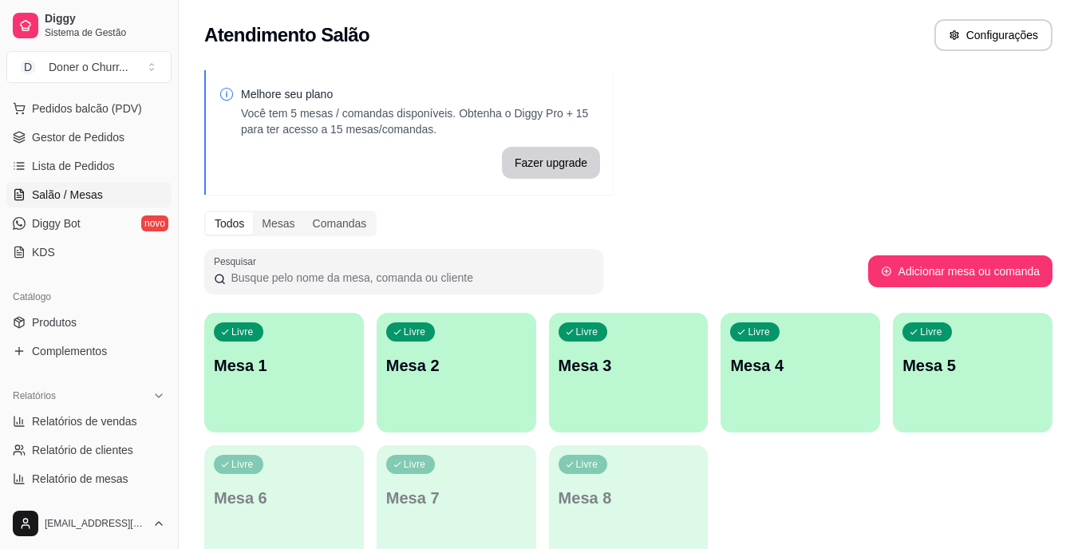
click at [14, 531] on html "Diggy Sistema de Gestão D Doner o Churr ... Loja aberta Diggy Pro até 04/09 Ace…" at bounding box center [539, 274] width 1078 height 549
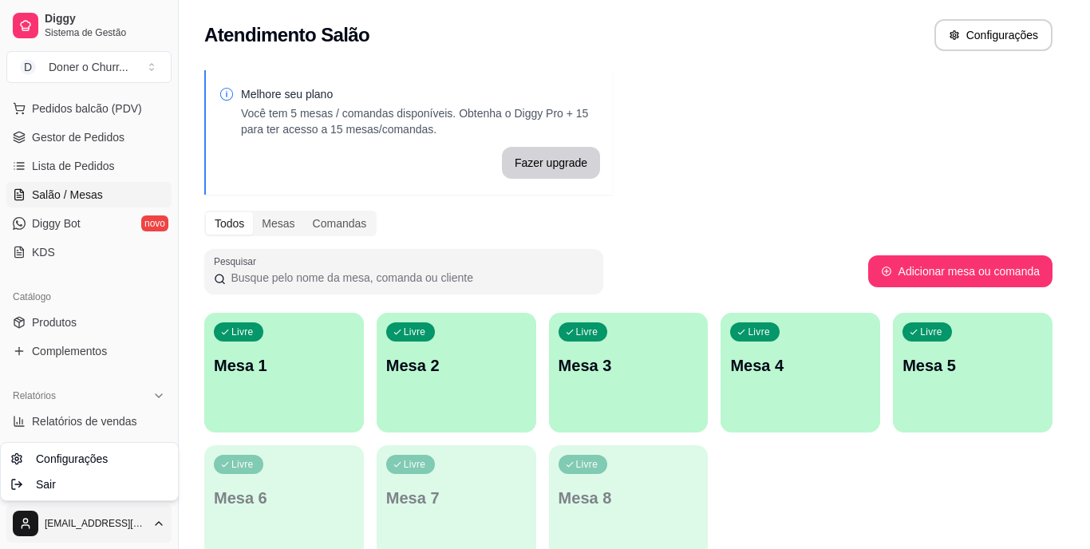
click at [14, 539] on html "Diggy Sistema de Gestão D Doner o Churr ... Loja aberta Diggy Pro até 04/09 Ace…" at bounding box center [545, 274] width 1090 height 549
drag, startPoint x: 14, startPoint y: 539, endPoint x: 13, endPoint y: 566, distance: 27.2
click at [13, 548] on html "Diggy Sistema de Gestão D Doner o Churr ... Loja aberta Diggy Pro até 04/09 Ace…" at bounding box center [545, 274] width 1090 height 549
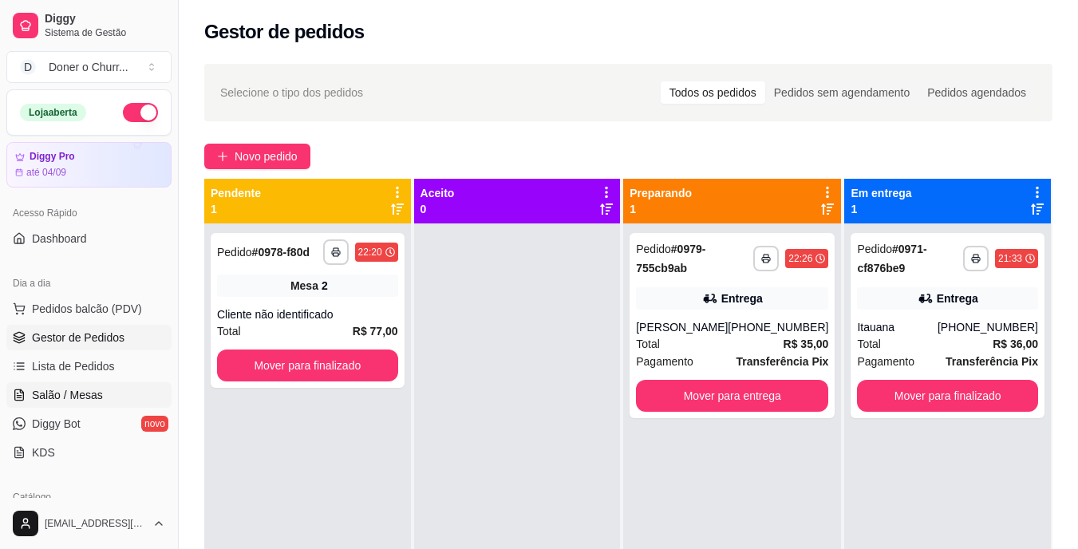
click at [74, 397] on span "Salão / Mesas" at bounding box center [67, 395] width 71 height 16
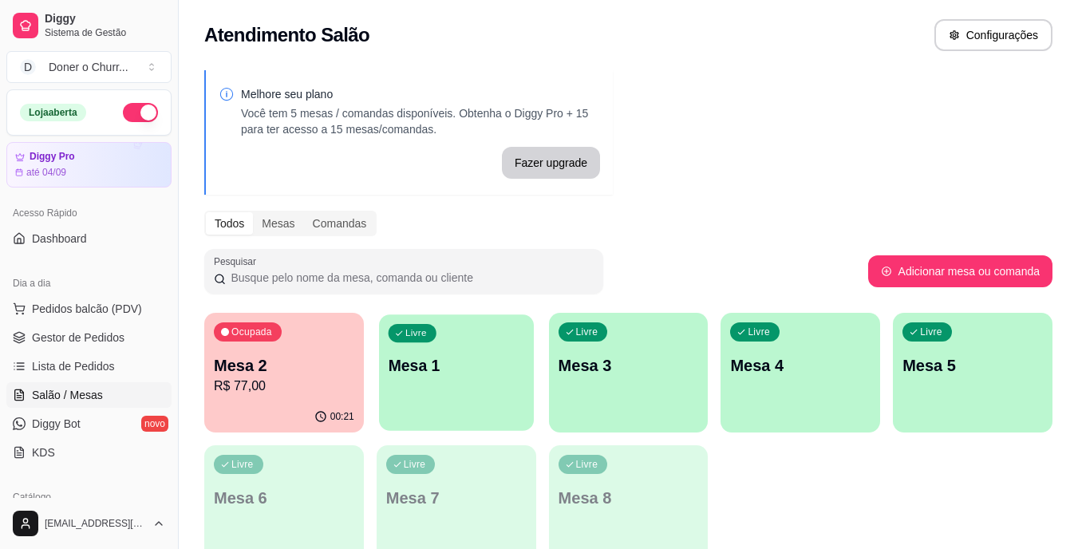
click at [441, 376] on p "Mesa 1" at bounding box center [456, 366] width 136 height 22
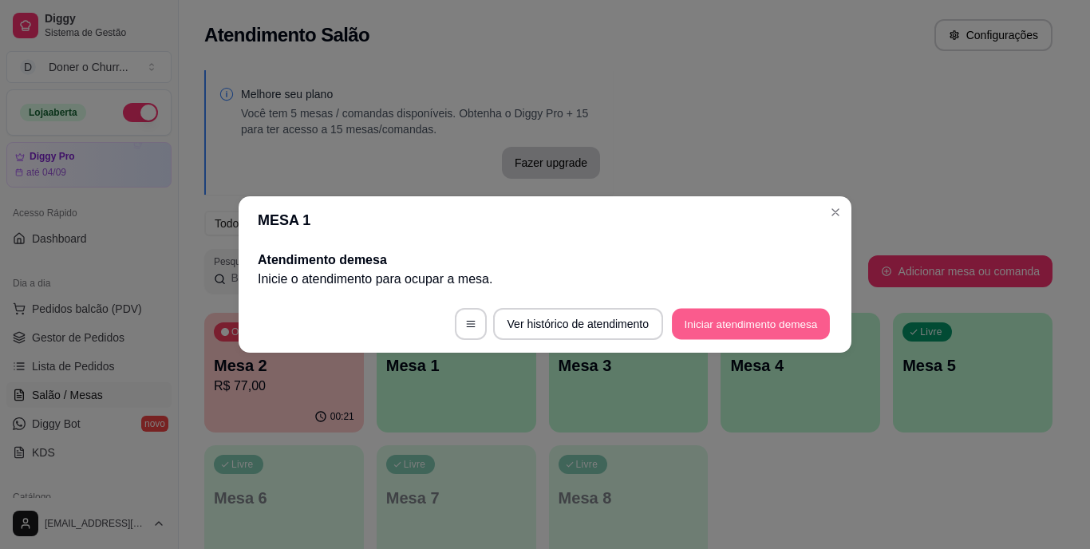
click at [761, 318] on button "Iniciar atendimento de mesa" at bounding box center [751, 324] width 158 height 31
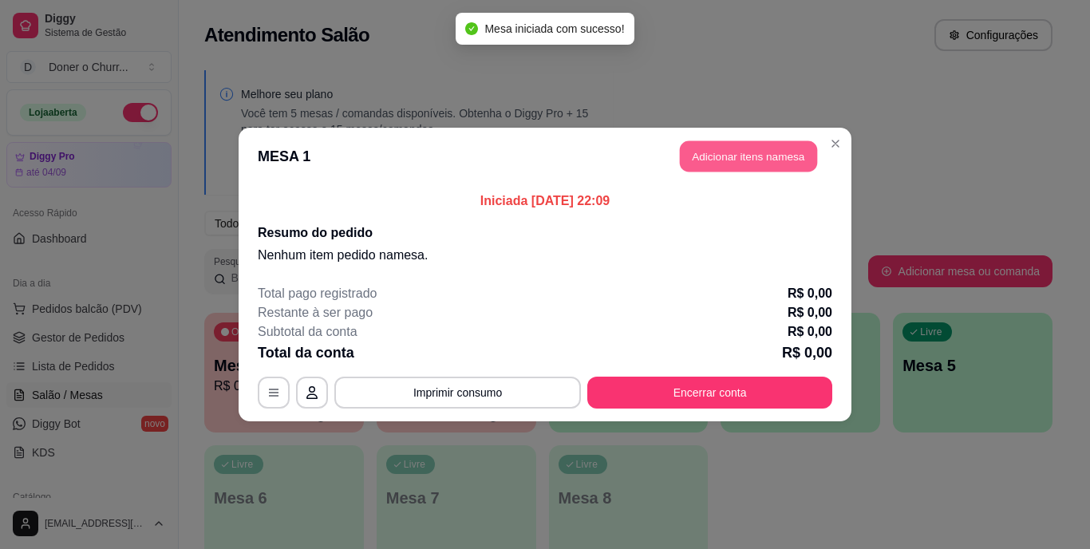
click at [761, 148] on button "Adicionar itens na mesa" at bounding box center [748, 156] width 137 height 31
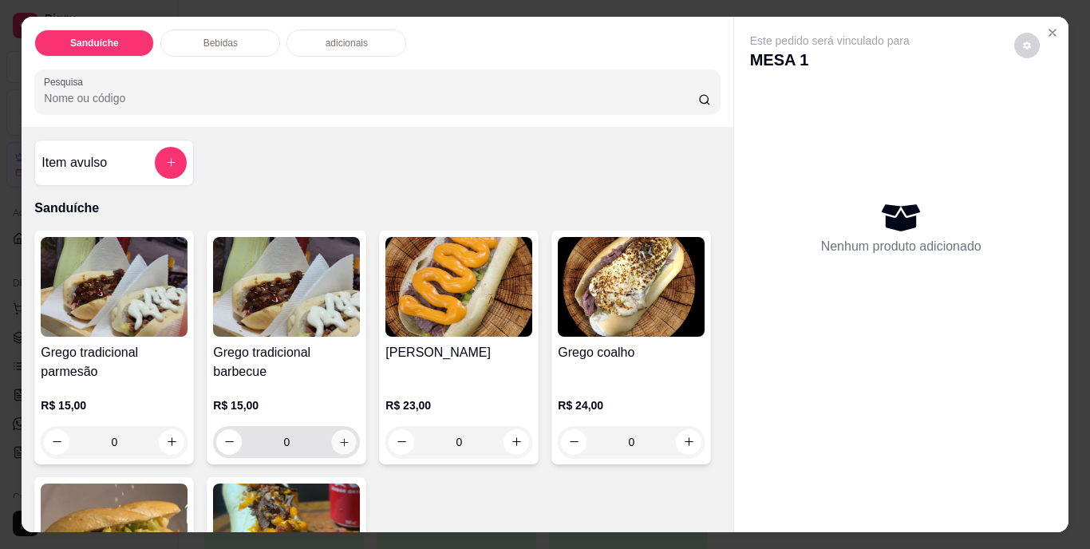
click at [338, 436] on icon "increase-product-quantity" at bounding box center [344, 442] width 12 height 12
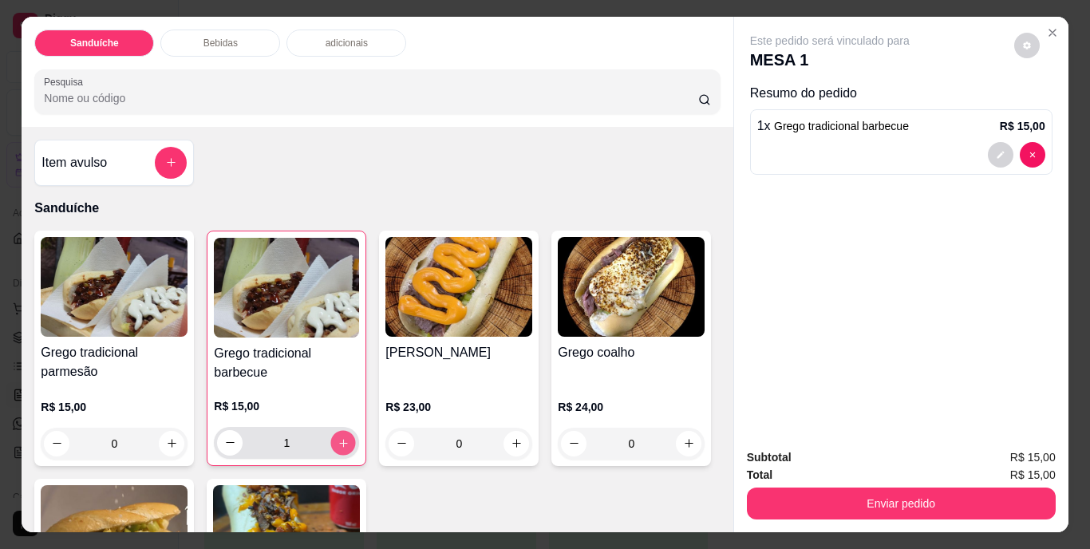
click at [338, 437] on icon "increase-product-quantity" at bounding box center [344, 443] width 12 height 12
type input "2"
click at [168, 437] on icon "increase-product-quantity" at bounding box center [172, 443] width 12 height 12
type input "1"
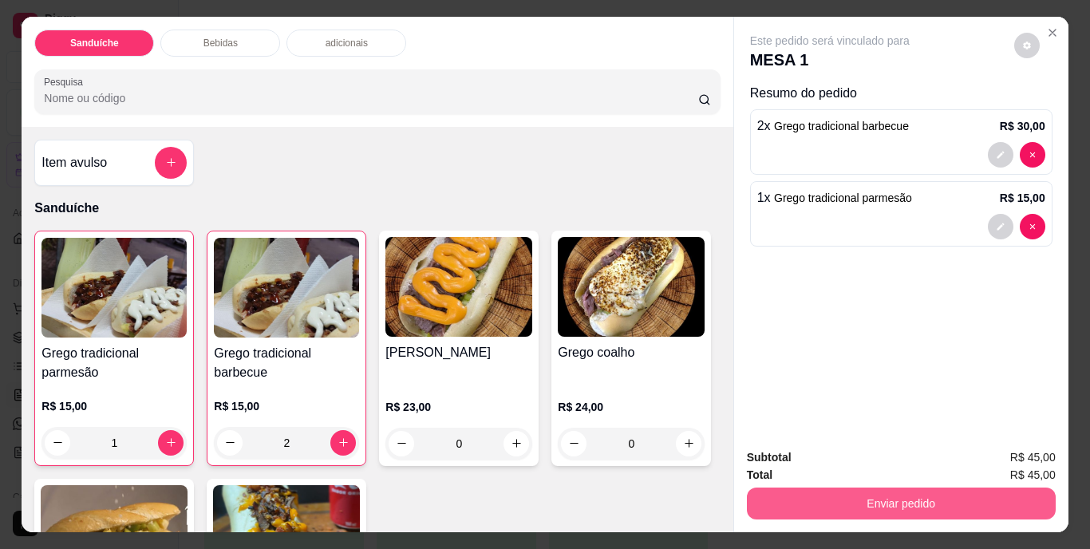
click at [915, 499] on button "Enviar pedido" at bounding box center [901, 504] width 309 height 32
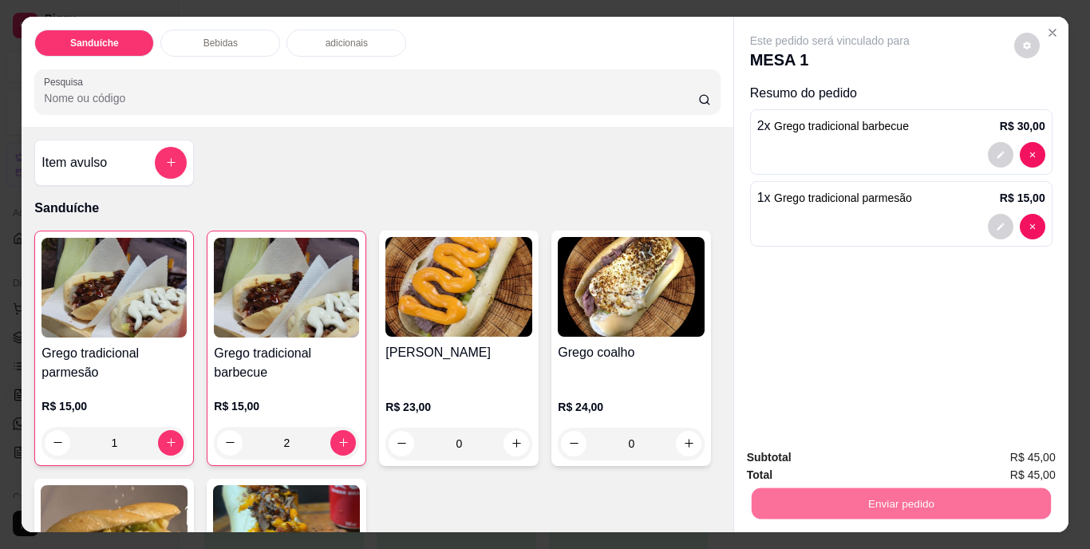
click at [868, 464] on button "Não registrar e enviar pedido" at bounding box center [848, 459] width 166 height 30
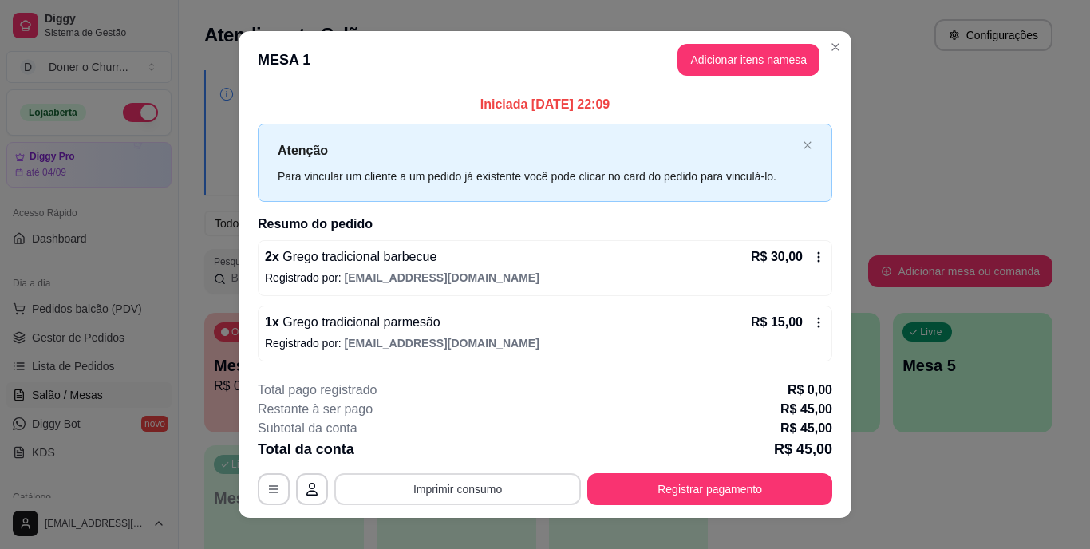
click at [468, 483] on button "Imprimir consumo" at bounding box center [457, 489] width 247 height 32
click at [453, 452] on button "IMPRESSORA" at bounding box center [457, 451] width 112 height 25
